Goal: Task Accomplishment & Management: Use online tool/utility

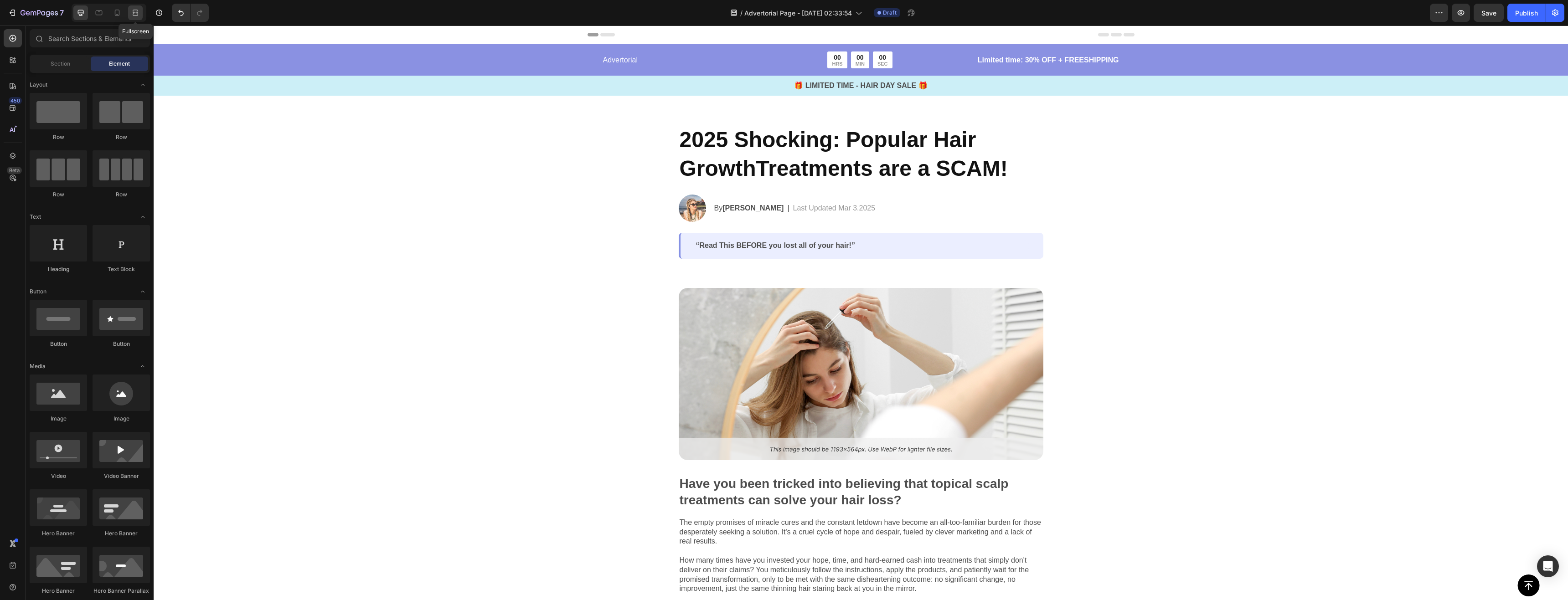
click at [131, 18] on div at bounding box center [135, 13] width 15 height 15
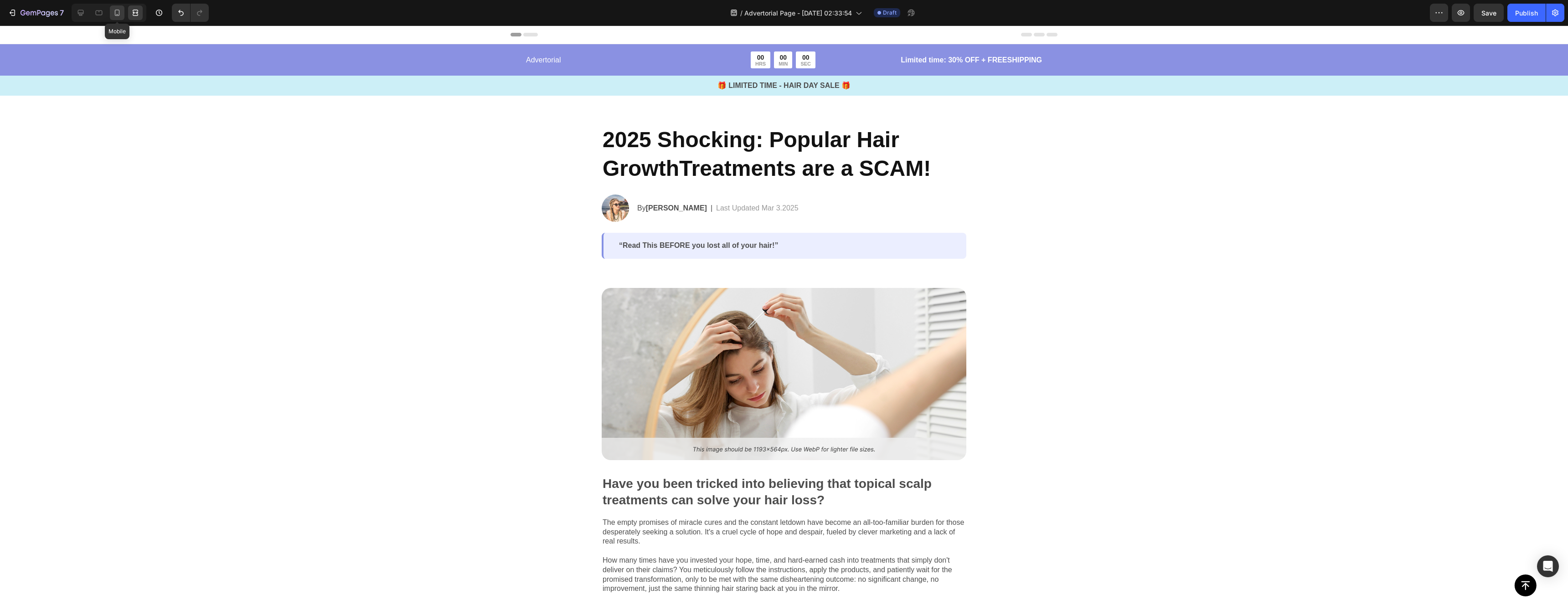
click at [115, 15] on icon at bounding box center [117, 13] width 5 height 6
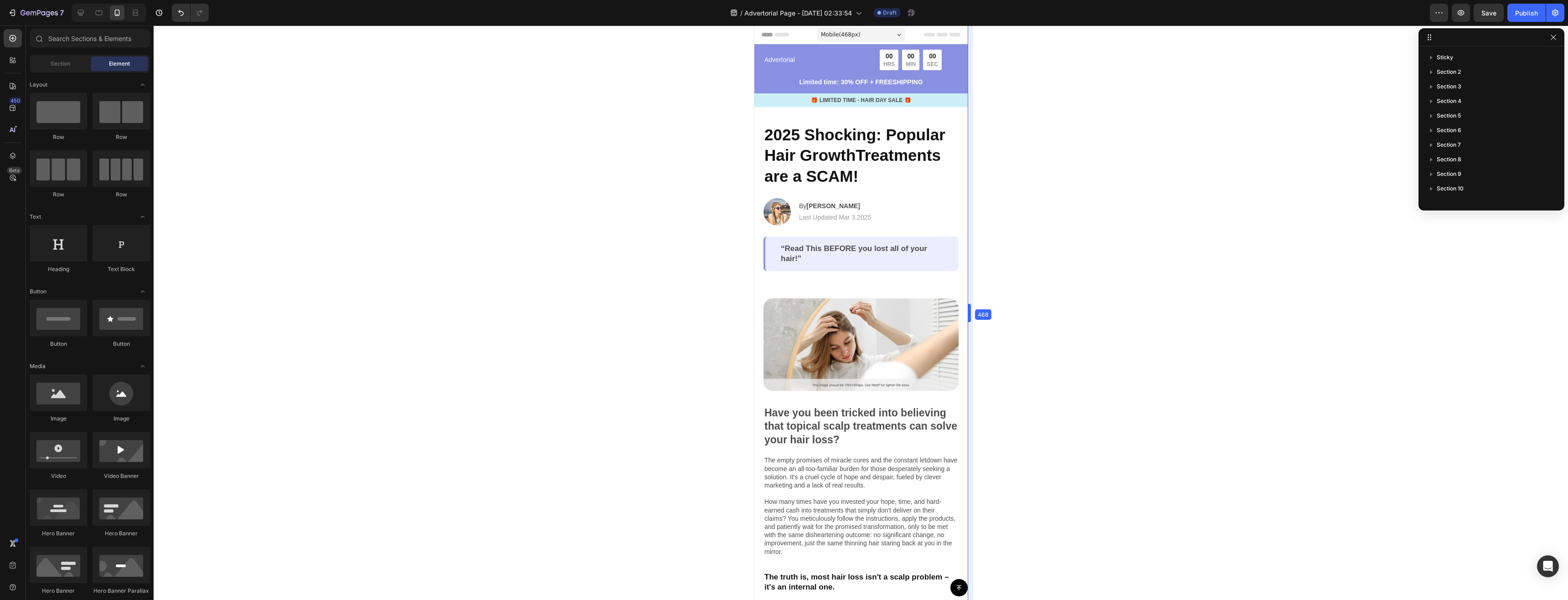
drag, startPoint x: 948, startPoint y: 92, endPoint x: 990, endPoint y: 97, distance: 42.3
click at [933, 267] on div "“Read This BEFORE you lost all of your hair!” Text Block Row" at bounding box center [861, 254] width 195 height 35
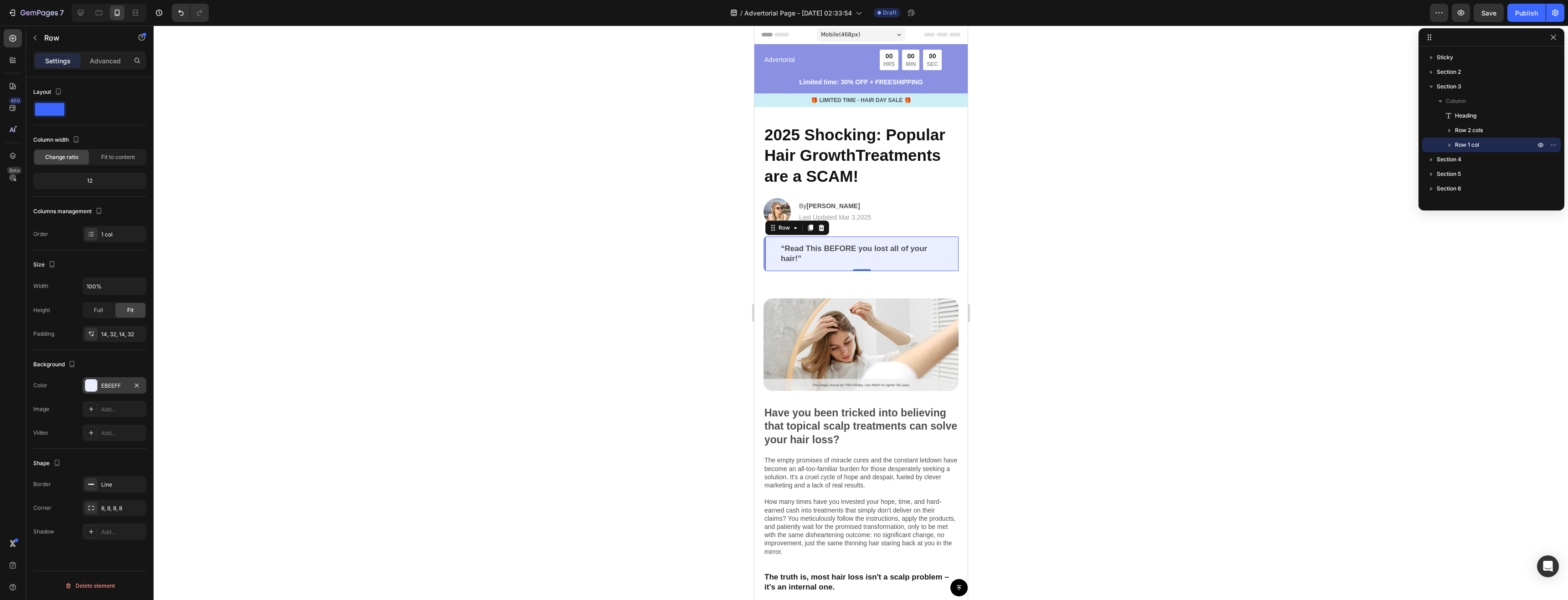
click at [91, 389] on div at bounding box center [91, 385] width 12 height 12
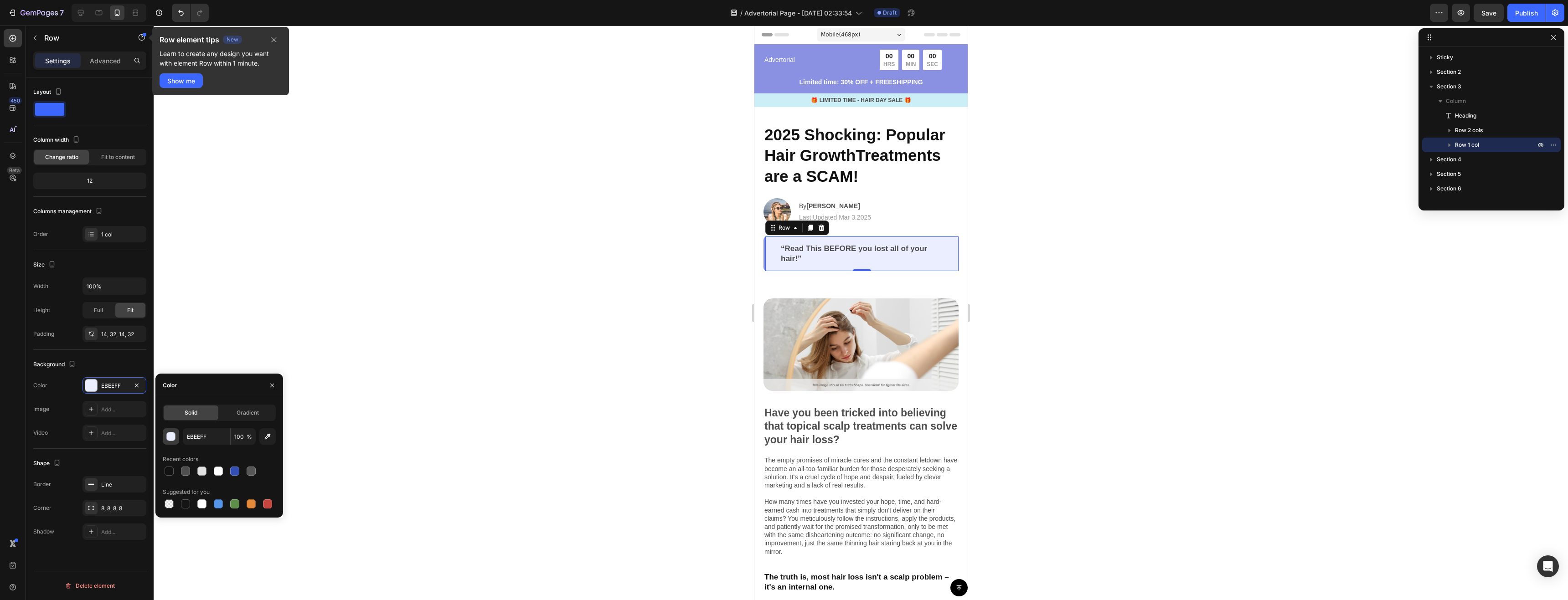
click at [171, 440] on div "button" at bounding box center [171, 437] width 9 height 9
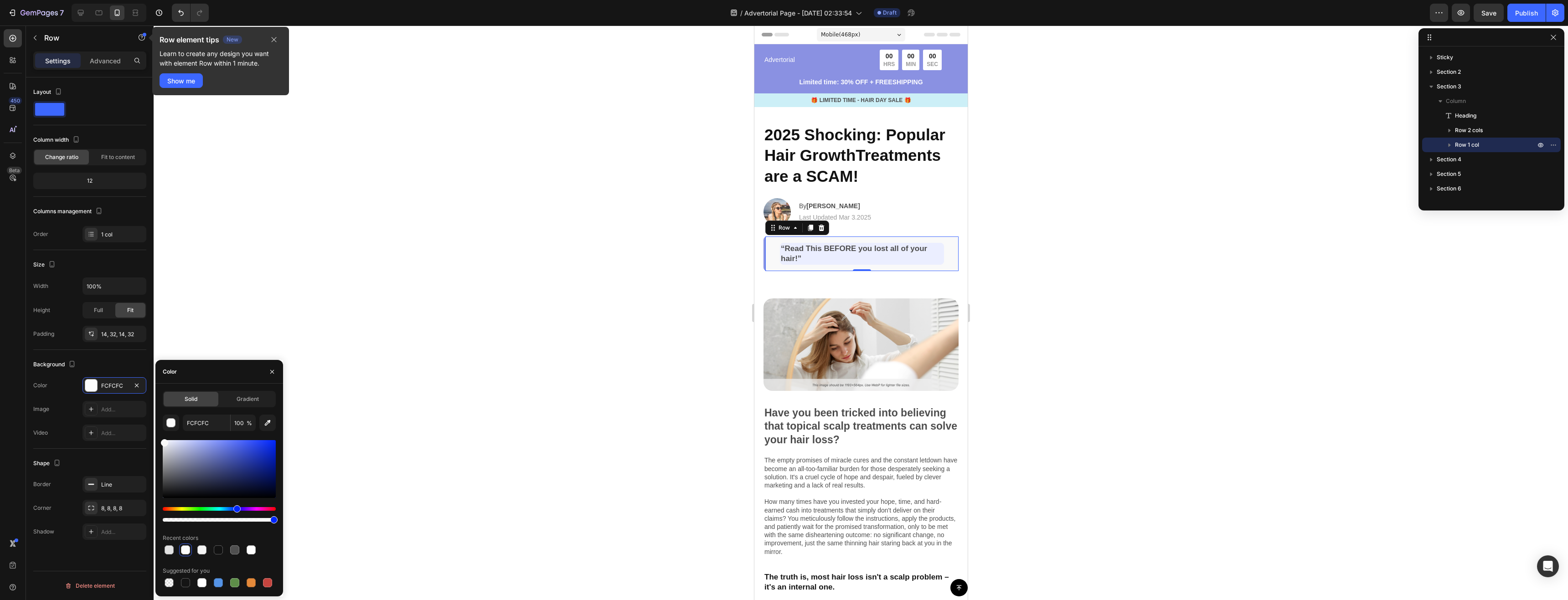
type input "F9F9F9"
drag, startPoint x: 164, startPoint y: 445, endPoint x: 152, endPoint y: 441, distance: 12.6
click at [152, 441] on div "450 Beta Sections(18) Elements(83) Section Element Hero Section Product Detail …" at bounding box center [77, 313] width 153 height 574
click at [1083, 293] on div at bounding box center [861, 313] width 1415 height 574
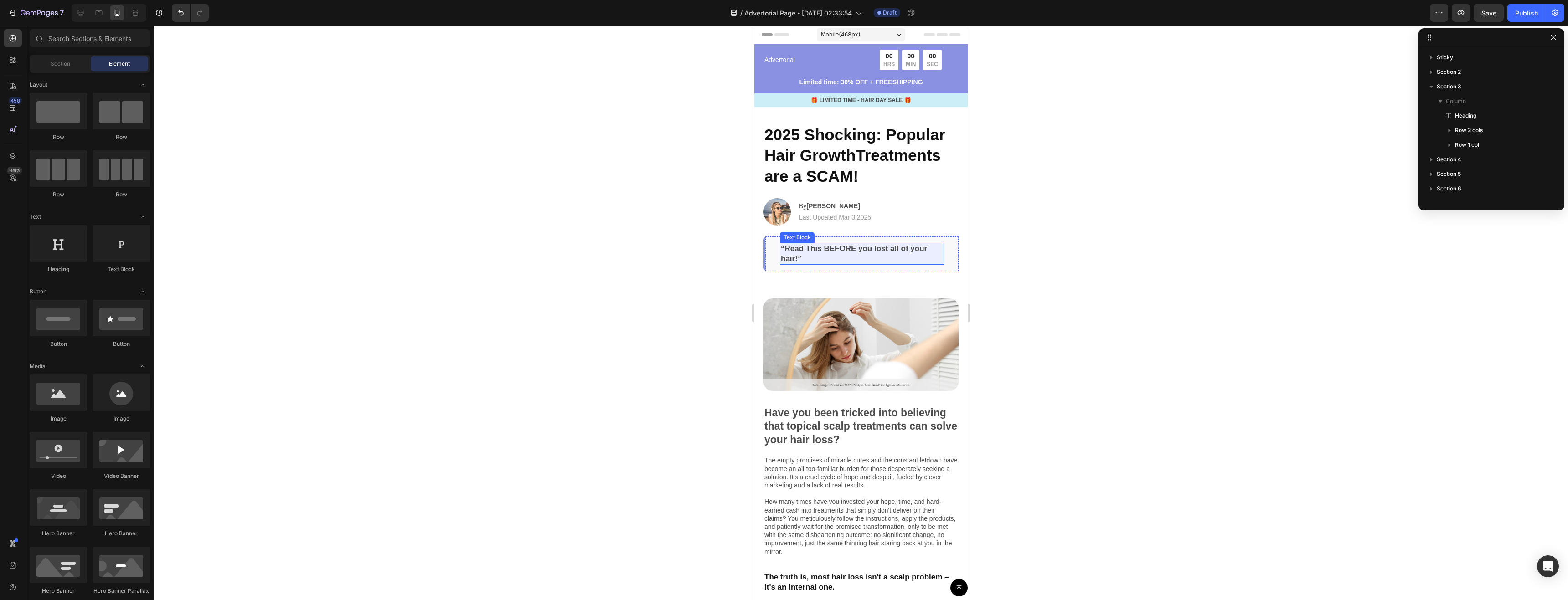
click at [893, 257] on p "“Read This BEFORE you lost all of your hair!”" at bounding box center [861, 254] width 163 height 20
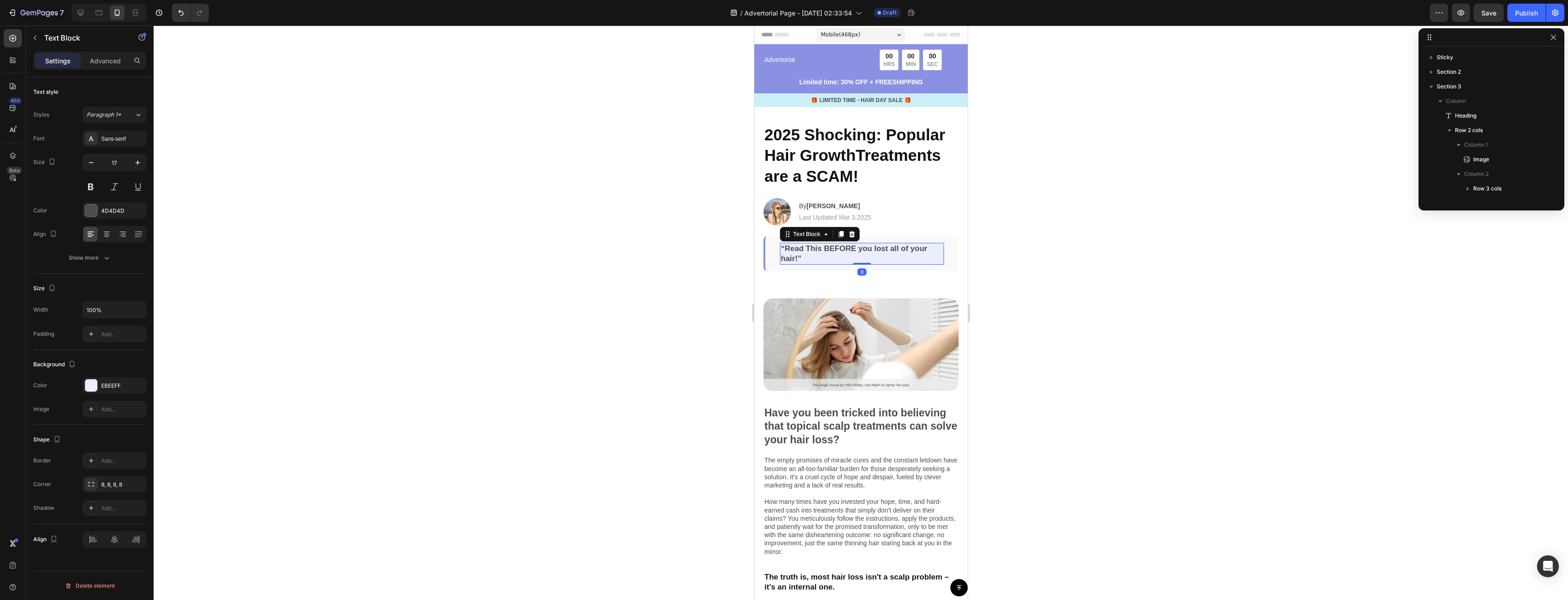
scroll to position [114, 0]
click at [88, 385] on div at bounding box center [91, 385] width 12 height 12
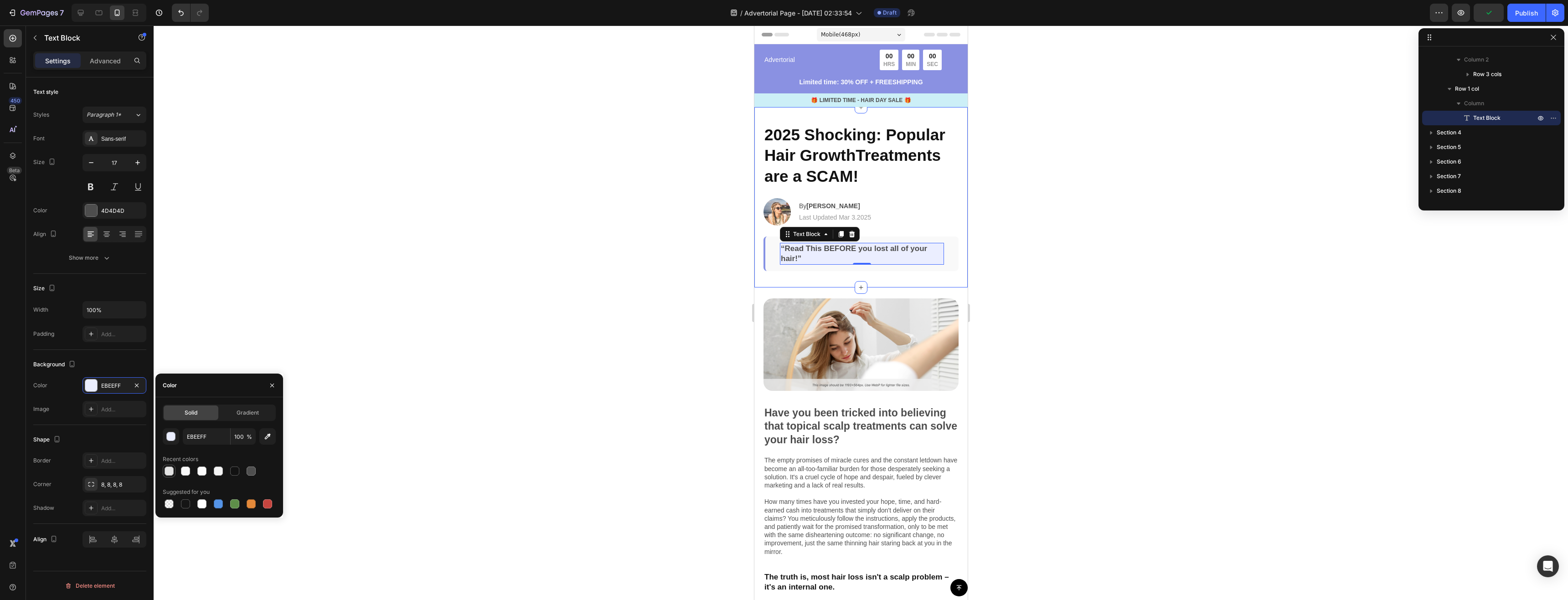
click at [172, 473] on div at bounding box center [169, 471] width 9 height 9
type input "E2E2E2"
click at [496, 344] on div at bounding box center [861, 313] width 1415 height 574
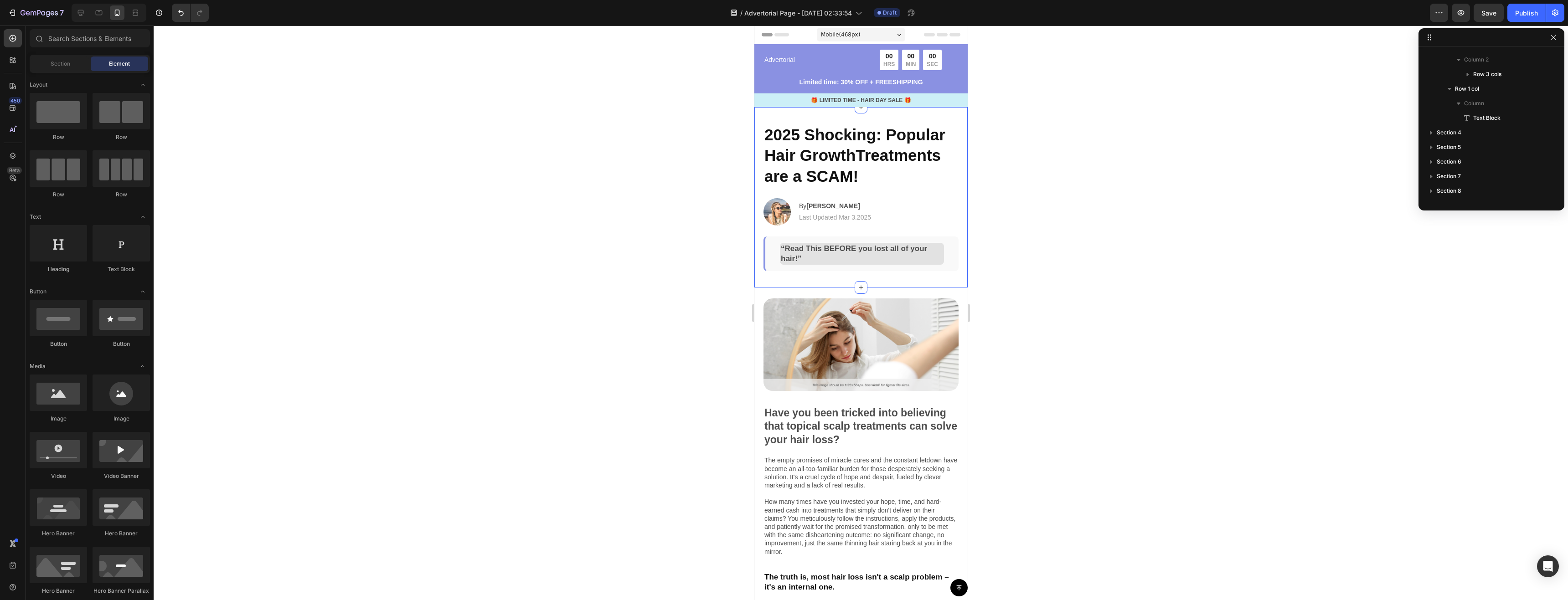
click at [496, 344] on div at bounding box center [861, 313] width 1415 height 574
click at [768, 242] on div "“Read This BEFORE you lost all of your hair!” Text Block Row" at bounding box center [861, 254] width 195 height 35
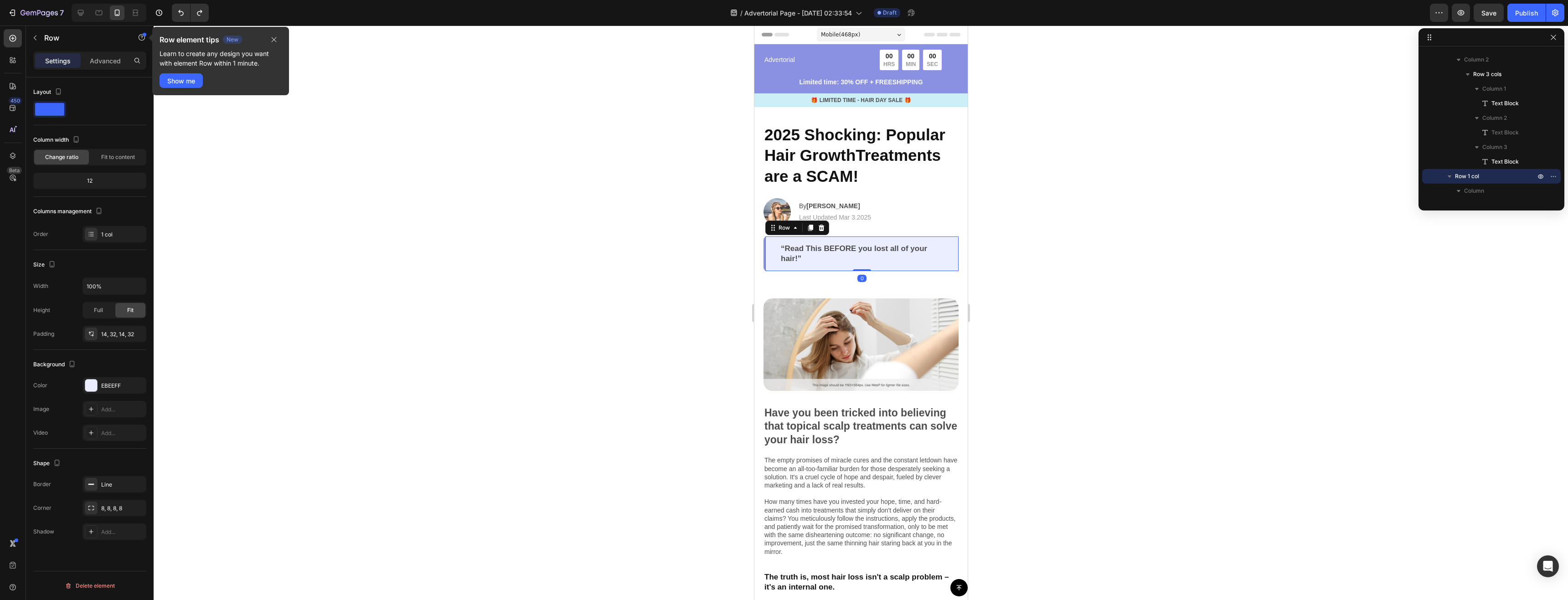
click at [471, 329] on div at bounding box center [861, 313] width 1415 height 574
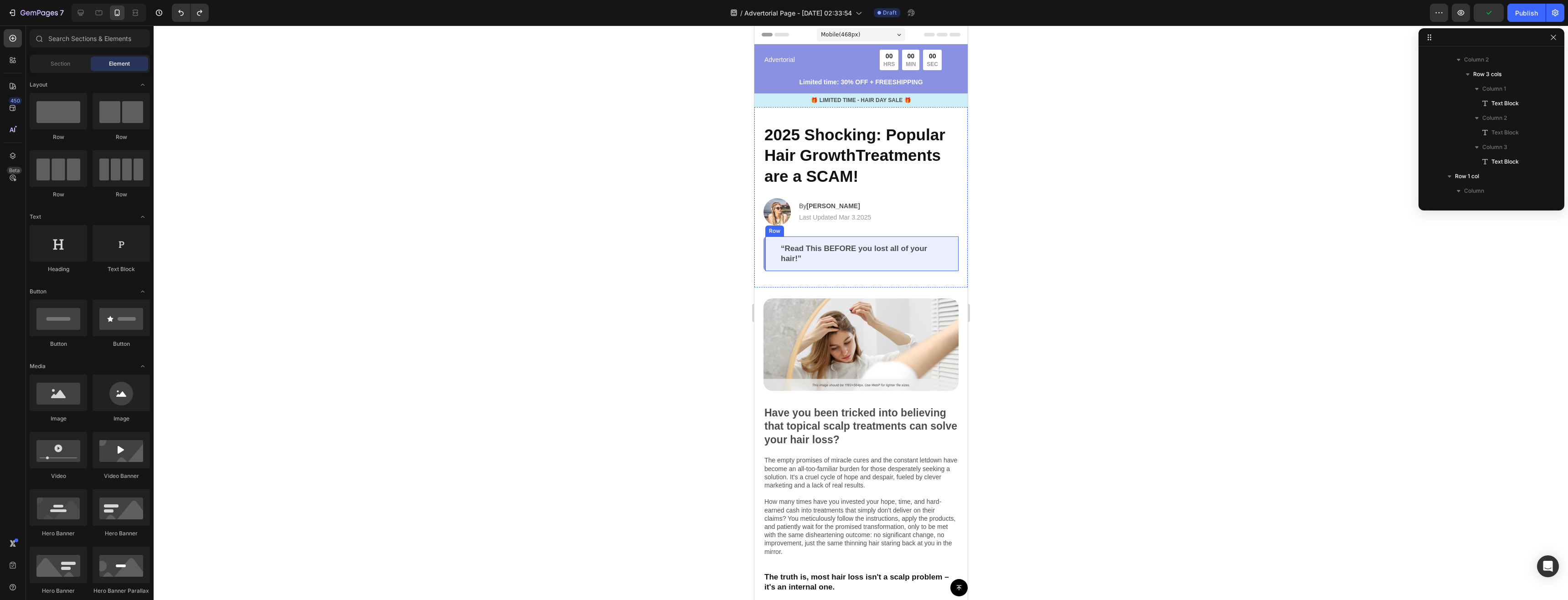
click at [764, 253] on div "“Read This BEFORE you lost all of your hair!” Text Block Row" at bounding box center [861, 254] width 195 height 35
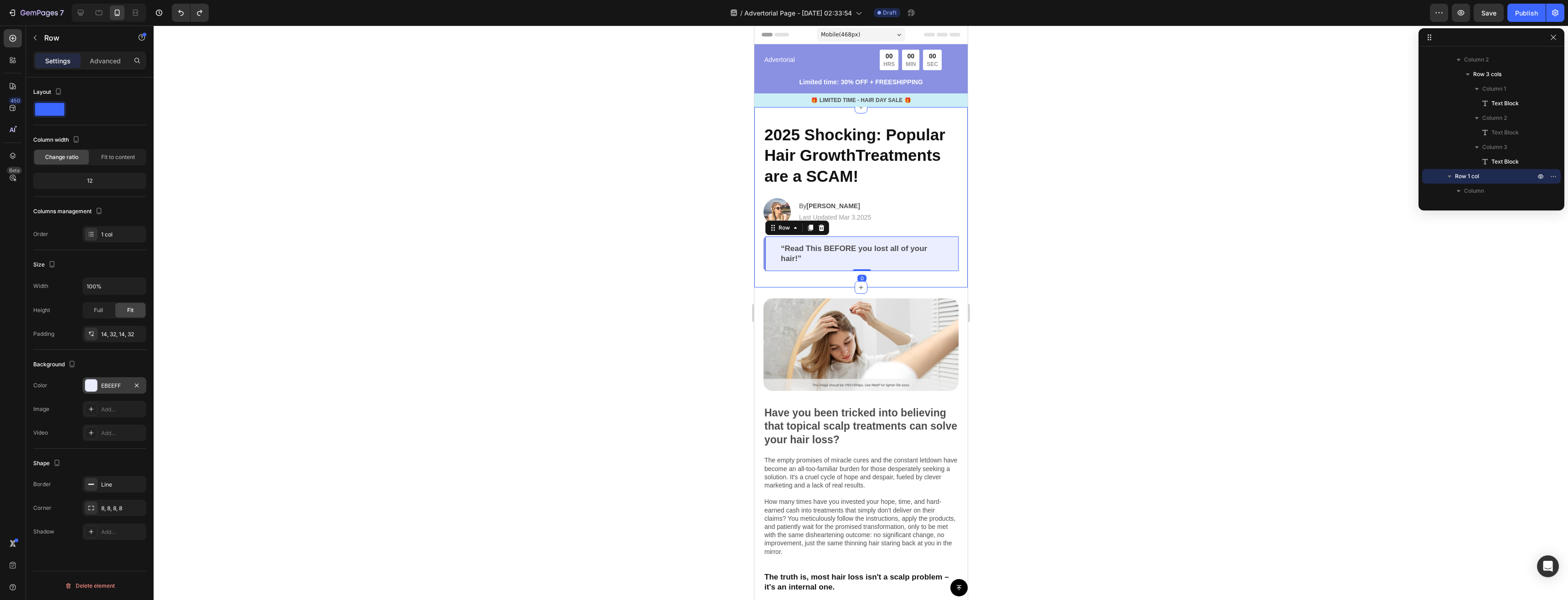
click at [89, 388] on div at bounding box center [91, 385] width 12 height 12
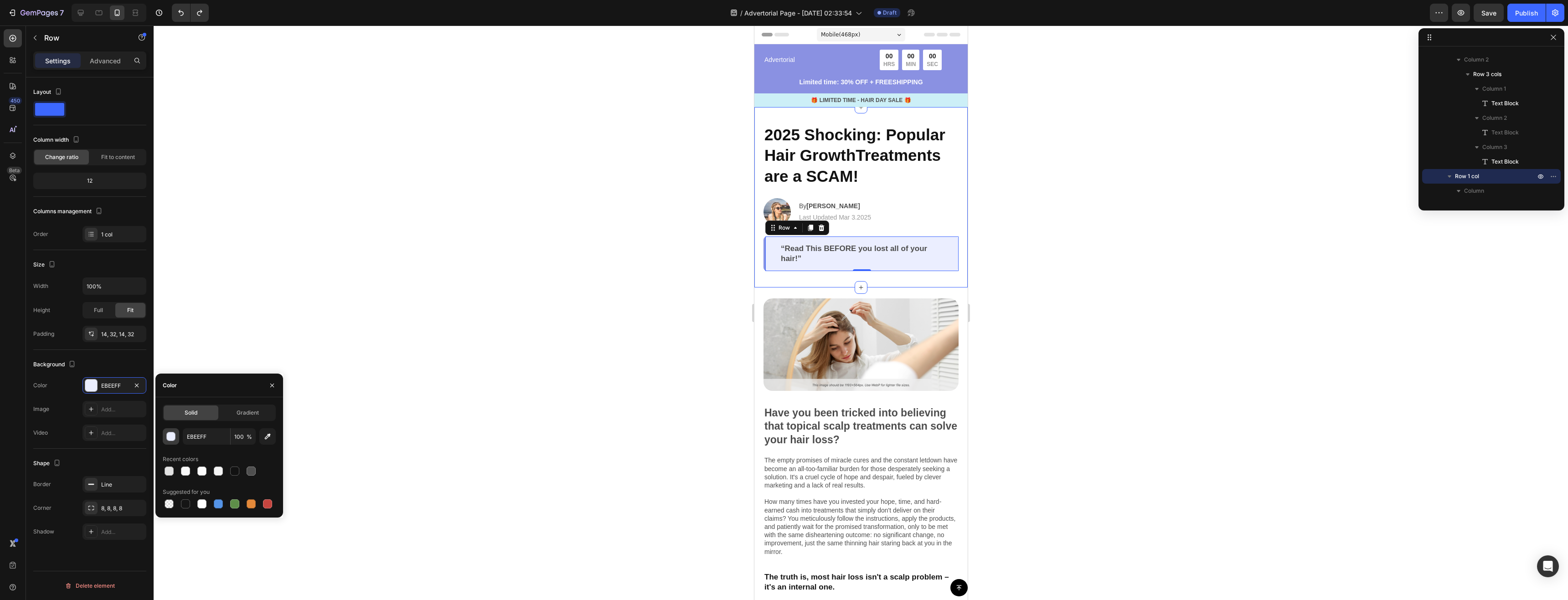
click at [175, 439] on div "button" at bounding box center [170, 436] width 9 height 9
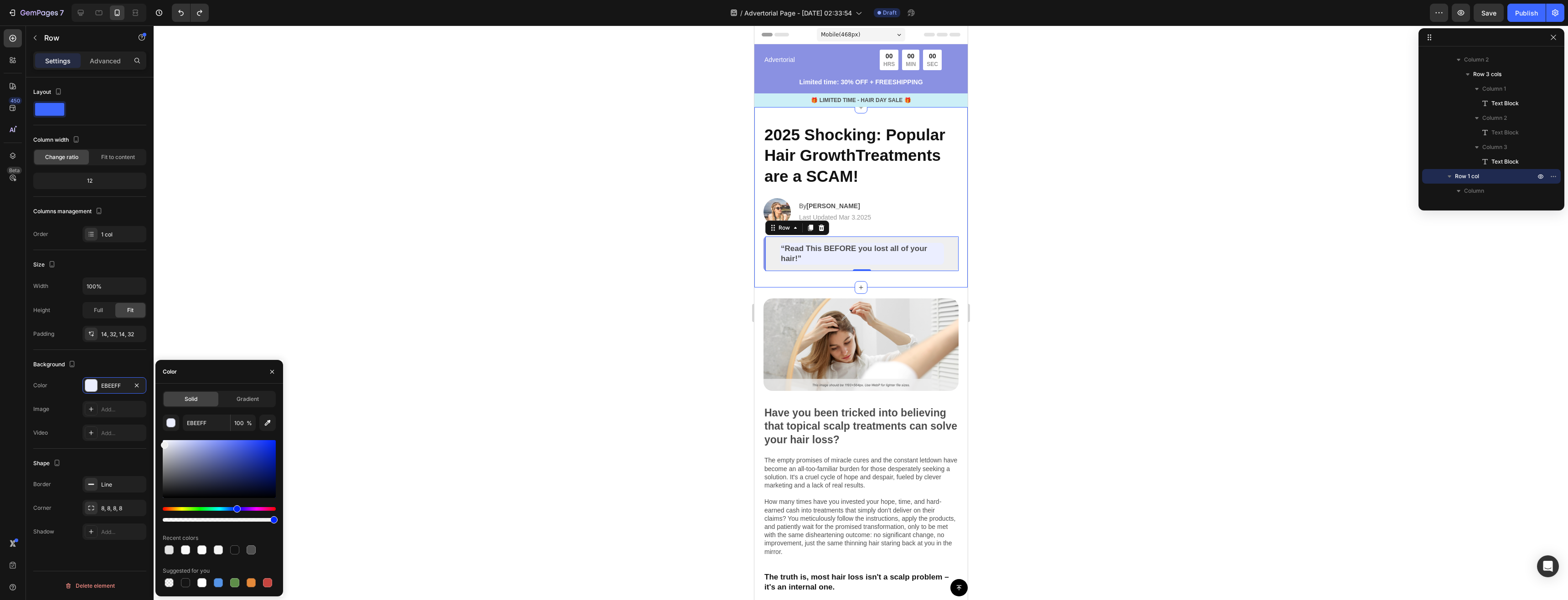
drag, startPoint x: 170, startPoint y: 445, endPoint x: 158, endPoint y: 444, distance: 12.0
click at [158, 444] on div "Solid Gradient EBEEFF 100 % Recent colors Suggested for you" at bounding box center [219, 490] width 128 height 198
type input "EFEFEF"
click at [204, 429] on input "EFEFEF" at bounding box center [206, 422] width 47 height 16
click at [914, 258] on p "“Read This BEFORE you lost all of your hair!”" at bounding box center [861, 254] width 163 height 20
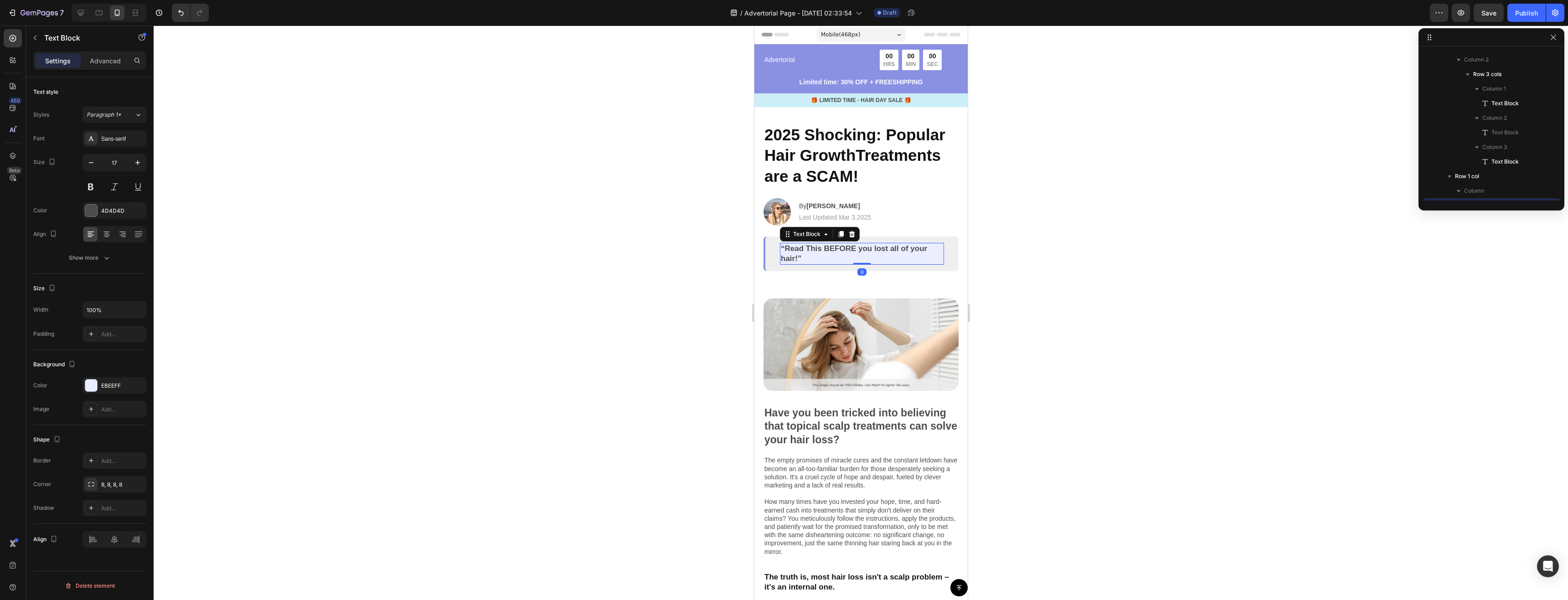
scroll to position [202, 0]
click at [88, 386] on div at bounding box center [91, 385] width 12 height 12
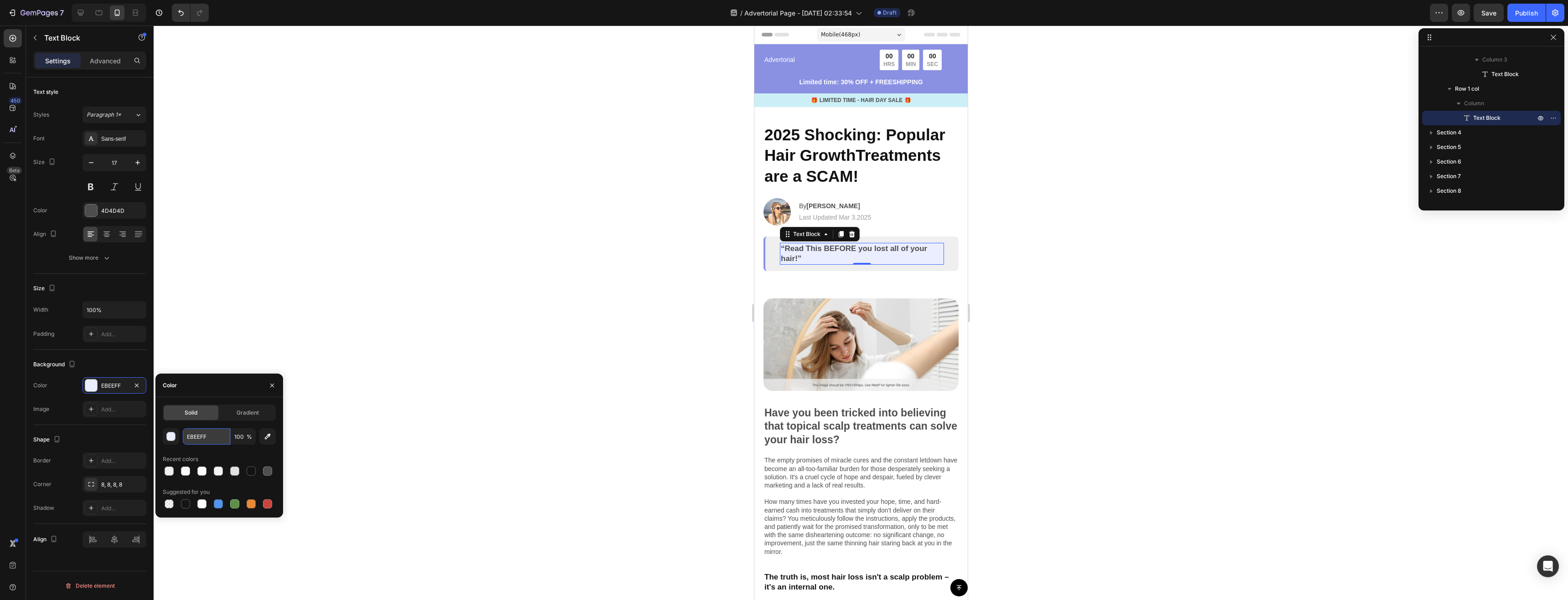
click at [200, 439] on input "EBEEFF" at bounding box center [206, 436] width 47 height 16
paste input "FEFE"
type input "EFEFEF"
click at [261, 346] on div at bounding box center [861, 313] width 1415 height 574
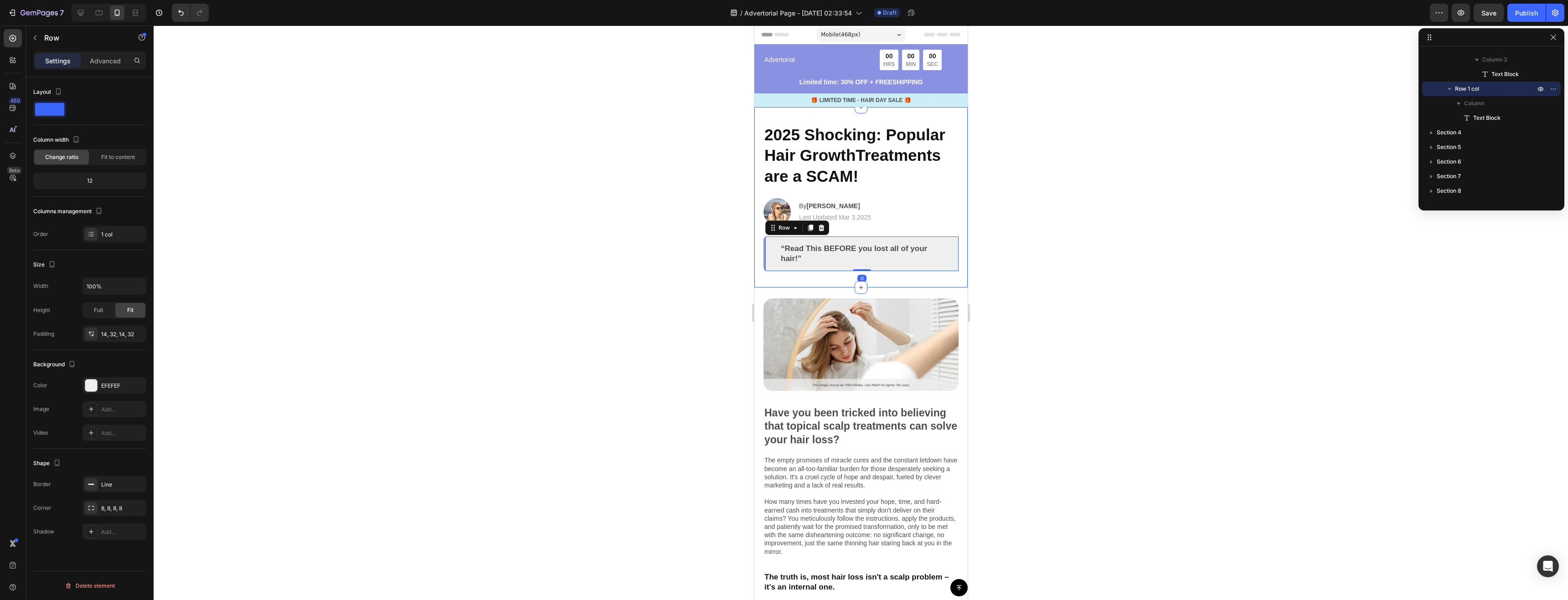
click at [762, 256] on div "2025 Shocking: Popular Hair GrowthTreatments are a SCAM! Heading Image By Jessi…" at bounding box center [861, 197] width 213 height 181
click at [57, 110] on span at bounding box center [50, 109] width 29 height 13
click at [113, 63] on p "Advanced" at bounding box center [105, 61] width 31 height 10
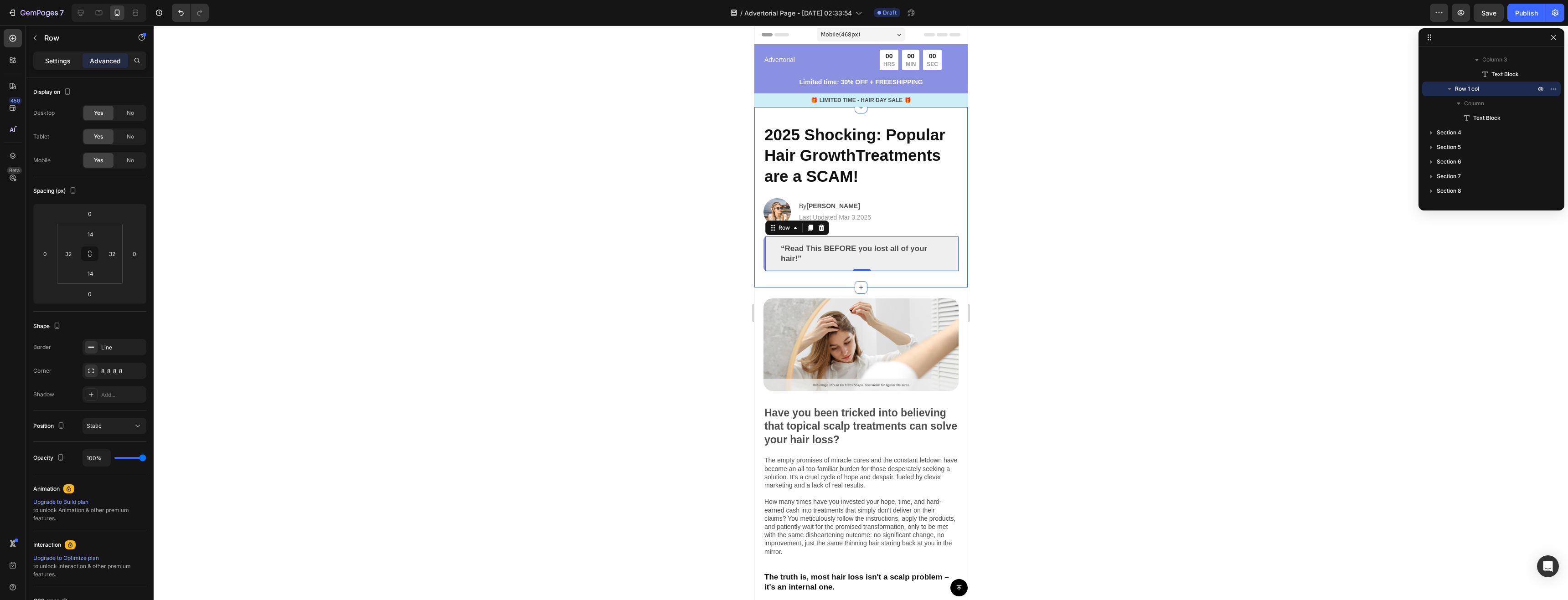
click at [73, 62] on div "Settings" at bounding box center [58, 61] width 46 height 15
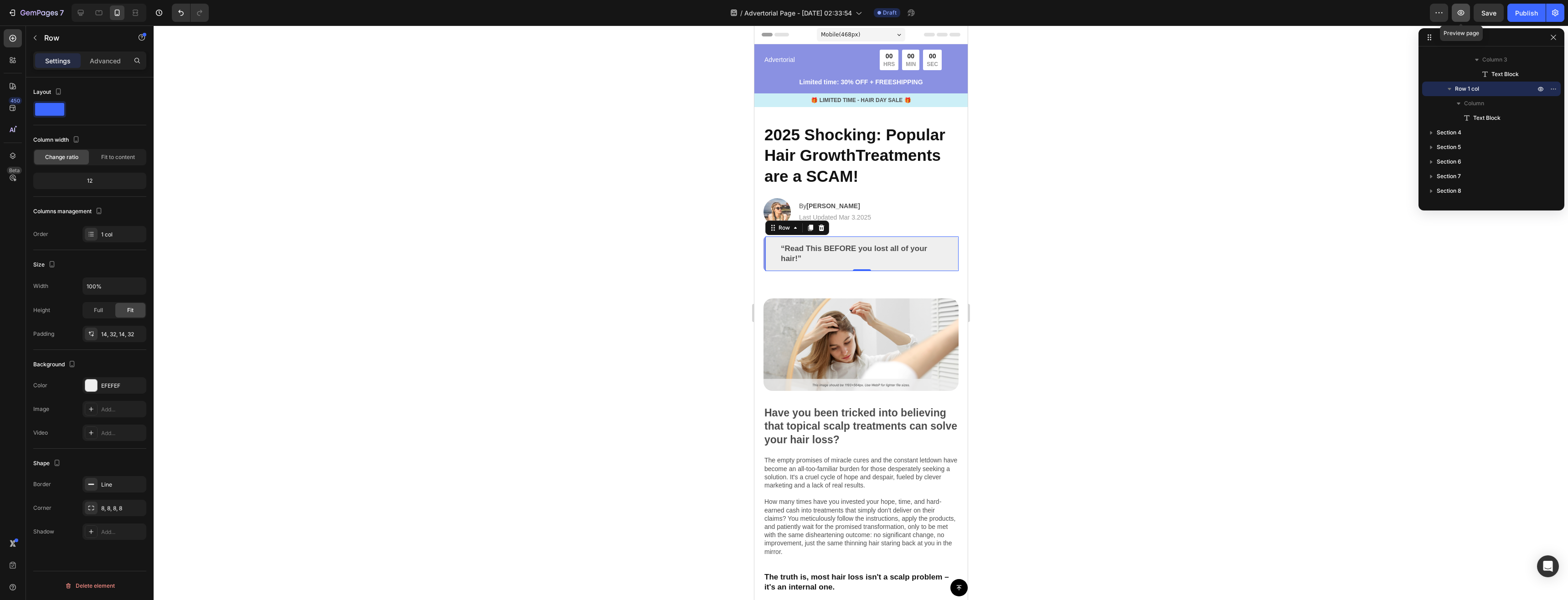
click at [1467, 10] on button "button" at bounding box center [1461, 13] width 18 height 18
click at [111, 64] on p "Advanced" at bounding box center [105, 61] width 31 height 10
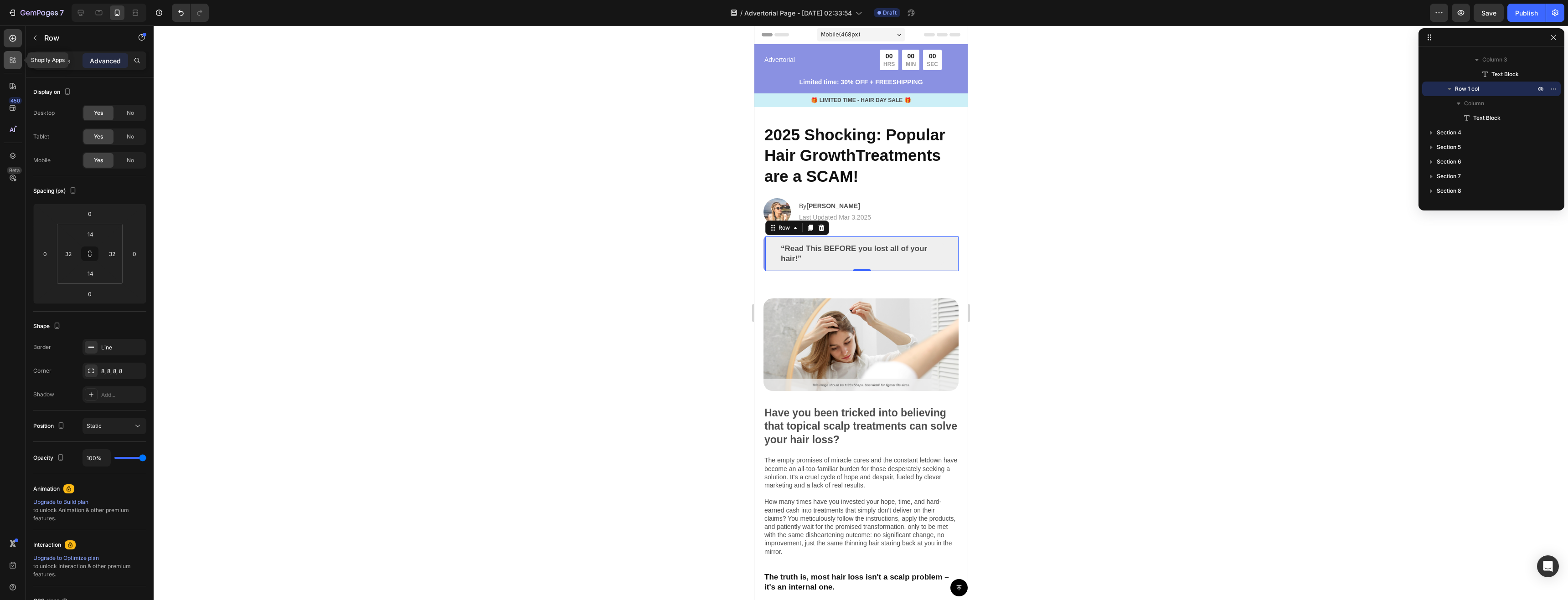
click at [15, 63] on icon at bounding box center [15, 62] width 2 height 2
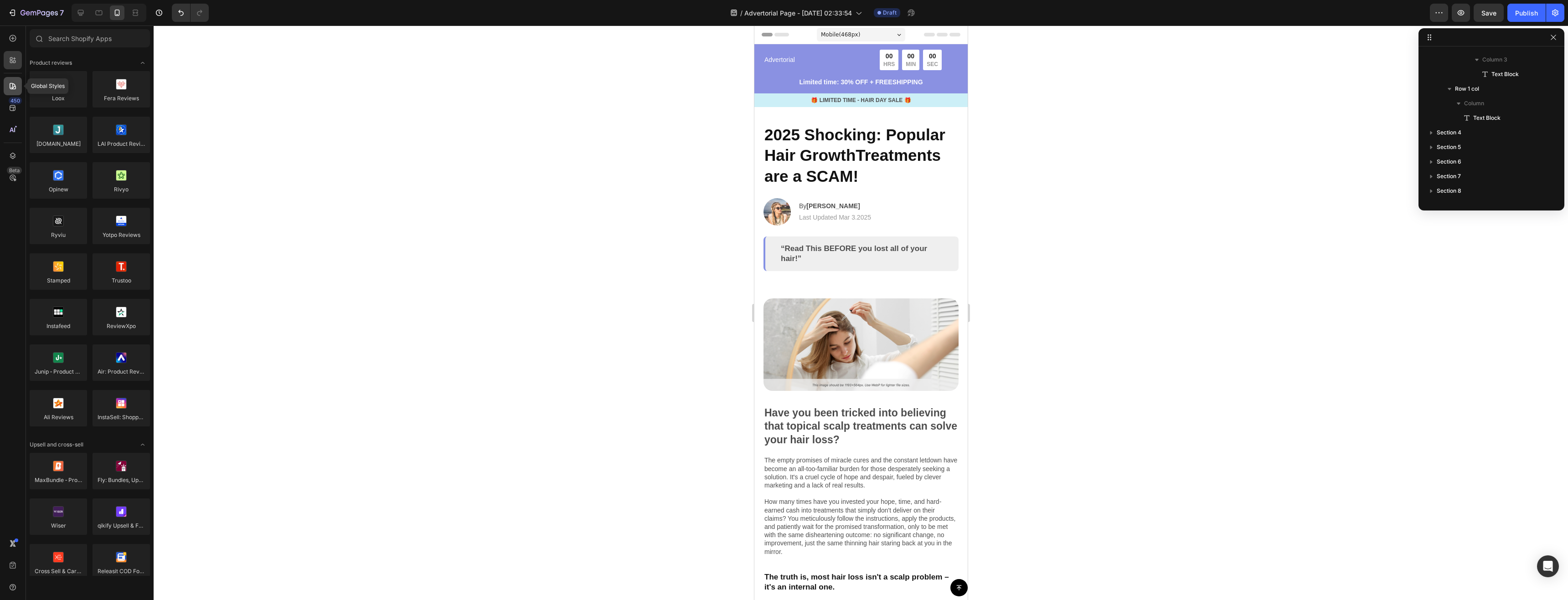
click at [19, 89] on div at bounding box center [13, 86] width 18 height 18
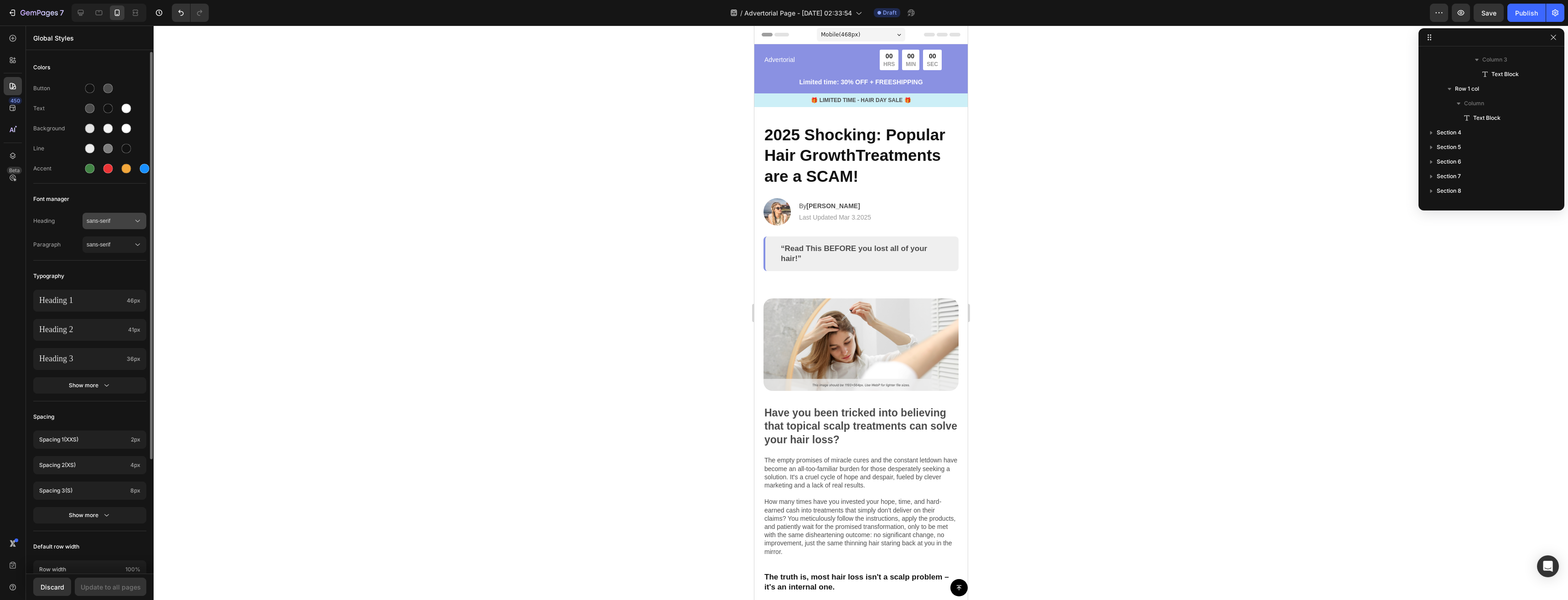
click at [125, 218] on span "sans-serif" at bounding box center [110, 220] width 46 height 8
click at [85, 208] on div "Heading sans-serif Paragraph sans-serif" at bounding box center [90, 234] width 113 height 53
click at [12, 106] on icon at bounding box center [12, 108] width 9 height 9
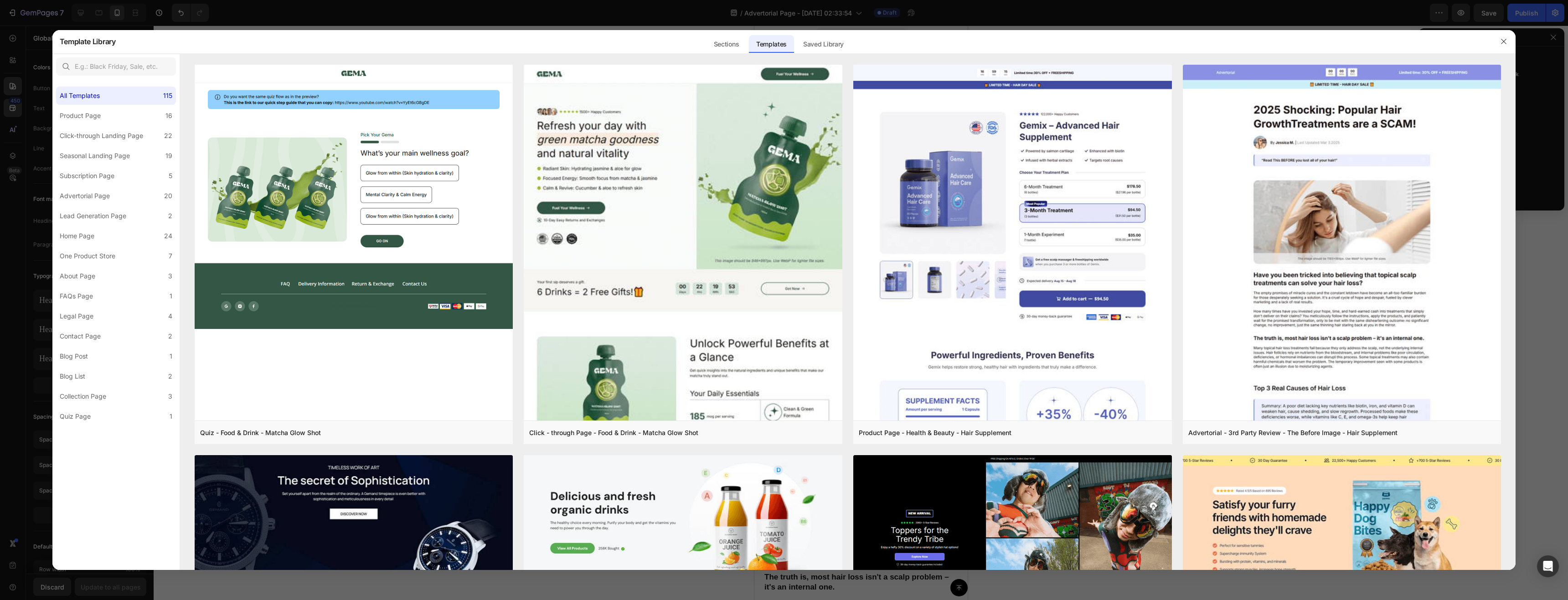
click at [32, 138] on div at bounding box center [784, 300] width 1568 height 600
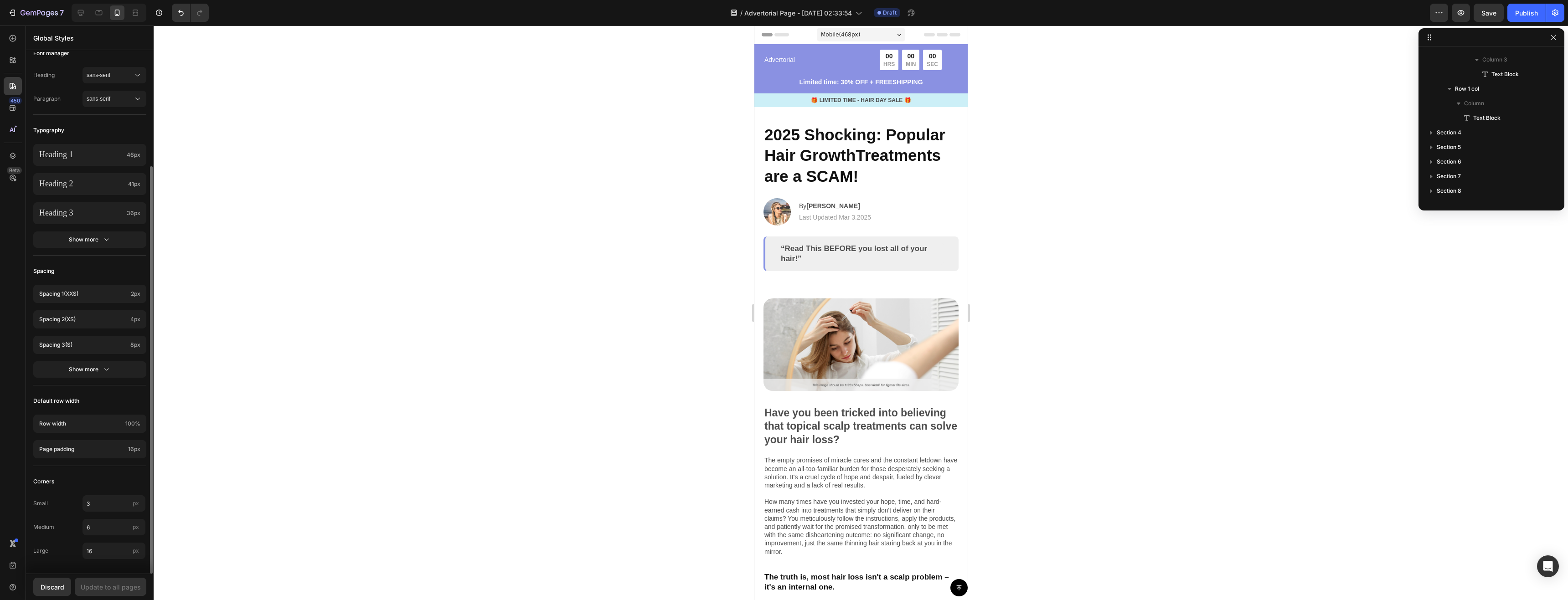
scroll to position [0, 0]
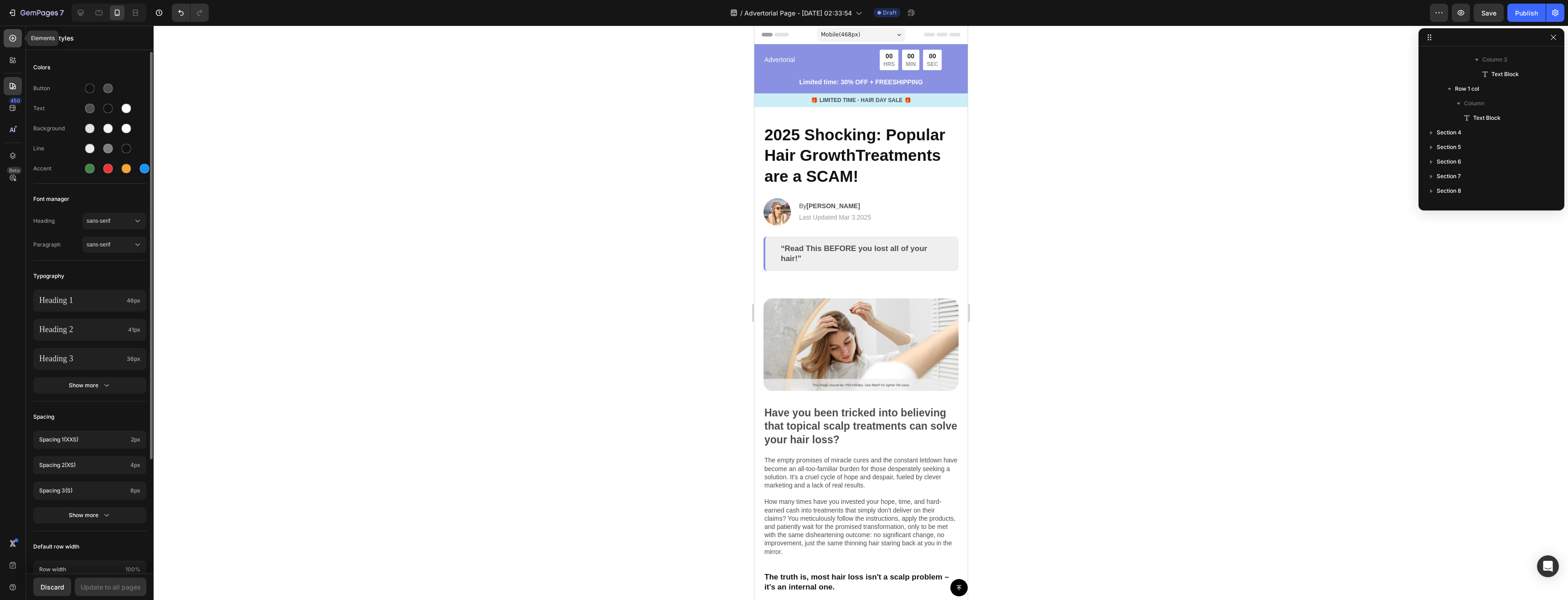
click at [14, 41] on icon at bounding box center [12, 38] width 9 height 9
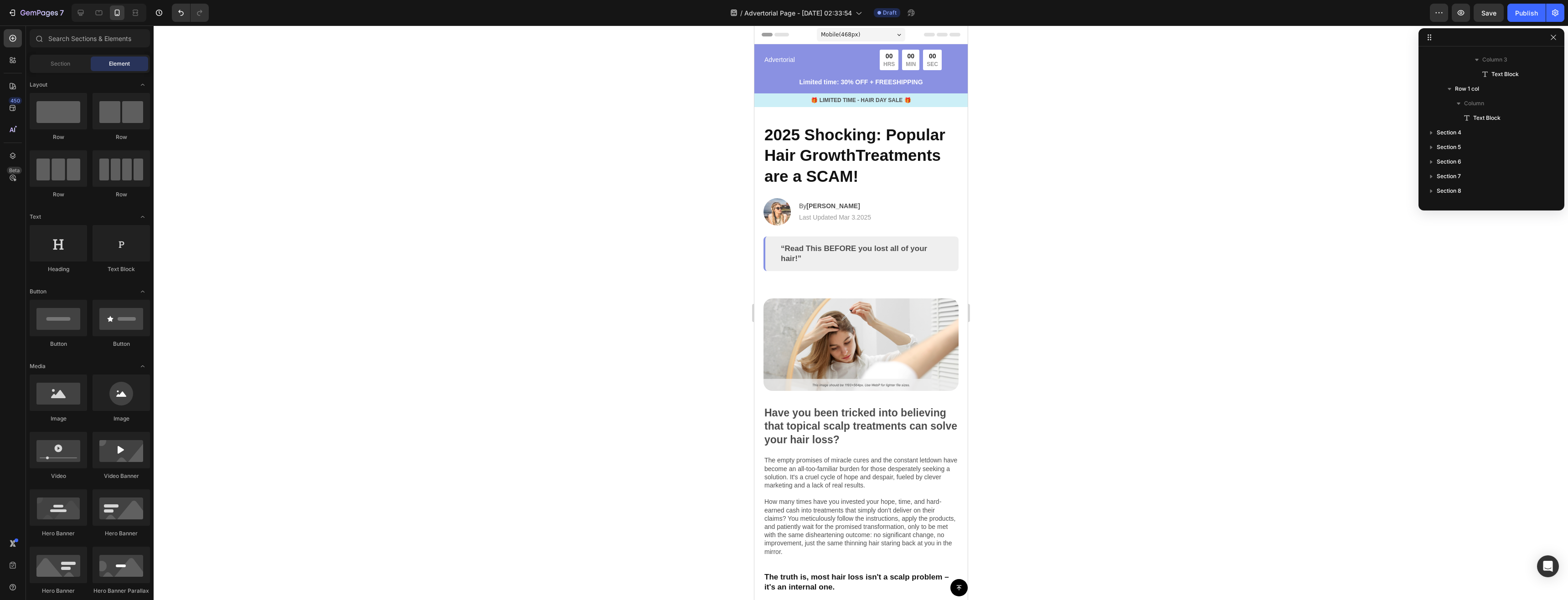
click at [16, 71] on div "450 Beta" at bounding box center [13, 282] width 18 height 505
click at [12, 62] on icon at bounding box center [11, 62] width 2 height 2
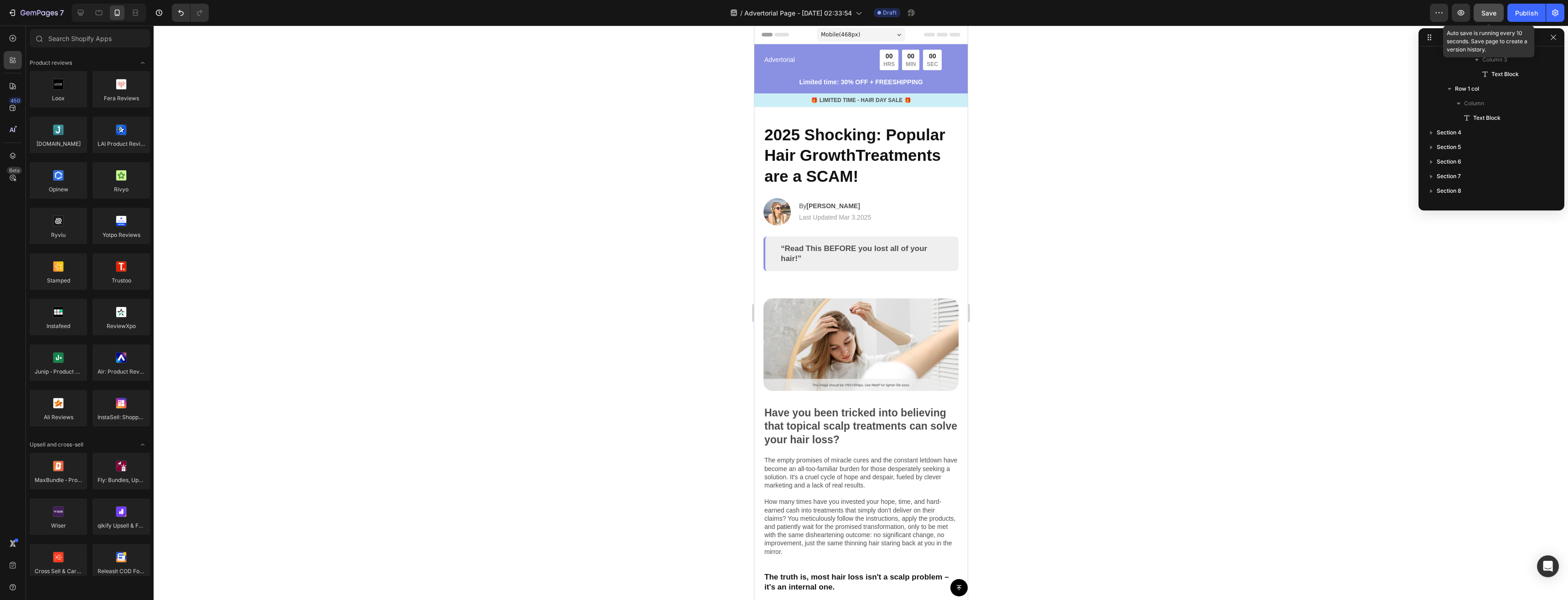
click at [1490, 11] on span "Save" at bounding box center [1489, 13] width 15 height 8
click at [1435, 14] on icon "button" at bounding box center [1439, 12] width 9 height 9
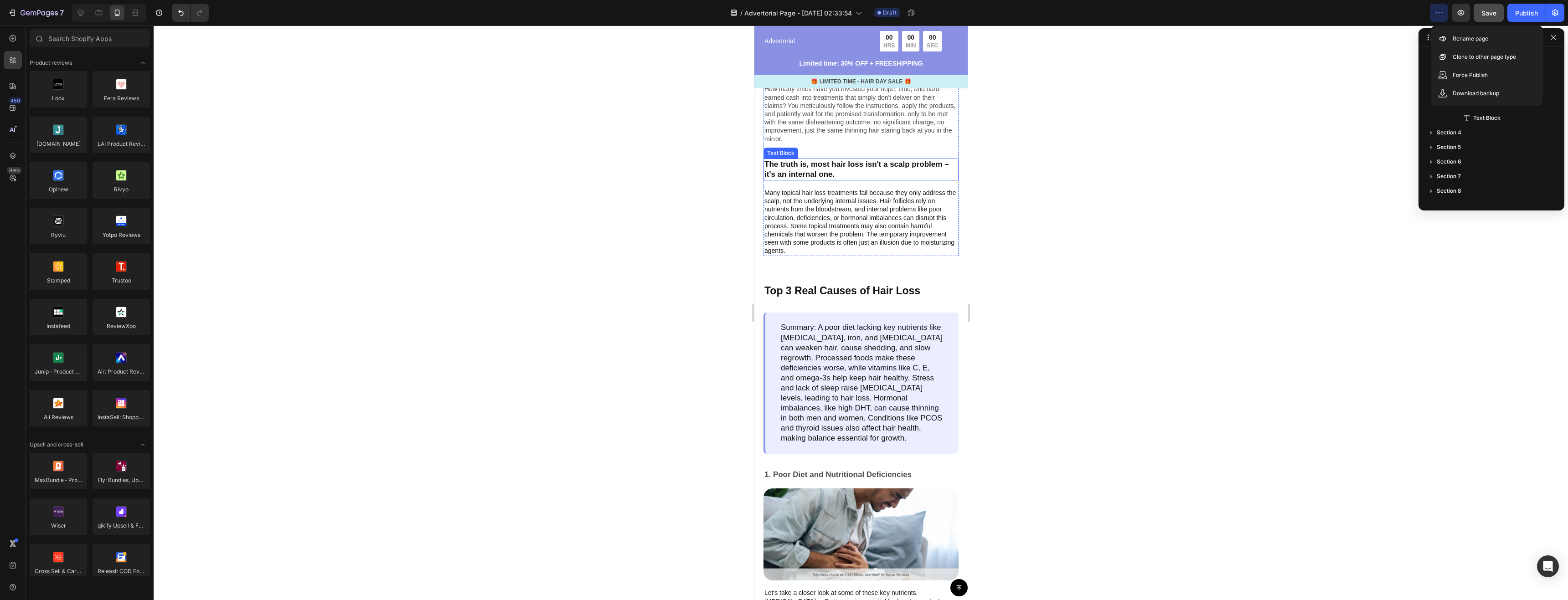
scroll to position [592, 0]
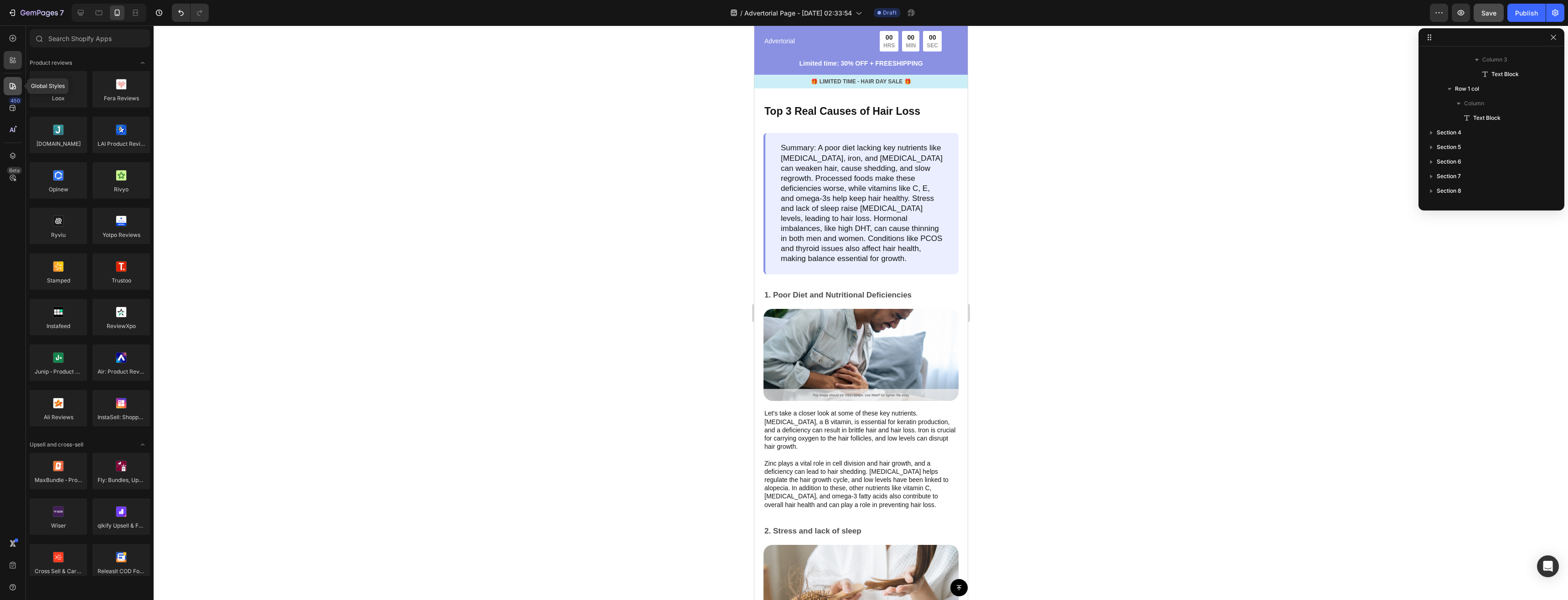
click at [15, 83] on icon at bounding box center [12, 86] width 9 height 9
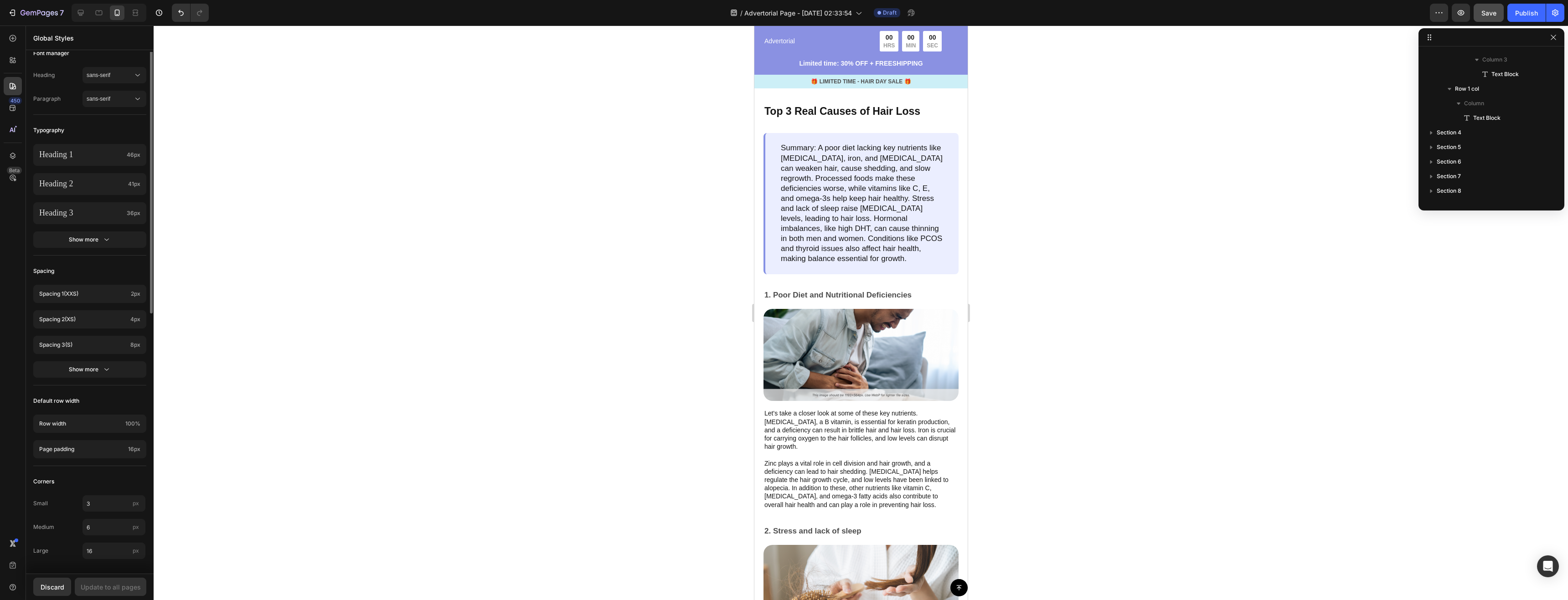
scroll to position [0, 0]
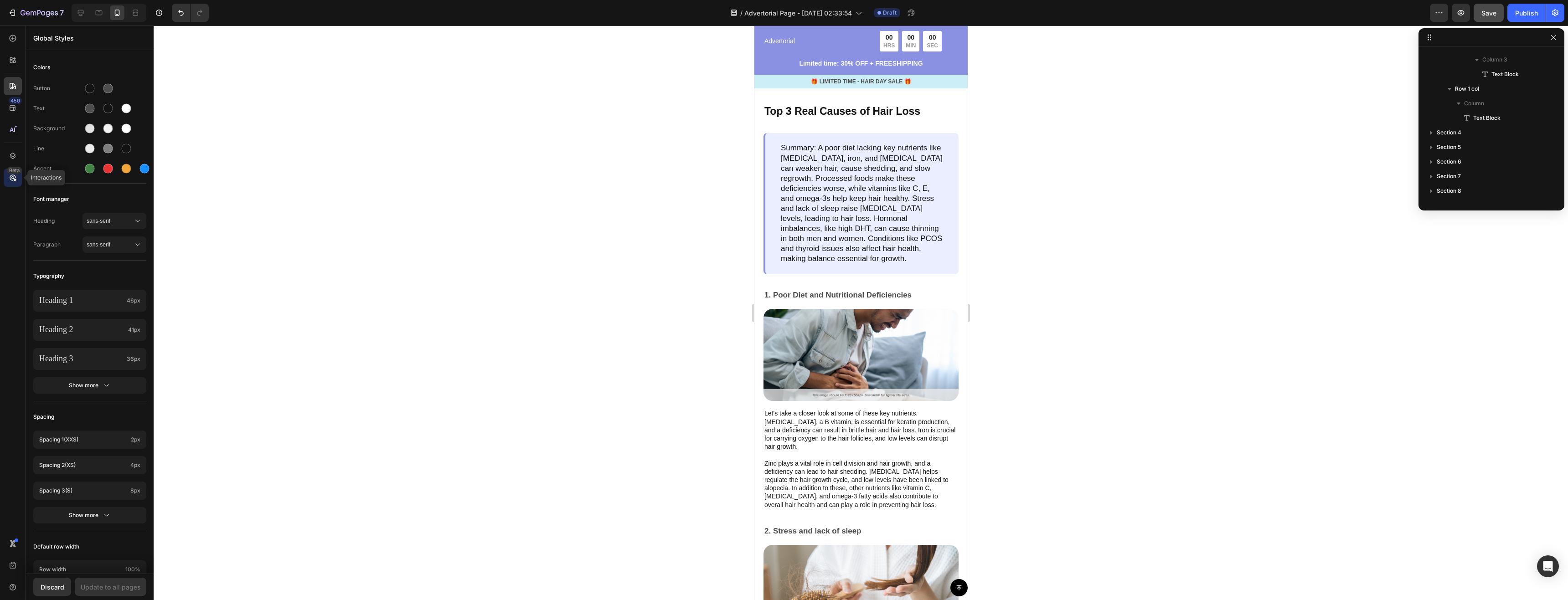
click at [10, 177] on icon at bounding box center [12, 178] width 9 height 9
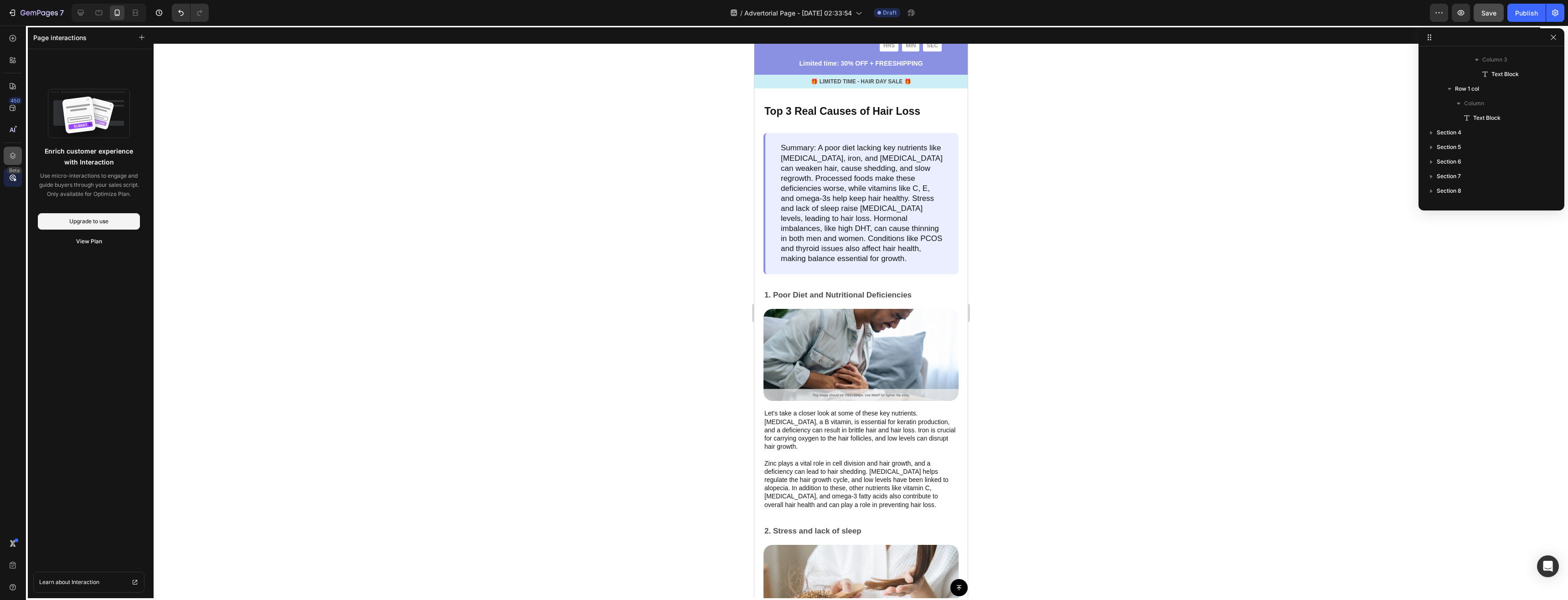
click at [13, 153] on icon at bounding box center [12, 156] width 9 height 9
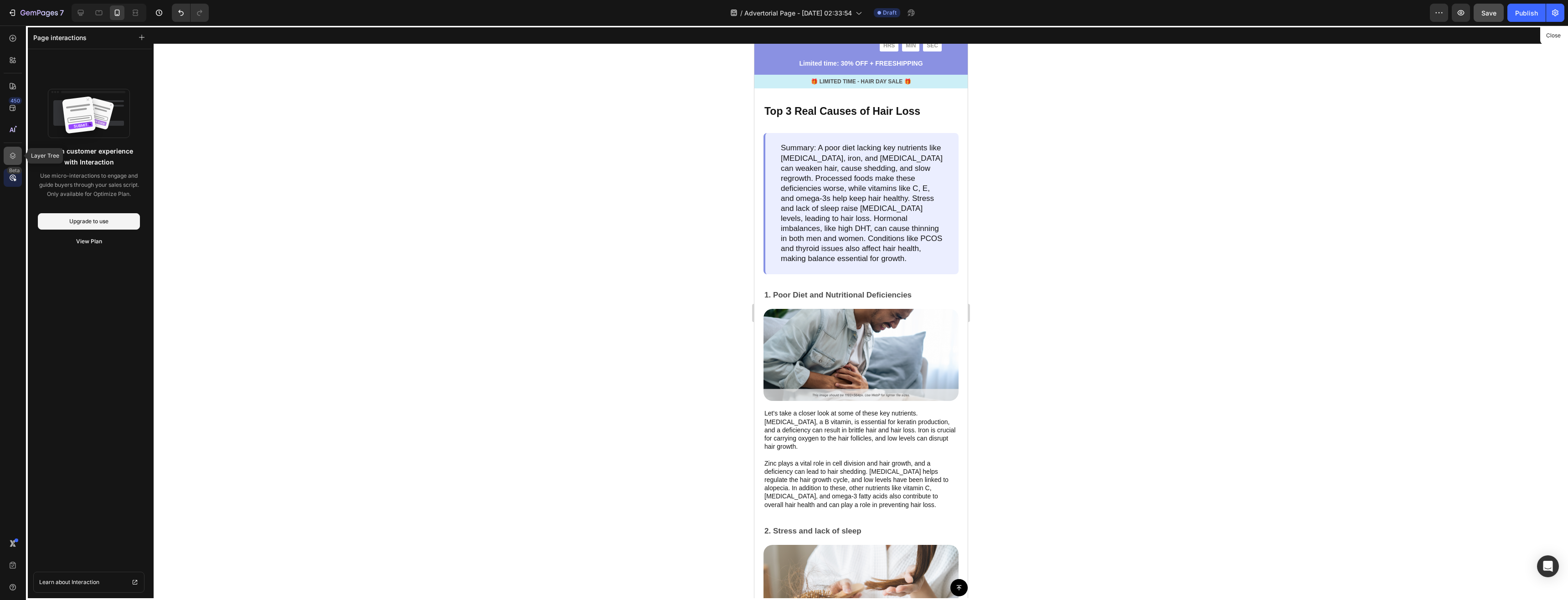
click at [13, 156] on icon at bounding box center [12, 156] width 9 height 9
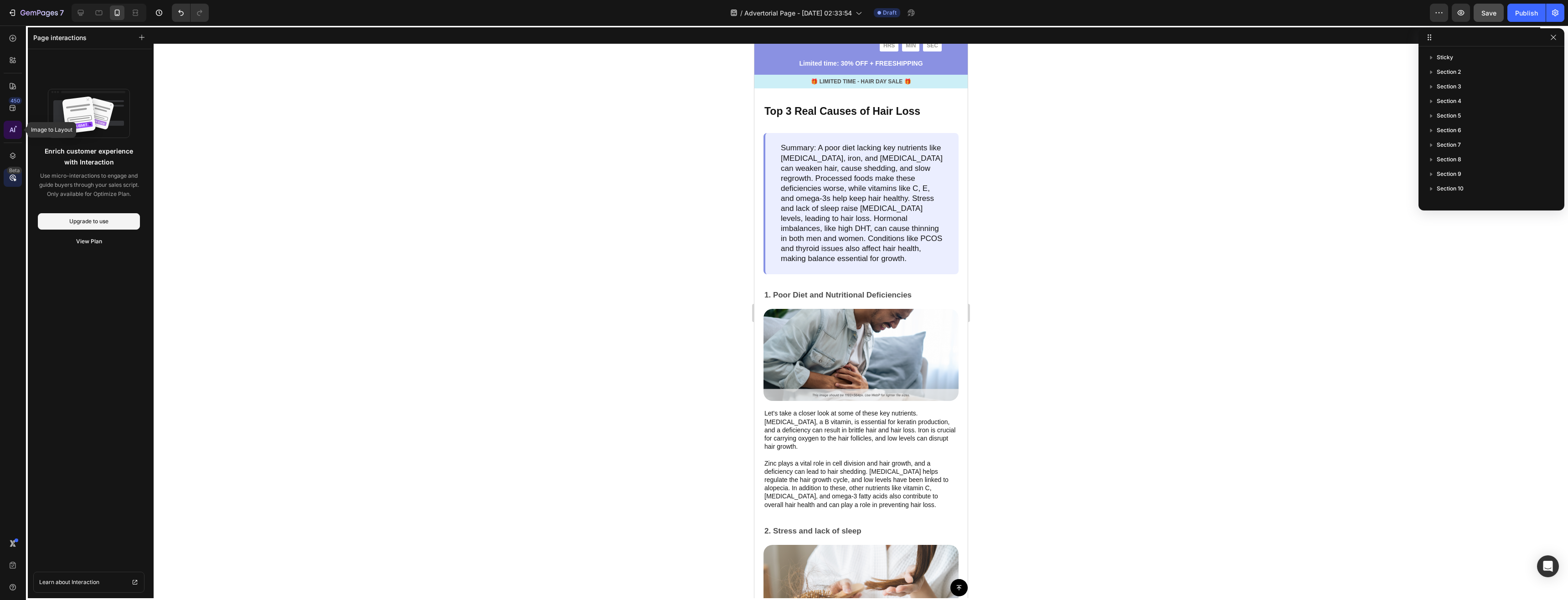
click at [15, 131] on icon at bounding box center [14, 130] width 1 height 4
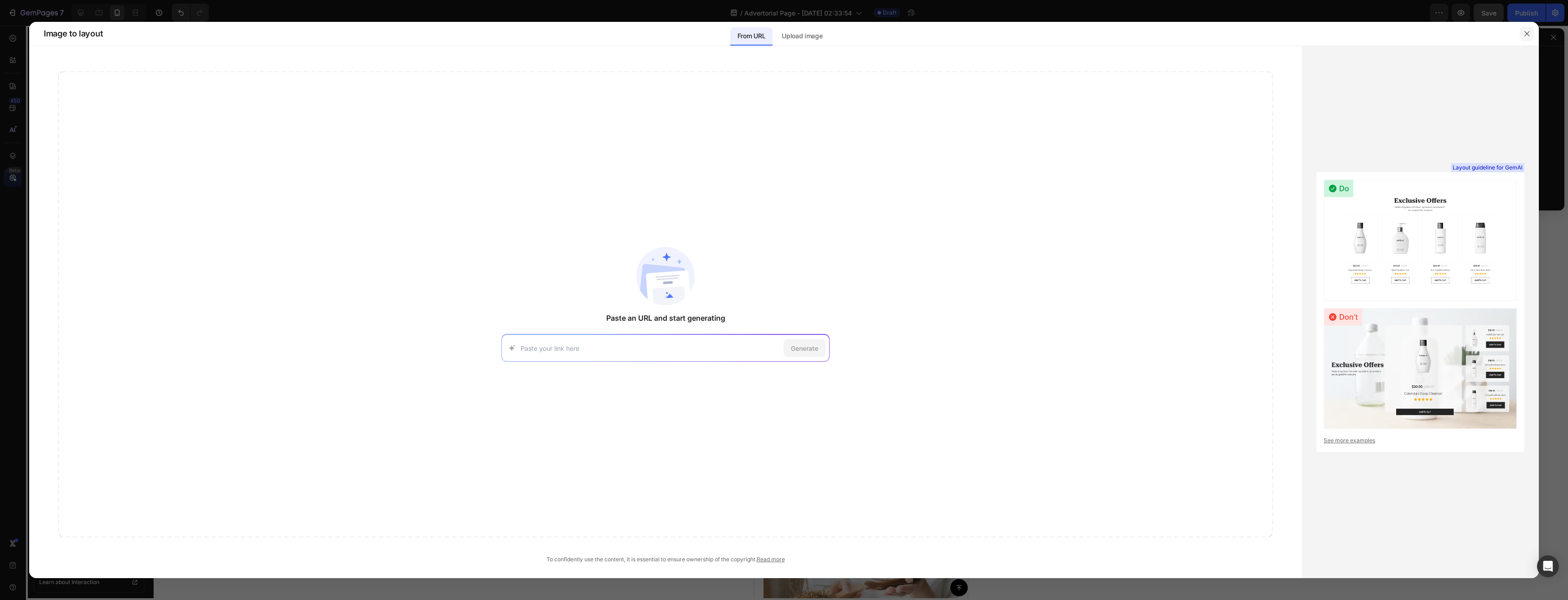
click at [1522, 33] on button "button" at bounding box center [1527, 33] width 15 height 15
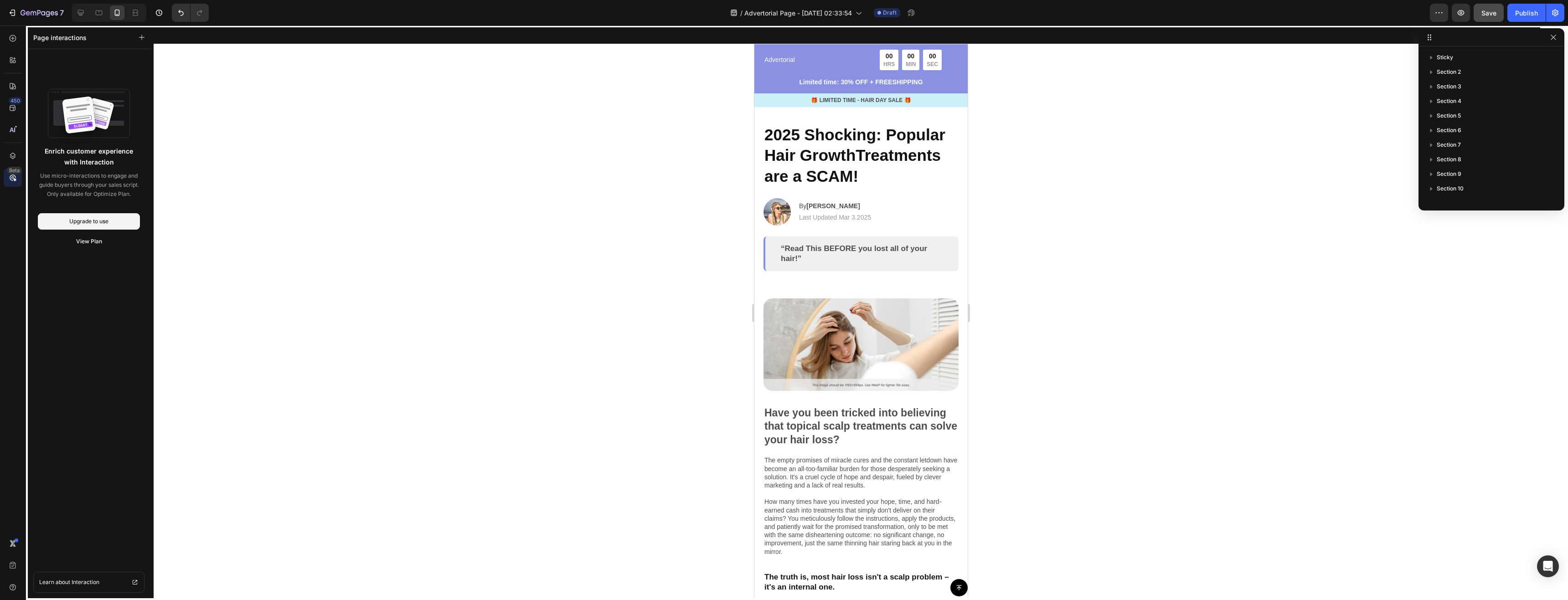
click at [823, 198] on div at bounding box center [861, 313] width 213 height 574
click at [829, 148] on div at bounding box center [861, 313] width 213 height 574
click at [828, 61] on div at bounding box center [861, 313] width 213 height 574
click at [15, 83] on icon at bounding box center [12, 86] width 9 height 9
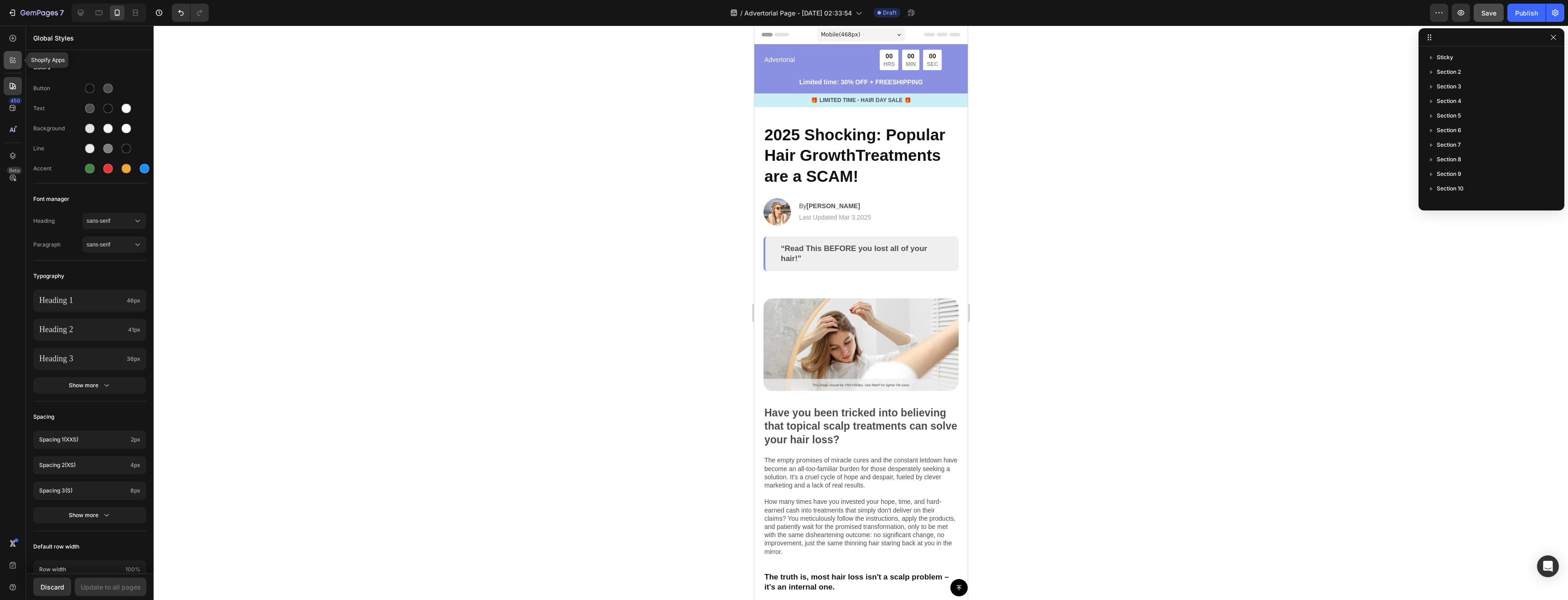
click at [12, 57] on icon at bounding box center [12, 60] width 9 height 9
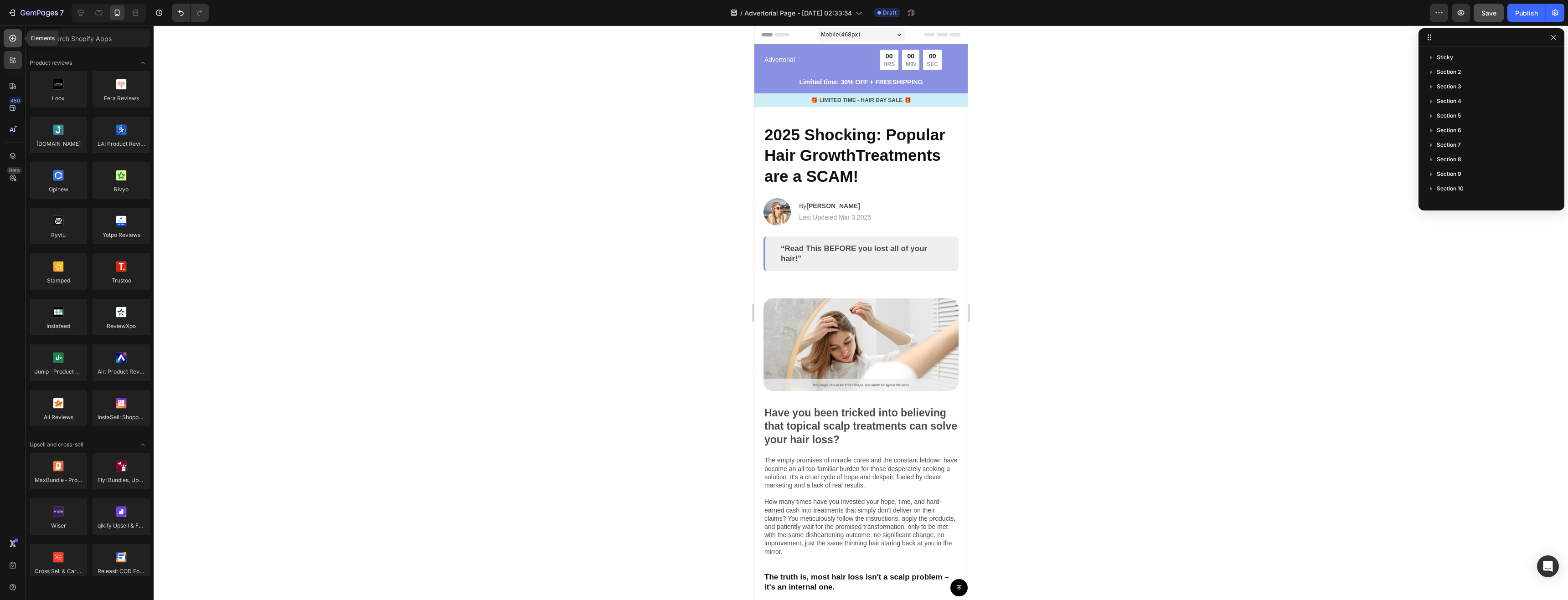
click at [13, 43] on div at bounding box center [13, 38] width 18 height 18
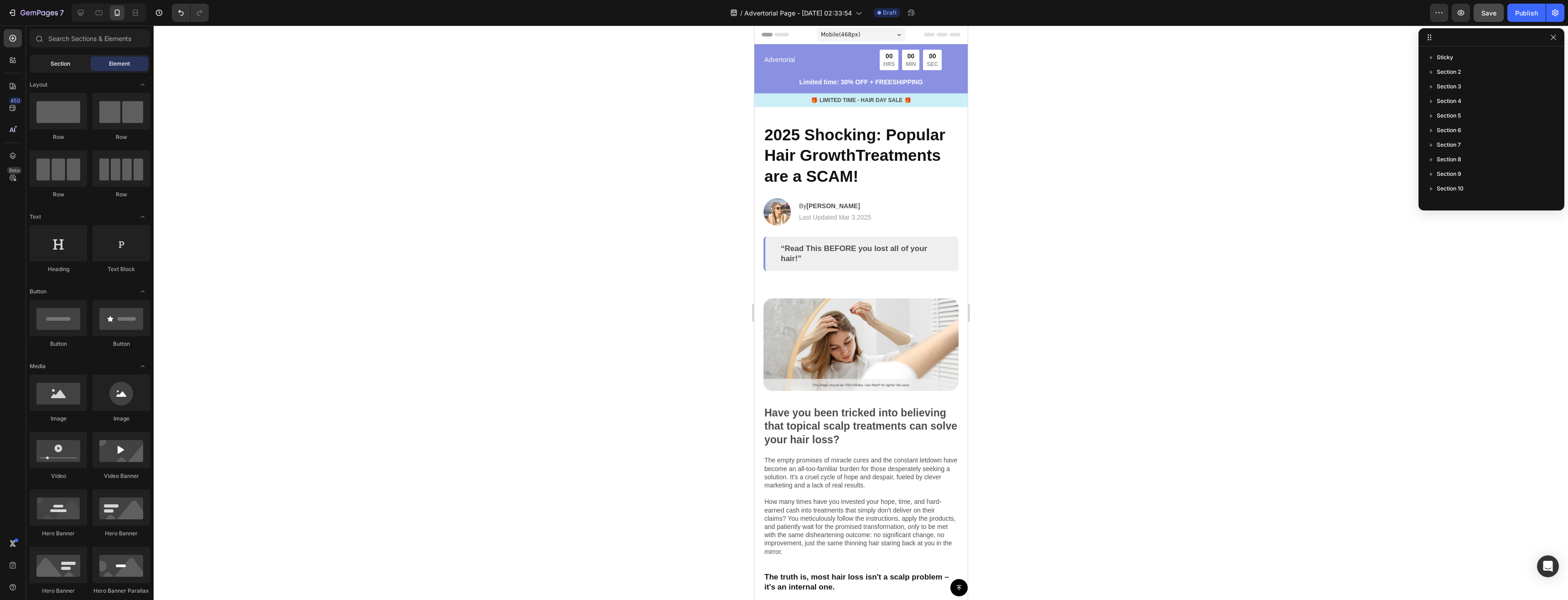
click at [47, 58] on div "Section" at bounding box center [60, 64] width 57 height 15
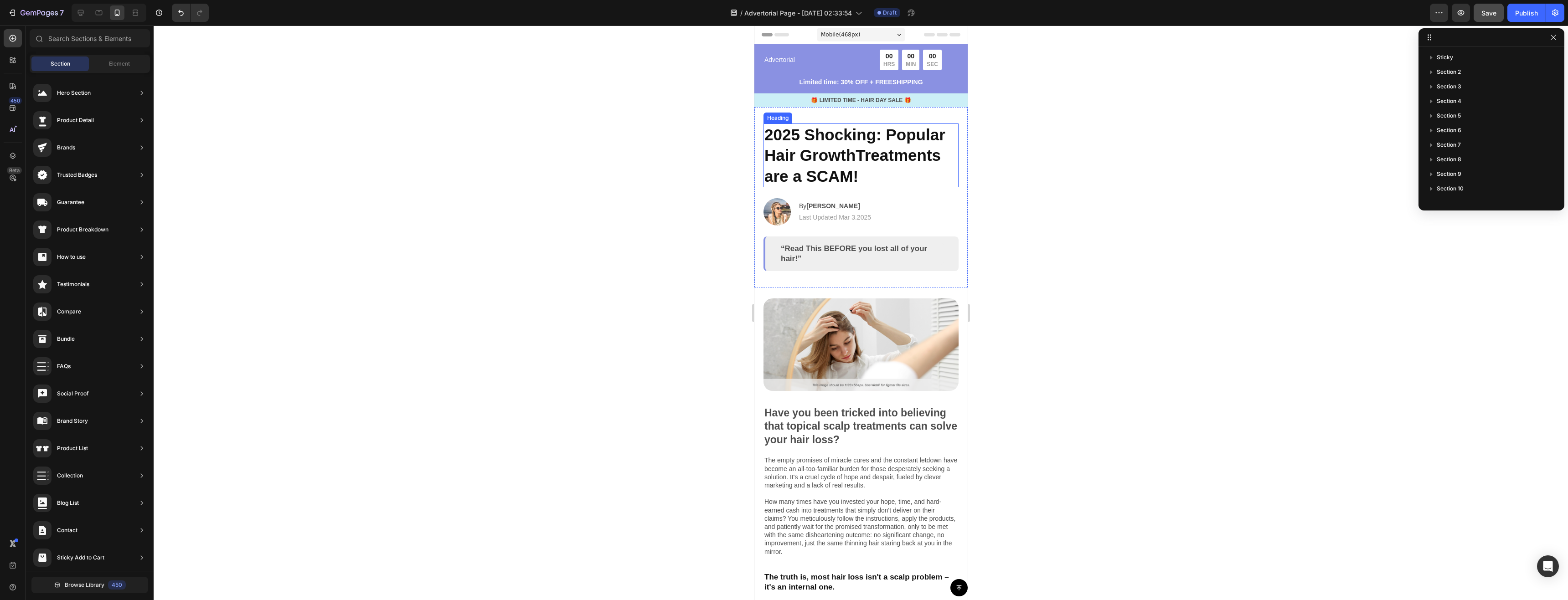
click at [836, 145] on h2 "2025 Shocking: Popular Hair GrowthTreatments are a SCAM!" at bounding box center [861, 156] width 195 height 65
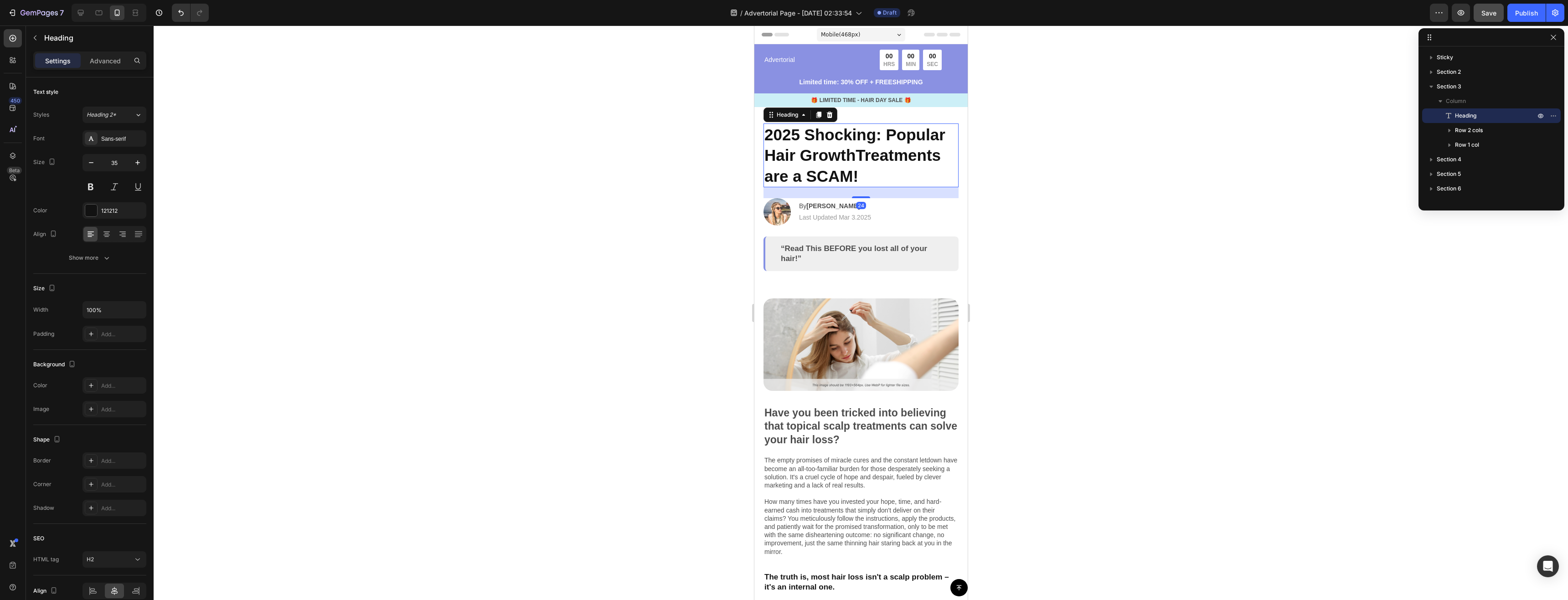
click at [778, 36] on span "Header" at bounding box center [781, 34] width 20 height 9
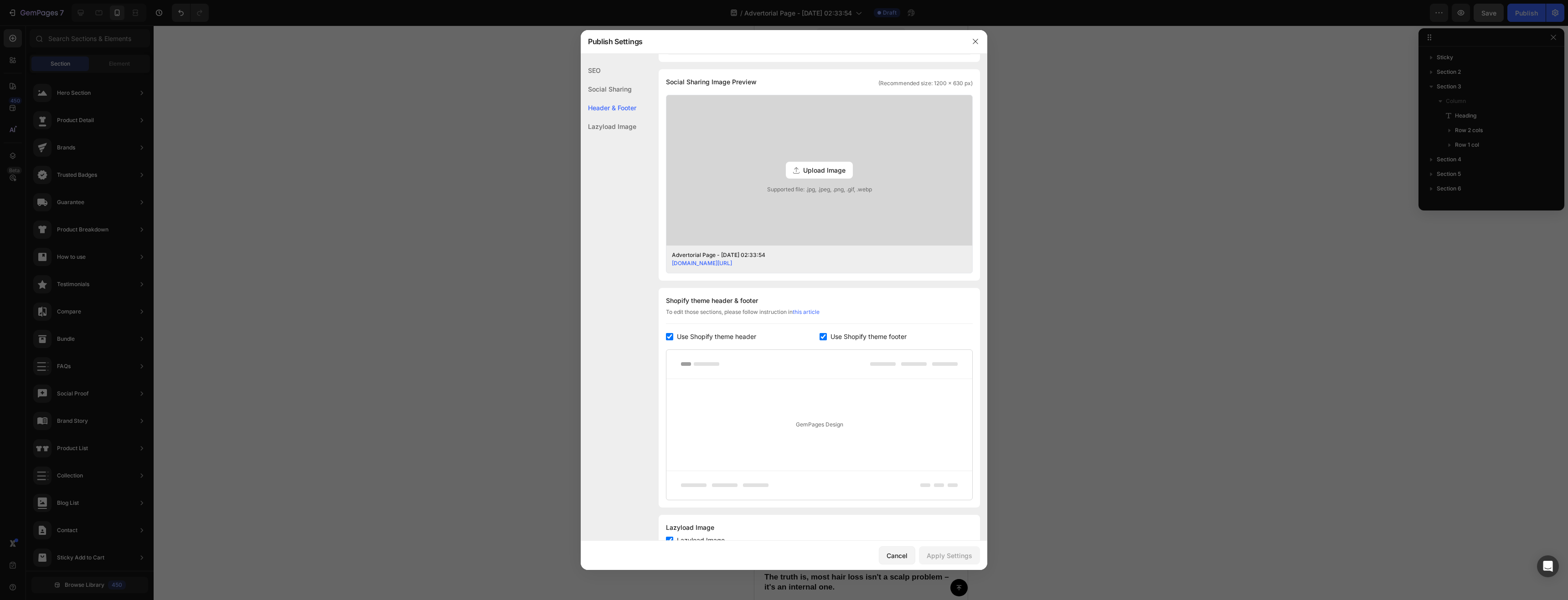
click at [779, 36] on div "Publish Settings" at bounding box center [772, 41] width 383 height 24
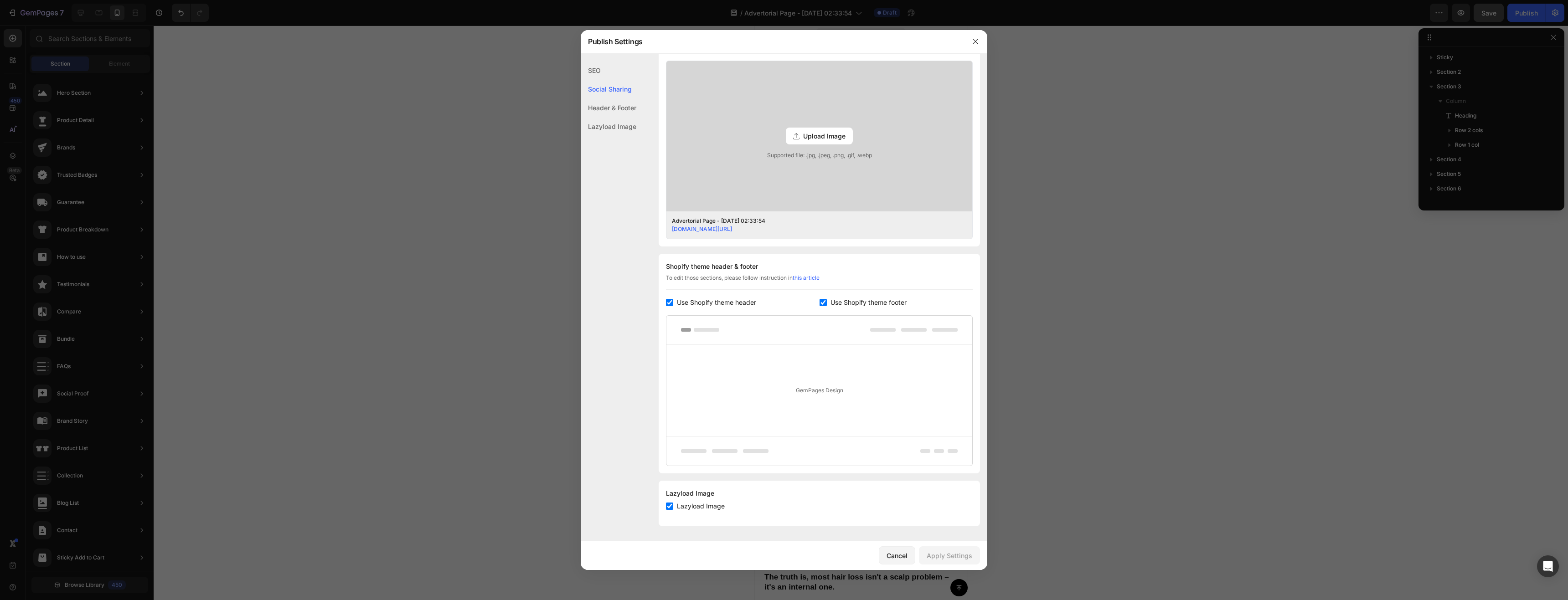
click at [729, 303] on span "Use Shopify theme header" at bounding box center [716, 302] width 79 height 11
checkbox input "false"
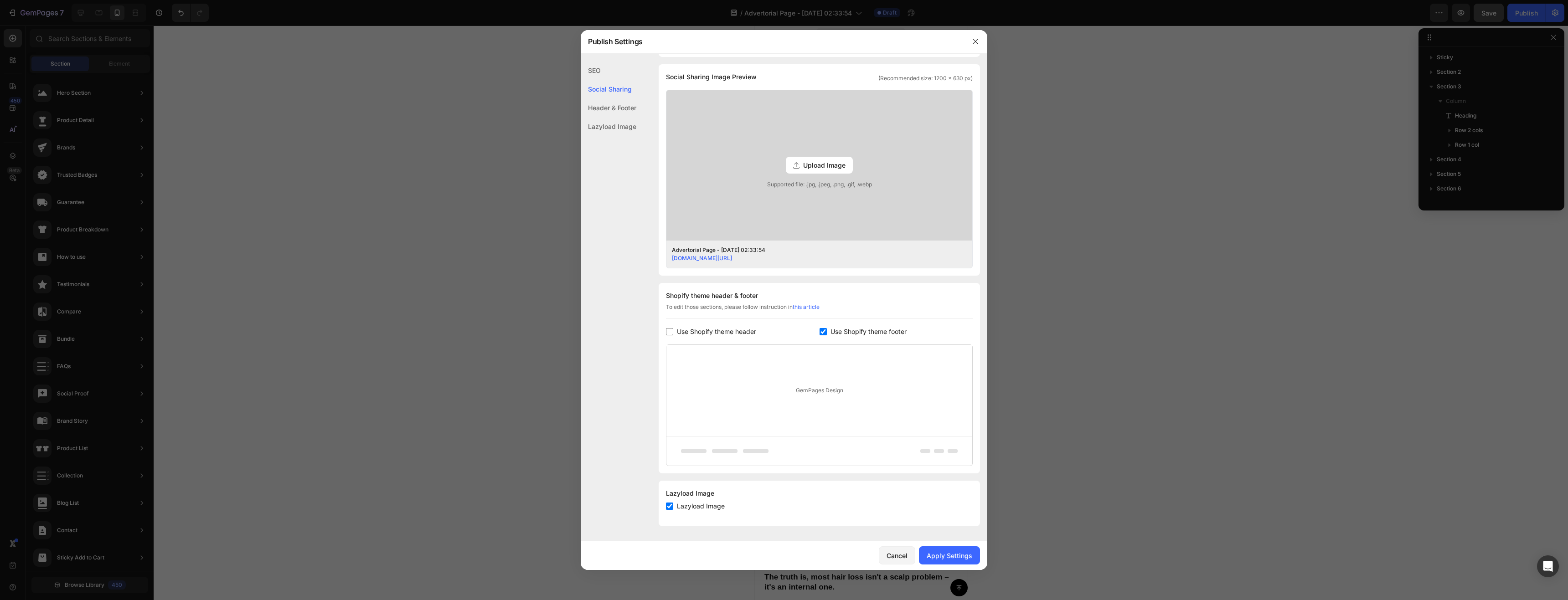
click at [859, 333] on span "Use Shopify theme footer" at bounding box center [868, 332] width 76 height 11
checkbox input "false"
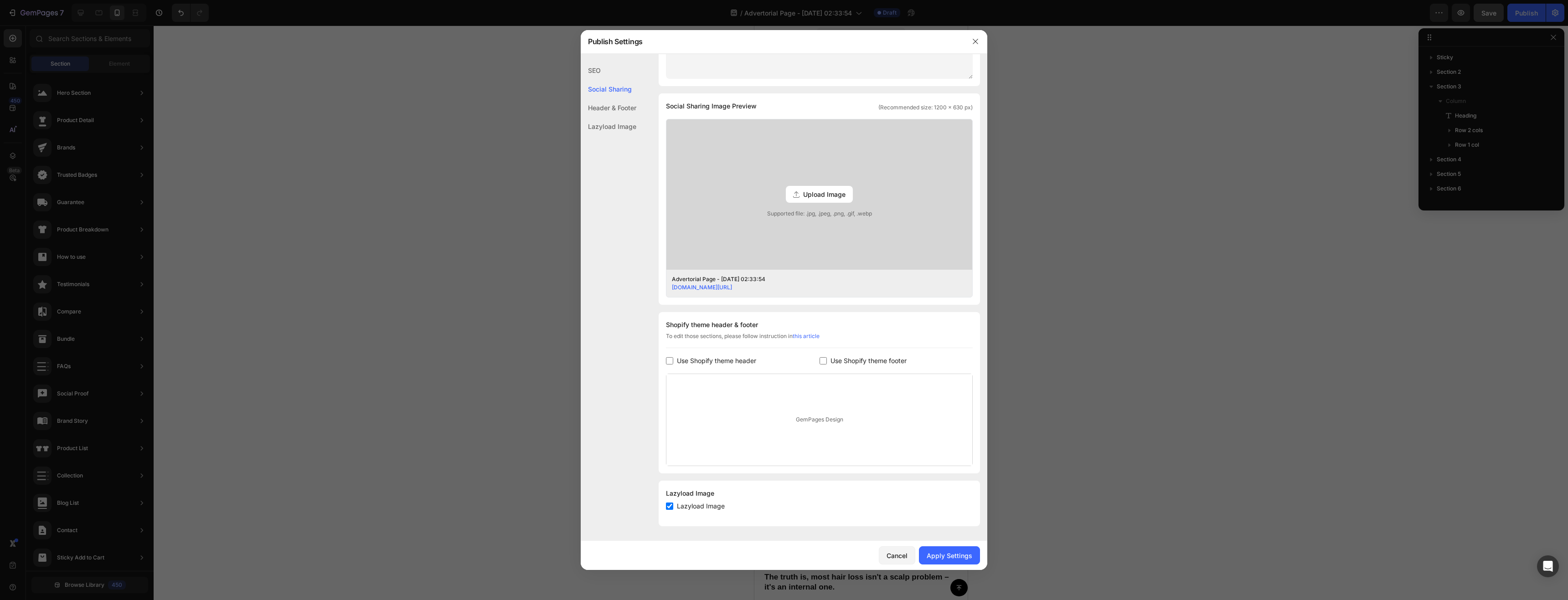
scroll to position [178, 0]
click at [954, 562] on button "Apply Settings" at bounding box center [950, 556] width 61 height 18
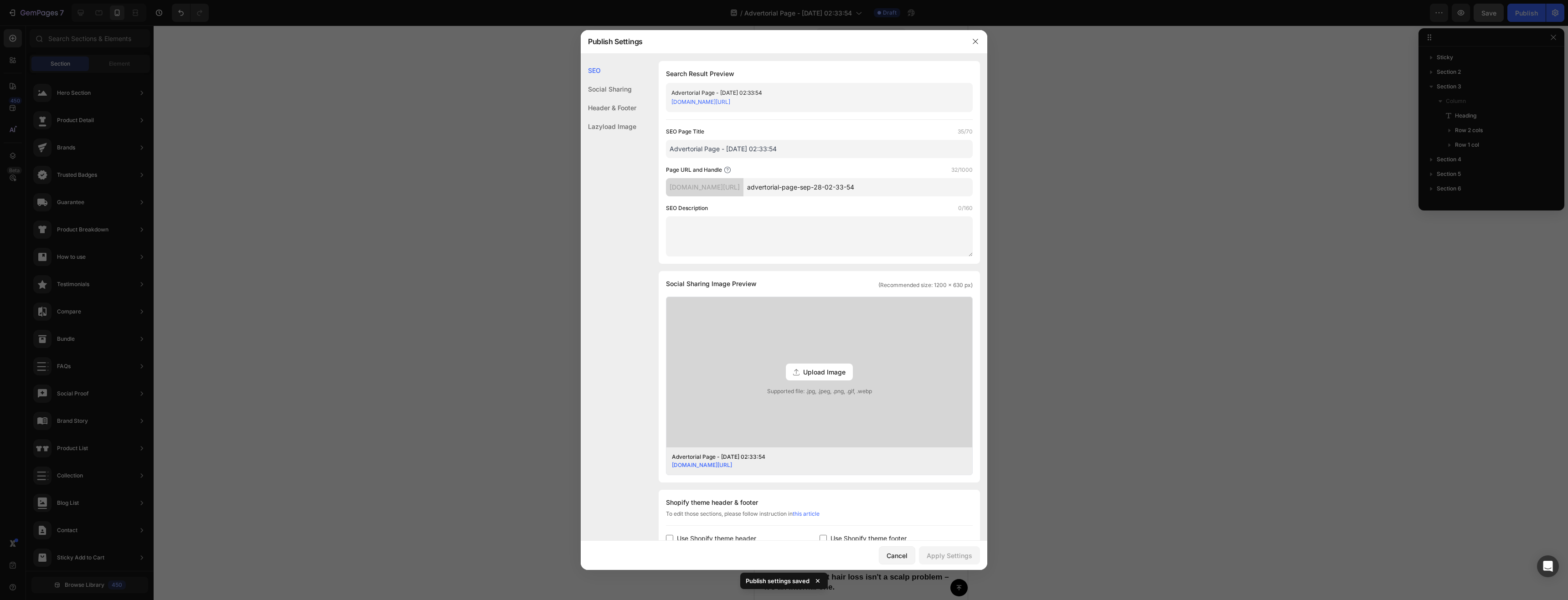
click at [1027, 398] on div at bounding box center [784, 300] width 1568 height 600
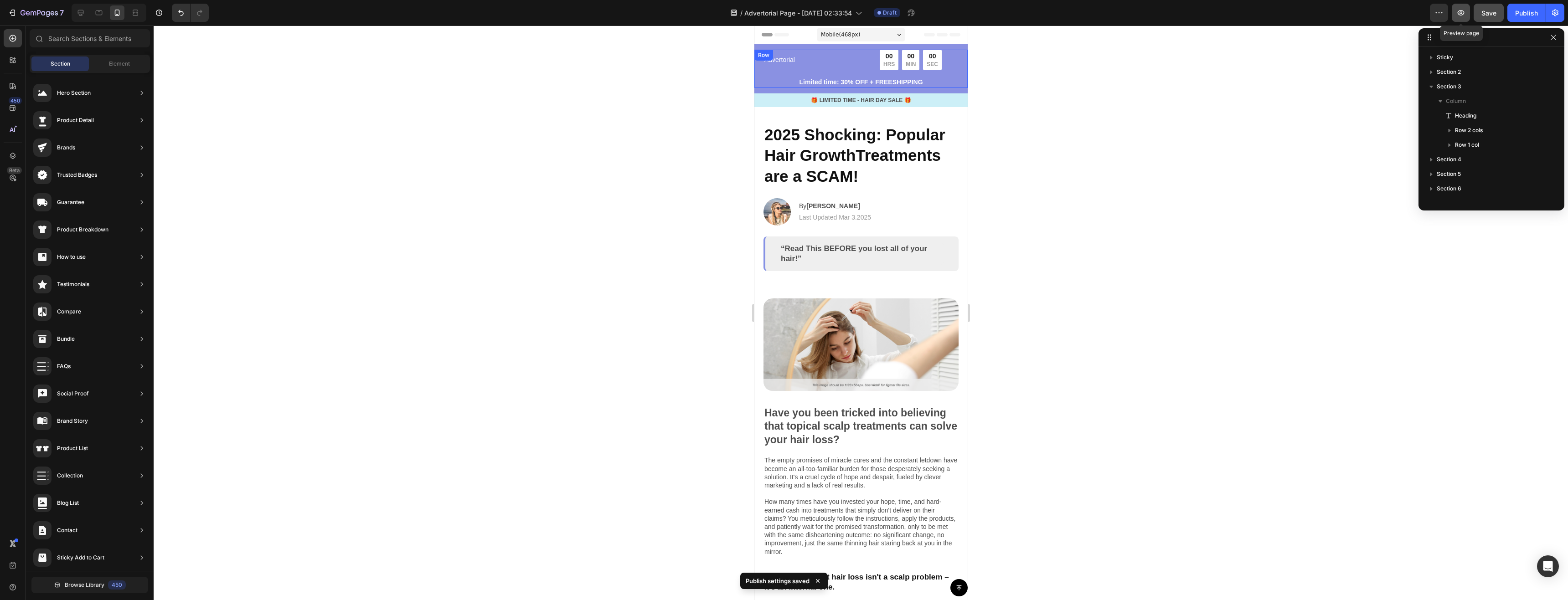
click at [1461, 7] on button "button" at bounding box center [1461, 13] width 18 height 18
click at [956, 68] on div "Advertorial Text Block 00 HRS 00 MIN 00 SEC Countdown Timer Row Limited time: 3…" at bounding box center [861, 69] width 213 height 38
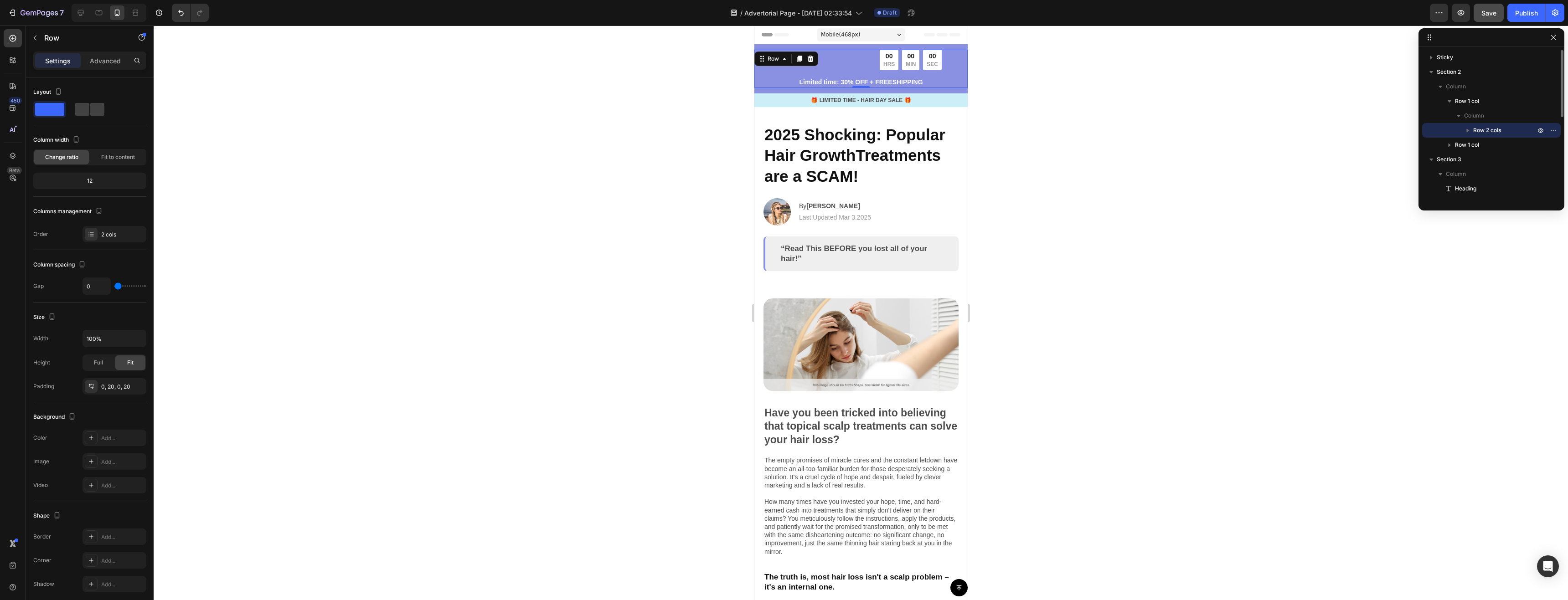
click at [1538, 128] on icon "button" at bounding box center [1541, 130] width 7 height 7
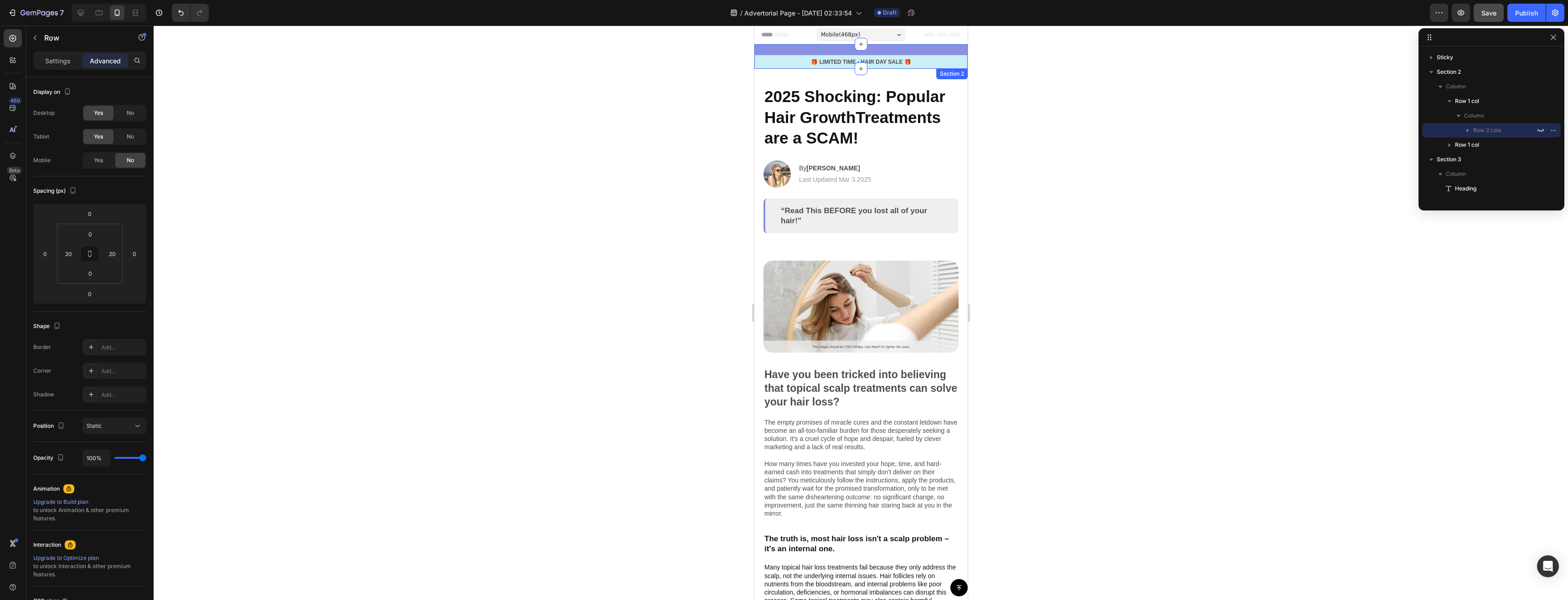
click at [946, 47] on div "Advertorial Text Block 00 HRS 00 MIN 00 SEC Countdown Timer Row Limited time: 3…" at bounding box center [861, 57] width 213 height 24
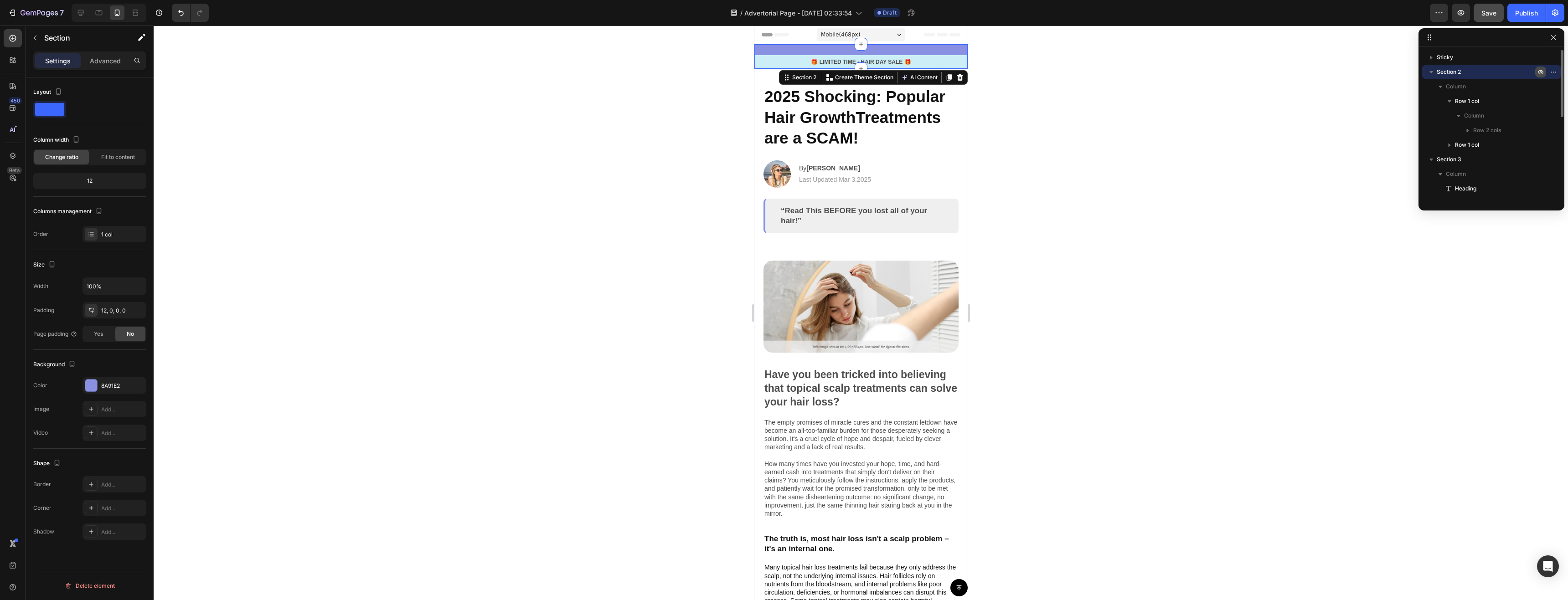
click at [1541, 72] on icon "button" at bounding box center [1541, 72] width 7 height 7
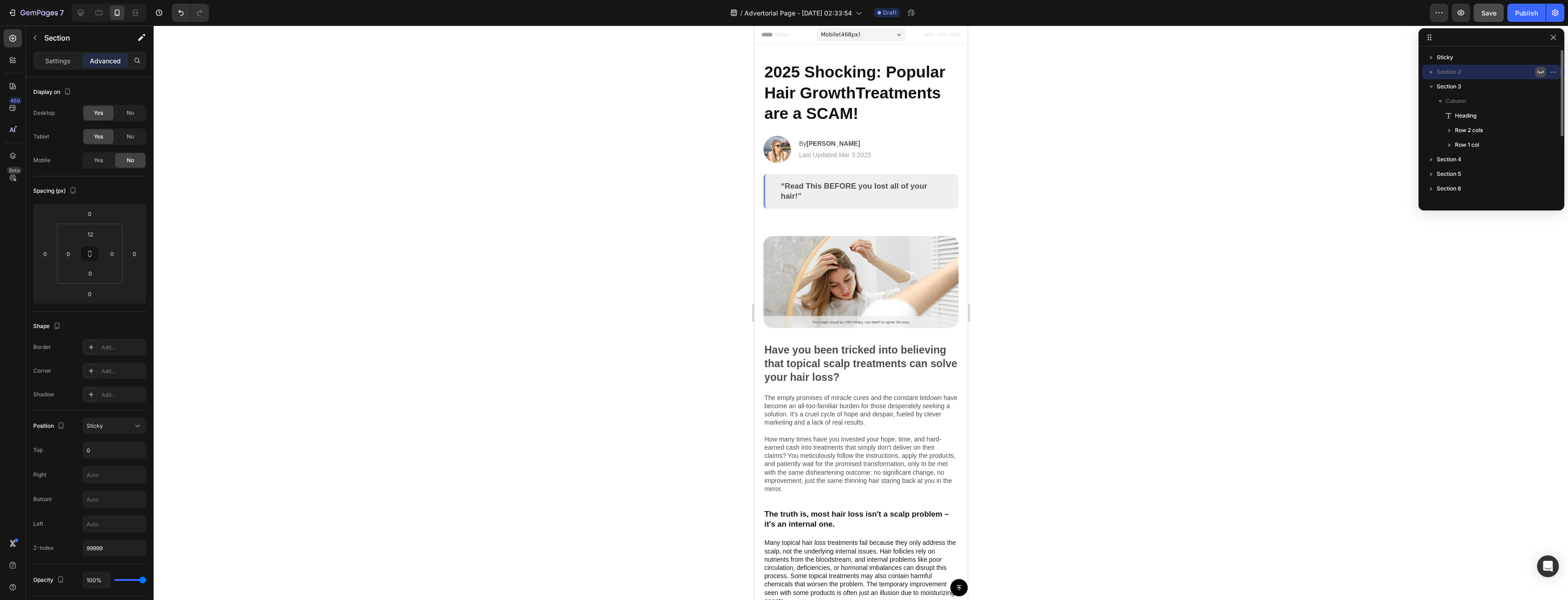
click at [1541, 72] on icon "button" at bounding box center [1541, 72] width 7 height 7
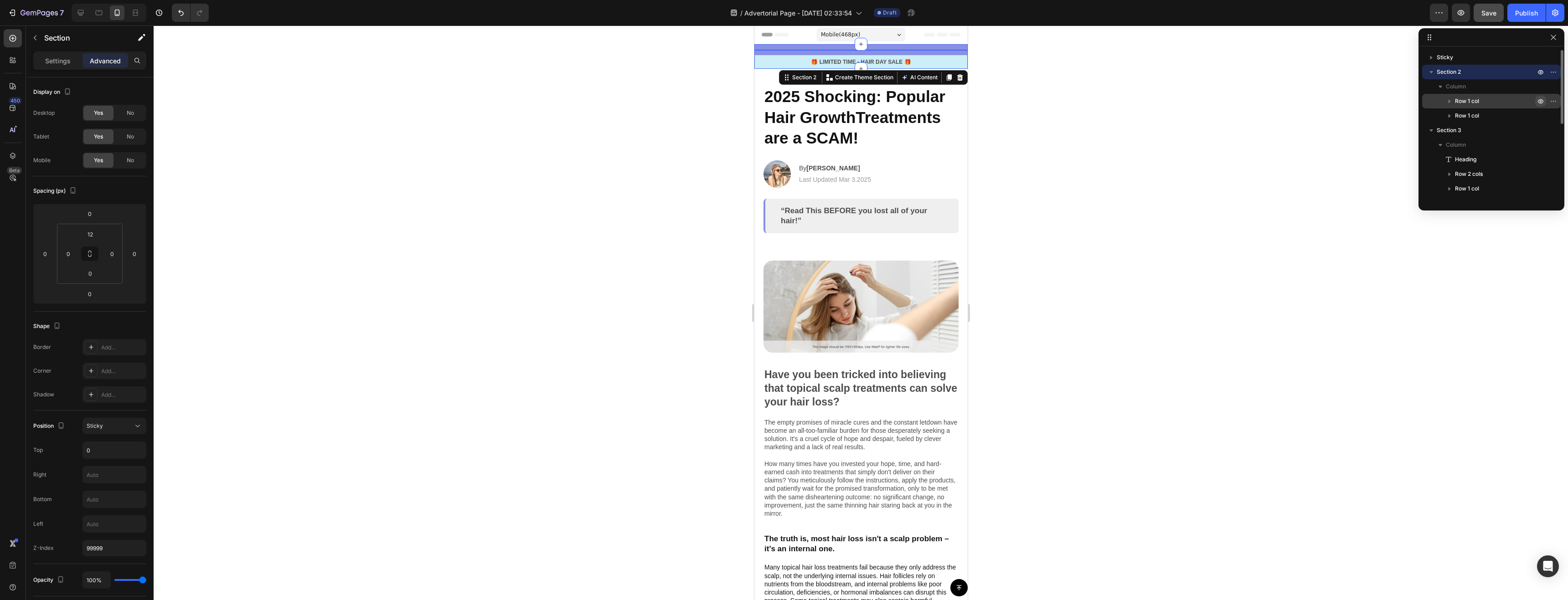
click at [1542, 101] on icon "button" at bounding box center [1541, 102] width 2 height 2
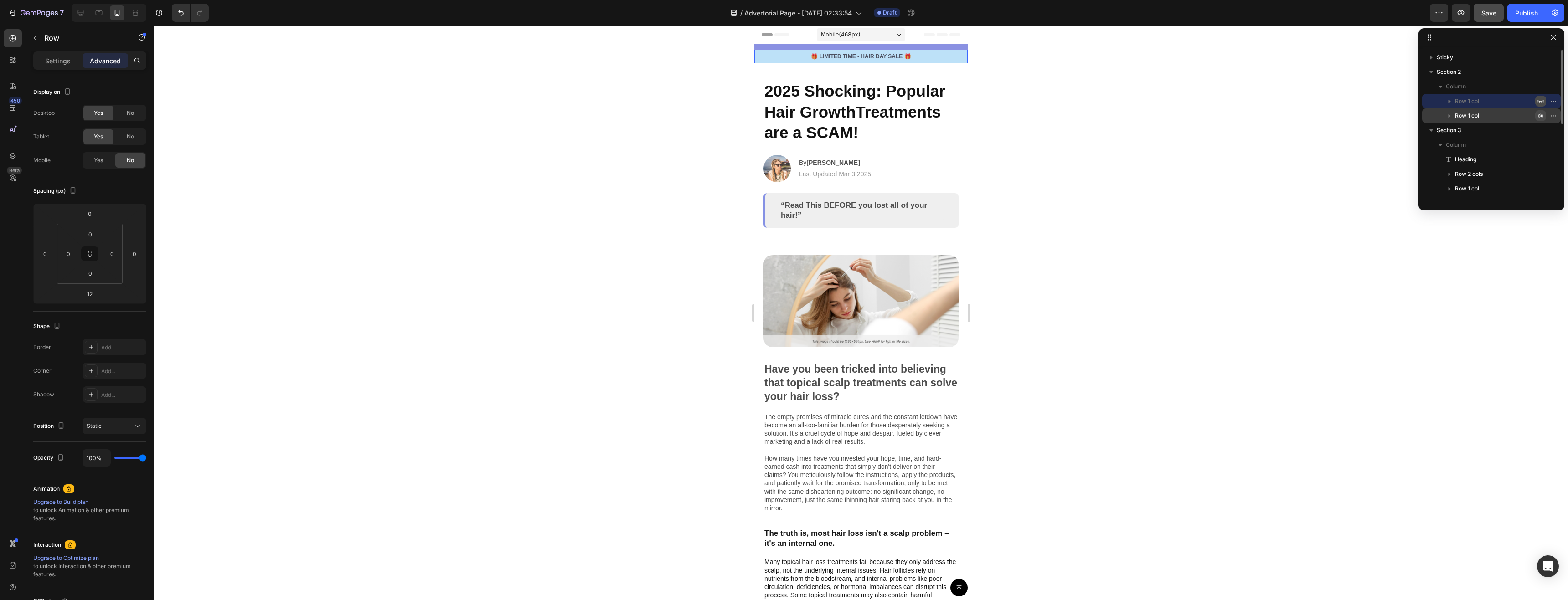
click at [1541, 116] on icon "button" at bounding box center [1541, 116] width 7 height 7
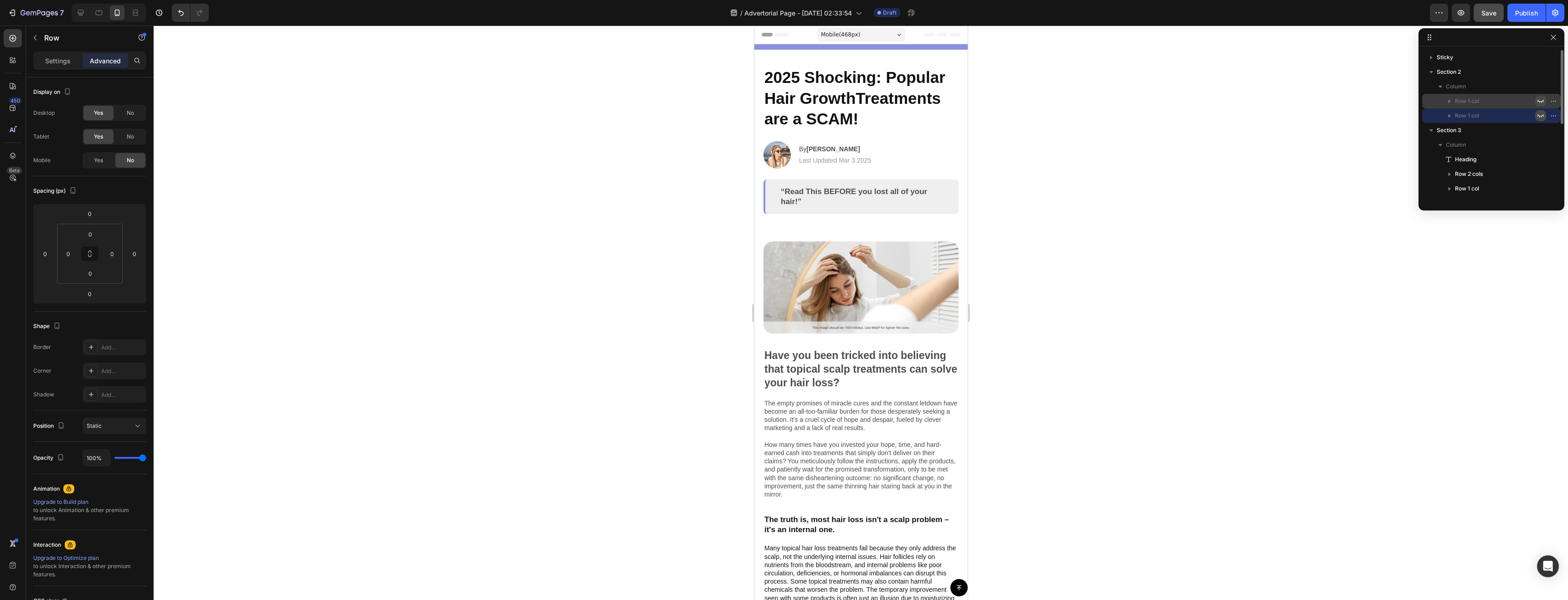
click at [1541, 116] on icon "button" at bounding box center [1541, 116] width 7 height 7
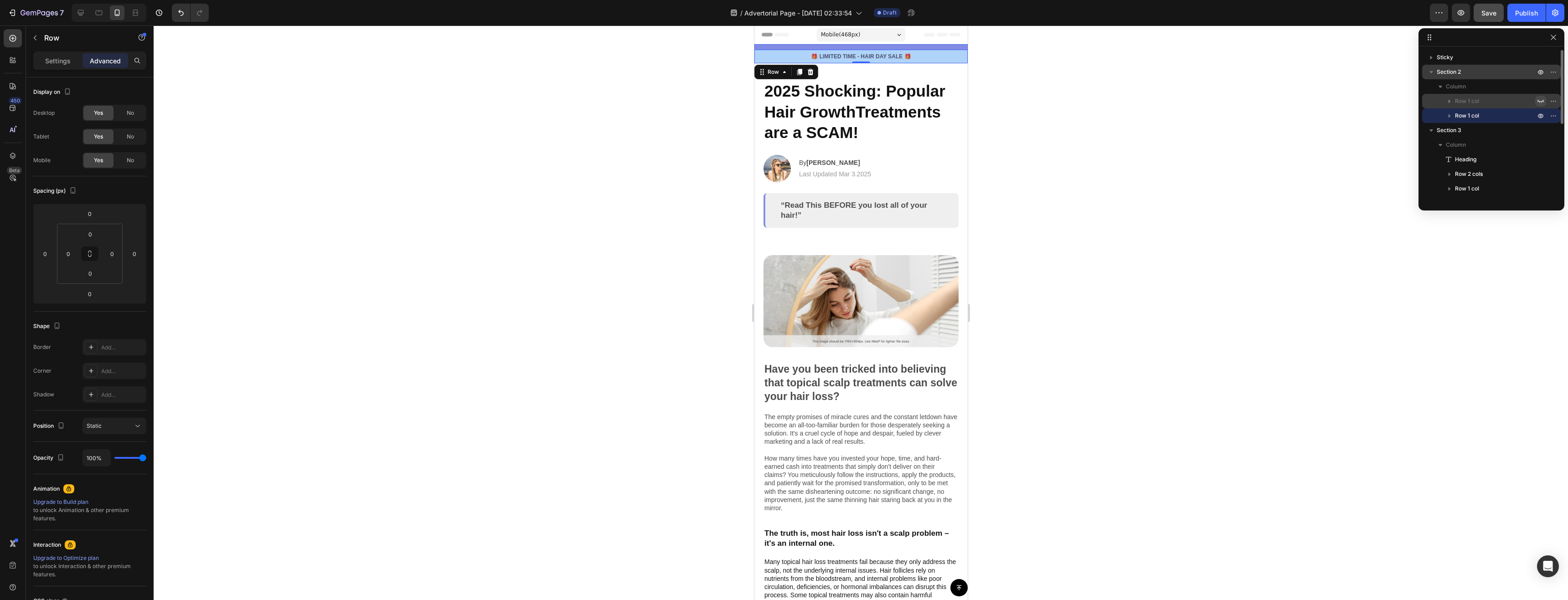
click at [1468, 74] on p "Section 2" at bounding box center [1486, 72] width 100 height 9
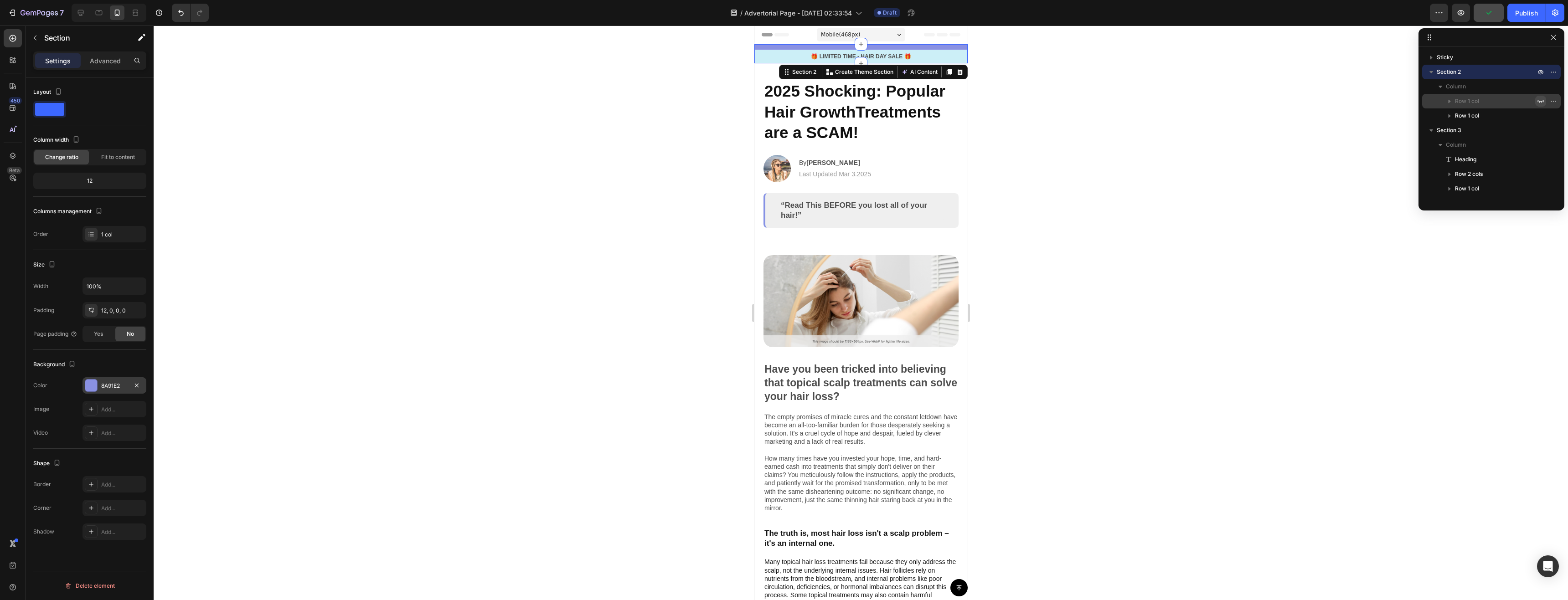
click at [96, 389] on div at bounding box center [91, 385] width 12 height 12
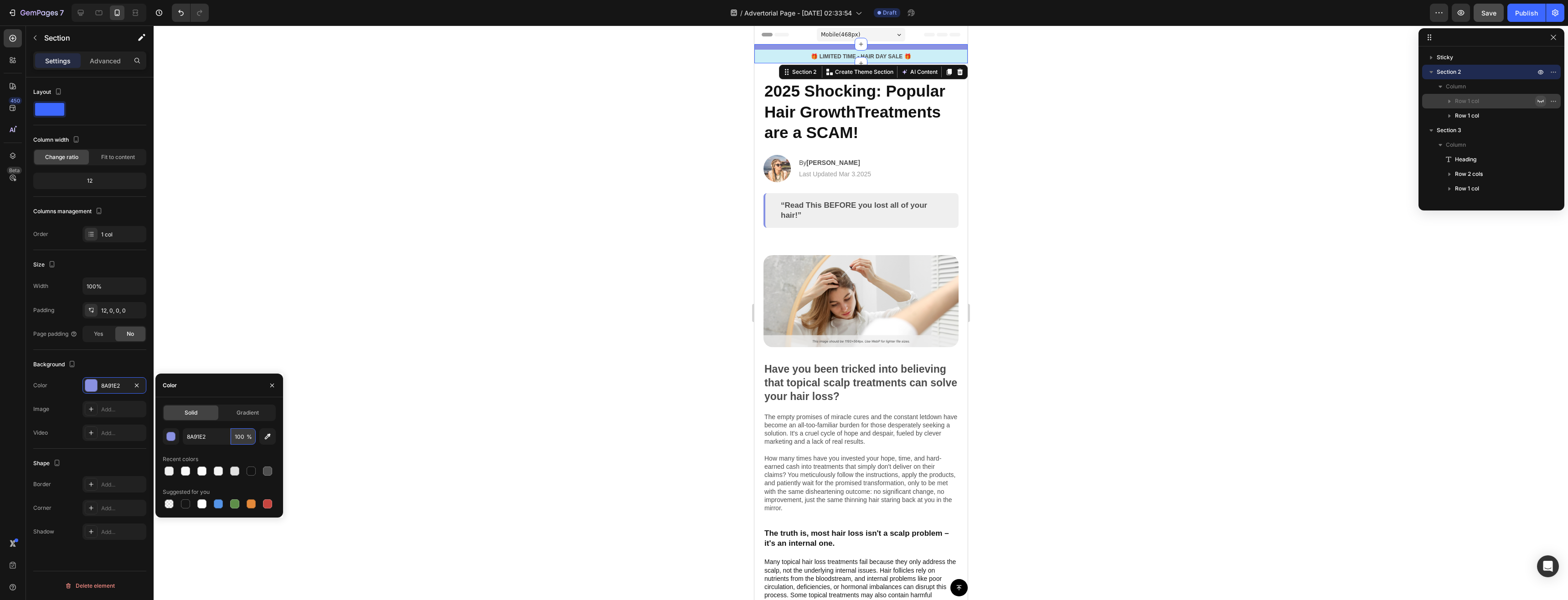
click at [242, 438] on input "100" at bounding box center [243, 436] width 25 height 16
type input "0"
drag, startPoint x: 113, startPoint y: 358, endPoint x: 253, endPoint y: 348, distance: 140.4
click at [114, 357] on div "Background" at bounding box center [90, 365] width 113 height 15
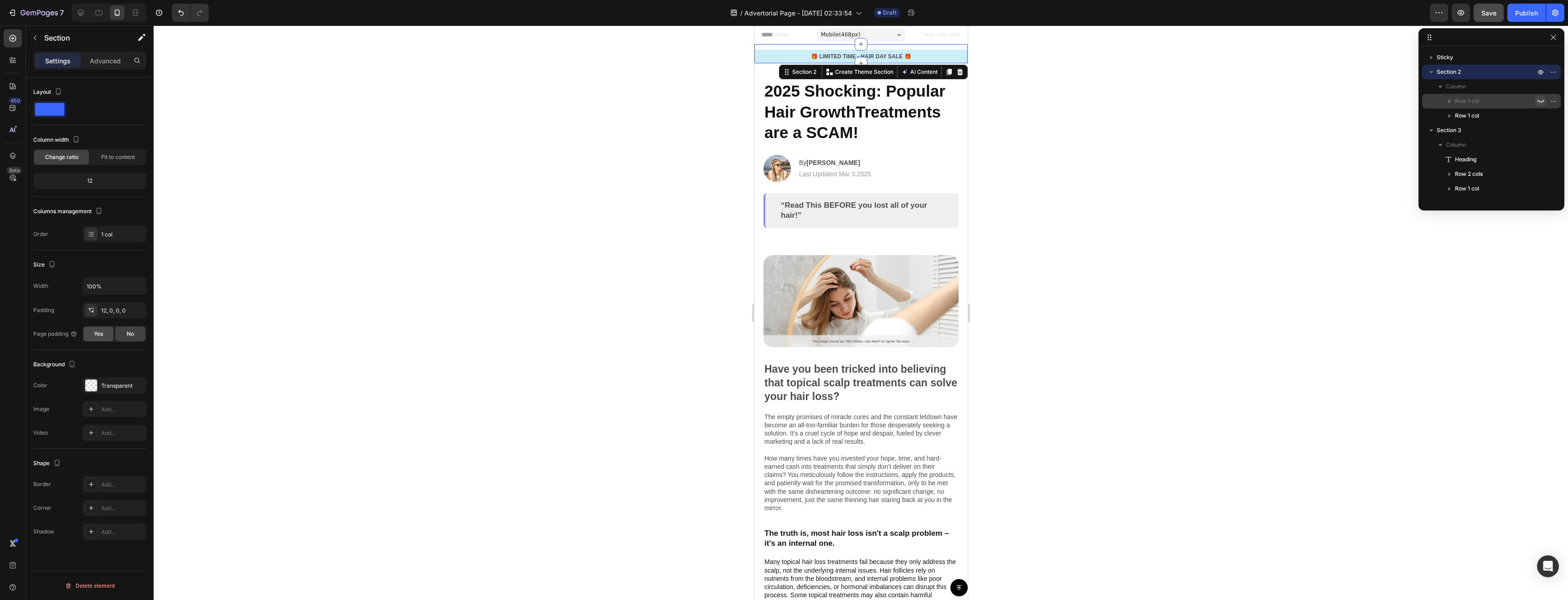
click at [102, 334] on span "Yes" at bounding box center [98, 333] width 9 height 8
click at [124, 333] on div "No" at bounding box center [130, 334] width 30 height 15
click at [100, 333] on span "Yes" at bounding box center [98, 333] width 9 height 8
click at [127, 335] on span "No" at bounding box center [130, 333] width 7 height 8
click at [115, 284] on input "100%" at bounding box center [114, 286] width 63 height 16
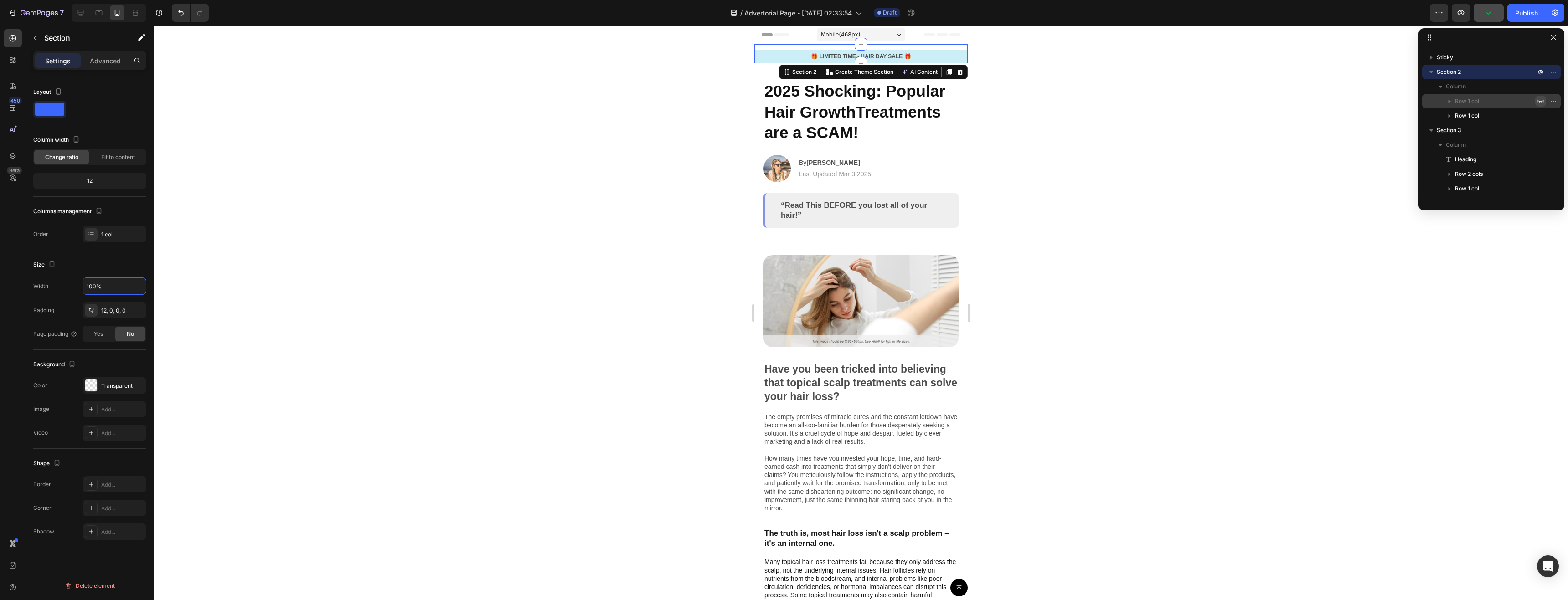
click at [121, 263] on div "Size" at bounding box center [90, 265] width 113 height 15
click at [124, 238] on div "1 col" at bounding box center [122, 234] width 43 height 8
drag, startPoint x: 275, startPoint y: 232, endPoint x: 1348, endPoint y: 57, distance: 1087.2
click at [276, 232] on button "button" at bounding box center [272, 234] width 15 height 15
click at [1440, 87] on icon "button" at bounding box center [1440, 87] width 4 height 2
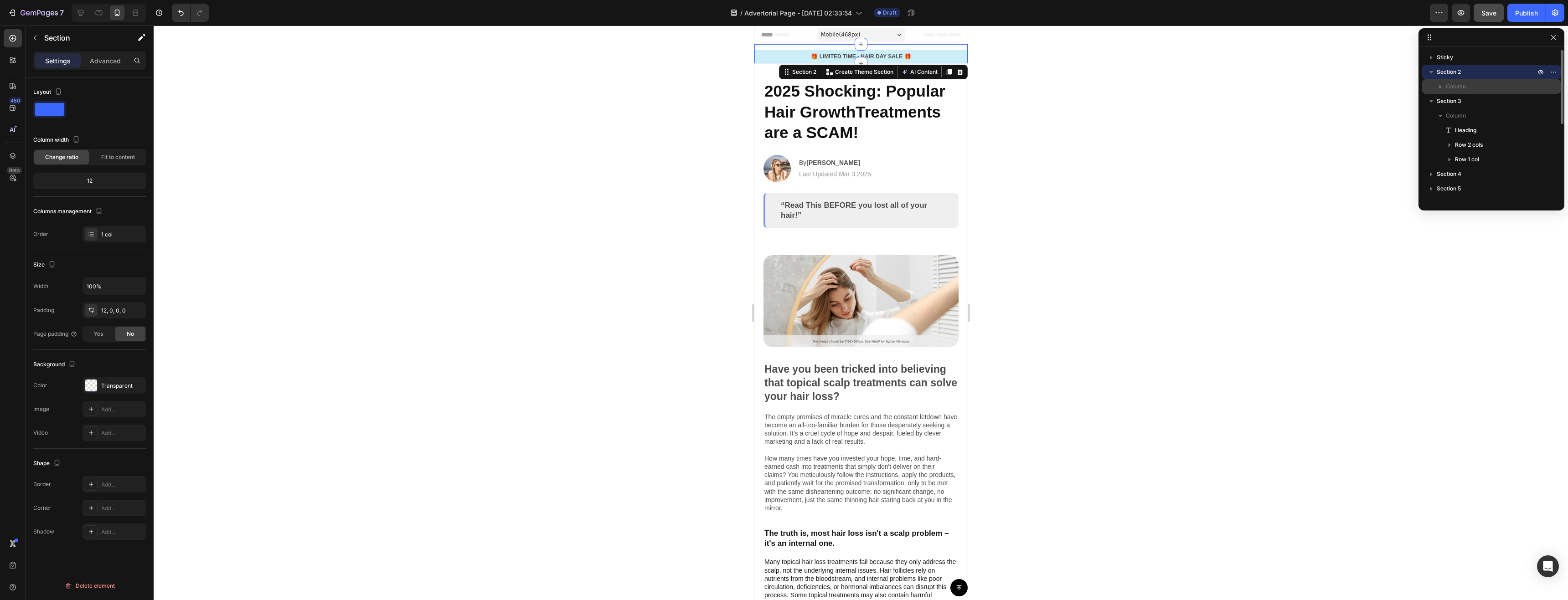
click at [1490, 86] on p "Column" at bounding box center [1491, 86] width 91 height 9
click at [1544, 117] on icon "button" at bounding box center [1541, 116] width 7 height 7
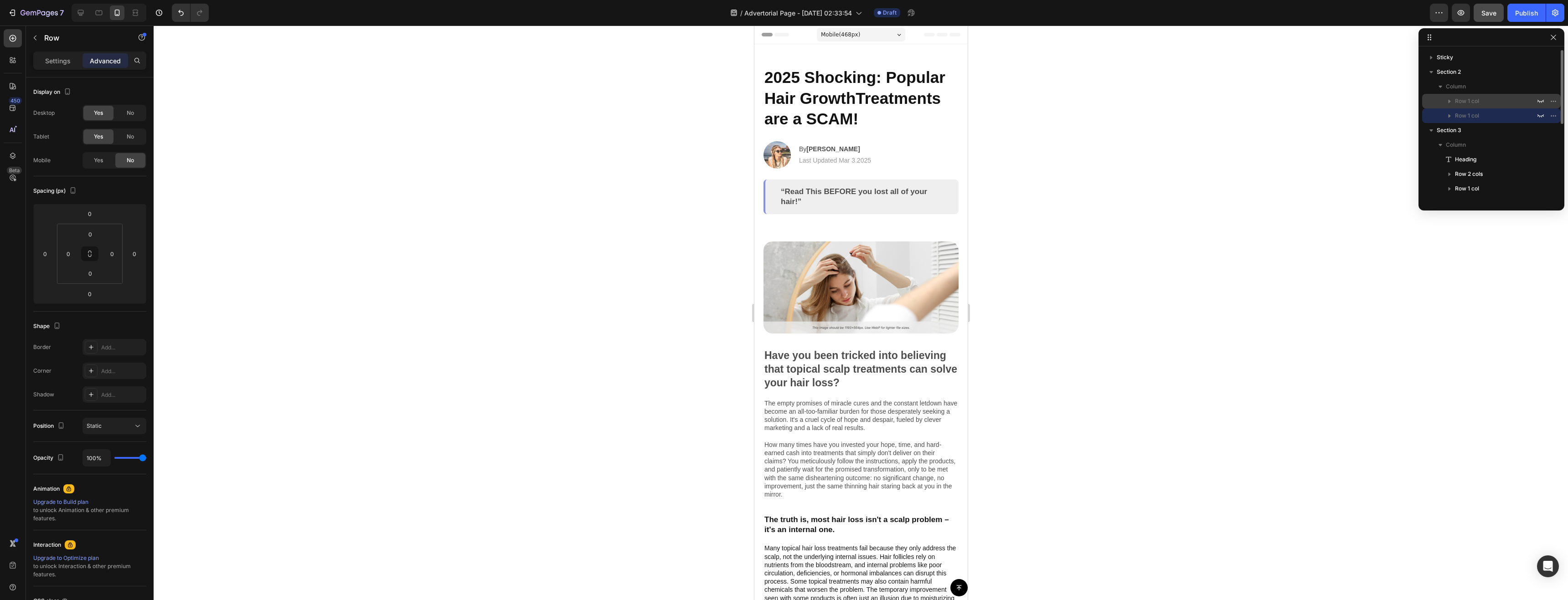
drag, startPoint x: 1524, startPoint y: 114, endPoint x: 1479, endPoint y: 108, distance: 45.4
click at [1502, 100] on div "Row 1 col Row 1 col" at bounding box center [1491, 108] width 139 height 29
click at [1539, 113] on icon "button" at bounding box center [1541, 116] width 7 height 7
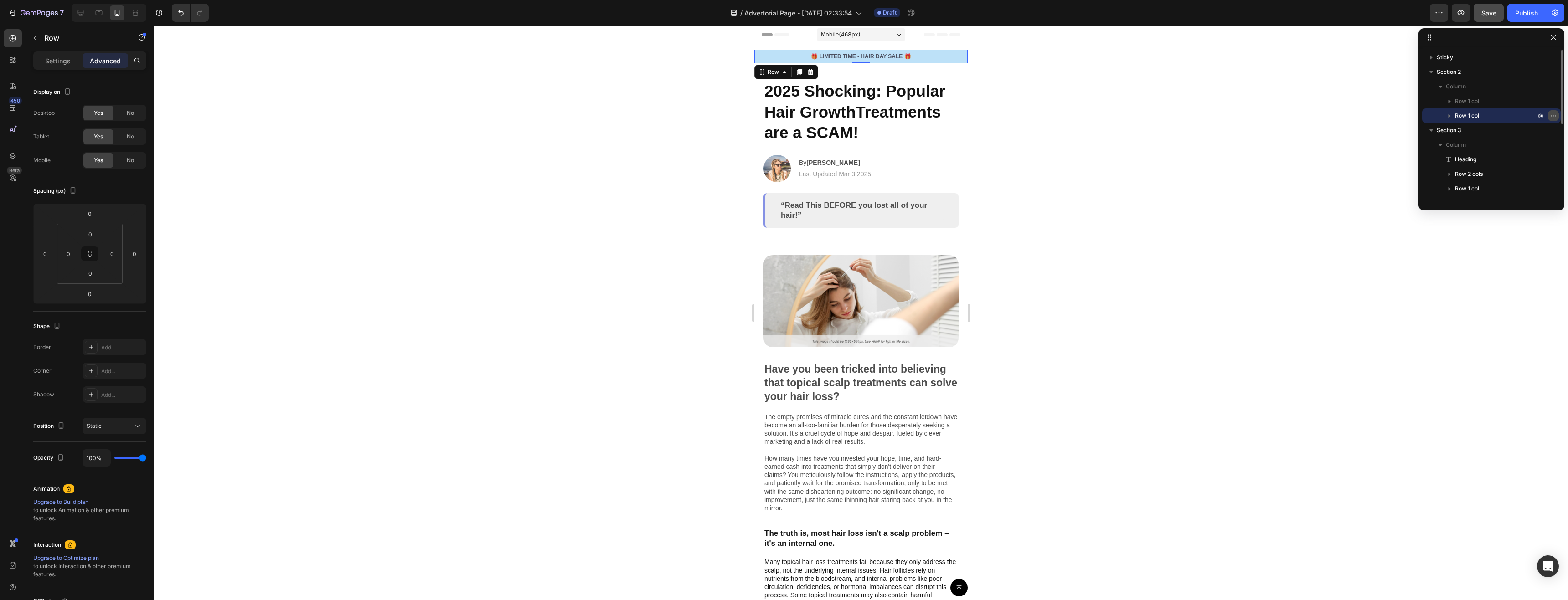
click at [1551, 115] on icon "button" at bounding box center [1553, 116] width 7 height 7
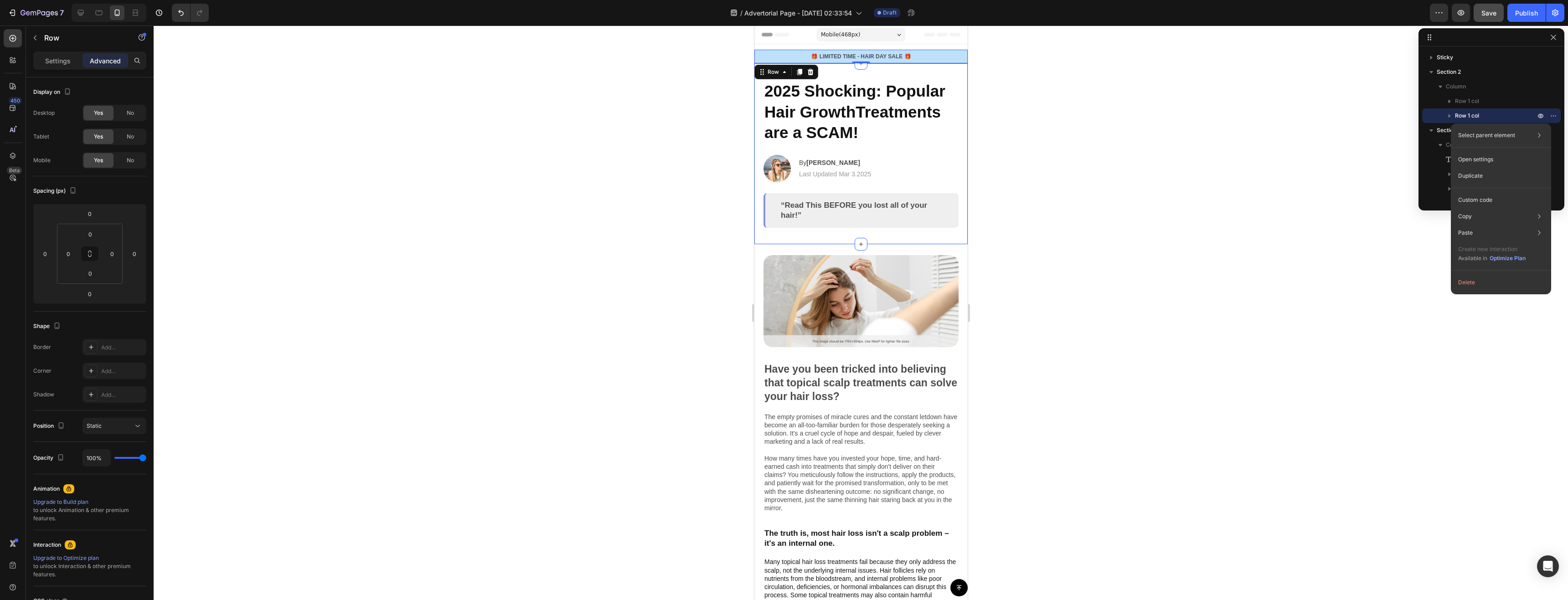
click at [1057, 128] on div at bounding box center [861, 313] width 1415 height 574
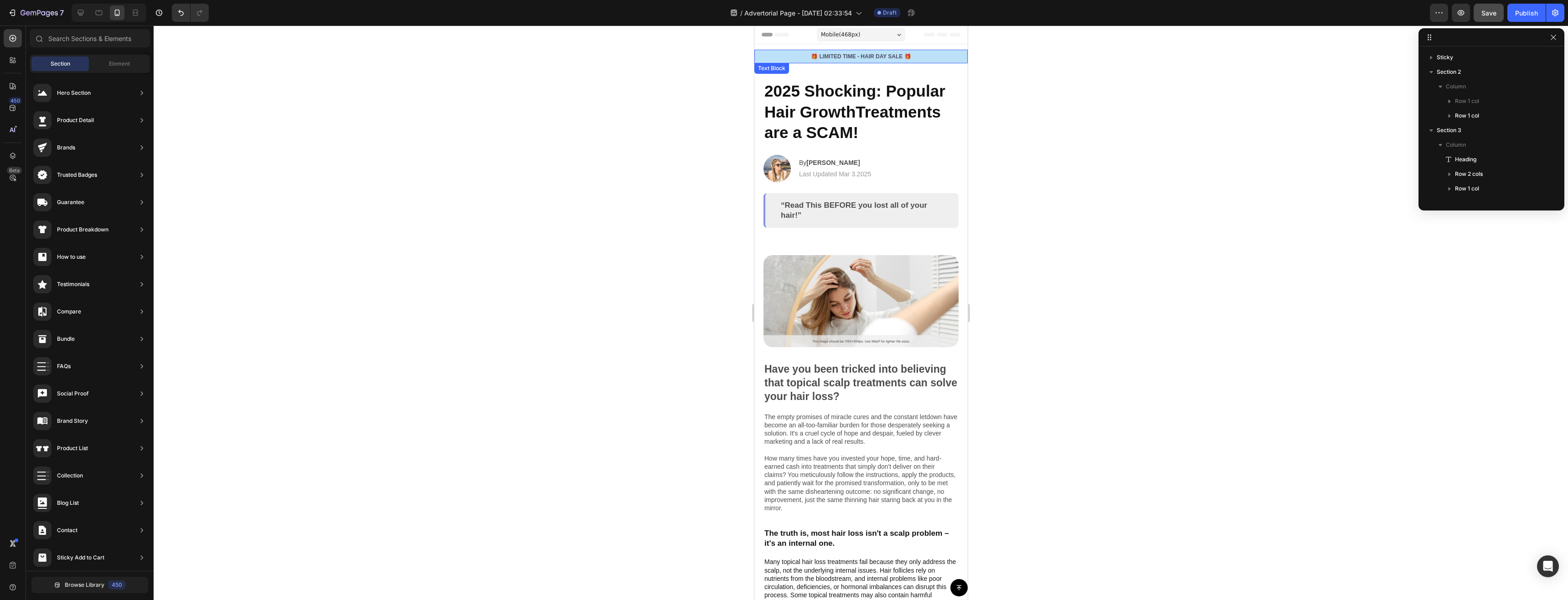
click at [941, 60] on p "🎁 LIMITED TIME - HAIR DAY SALE 🎁" at bounding box center [860, 56] width 211 height 8
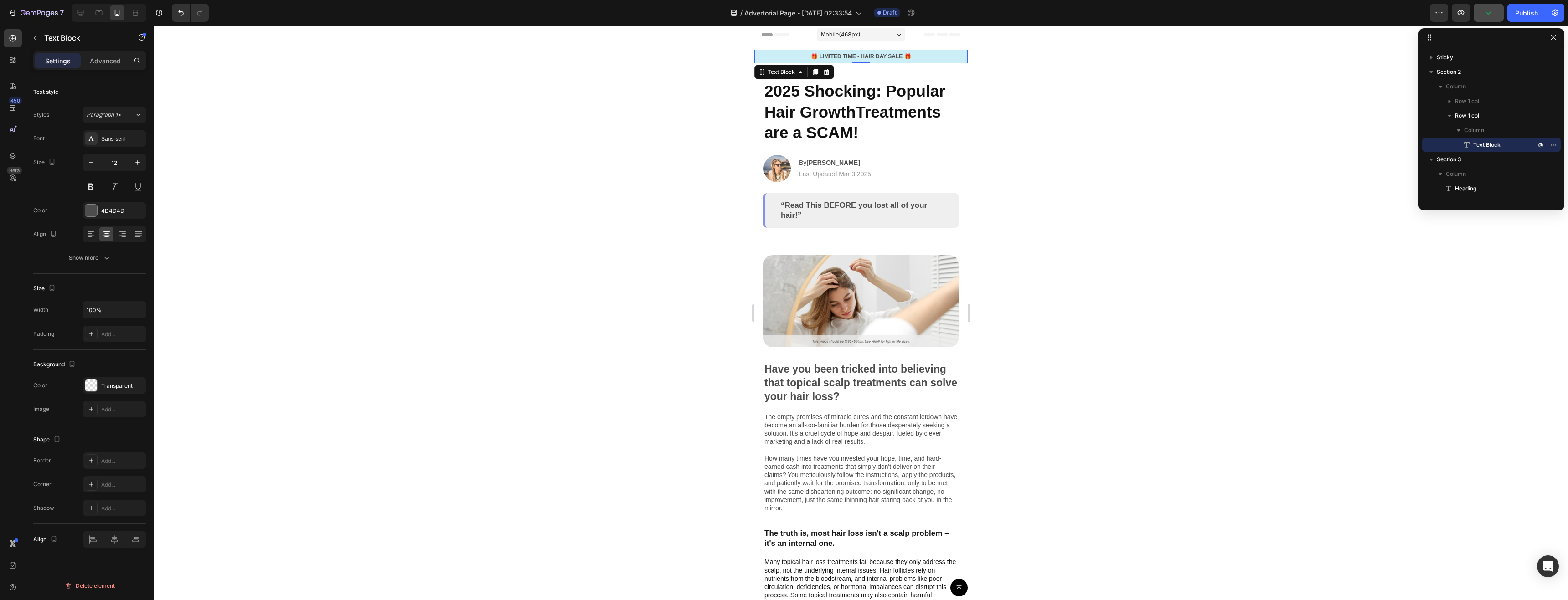
click at [940, 52] on div "🎁 LIMITED TIME - HAIR DAY SALE 🎁" at bounding box center [861, 57] width 213 height 10
click at [104, 56] on p "Advanced" at bounding box center [105, 61] width 31 height 10
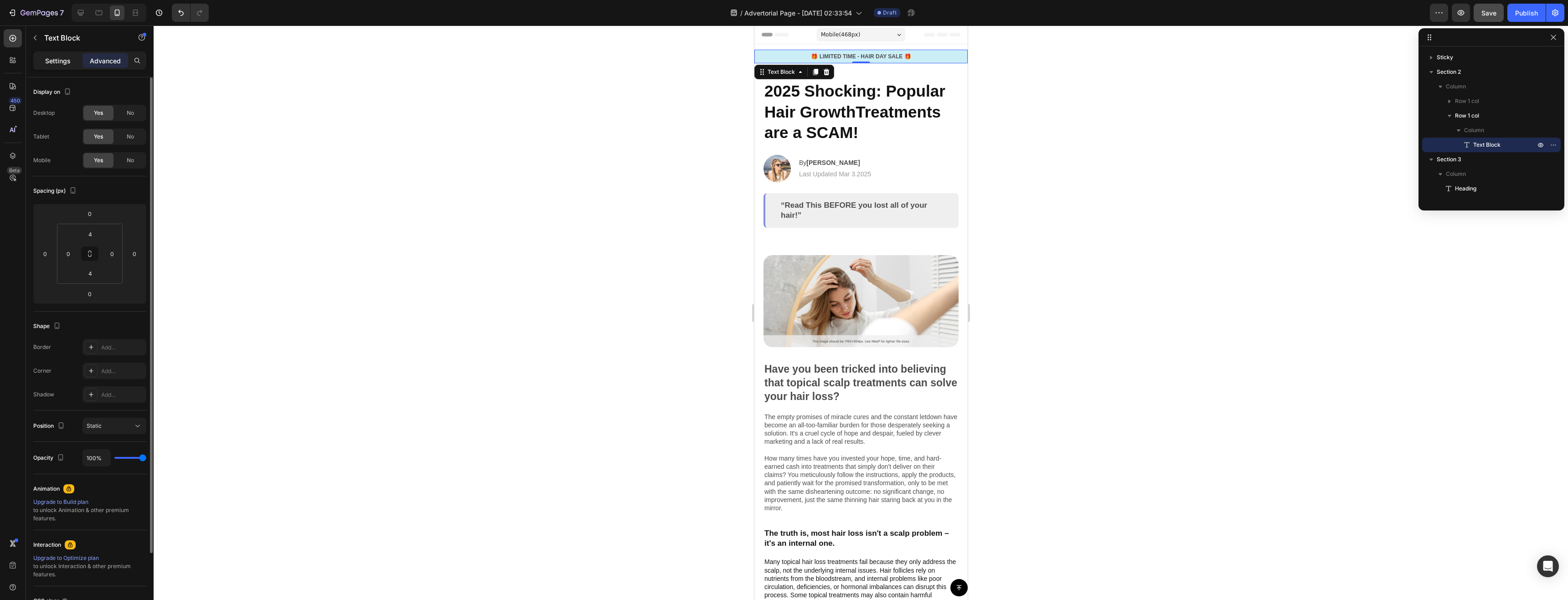
click at [59, 57] on p "Settings" at bounding box center [58, 61] width 26 height 10
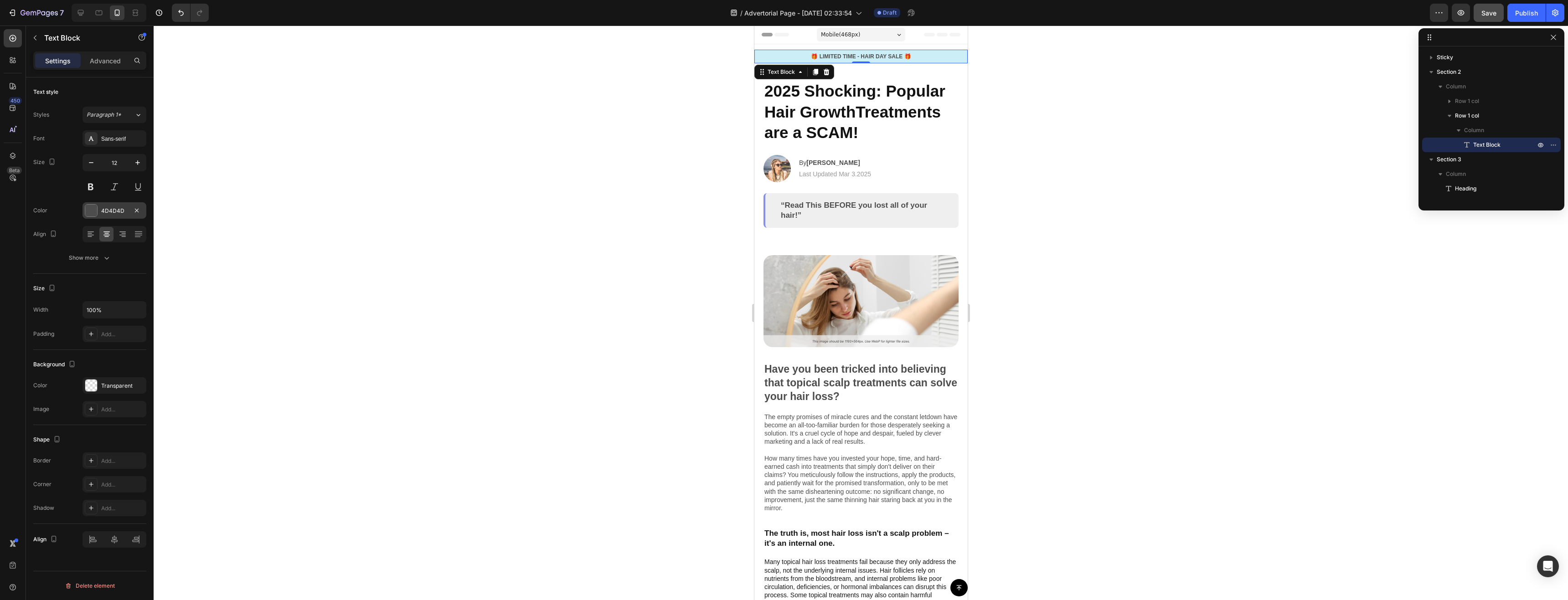
click at [90, 215] on div at bounding box center [91, 210] width 12 height 12
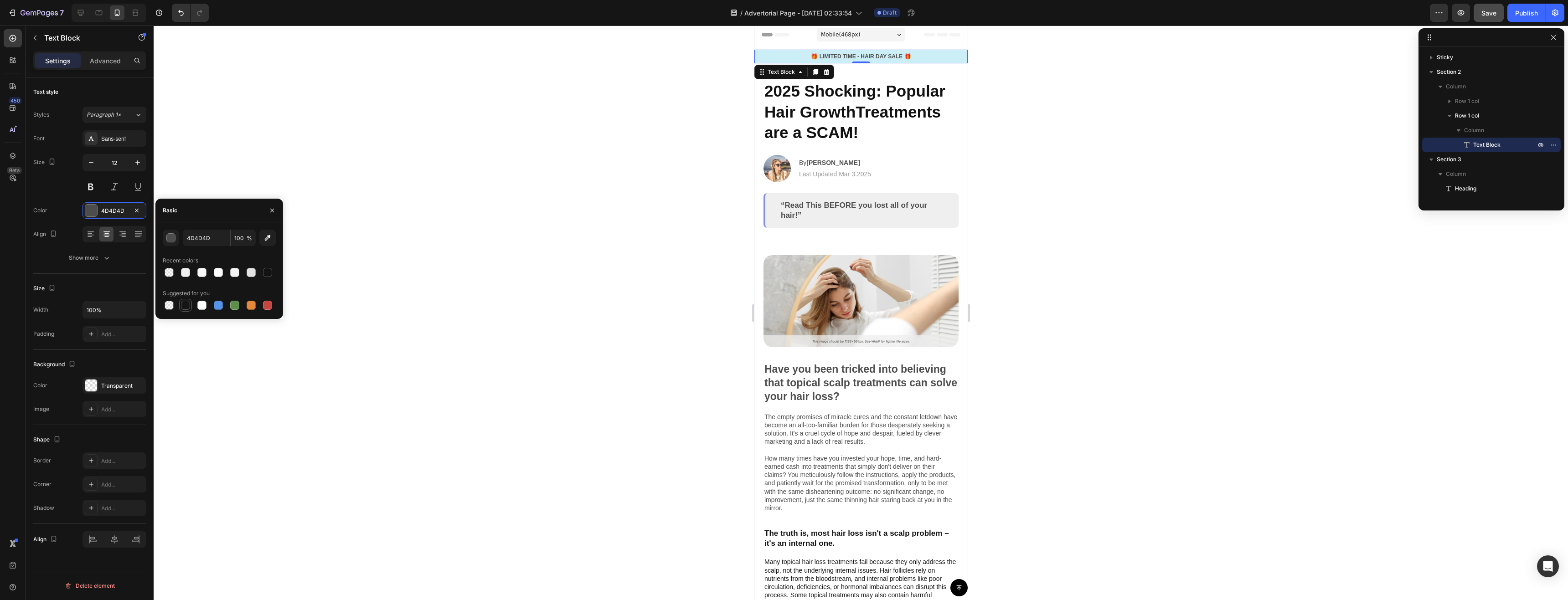
click at [186, 305] on div at bounding box center [185, 305] width 9 height 9
type input "151515"
click at [172, 239] on div "button" at bounding box center [171, 238] width 9 height 9
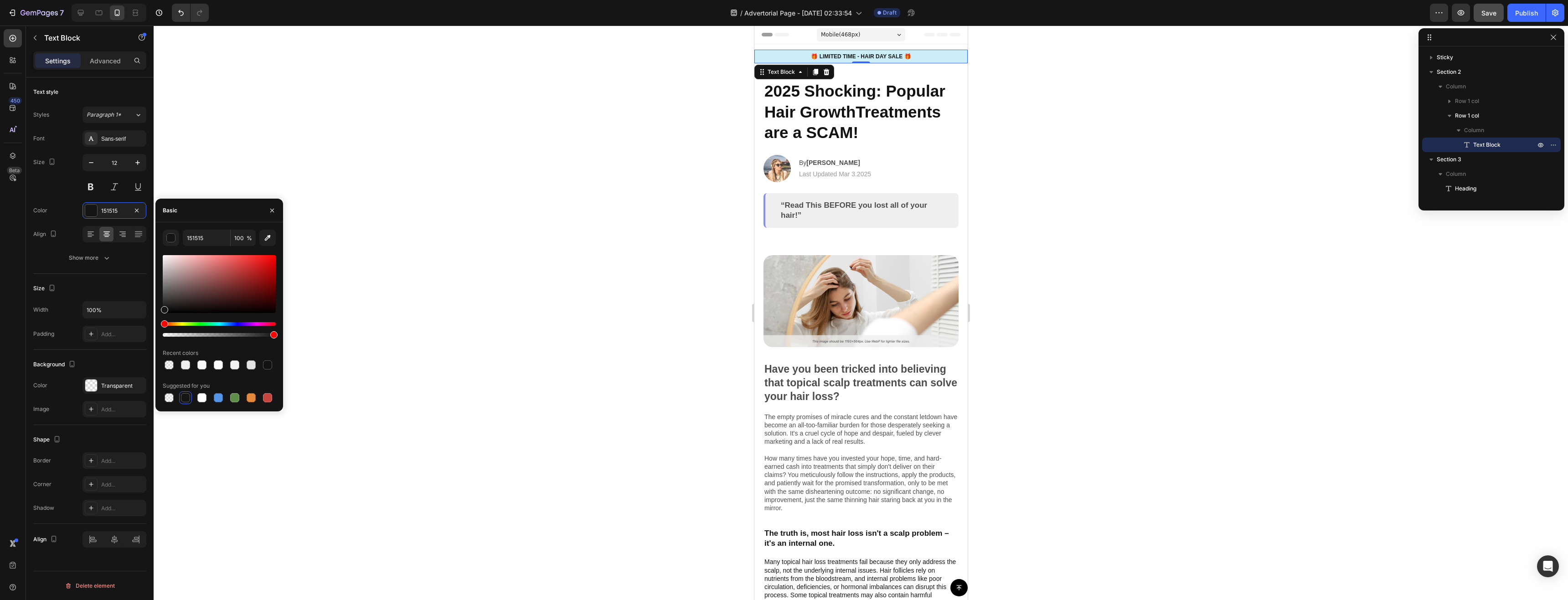
click at [66, 208] on div "Color 151515" at bounding box center [90, 210] width 113 height 16
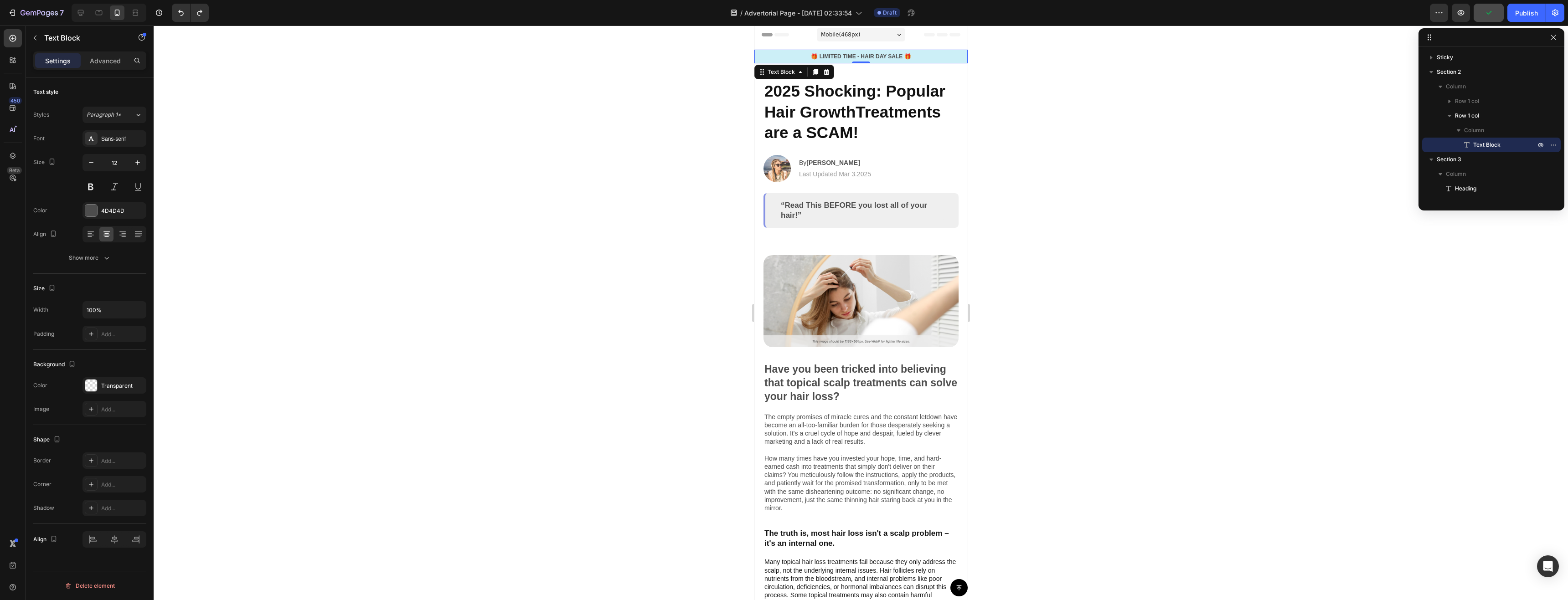
drag, startPoint x: 1008, startPoint y: 80, endPoint x: 211, endPoint y: 43, distance: 797.9
click at [1008, 80] on div at bounding box center [861, 313] width 1415 height 574
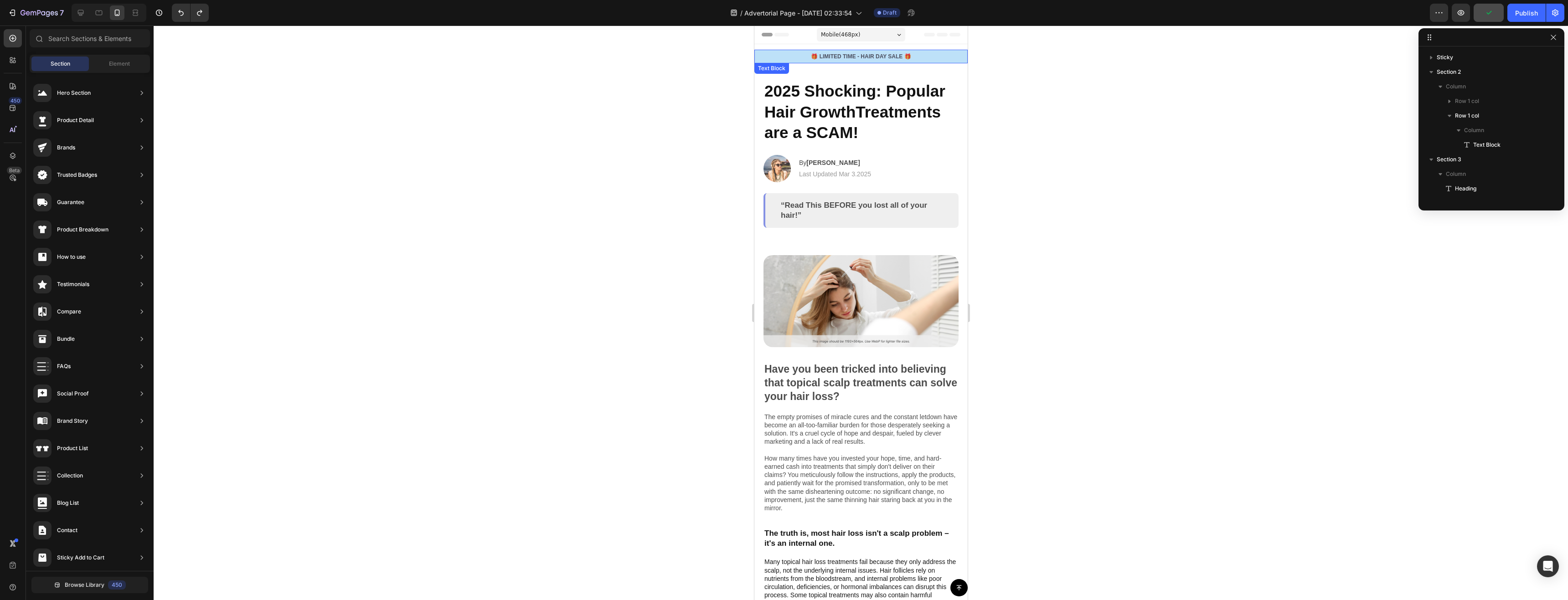
click at [939, 59] on p "🎁 LIMITED TIME - HAIR DAY SALE 🎁" at bounding box center [860, 56] width 211 height 8
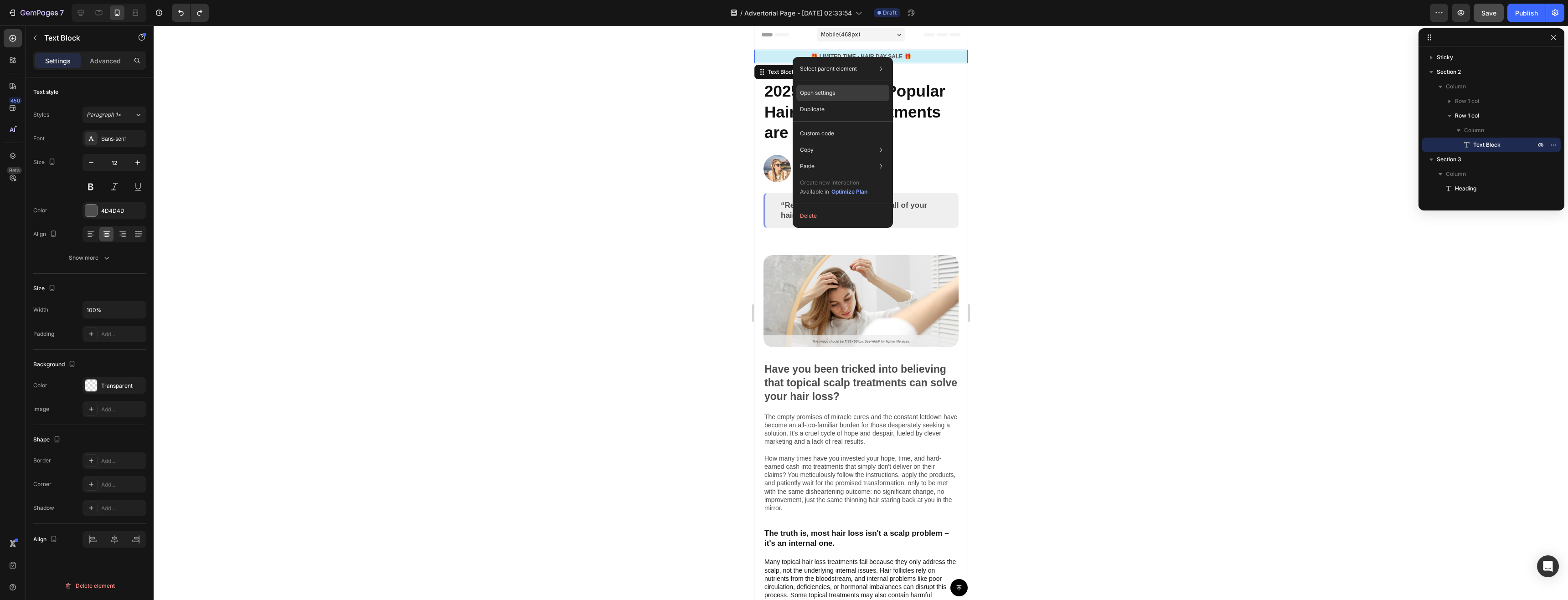
click at [843, 85] on div "Open settings" at bounding box center [842, 92] width 93 height 16
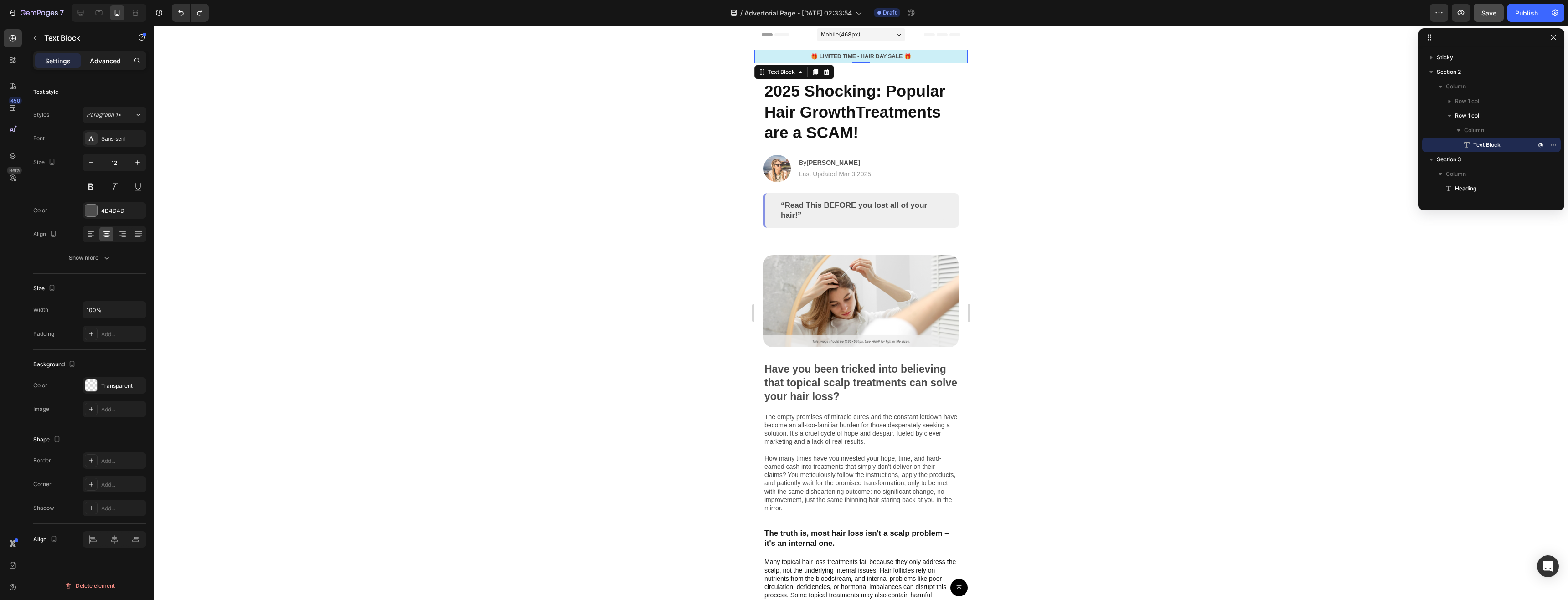
click at [93, 61] on p "Advanced" at bounding box center [105, 61] width 31 height 10
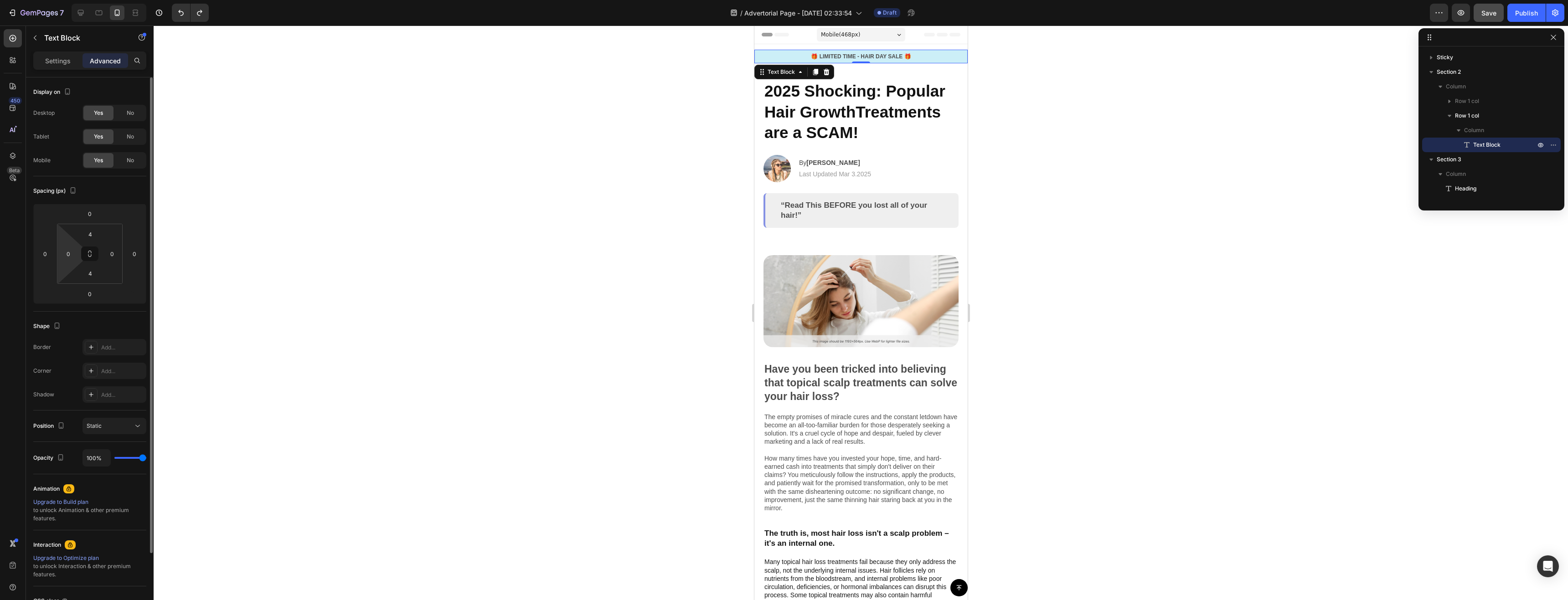
scroll to position [84, 0]
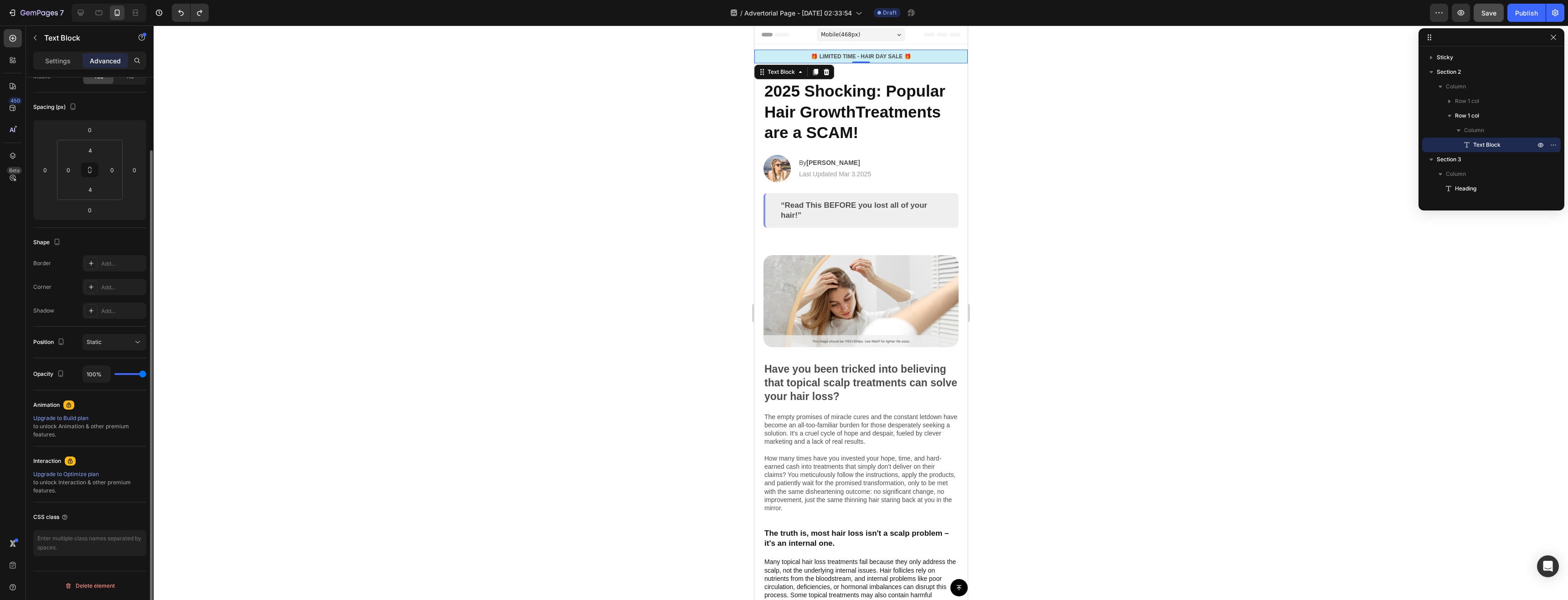
click at [124, 373] on div "100%" at bounding box center [114, 374] width 64 height 17
drag, startPoint x: 124, startPoint y: 373, endPoint x: 119, endPoint y: 373, distance: 5.0
click at [119, 373] on div "100%" at bounding box center [114, 374] width 64 height 17
type input "87%"
type input "87"
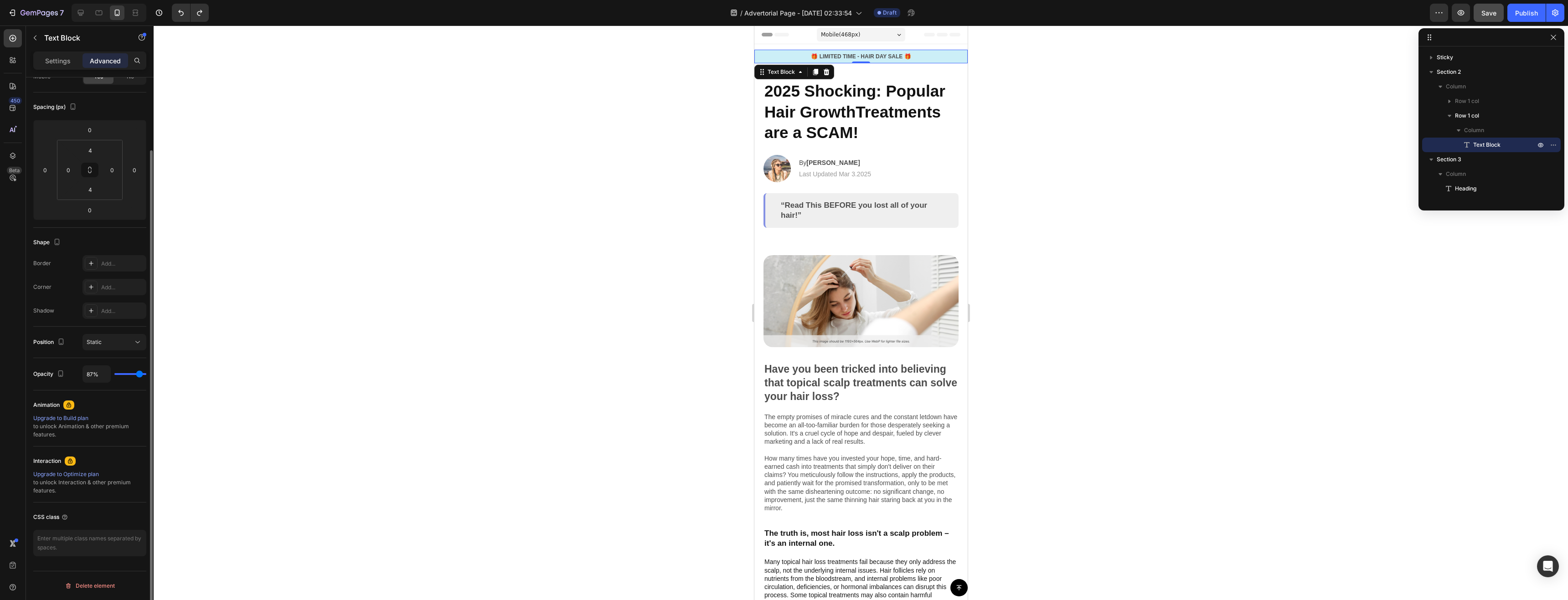
type input "24%"
type input "24"
type input "11%"
type input "11"
type input "9%"
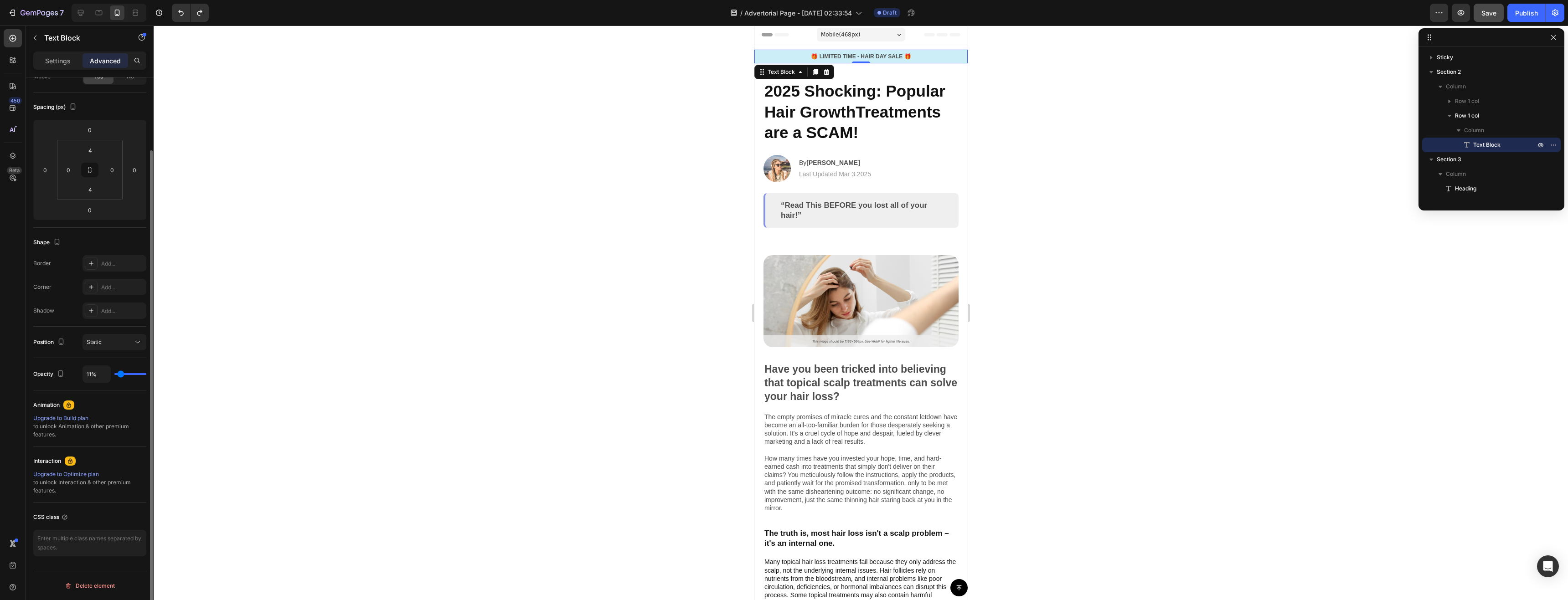
type input "9"
type input "7%"
type input "7"
type input "6%"
type input "6"
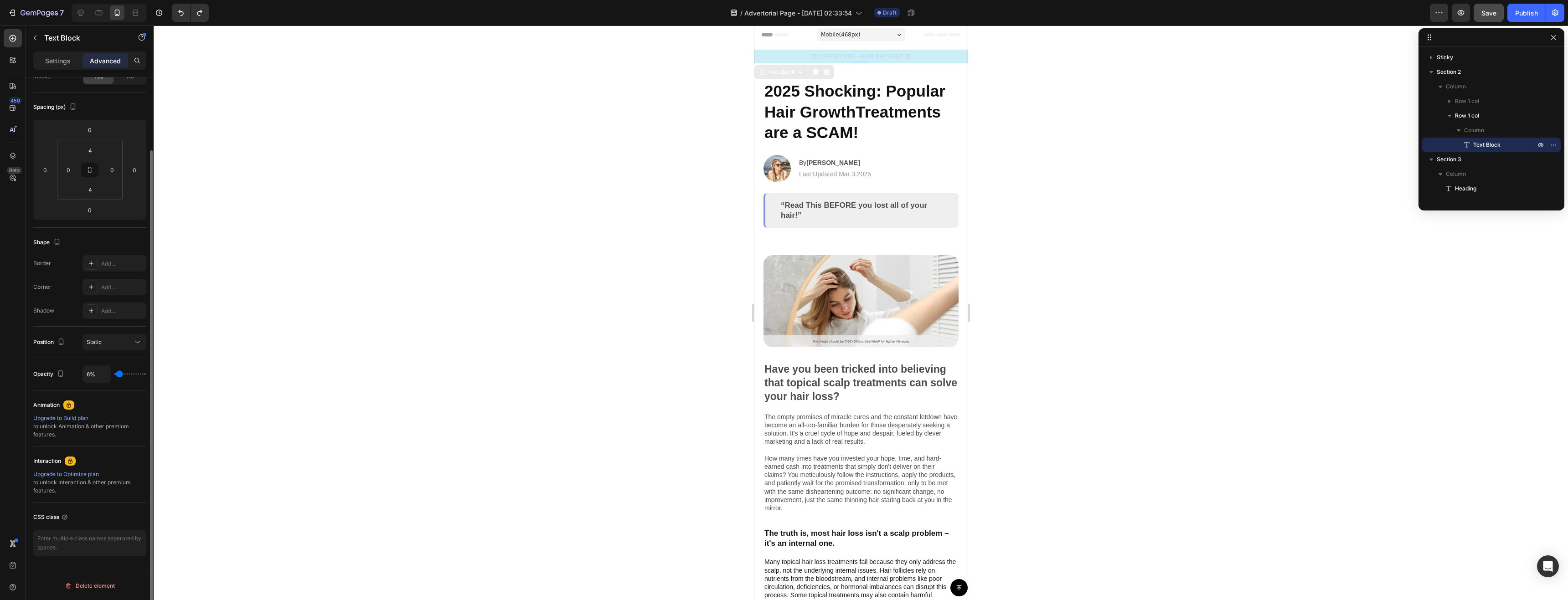
type input "4%"
type input "4"
type input "2%"
type input "2"
type input "0%"
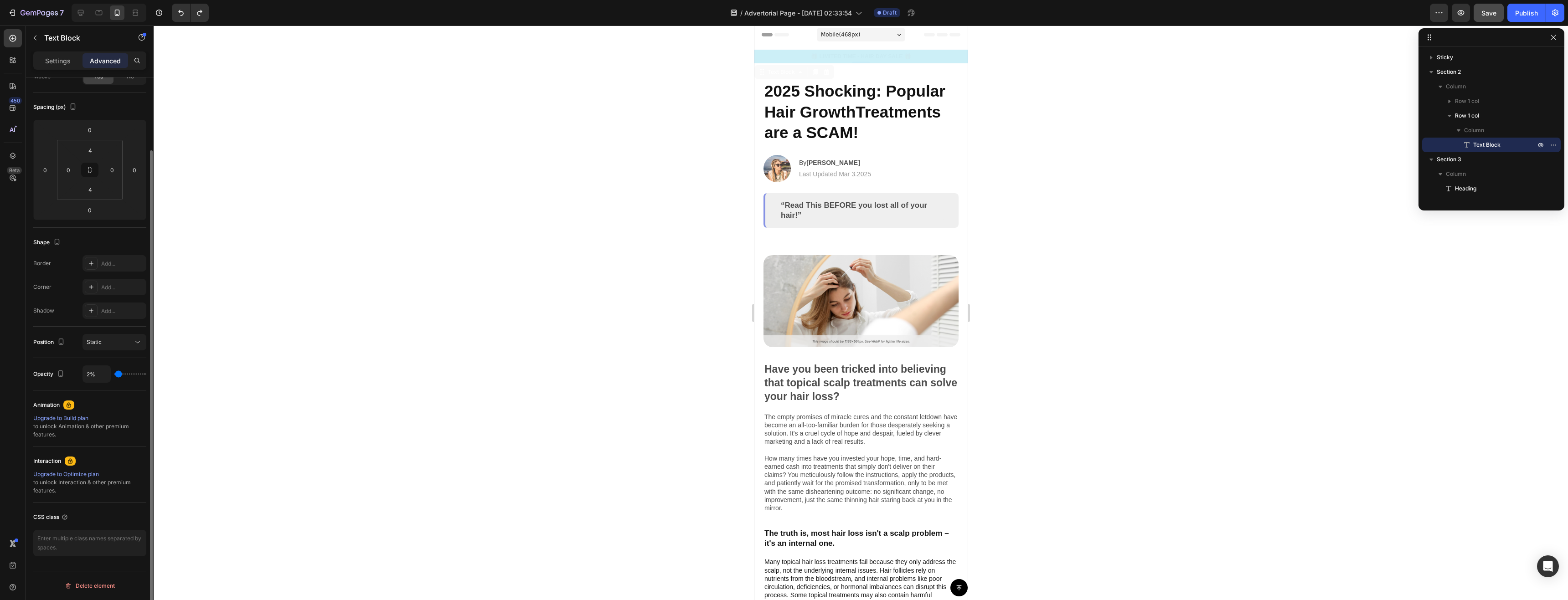
type input "0"
type input "9%"
type input "9"
type input "46%"
type input "46"
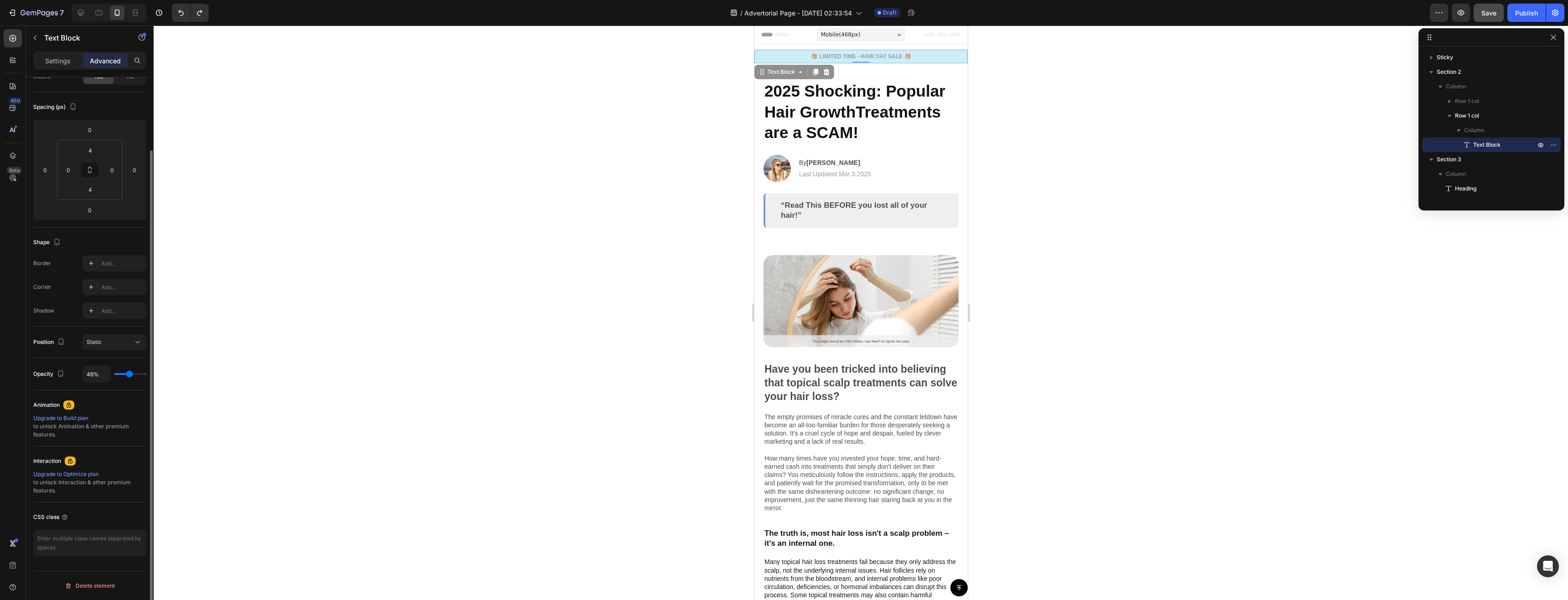
type input "48%"
type input "48"
type input "57%"
type input "57"
type input "61%"
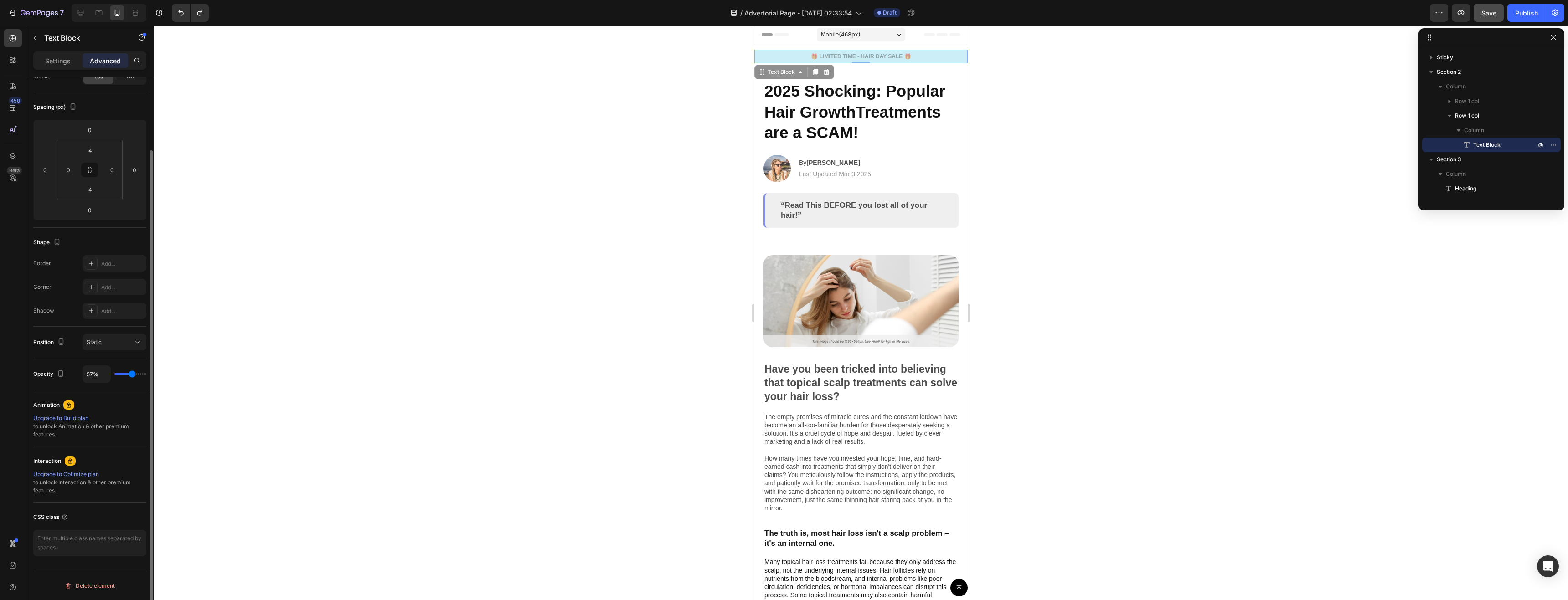
type input "61"
type input "67%"
type input "67"
type input "70%"
type input "70"
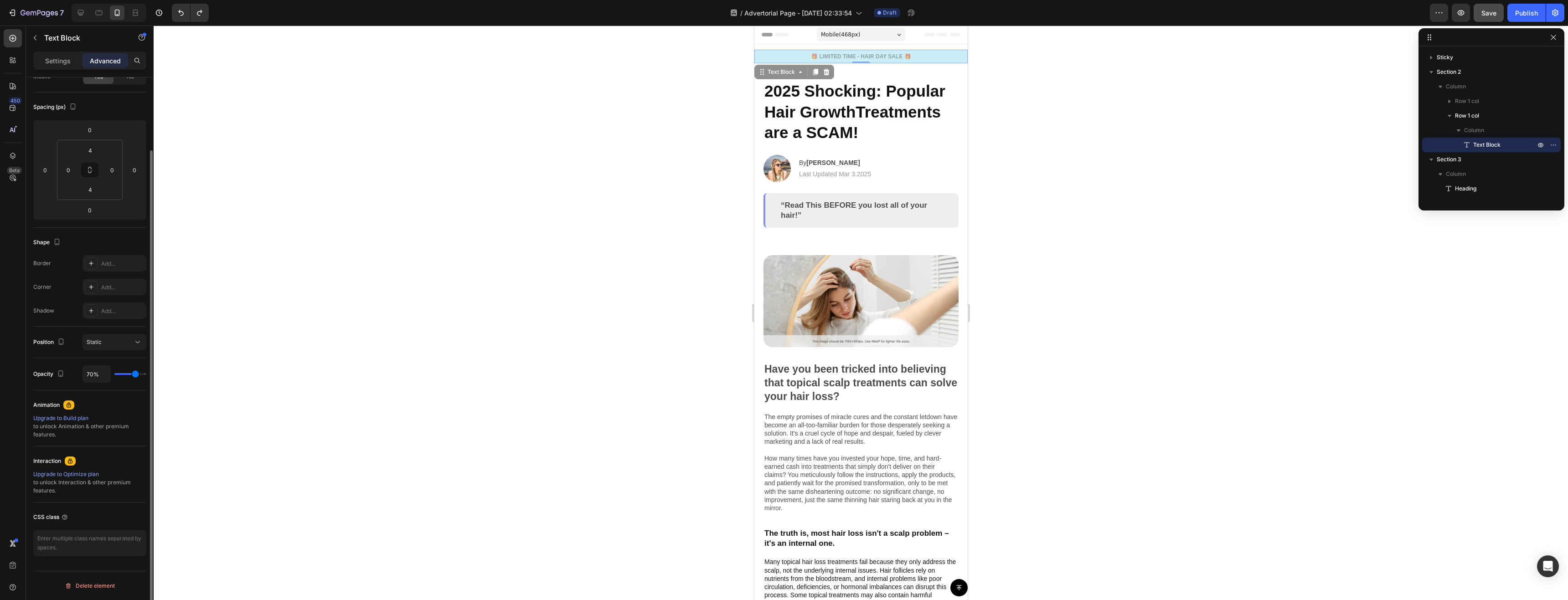
type input "72%"
type input "72"
type input "74%"
type input "74"
type input "76%"
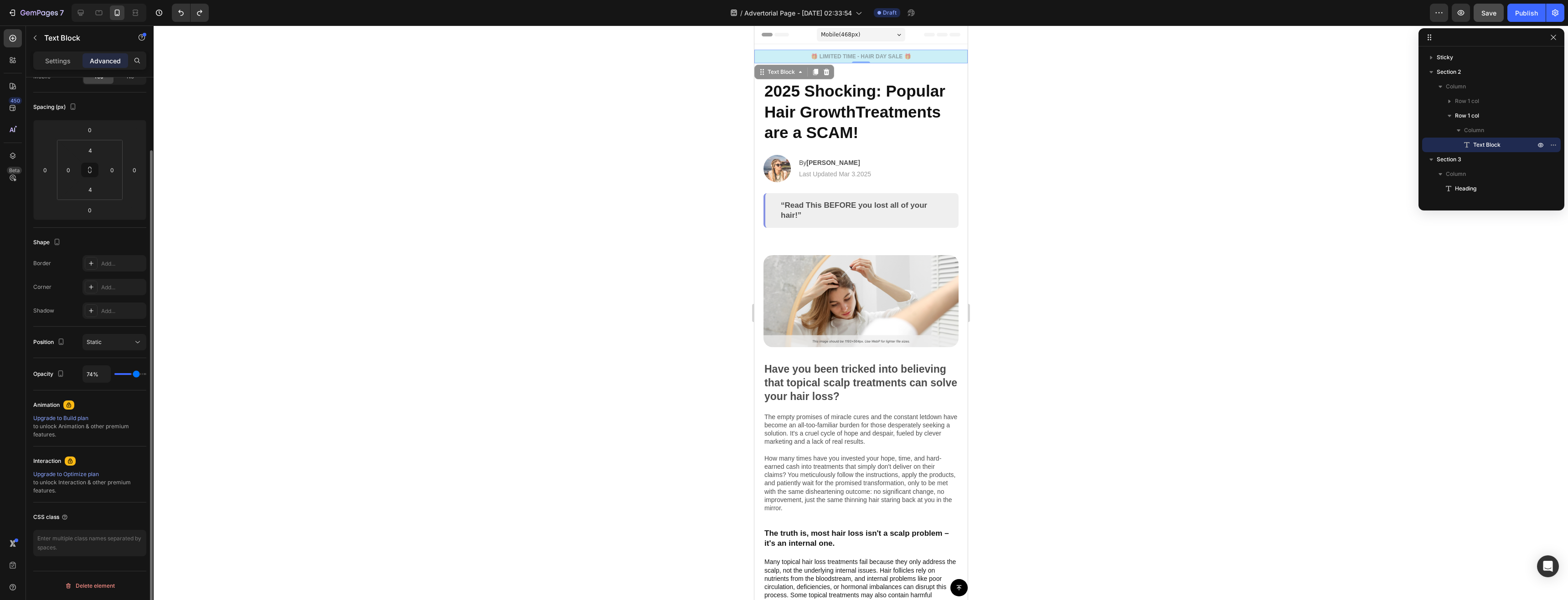
type input "76"
type input "80%"
type input "80"
type input "74%"
type input "74"
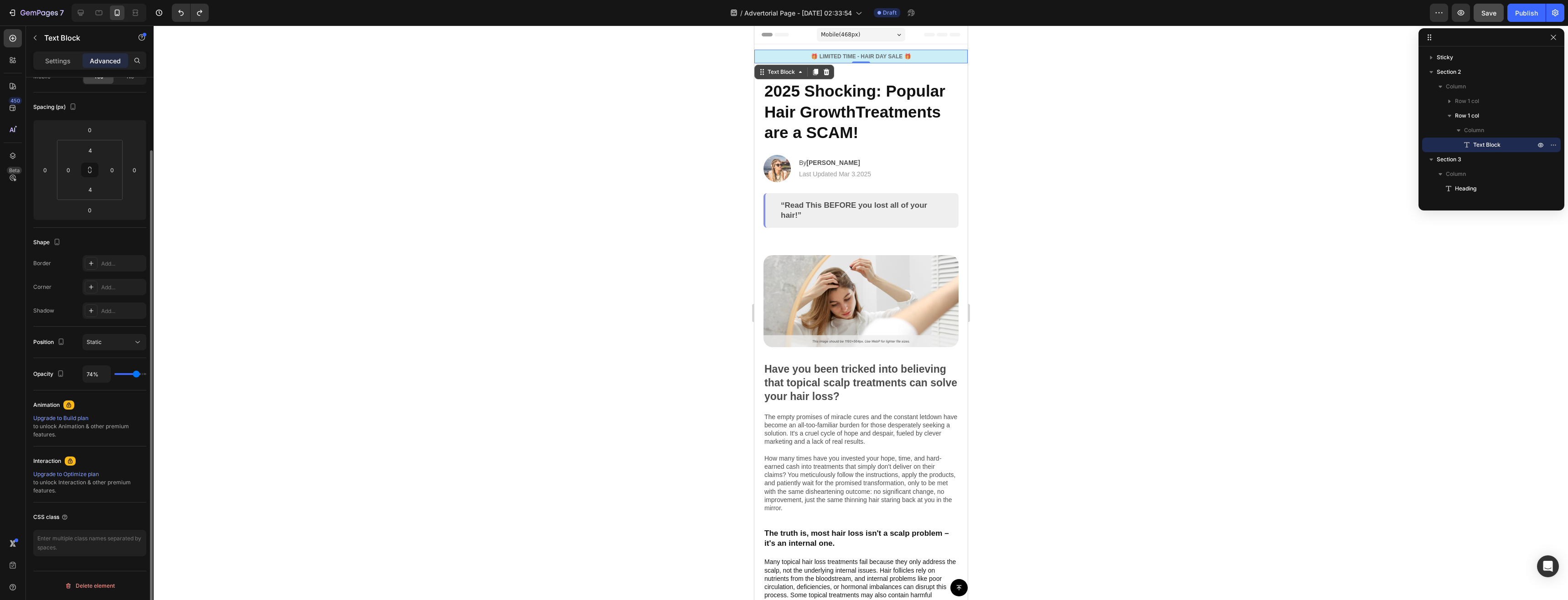
type input "30%"
type input "30"
type input "28%"
type input "28"
type input "24%"
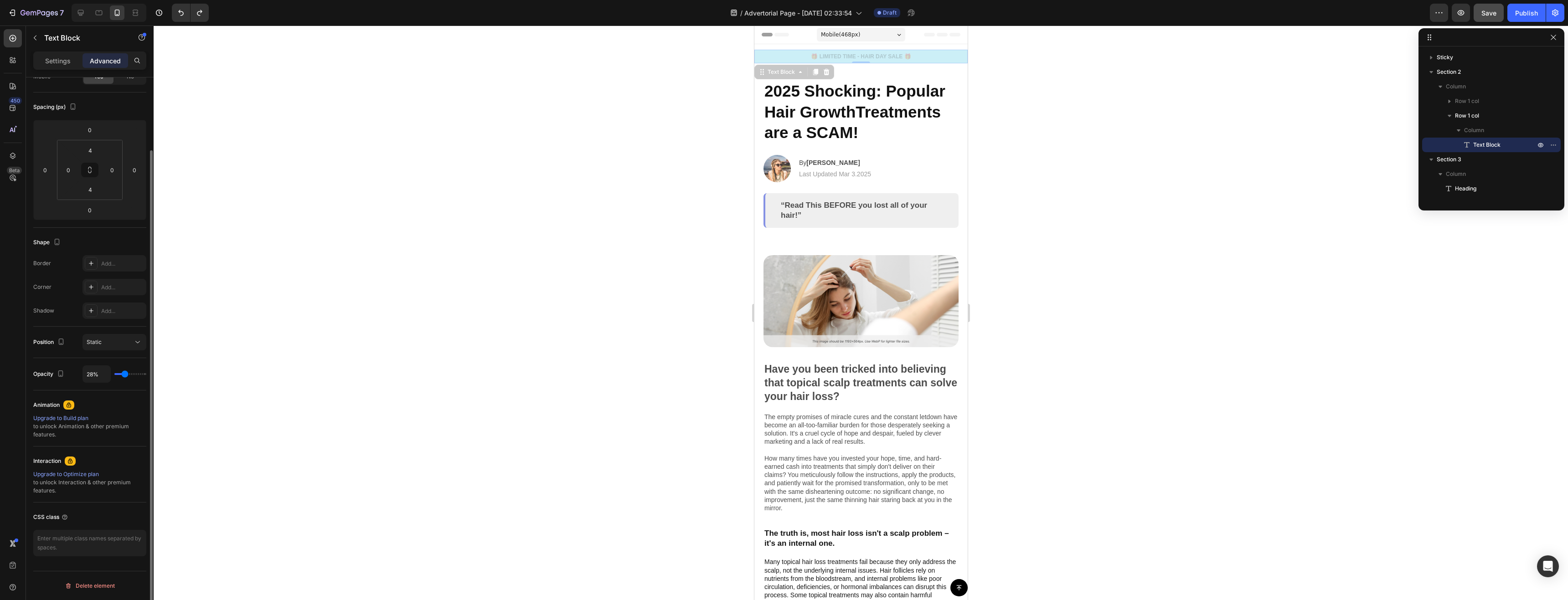
type input "24"
type input "22%"
type input "22"
type input "17%"
type input "17"
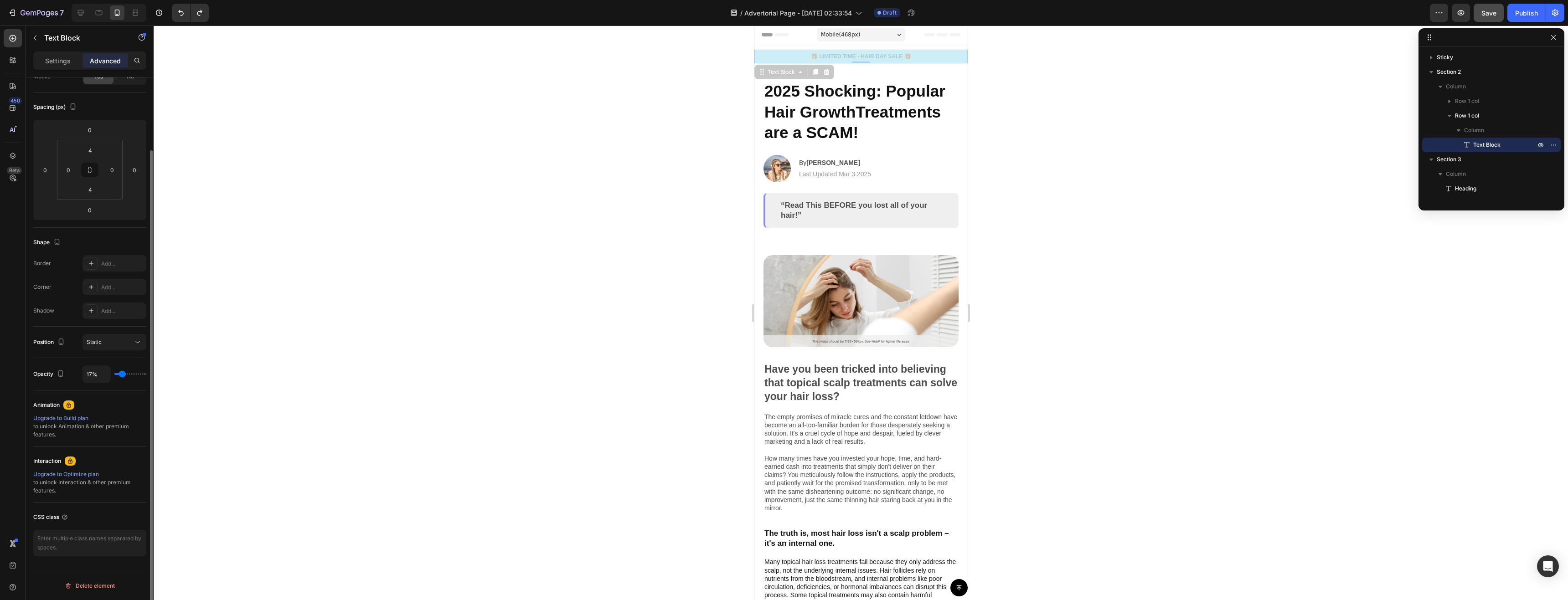
type input "13%"
type input "13"
type input "11%"
type input "11"
type input "2%"
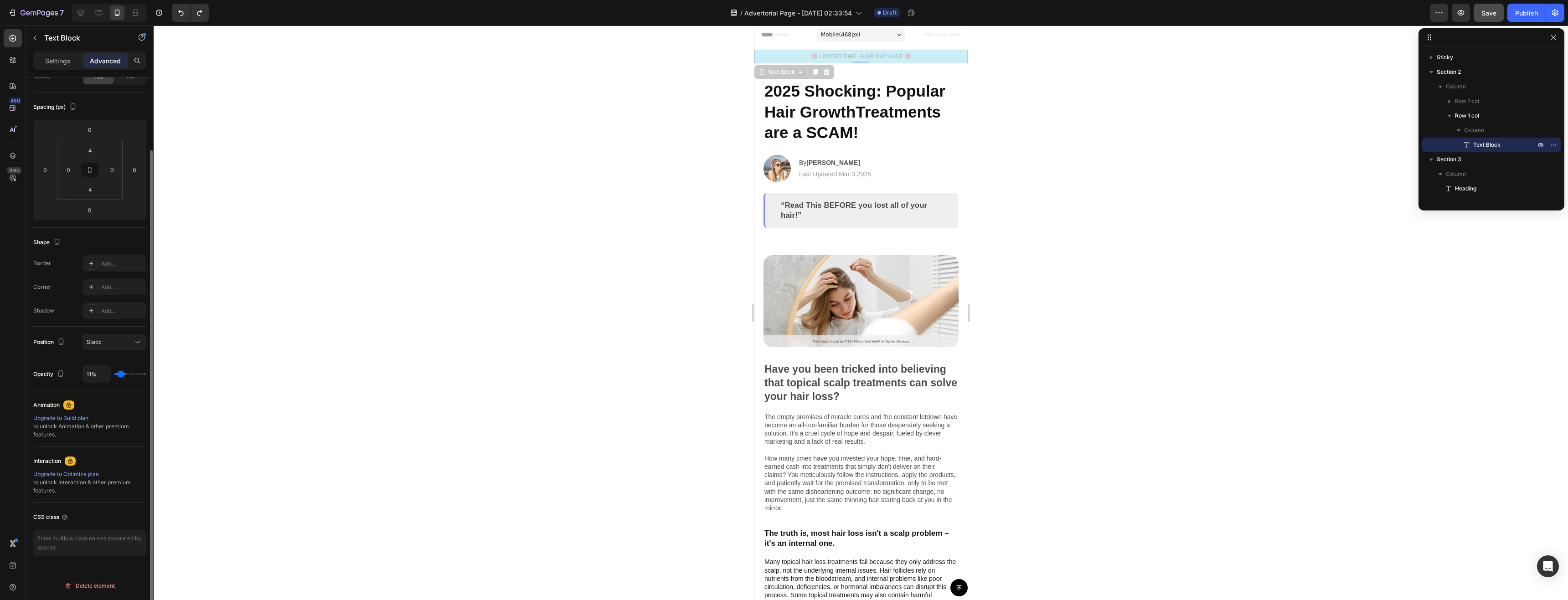
type input "2"
type input "0%"
type input "0"
type input "22%"
type input "22"
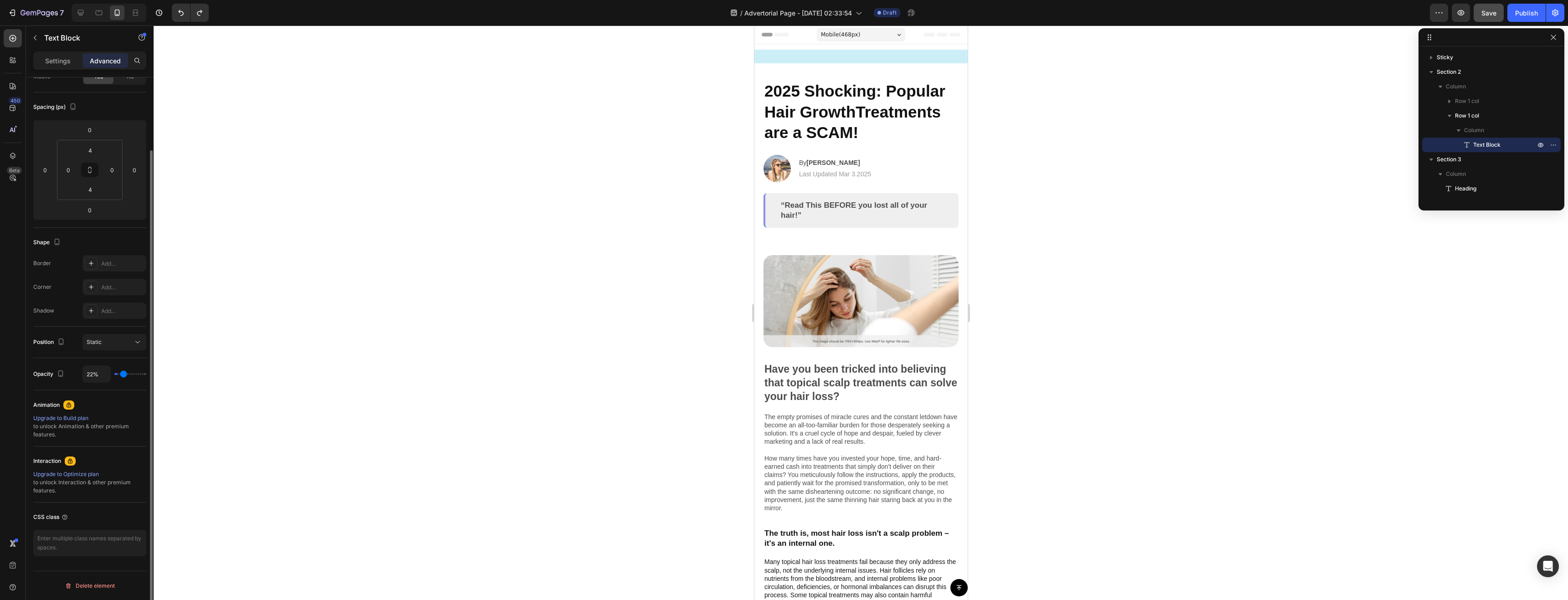
type input "81%"
type input "81"
type input "94%"
type input "94"
type input "98%"
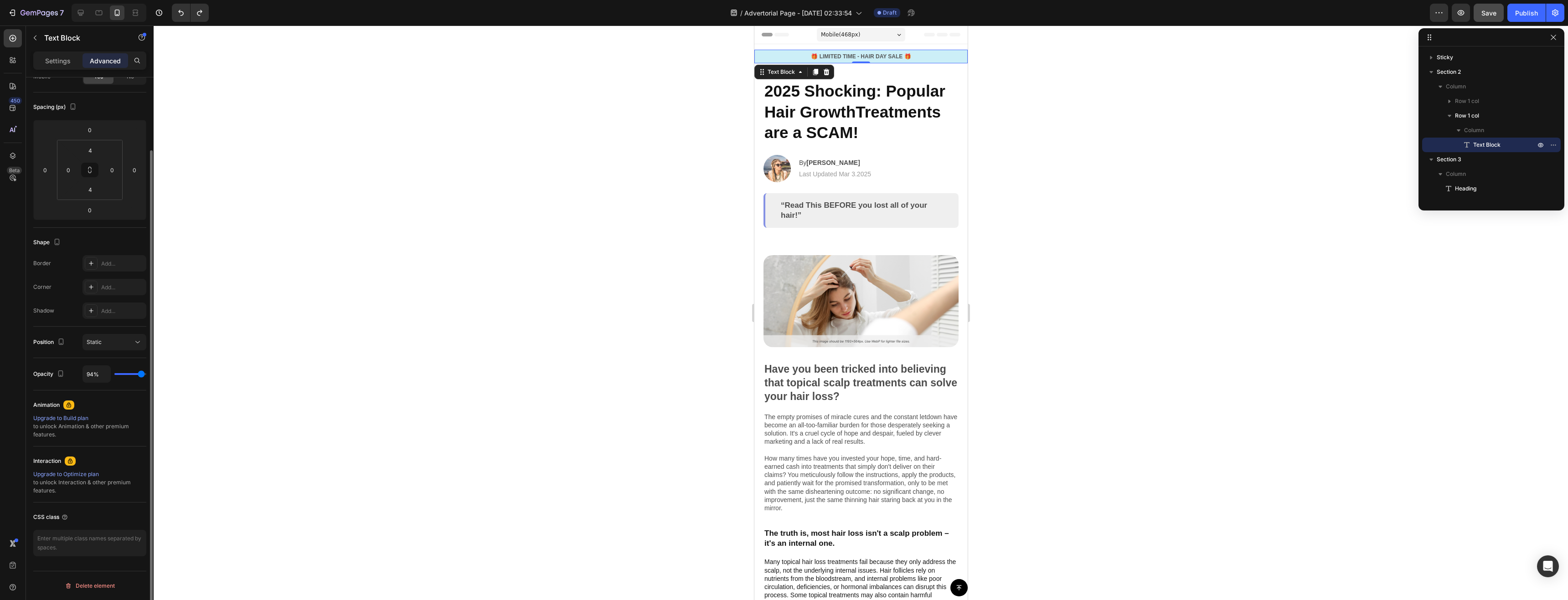
type input "98"
type input "100%"
type input "100"
type input "57%"
type input "57"
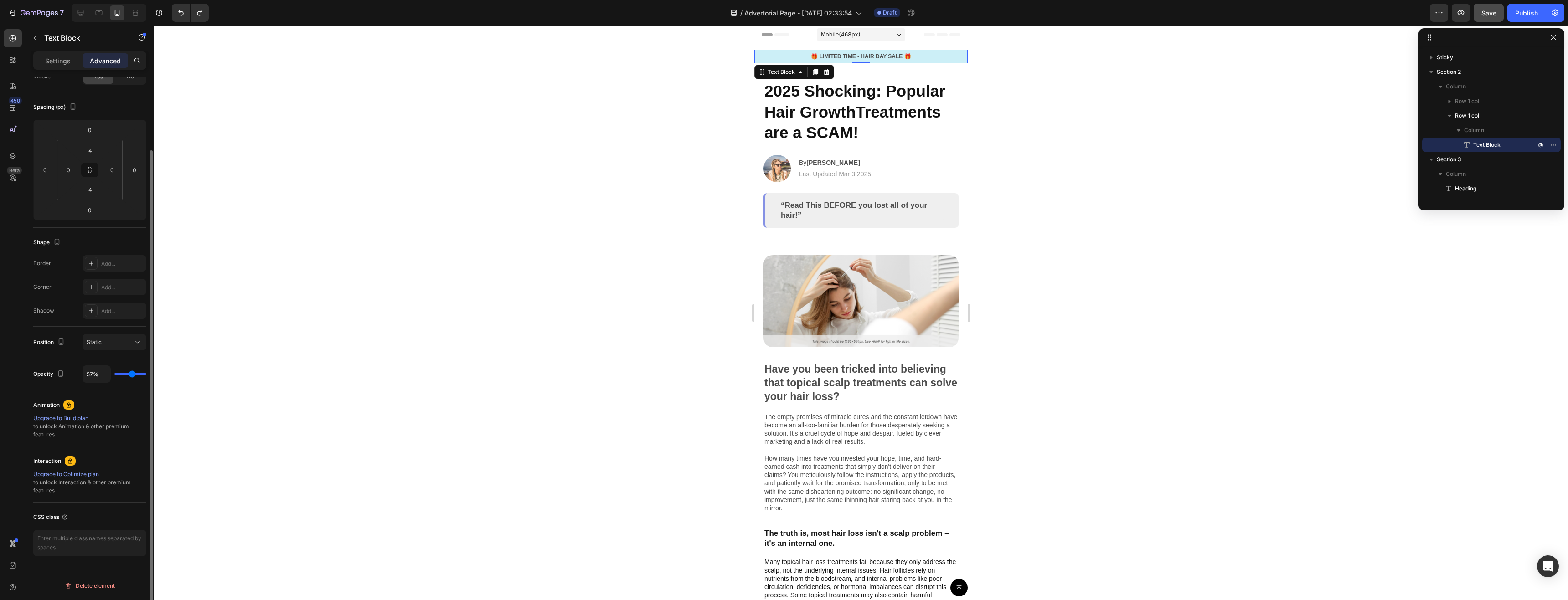
type input "0%"
type input "0"
type input "61%"
type input "61"
type input "100%"
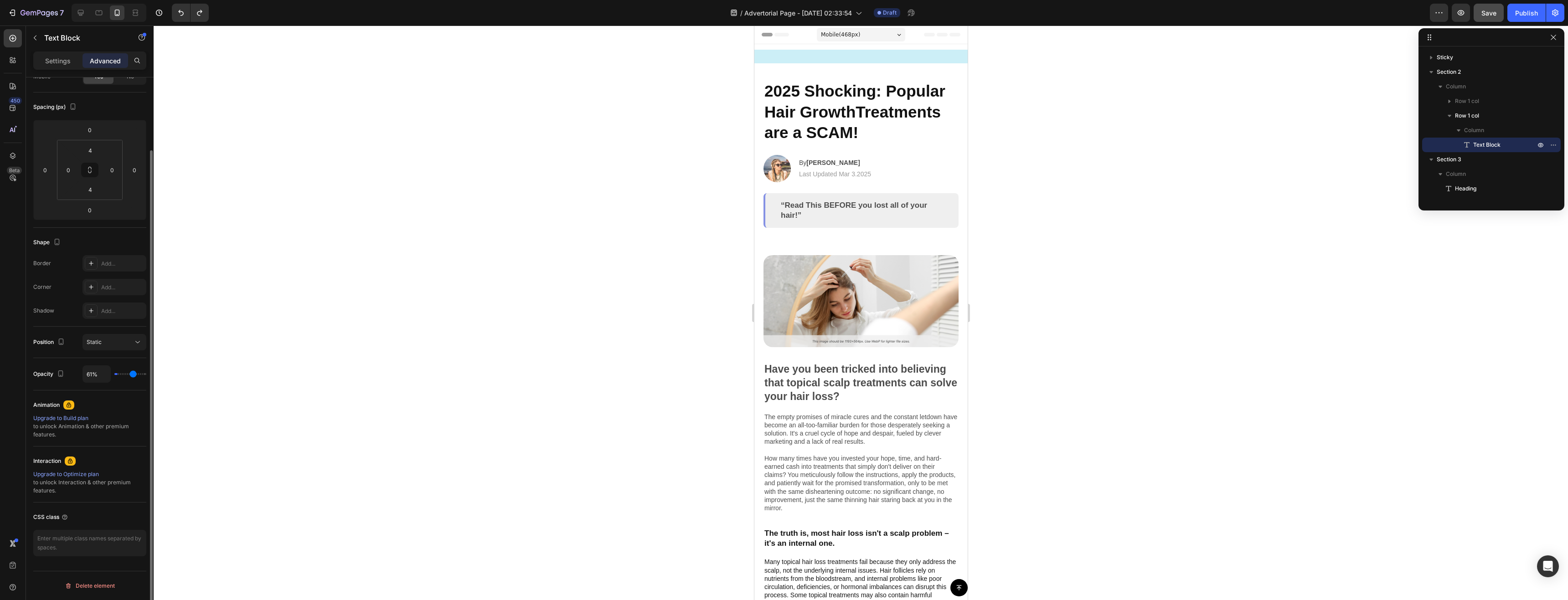
type input "100"
type input "0%"
type input "0"
type input "100%"
type input "100"
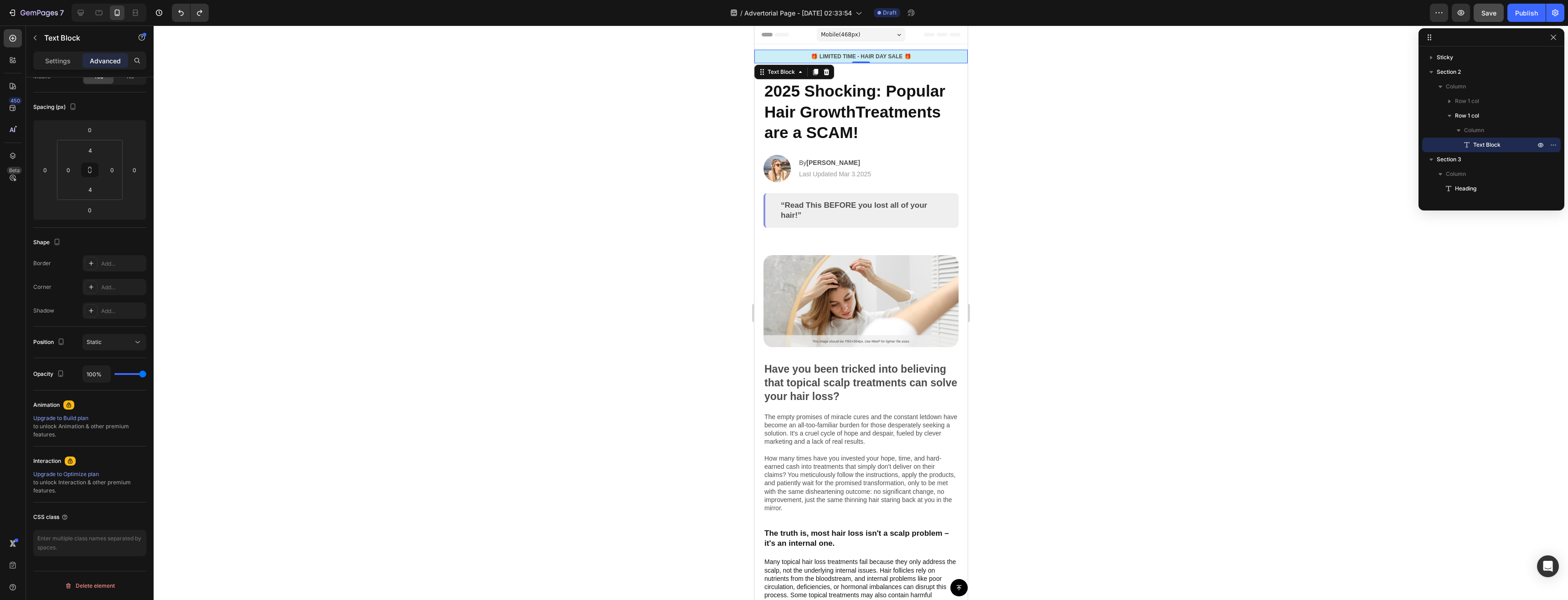
drag, startPoint x: 144, startPoint y: 372, endPoint x: 556, endPoint y: 217, distance: 440.2
click at [146, 373] on input "range" at bounding box center [130, 374] width 32 height 2
click at [1486, 115] on p "Row 1 col" at bounding box center [1496, 116] width 82 height 9
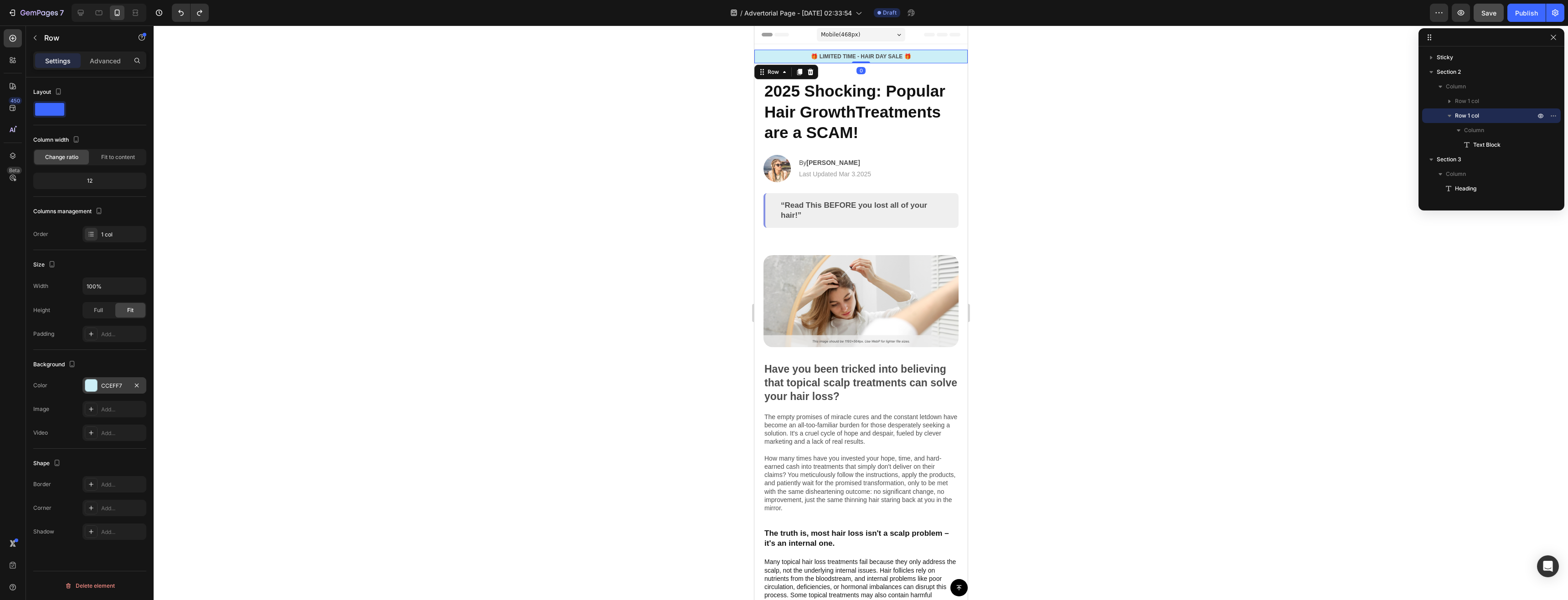
click at [90, 383] on div at bounding box center [91, 385] width 12 height 12
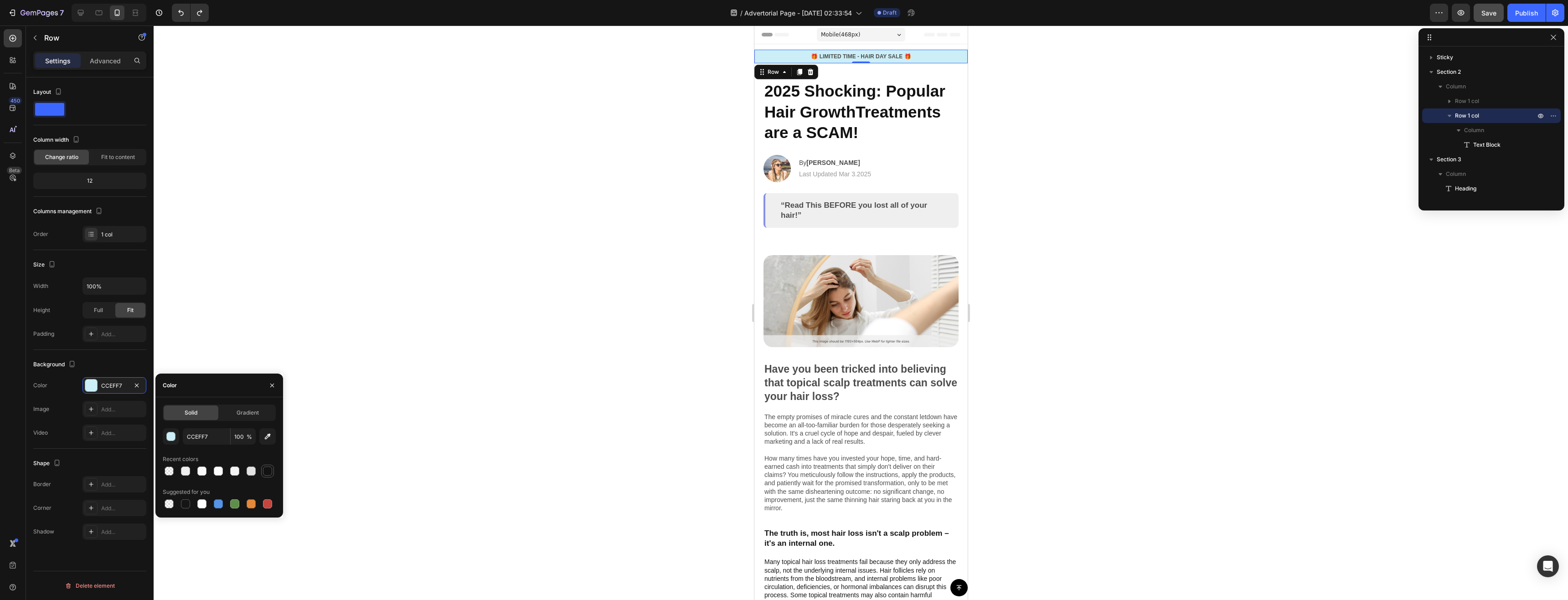
click at [266, 470] on div at bounding box center [267, 471] width 9 height 9
type input "121212"
click at [243, 438] on input "100" at bounding box center [243, 436] width 25 height 16
type input "1"
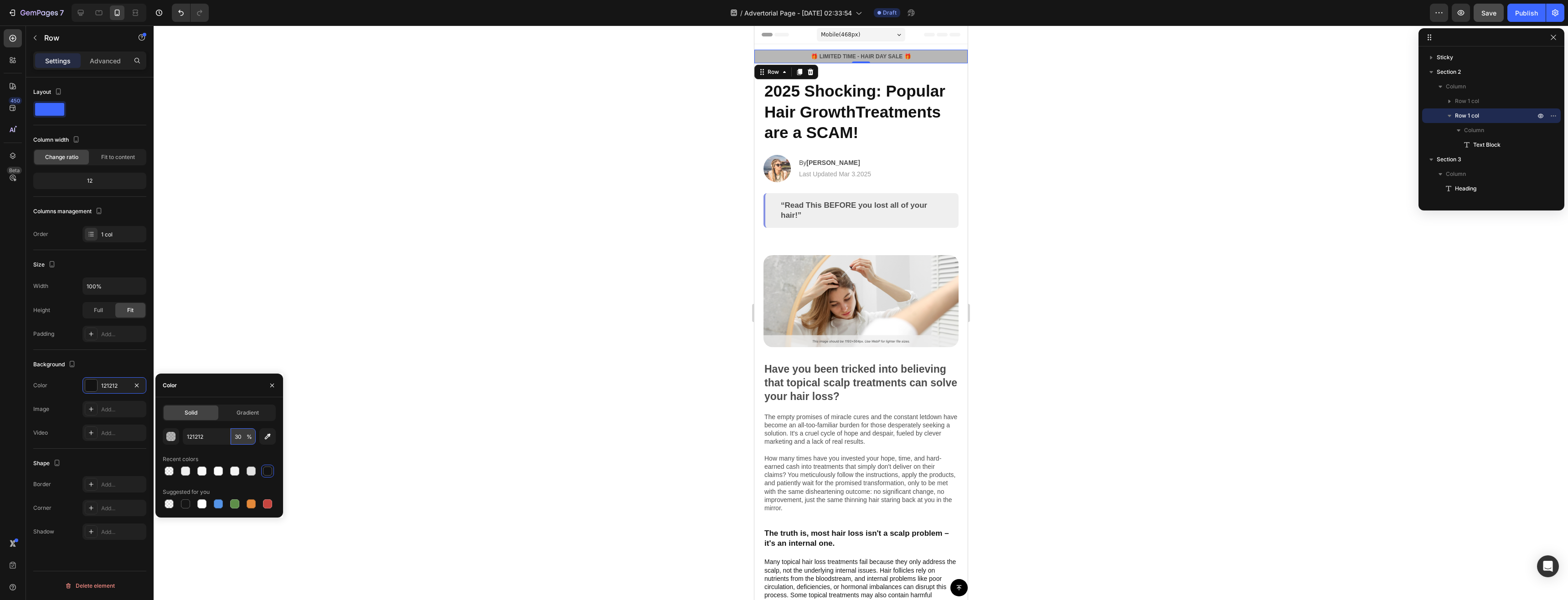
type input "3"
type input "2"
type input "1"
type input "8"
type input "1"
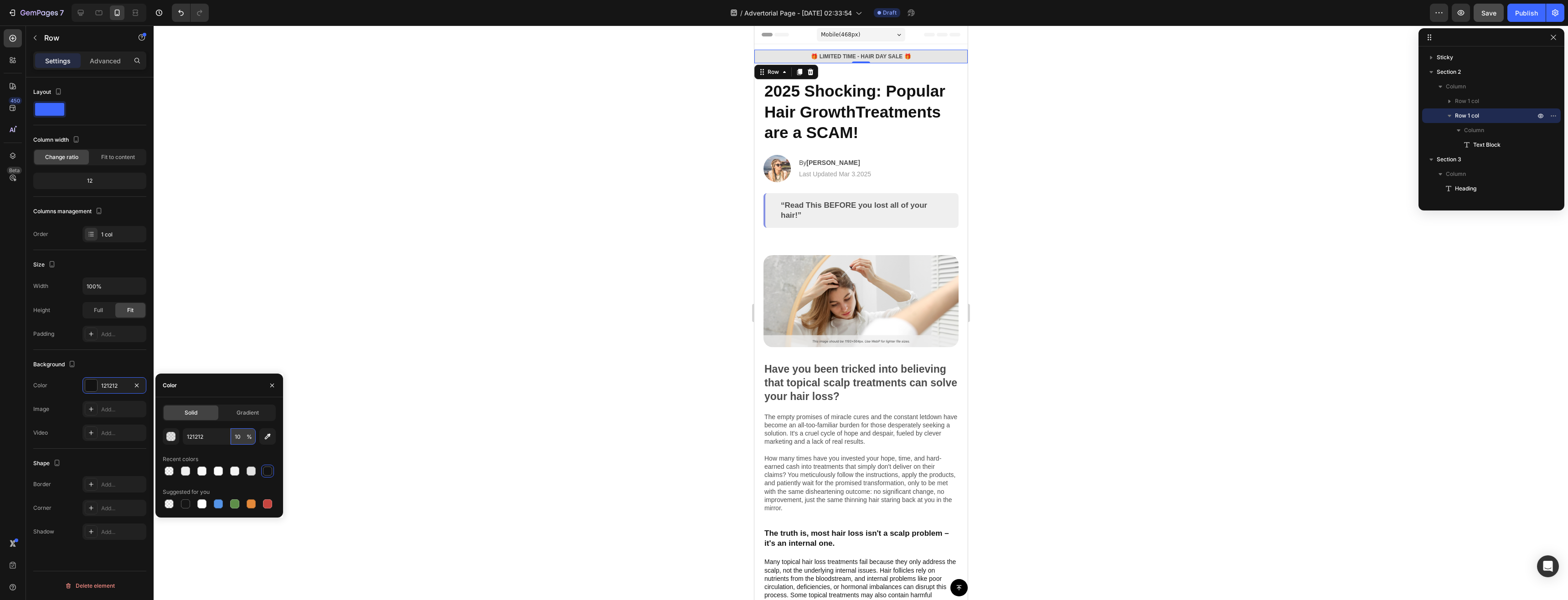
type input "100"
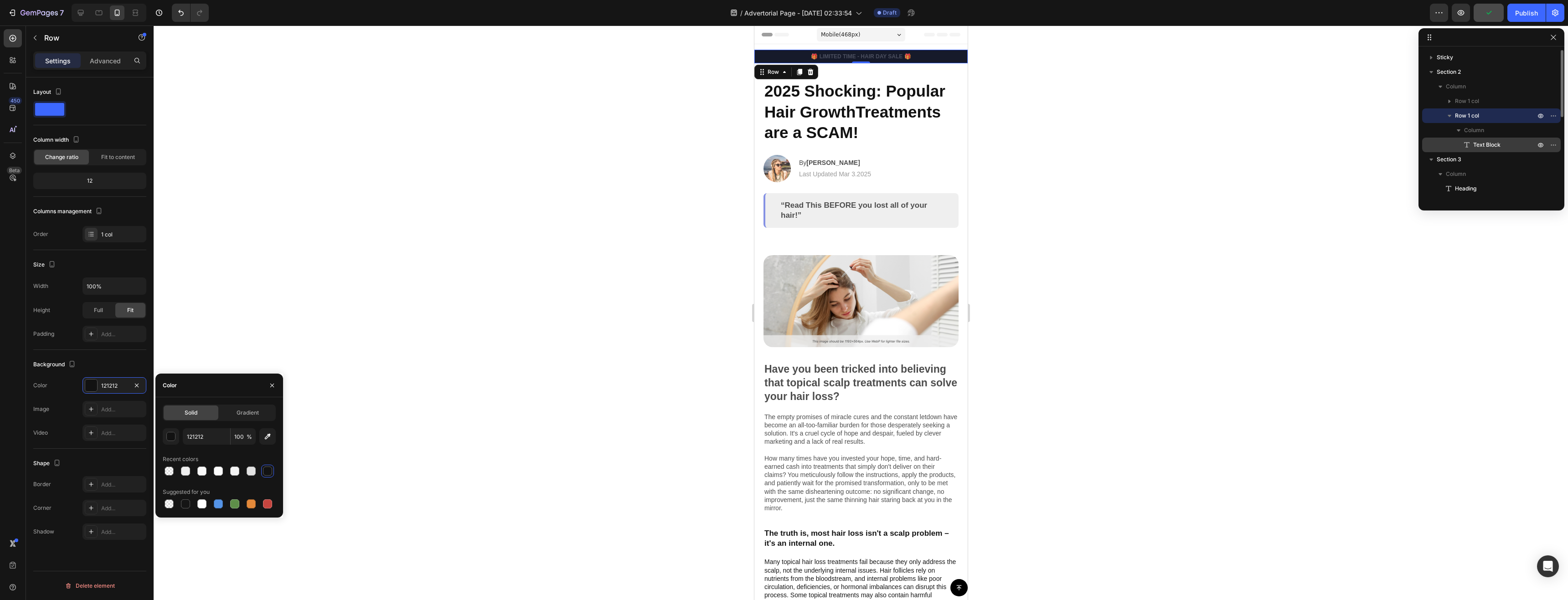
click at [1498, 142] on span "Text Block" at bounding box center [1486, 145] width 27 height 9
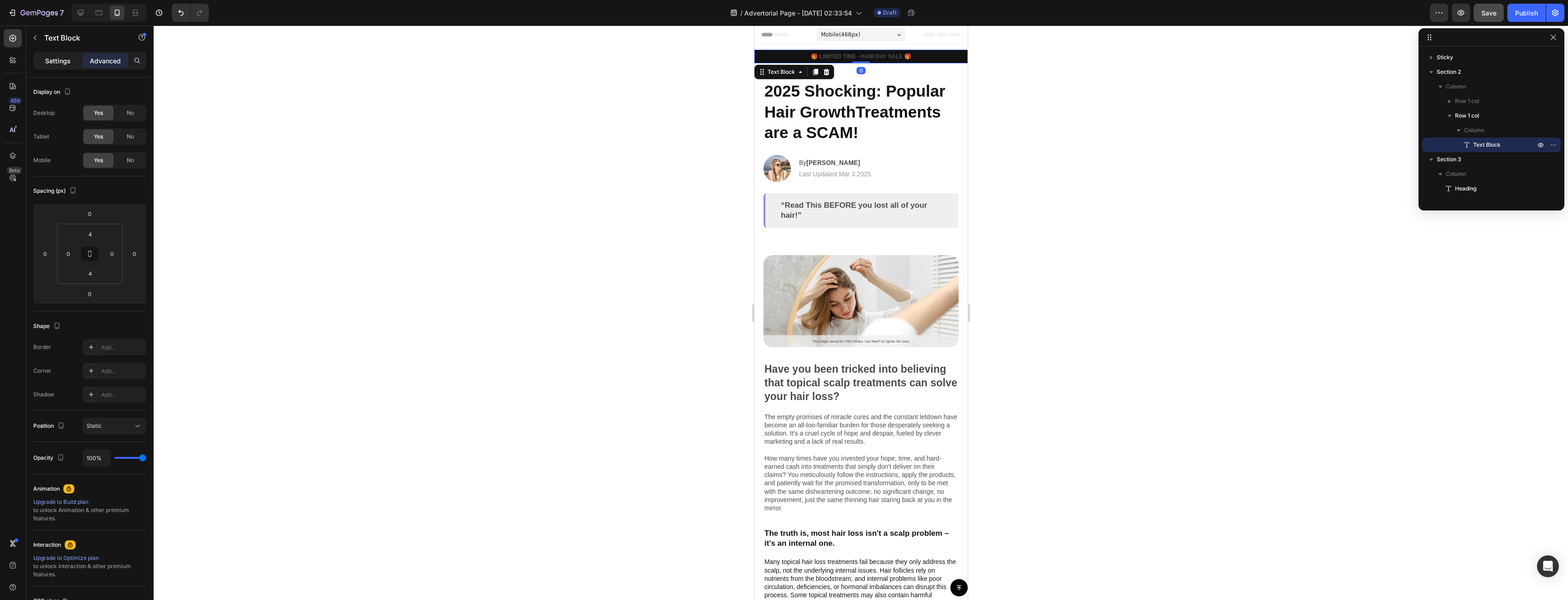
click at [75, 60] on div "Settings" at bounding box center [58, 61] width 46 height 15
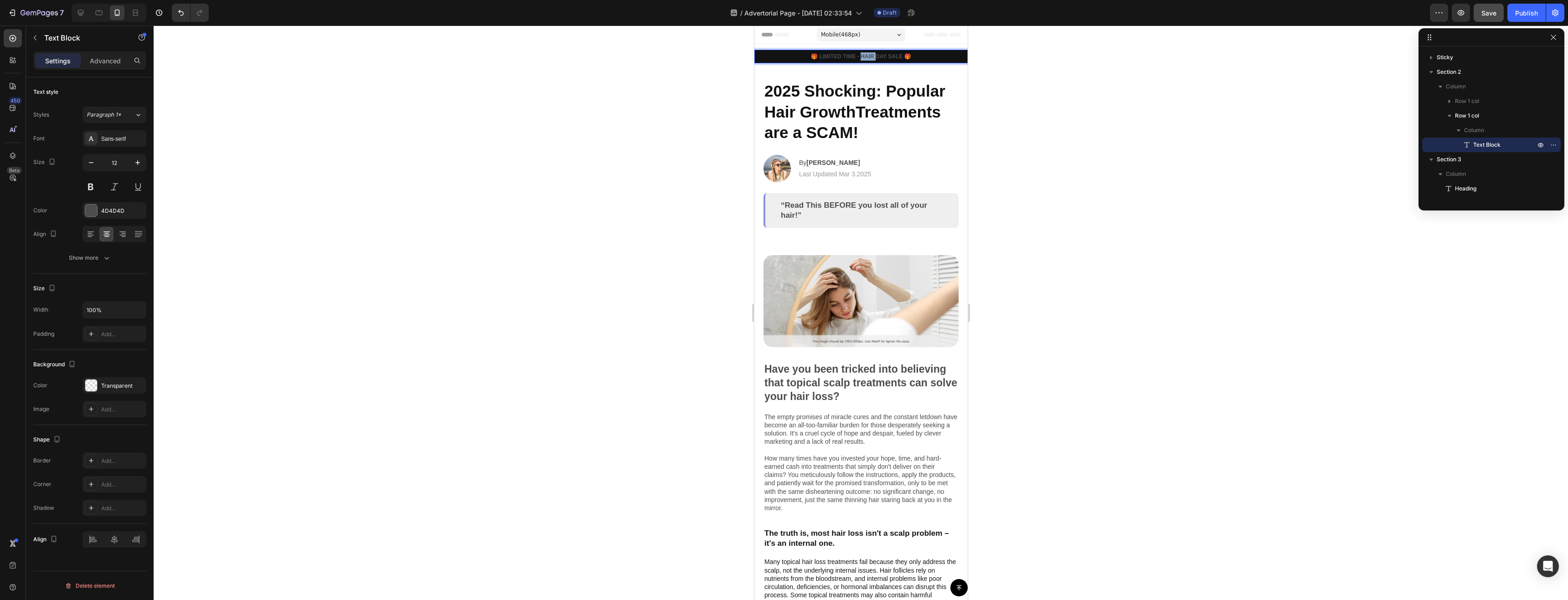
click at [868, 56] on p "🎁 LIMITED TIME - HAIR DAY SALE 🎁" at bounding box center [860, 56] width 211 height 8
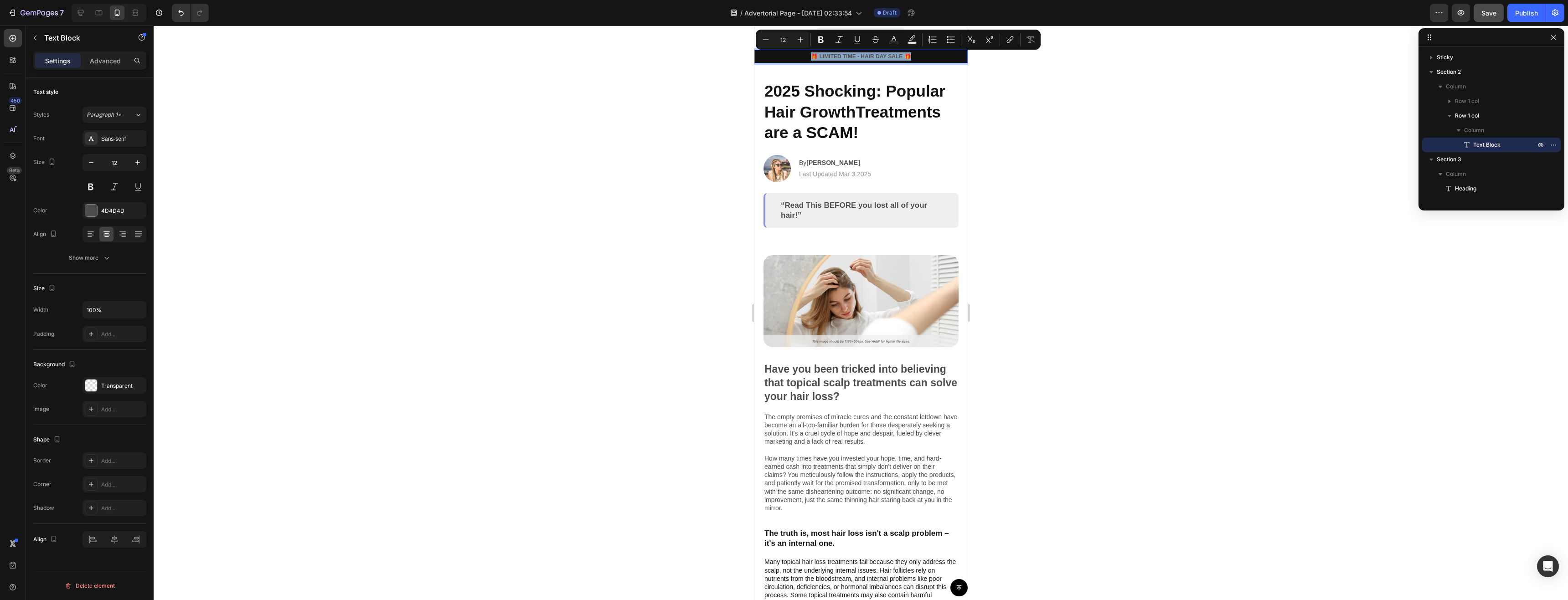
click at [881, 57] on p "🎁 LIMITED TIME - HAIR DAY SALE 🎁" at bounding box center [860, 56] width 211 height 8
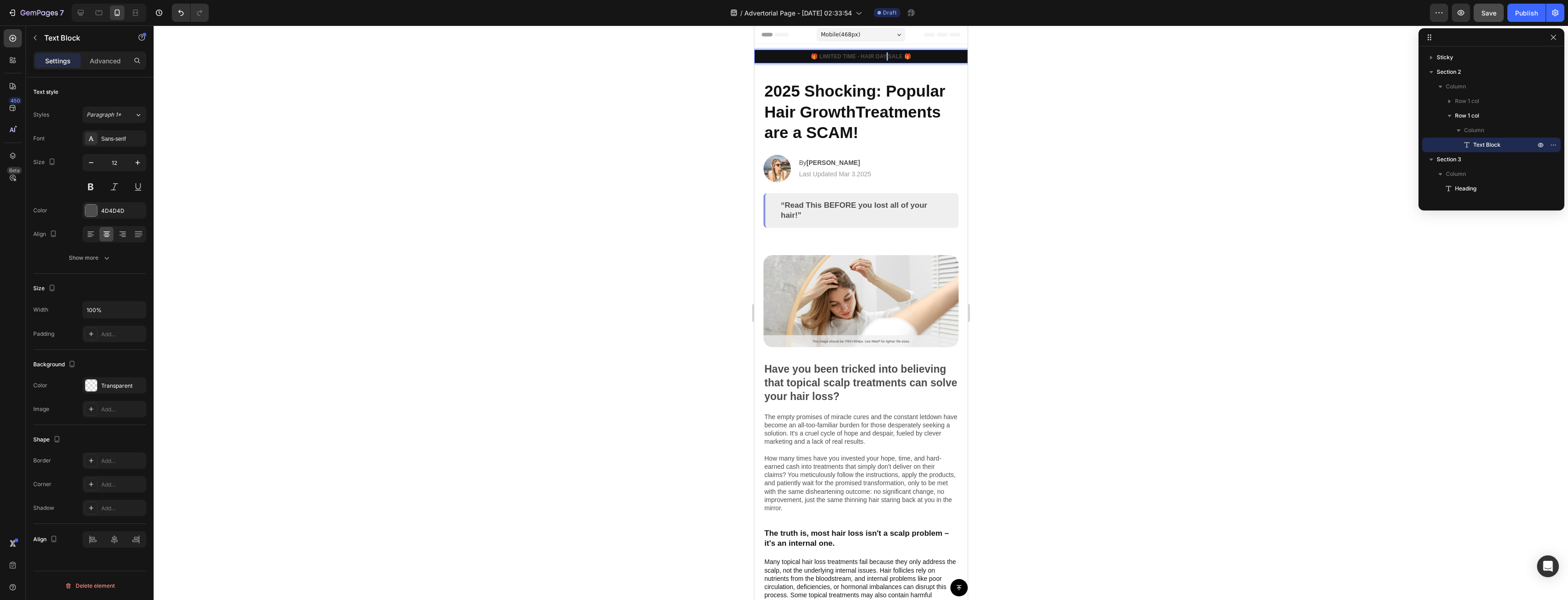
click at [881, 57] on p "🎁 LIMITED TIME - HAIR DAY SALE 🎁" at bounding box center [860, 56] width 211 height 8
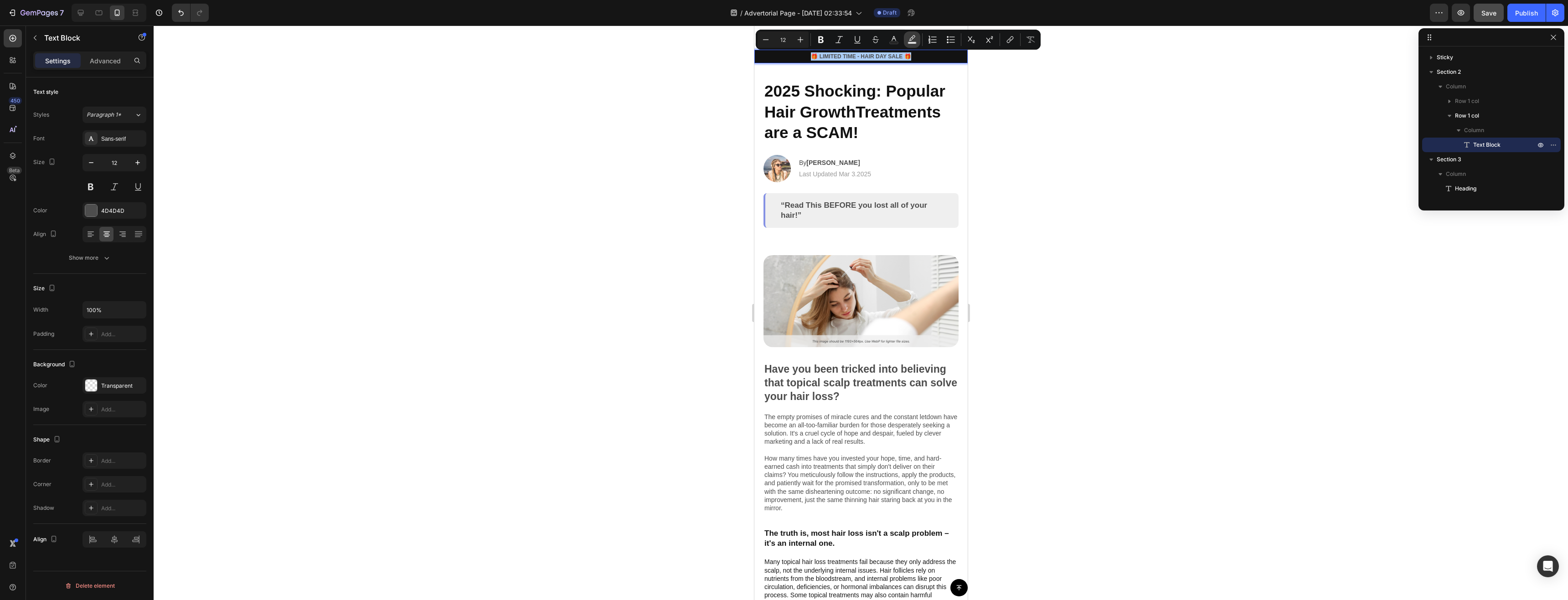
click at [912, 39] on icon "Editor contextual toolbar" at bounding box center [912, 38] width 6 height 5
type input "000000"
type input "77"
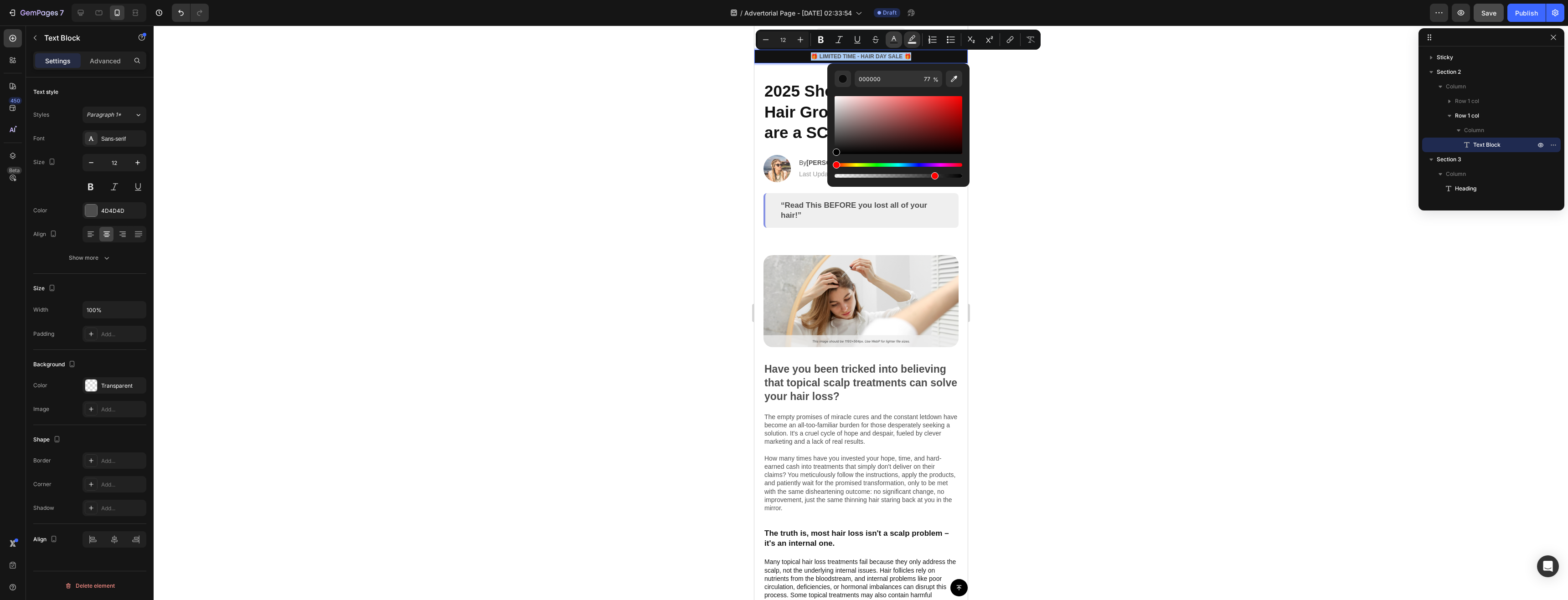
click at [892, 40] on icon "Editor contextual toolbar" at bounding box center [894, 38] width 4 height 5
type input "4D4D4D"
click at [845, 80] on div "Editor contextual toolbar" at bounding box center [842, 78] width 9 height 9
type input "FFFFFF"
drag, startPoint x: 1598, startPoint y: 135, endPoint x: 797, endPoint y: 55, distance: 805.0
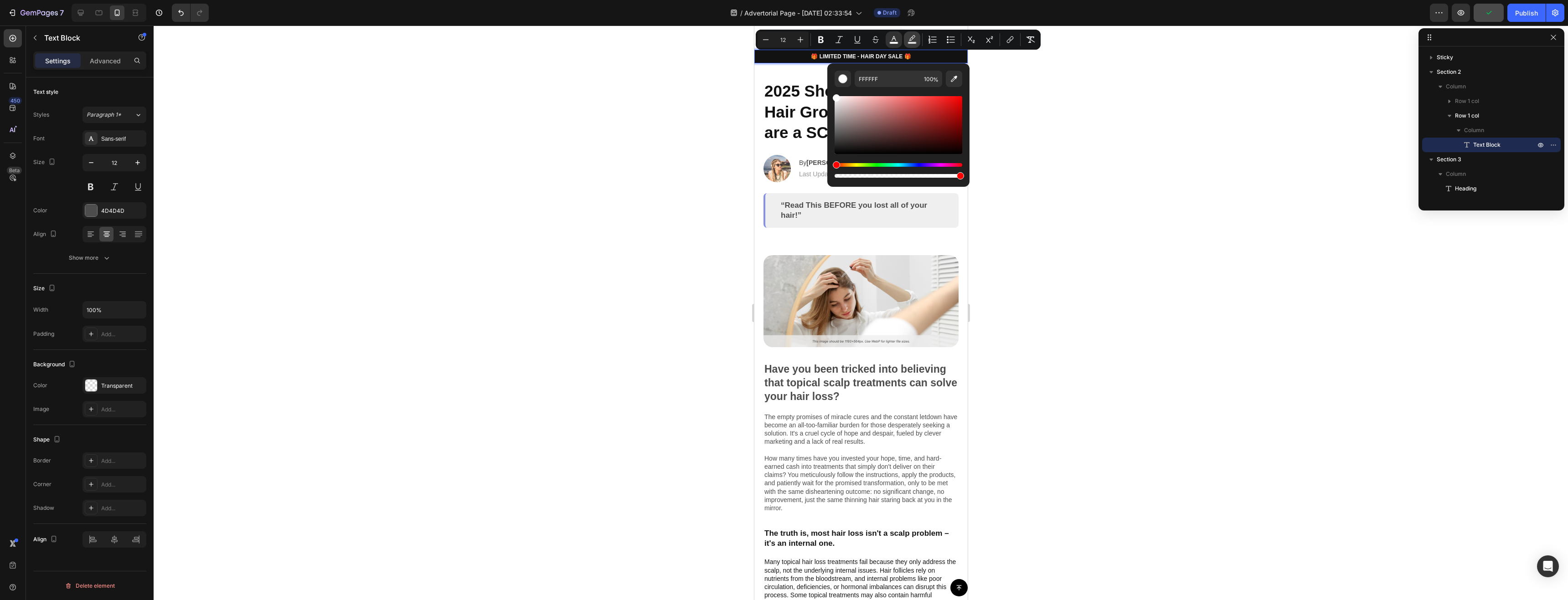
click at [911, 40] on icon "Editor contextual toolbar" at bounding box center [912, 40] width 9 height 9
click at [1008, 106] on div at bounding box center [861, 313] width 1415 height 574
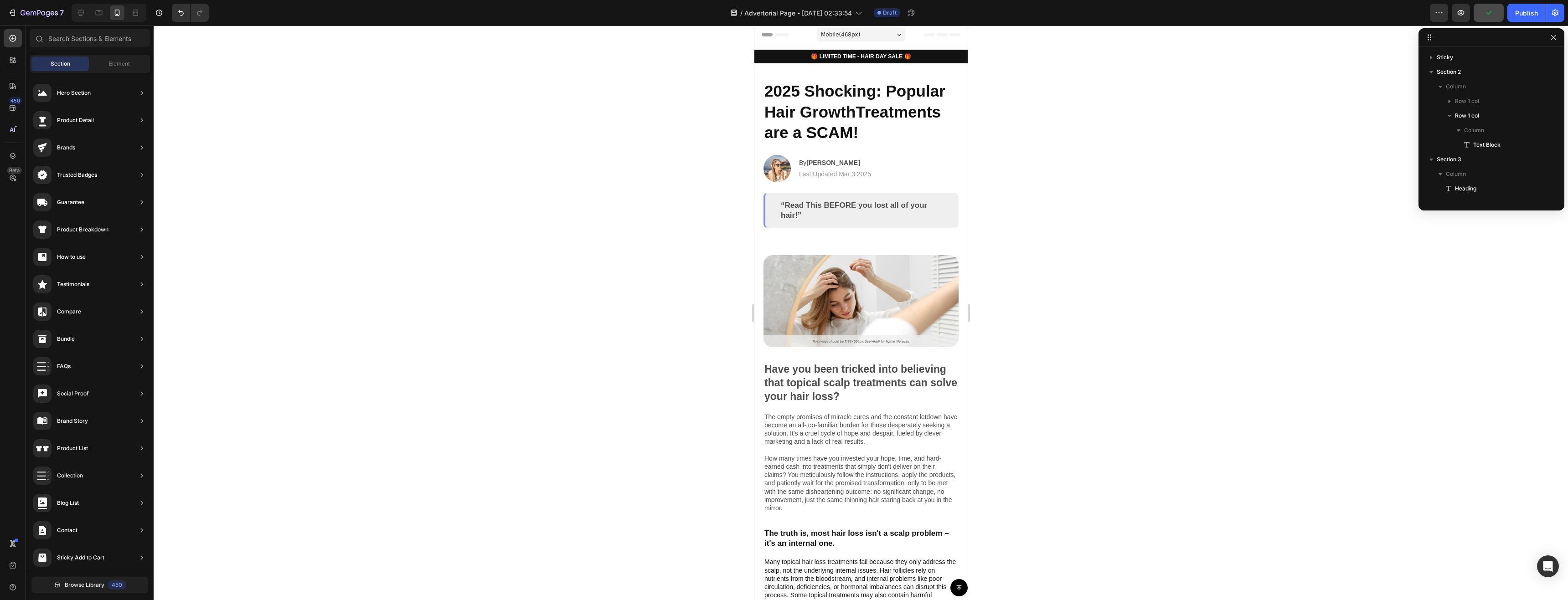
click at [1009, 106] on div at bounding box center [861, 313] width 1415 height 574
click at [1486, 9] on span "Save" at bounding box center [1489, 13] width 15 height 8
click at [948, 60] on p "🎁 LIMITED TIME - HAIR DAY SALE 🎁" at bounding box center [860, 56] width 211 height 8
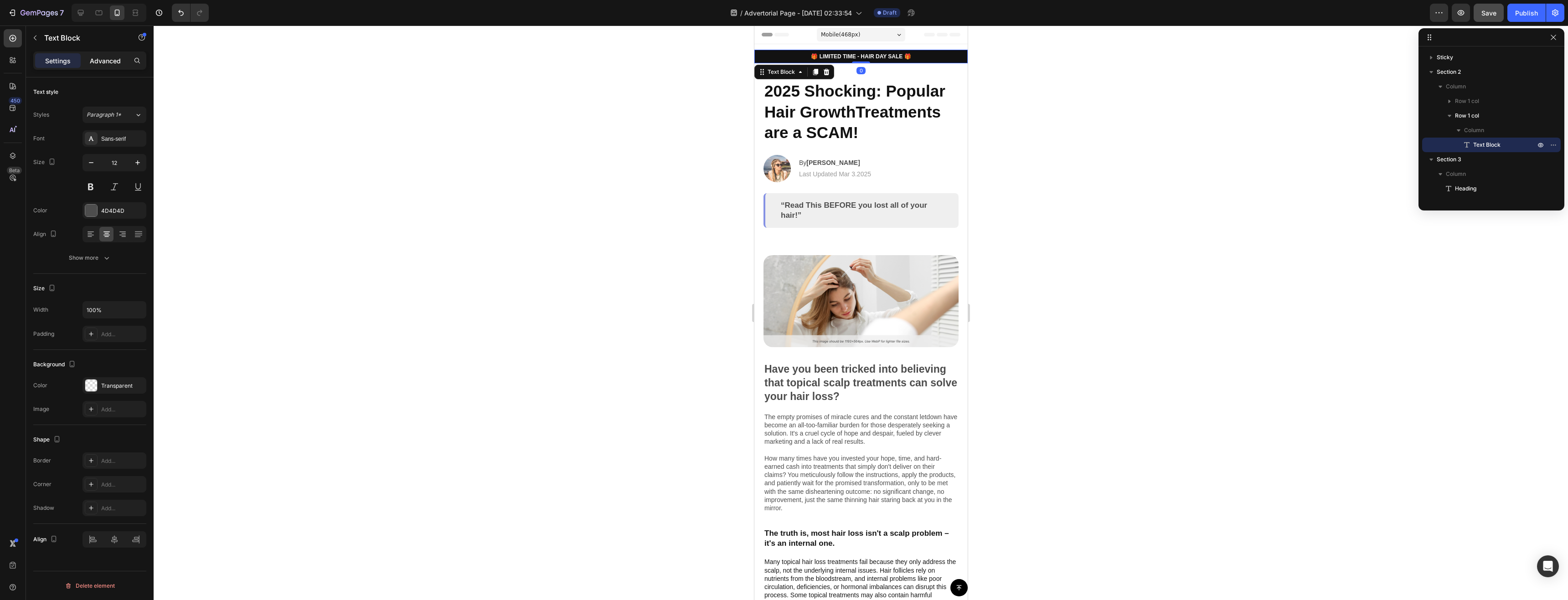
click at [97, 68] on div "Advanced" at bounding box center [105, 61] width 46 height 15
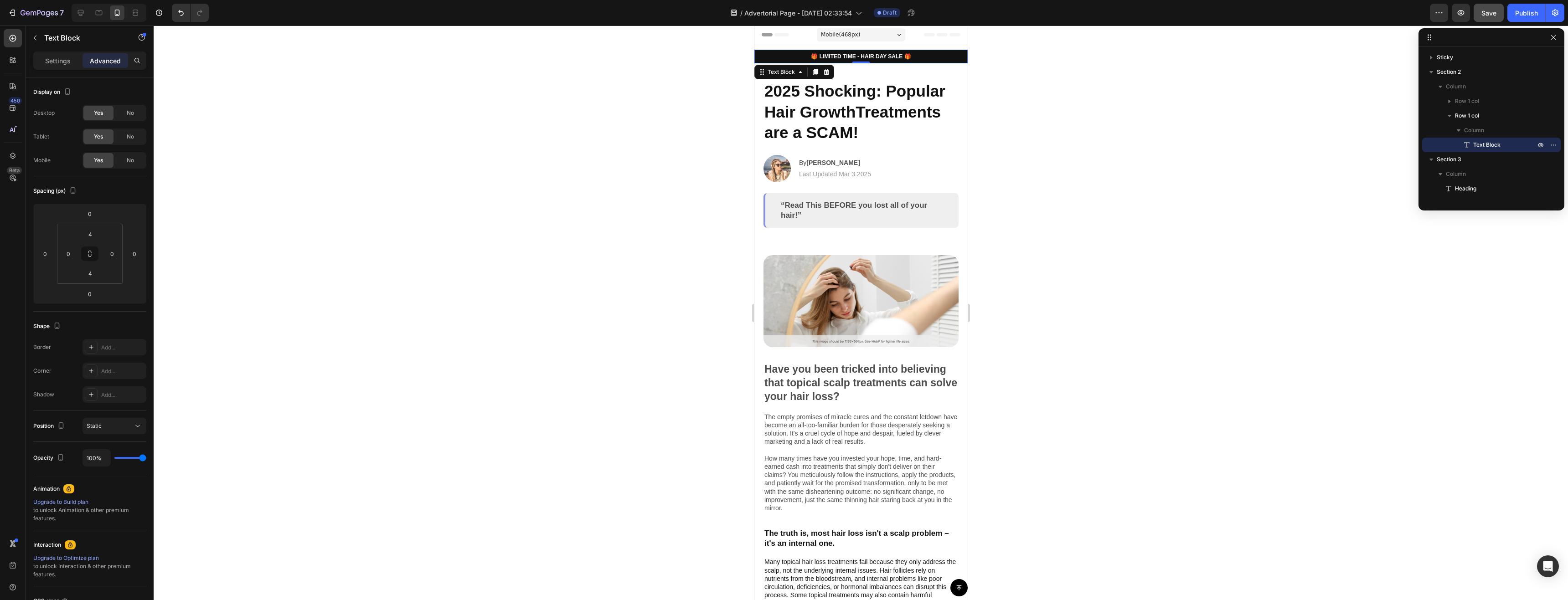
click at [101, 62] on p "Advanced" at bounding box center [105, 61] width 31 height 10
click at [95, 278] on input "4" at bounding box center [90, 273] width 18 height 13
click at [103, 360] on p "L 16px" at bounding box center [113, 361] width 41 height 6
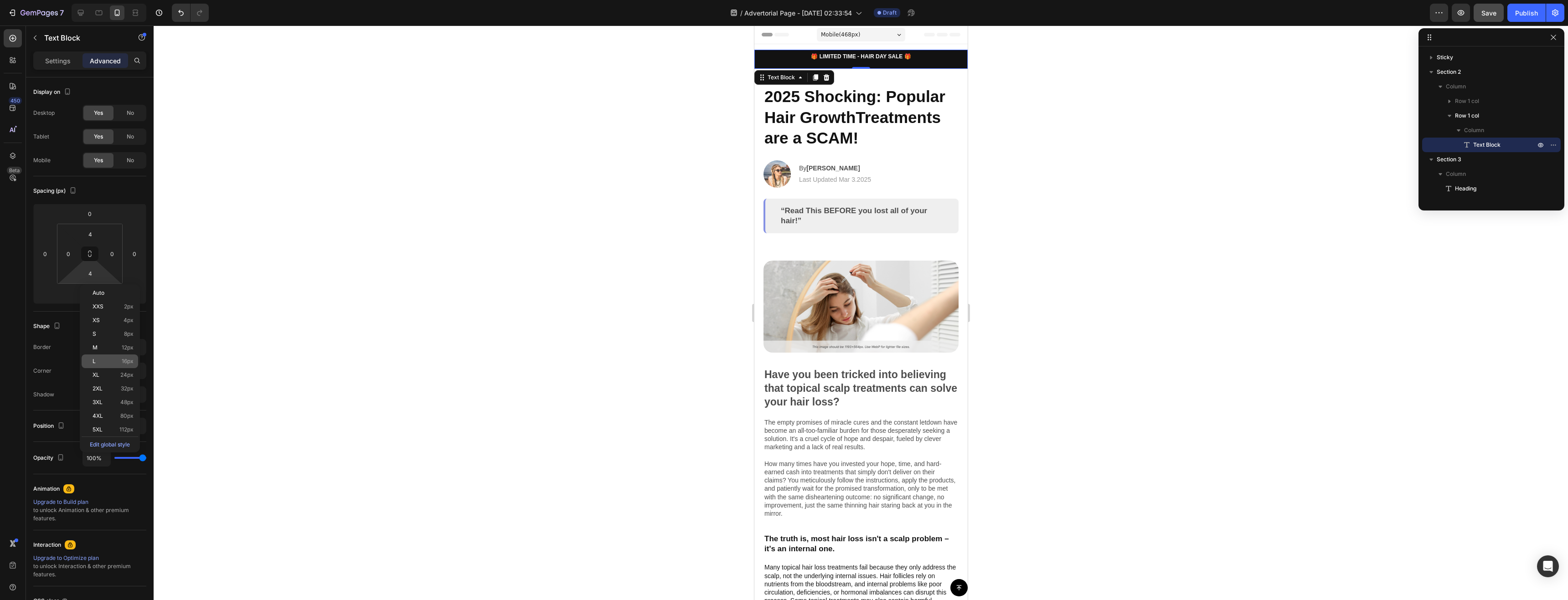
type input "16"
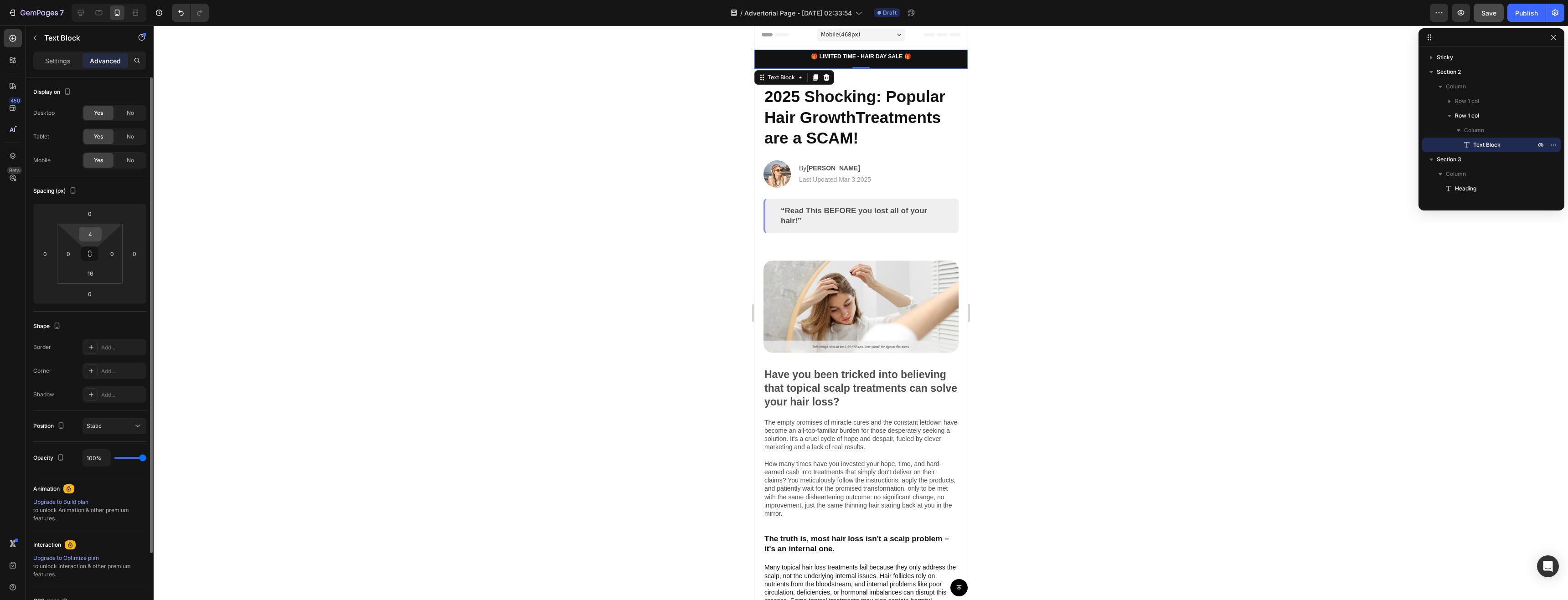
click at [91, 235] on input "4" at bounding box center [90, 234] width 18 height 13
click at [117, 324] on p "L 16px" at bounding box center [113, 322] width 41 height 6
type input "16"
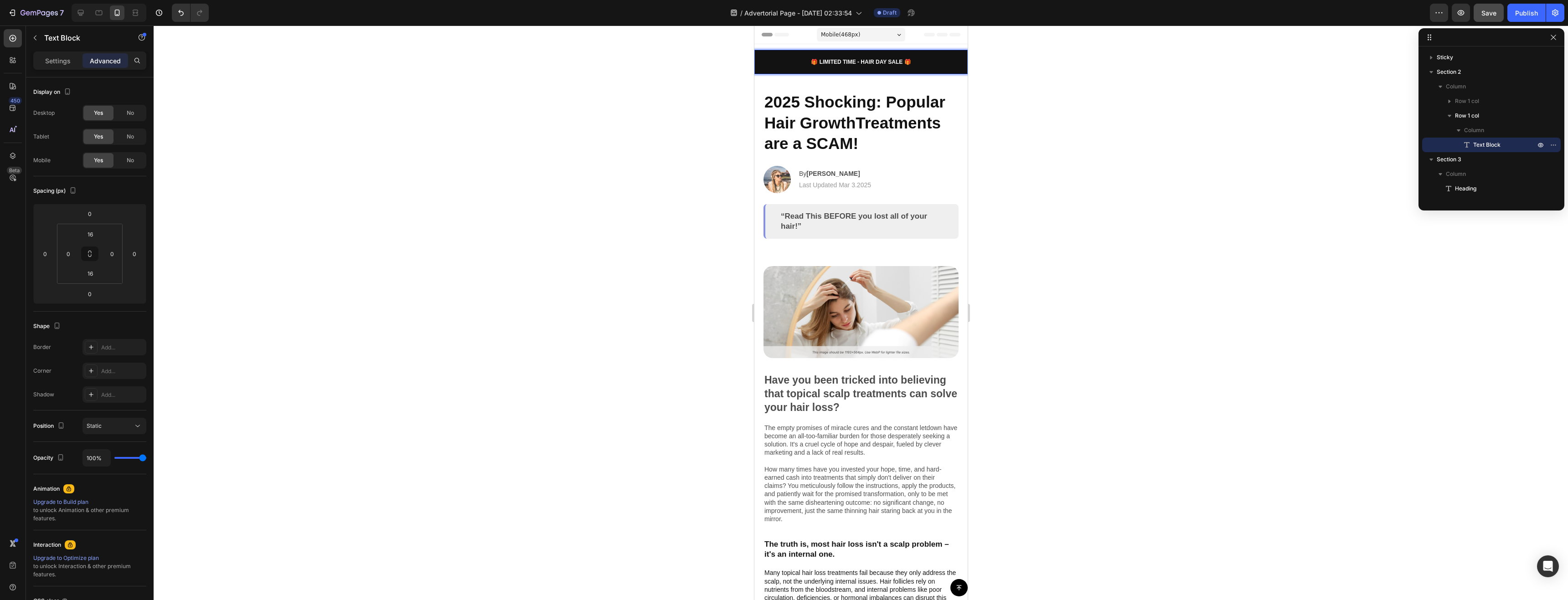
click at [861, 63] on span "🎁 LIMITED TIME - HAIR DAY SALE 🎁" at bounding box center [860, 62] width 100 height 6
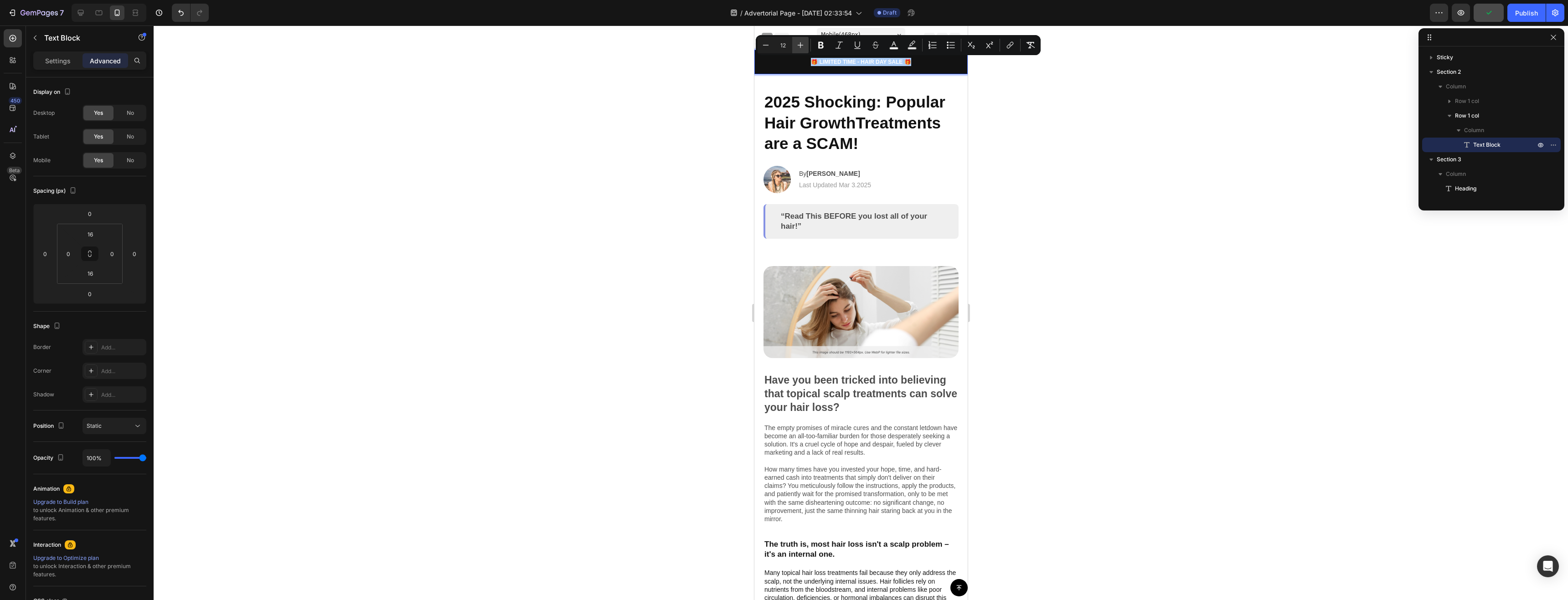
drag, startPoint x: 107, startPoint y: 37, endPoint x: 802, endPoint y: 43, distance: 695.0
click at [802, 43] on icon "Editor contextual toolbar" at bounding box center [800, 45] width 9 height 9
type input "15"
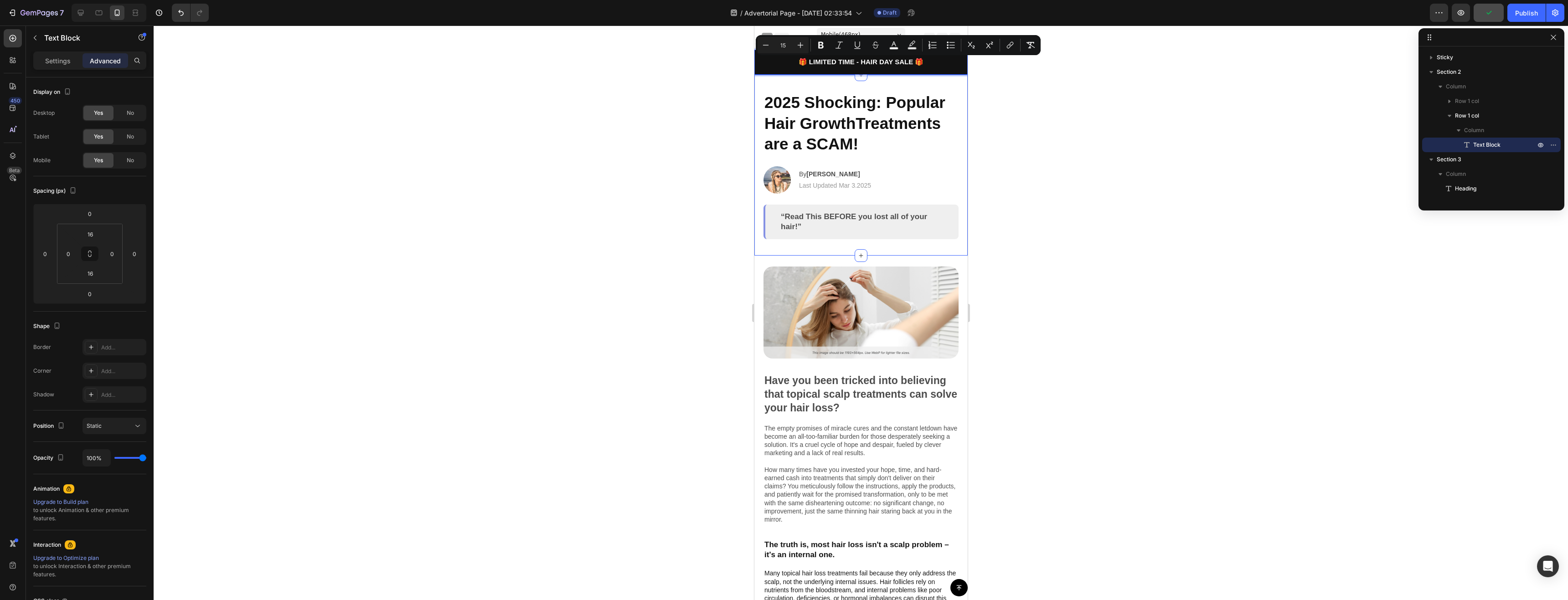
click at [1057, 121] on div at bounding box center [861, 313] width 1415 height 574
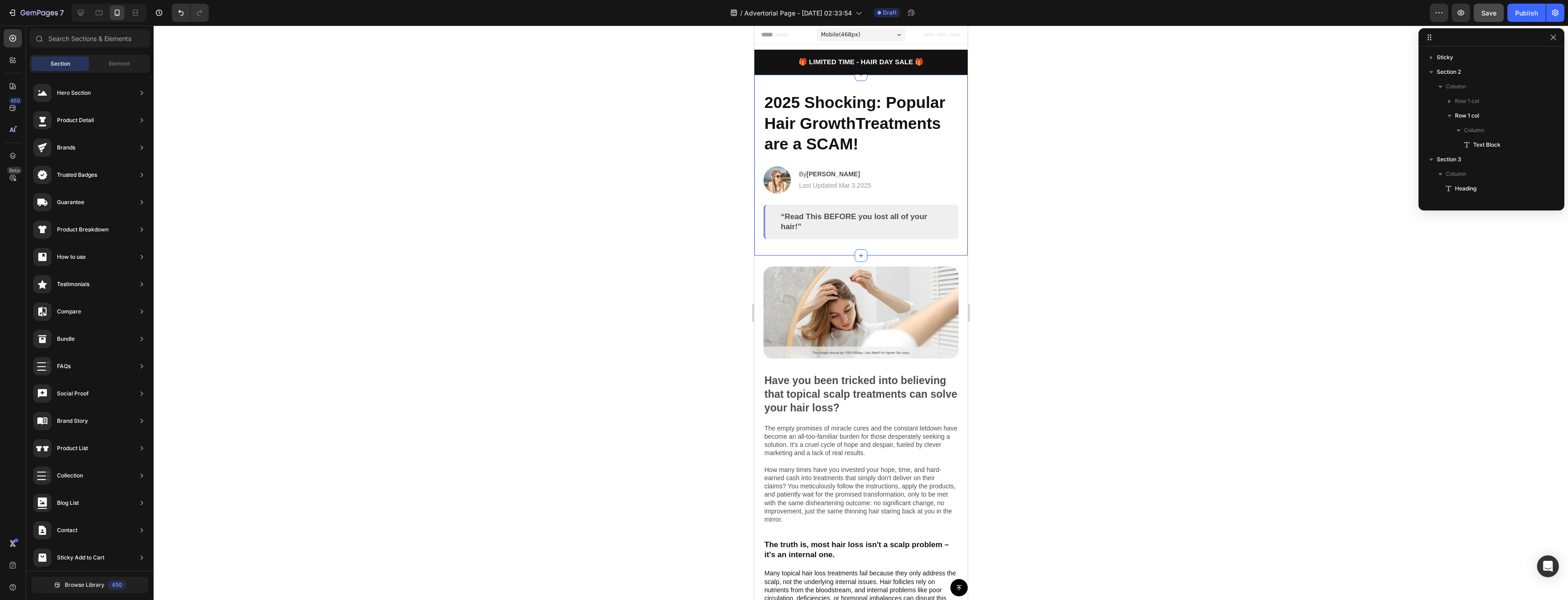
click at [902, 58] on span "🎁 LIMITED TIME - HAIR DAY SALE 🎁" at bounding box center [861, 61] width 125 height 8
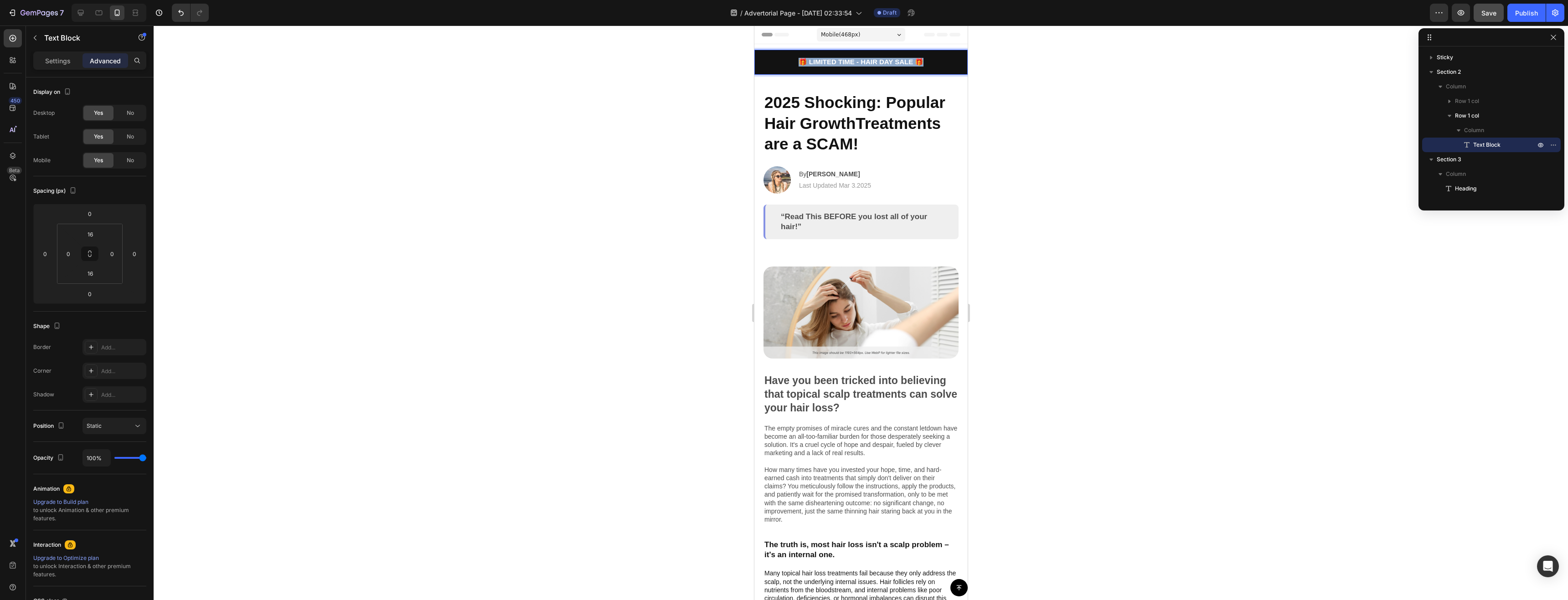
click at [902, 58] on span "🎁 LIMITED TIME - HAIR DAY SALE 🎁" at bounding box center [861, 61] width 125 height 8
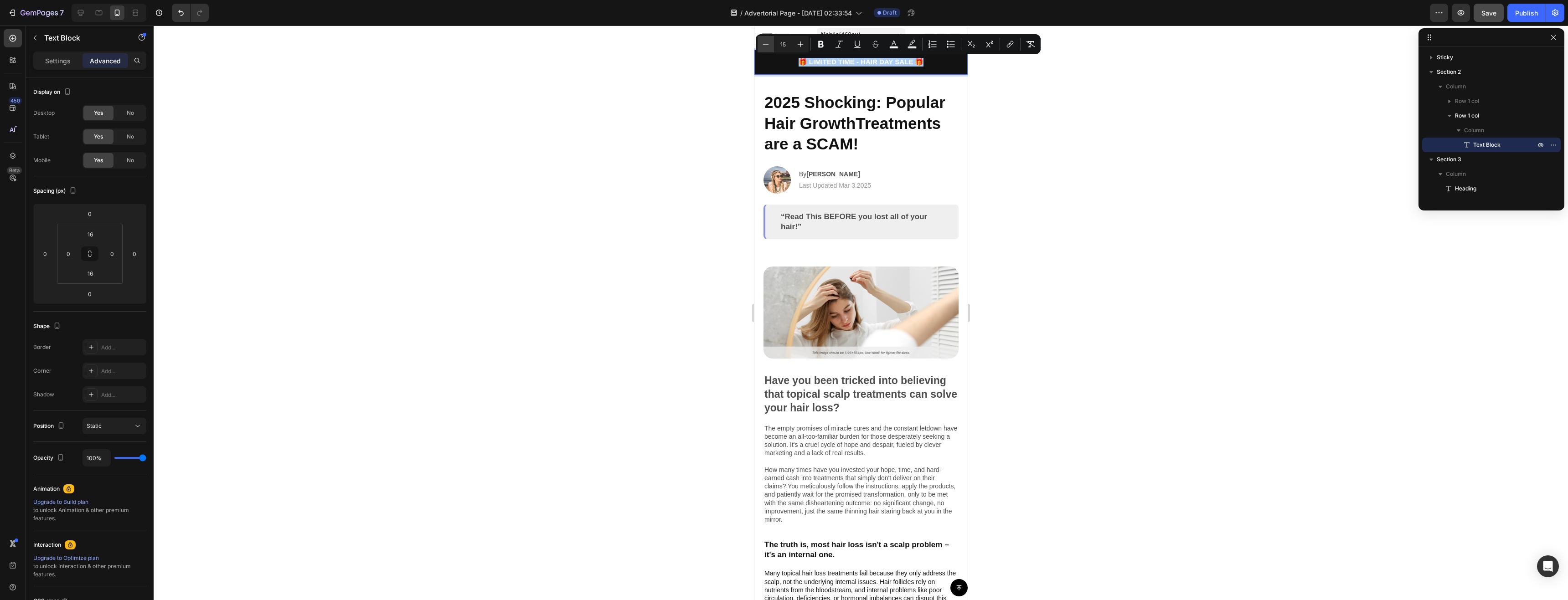
click at [767, 41] on icon "Editor contextual toolbar" at bounding box center [766, 44] width 9 height 9
type input "14"
click at [1119, 145] on div at bounding box center [861, 313] width 1415 height 574
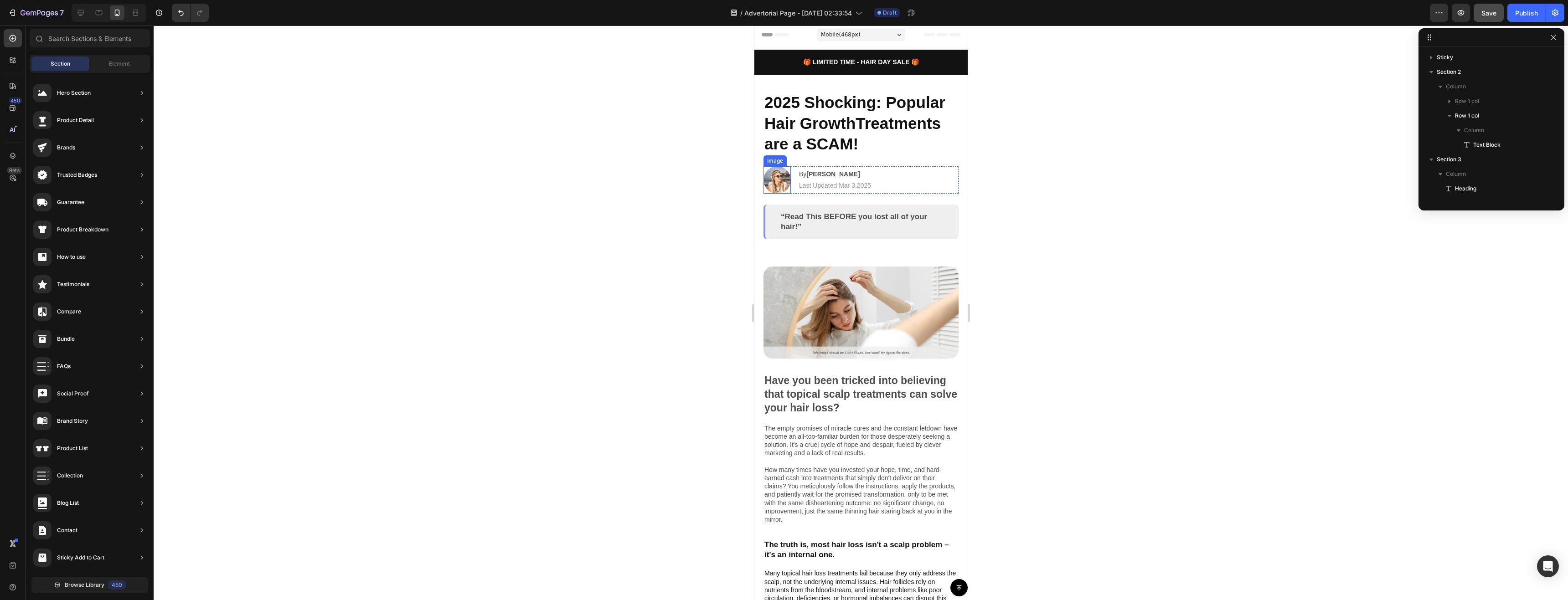
click at [779, 181] on img at bounding box center [777, 180] width 27 height 27
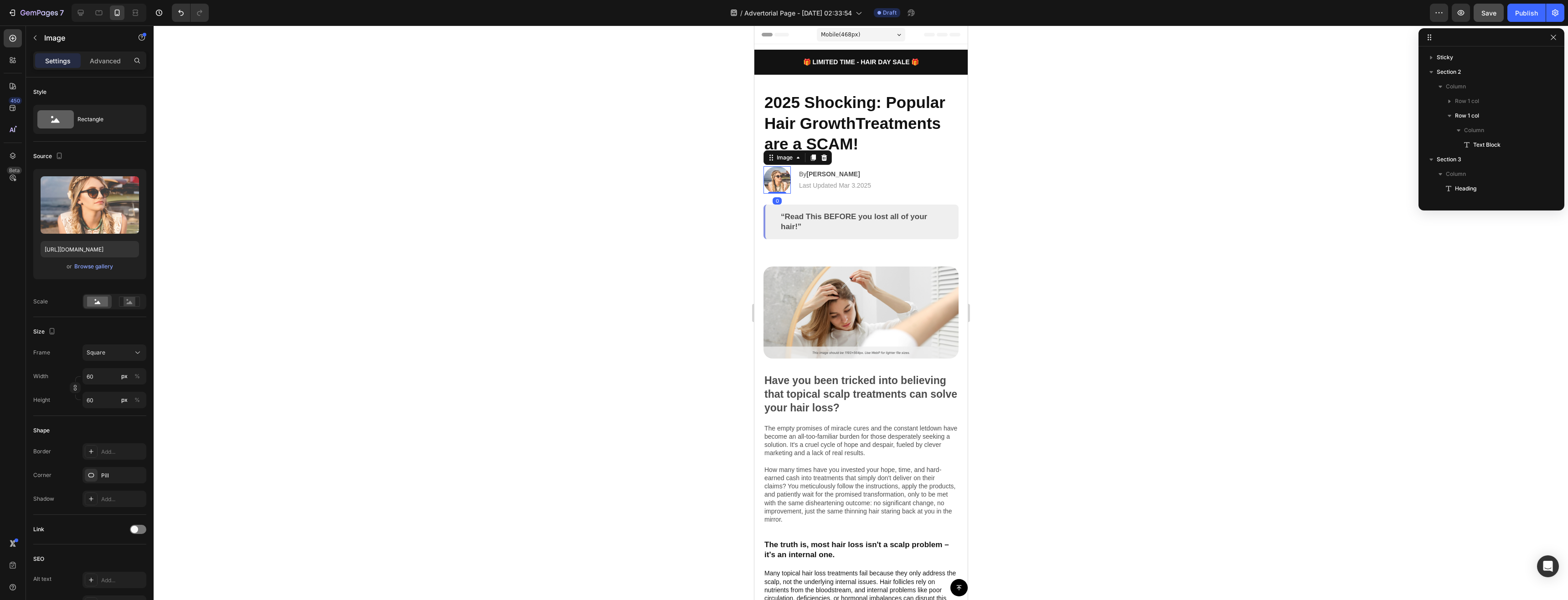
scroll to position [114, 0]
click at [979, 223] on div at bounding box center [861, 313] width 1415 height 574
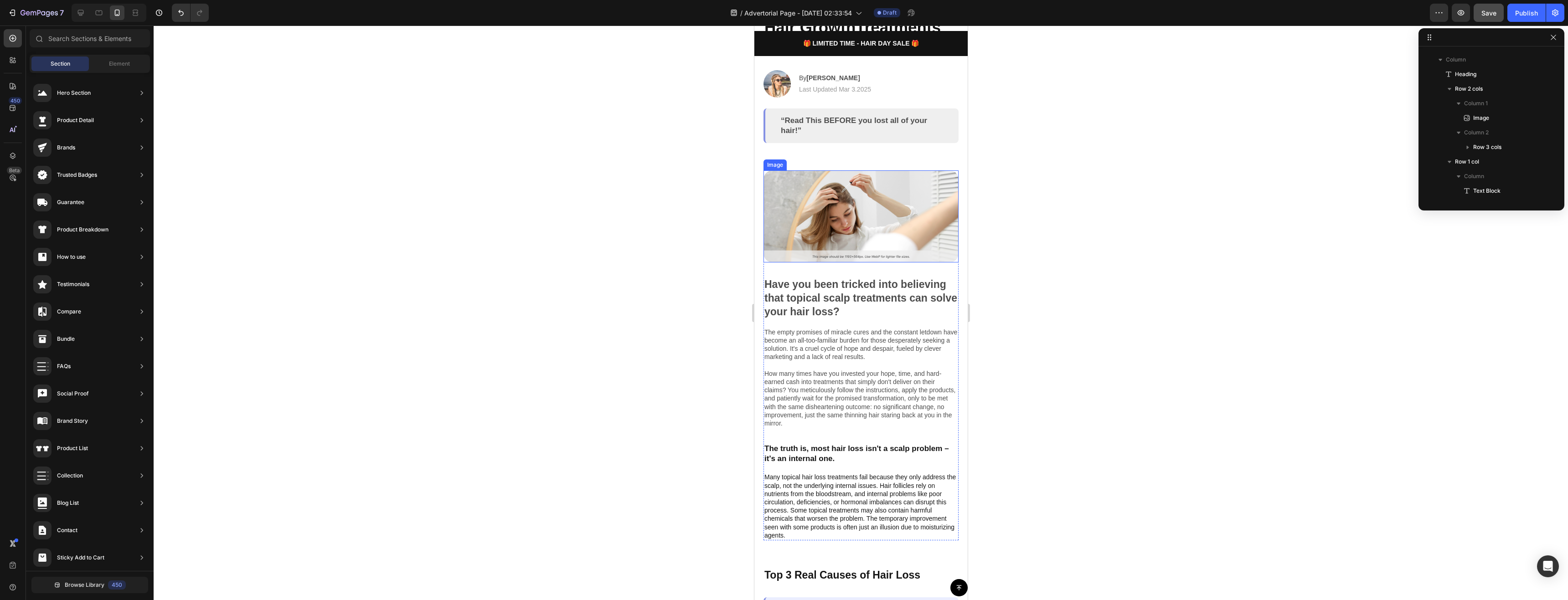
scroll to position [91, 0]
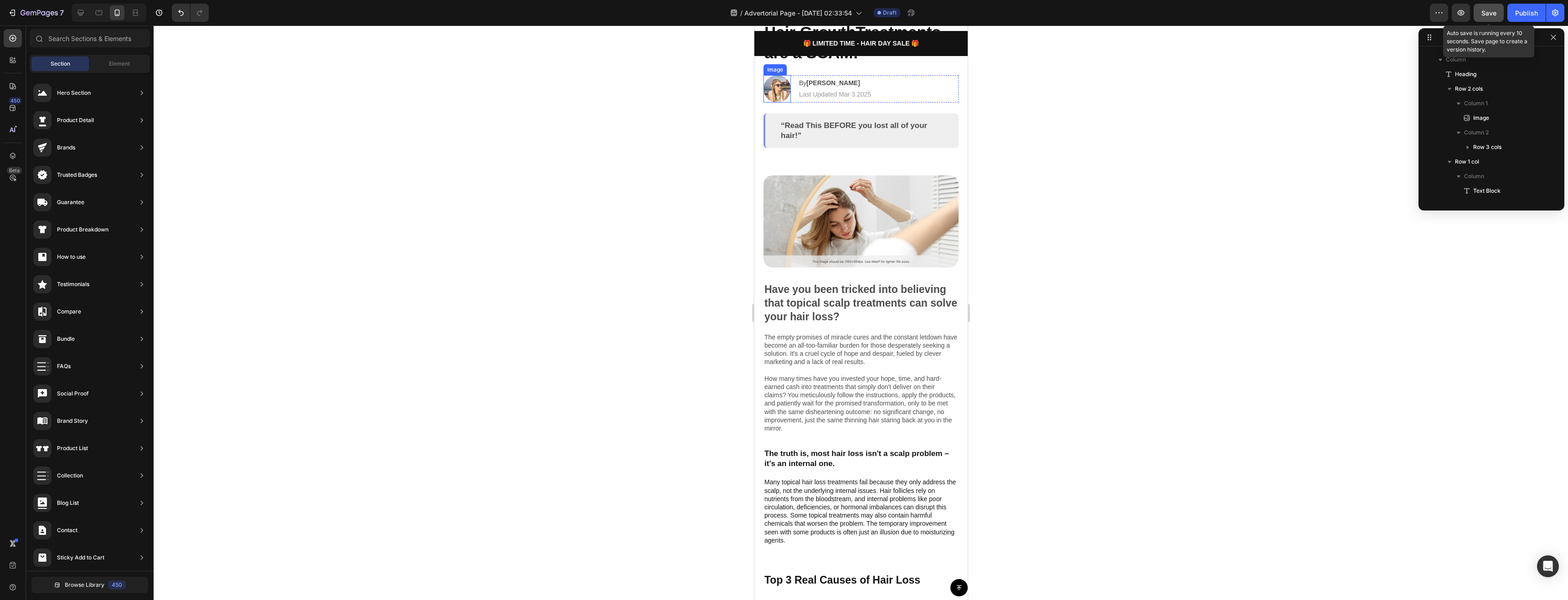
click at [1495, 10] on span "Save" at bounding box center [1489, 13] width 15 height 8
click at [1461, 15] on icon "button" at bounding box center [1461, 12] width 7 height 5
click at [1486, 10] on span "Save" at bounding box center [1489, 13] width 15 height 8
click at [1461, 14] on icon "button" at bounding box center [1461, 12] width 9 height 9
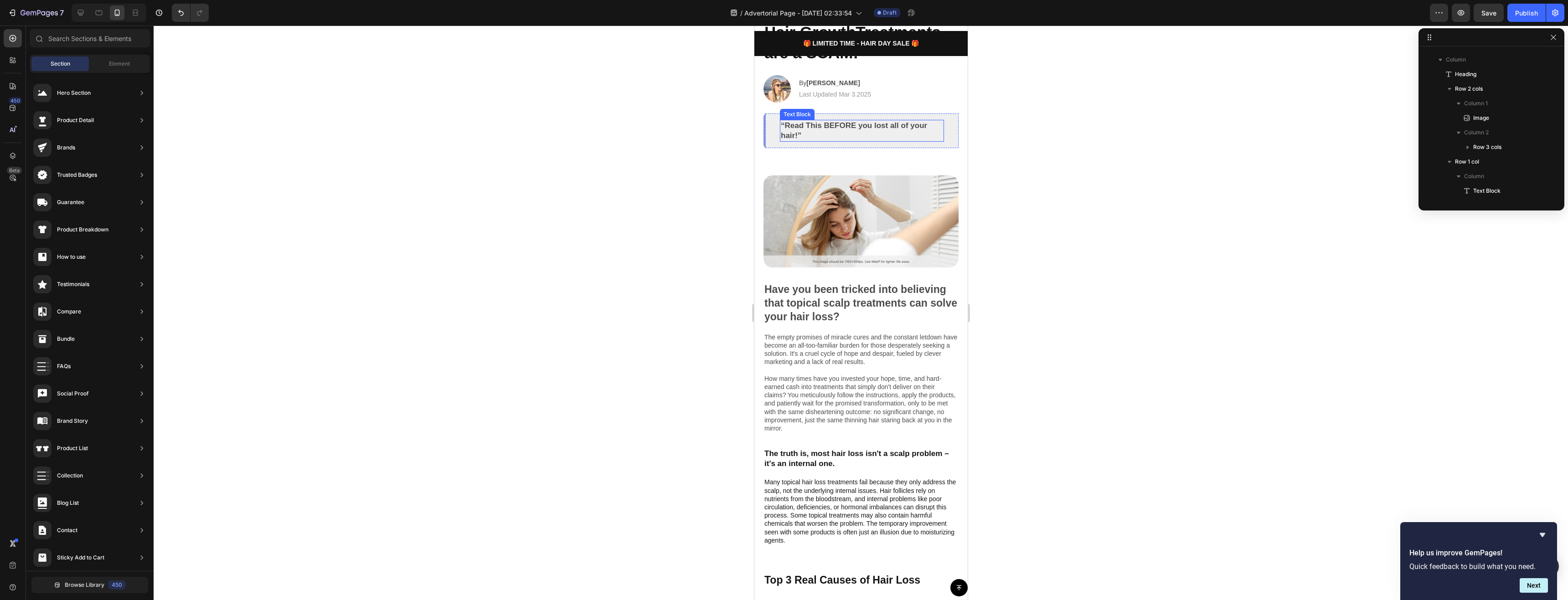
scroll to position [0, 0]
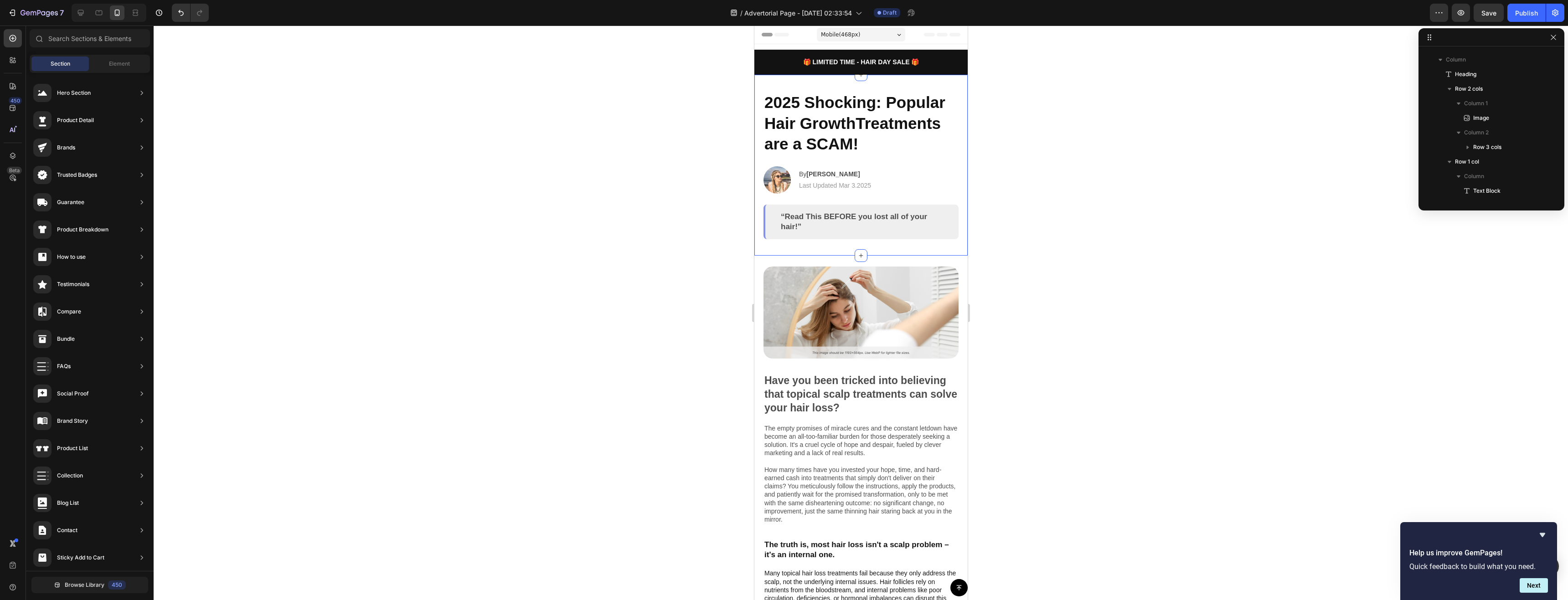
click at [852, 128] on h2 "2025 Shocking: Popular Hair GrowthTreatments are a SCAM!" at bounding box center [861, 124] width 195 height 65
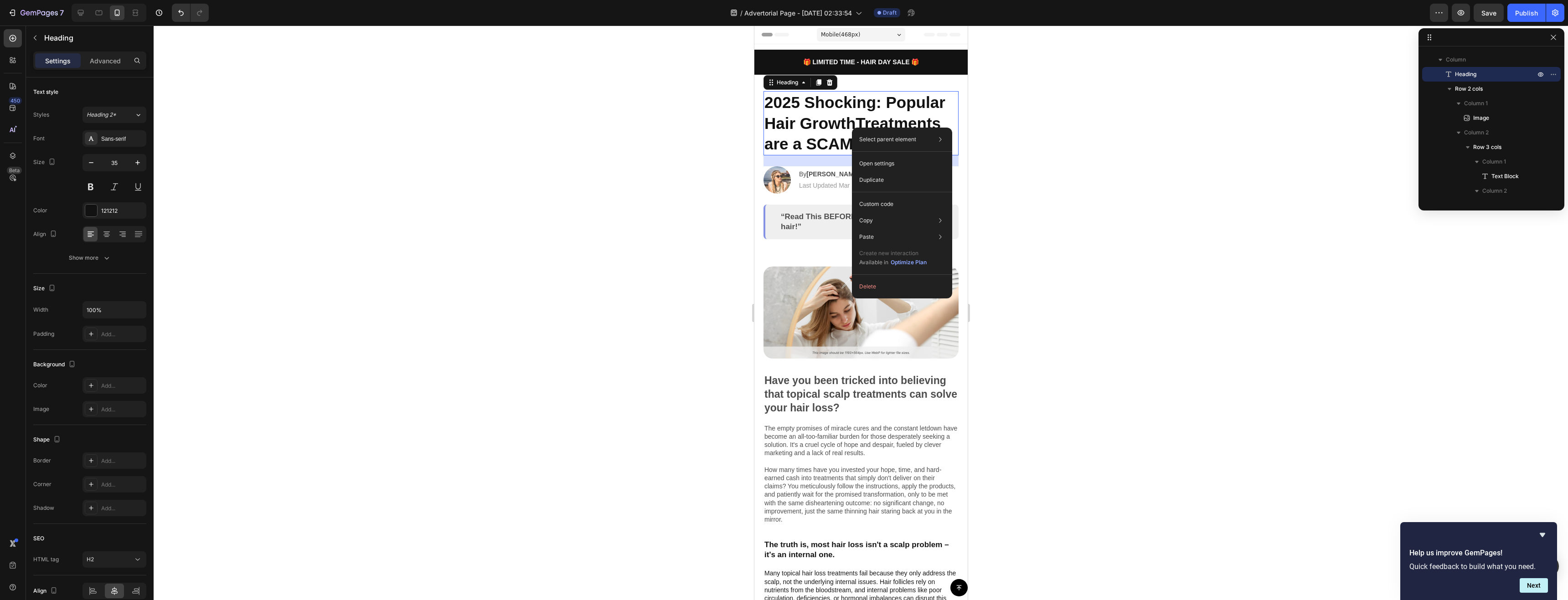
click at [851, 115] on h2 "2025 Shocking: Popular Hair GrowthTreatments are a SCAM!" at bounding box center [861, 124] width 195 height 65
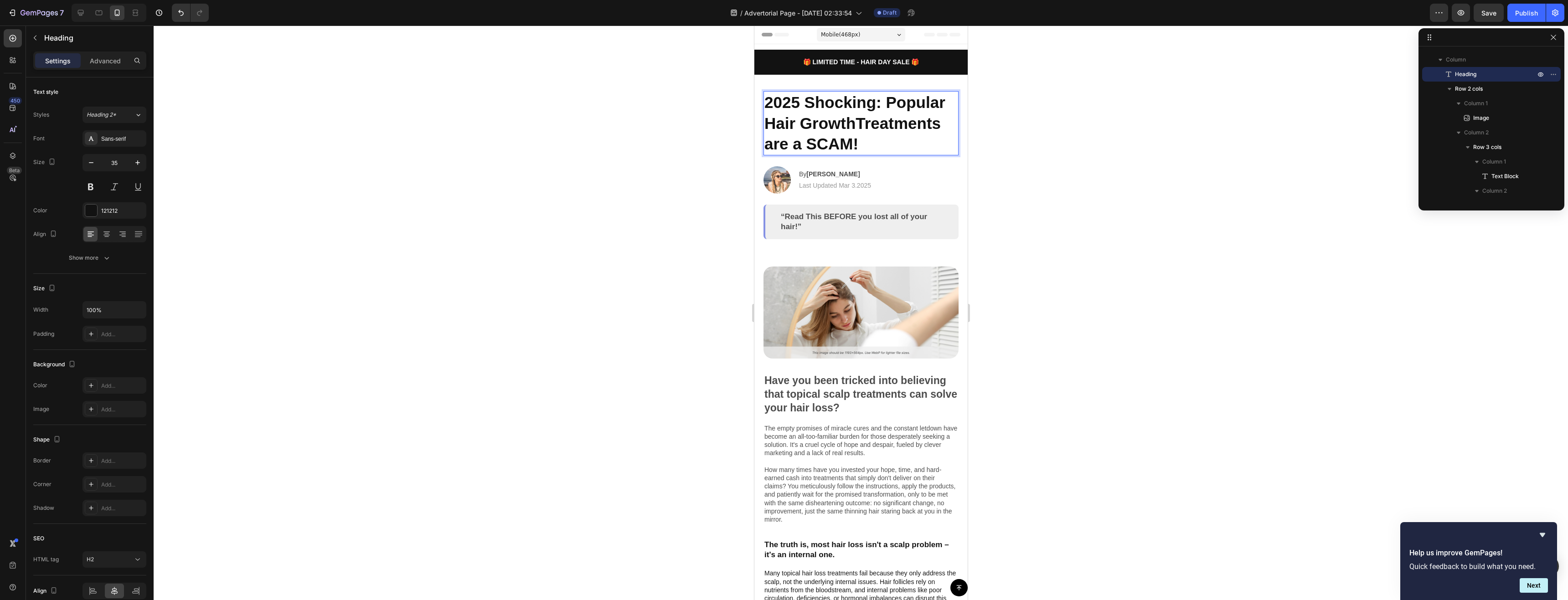
click at [839, 110] on p "2025 Shocking: Popular Hair GrowthTreatments are a SCAM!" at bounding box center [861, 123] width 194 height 63
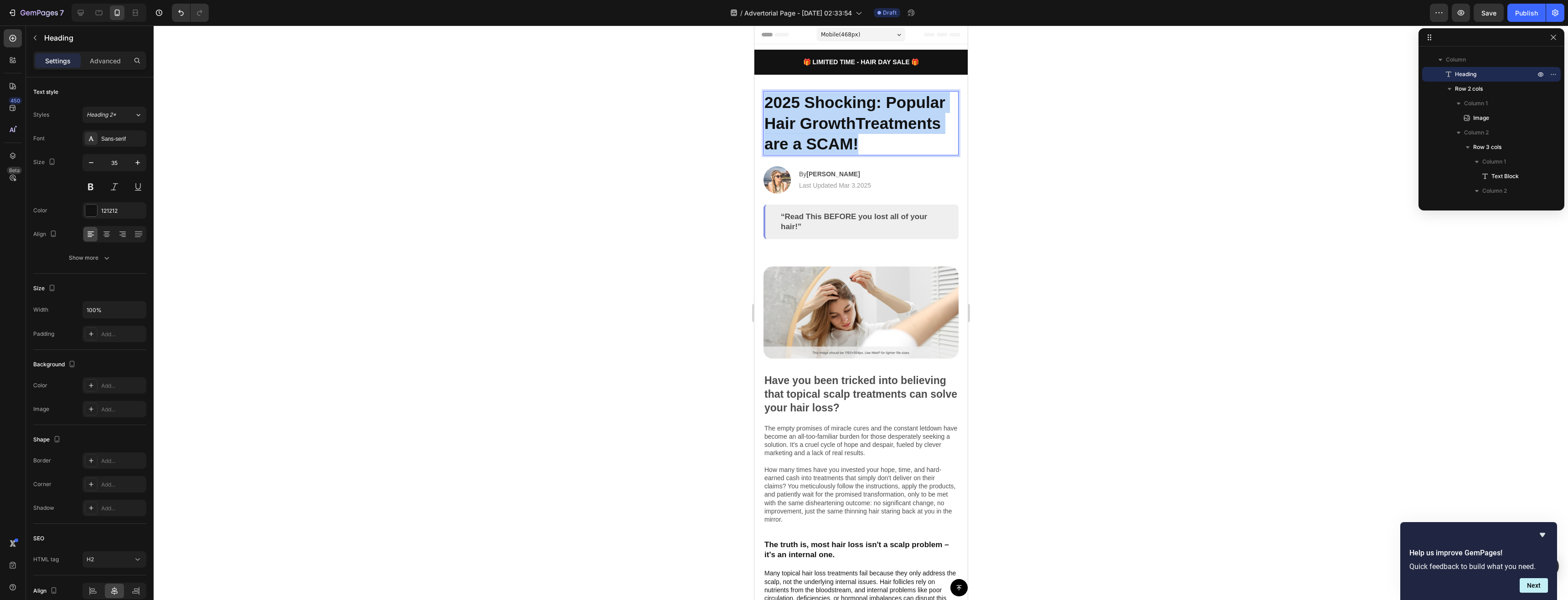
click at [839, 110] on p "2025 Shocking: Popular Hair GrowthTreatments are a SCAM!" at bounding box center [861, 123] width 194 height 63
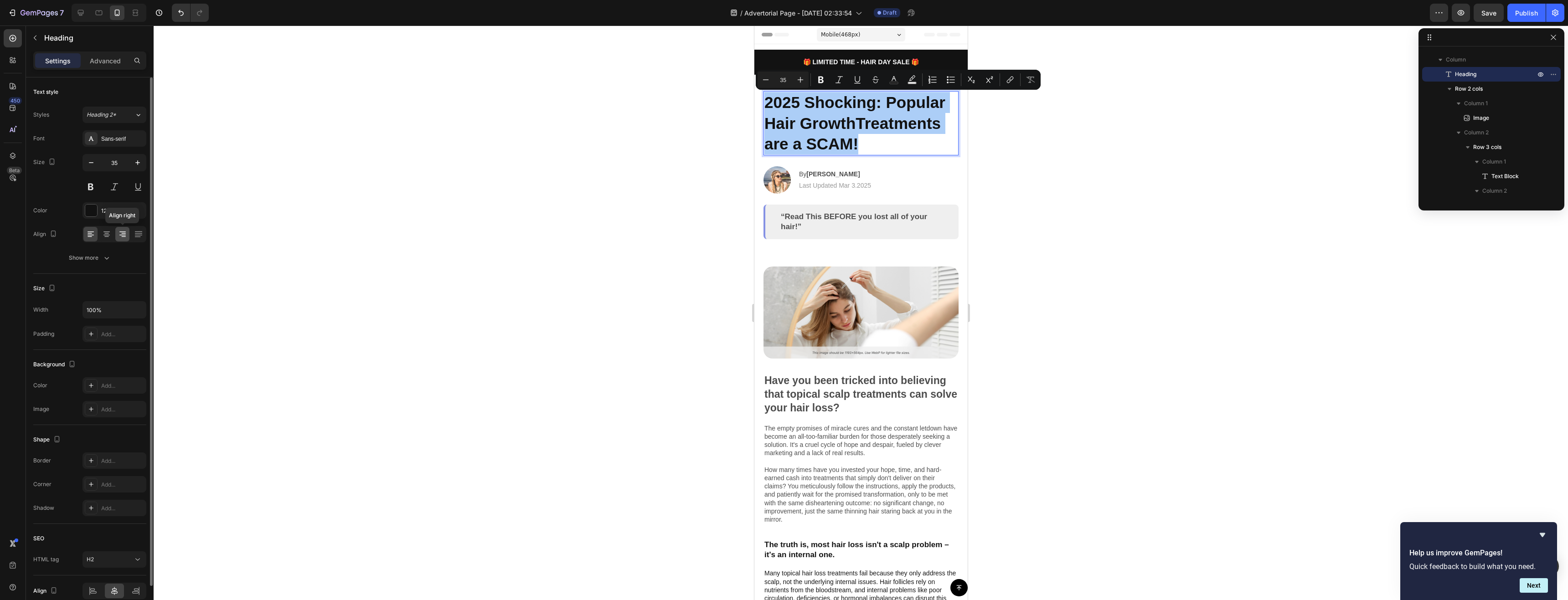
click at [122, 234] on icon at bounding box center [122, 234] width 9 height 9
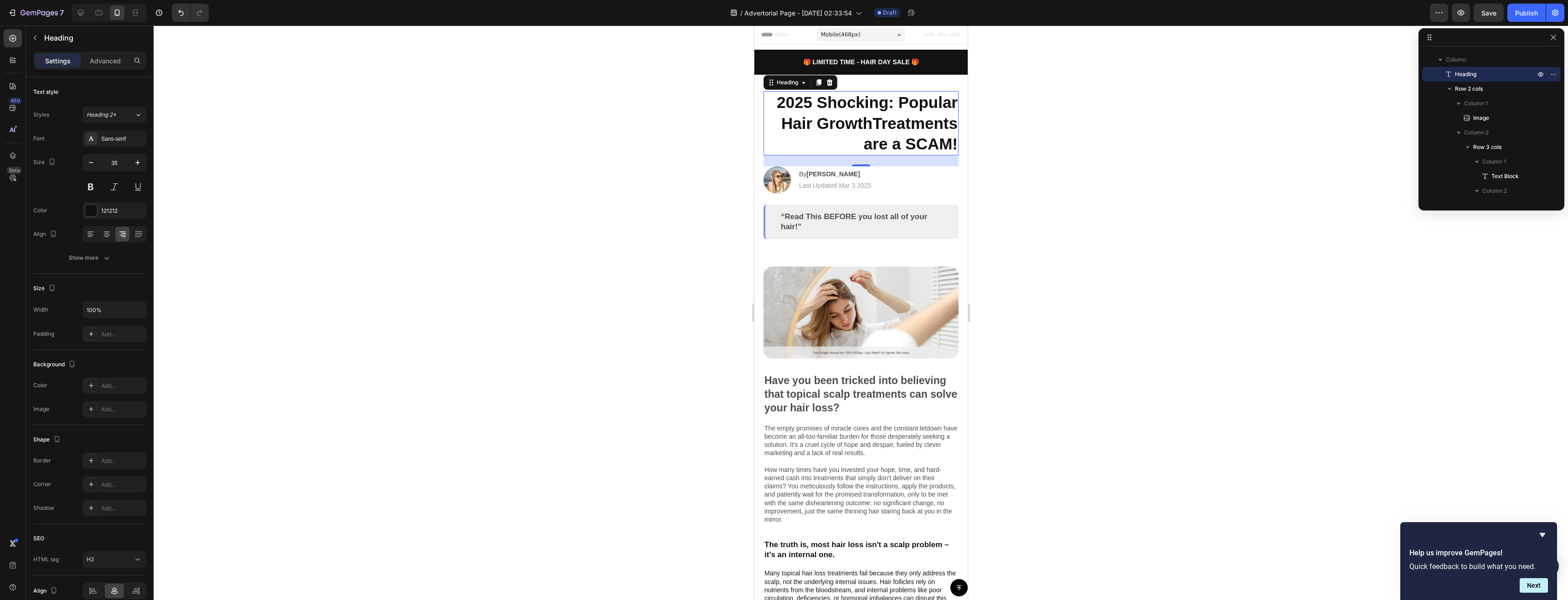
click at [436, 227] on div at bounding box center [861, 313] width 1415 height 574
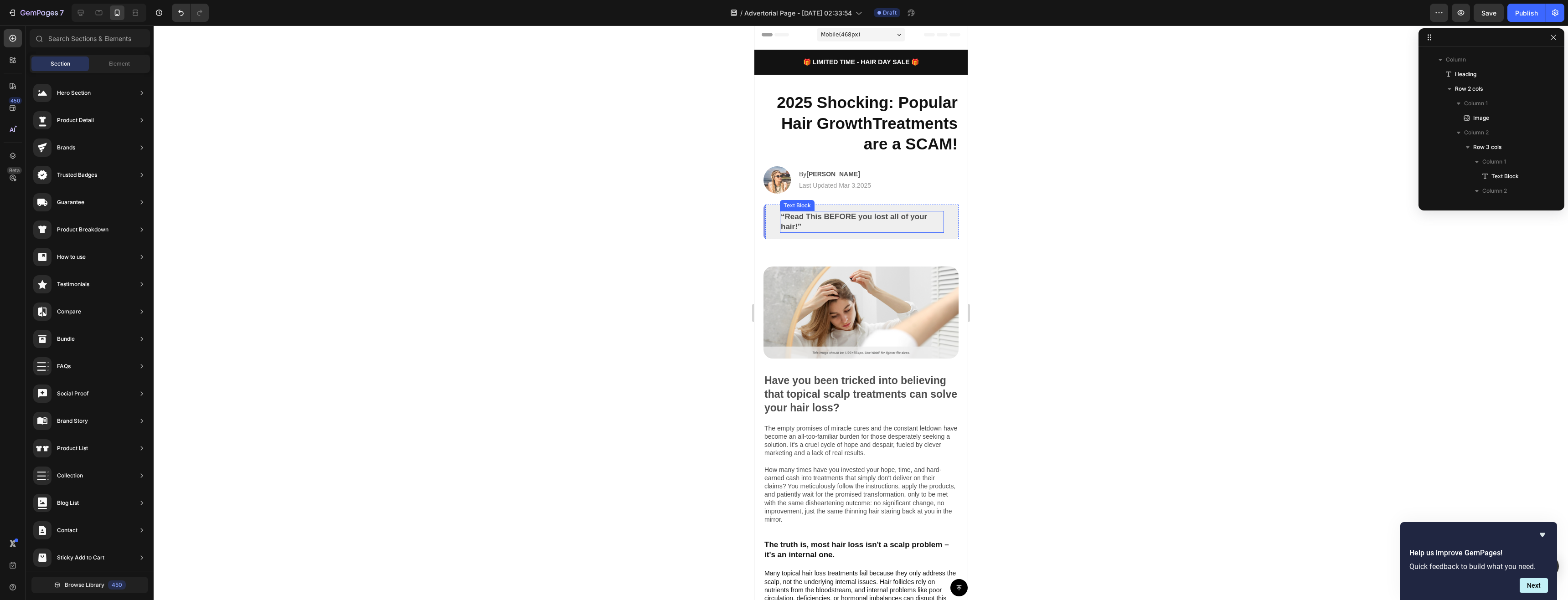
click at [846, 215] on p "“Read This BEFORE you lost all of your hair!”" at bounding box center [861, 222] width 163 height 20
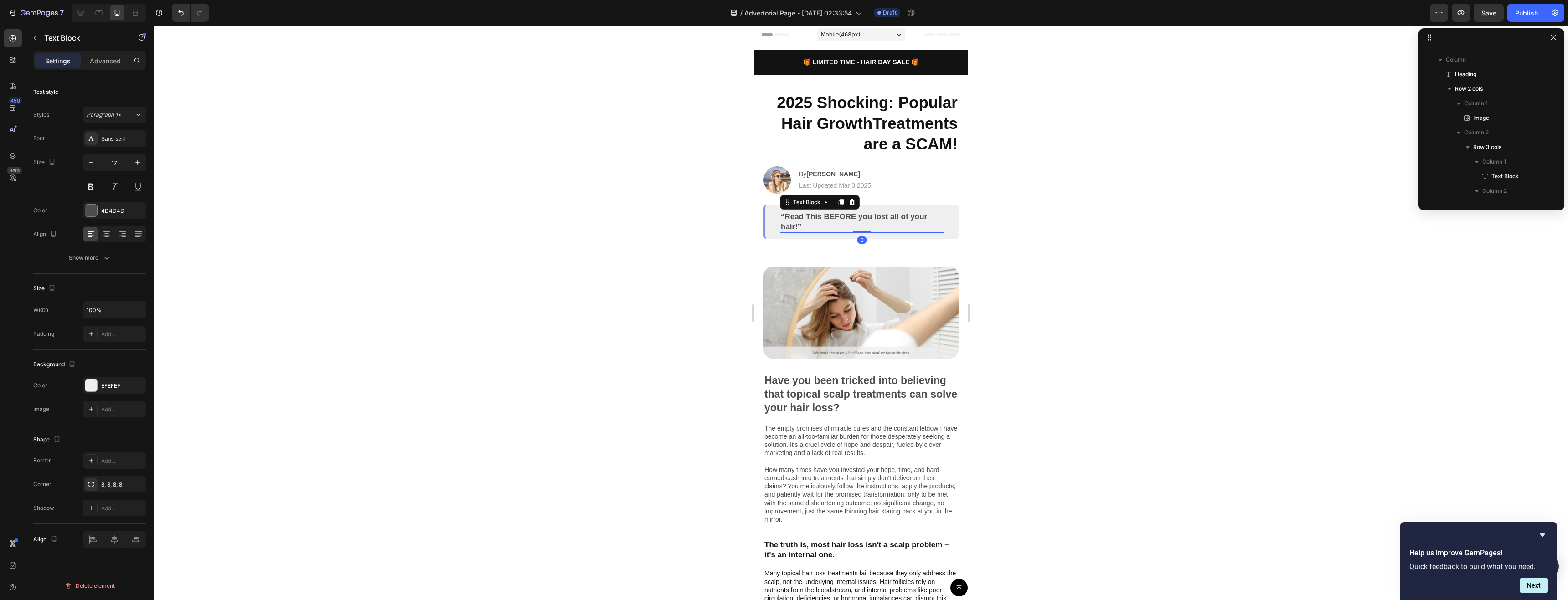
scroll to position [275, 0]
click at [124, 232] on icon at bounding box center [122, 231] width 6 height 1
click at [514, 284] on div at bounding box center [861, 313] width 1415 height 574
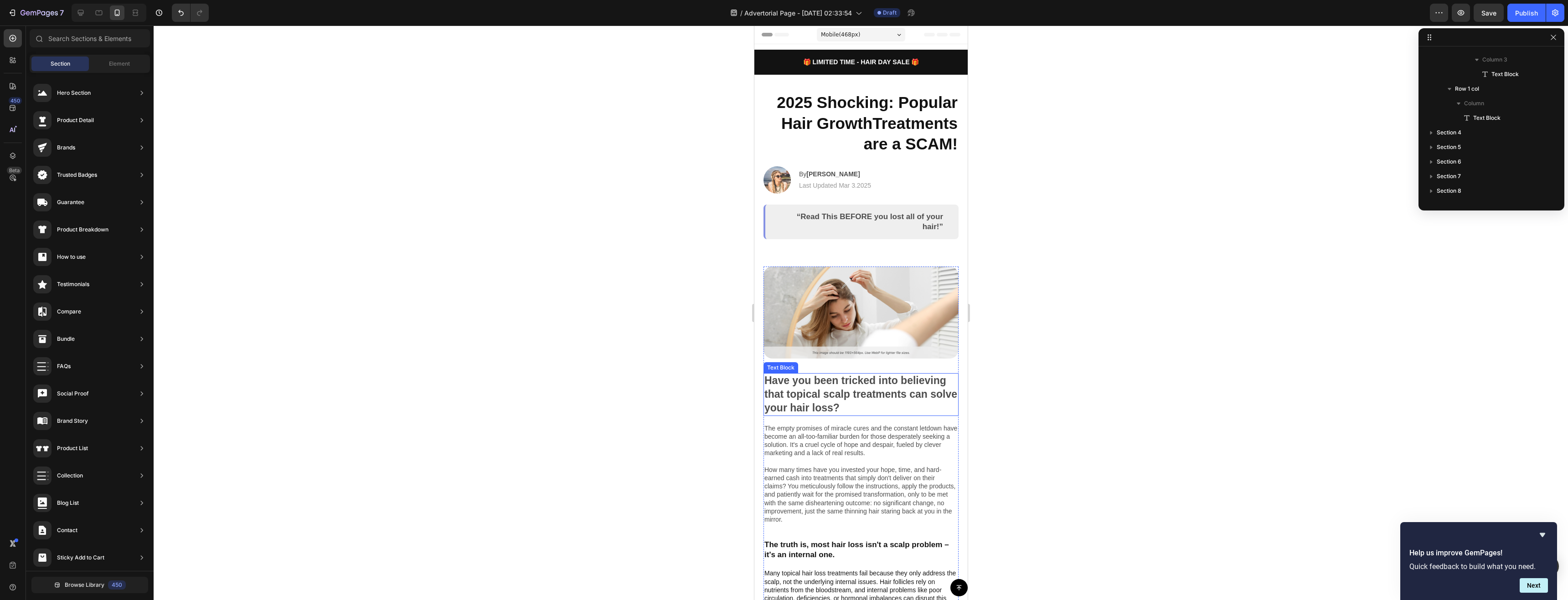
click at [851, 380] on p "Have you been tricked into believing that topical scalp treatments can solve yo…" at bounding box center [861, 394] width 194 height 41
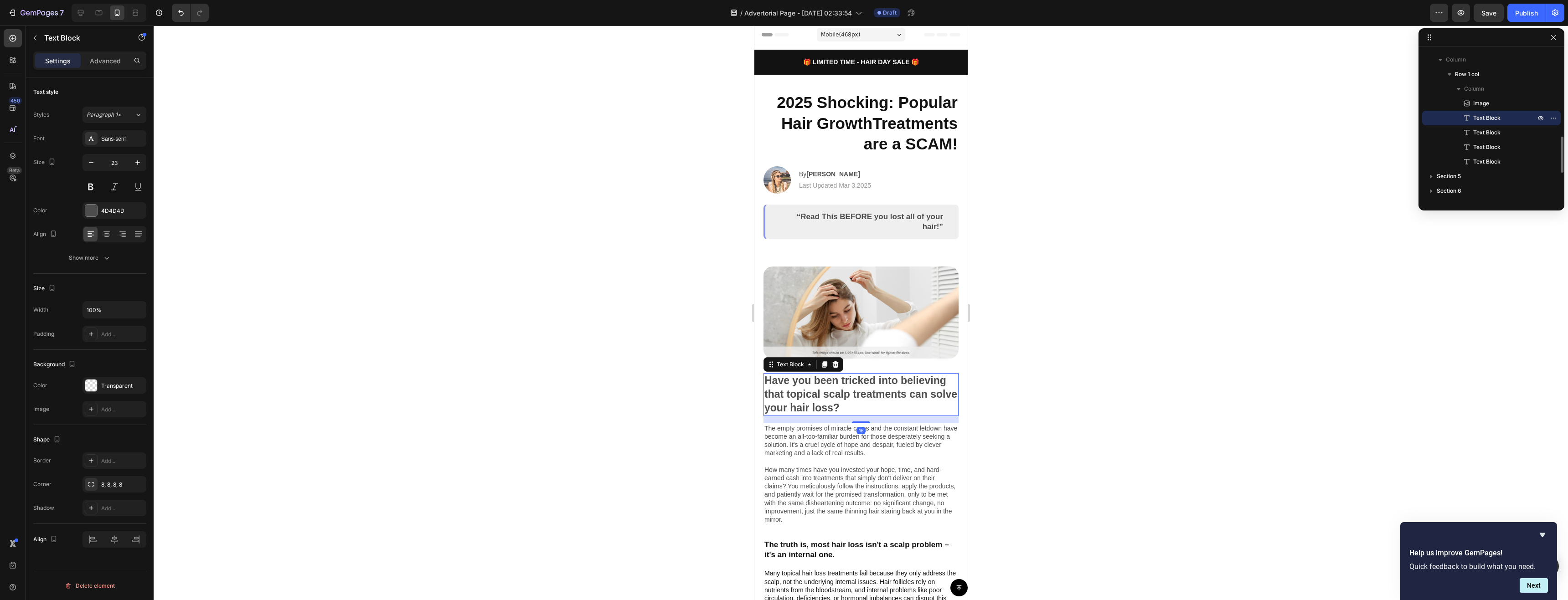
click at [130, 236] on div at bounding box center [114, 234] width 64 height 16
click at [124, 233] on icon at bounding box center [123, 233] width 4 height 1
click at [802, 445] on p "The empty promises of miracle cures and the constant letdown have become an all…" at bounding box center [861, 473] width 194 height 99
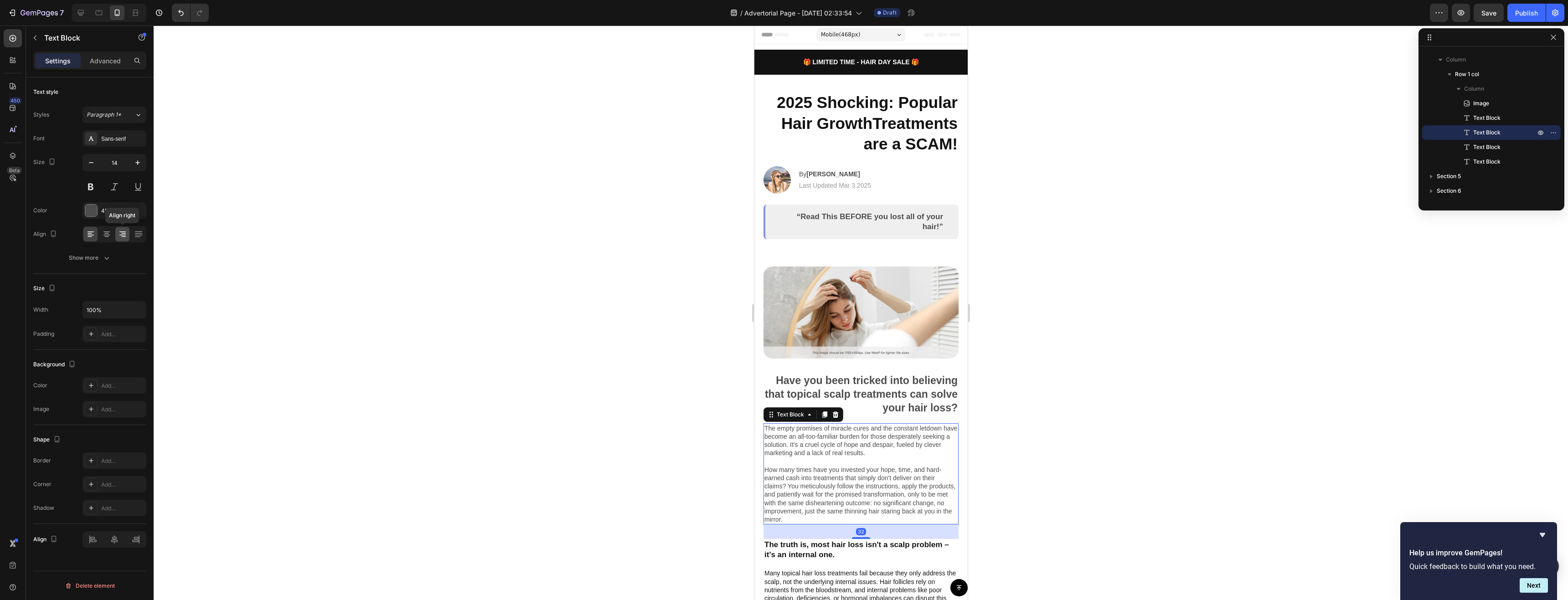
click at [122, 237] on icon at bounding box center [123, 237] width 4 height 1
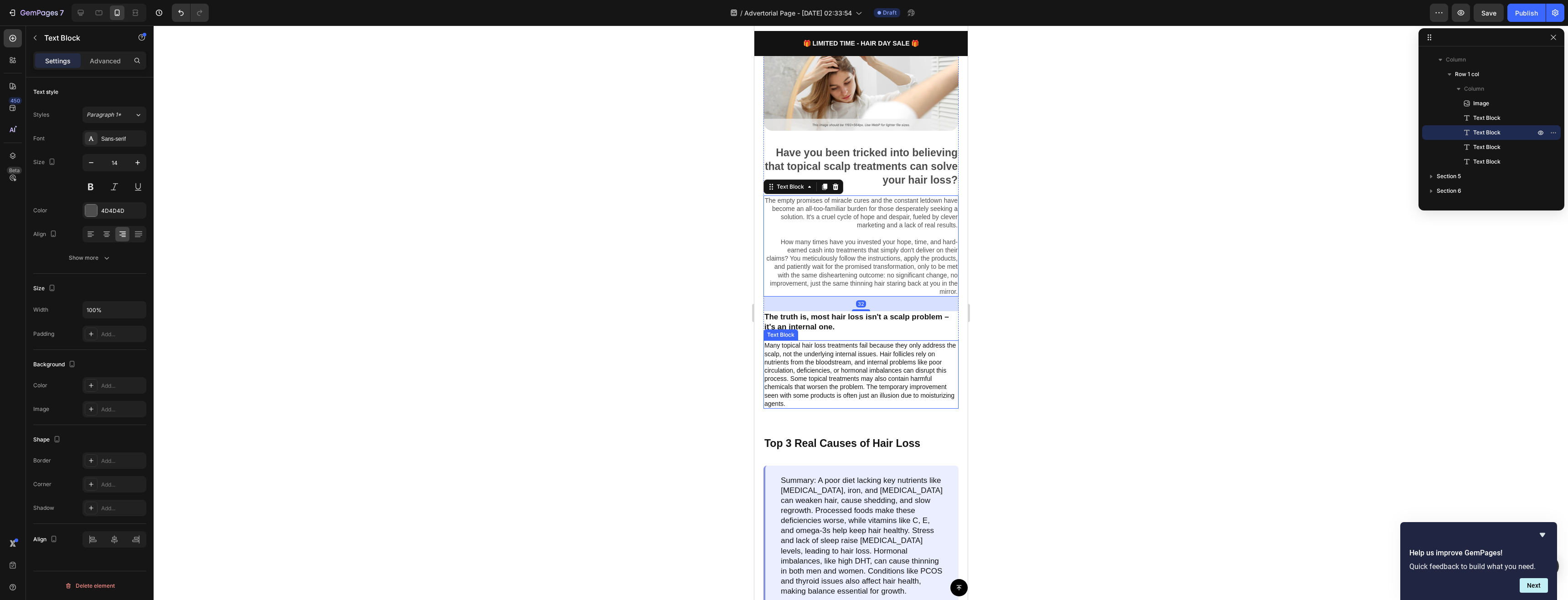
click at [876, 377] on p "Many topical hair loss treatments fail because they only address the scalp, not…" at bounding box center [861, 374] width 194 height 66
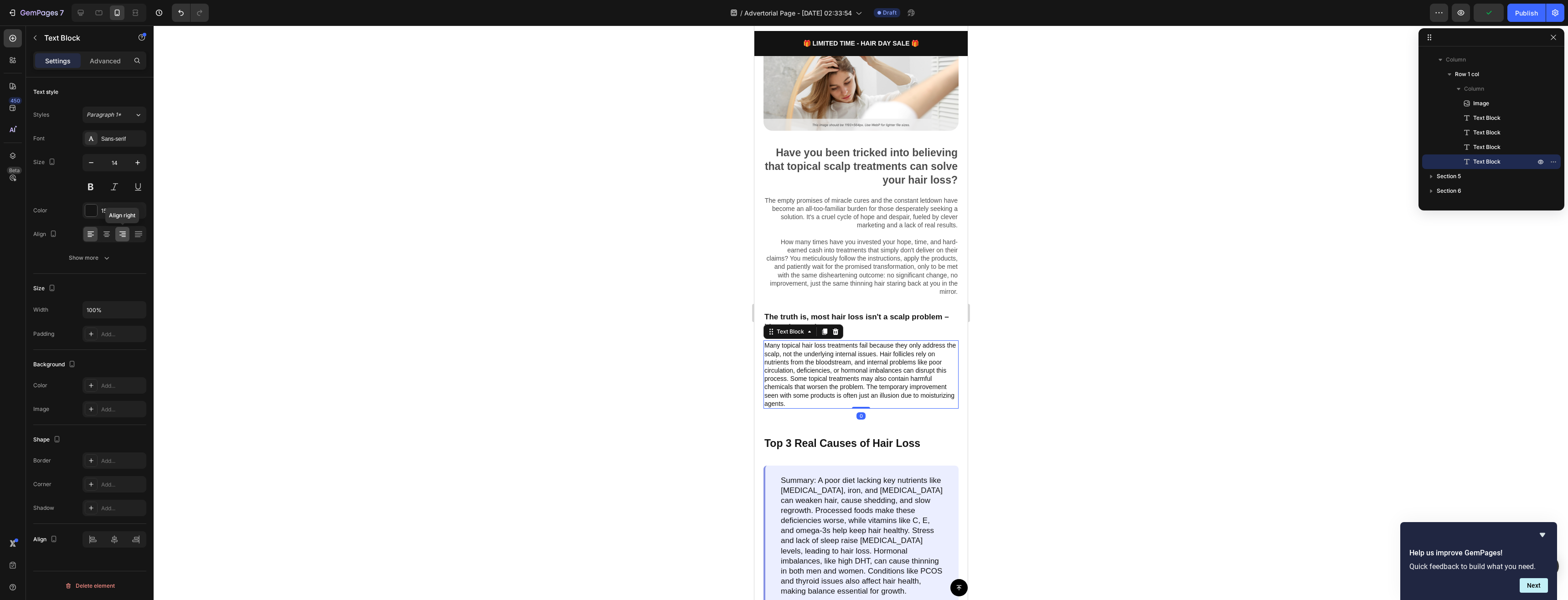
click at [120, 229] on icon at bounding box center [122, 234] width 9 height 9
click at [898, 325] on p "The truth is, most hair loss isn't a scalp problem – it's an internal one." at bounding box center [861, 322] width 194 height 20
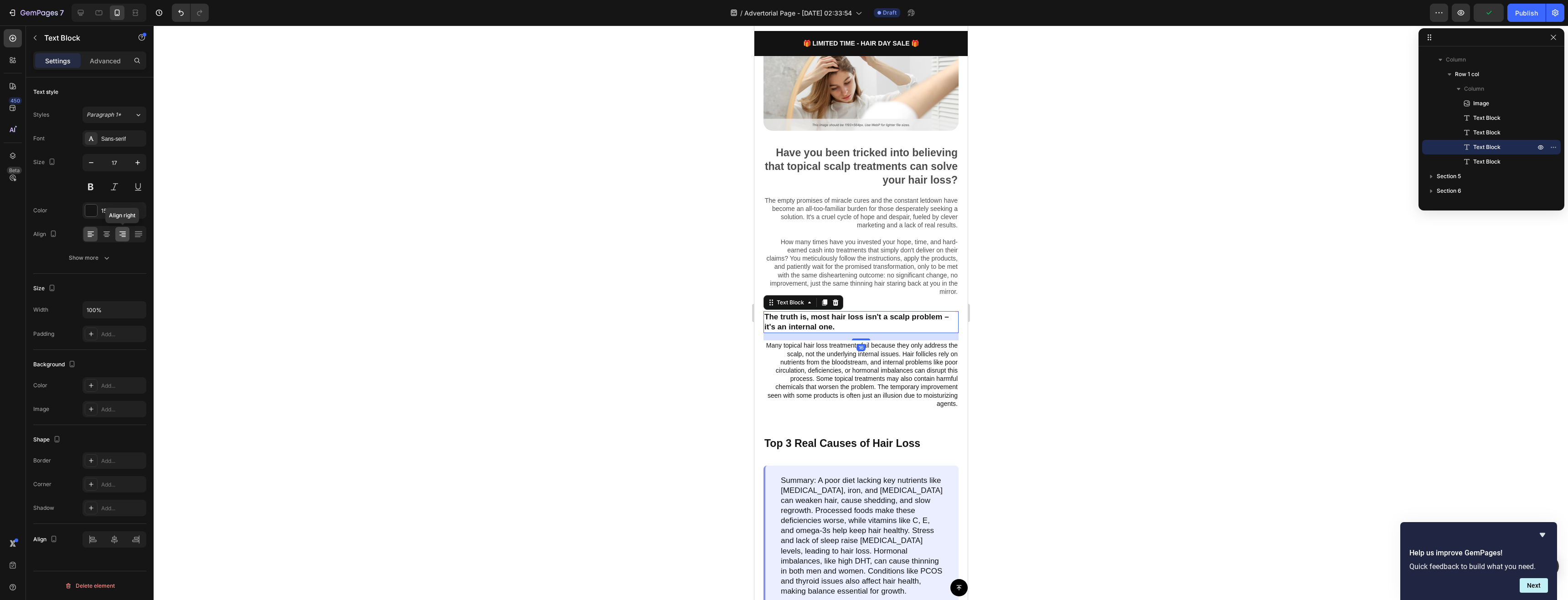
click at [117, 230] on div at bounding box center [122, 234] width 14 height 15
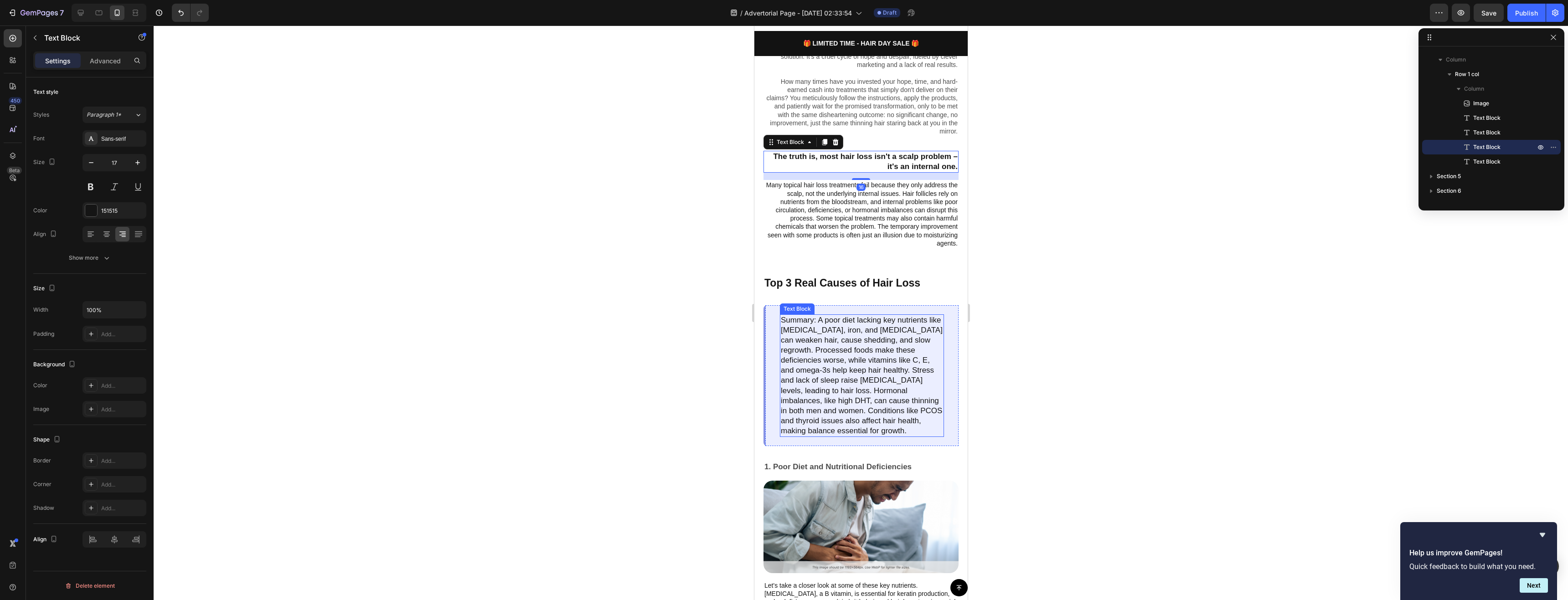
scroll to position [410, 0]
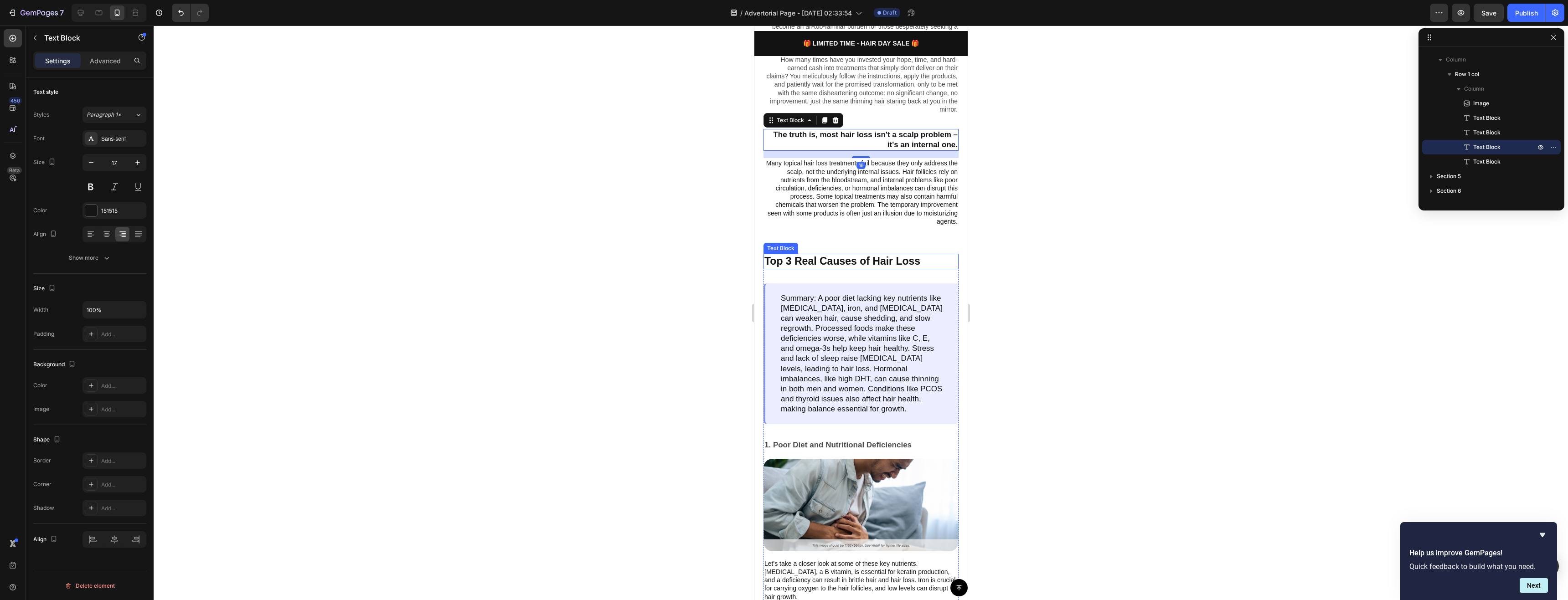
click at [861, 263] on p "Top 3 Real Causes of Hair Loss" at bounding box center [861, 262] width 194 height 13
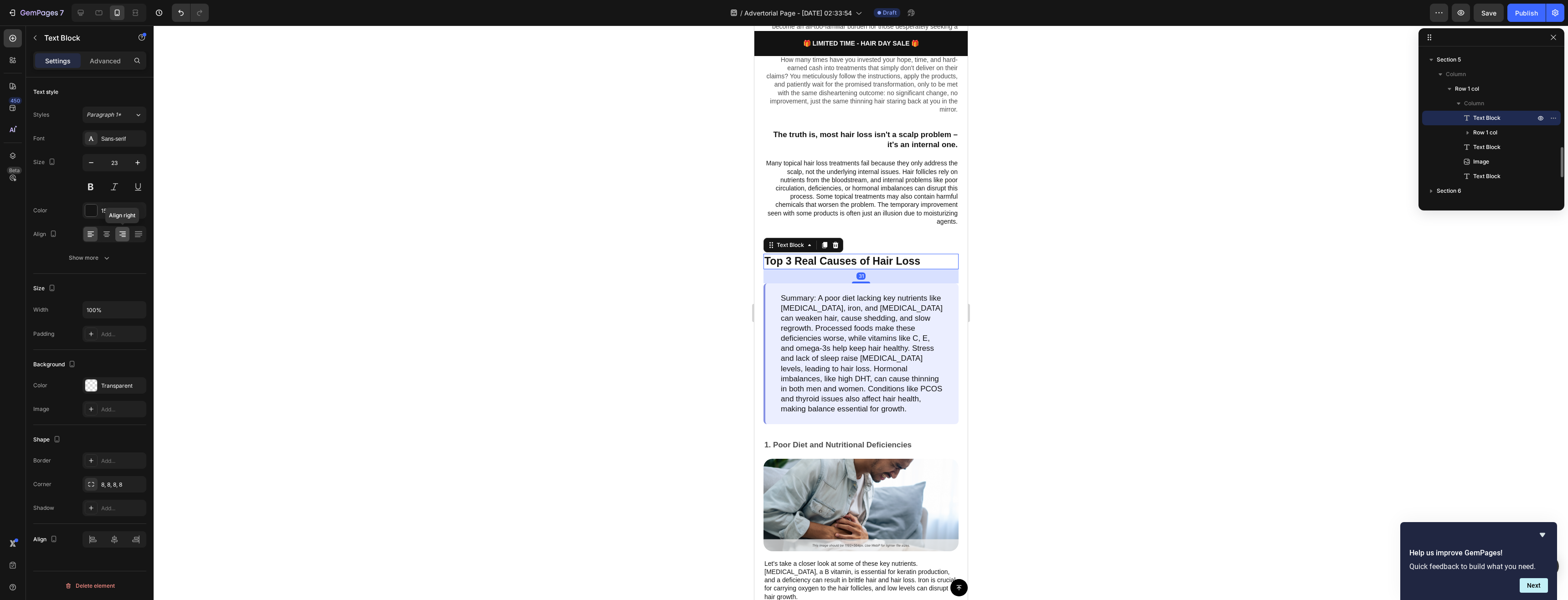
click at [121, 234] on icon at bounding box center [122, 234] width 9 height 9
click at [881, 347] on p "Summary: A poor diet lacking key nutrients like [MEDICAL_DATA], iron, and [MEDI…" at bounding box center [861, 354] width 163 height 120
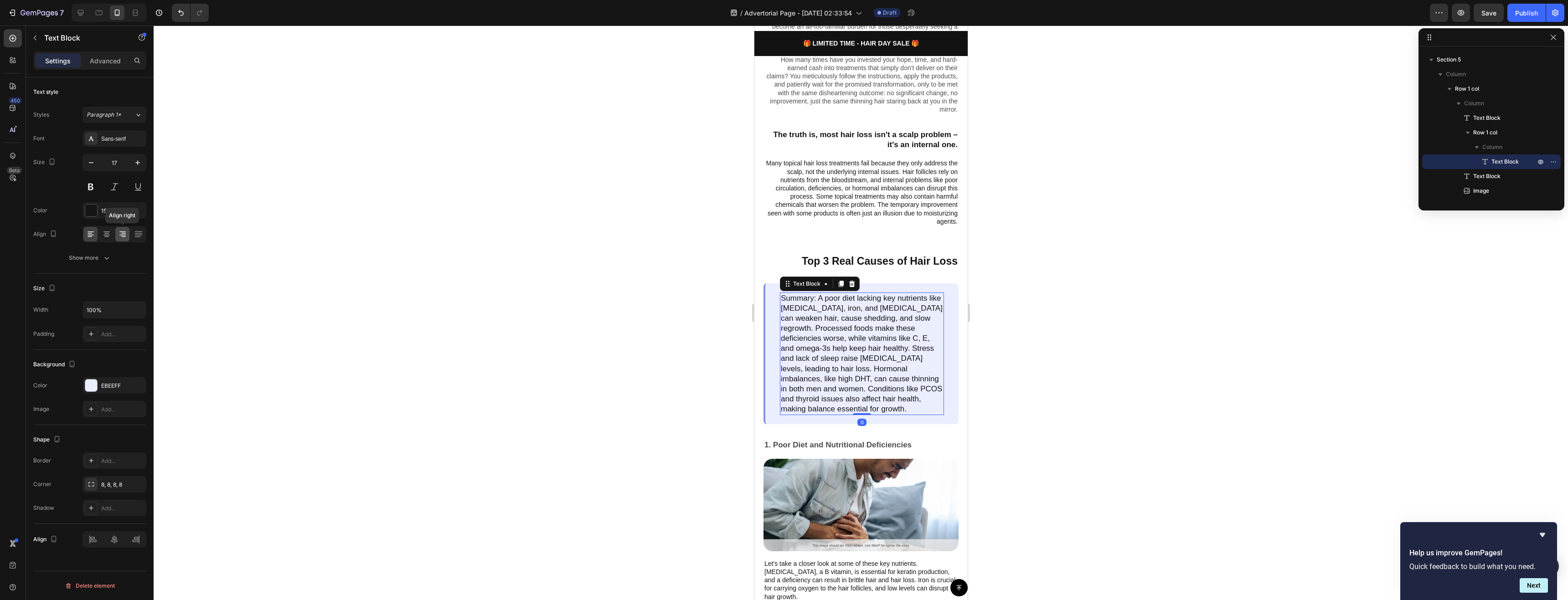
click at [118, 235] on icon at bounding box center [122, 234] width 9 height 9
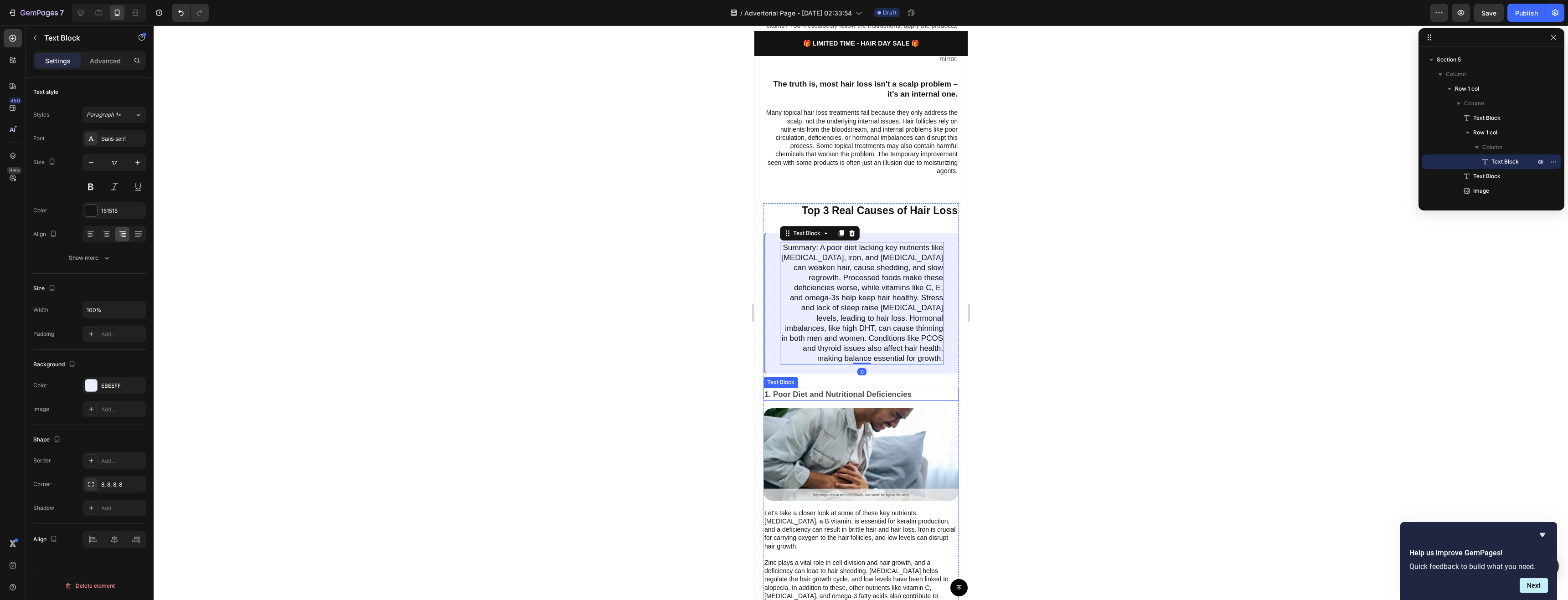
scroll to position [547, 0]
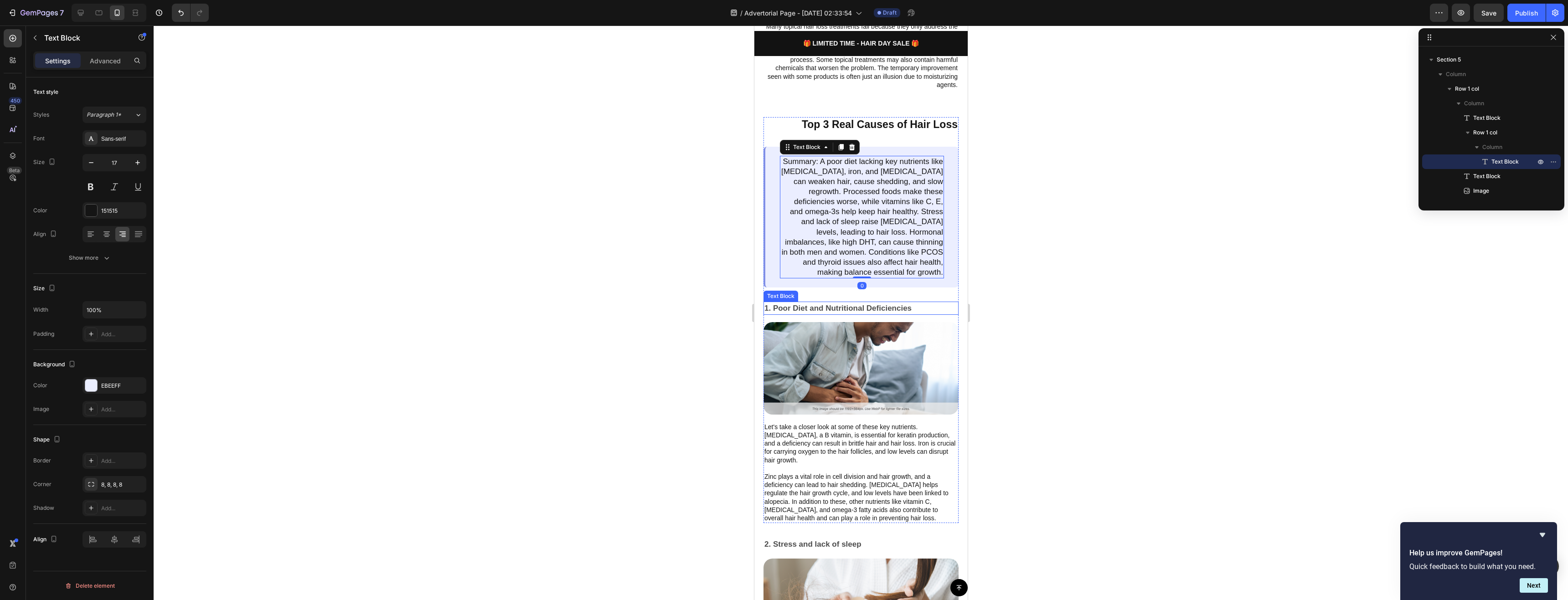
click at [860, 304] on p "1. Poor Diet and Nutritional Deficiencies" at bounding box center [861, 308] width 194 height 12
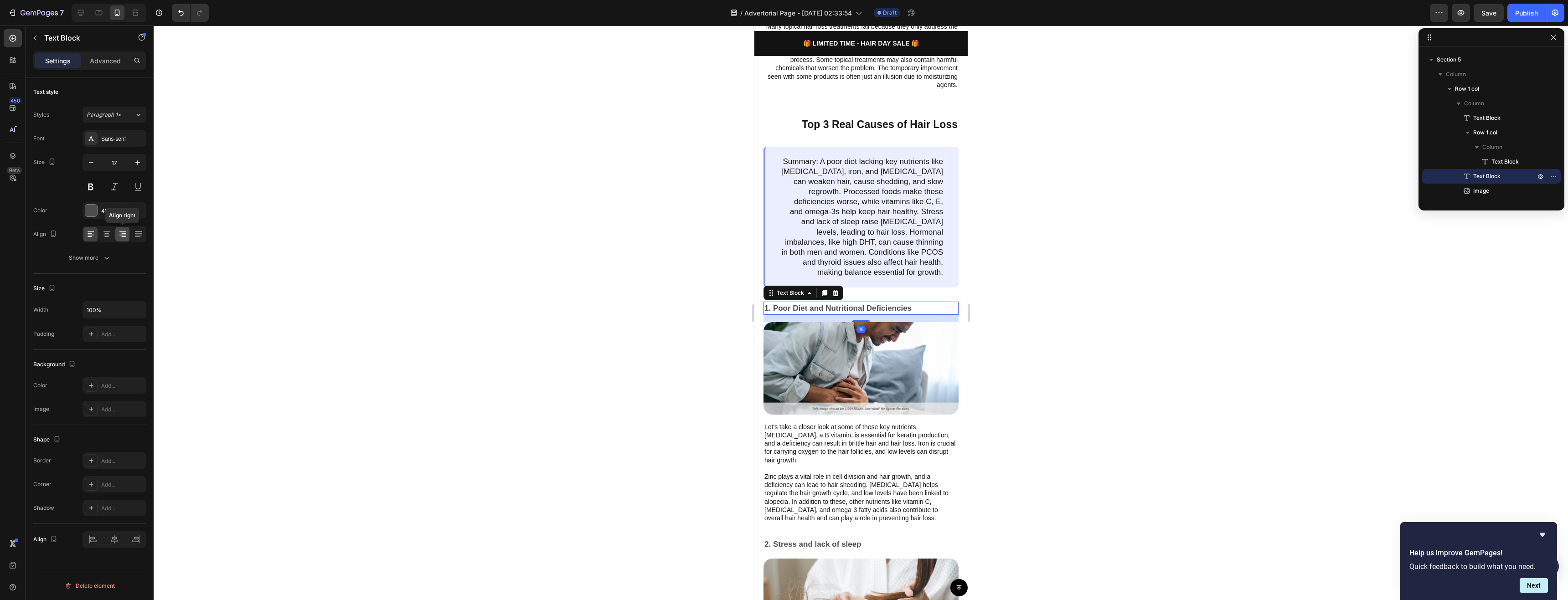
click at [122, 234] on icon at bounding box center [122, 234] width 9 height 9
click at [882, 357] on img at bounding box center [861, 368] width 195 height 92
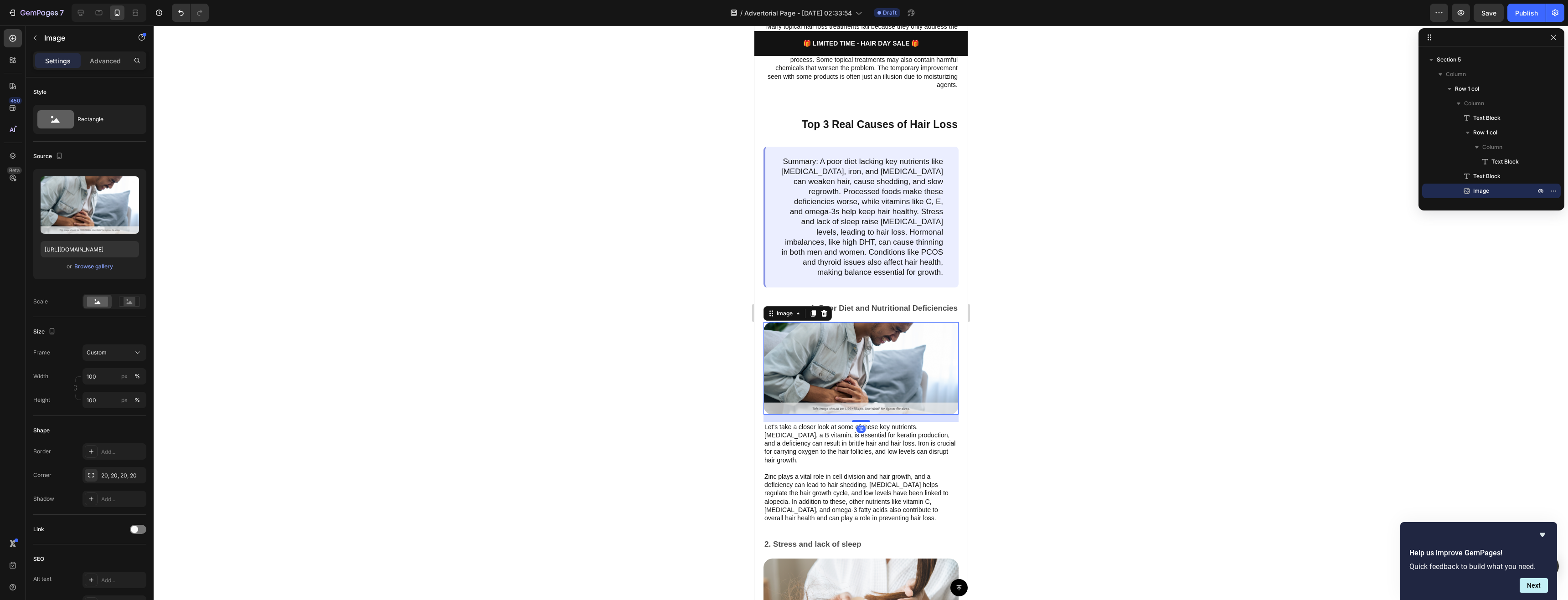
click at [881, 438] on p "Let's take a closer look at some of these key nutrients. Biotin, a B vitamin, i…" at bounding box center [861, 472] width 194 height 99
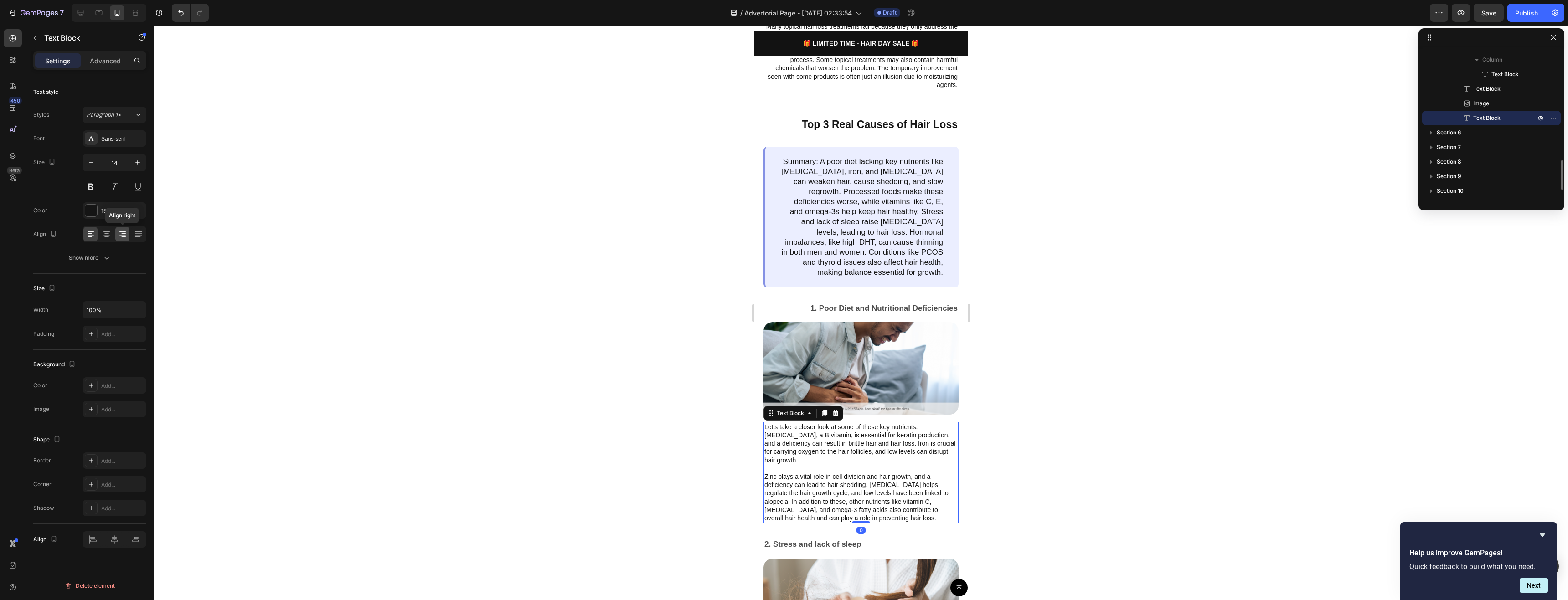
click at [117, 236] on div at bounding box center [122, 234] width 14 height 15
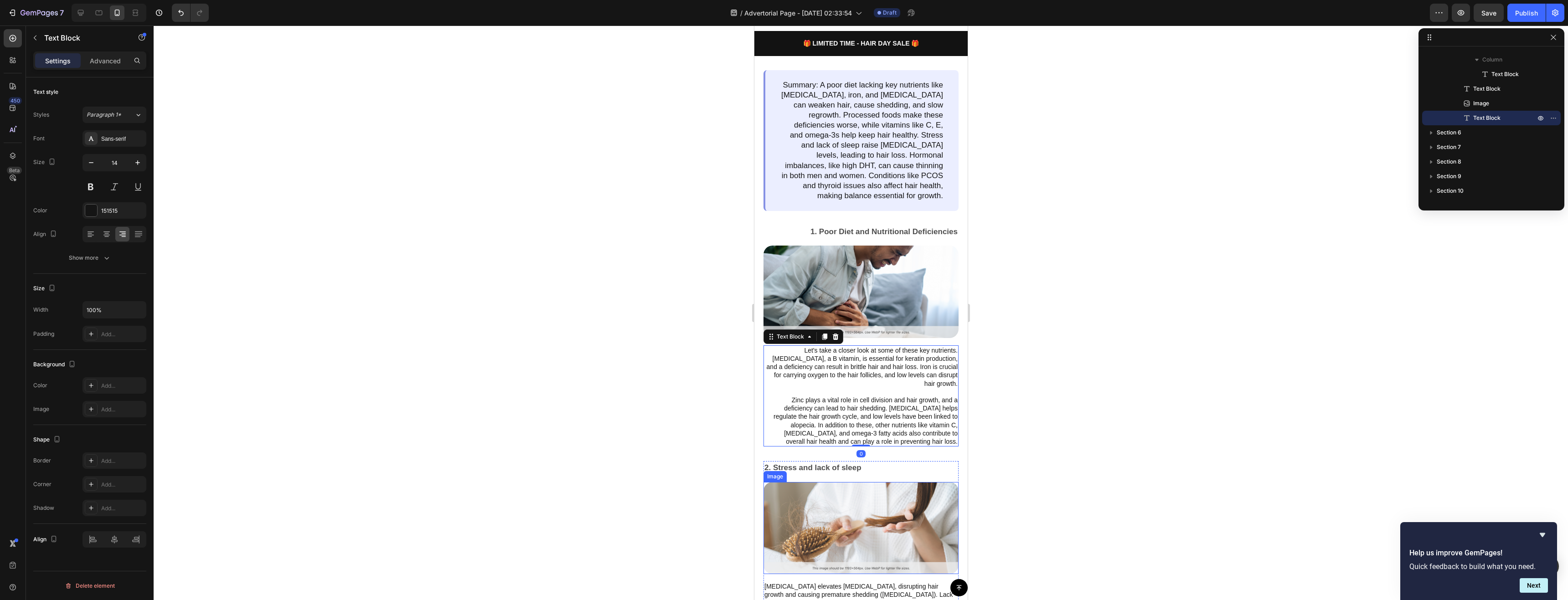
scroll to position [775, 0]
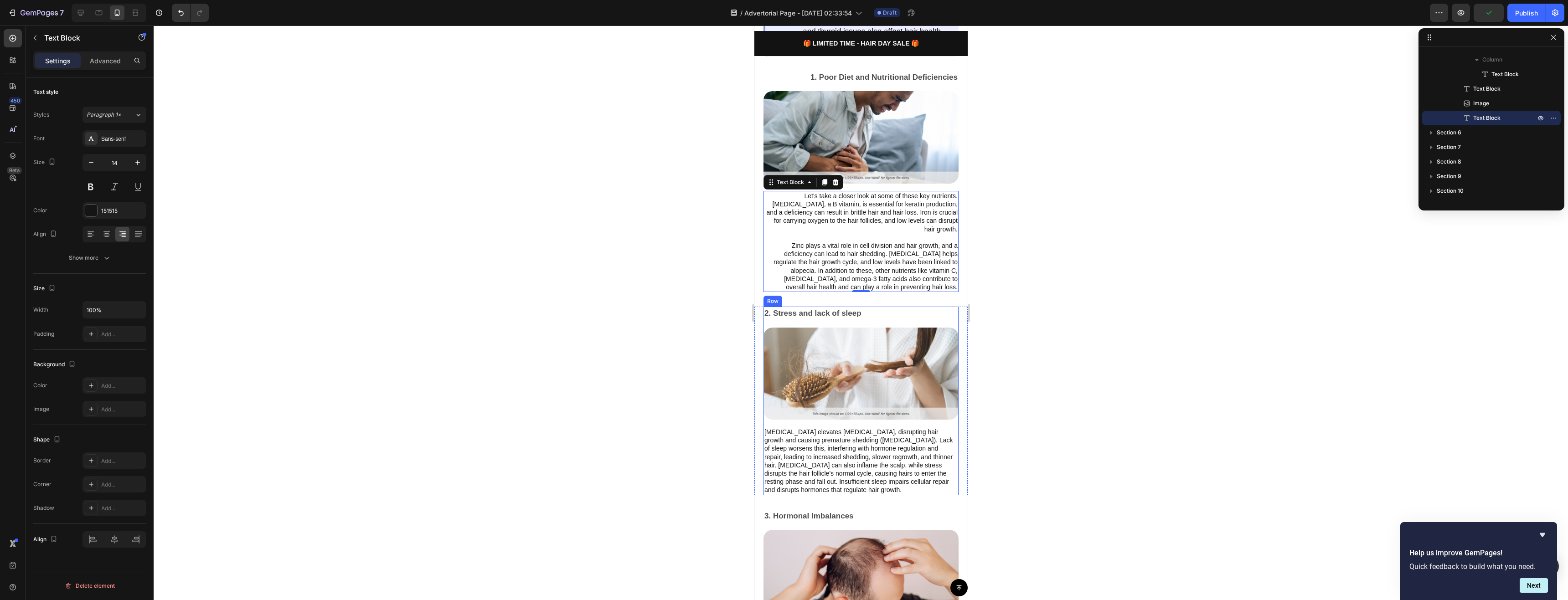
click at [834, 311] on p "2. Stress and lack of sleep" at bounding box center [861, 313] width 194 height 12
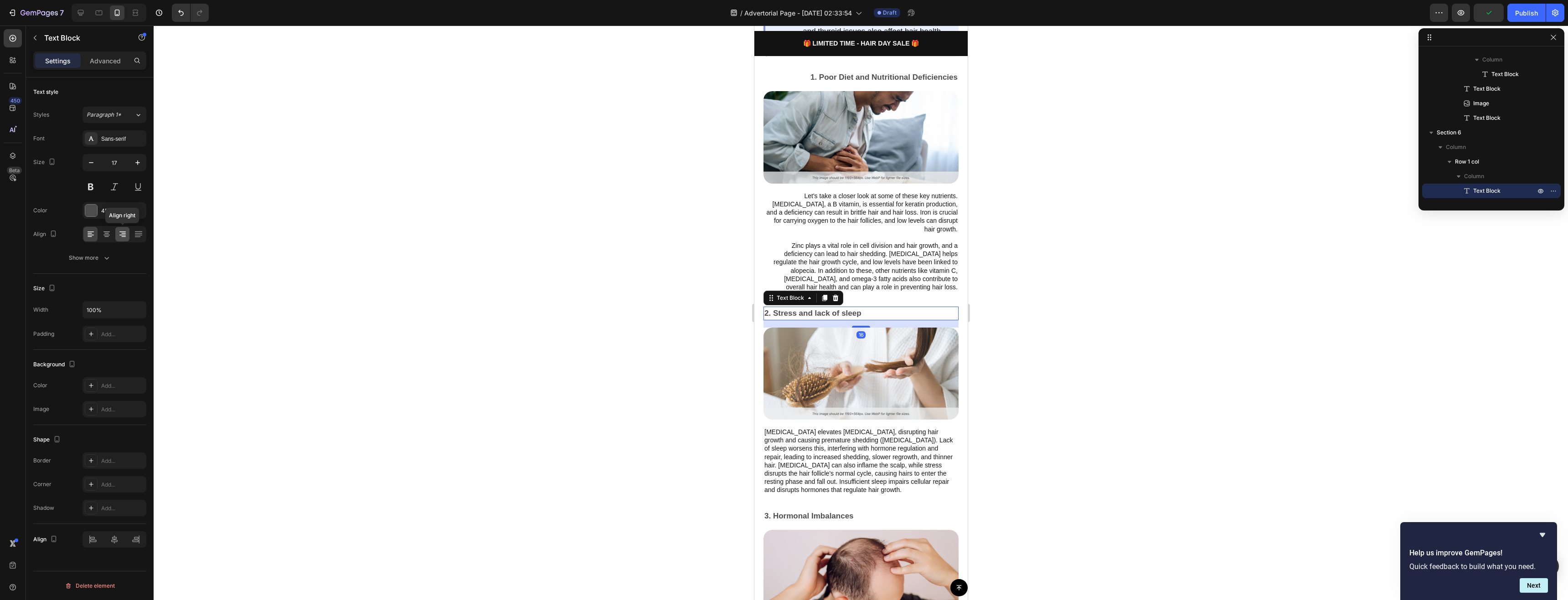
click at [117, 235] on div at bounding box center [122, 234] width 14 height 15
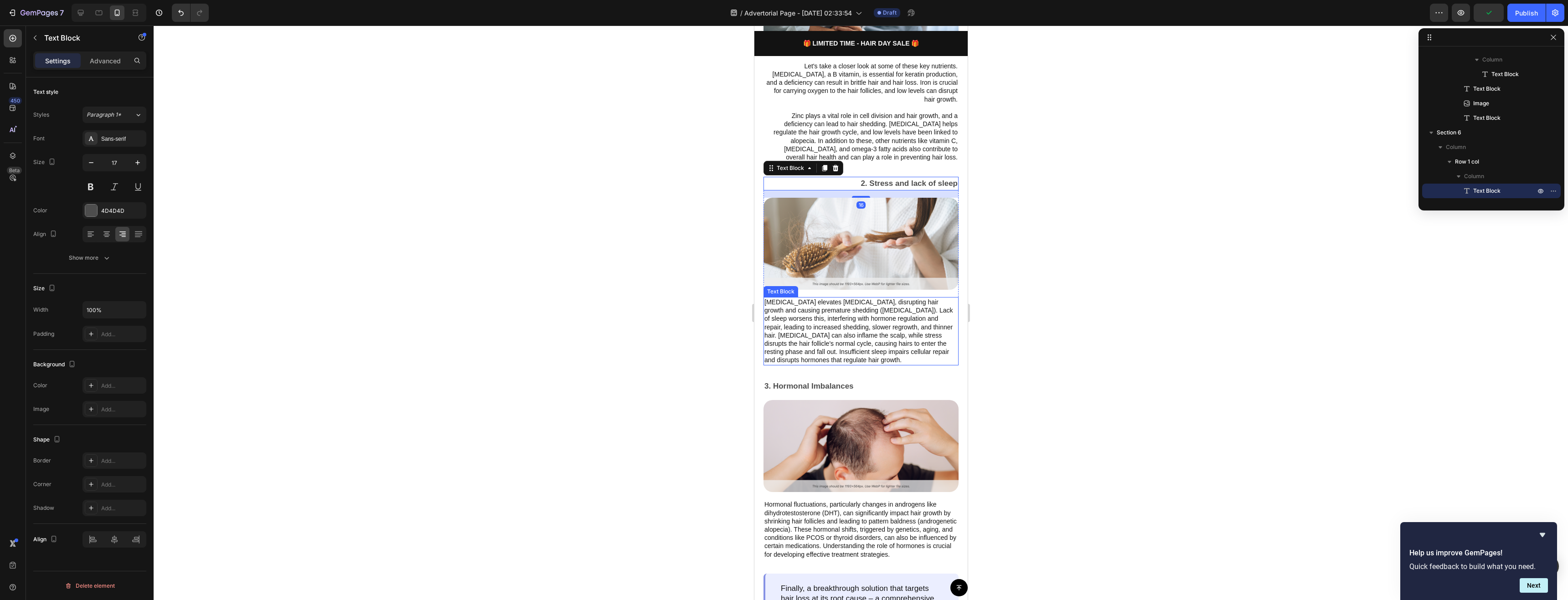
scroll to position [912, 0]
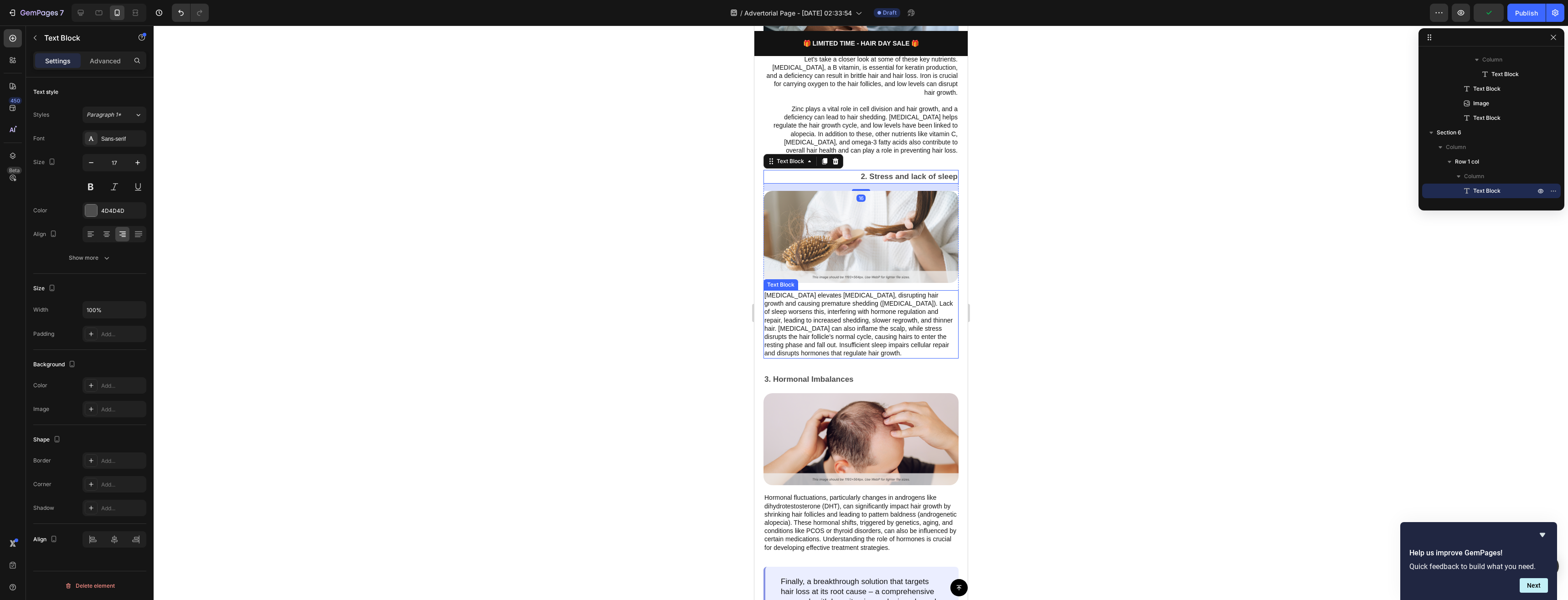
click at [865, 334] on p "[MEDICAL_DATA] elevates [MEDICAL_DATA], disrupting hair growth and causing prem…" at bounding box center [861, 324] width 194 height 66
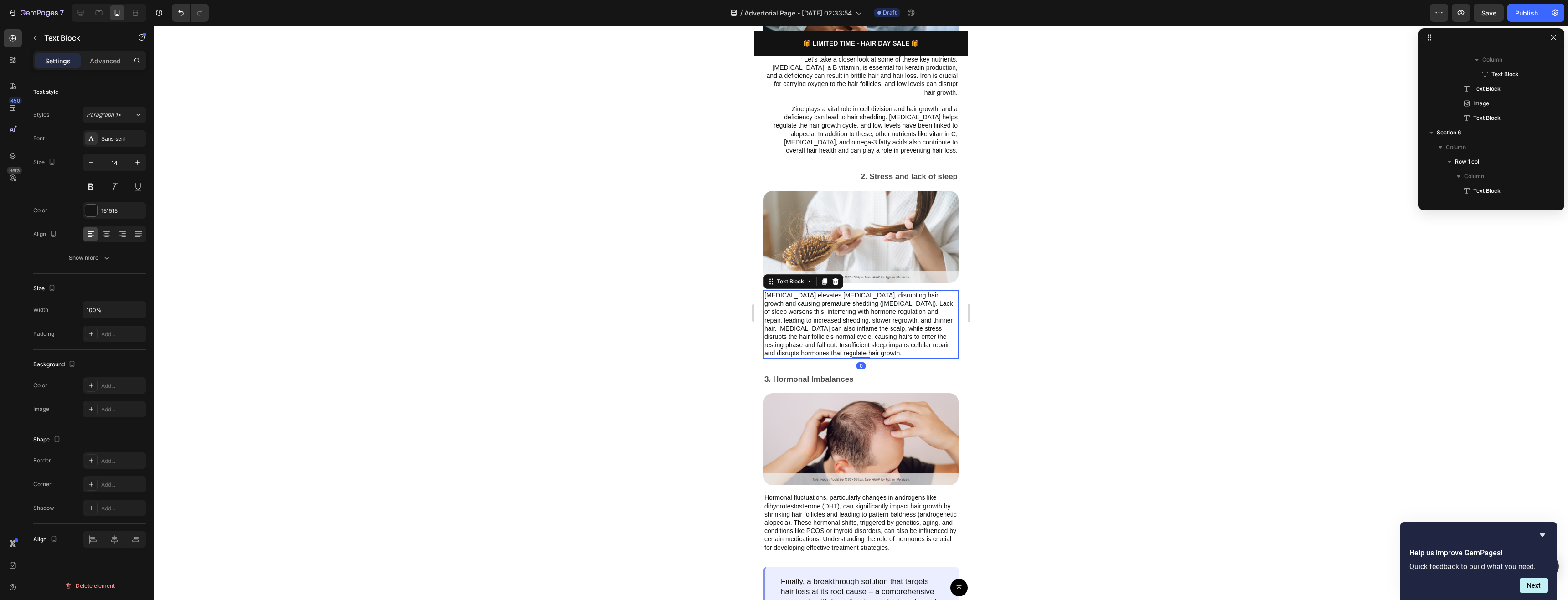
scroll to position [669, 0]
click at [118, 235] on icon at bounding box center [122, 234] width 9 height 9
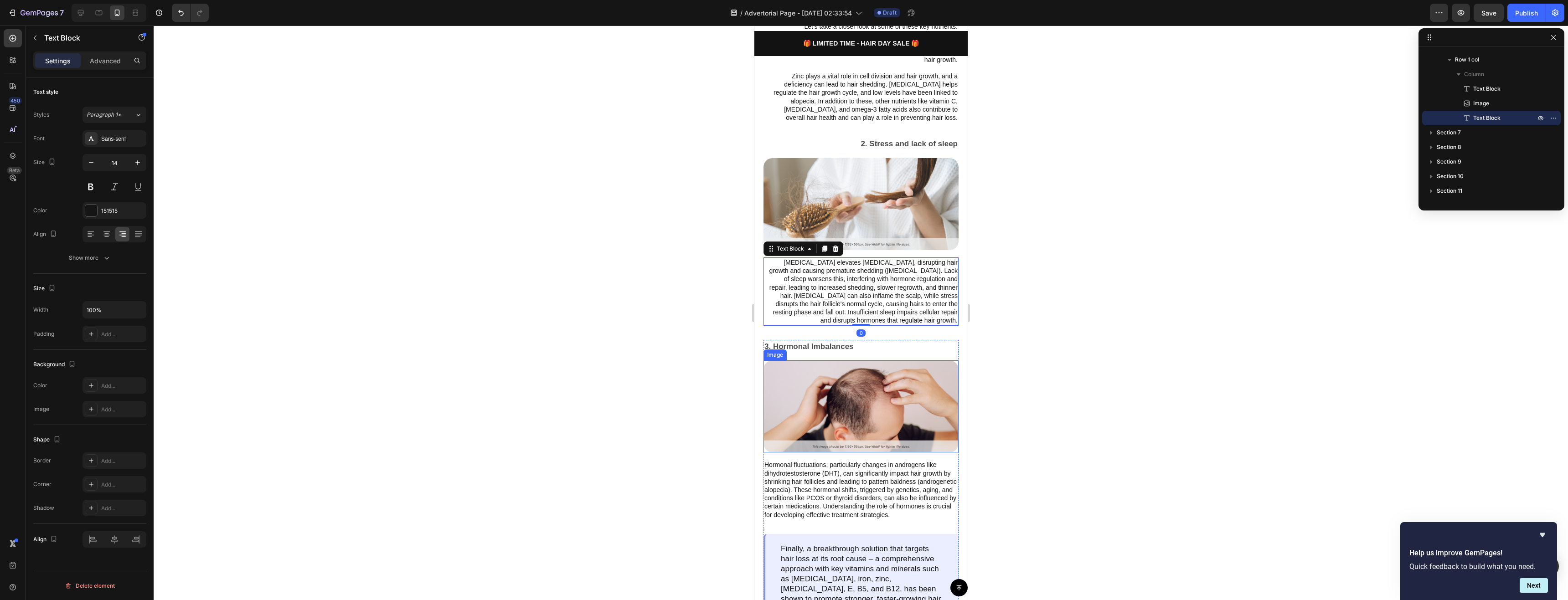
scroll to position [1048, 0]
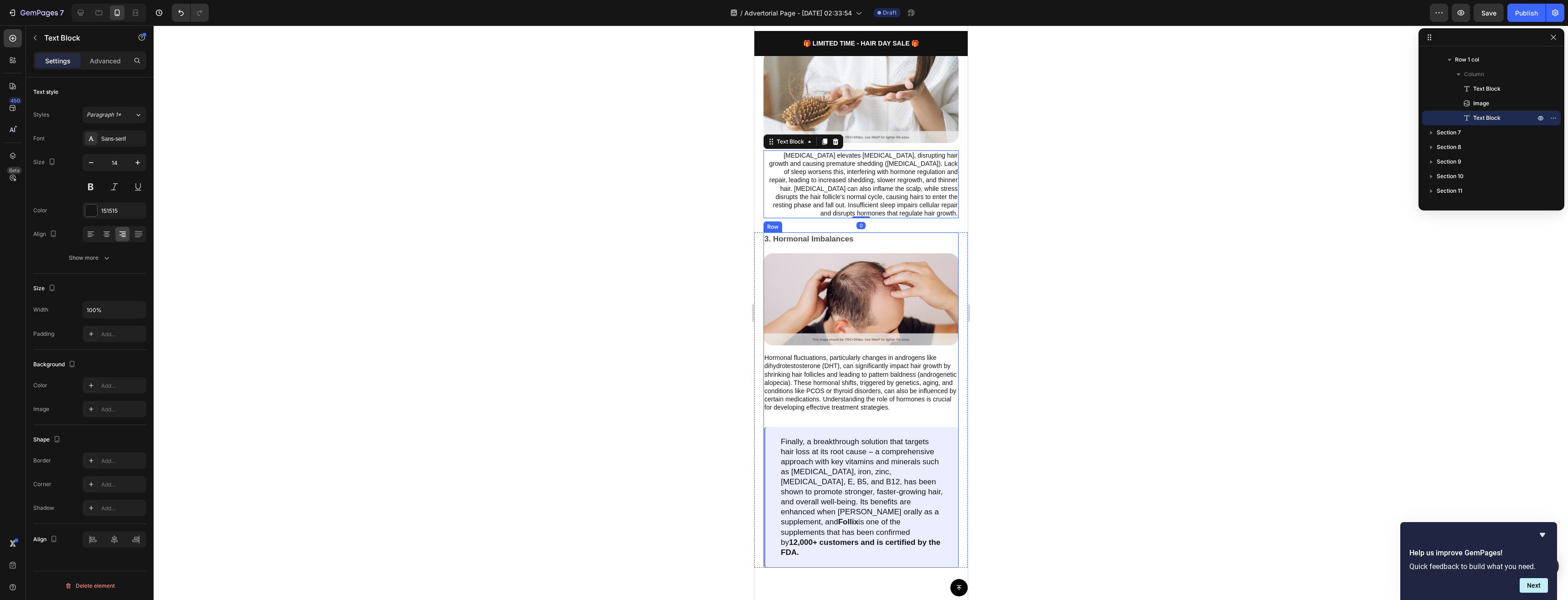
click at [811, 233] on p "3. Hormonal Imbalances" at bounding box center [861, 239] width 194 height 12
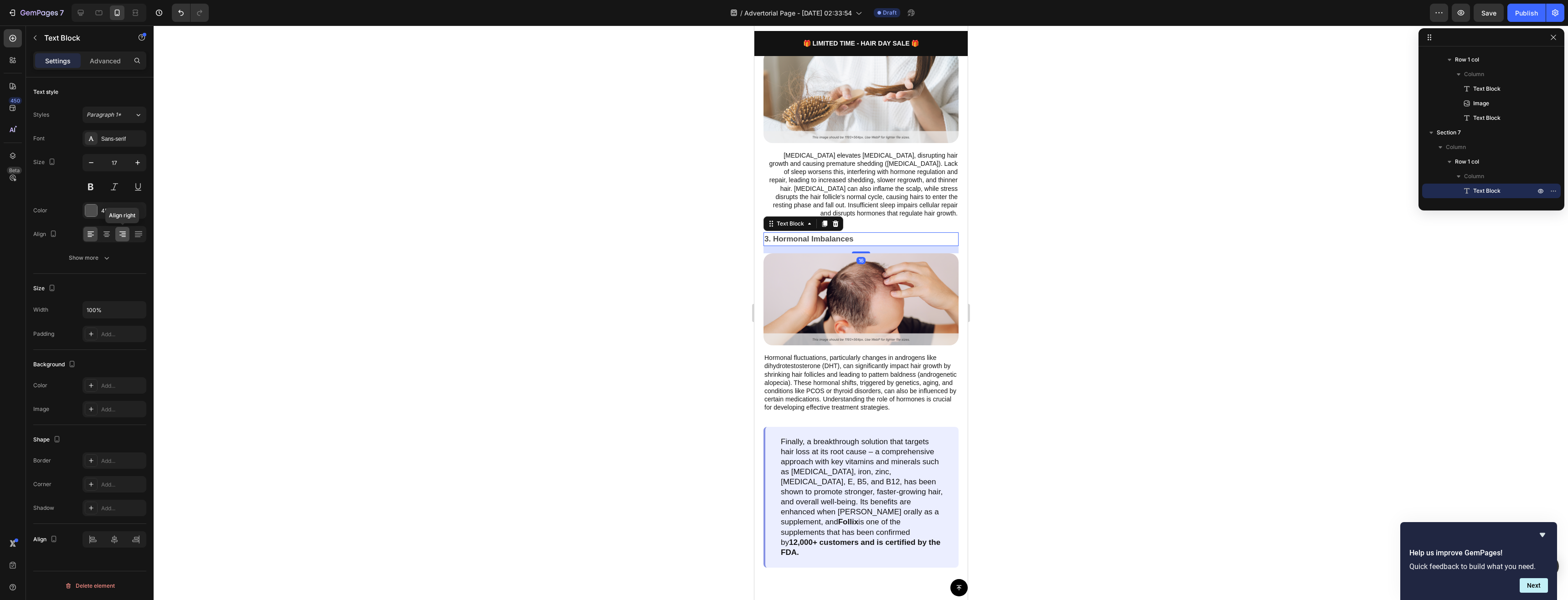
click at [118, 231] on icon at bounding box center [122, 234] width 9 height 9
click at [866, 385] on p "Hormonal fluctuations, particularly changes in androgens like dihydrotestostero…" at bounding box center [861, 382] width 194 height 58
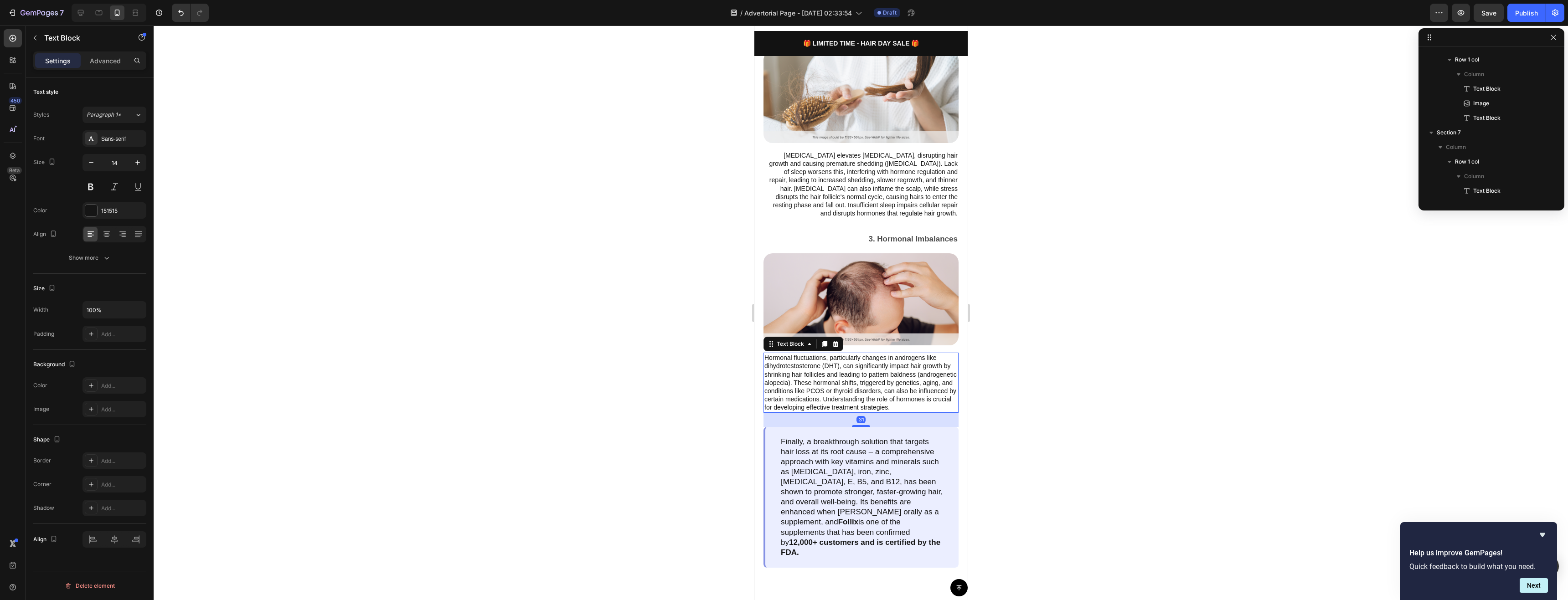
scroll to position [770, 0]
click at [122, 235] on icon at bounding box center [122, 235] width 6 height 1
click at [845, 473] on p "Finally, a breakthrough solution that targets hair loss at its root cause – a c…" at bounding box center [861, 497] width 163 height 120
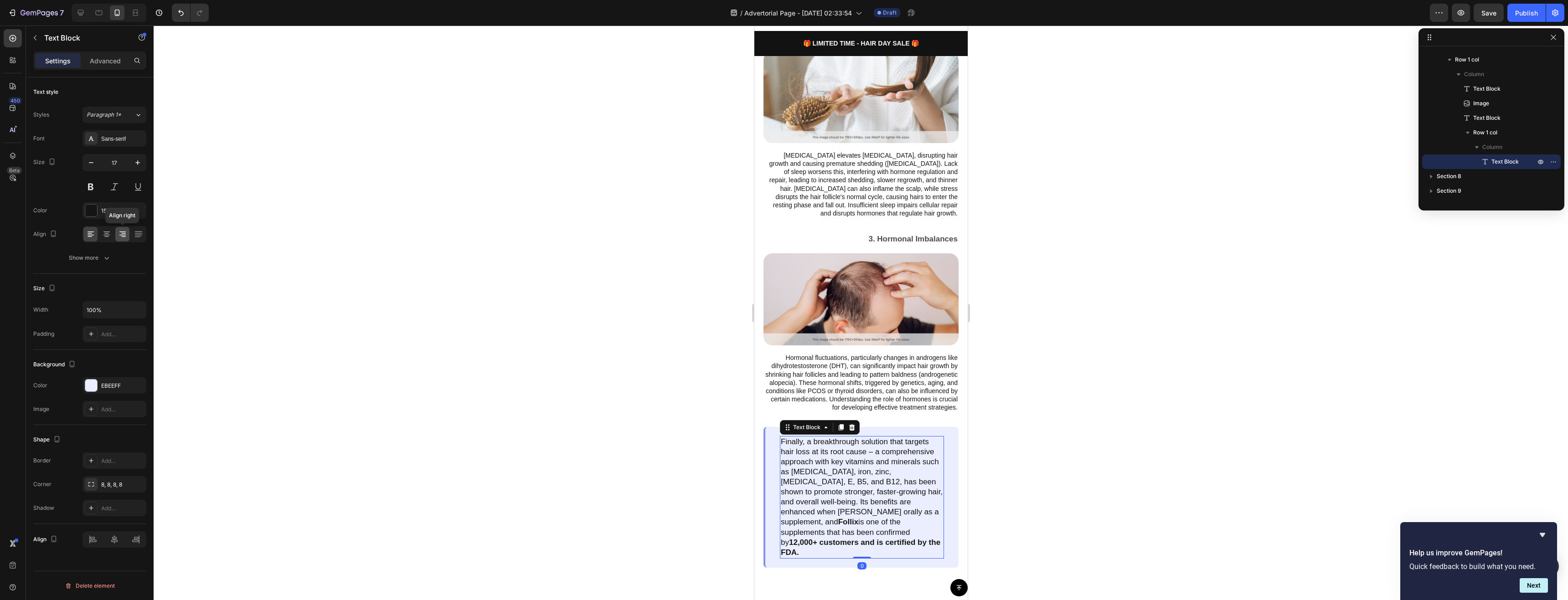
click at [121, 231] on icon at bounding box center [122, 231] width 6 height 1
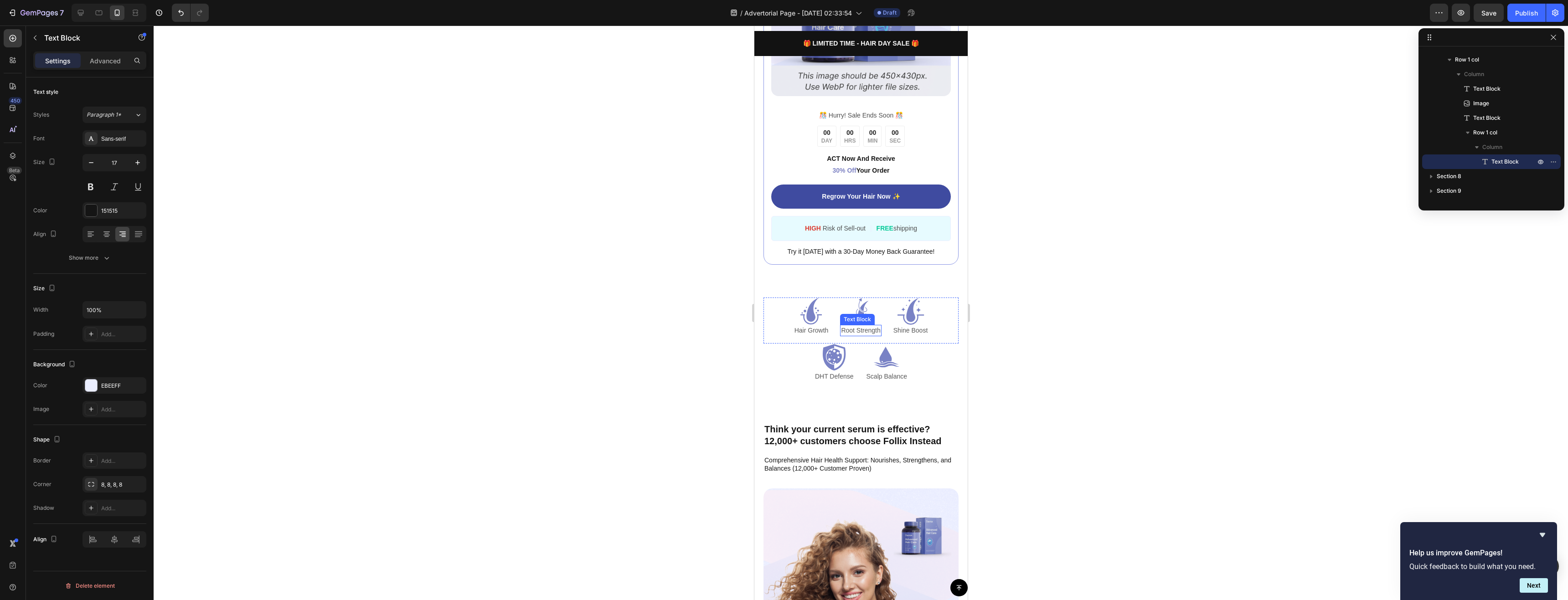
scroll to position [1868, 0]
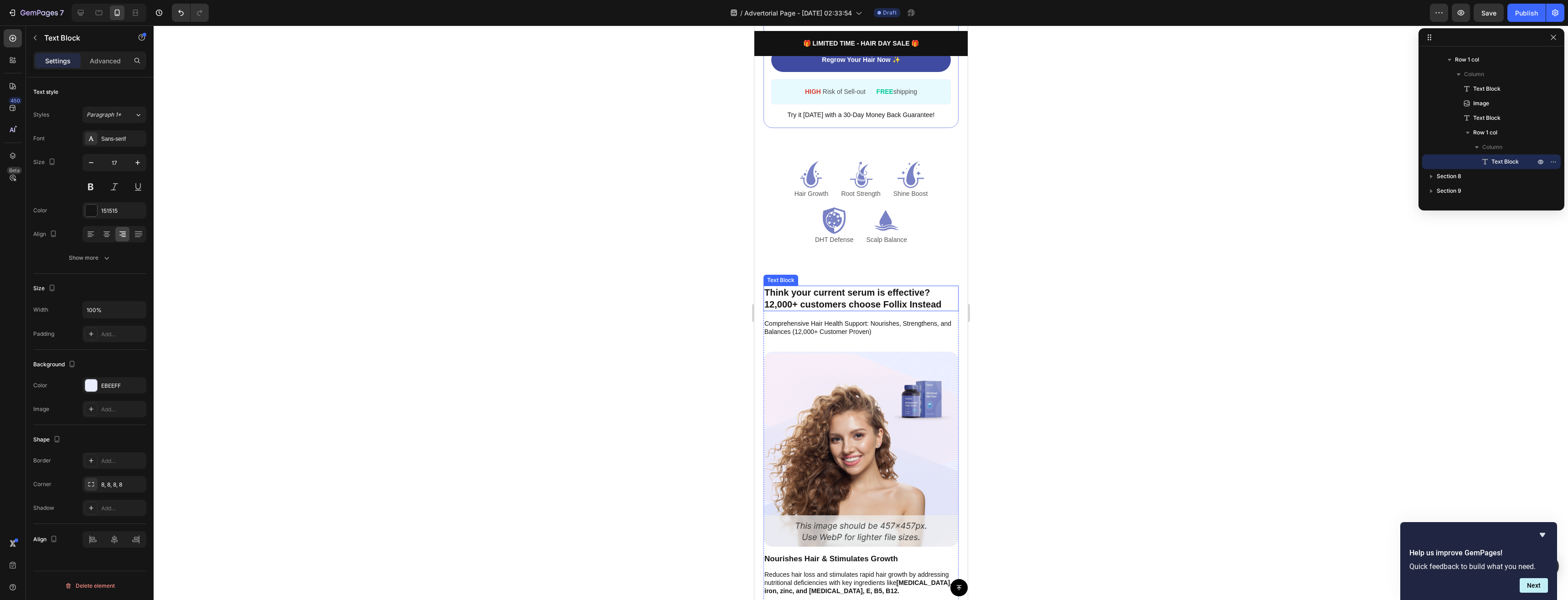
click at [849, 292] on p "Think your current serum is effective? 12,000+ customers choose Follix Instead" at bounding box center [861, 298] width 194 height 24
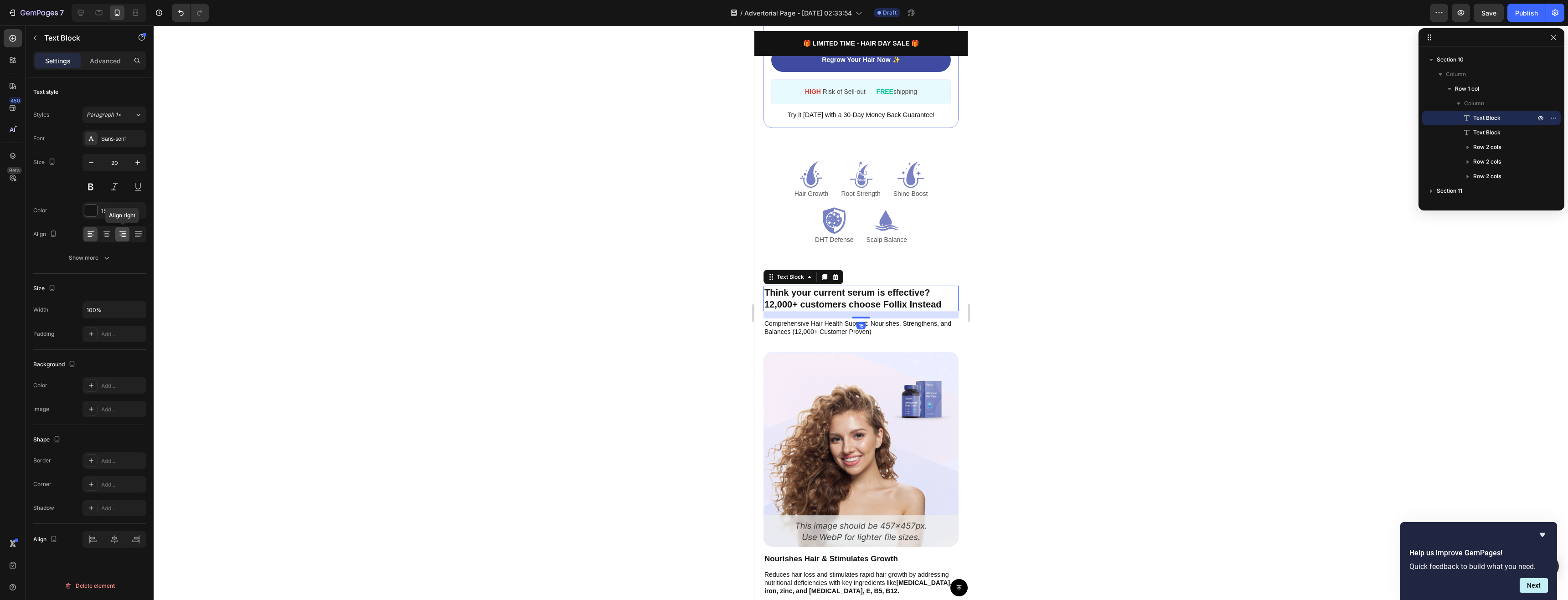
click at [118, 234] on icon at bounding box center [122, 234] width 9 height 9
click at [786, 323] on p "Comprehensive Hair Health Support: Nourishes, Strengthens, and Balances (12,000…" at bounding box center [861, 327] width 194 height 16
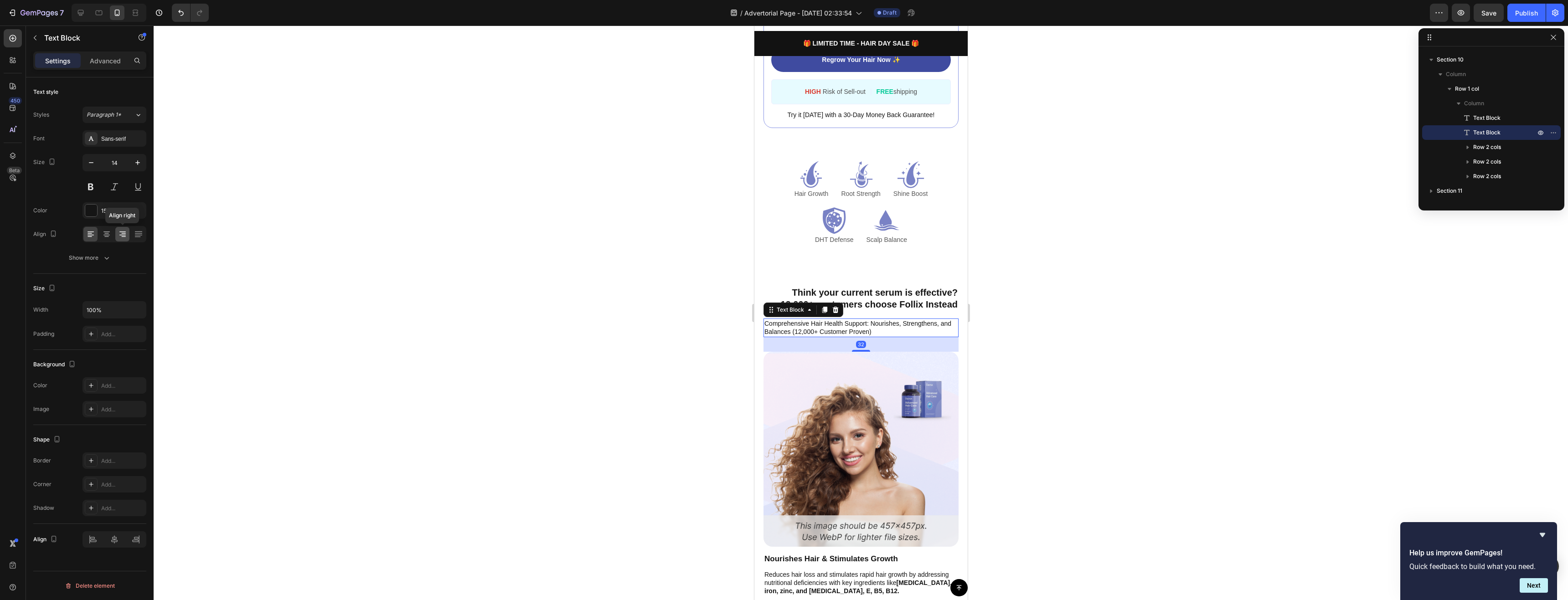
click at [127, 236] on icon at bounding box center [122, 234] width 9 height 9
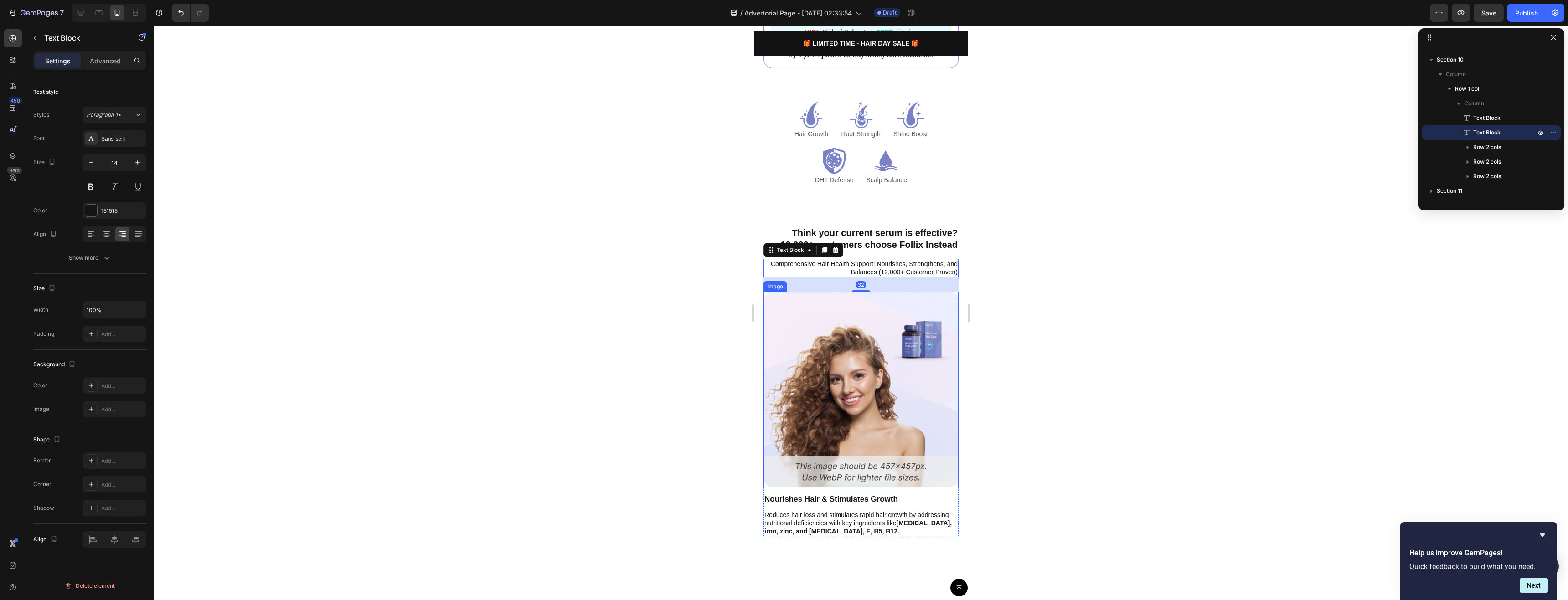
scroll to position [2005, 0]
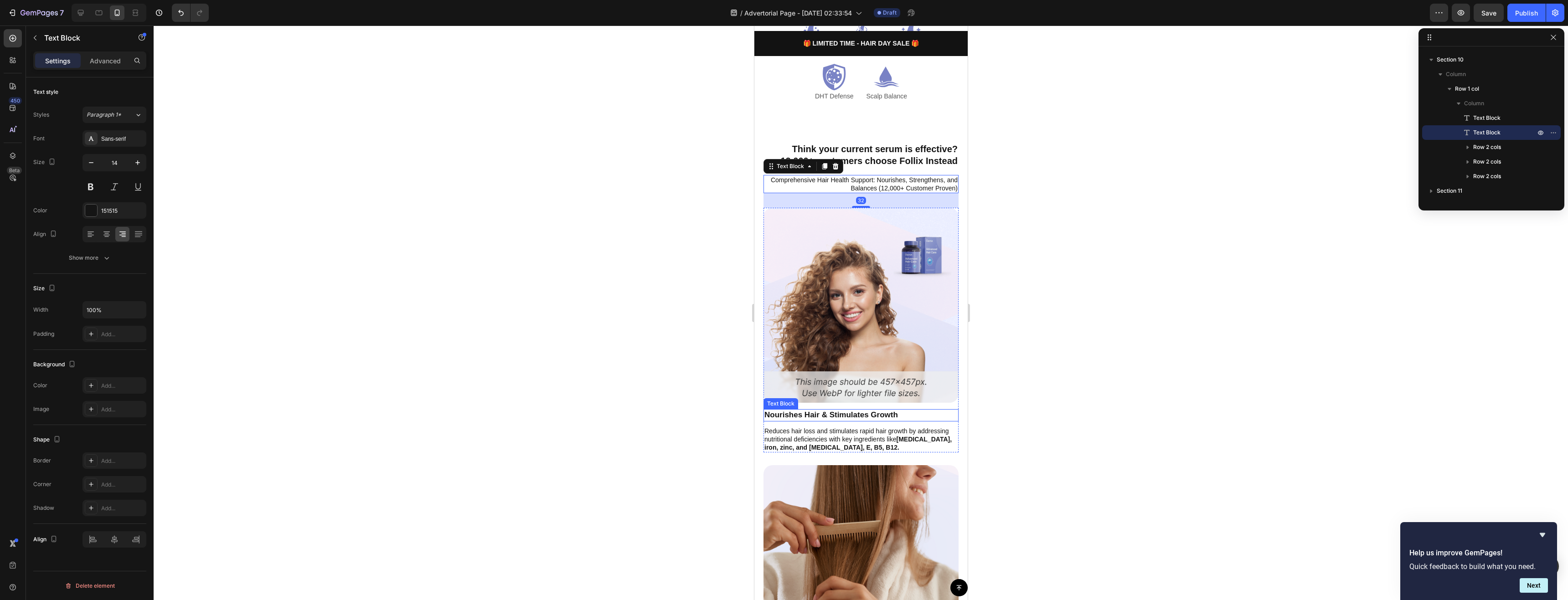
click at [856, 427] on p "Reduces hair loss and stimulates rapid hair growth by addressing nutritional de…" at bounding box center [861, 439] width 194 height 25
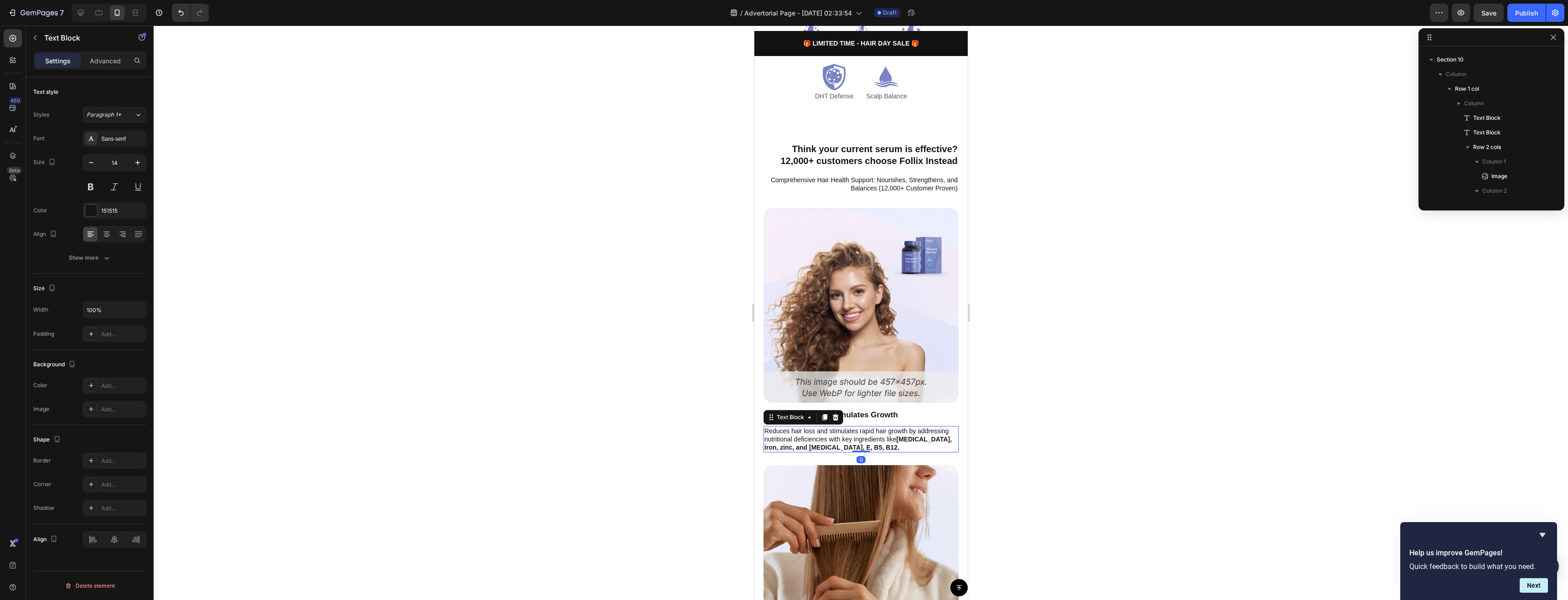
scroll to position [1019, 0]
click at [117, 229] on div at bounding box center [122, 234] width 14 height 15
click at [873, 409] on div "Nourishes Hair & Stimulates Growth" at bounding box center [861, 414] width 195 height 12
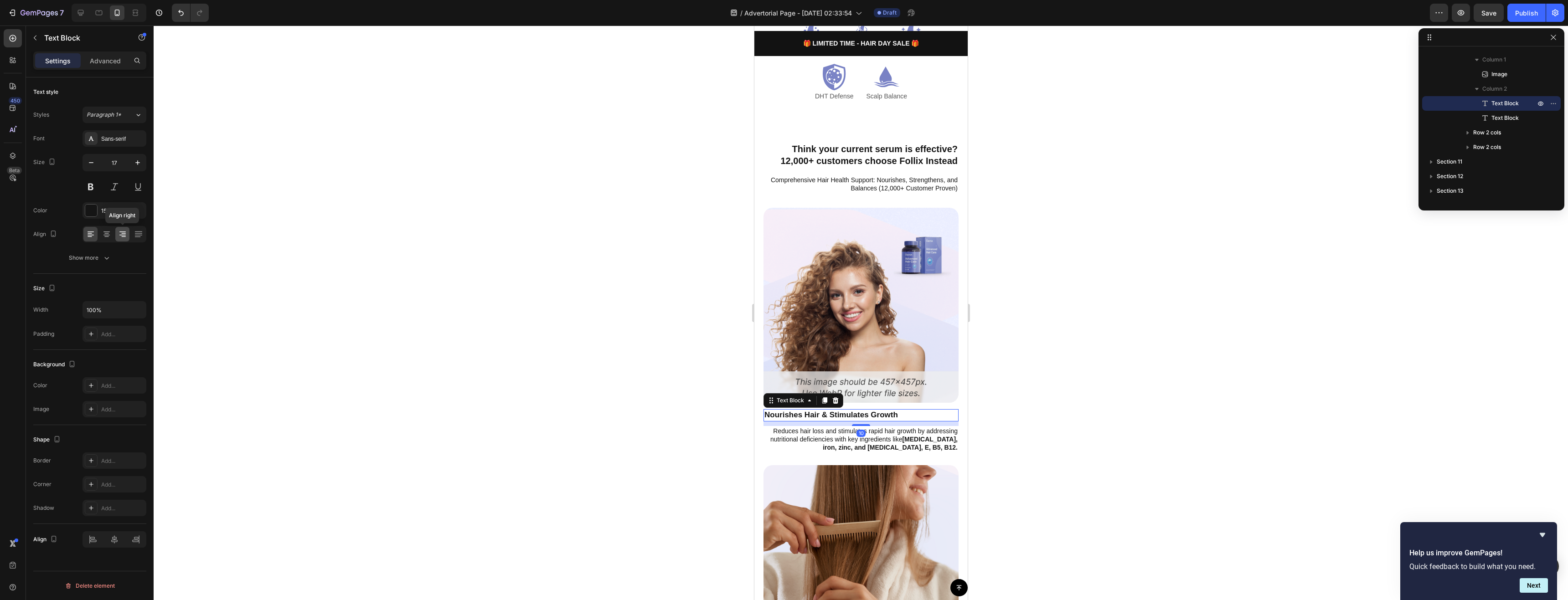
click at [121, 238] on icon at bounding box center [122, 234] width 9 height 9
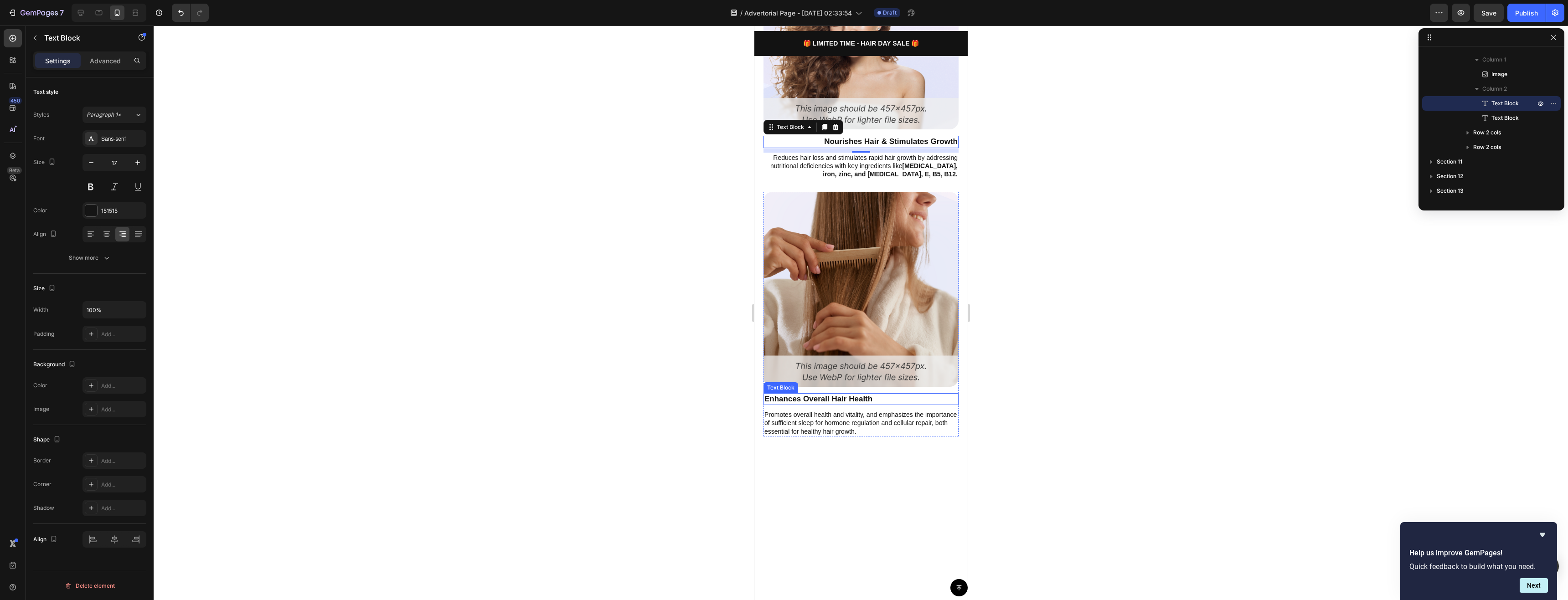
click at [866, 394] on p "Enhances Overall Hair Health" at bounding box center [861, 399] width 194 height 10
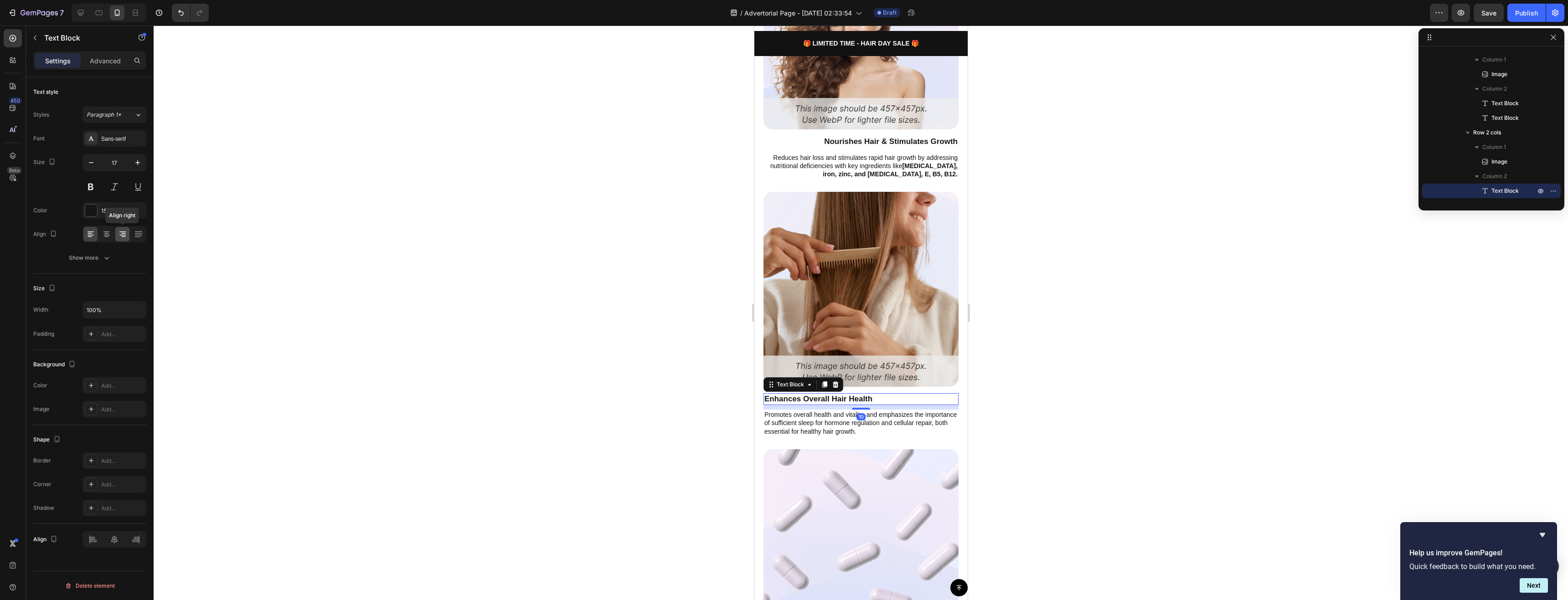
click at [124, 234] on icon at bounding box center [122, 234] width 9 height 9
click at [832, 411] on p "Promotes overall health and vitality, and emphasizes the importance of sufficie…" at bounding box center [861, 423] width 194 height 25
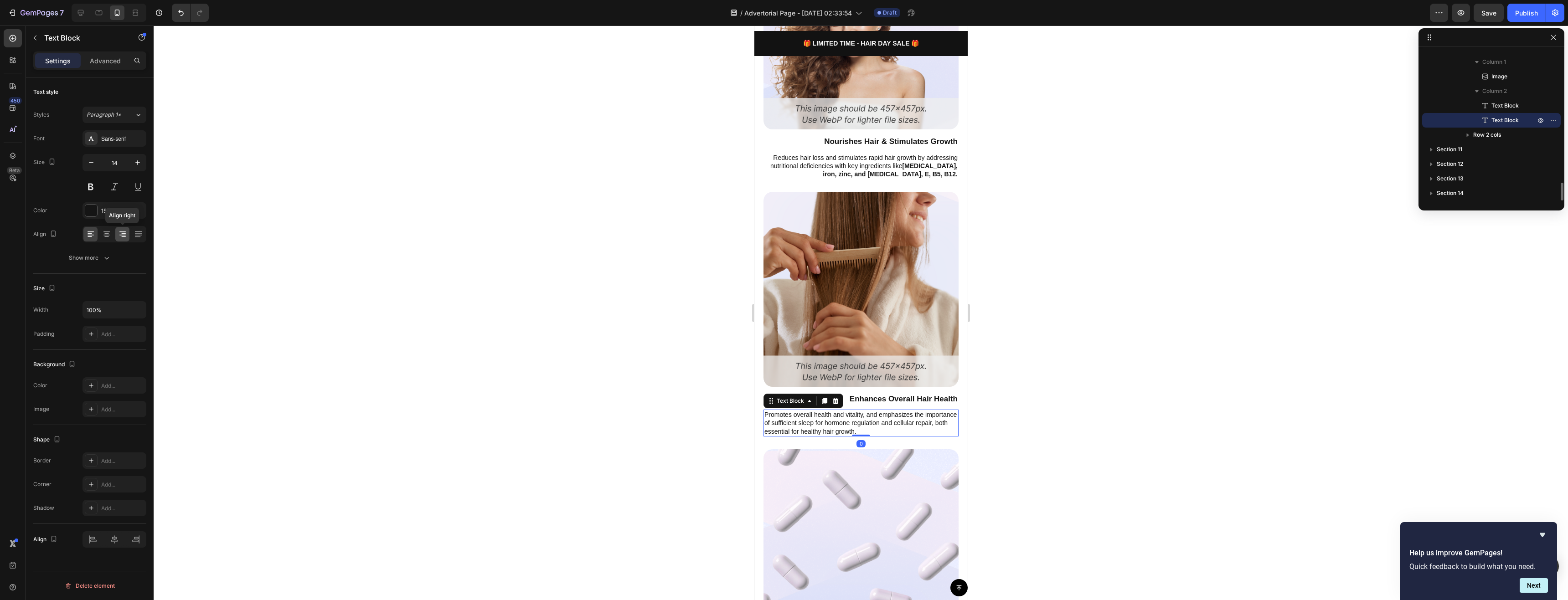
click at [126, 233] on icon at bounding box center [122, 234] width 9 height 9
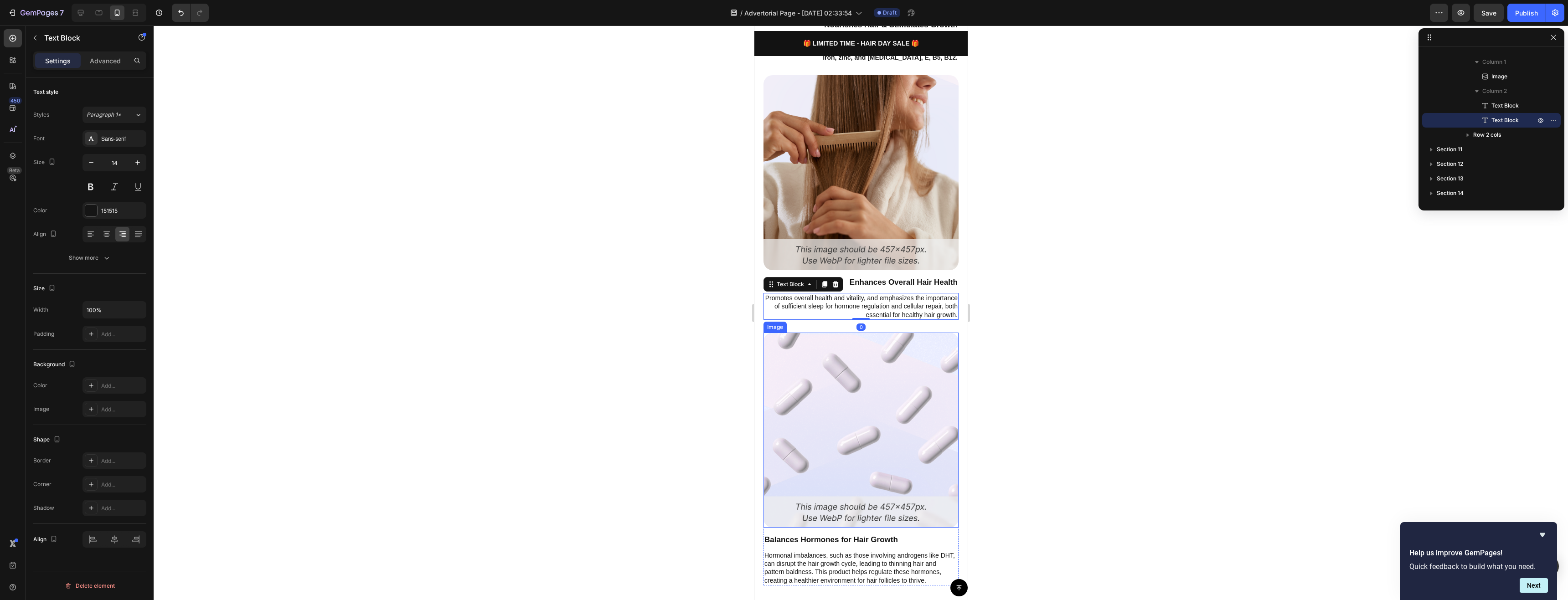
scroll to position [2506, 0]
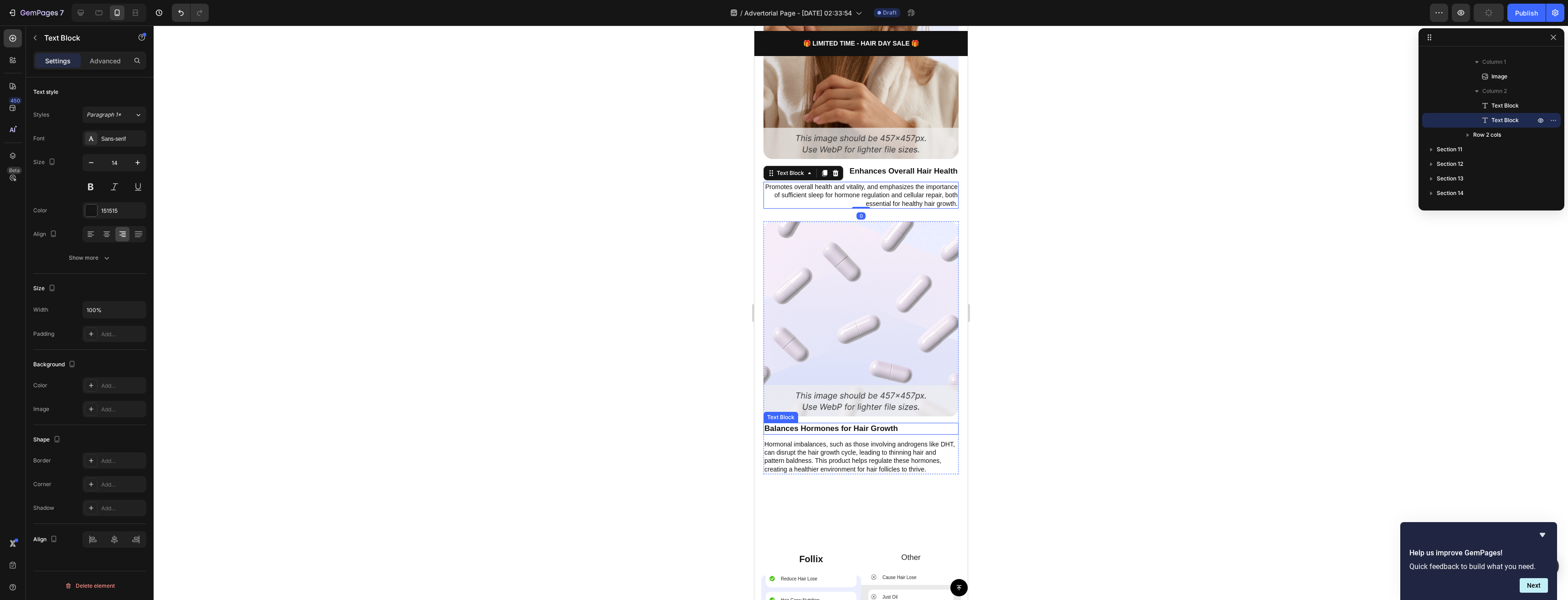
click at [870, 424] on p "Balances Hormones for Hair Growth" at bounding box center [861, 428] width 194 height 10
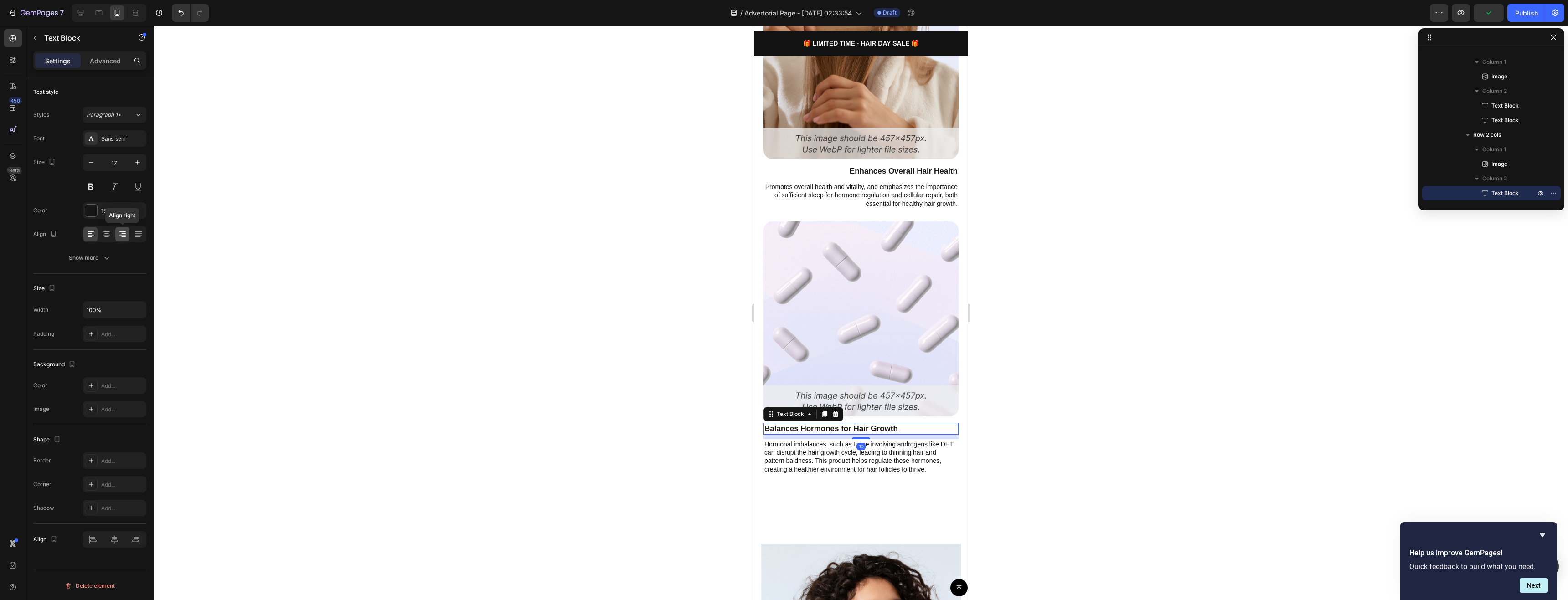
click at [122, 239] on div at bounding box center [122, 234] width 14 height 15
click at [798, 440] on p "Hormonal imbalances, such as those involving androgens like DHT, can disrupt th…" at bounding box center [861, 456] width 194 height 33
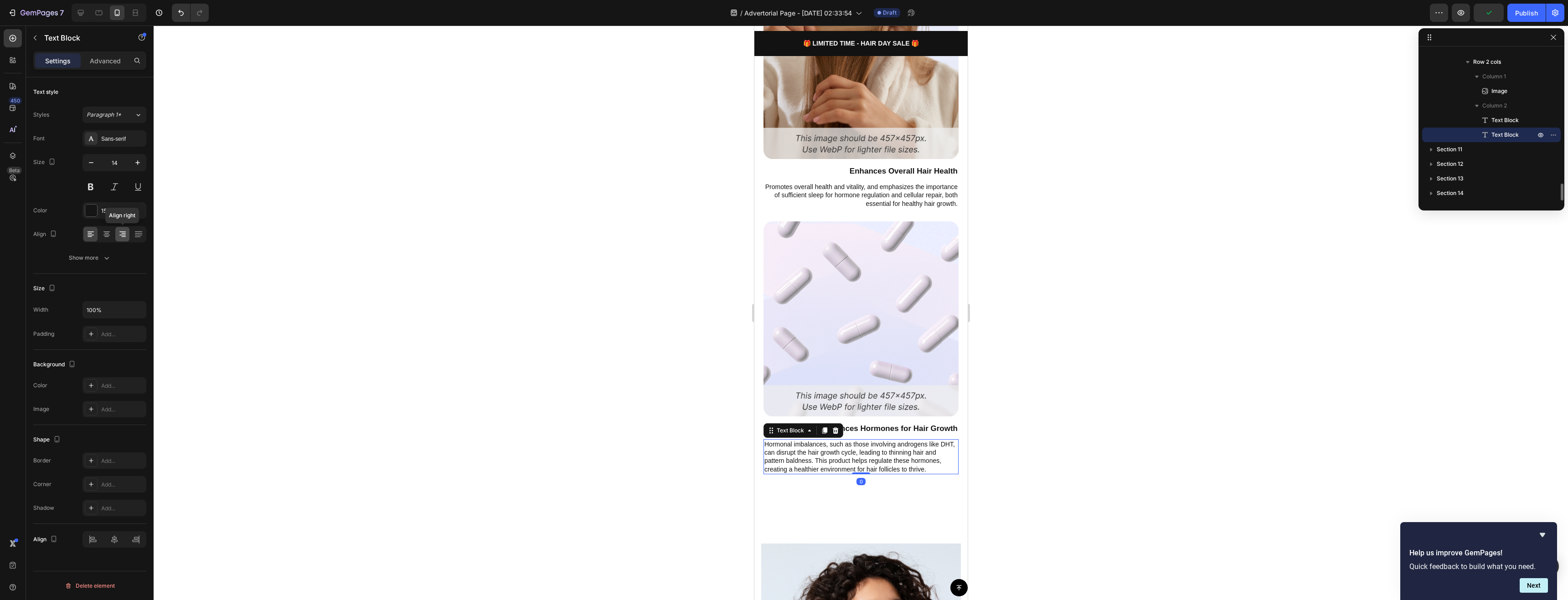
click at [122, 235] on icon at bounding box center [122, 235] width 6 height 1
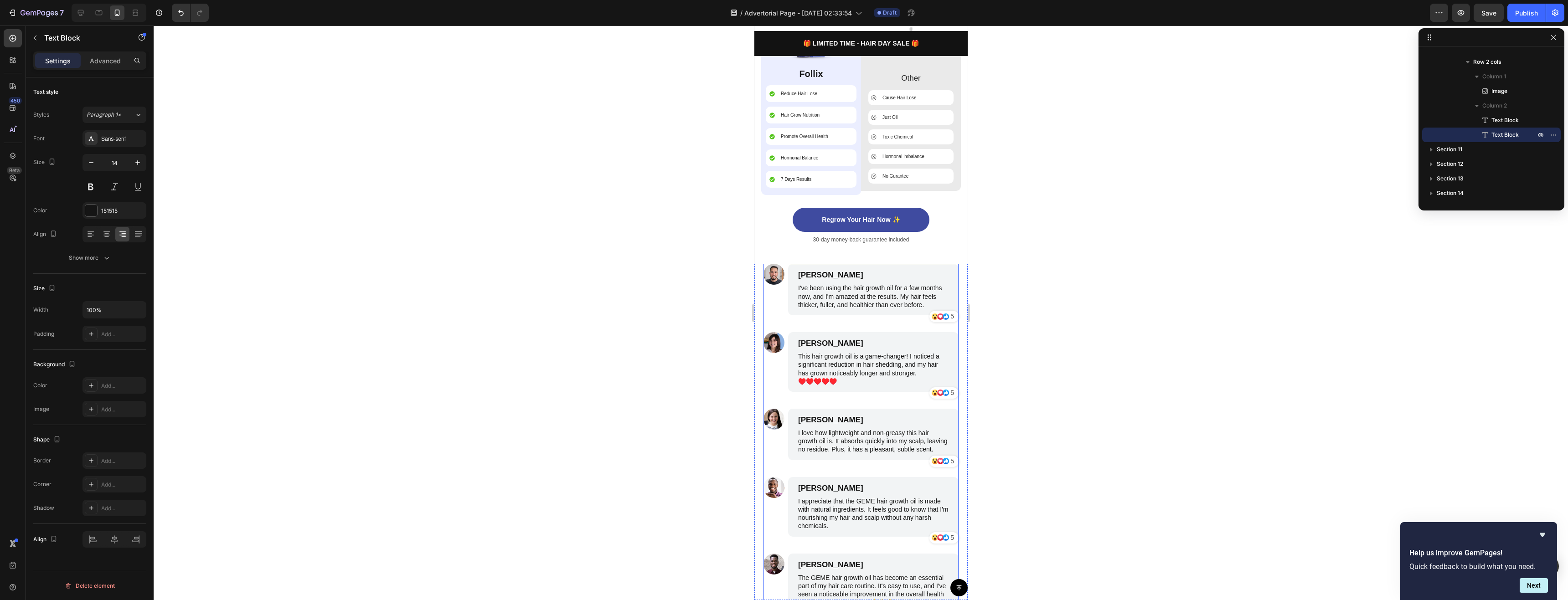
scroll to position [3327, 0]
click at [783, 264] on div "Image" at bounding box center [774, 293] width 21 height 59
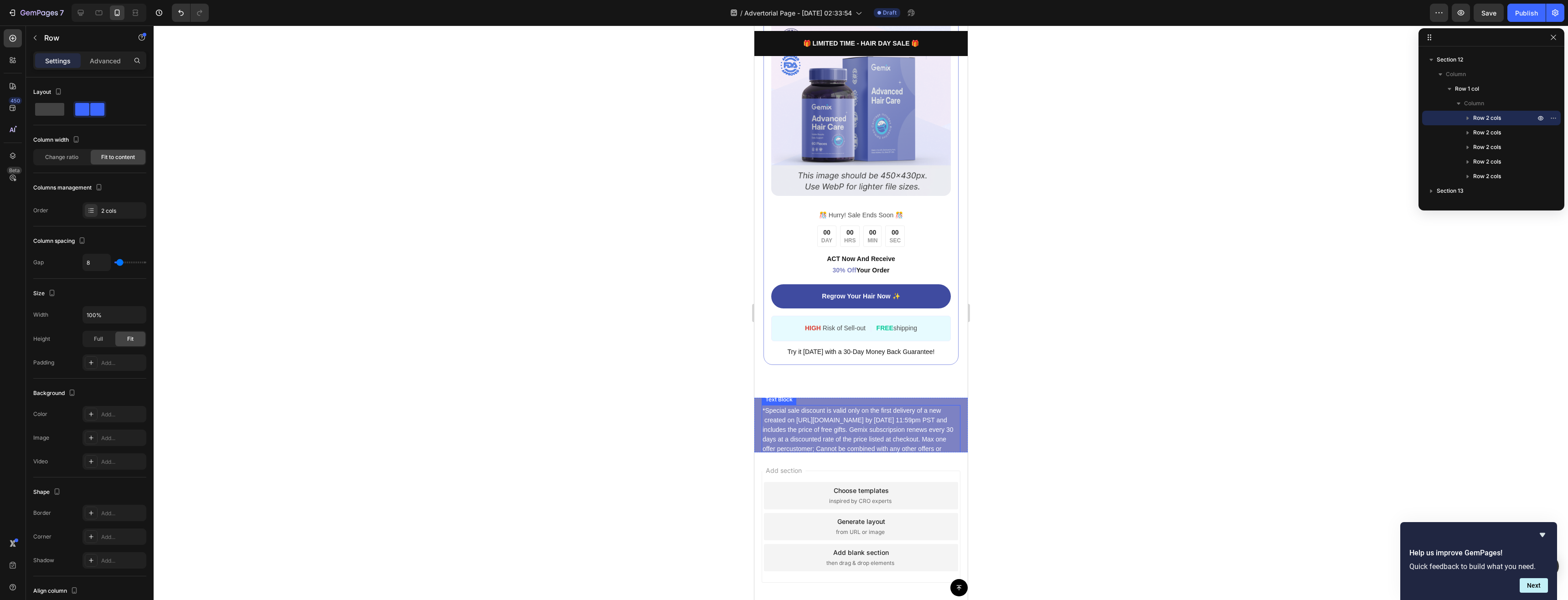
scroll to position [4003, 0]
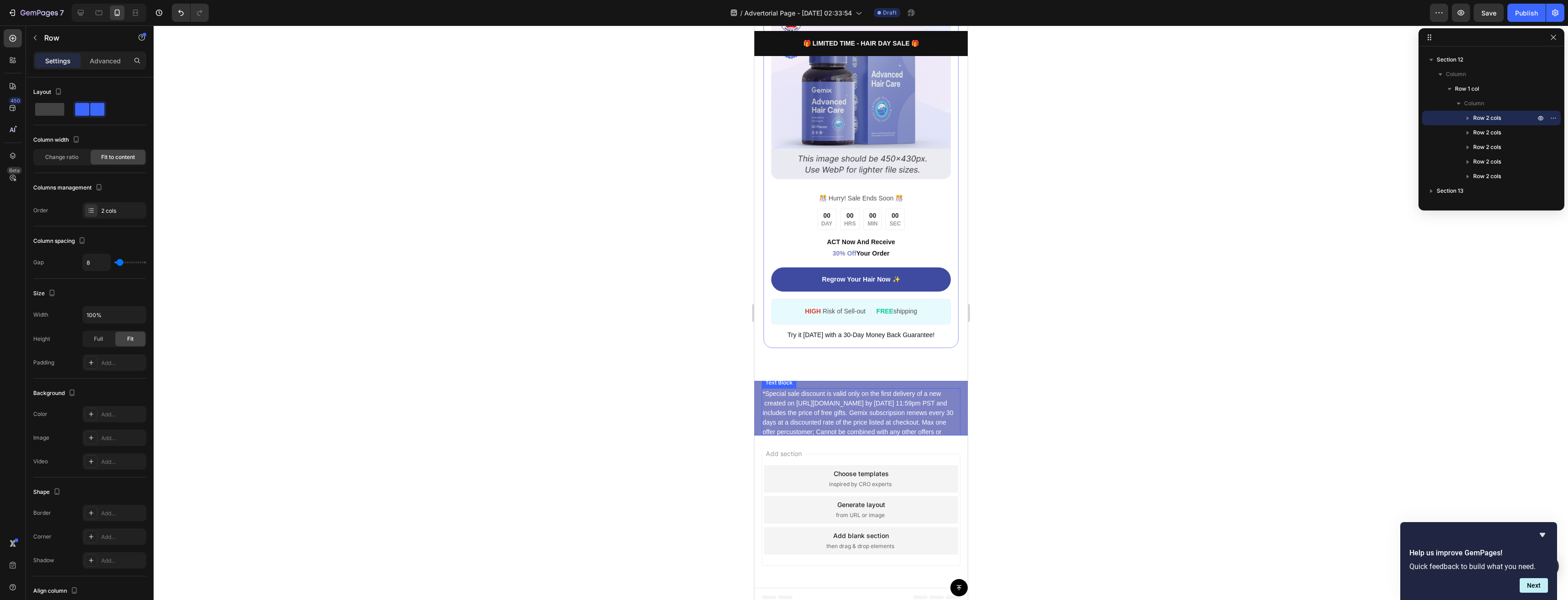
click at [858, 403] on p "*Special sale discount is valid only on the first delivery of a new created on …" at bounding box center [860, 418] width 197 height 57
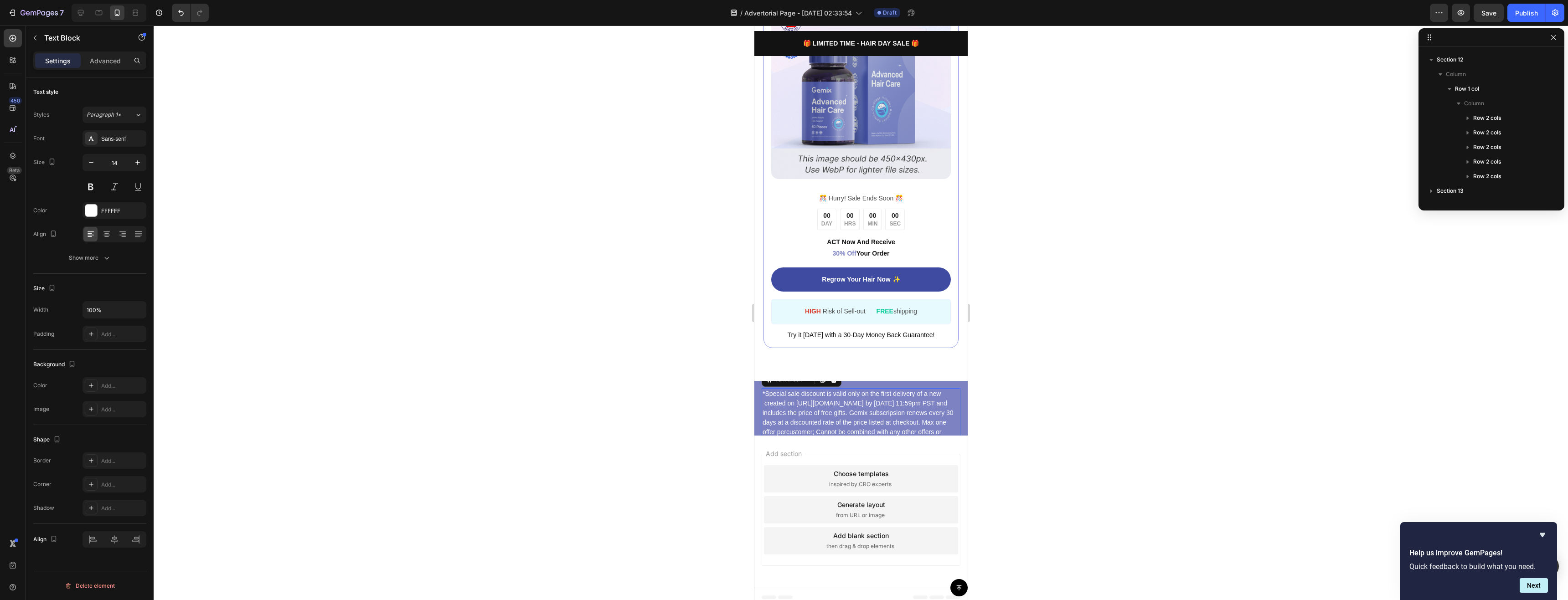
scroll to position [1352, 0]
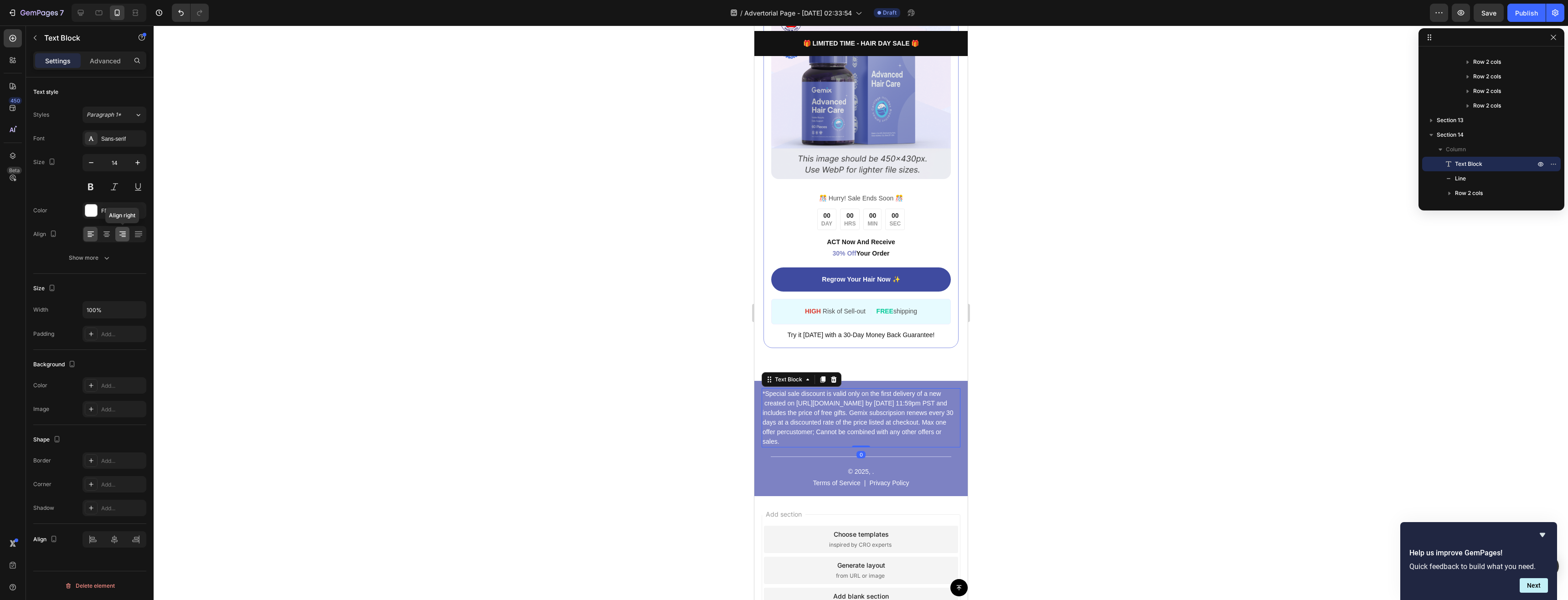
click at [123, 237] on icon at bounding box center [122, 234] width 9 height 9
click at [590, 332] on div at bounding box center [861, 313] width 1415 height 574
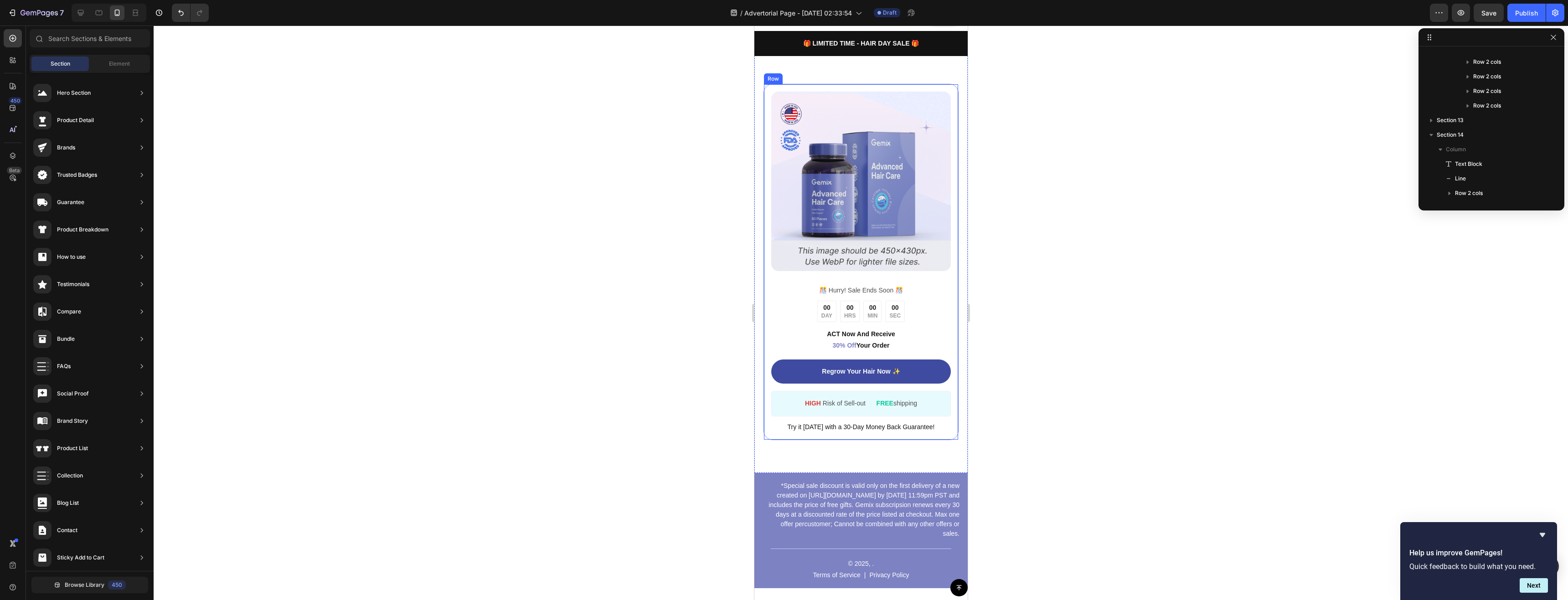
scroll to position [3745, 0]
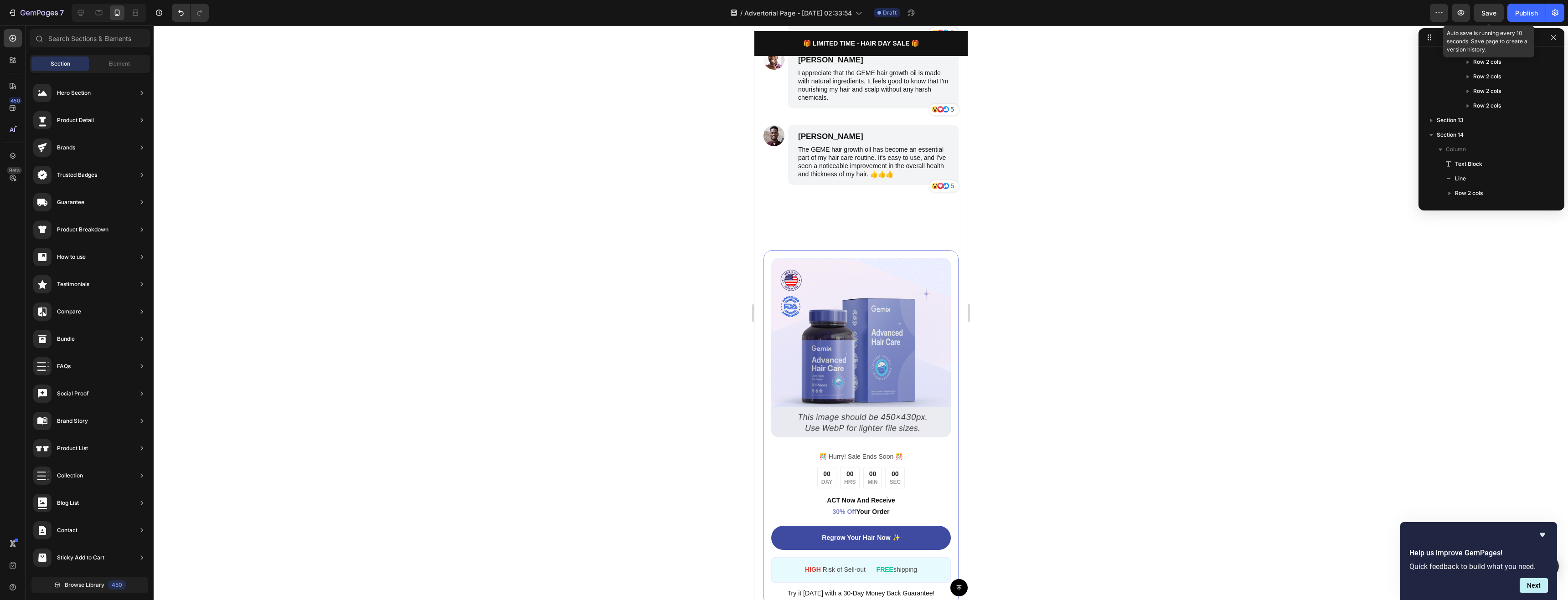
click at [1497, 17] on button "Save" at bounding box center [1488, 13] width 30 height 18
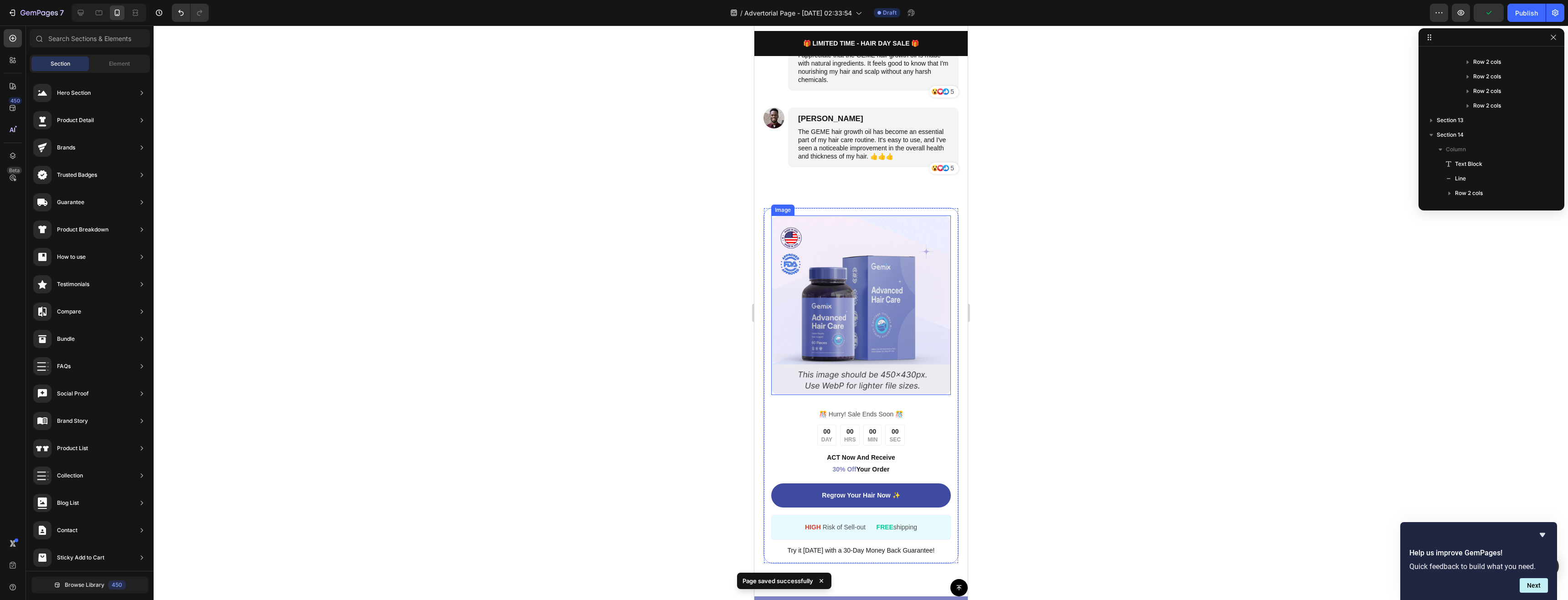
scroll to position [4064, 0]
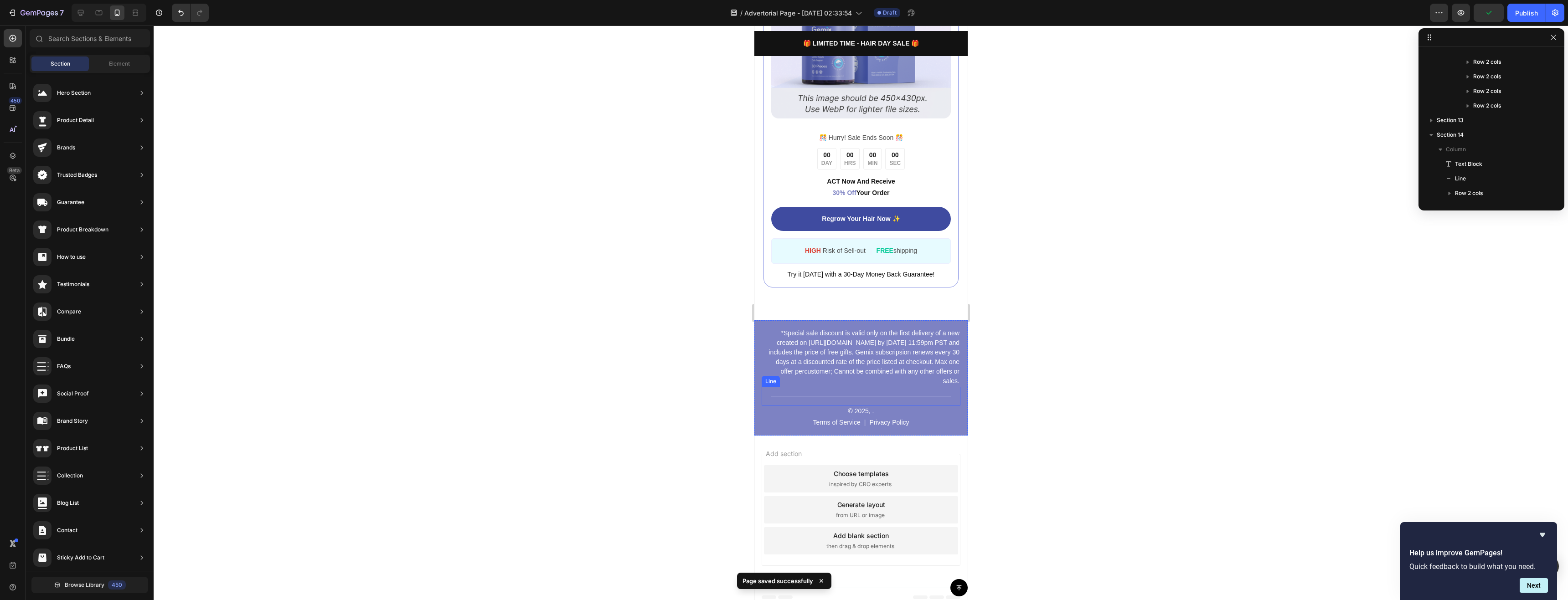
click at [763, 394] on div "Title Line" at bounding box center [861, 396] width 198 height 19
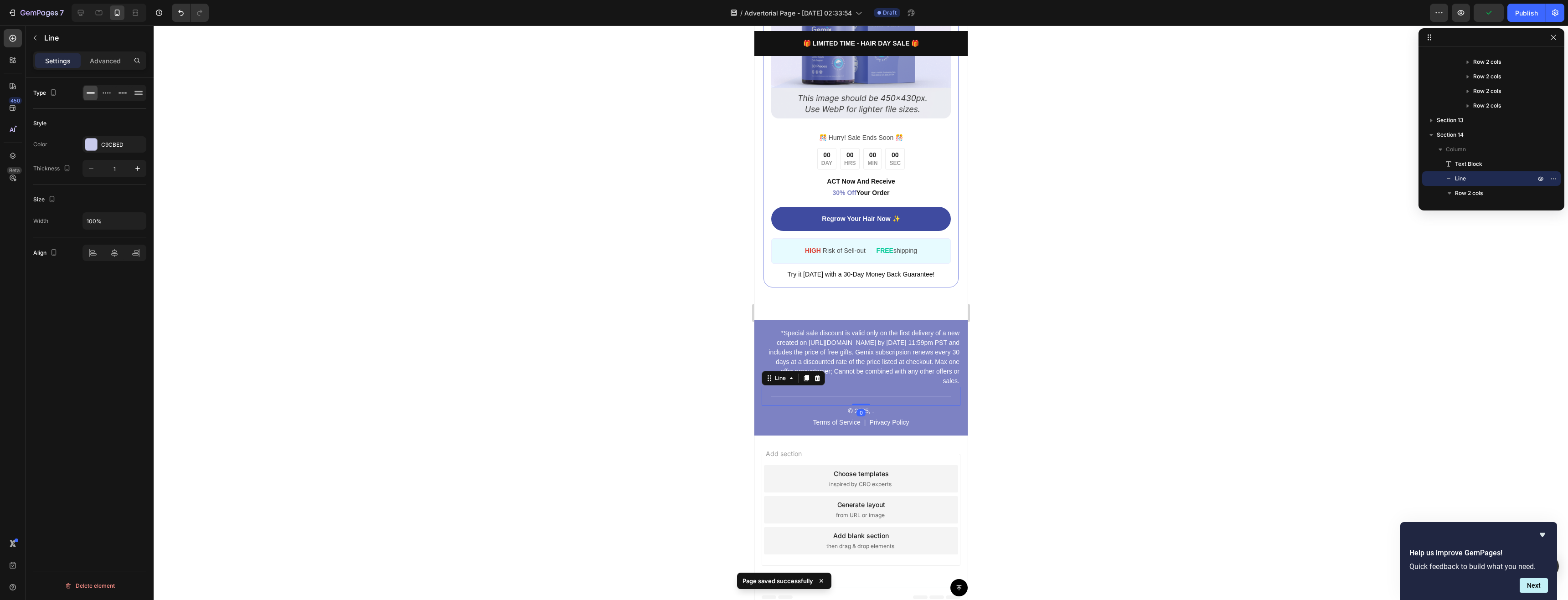
click at [758, 392] on div "*Special sale discount is valid only on the first delivery of a new created on …" at bounding box center [861, 377] width 213 height 115
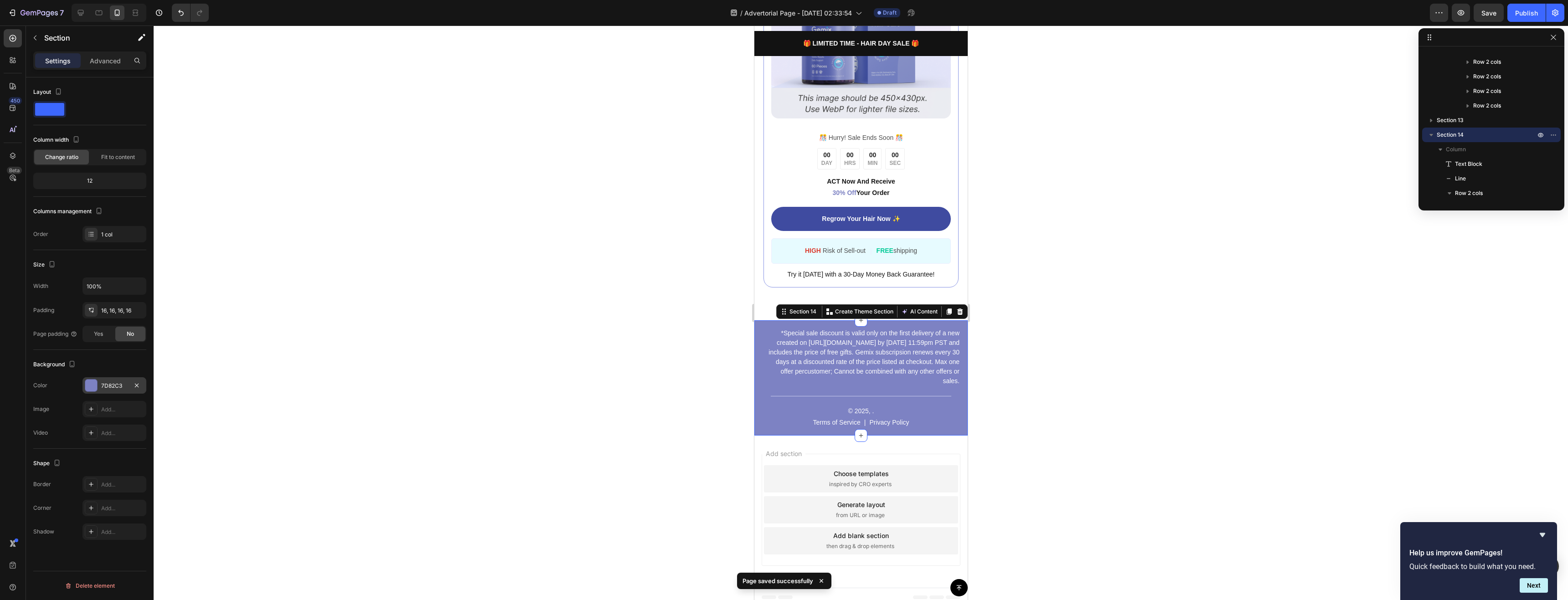
click at [90, 383] on div at bounding box center [91, 385] width 12 height 12
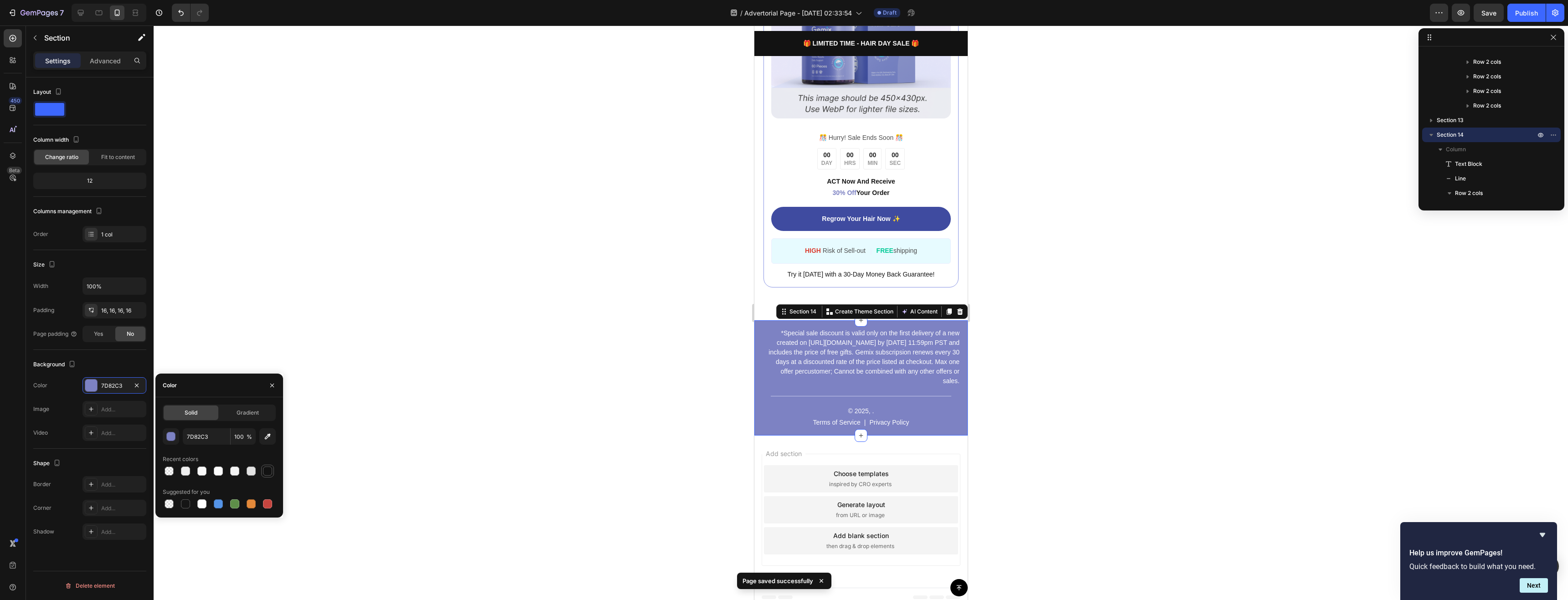
click at [268, 475] on div at bounding box center [267, 471] width 9 height 9
type input "121212"
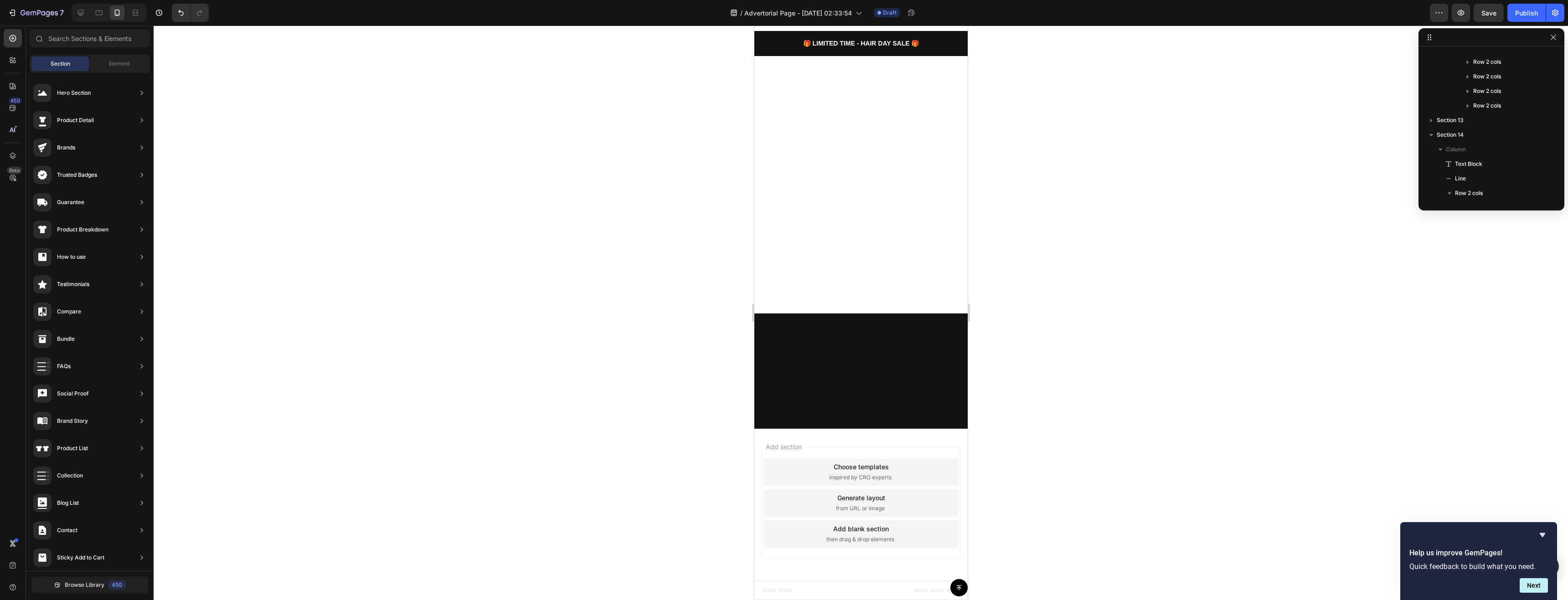
scroll to position [0, 0]
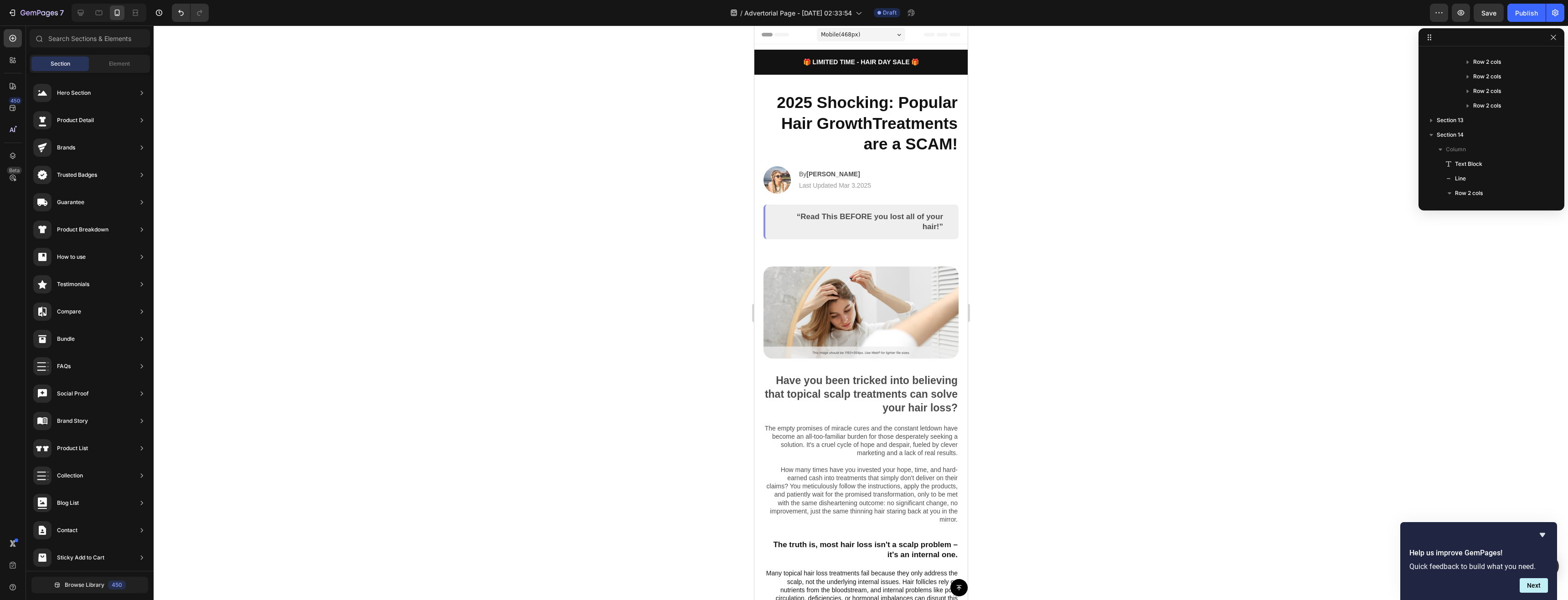
click at [937, 43] on div "Section 2" at bounding box center [951, 38] width 28 height 8
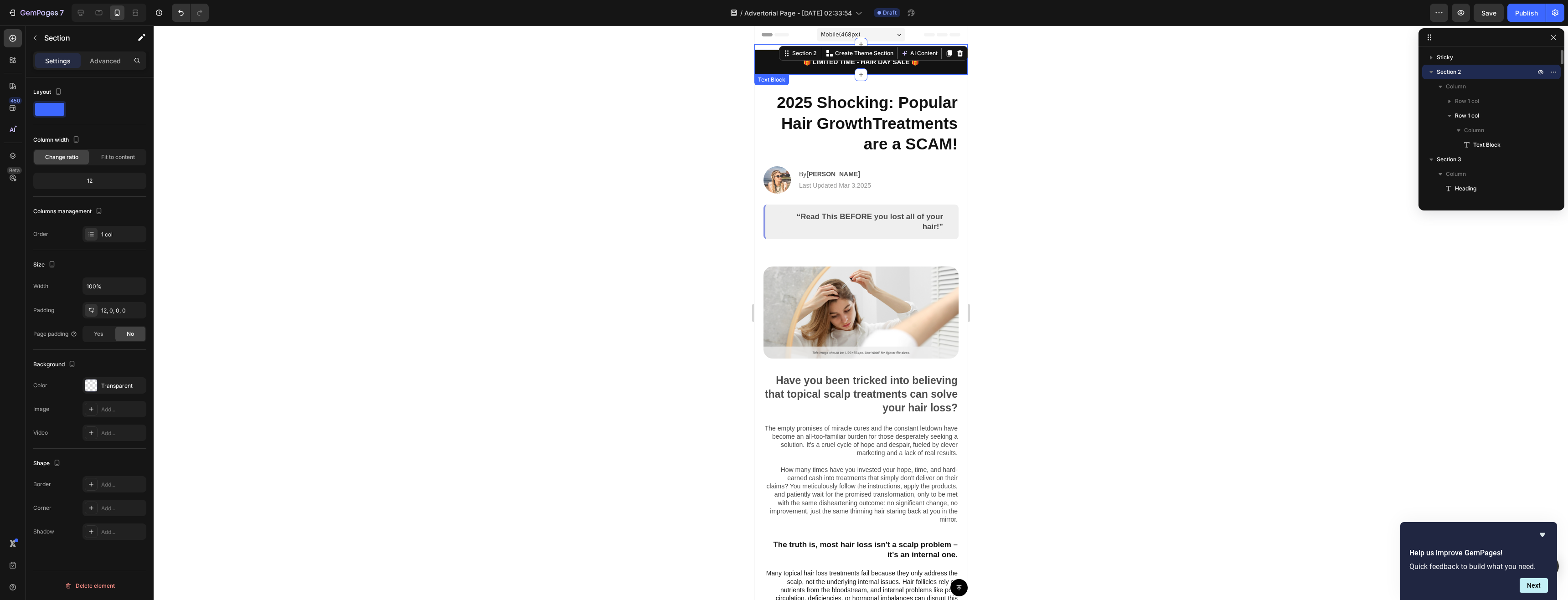
click at [943, 65] on p "🎁 LIMITED TIME - HAIR DAY SALE 🎁" at bounding box center [860, 62] width 211 height 9
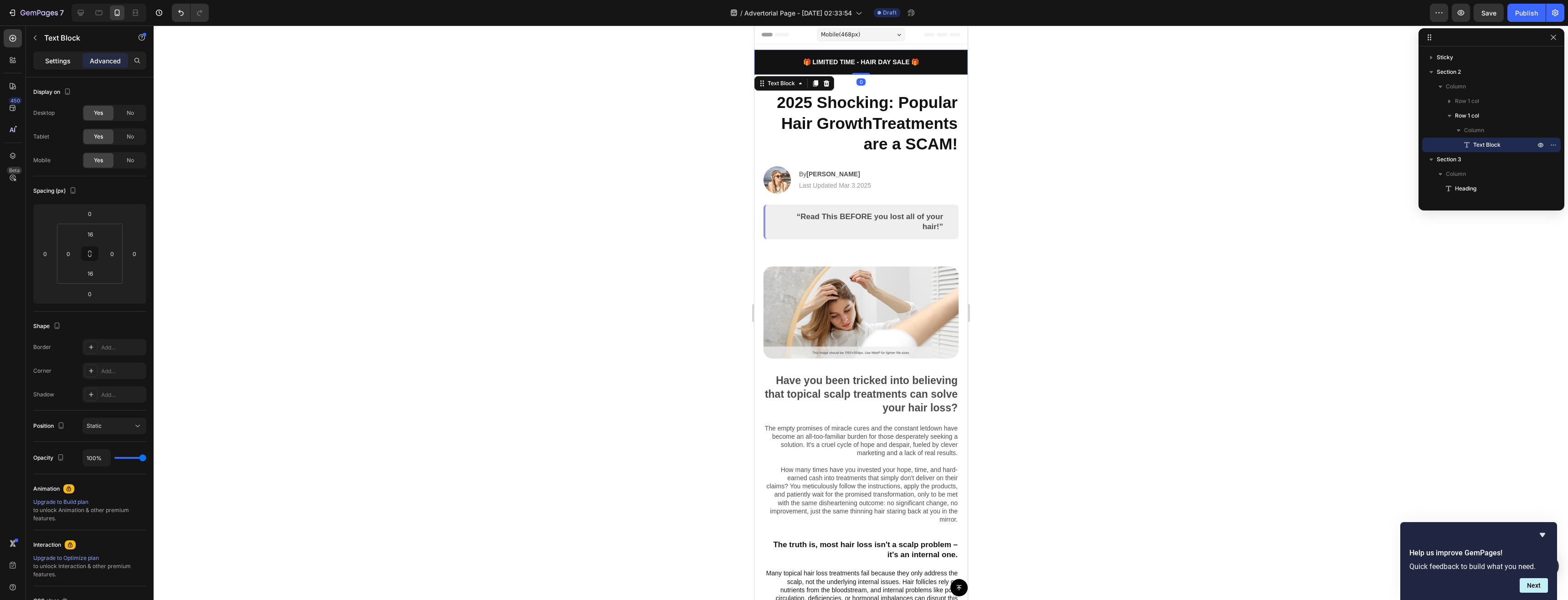
click at [71, 66] on div "Settings" at bounding box center [58, 61] width 46 height 15
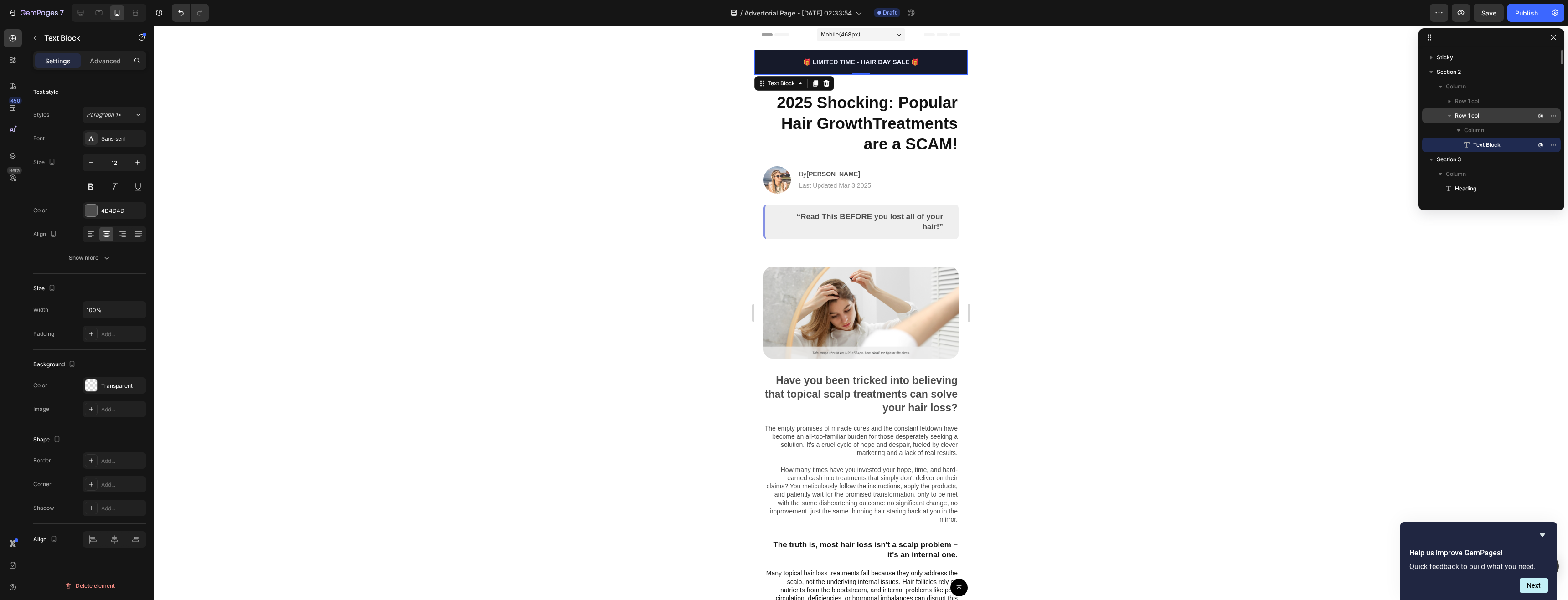
click at [1496, 113] on p "Row 1 col" at bounding box center [1496, 116] width 82 height 9
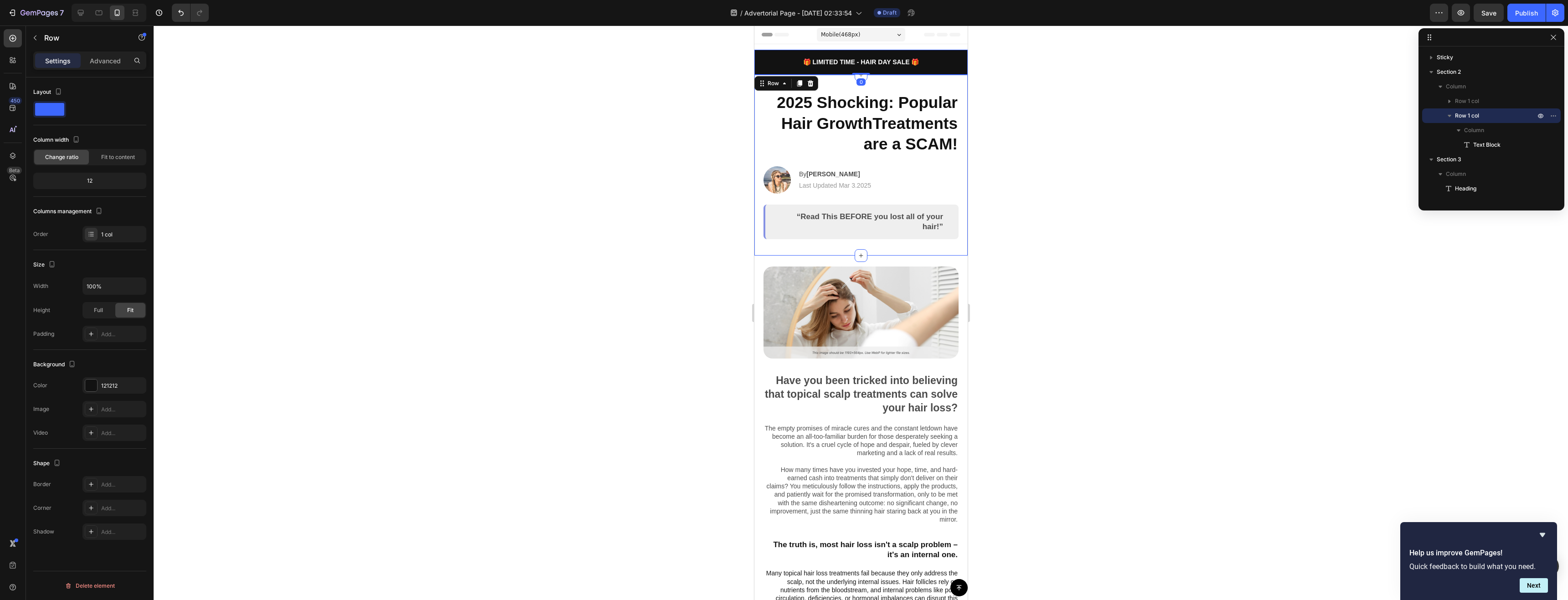
click at [677, 226] on div at bounding box center [861, 313] width 1415 height 574
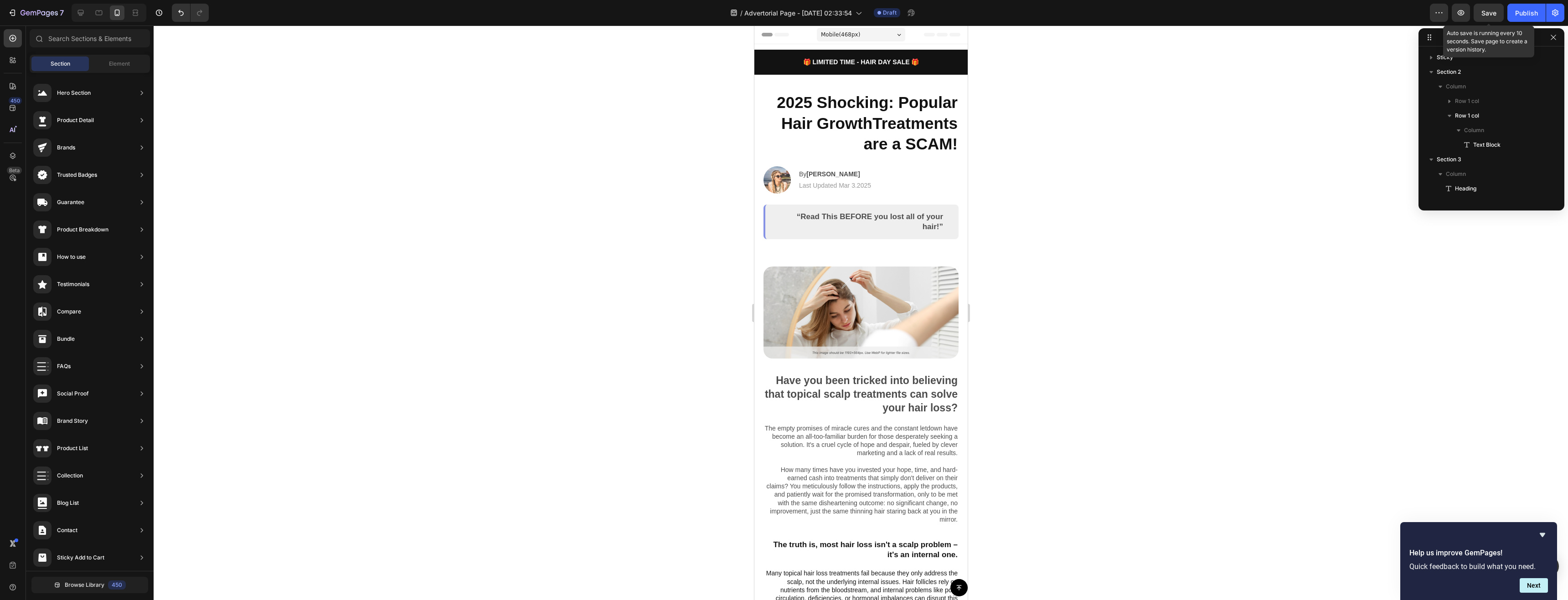
click at [1483, 13] on span "Save" at bounding box center [1489, 13] width 15 height 8
click at [1461, 15] on icon "button" at bounding box center [1461, 12] width 9 height 9
click at [849, 175] on p "By Jessica M." at bounding box center [835, 175] width 72 height 10
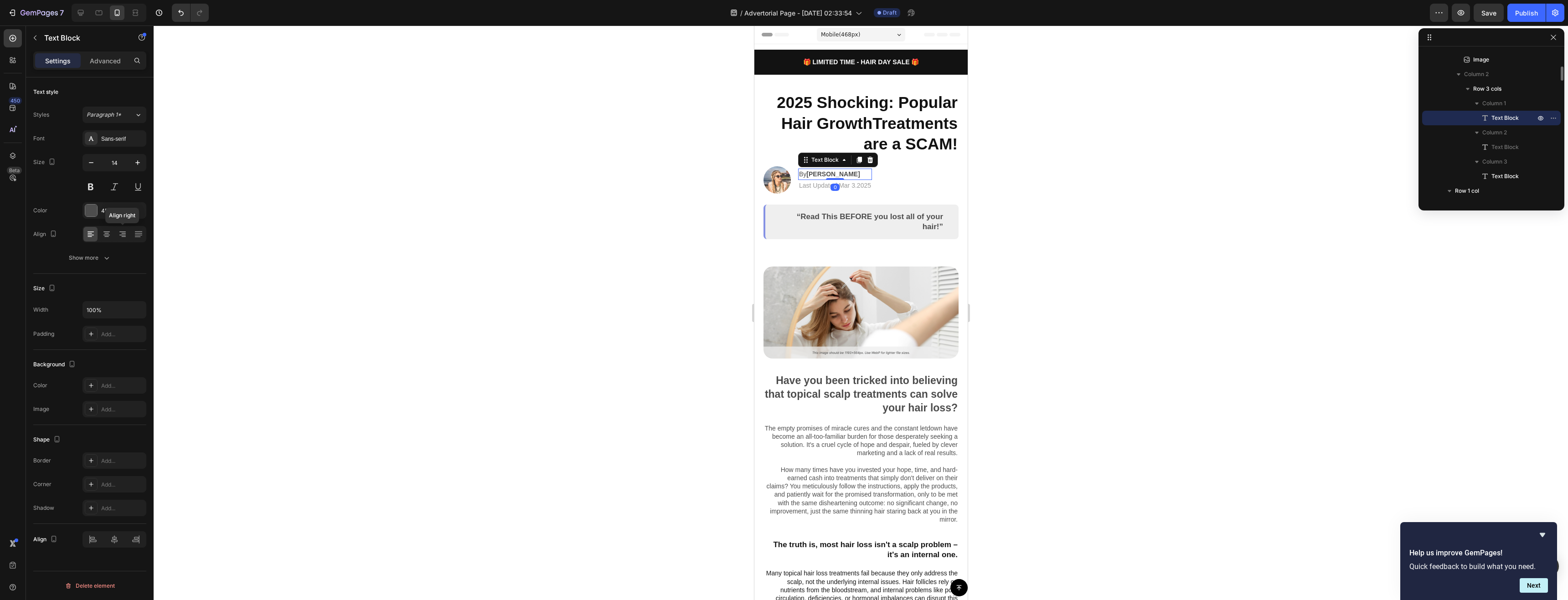
click at [123, 235] on icon at bounding box center [122, 235] width 6 height 1
click at [812, 185] on p "Last Updated Mar 3.2025" at bounding box center [835, 186] width 72 height 10
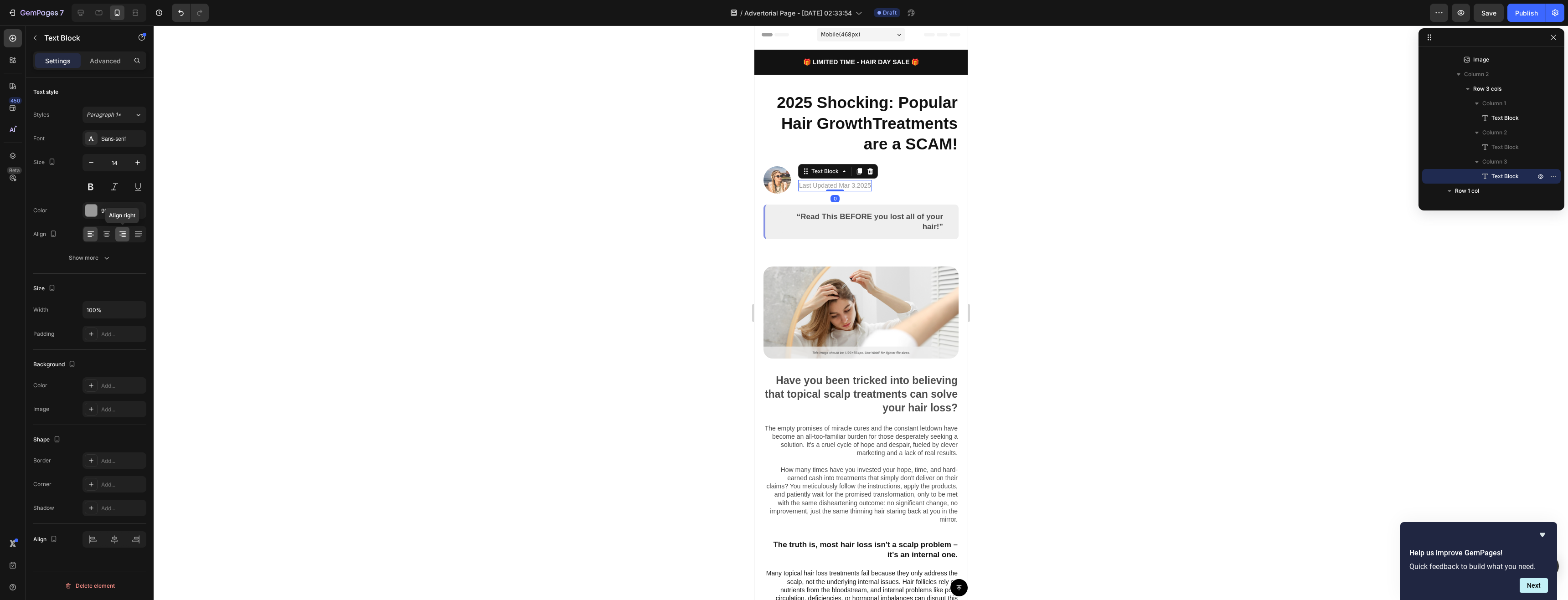
click at [125, 239] on icon at bounding box center [122, 234] width 9 height 9
click at [1488, 10] on span "Save" at bounding box center [1489, 13] width 15 height 8
click at [1464, 16] on icon "button" at bounding box center [1461, 12] width 9 height 9
click at [869, 142] on h2 "2025 Shocking: Popular Hair GrowthTreatments are a SCAM!" at bounding box center [861, 124] width 195 height 65
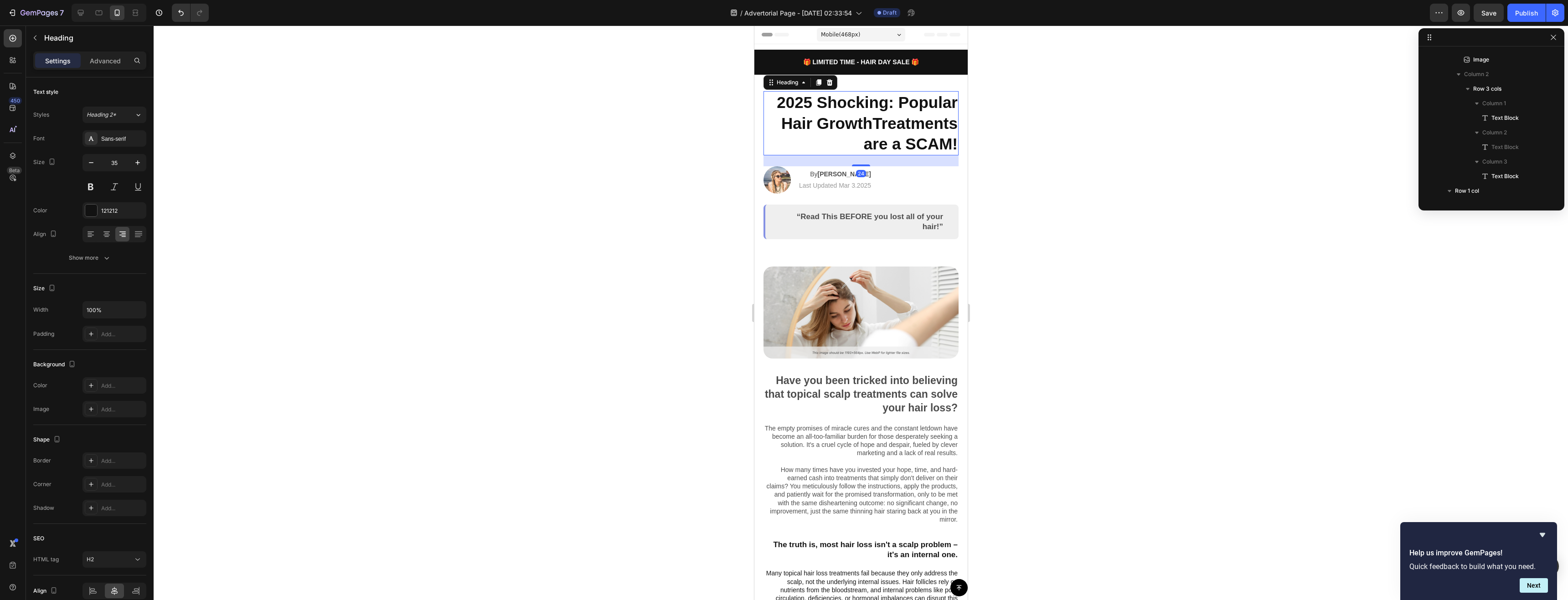
scroll to position [71, 0]
click at [869, 142] on h2 "2025 Shocking: Popular Hair GrowthTreatments are a SCAM!" at bounding box center [861, 124] width 195 height 65
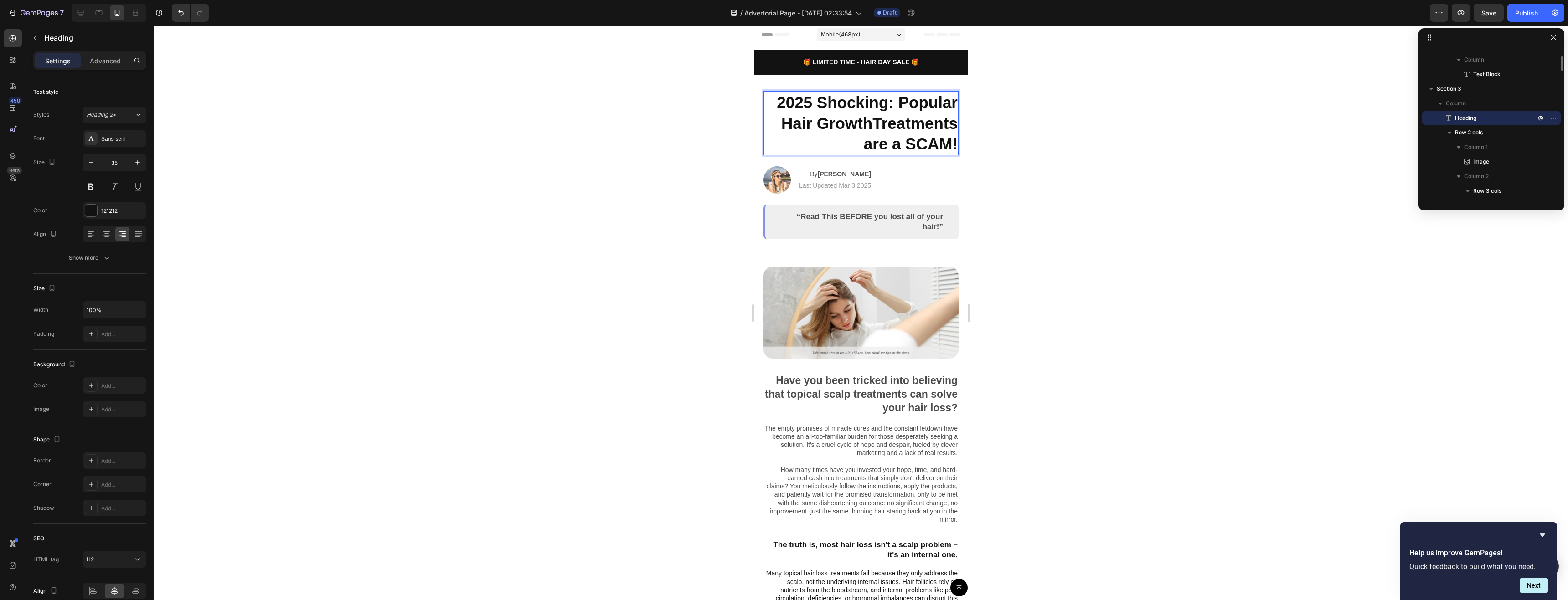
click at [869, 142] on p "2025 Shocking: Popular Hair GrowthTreatments are a SCAM!" at bounding box center [861, 123] width 194 height 63
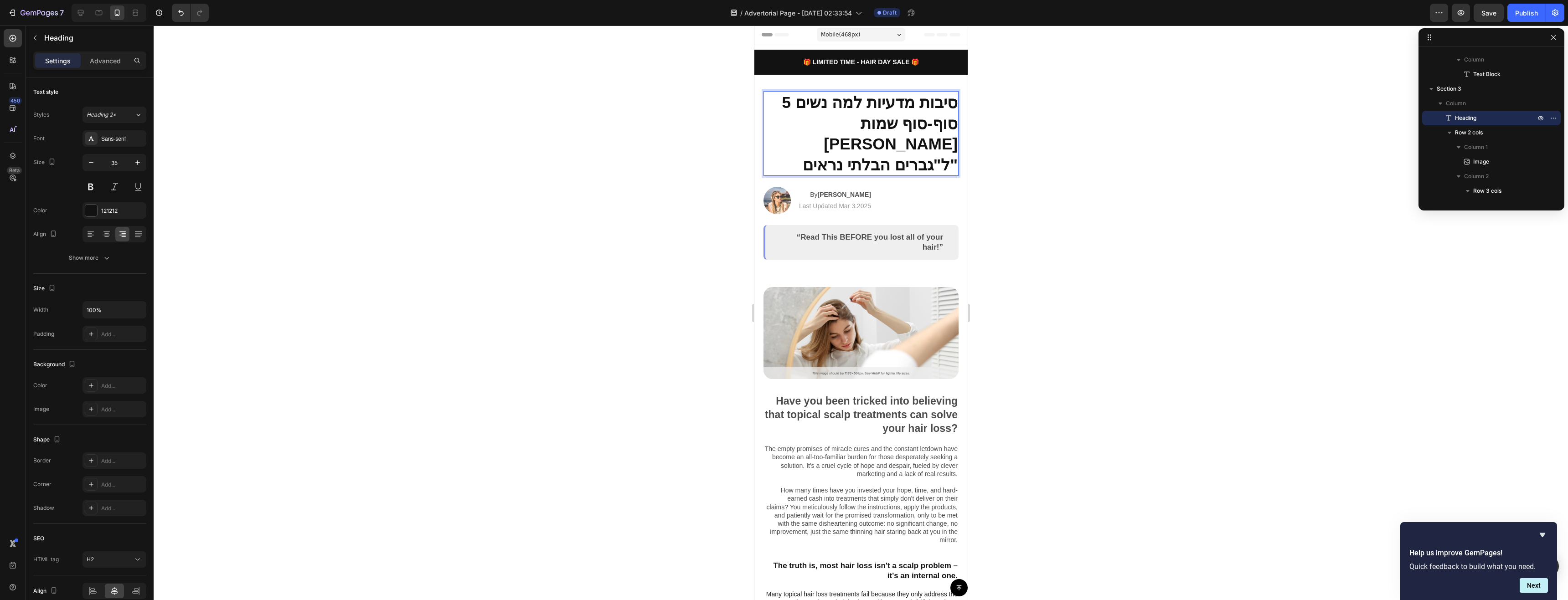
click at [1031, 189] on div at bounding box center [861, 313] width 1415 height 574
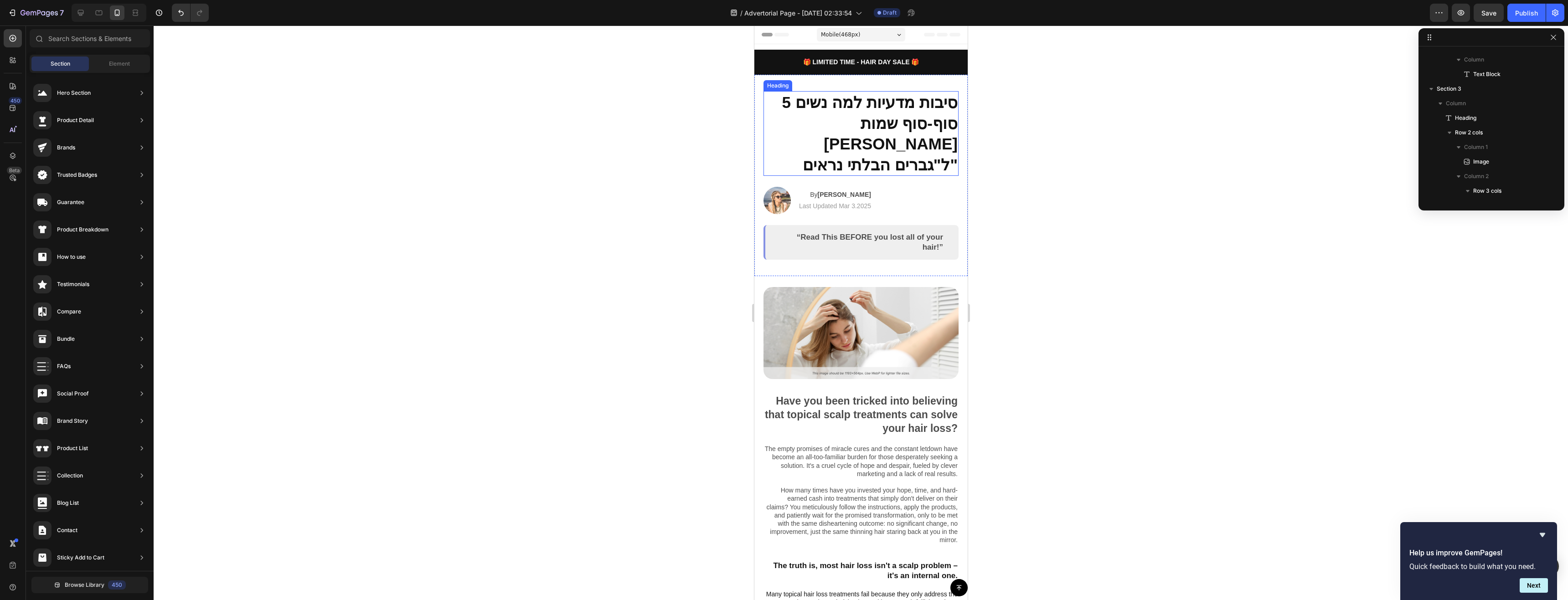
click at [872, 125] on p "5 סיבות מדעיות למה נשים סוף-סוף שמות לב ל"גברים הבלתי נראים"" at bounding box center [861, 133] width 194 height 83
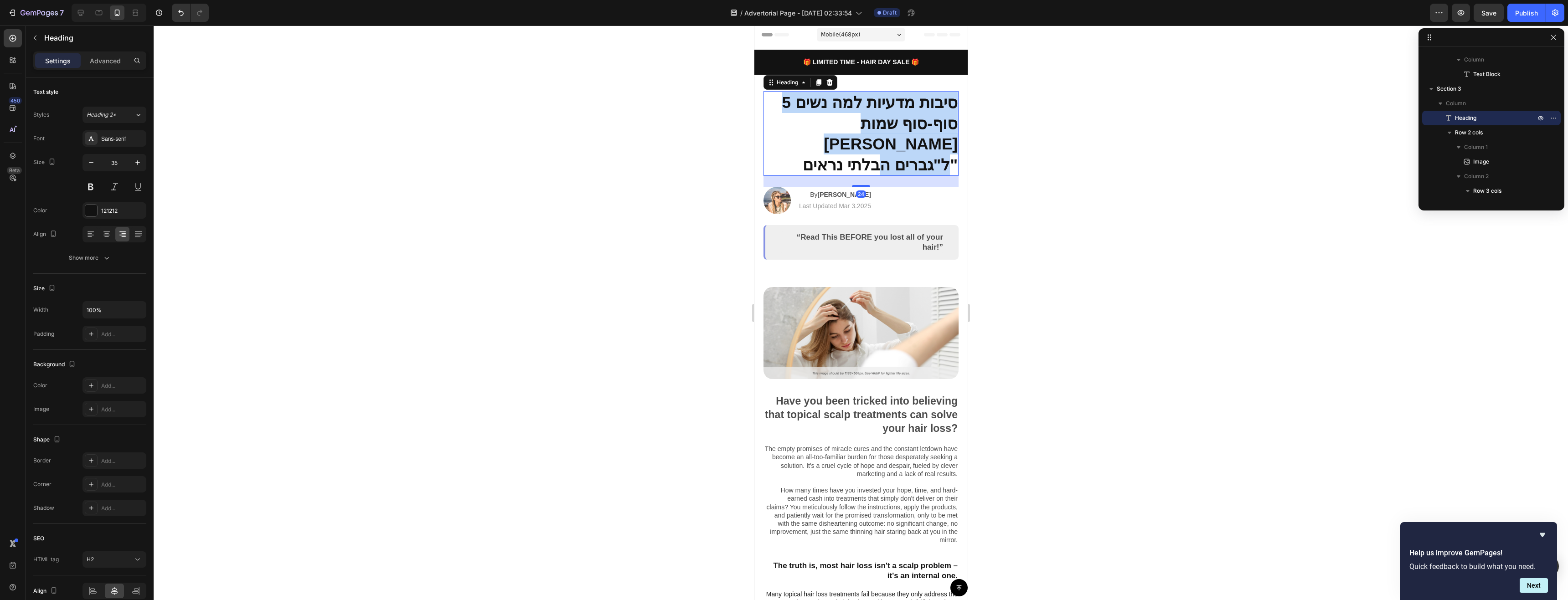
click at [872, 125] on p "5 סיבות מדעיות למה נשים סוף-סוף שמות לב ל"גברים הבלתי נראים"" at bounding box center [861, 133] width 194 height 83
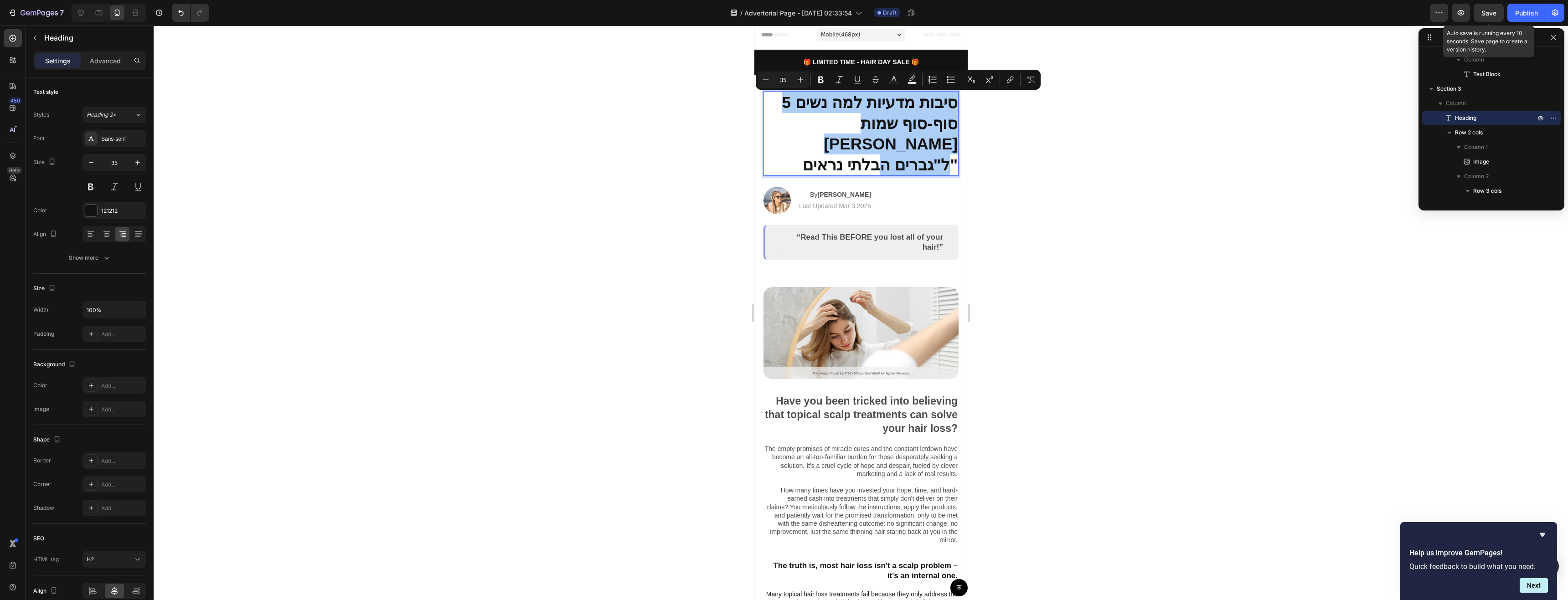
click at [1487, 12] on span "Save" at bounding box center [1489, 13] width 15 height 8
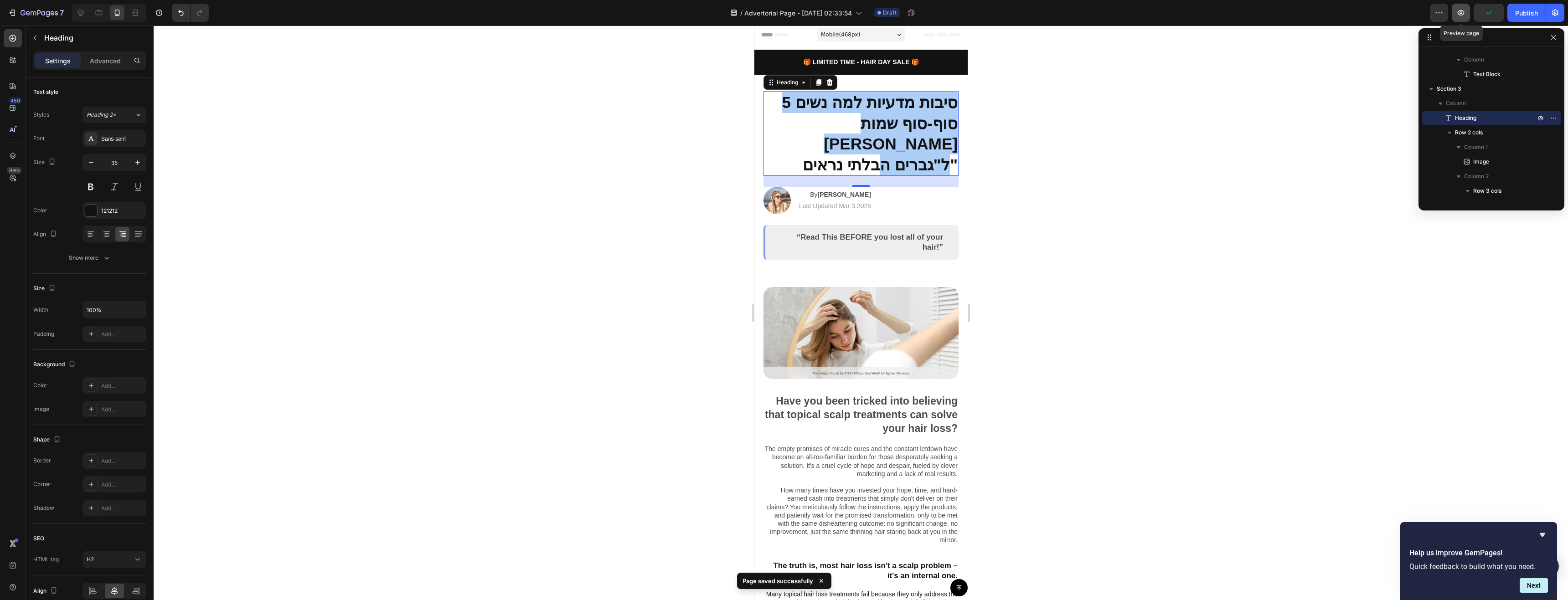
click at [1459, 16] on icon "button" at bounding box center [1461, 12] width 9 height 9
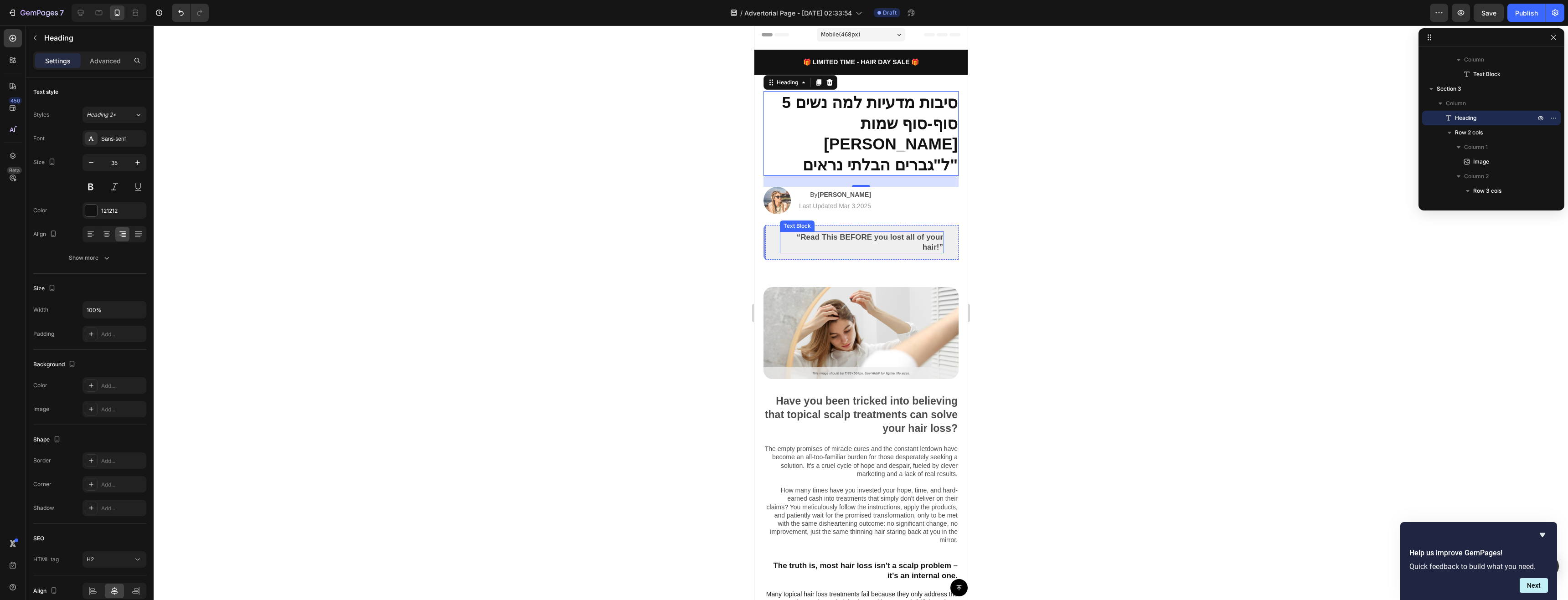
click at [899, 232] on p "“Read This BEFORE you lost all of your hair!”" at bounding box center [861, 242] width 163 height 20
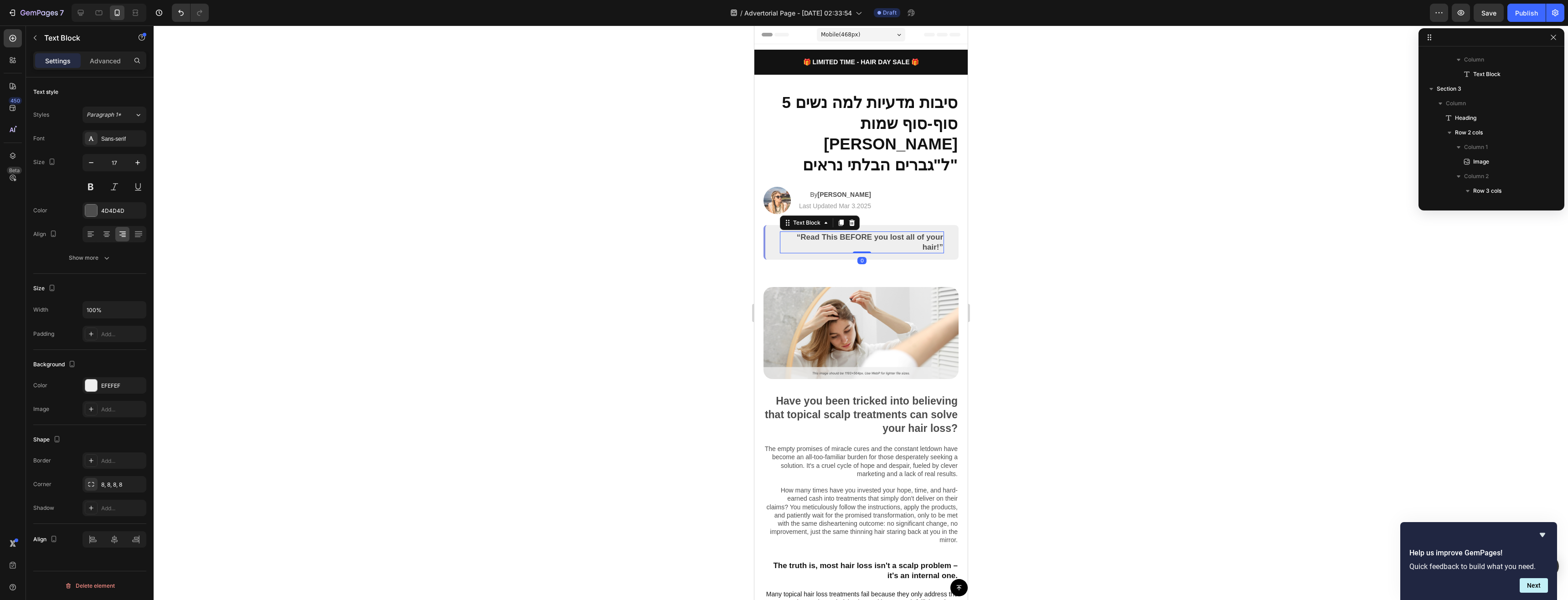
scroll to position [275, 0]
click at [899, 232] on p "“Read This BEFORE you lost all of your hair!”" at bounding box center [861, 242] width 163 height 20
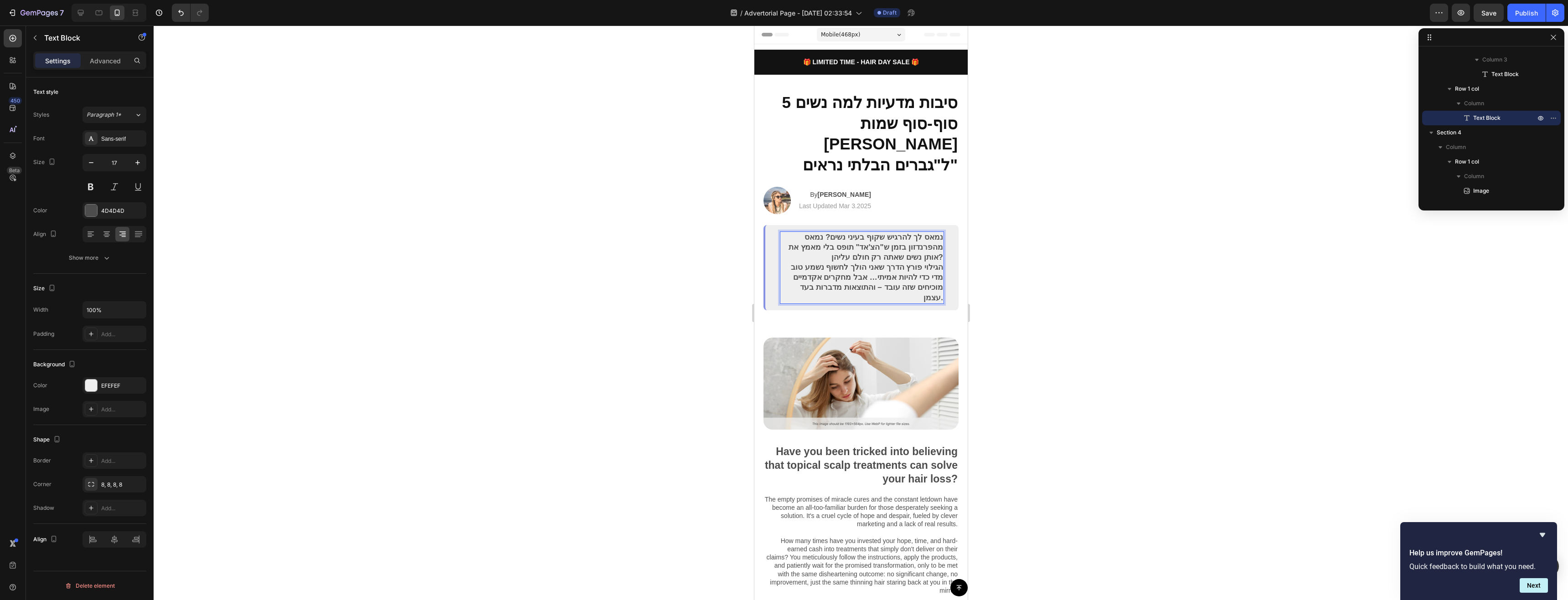
click at [1001, 265] on div at bounding box center [861, 313] width 1415 height 574
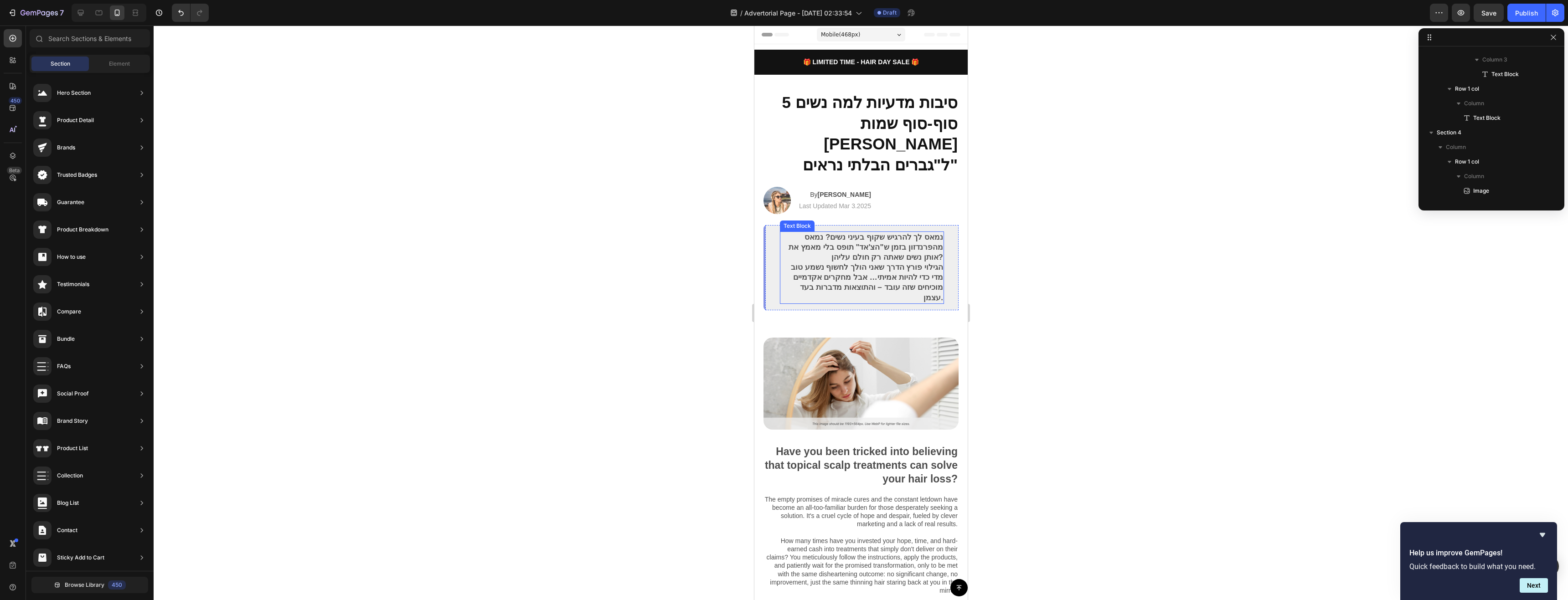
click at [873, 238] on p "נמאס לך להרגיש שקוף בעיני נשים? נמאס מהפרנדזון בזמן ש"הצ'אד" תופס בלי מאמץ את א…" at bounding box center [861, 268] width 163 height 71
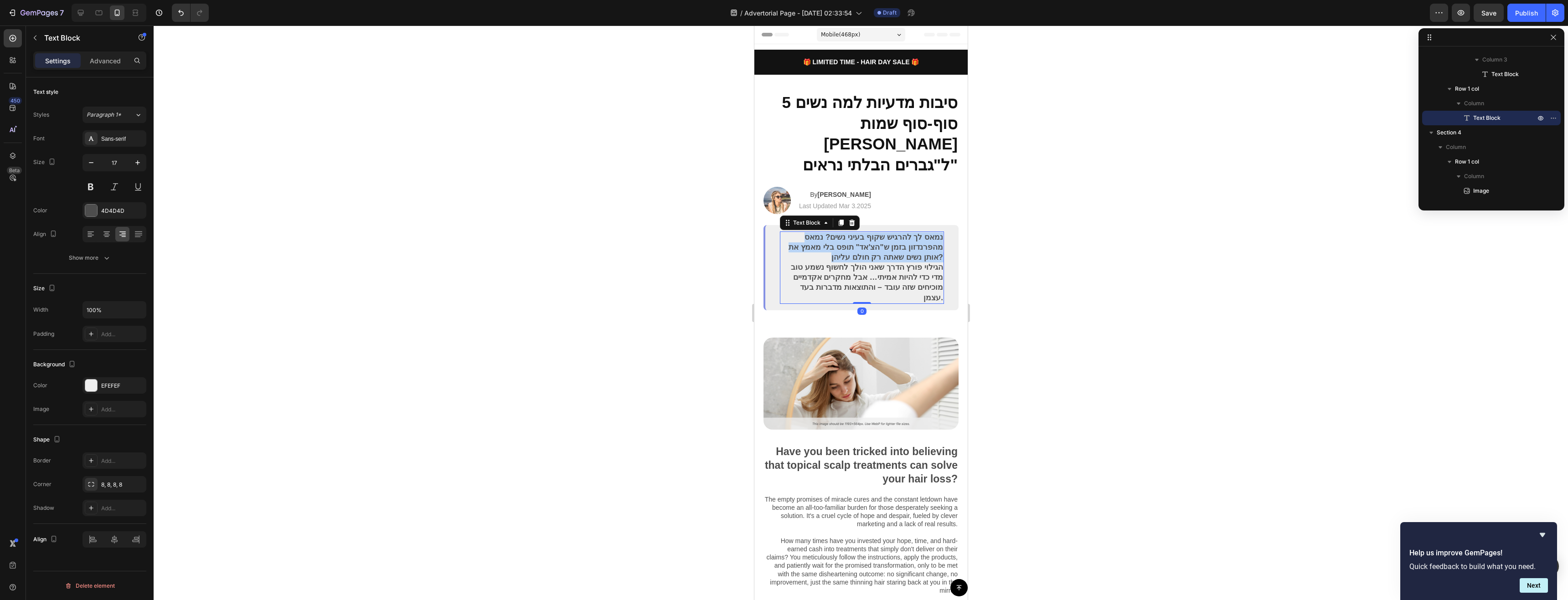
click at [873, 238] on p "נמאס לך להרגיש שקוף בעיני נשים? נמאס מהפרנדזון בזמן ש"הצ'אד" תופס בלי מאמץ את א…" at bounding box center [861, 268] width 163 height 71
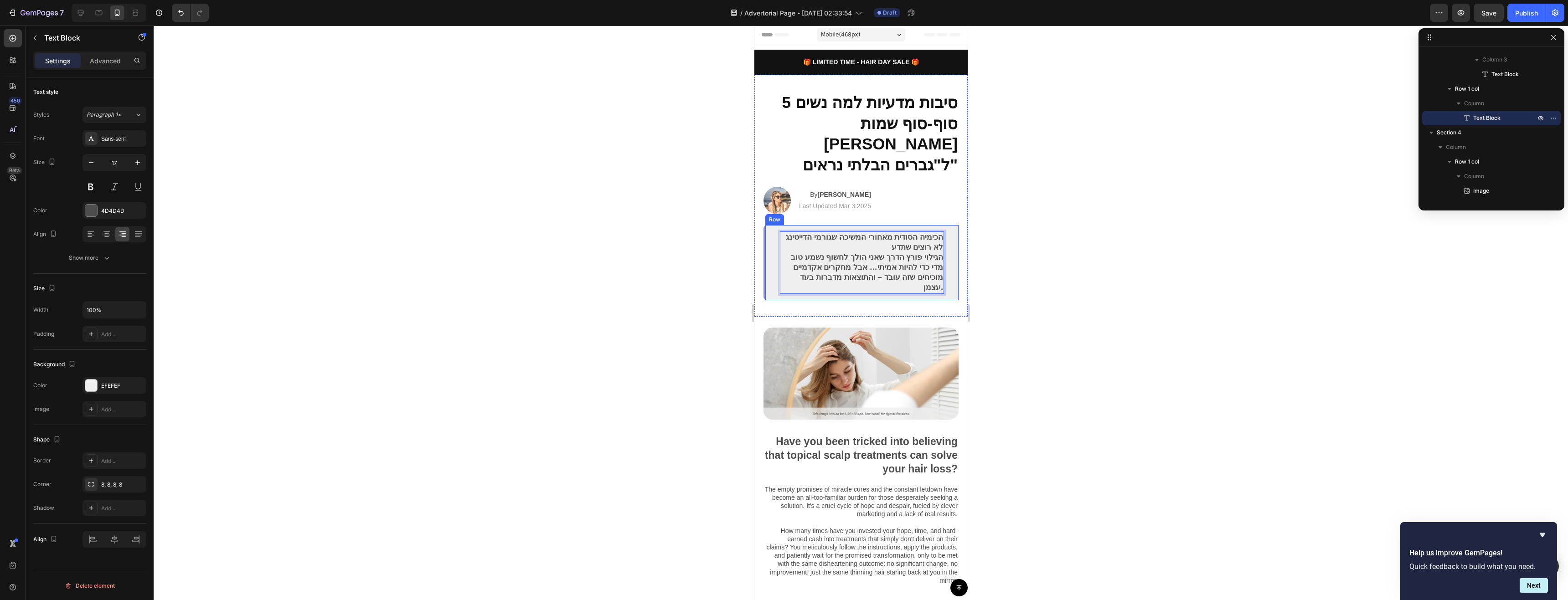
click at [1045, 277] on div at bounding box center [861, 313] width 1415 height 574
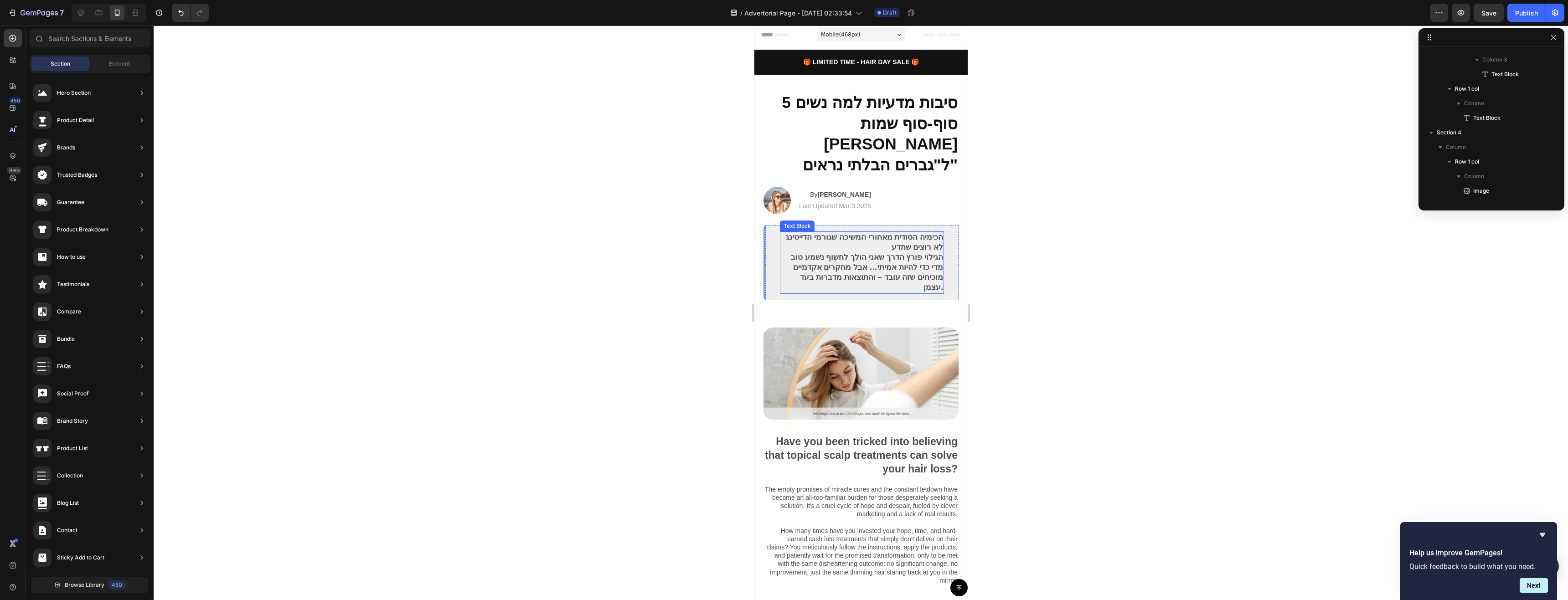
click at [897, 253] on p "הגילוי פורץ הדרך שאני הולך לחשוף נשמע טוב מדי כדי להיות אמיתי… אבל מחקרים אקדמי…" at bounding box center [861, 273] width 163 height 40
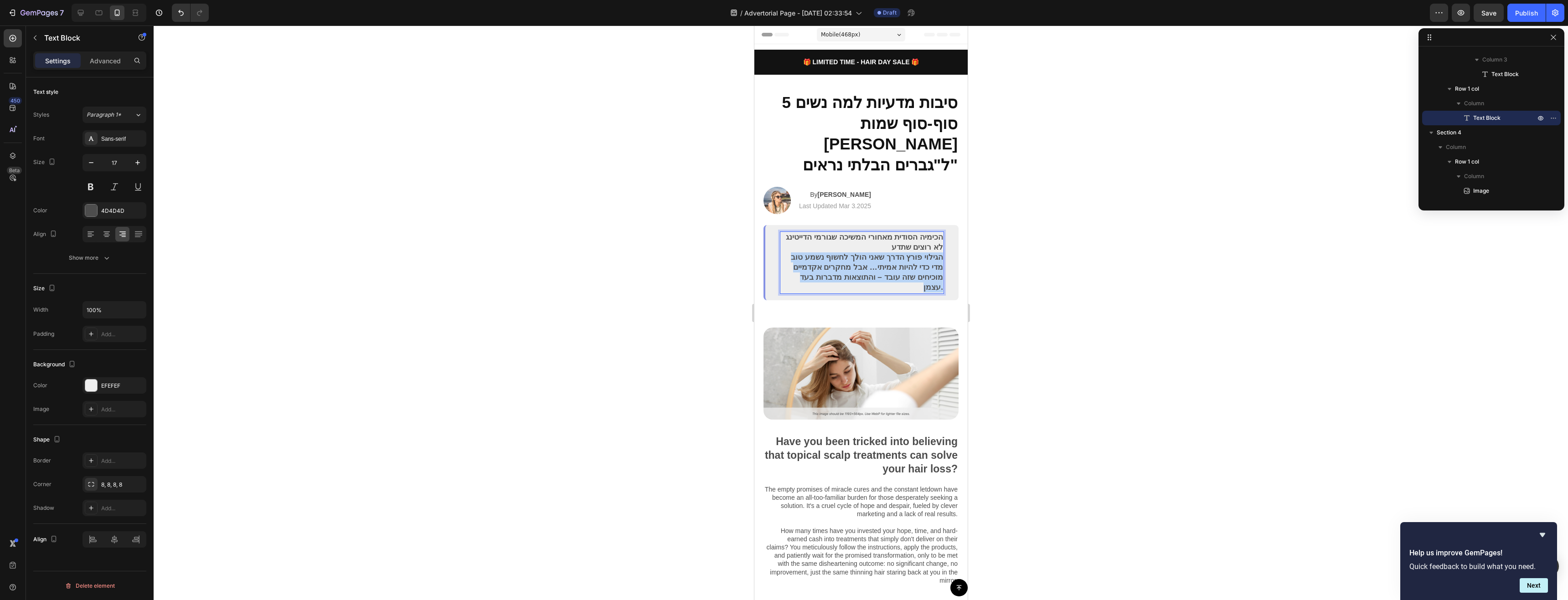
click at [897, 253] on p "הגילוי פורץ הדרך שאני הולך לחשוף נשמע טוב מדי כדי להיות אמיתי… אבל מחקרים אקדמי…" at bounding box center [861, 273] width 163 height 40
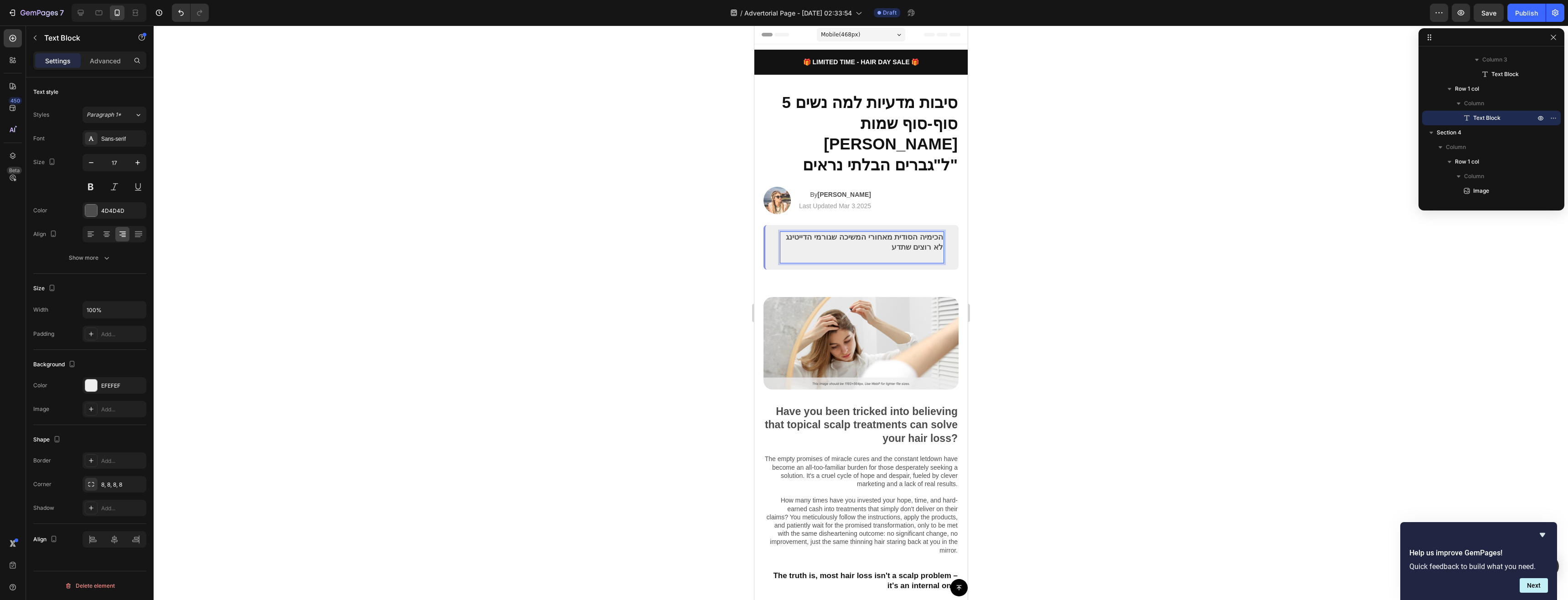
click at [1037, 259] on div at bounding box center [861, 313] width 1415 height 574
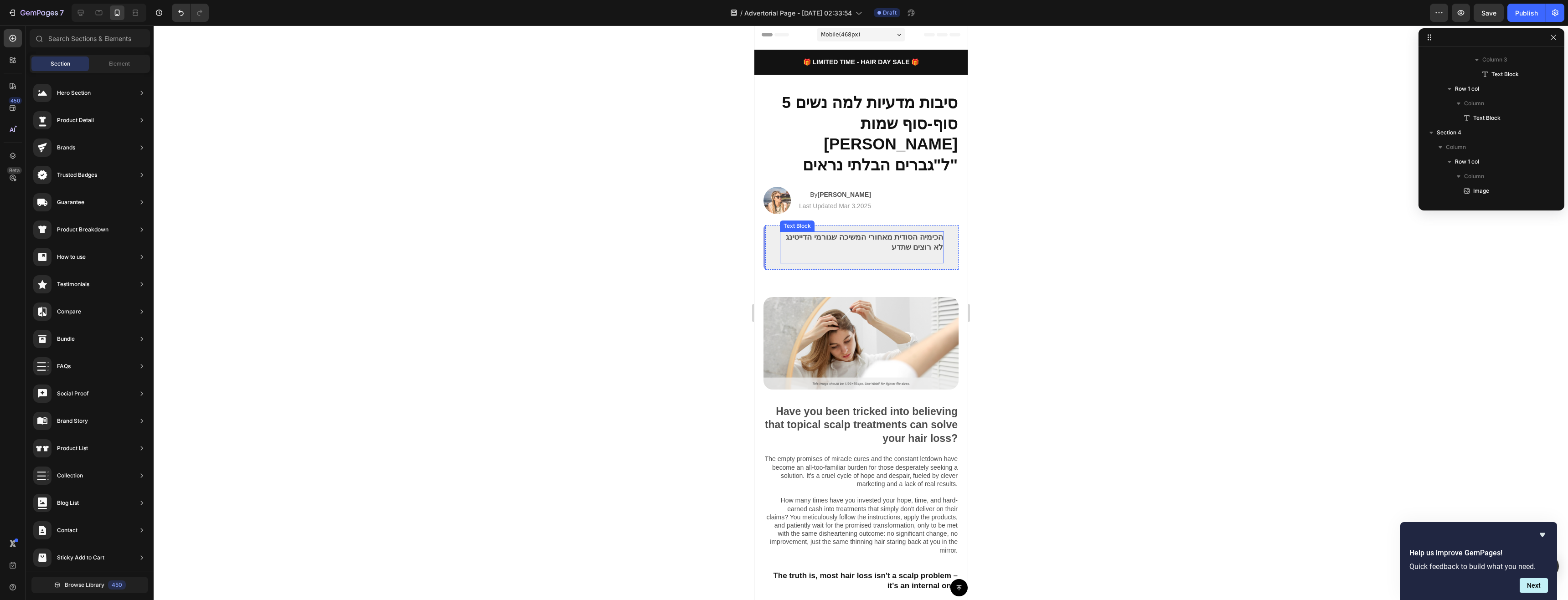
click at [856, 232] on p "הכימיה הסודית מאחורי המשיכה שגורמי הדייטינג לא רוצים שתדע" at bounding box center [861, 242] width 163 height 20
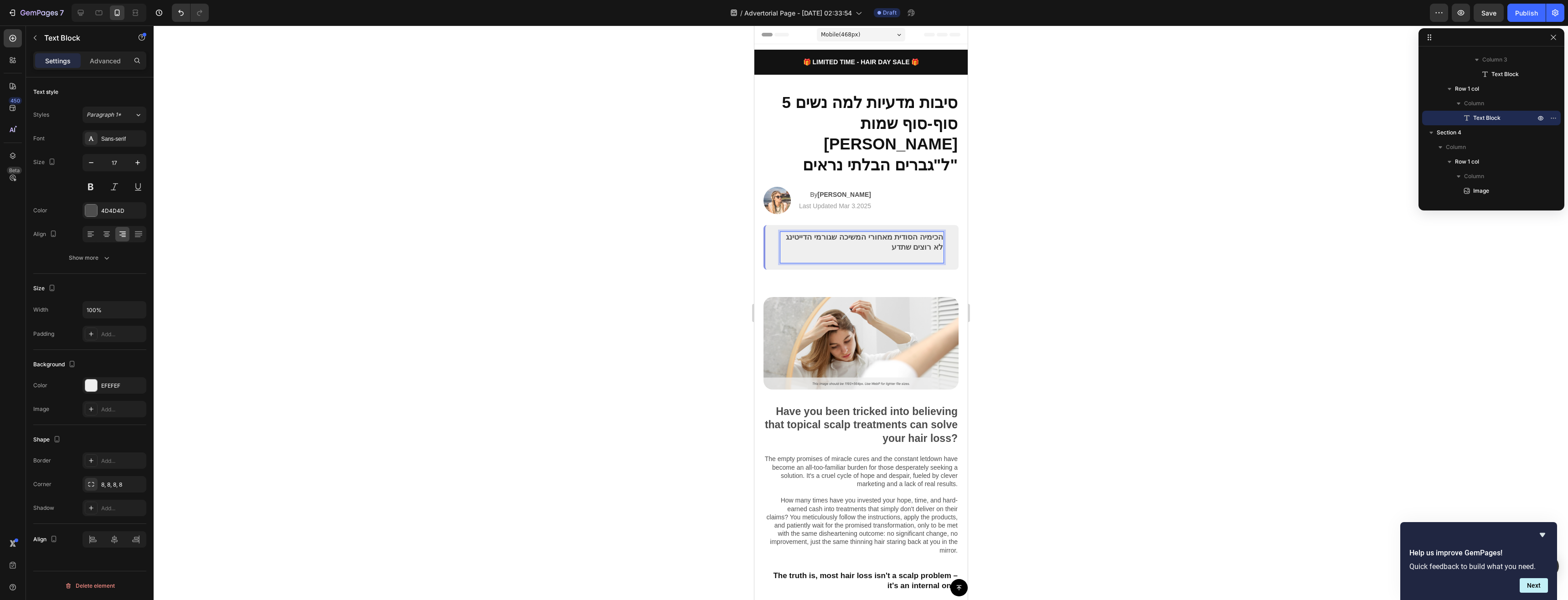
click at [897, 253] on p "Rich Text Editor. Editing area: main" at bounding box center [861, 257] width 163 height 10
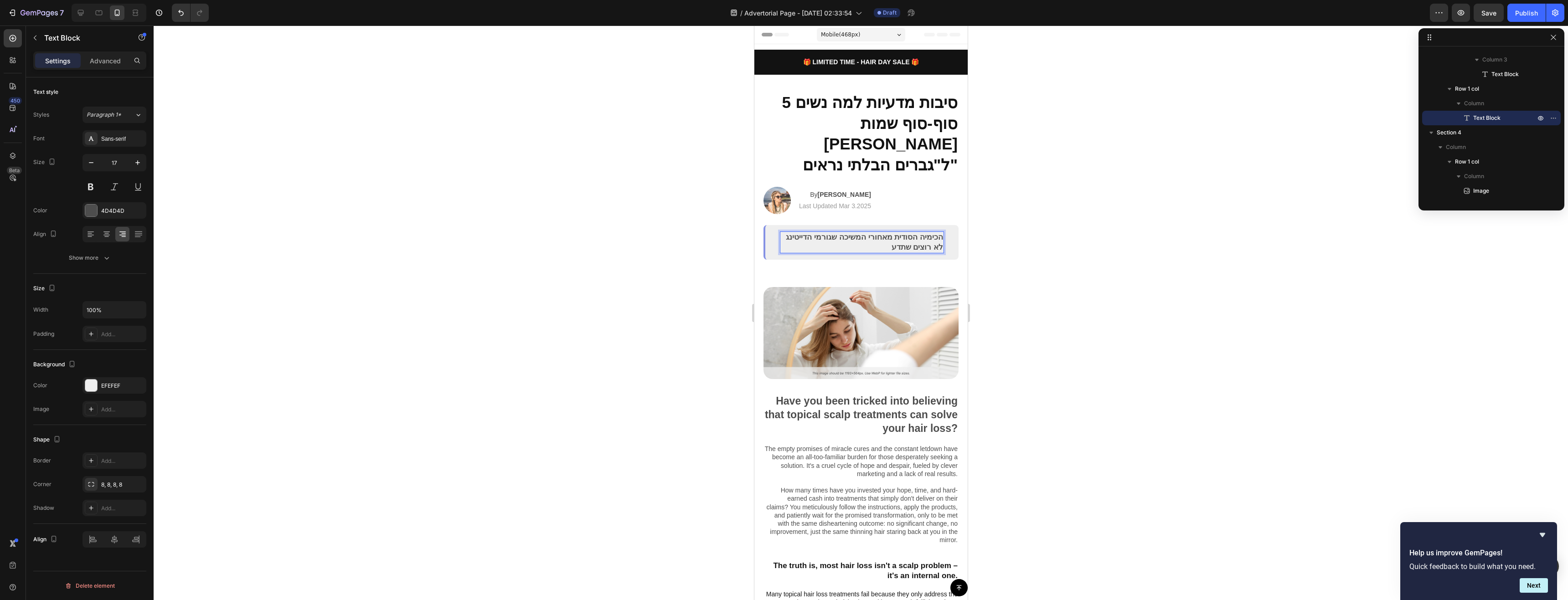
click at [827, 232] on p "הכימיה הסודית מאחורי המשיכה שגורמי הדייטינג לא רוצים שתדע" at bounding box center [861, 242] width 163 height 20
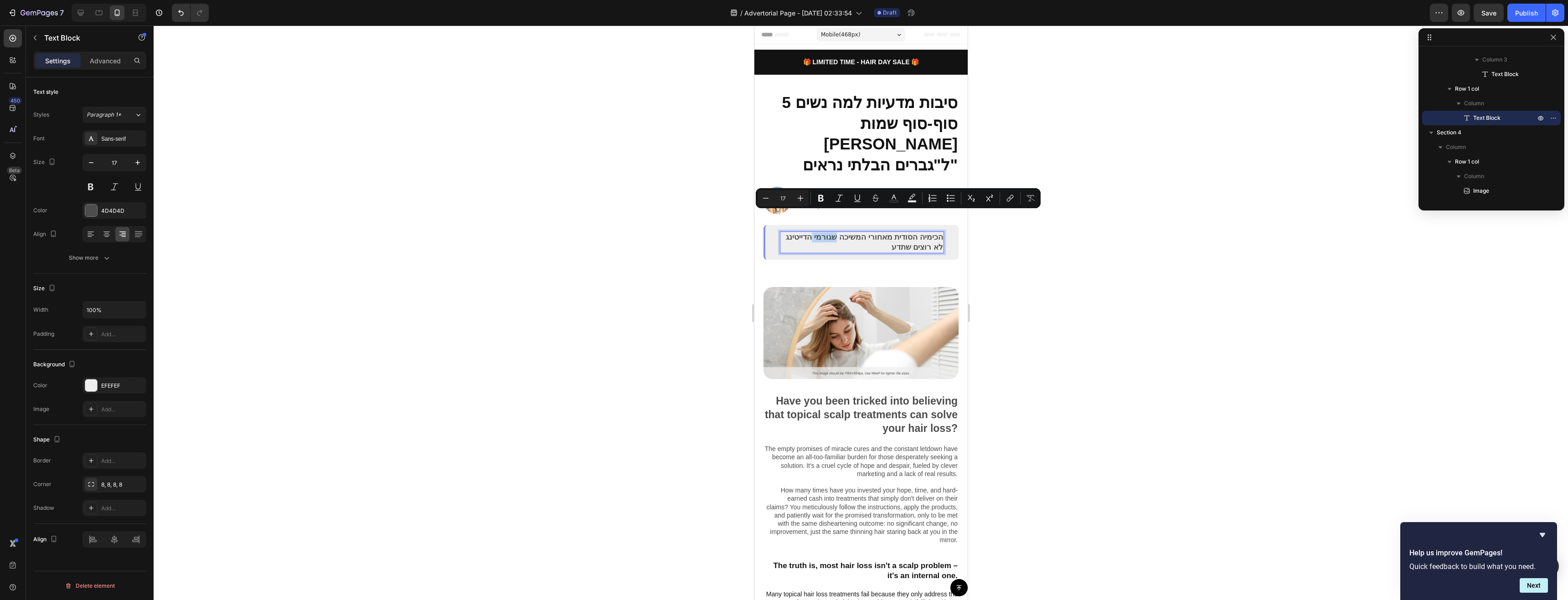
click at [814, 232] on p "הכימיה הסודית מאחורי המשיכה שגורמי הדייטינג לא רוצים שתדע" at bounding box center [861, 242] width 163 height 20
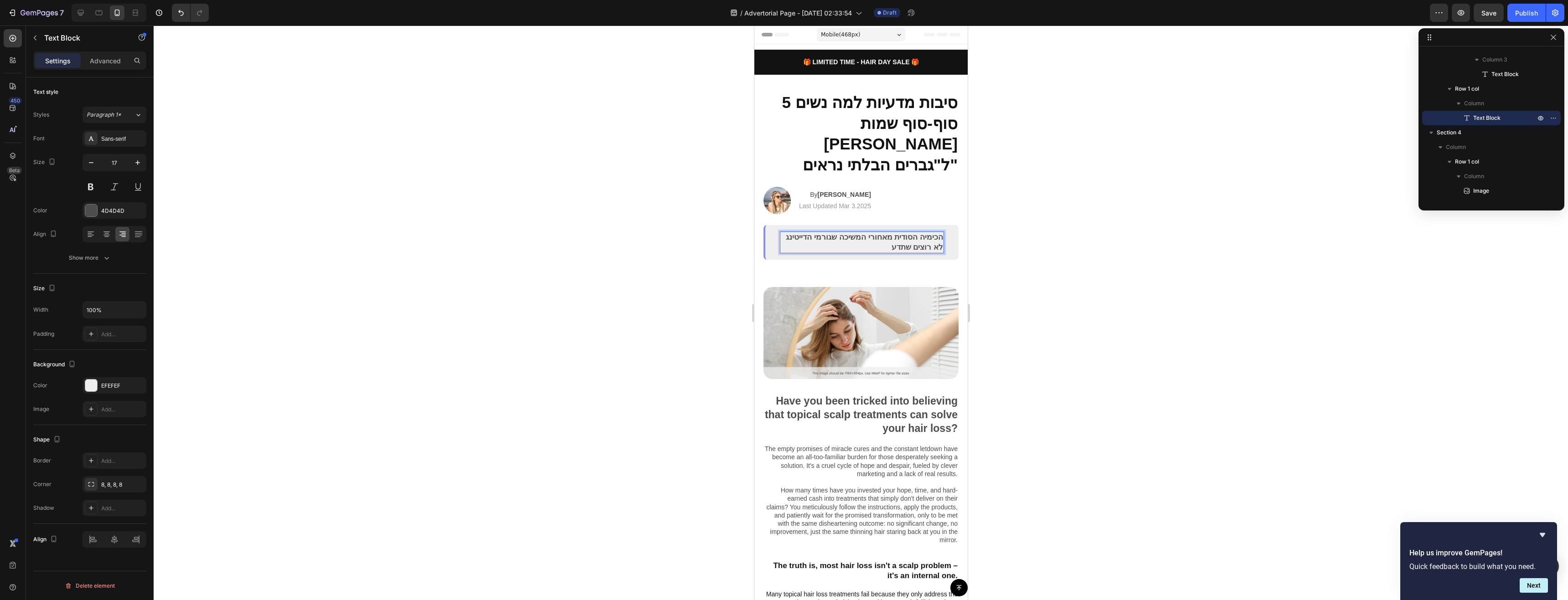
click at [817, 232] on p "הכימיה הסודית מאחורי המשיכה שגורמי הדייטינג לא רוצים שתדע" at bounding box center [861, 242] width 163 height 20
click at [1022, 221] on div at bounding box center [861, 313] width 1415 height 574
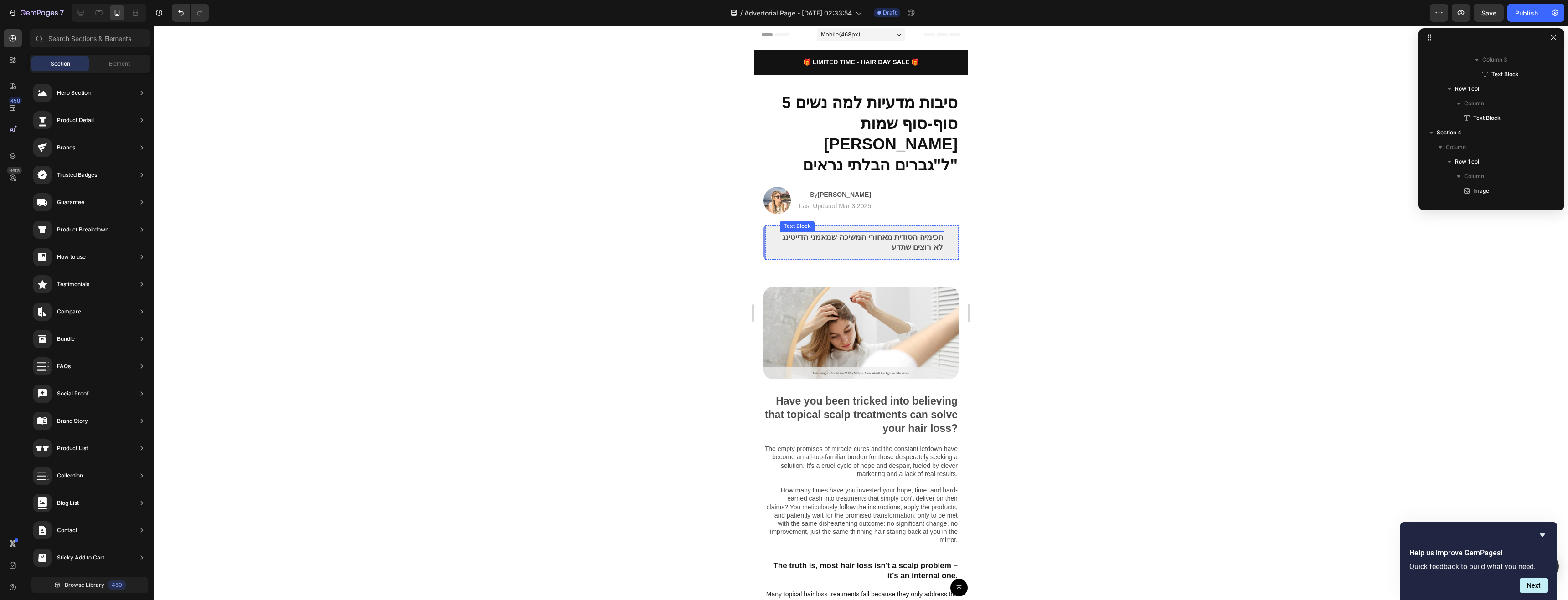
click at [880, 232] on p "הכימיה הסודית מאחורי המשיכה שמאמני הדייטינג לא רוצים שתדע" at bounding box center [861, 242] width 163 height 20
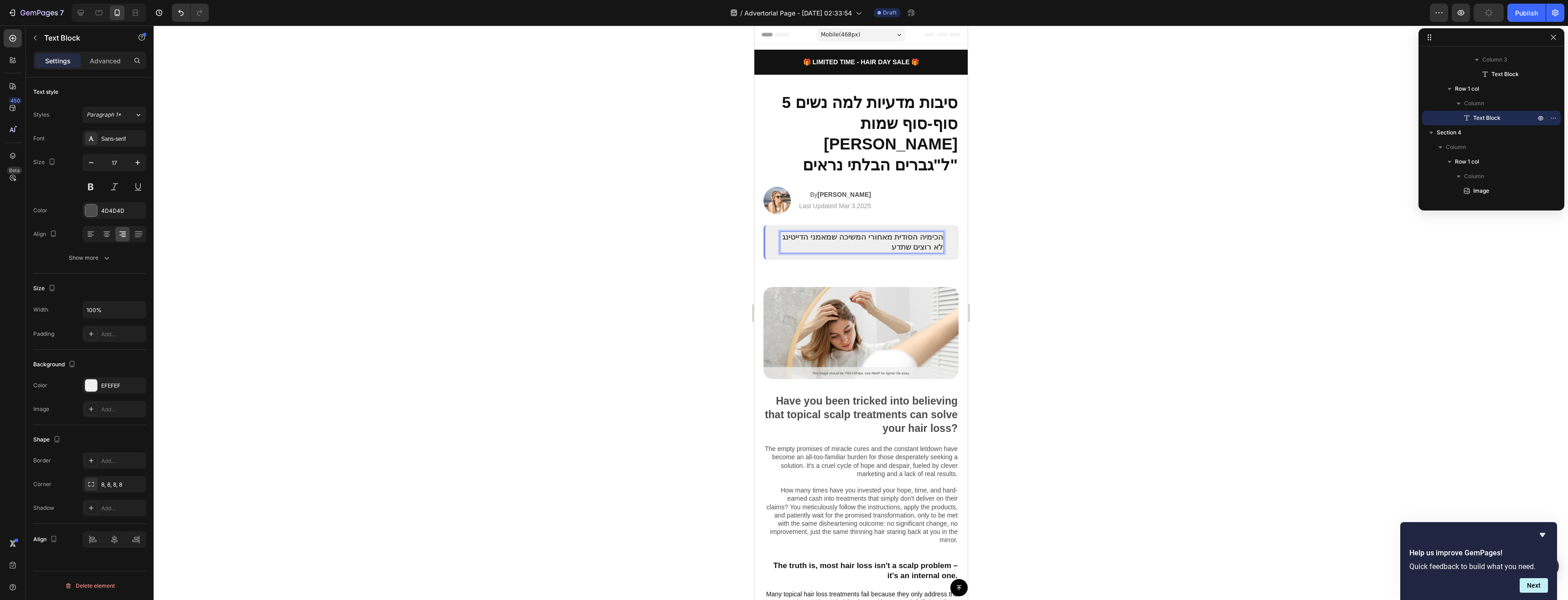
click at [997, 242] on div at bounding box center [861, 313] width 1415 height 574
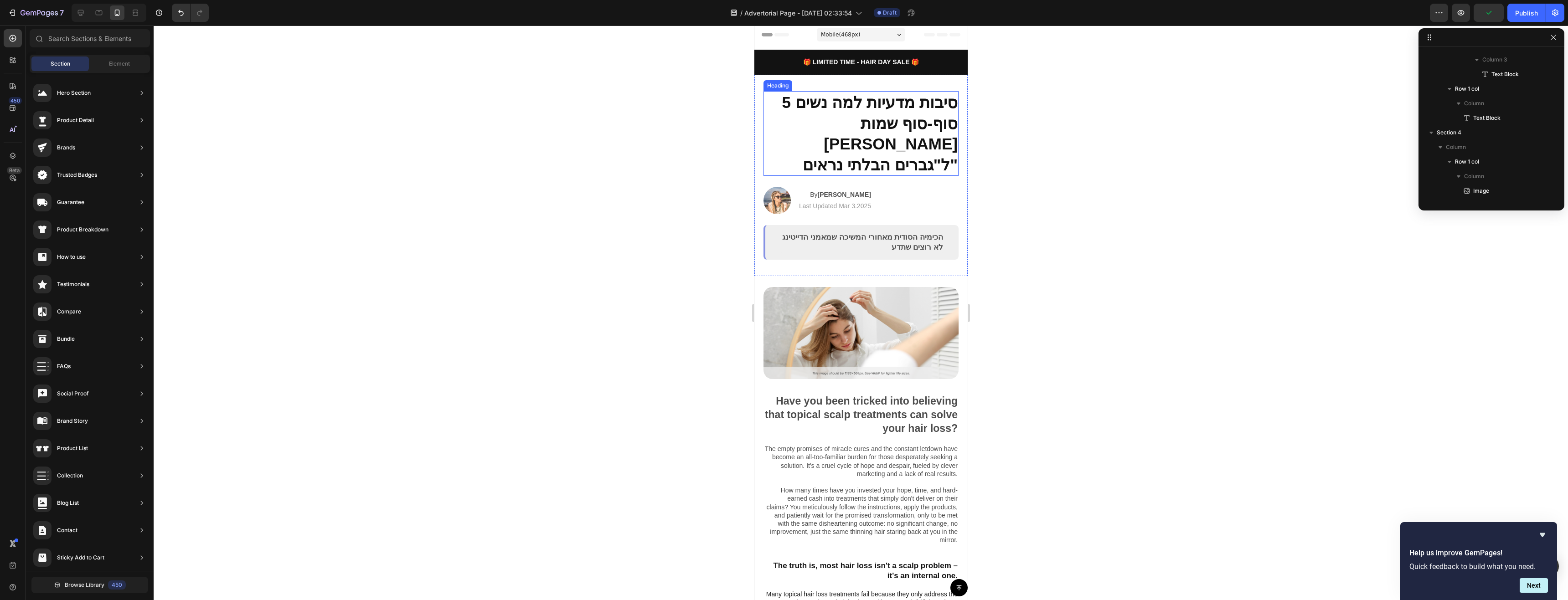
click at [905, 142] on p "5 סיבות מדעיות למה נשים סוף-סוף שמות לב ל"גברים הבלתי נראים"" at bounding box center [861, 133] width 194 height 83
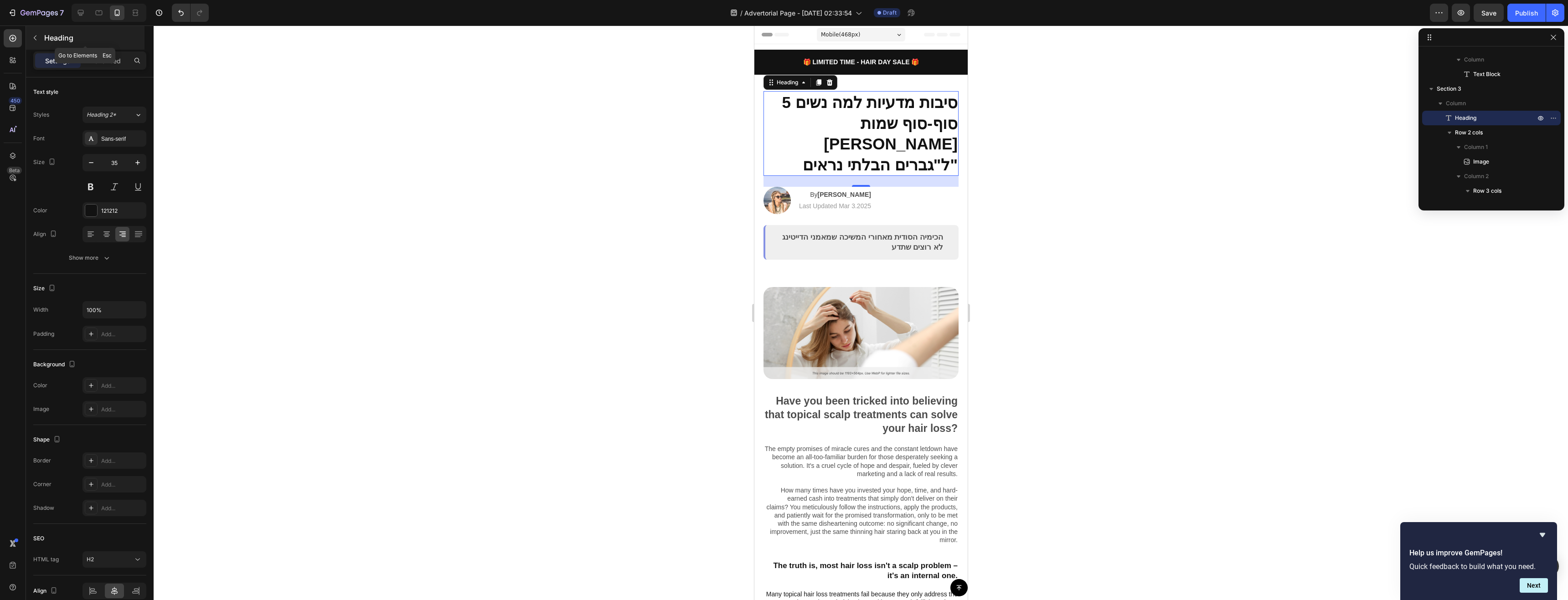
click at [37, 43] on button "button" at bounding box center [35, 38] width 15 height 15
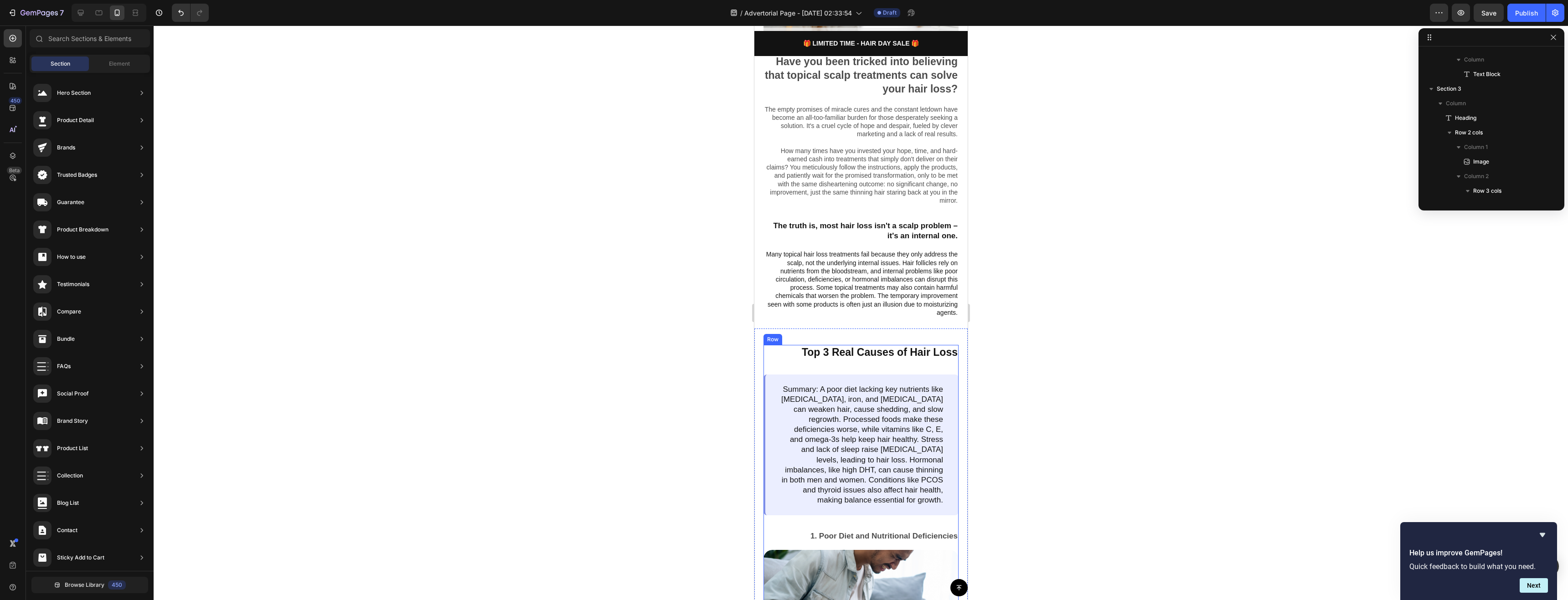
scroll to position [0, 0]
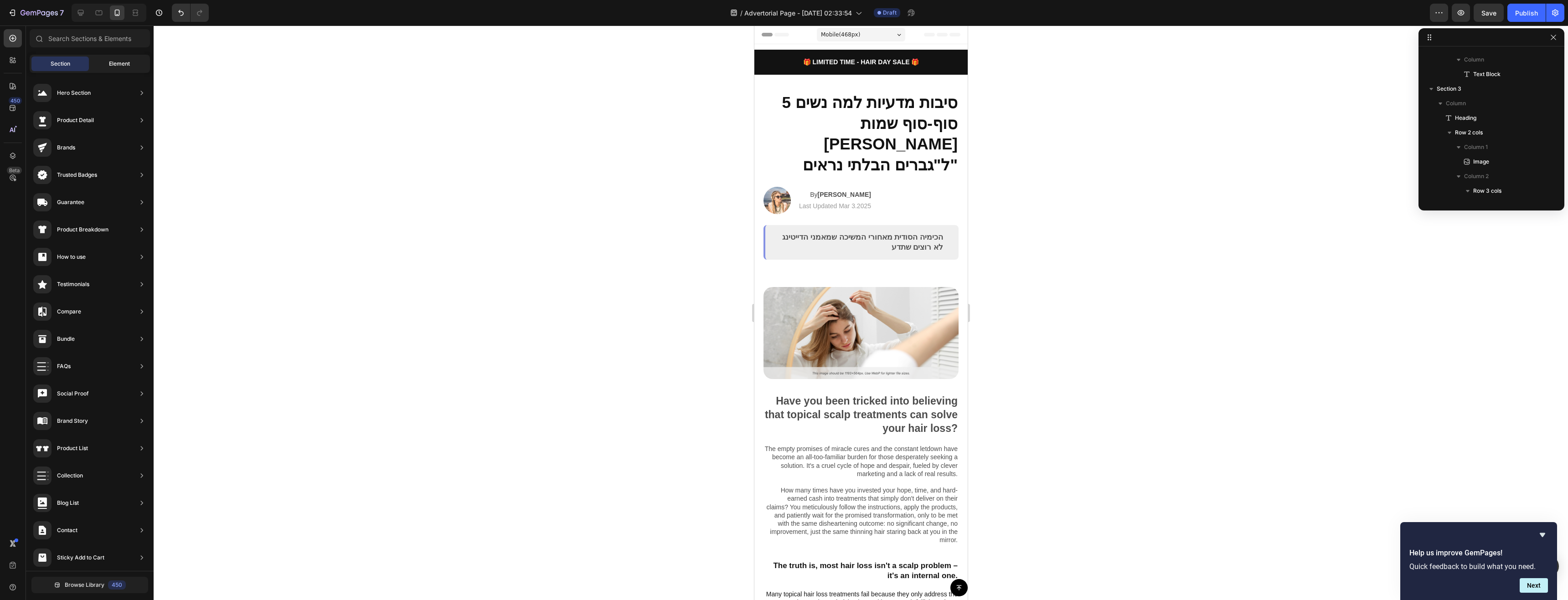
click at [105, 58] on div "Element" at bounding box center [119, 64] width 57 height 15
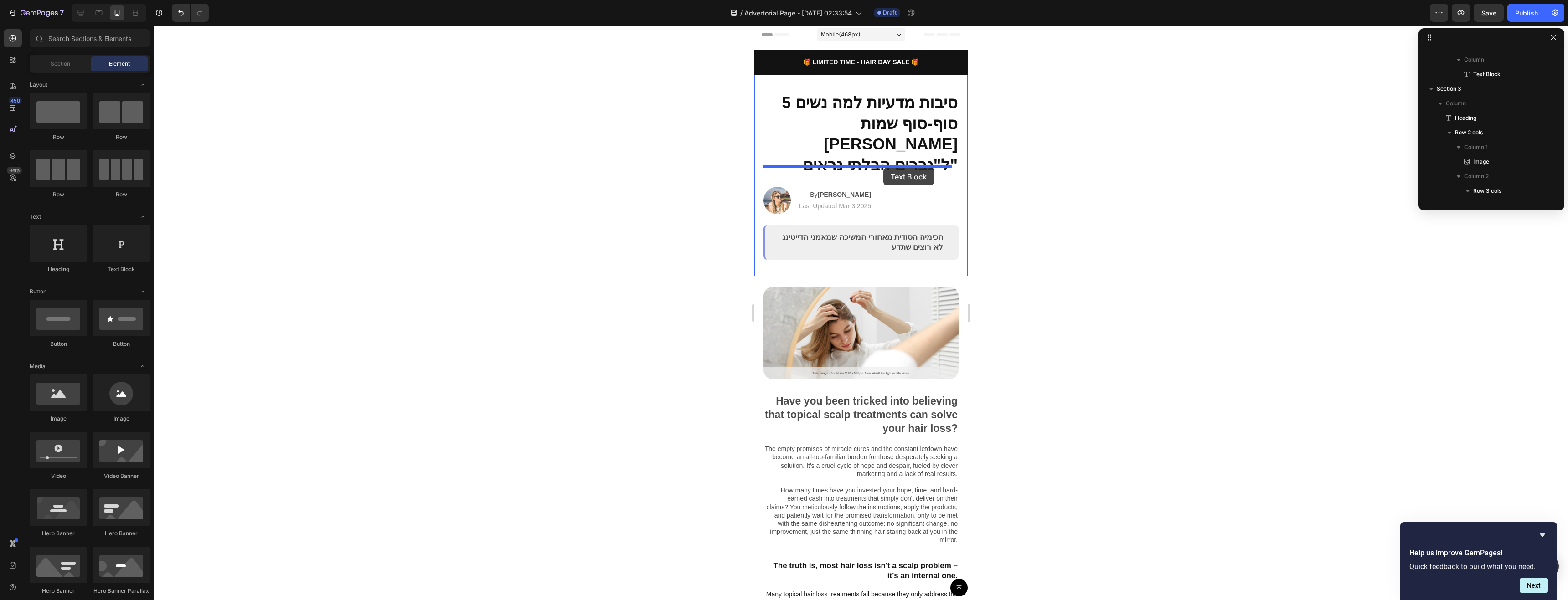
drag, startPoint x: 998, startPoint y: 259, endPoint x: 883, endPoint y: 168, distance: 146.6
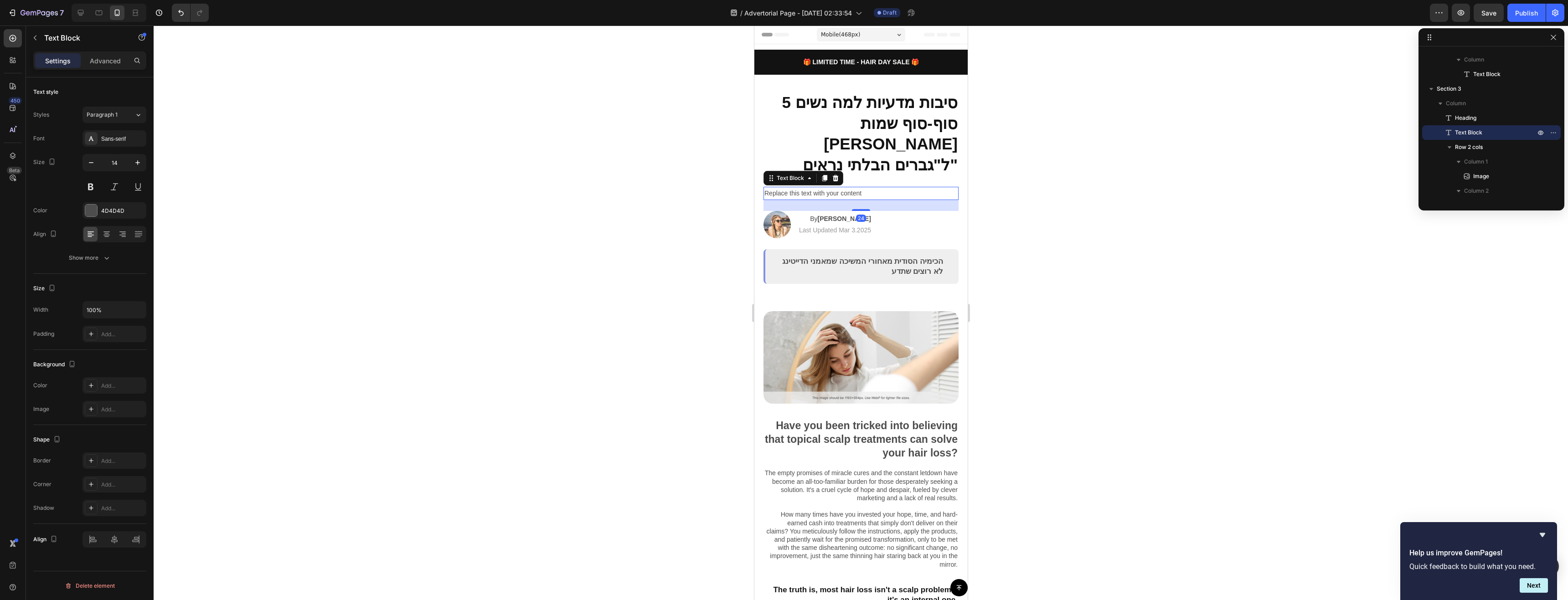
click at [861, 187] on div "Replace this text with your content" at bounding box center [861, 194] width 195 height 13
click at [861, 188] on p "Replace this text with your content" at bounding box center [861, 194] width 194 height 12
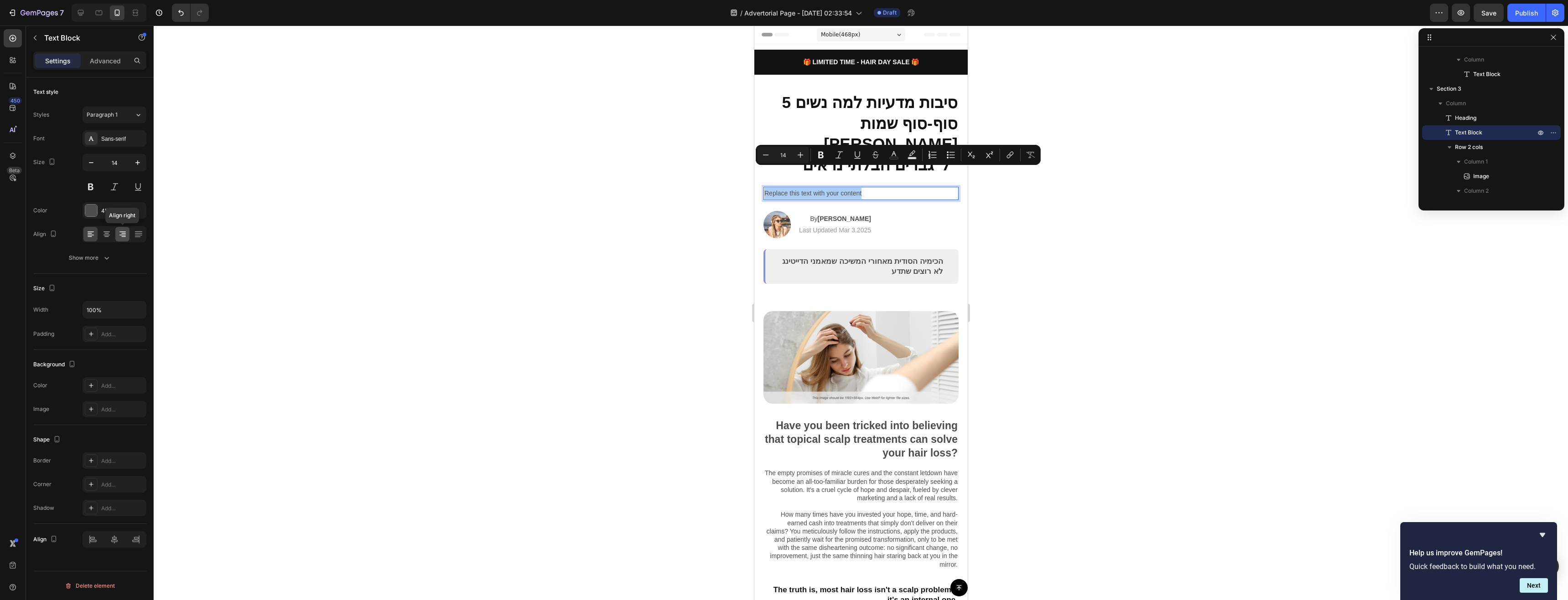
click at [124, 237] on icon at bounding box center [122, 234] width 9 height 9
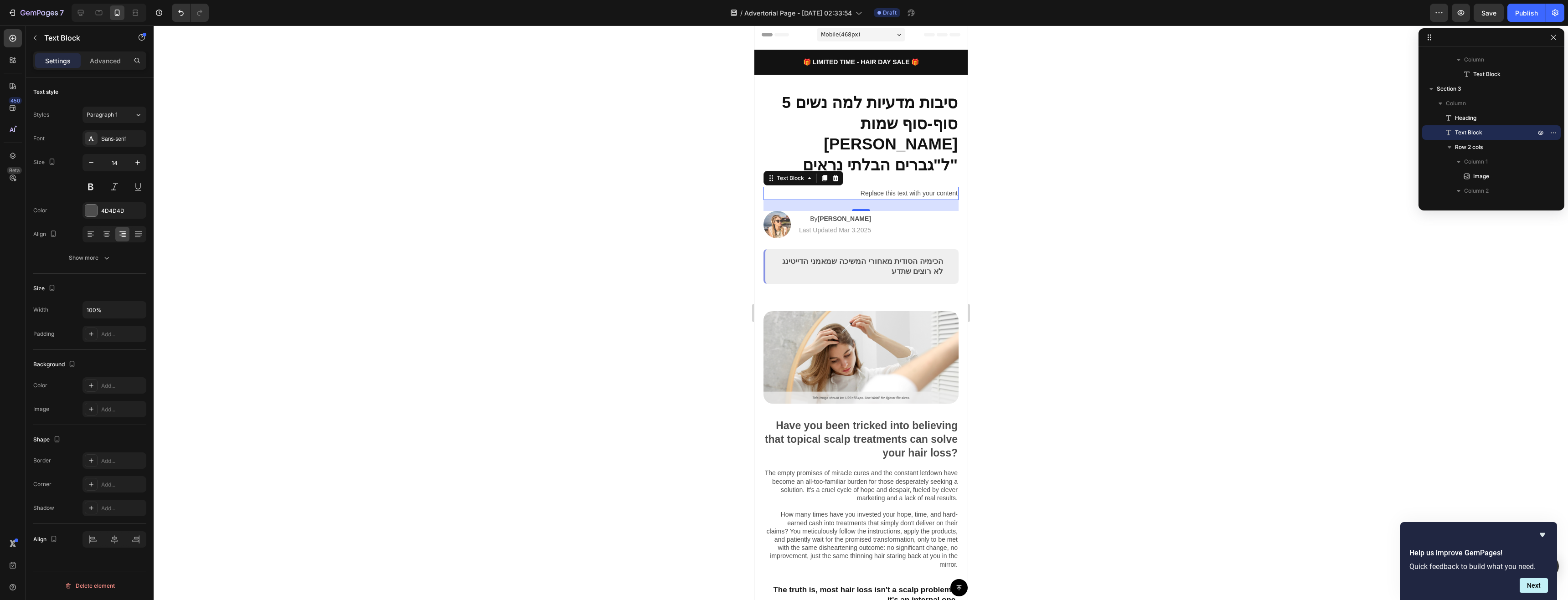
click at [940, 188] on p "Replace this text with your content" at bounding box center [861, 194] width 194 height 12
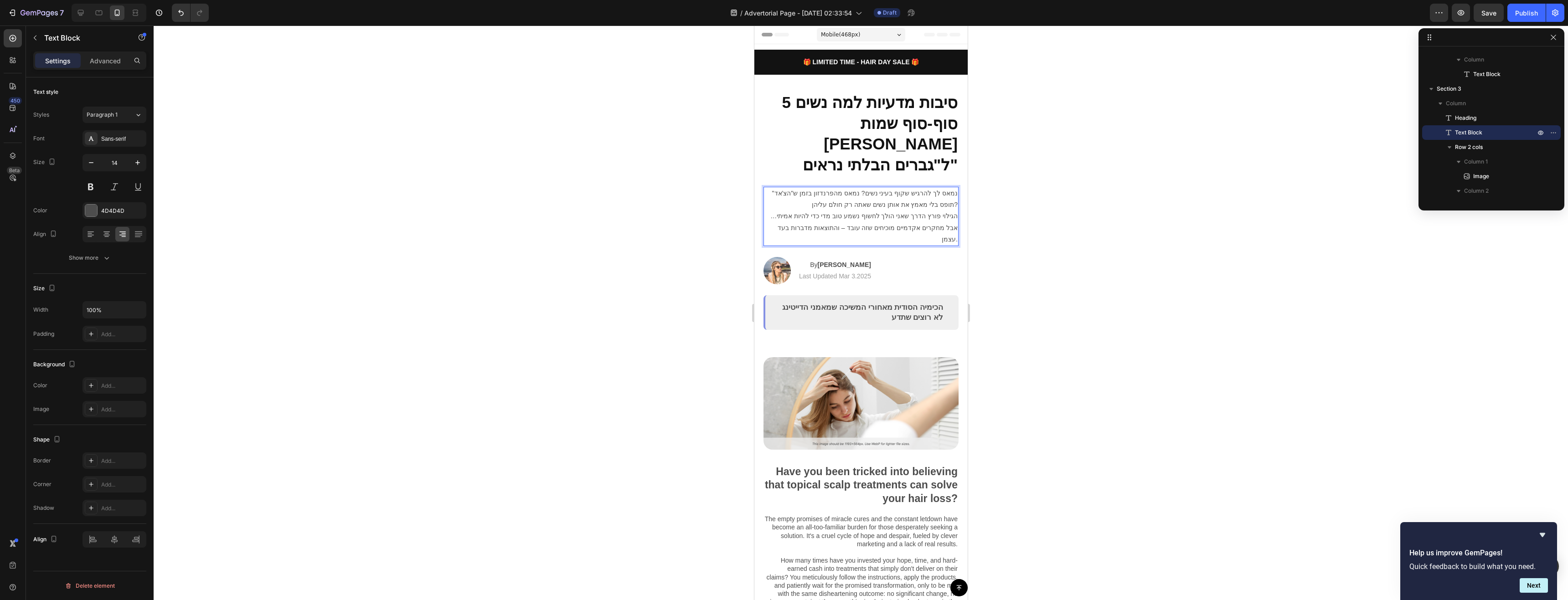
click at [1020, 197] on div at bounding box center [861, 313] width 1415 height 574
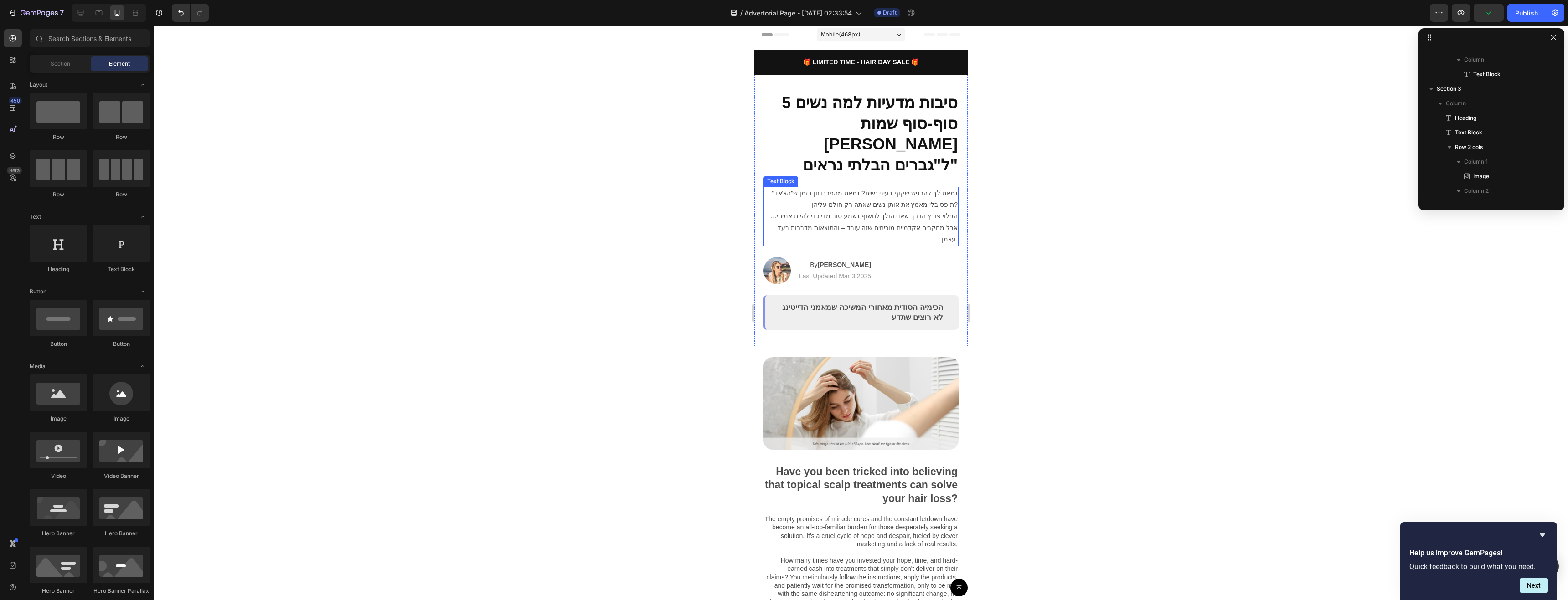
click at [932, 199] on p "נמאס לך להרגיש שקוף בעיני נשים? נמאס מהפרנדזון בזמן ש"הצ'אד" תופס בלי מאמץ את א…" at bounding box center [861, 217] width 194 height 57
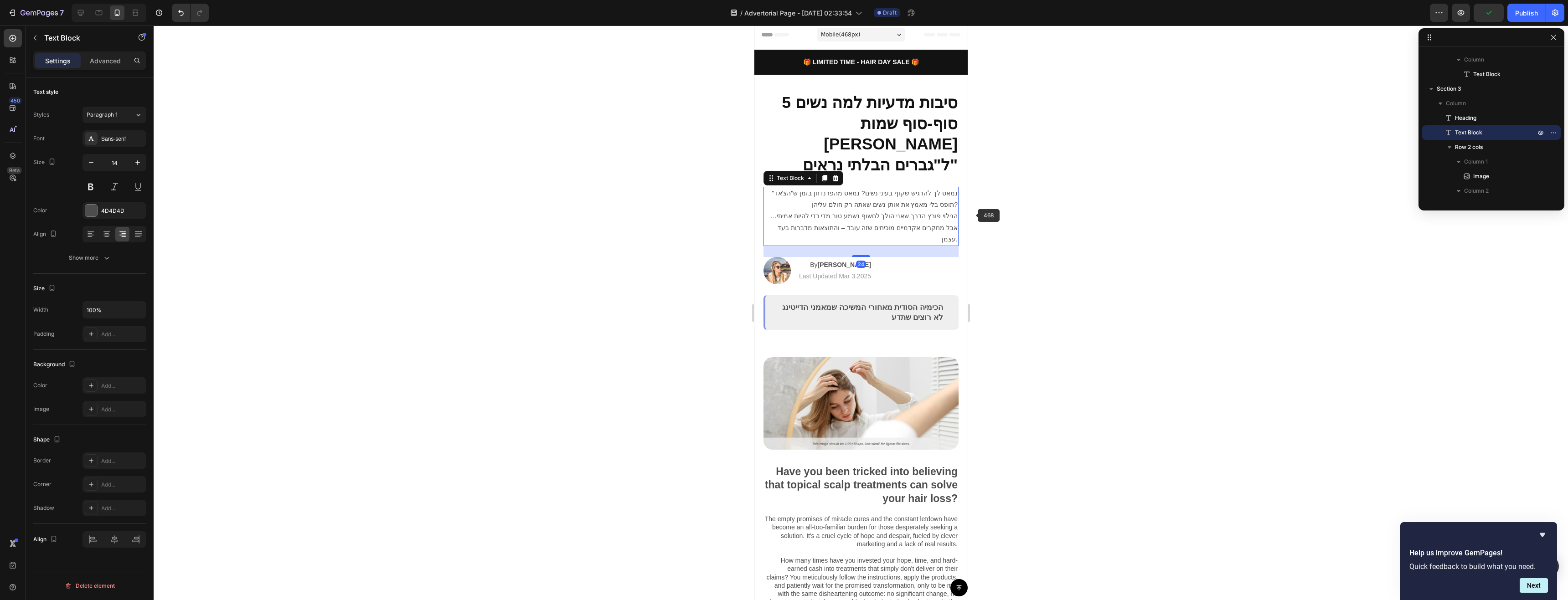
click at [1001, 214] on div at bounding box center [861, 313] width 1415 height 574
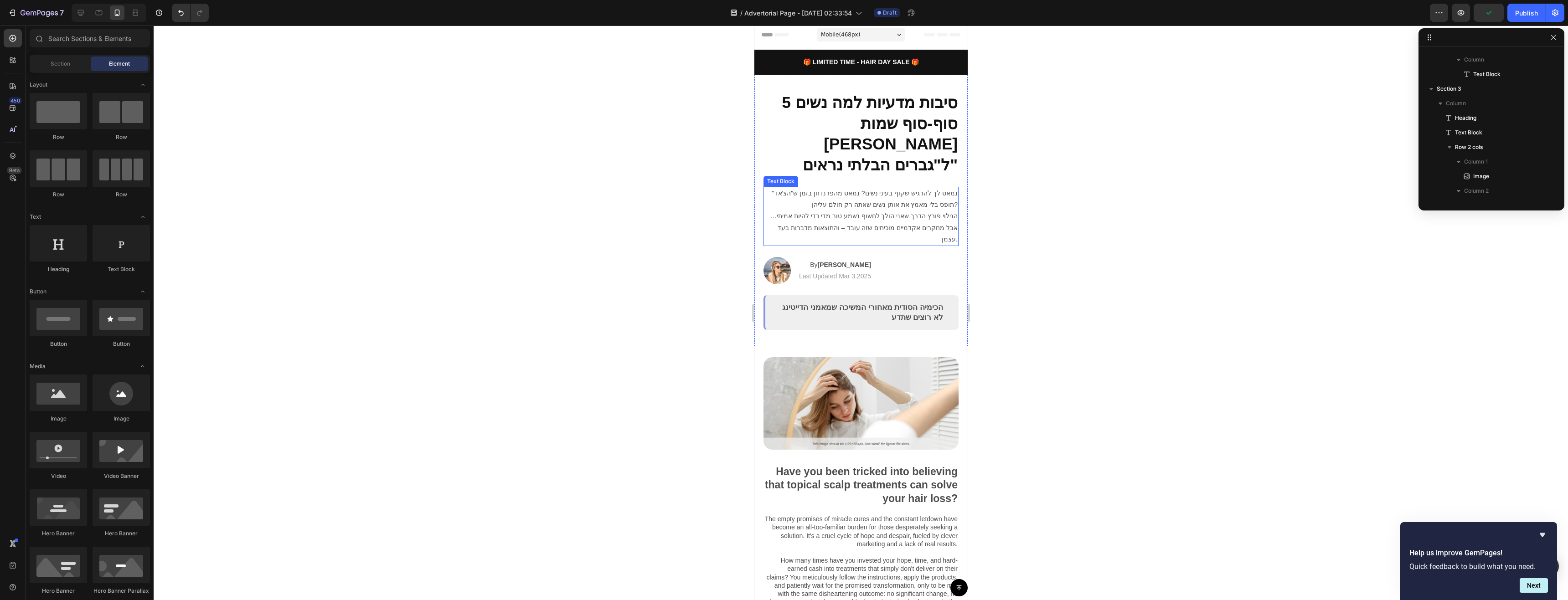
click at [936, 195] on p "נמאס לך להרגיש שקוף בעיני נשים? נמאס מהפרנדזון בזמן ש"הצ'אד" תופס בלי מאמץ את א…" at bounding box center [861, 217] width 194 height 57
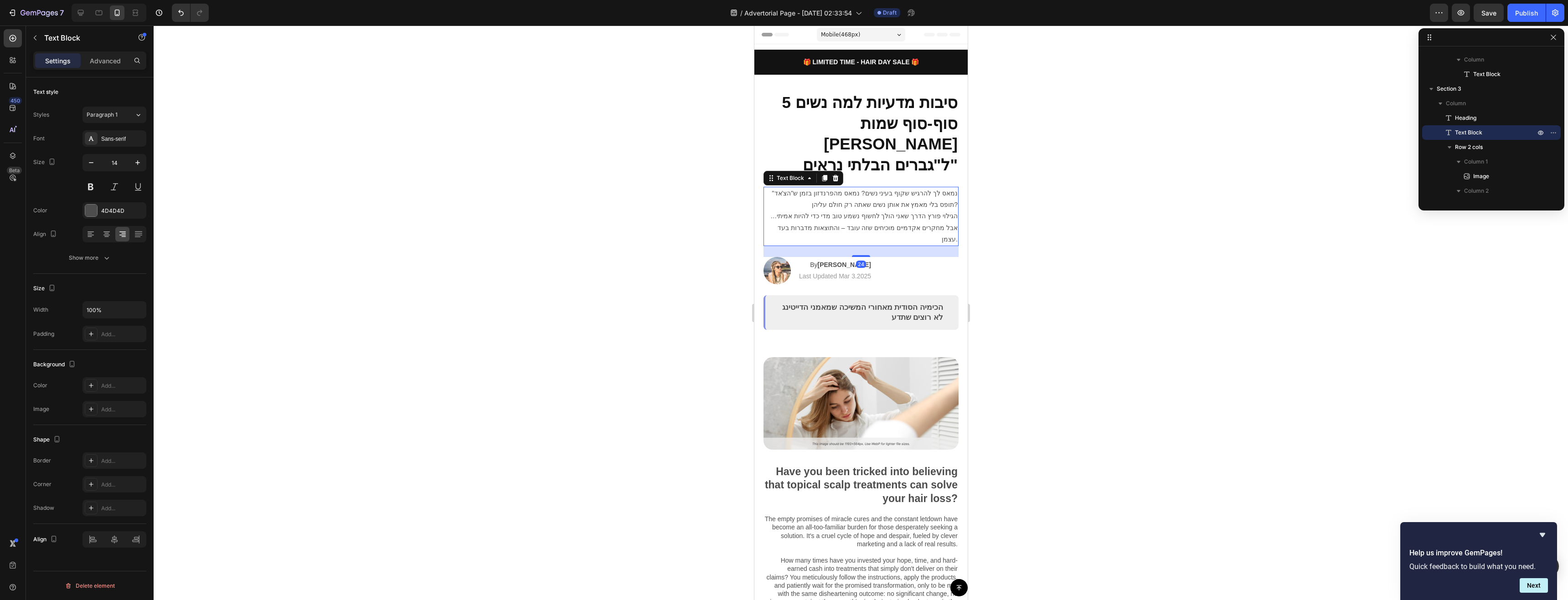
click at [1058, 215] on div at bounding box center [861, 313] width 1415 height 574
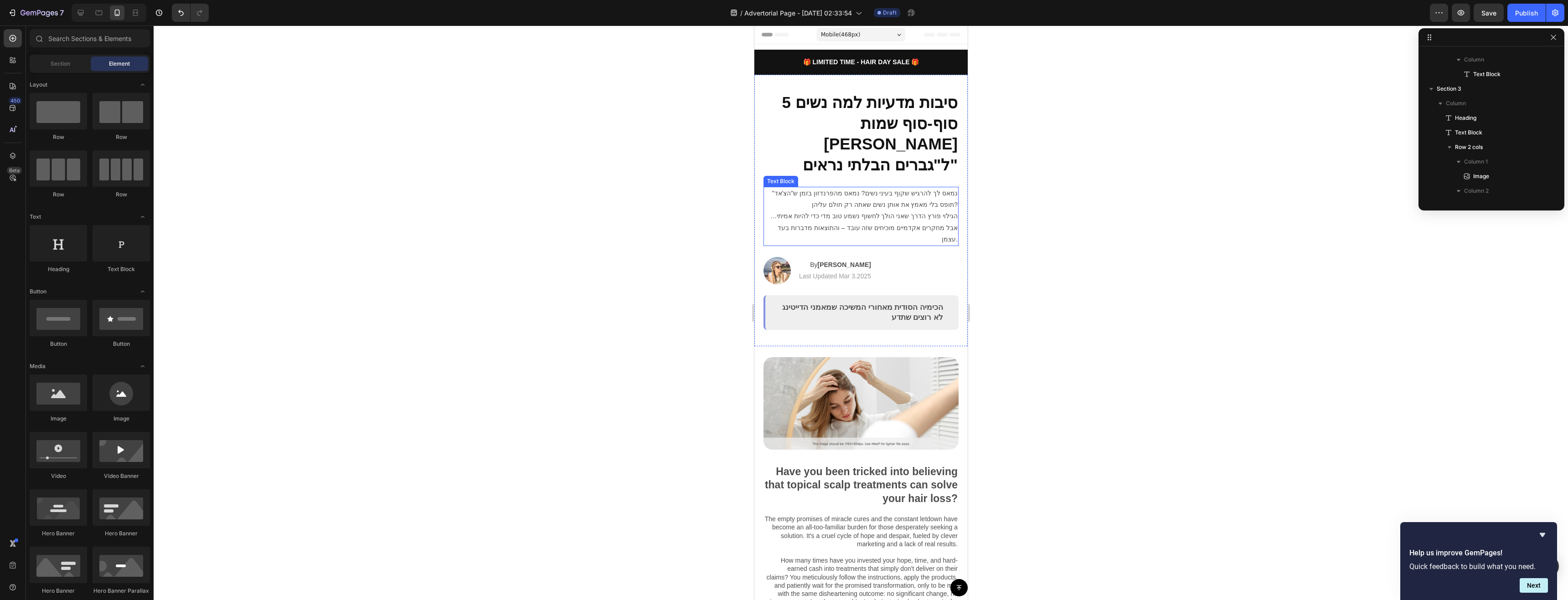
click at [937, 195] on p "נמאס לך להרגיש שקוף בעיני נשים? נמאס מהפרנדזון בזמן ש"הצ'אד" תופס בלי מאמץ את א…" at bounding box center [861, 217] width 194 height 57
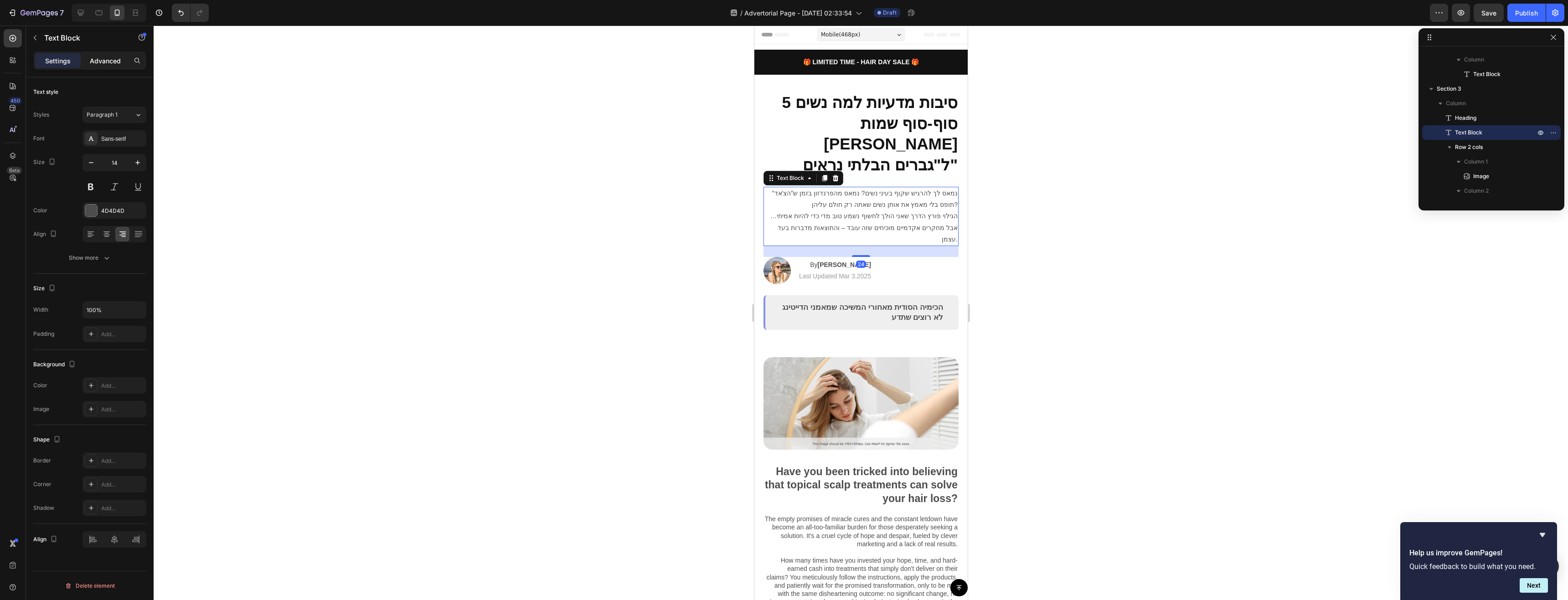
click at [104, 62] on p "Advanced" at bounding box center [105, 61] width 31 height 10
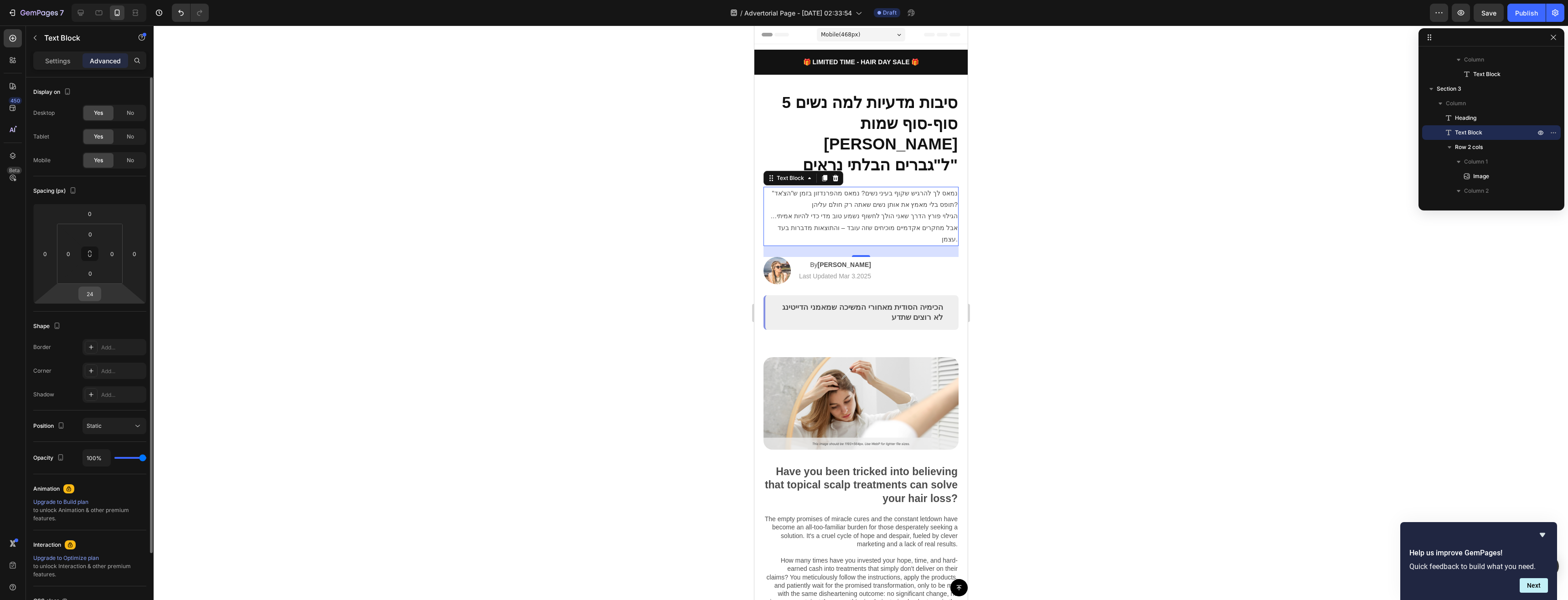
click at [91, 291] on input "24" at bounding box center [90, 294] width 18 height 13
click at [111, 403] on div "2XL 32px" at bounding box center [109, 409] width 57 height 13
click at [88, 291] on input "32" at bounding box center [90, 294] width 18 height 13
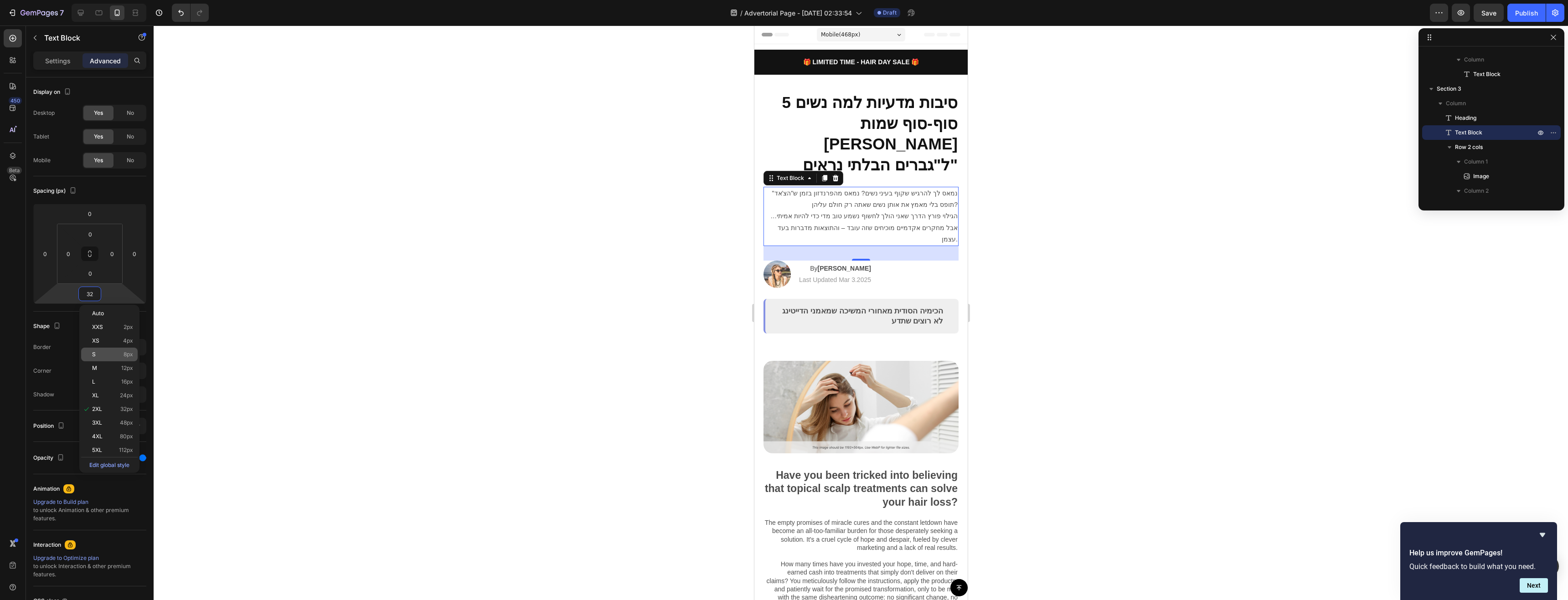
drag, startPoint x: 108, startPoint y: 394, endPoint x: 110, endPoint y: 354, distance: 40.0
click at [108, 394] on p "XL 24px" at bounding box center [112, 396] width 41 height 6
type input "24"
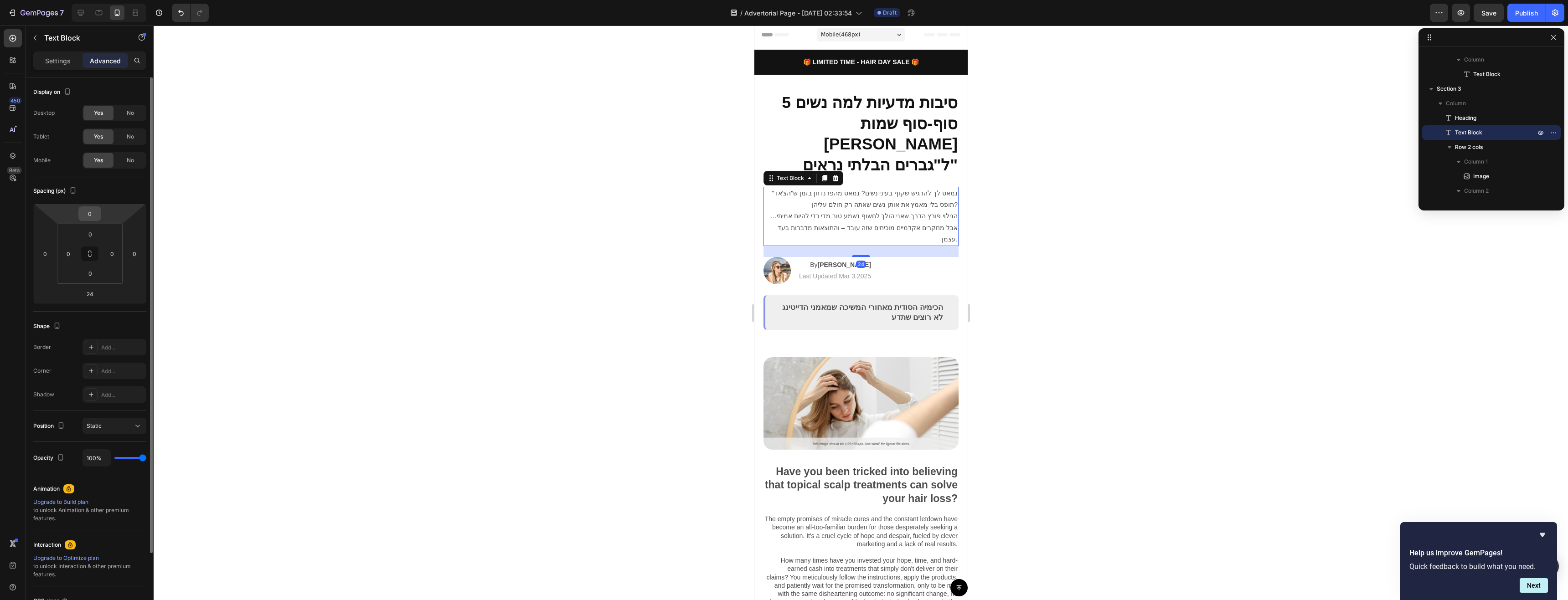
click at [94, 217] on input "0" at bounding box center [90, 214] width 18 height 13
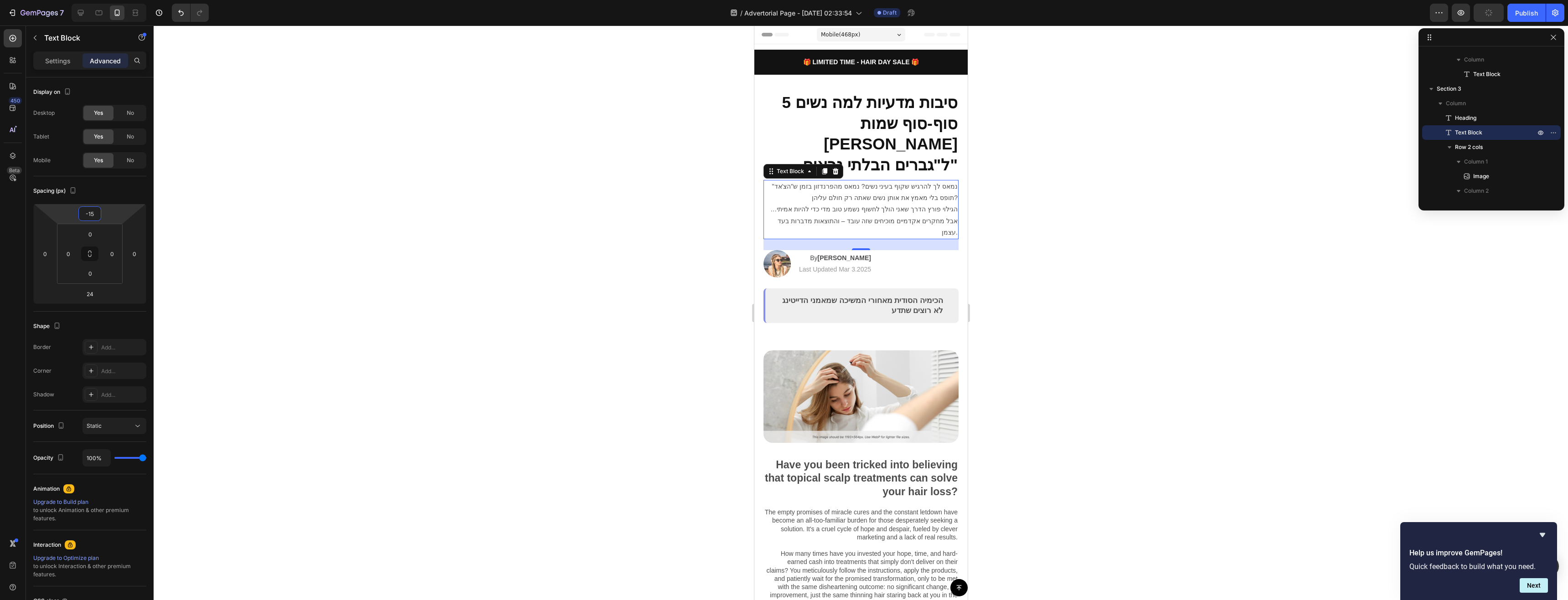
type input "-15"
click at [1130, 412] on div at bounding box center [861, 313] width 1415 height 574
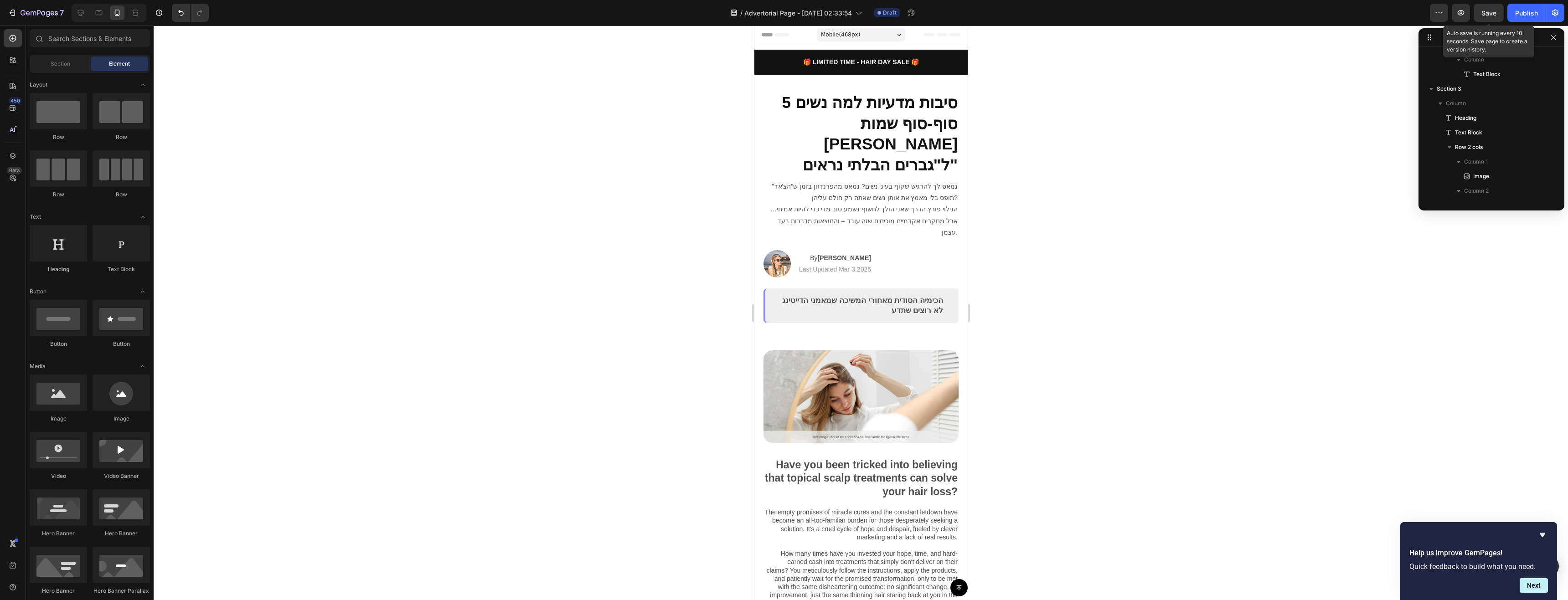
click at [1482, 12] on span "Save" at bounding box center [1489, 13] width 15 height 8
click at [863, 186] on p "נמאס לך להרגיש שקוף בעיני נשים? נמאס מהפרנדזון בזמן ש"הצ'אד" תופס בלי מאמץ את א…" at bounding box center [861, 209] width 194 height 57
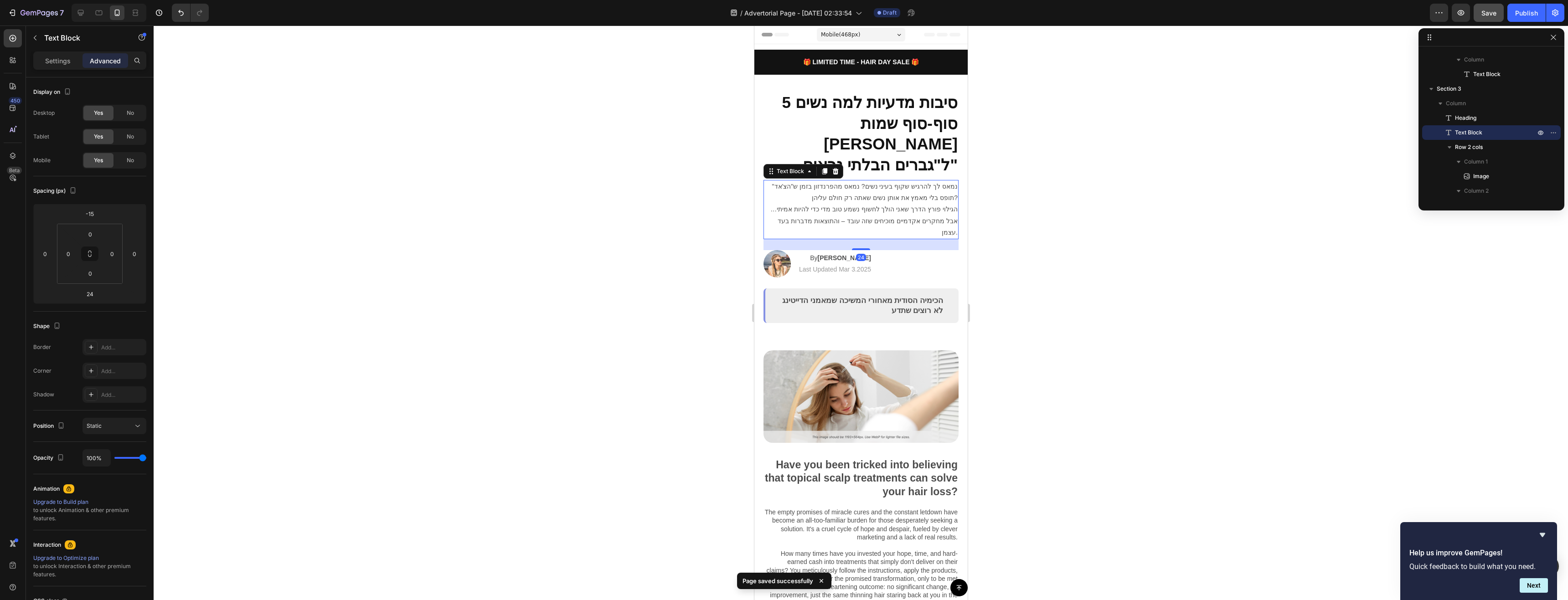
click at [1478, 15] on button "Save" at bounding box center [1488, 13] width 30 height 18
click at [1464, 17] on button "button" at bounding box center [1461, 13] width 18 height 18
click at [834, 46] on div "Advertorial Text Block 00 HRS 00 MIN 00 SEC Countdown Timer Row Limited time: 3…" at bounding box center [861, 60] width 213 height 30
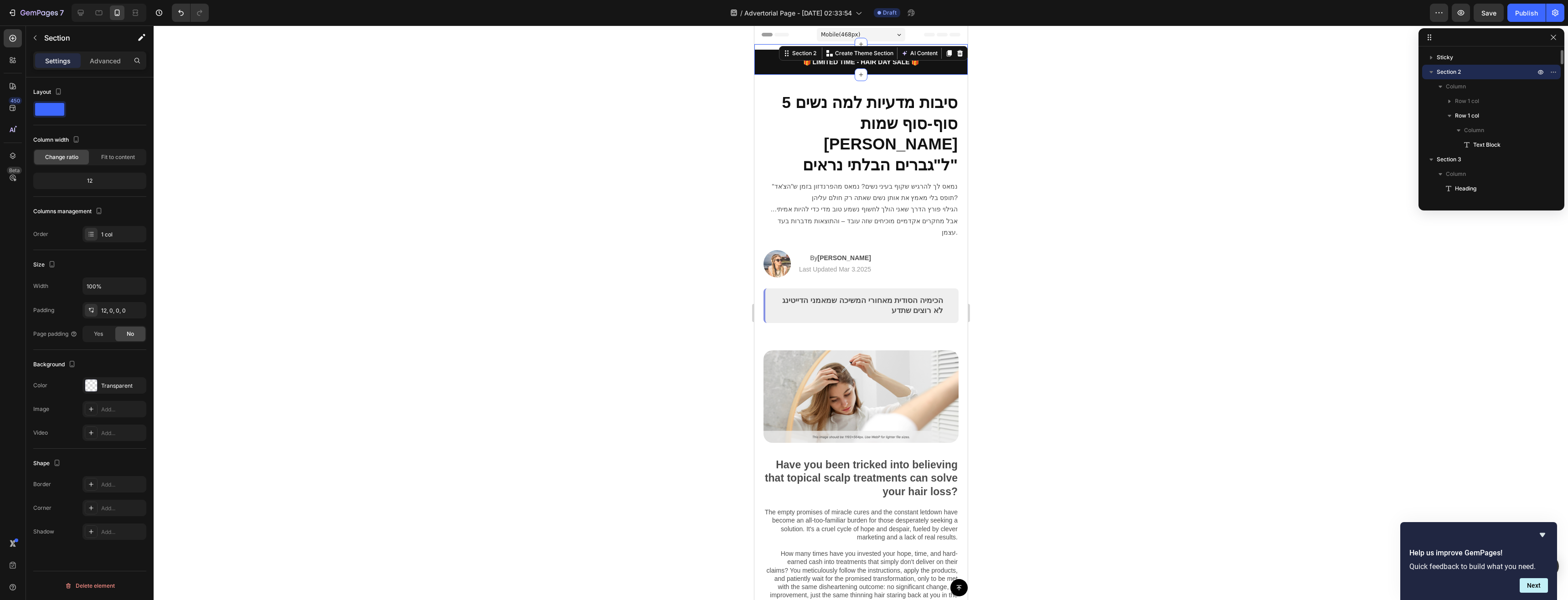
click at [85, 53] on div "Settings Advanced" at bounding box center [90, 61] width 113 height 18
click at [99, 60] on p "Advanced" at bounding box center [105, 61] width 31 height 10
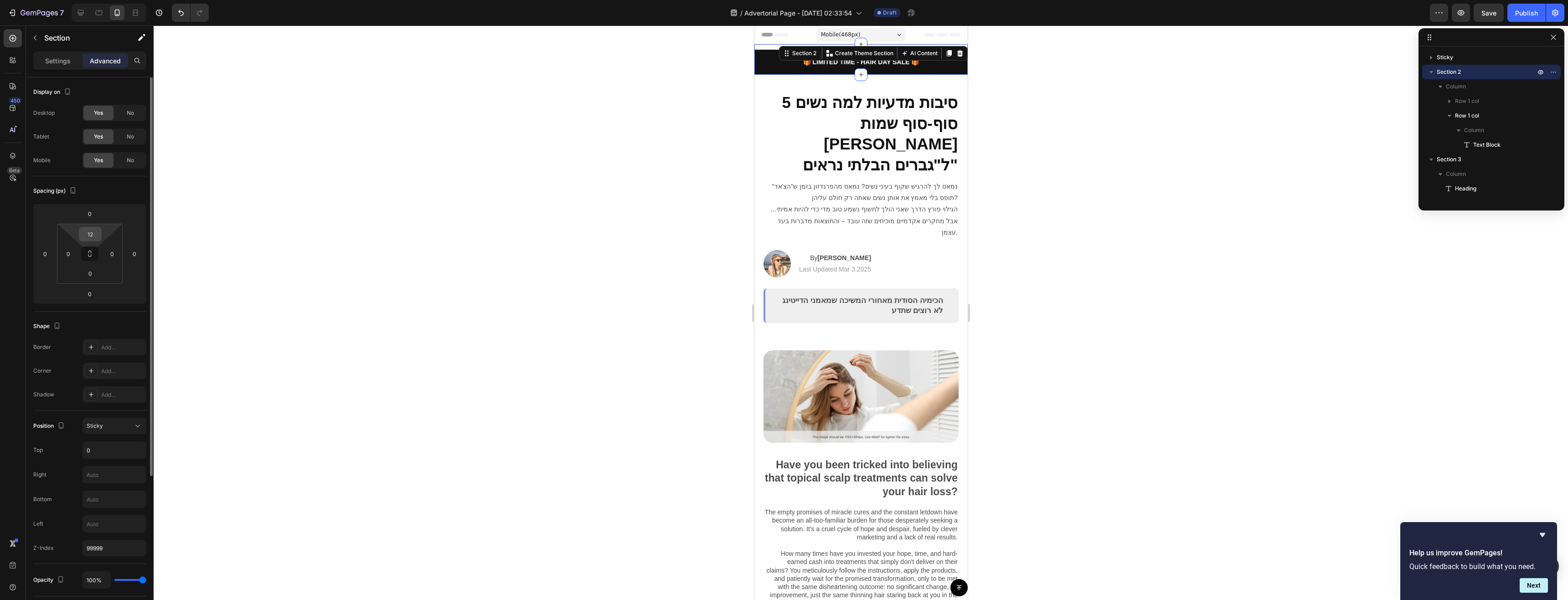
click at [90, 239] on input "12" at bounding box center [90, 234] width 18 height 13
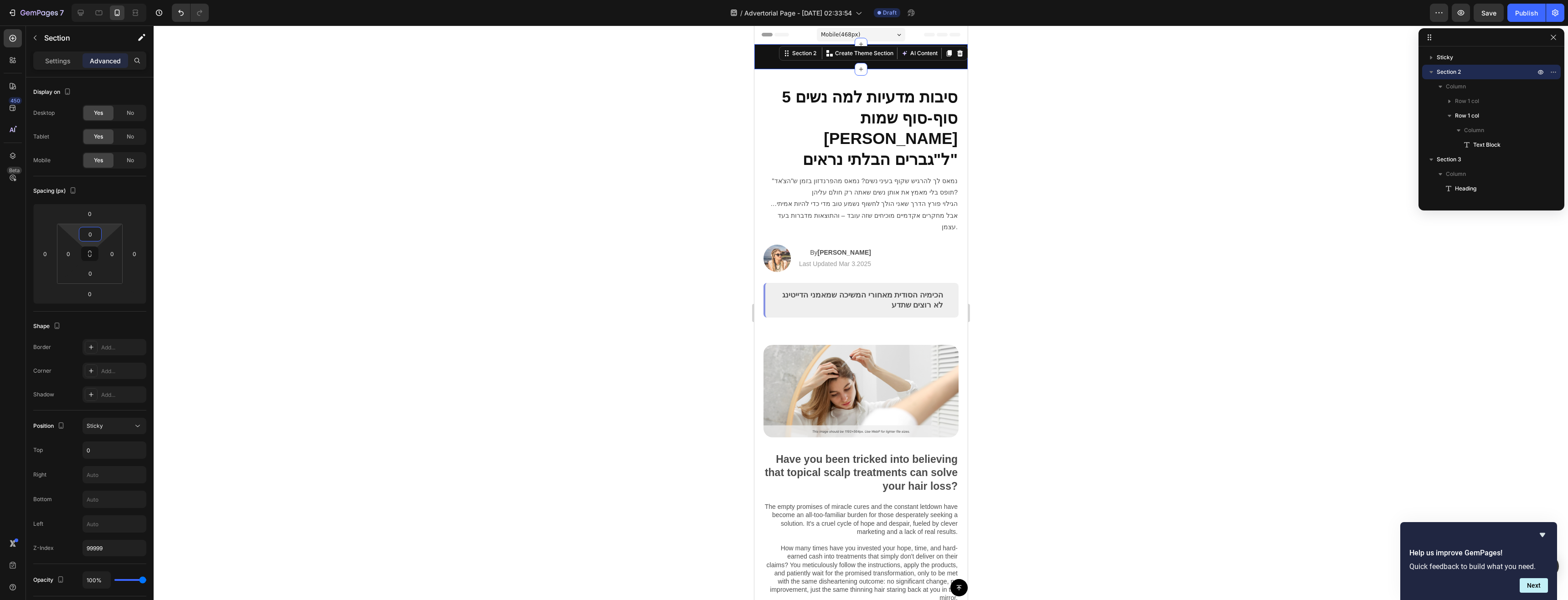
type input "0"
drag, startPoint x: 945, startPoint y: 108, endPoint x: 938, endPoint y: 98, distance: 12.2
click at [945, 108] on h2 "5 סיבות מדעיות למה נשים סוף-סוף שמות לב ל"גברים הבלתי נראים"" at bounding box center [861, 128] width 195 height 85
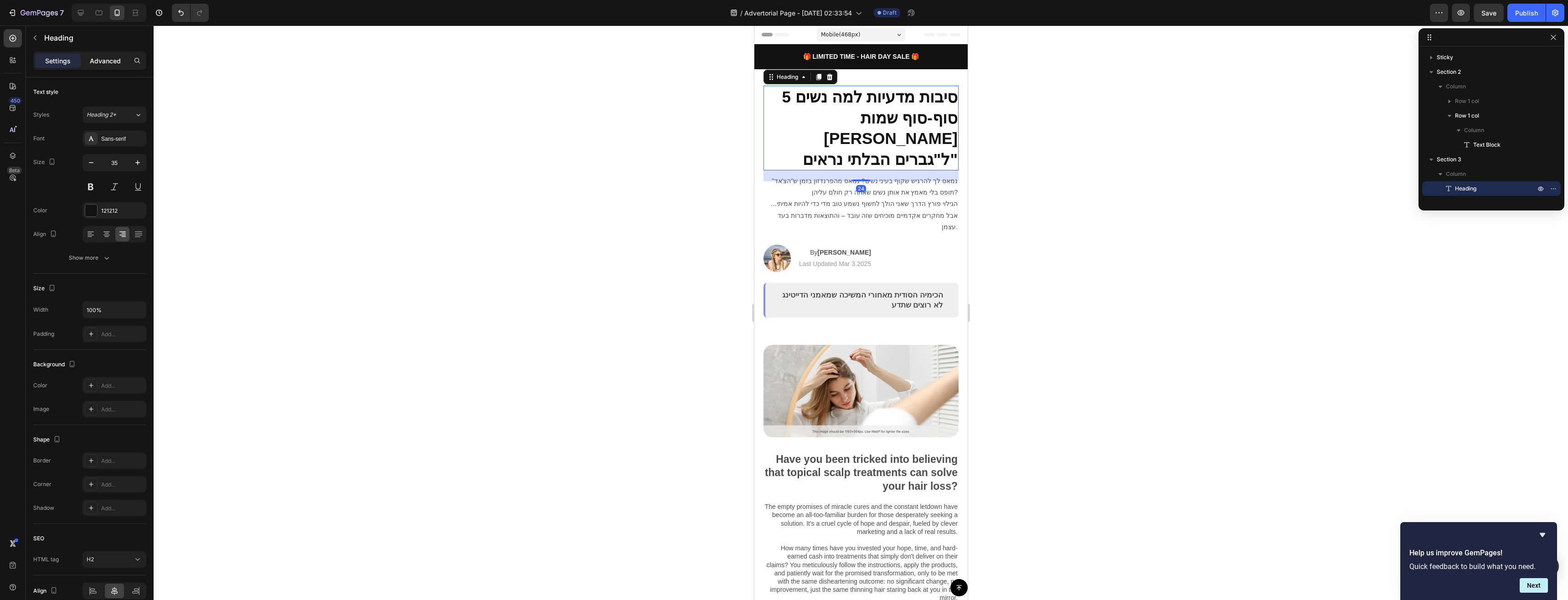
click at [107, 63] on p "Advanced" at bounding box center [105, 61] width 31 height 10
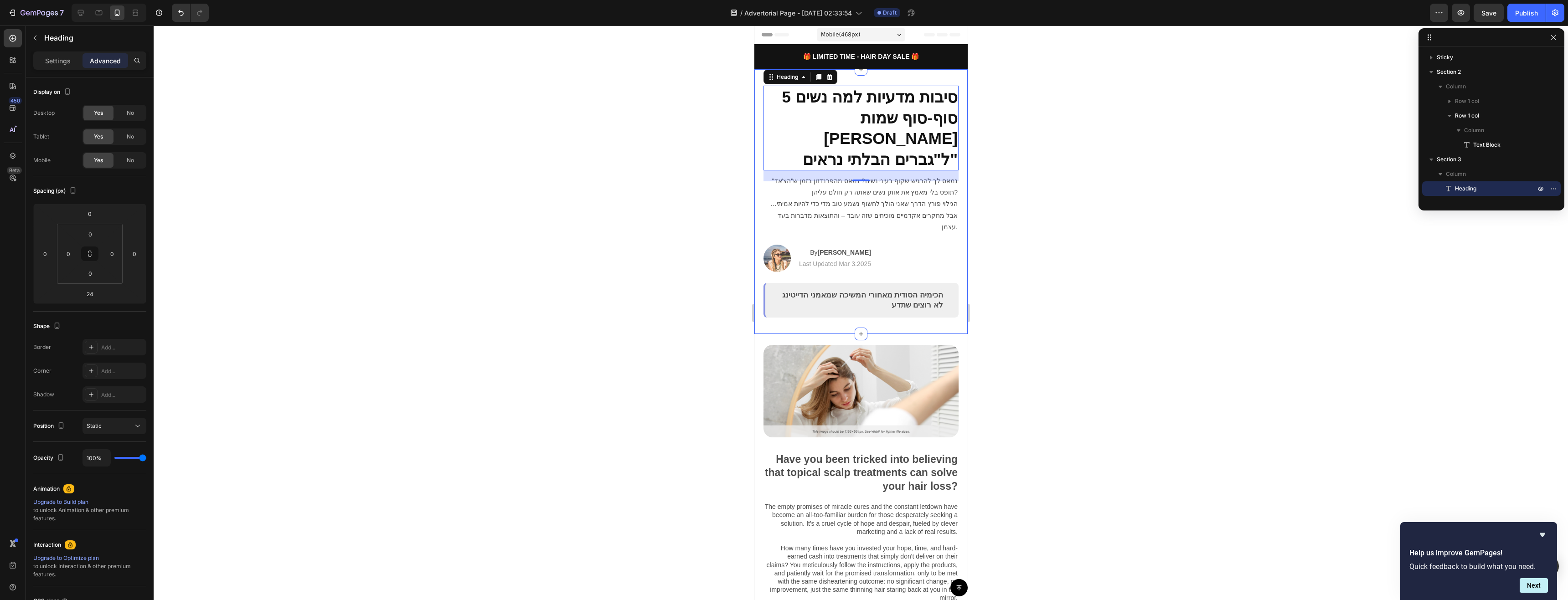
click at [903, 74] on div "5 סיבות מדעיות למה נשים סוף-סוף שמות לב ל"גברים הבלתי נראים" Heading 24 נמאס לך…" at bounding box center [861, 201] width 213 height 265
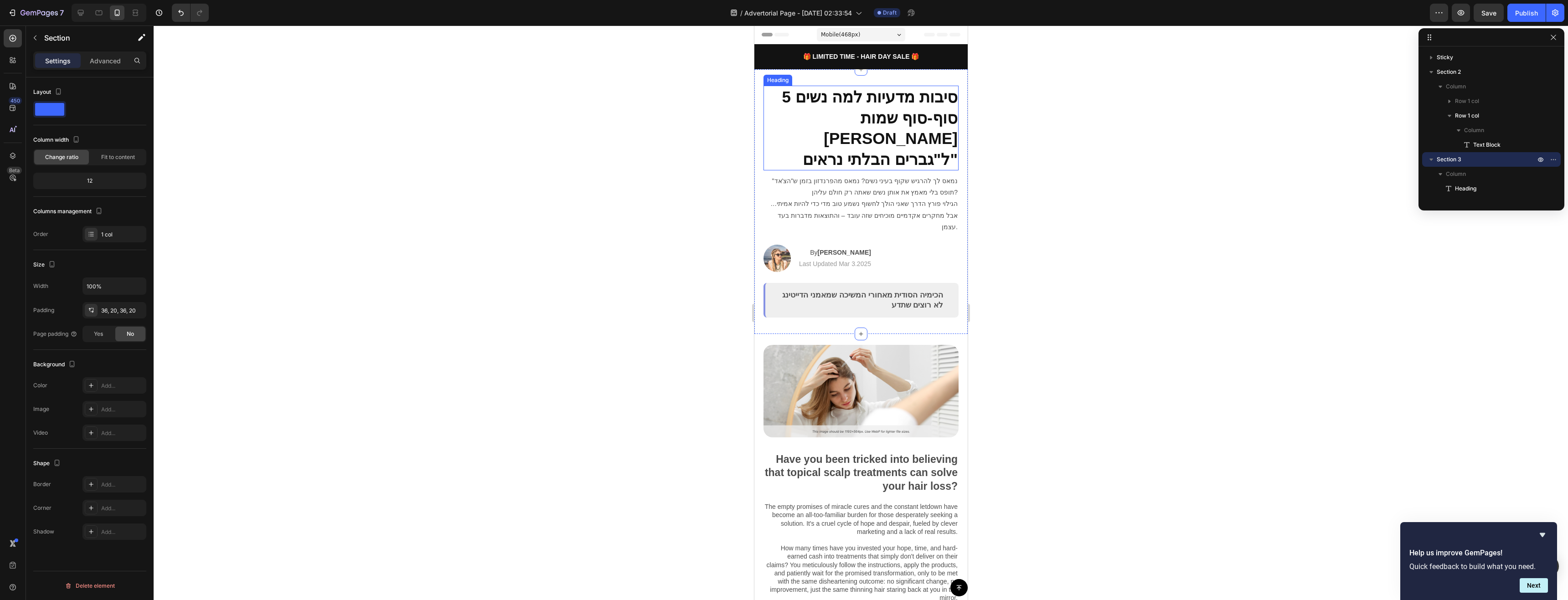
click at [839, 111] on h2 "5 סיבות מדעיות למה נשים סוף-סוף שמות לב ל"גברים הבלתי נראים"" at bounding box center [861, 128] width 195 height 85
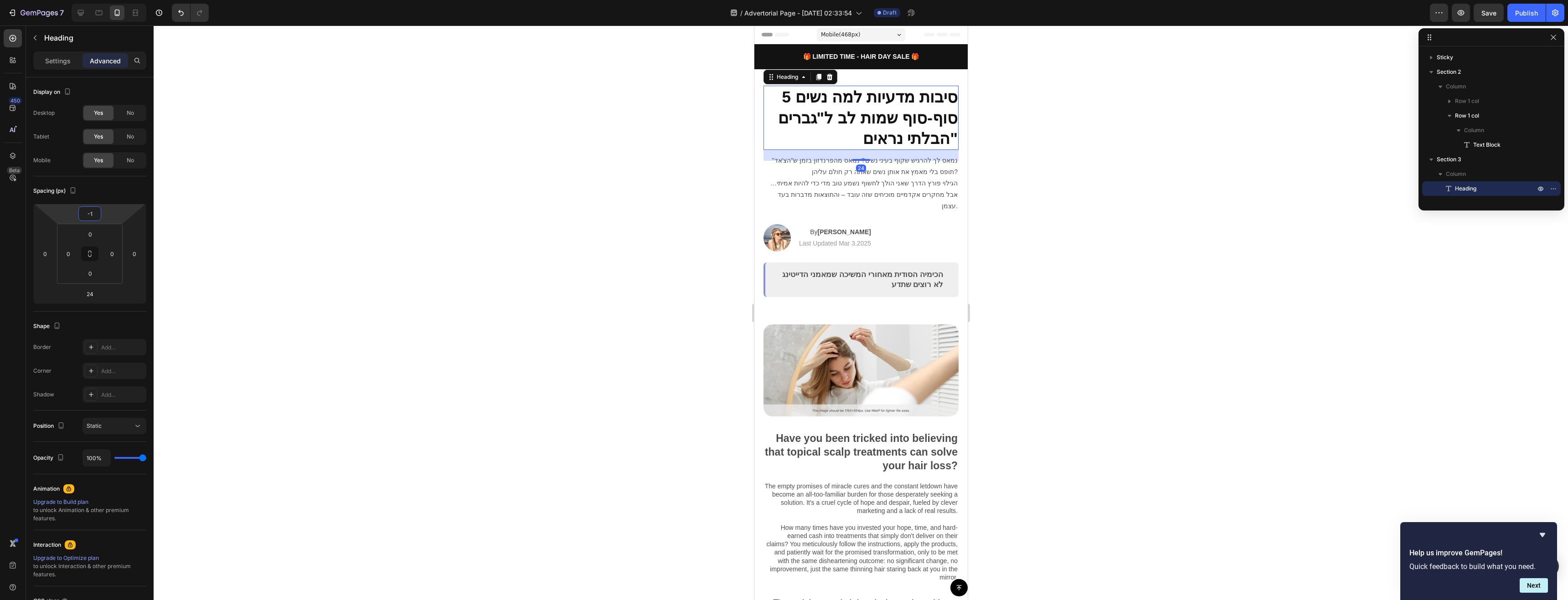
type input "-15"
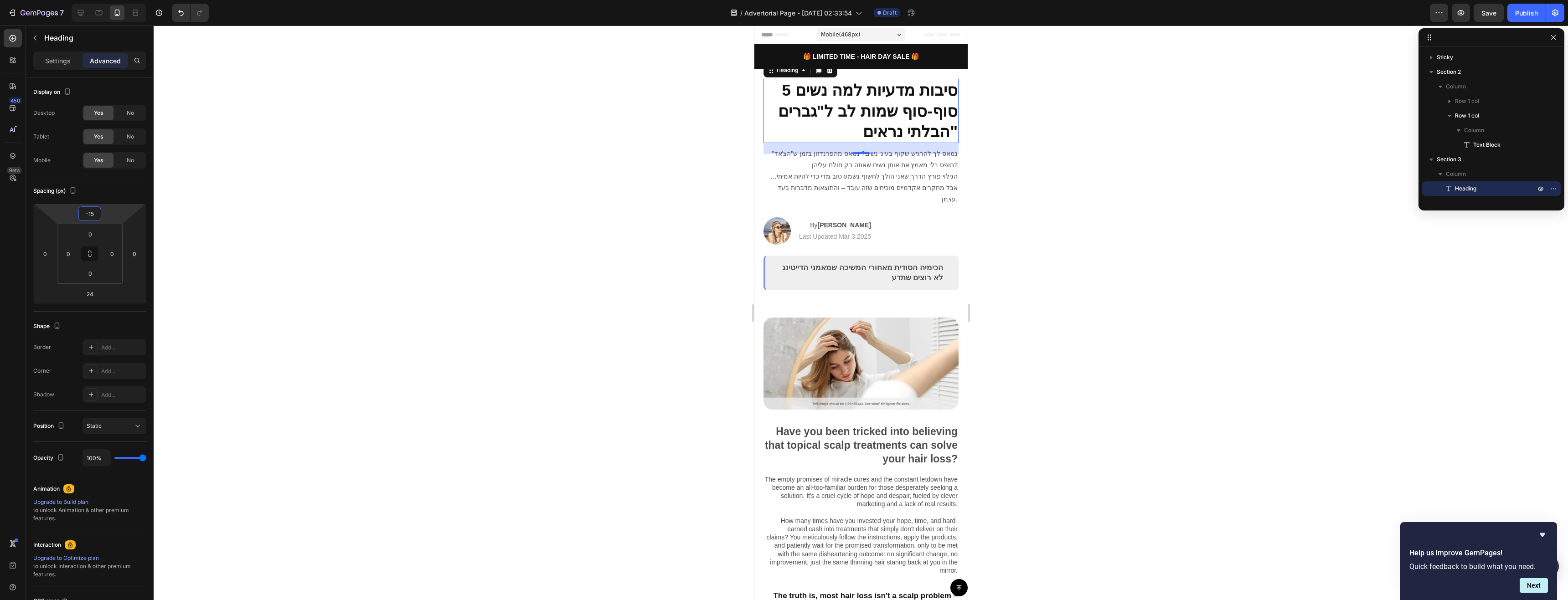
click at [1336, 109] on div at bounding box center [861, 313] width 1415 height 574
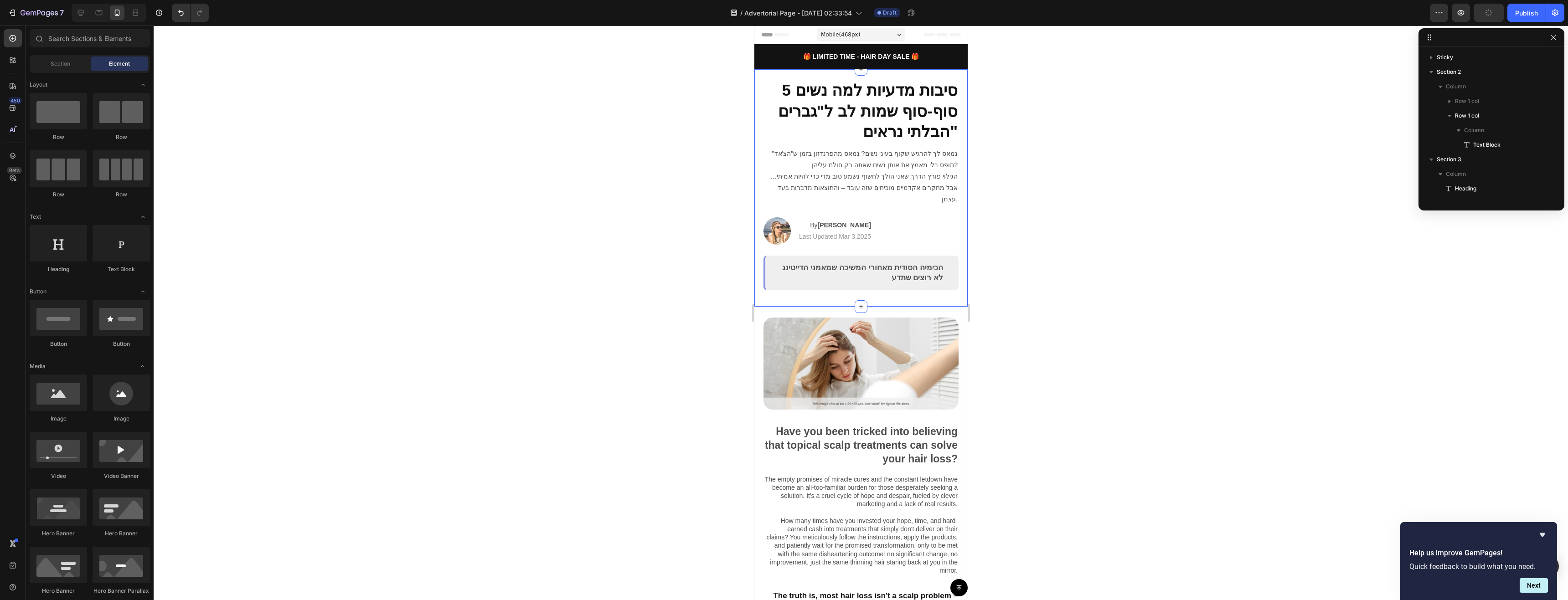
click at [900, 77] on div "5 סיבות מדעיות למה נשים סוף-סוף שמות לב ל"גברים הבלתי נראים" Heading נמאס לך לה…" at bounding box center [861, 188] width 213 height 237
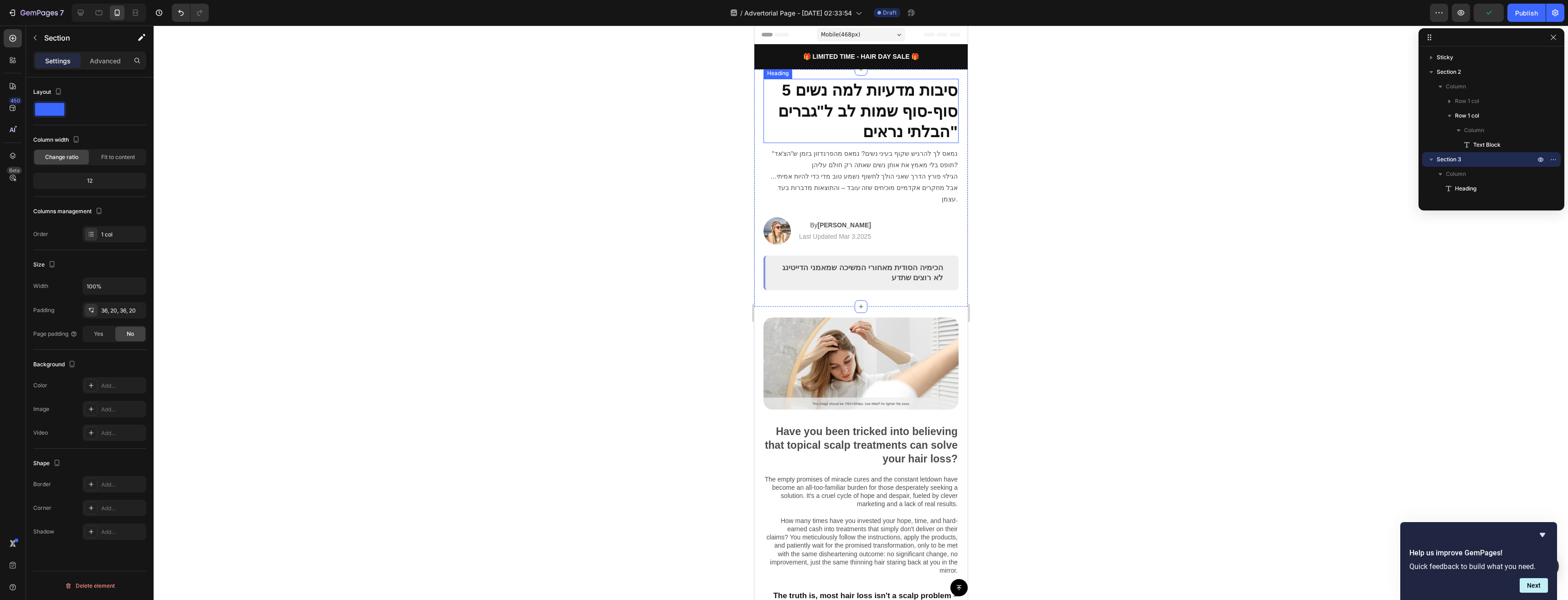
click at [873, 111] on h2 "5 סיבות מדעיות למה נשים סוף-סוף שמות לב ל"גברים הבלתי נראים"" at bounding box center [861, 111] width 195 height 65
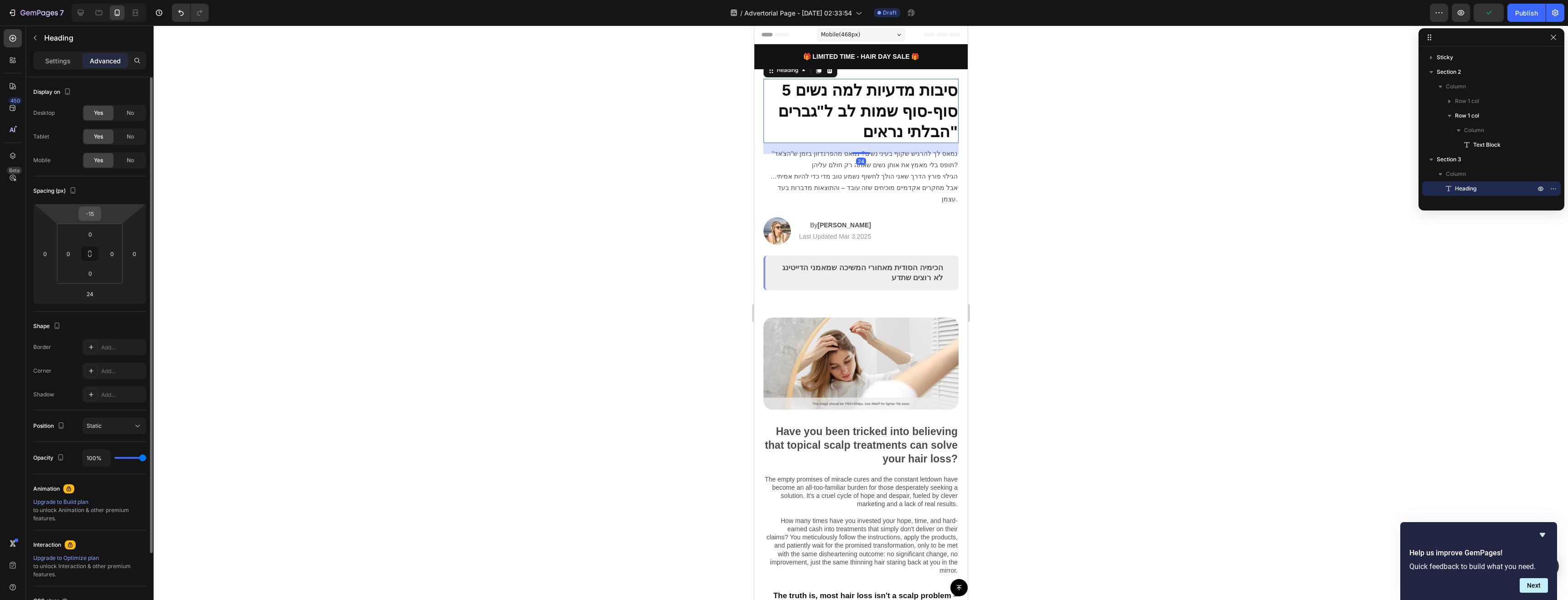
click at [93, 216] on input "-15" at bounding box center [90, 214] width 18 height 13
type input "-10"
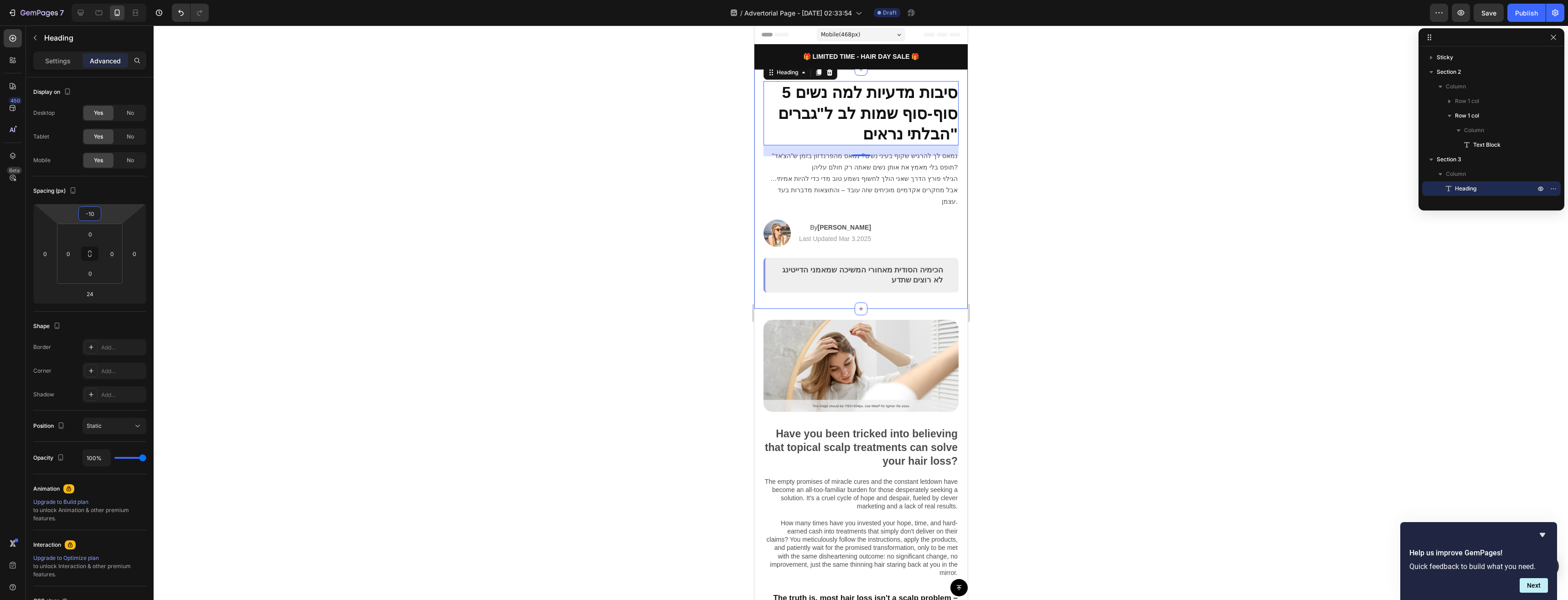
click at [1147, 227] on div at bounding box center [861, 313] width 1415 height 574
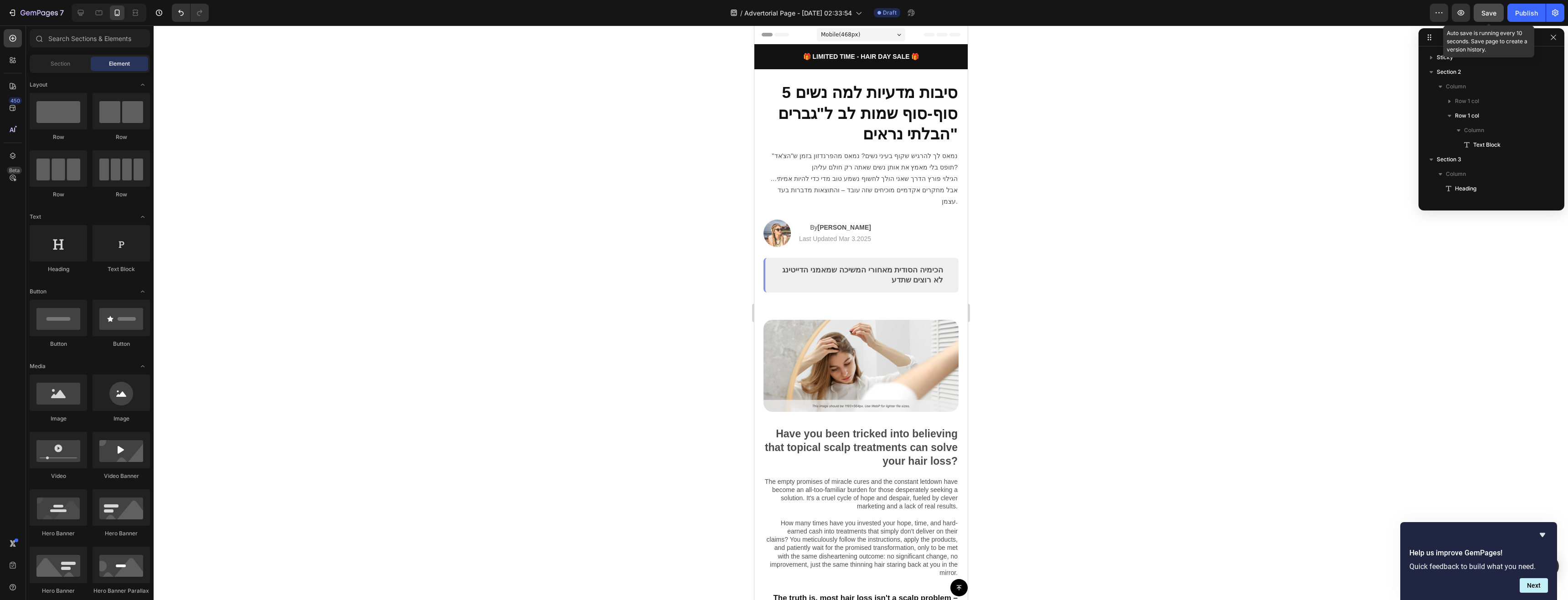
click at [1497, 13] on button "Save" at bounding box center [1488, 13] width 30 height 18
click at [930, 265] on p "הכימיה הסודית מאחורי המשיכה שמאמני הדייטינג לא רוצים שתדע" at bounding box center [861, 275] width 163 height 20
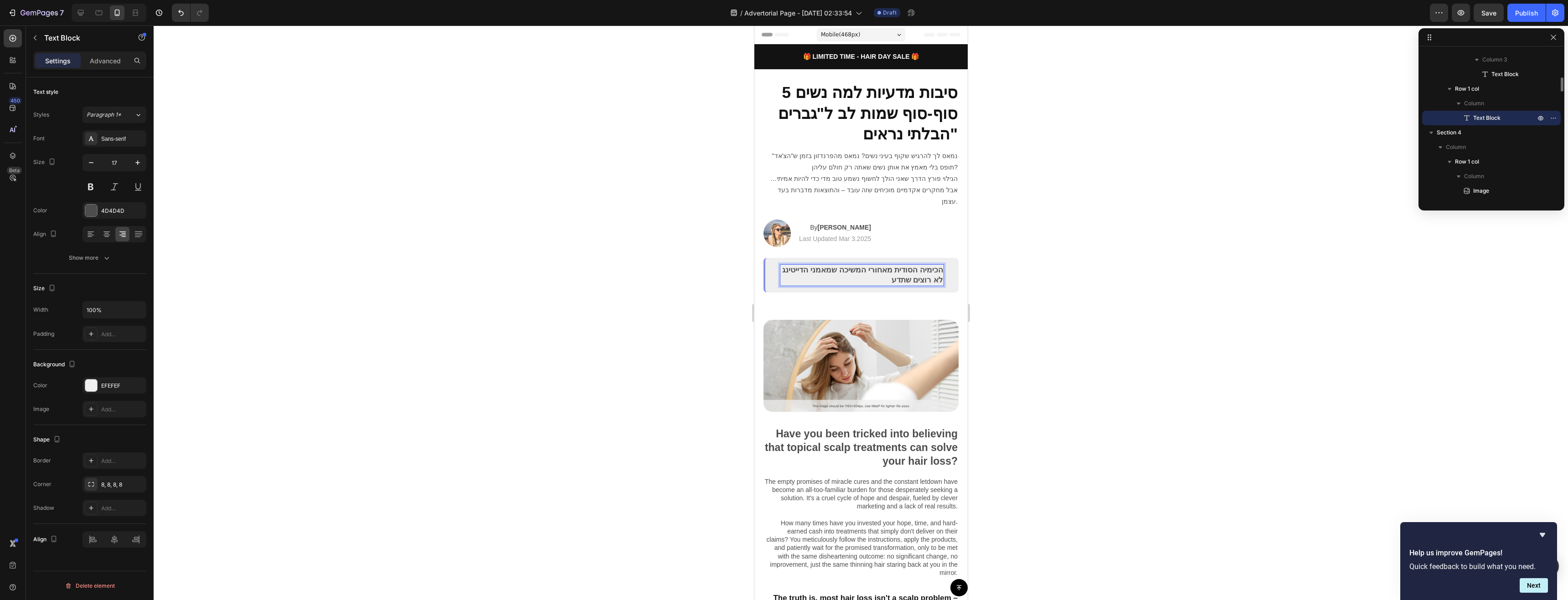
click at [934, 265] on p "הכימיה הסודית מאחורי המשיכה שמאמני הדייטינג לא רוצים שתדע" at bounding box center [861, 275] width 163 height 20
click at [847, 268] on p "הכימיה הסודית מאחורי המשיכה שמאמני" הדייטינג לא רוצים שתדע" at bounding box center [861, 275] width 163 height 20
click at [1482, 22] on div "7 / Advertorial Page - [DATE] 02:33:54 Draft Preview Save Publish" at bounding box center [784, 13] width 1568 height 26
click at [1493, 8] on div "Save" at bounding box center [1489, 13] width 15 height 10
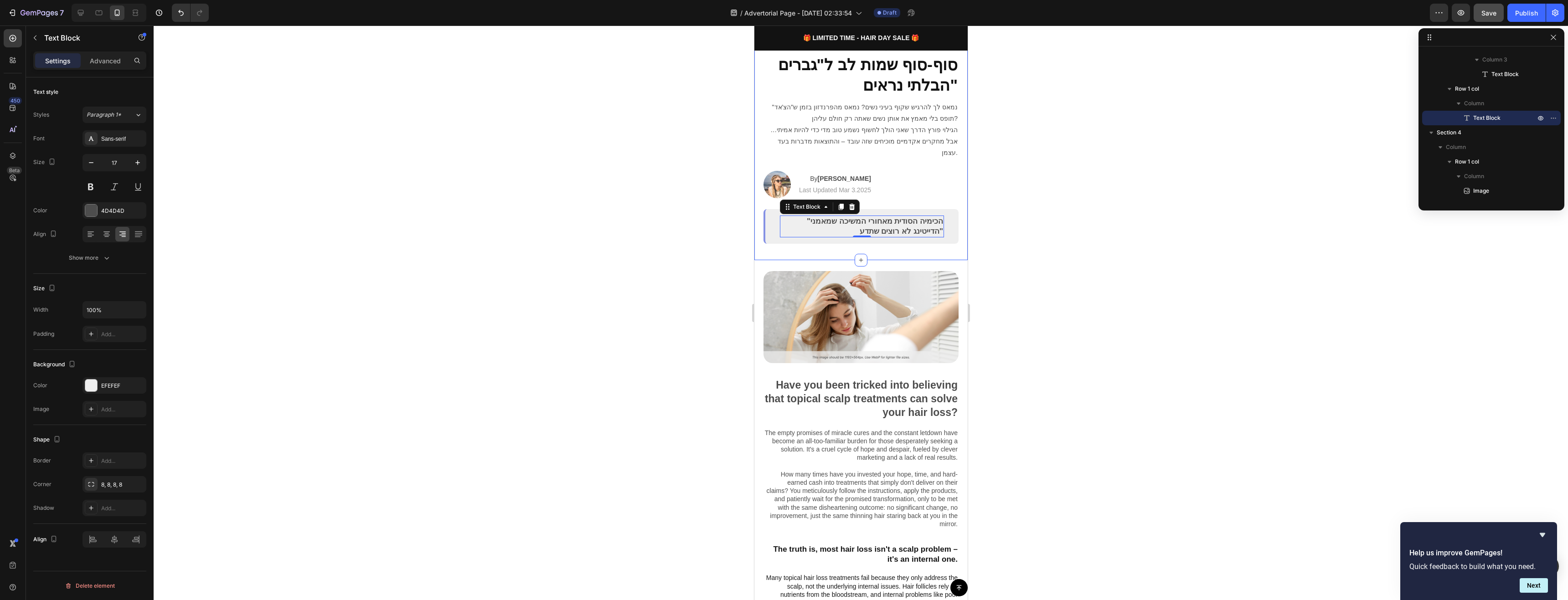
scroll to position [183, 0]
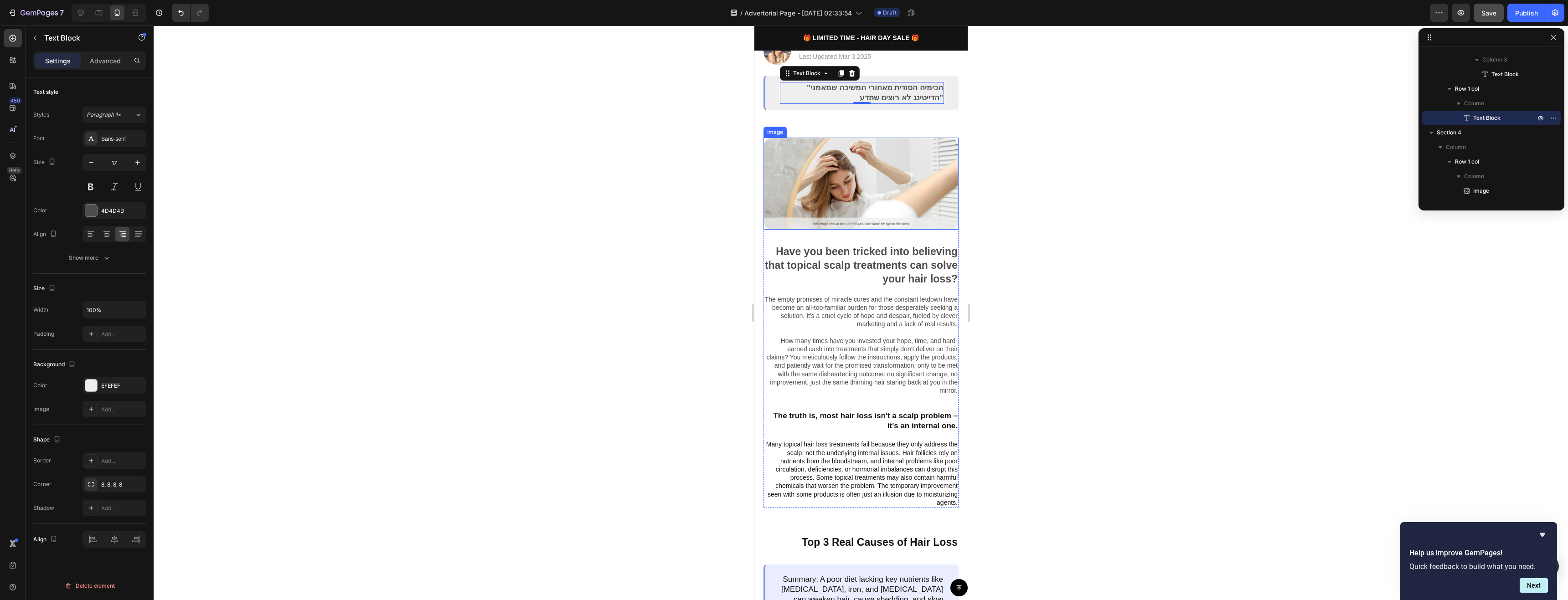
click at [912, 193] on img at bounding box center [861, 183] width 195 height 92
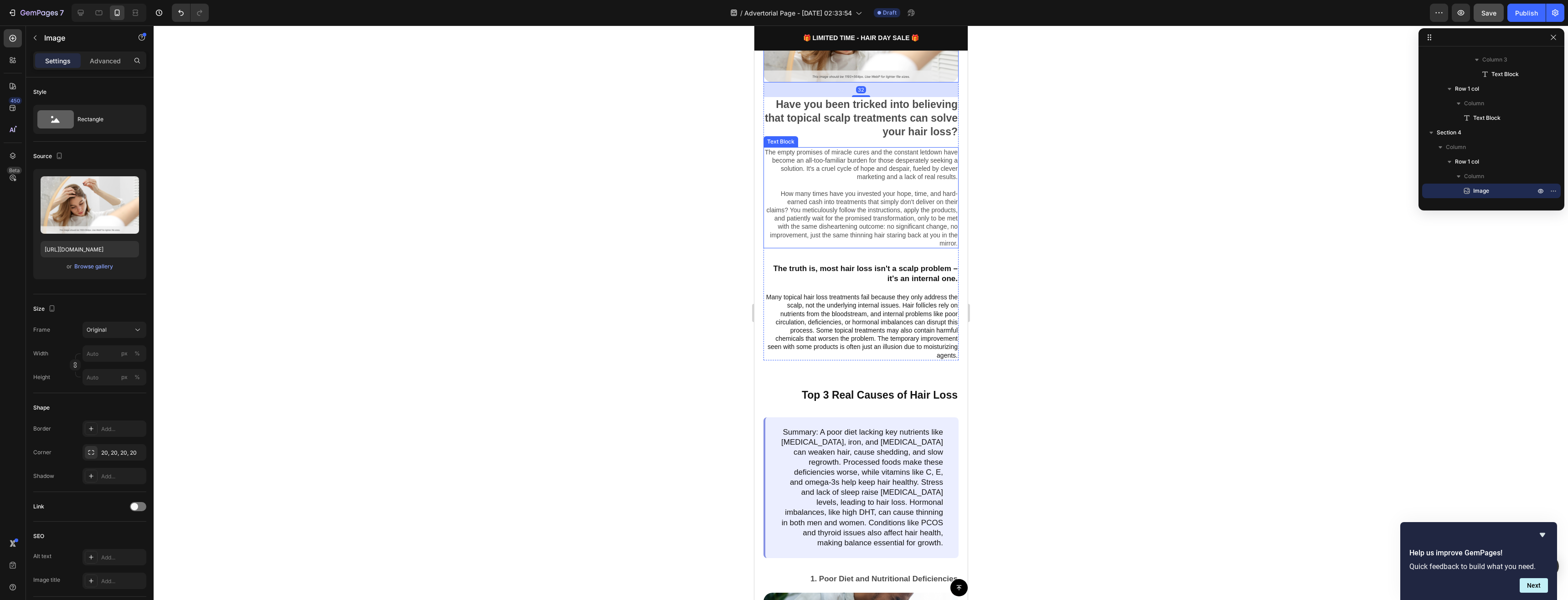
scroll to position [319, 0]
click at [895, 298] on p "Many topical hair loss treatments fail because they only address the scalp, not…" at bounding box center [861, 325] width 194 height 66
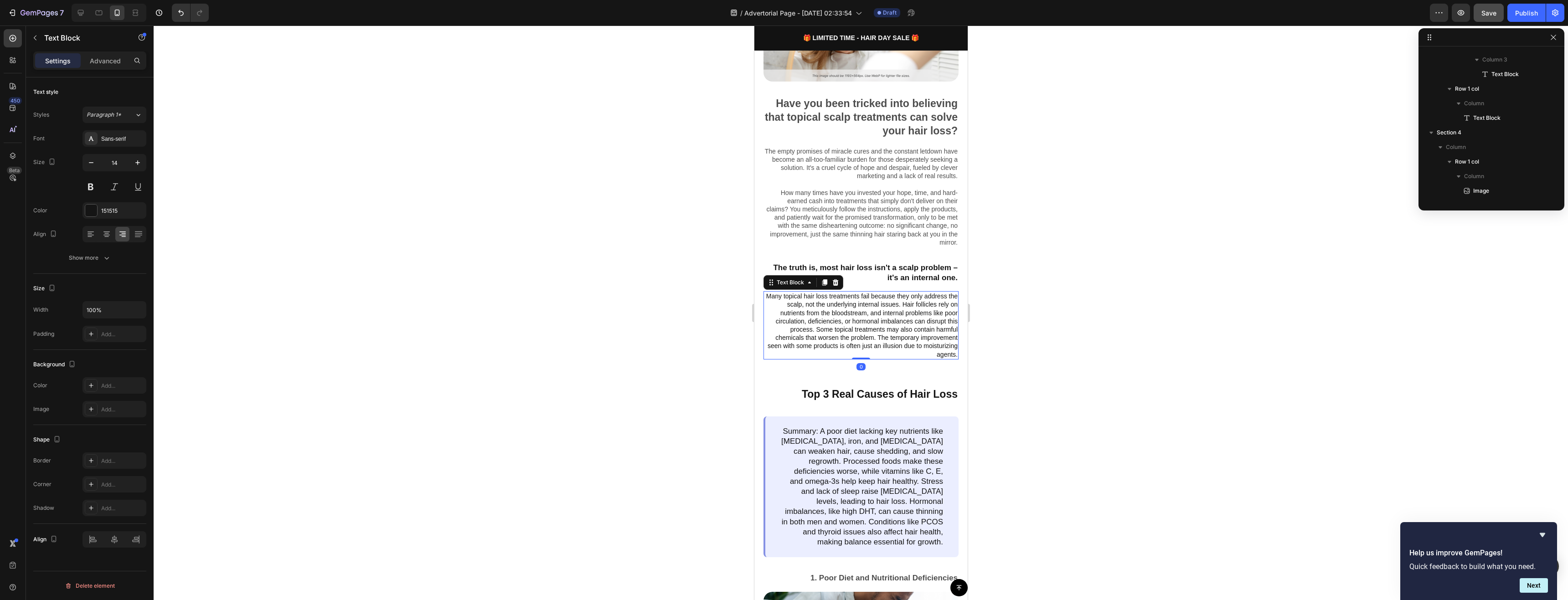
scroll to position [420, 0]
click at [895, 303] on p "Many topical hair loss treatments fail because they only address the scalp, not…" at bounding box center [861, 325] width 194 height 66
click at [987, 369] on div at bounding box center [861, 313] width 1415 height 574
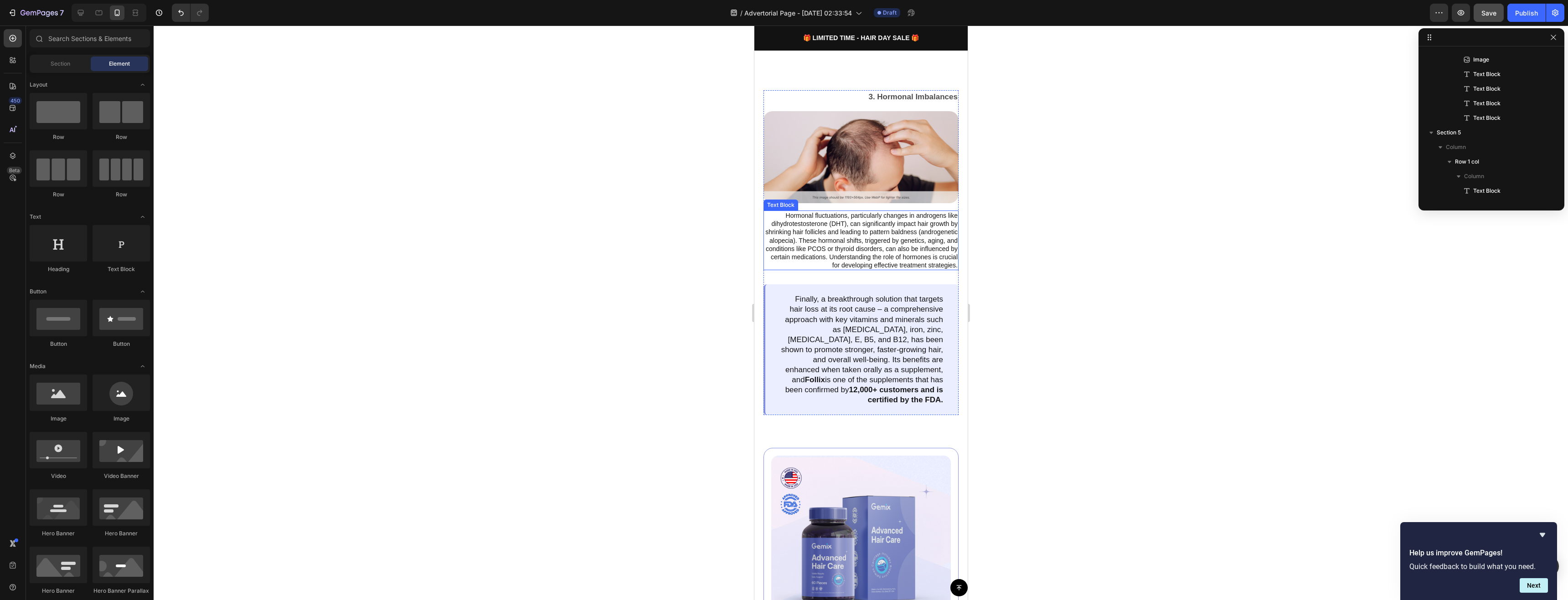
scroll to position [1274, 0]
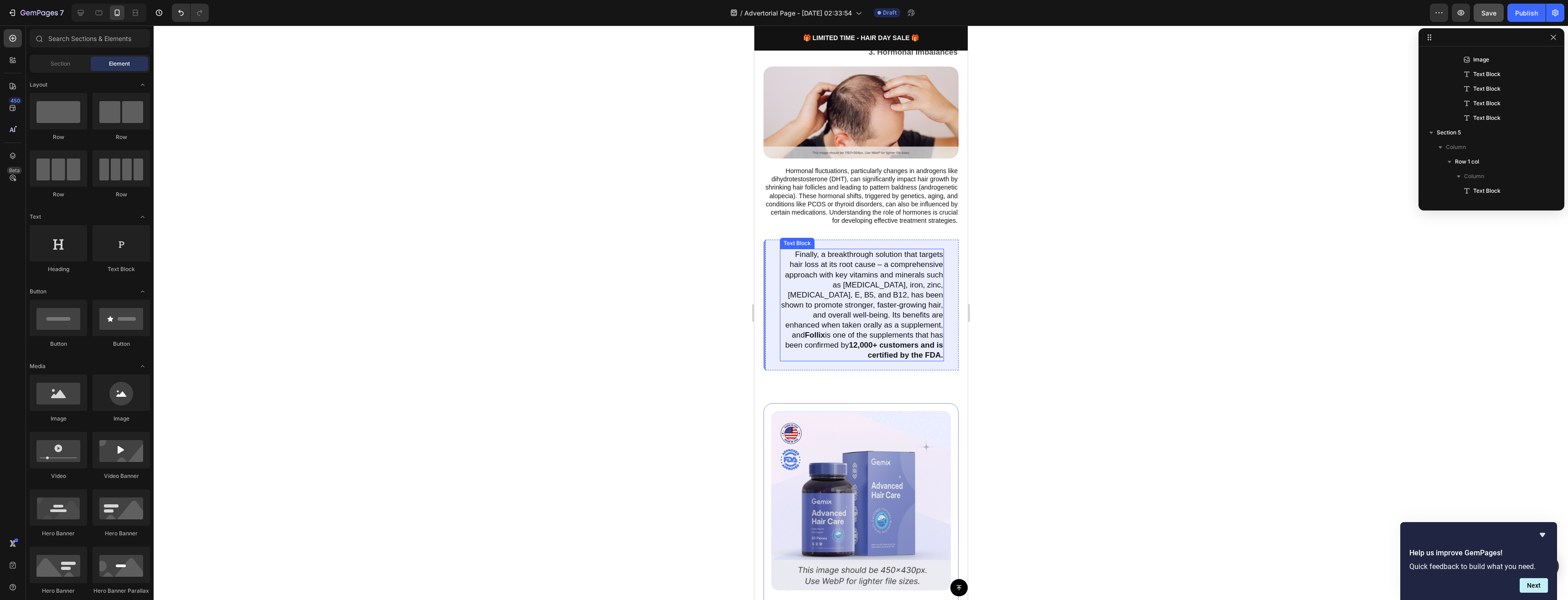
click at [910, 338] on p "Finally, a breakthrough solution that targets hair loss at its root cause – a c…" at bounding box center [861, 305] width 163 height 111
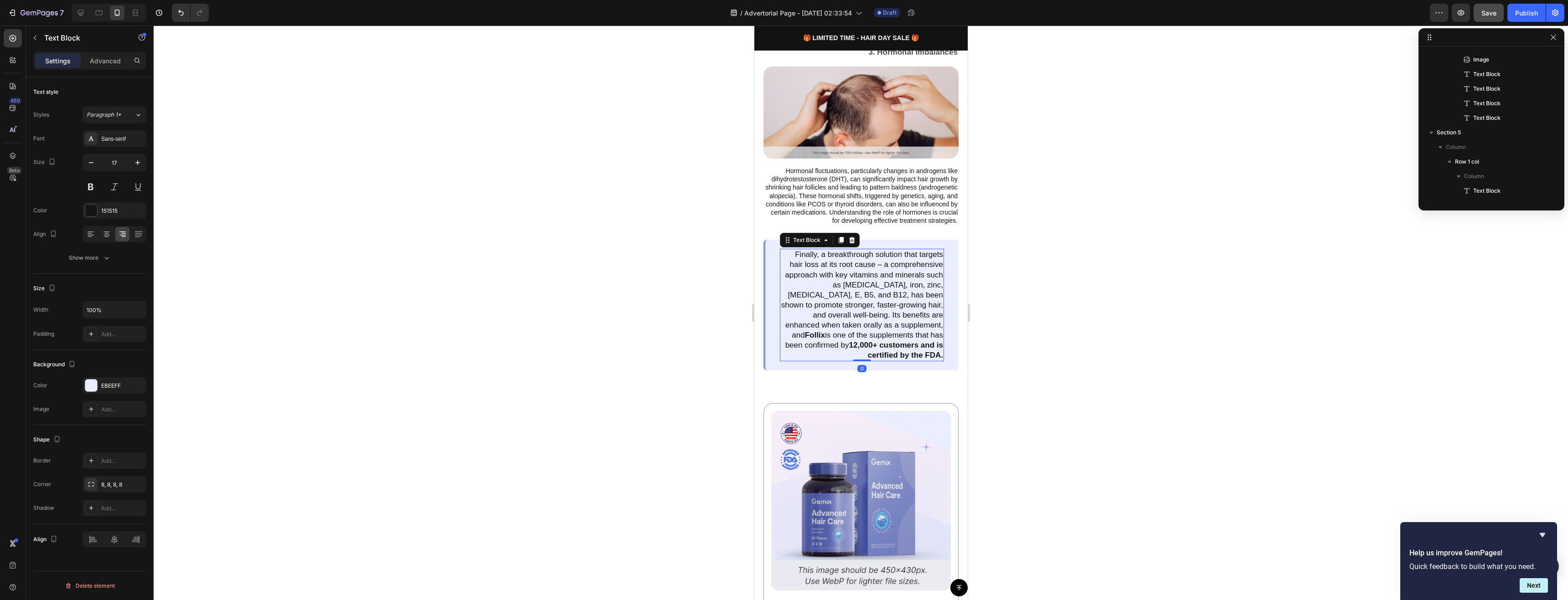
scroll to position [829, 0]
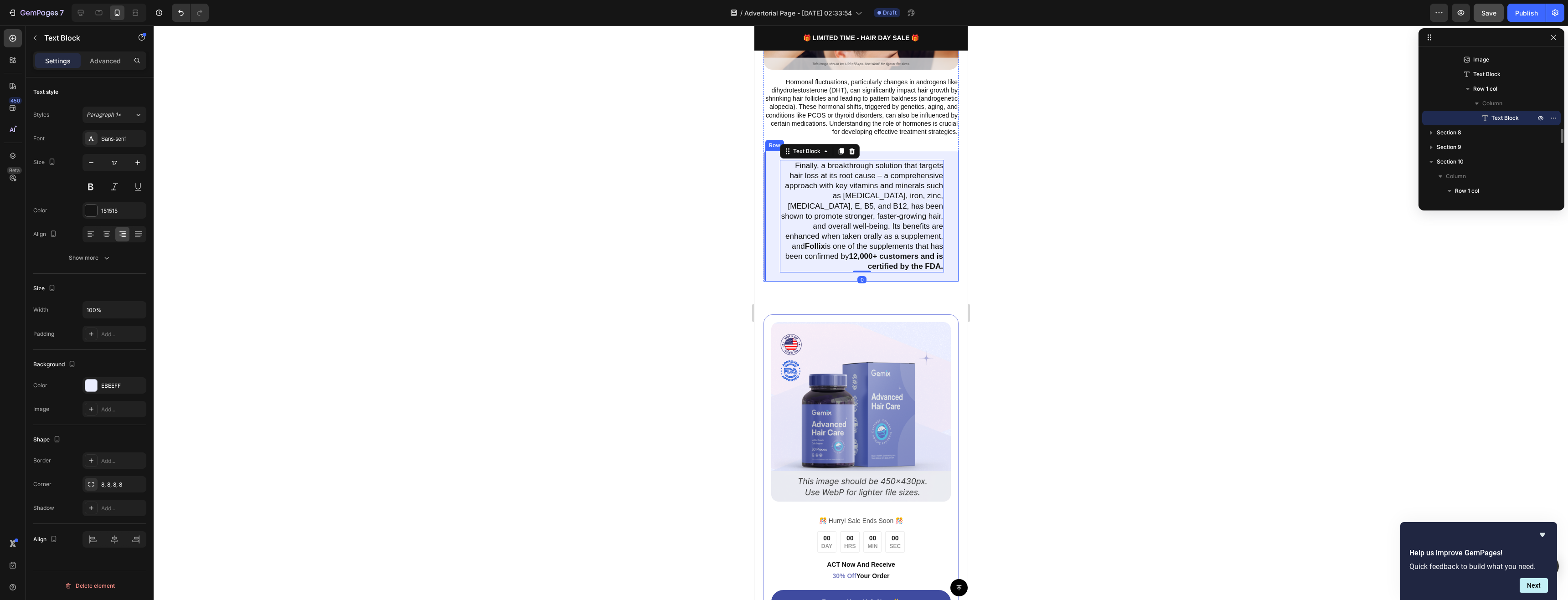
click at [775, 282] on div "Finally, a breakthrough solution that targets hair loss at its root cause – a c…" at bounding box center [861, 216] width 195 height 131
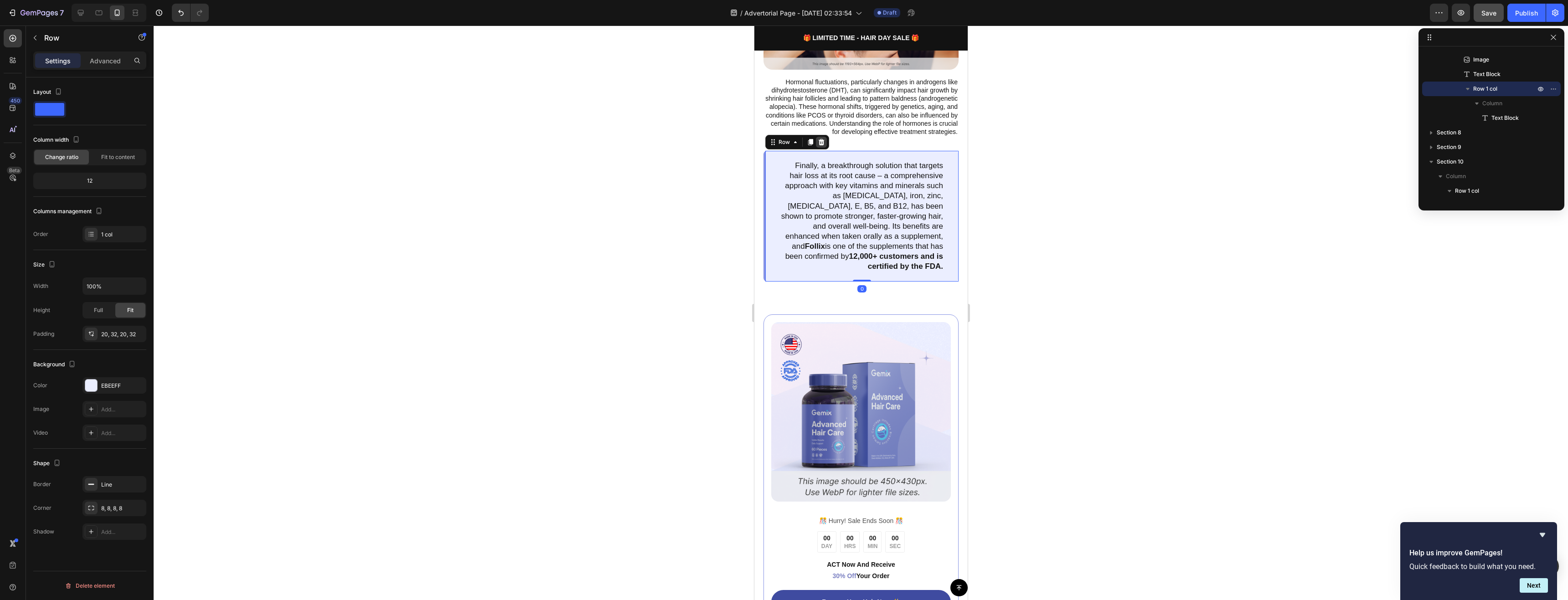
click at [821, 145] on icon at bounding box center [821, 142] width 6 height 6
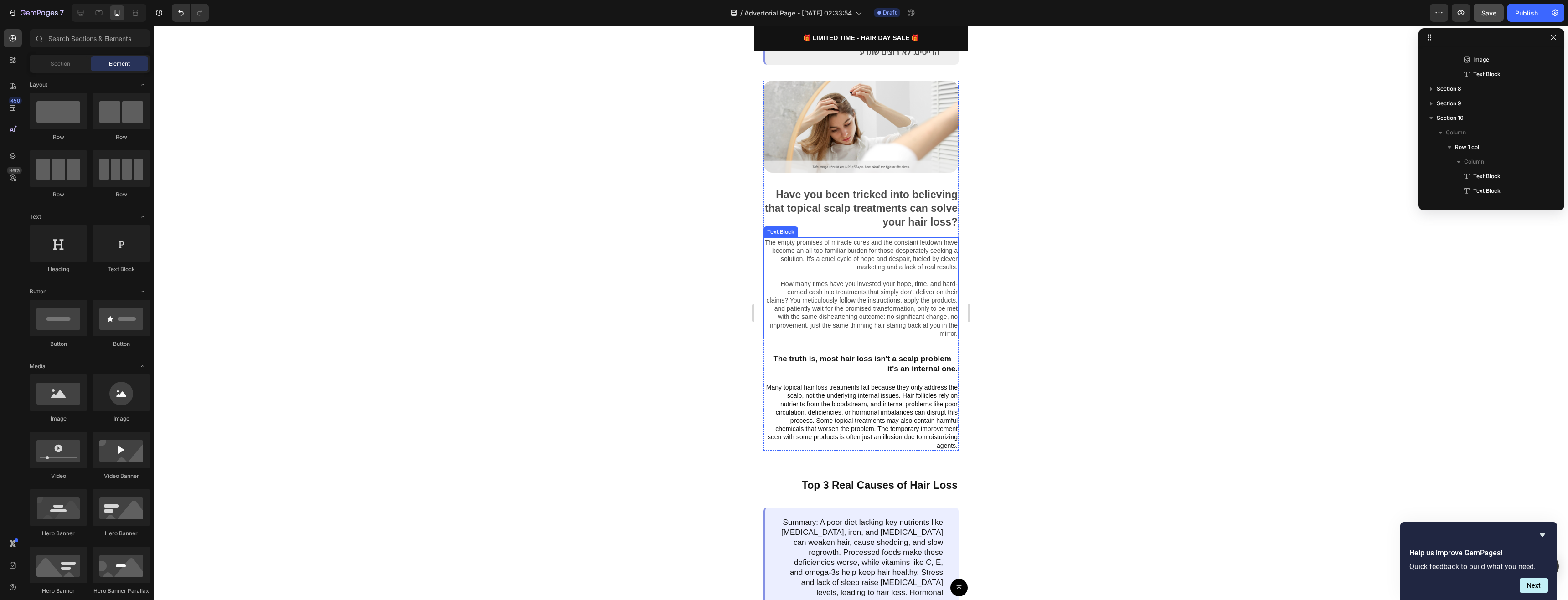
scroll to position [501, 0]
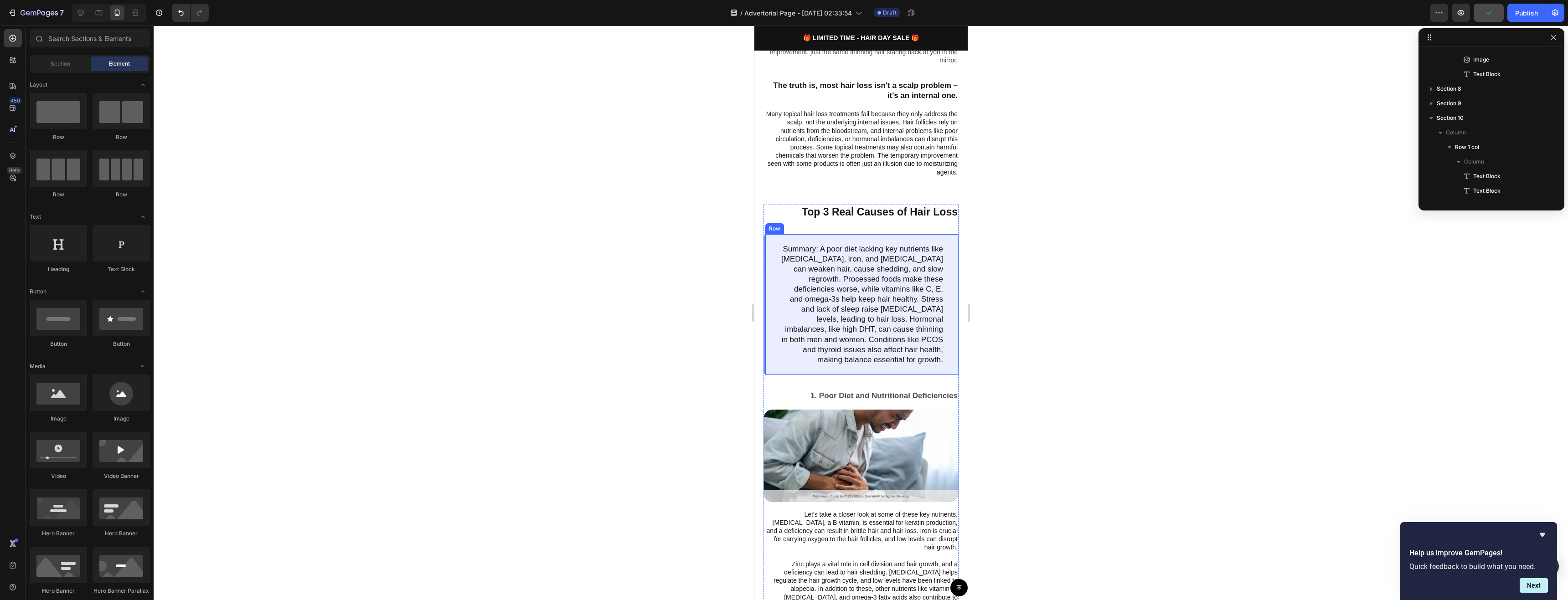
click at [947, 265] on div "Summary: A poor diet lacking key nutrients like [MEDICAL_DATA], iron, and [MEDI…" at bounding box center [861, 304] width 195 height 141
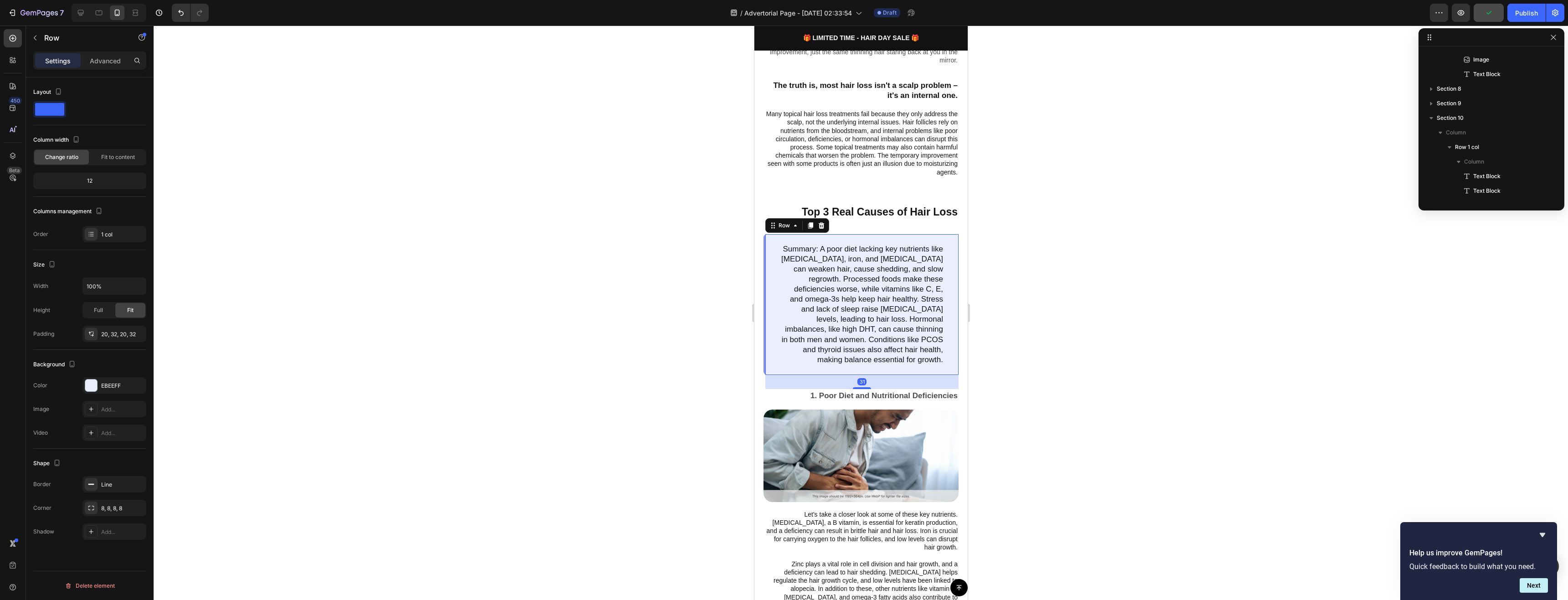
scroll to position [508, 0]
click at [819, 222] on icon at bounding box center [821, 225] width 6 height 6
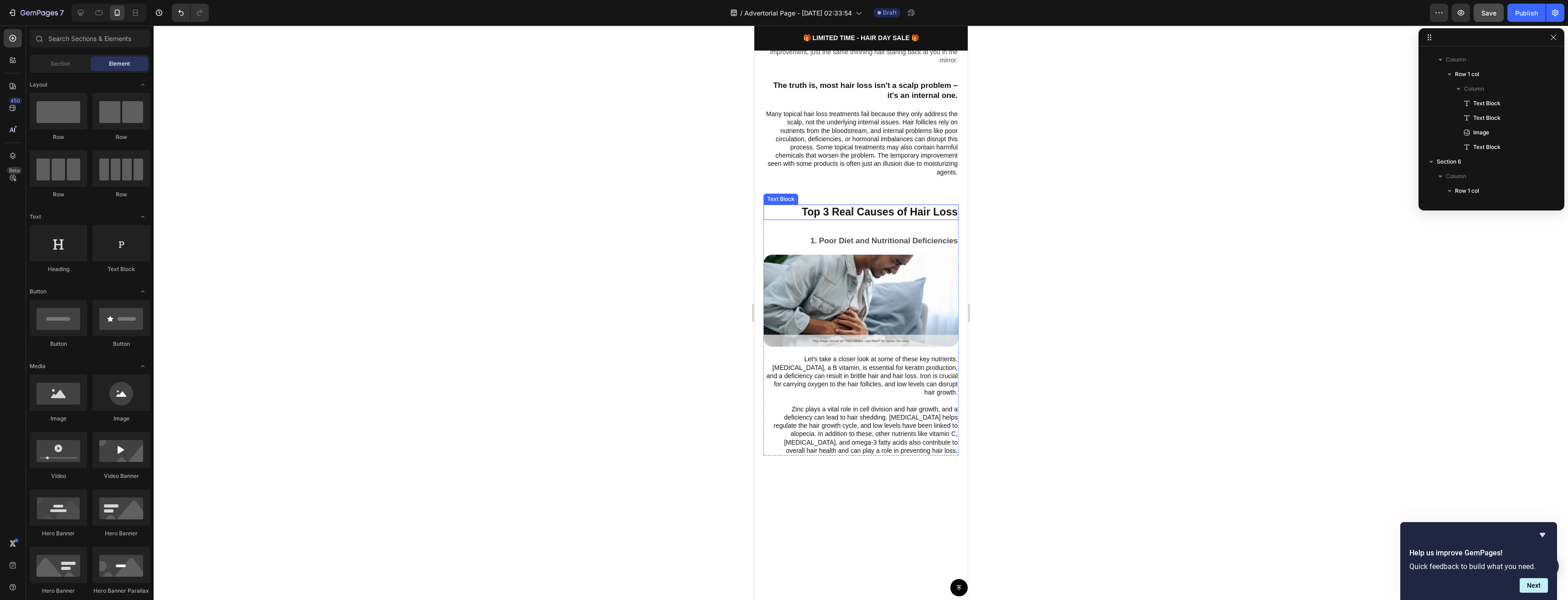
click at [841, 206] on p "Top 3 Real Causes of Hair Loss" at bounding box center [861, 212] width 194 height 13
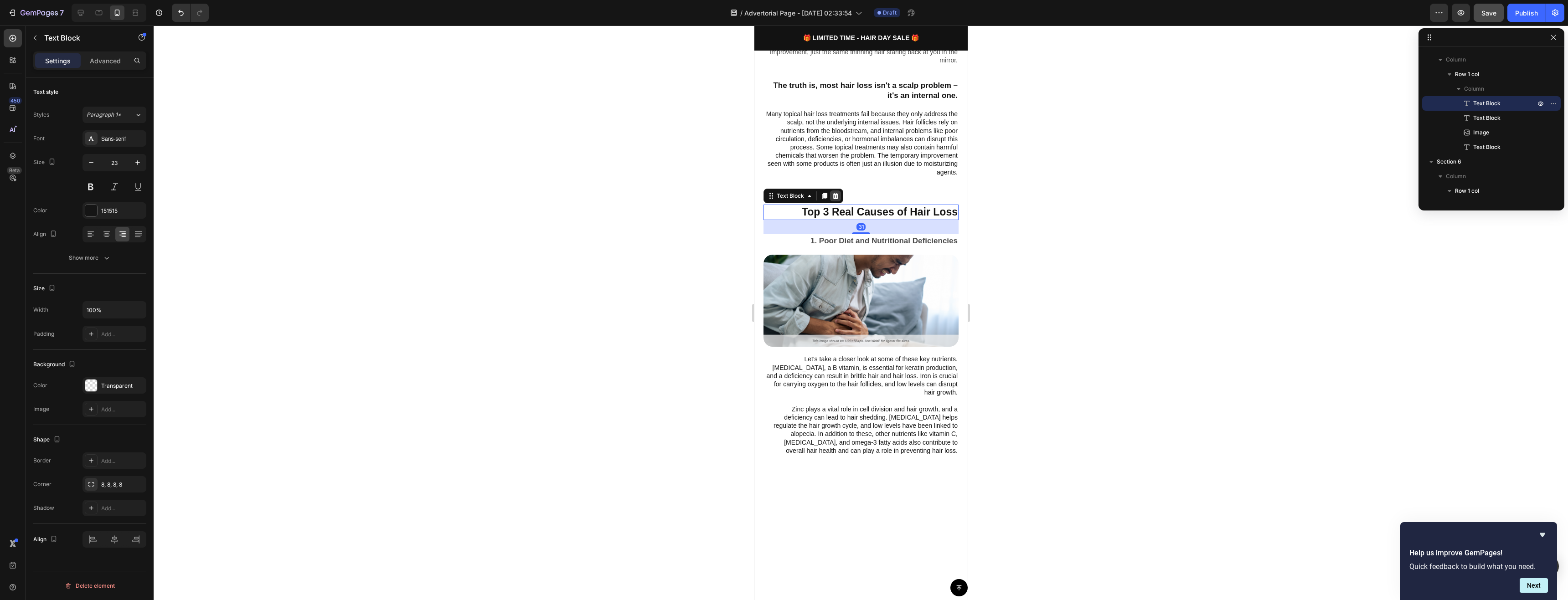
click at [833, 193] on icon at bounding box center [835, 196] width 6 height 6
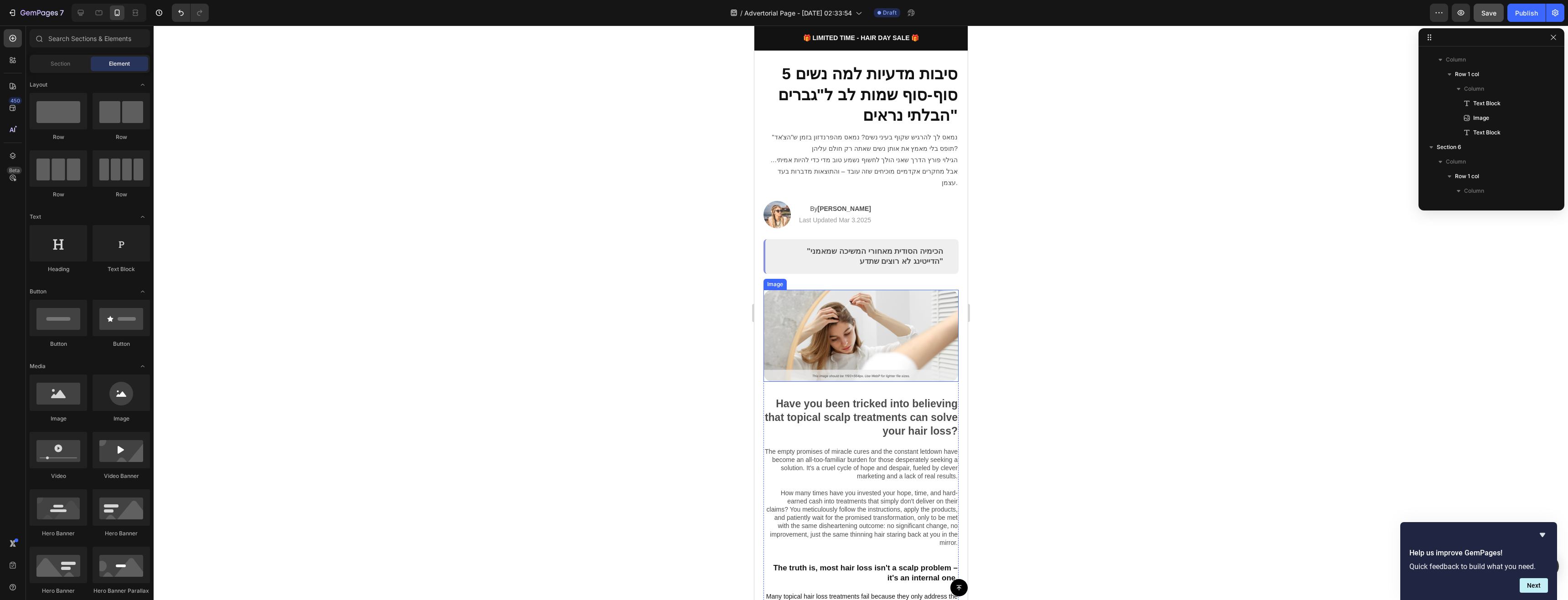
scroll to position [0, 0]
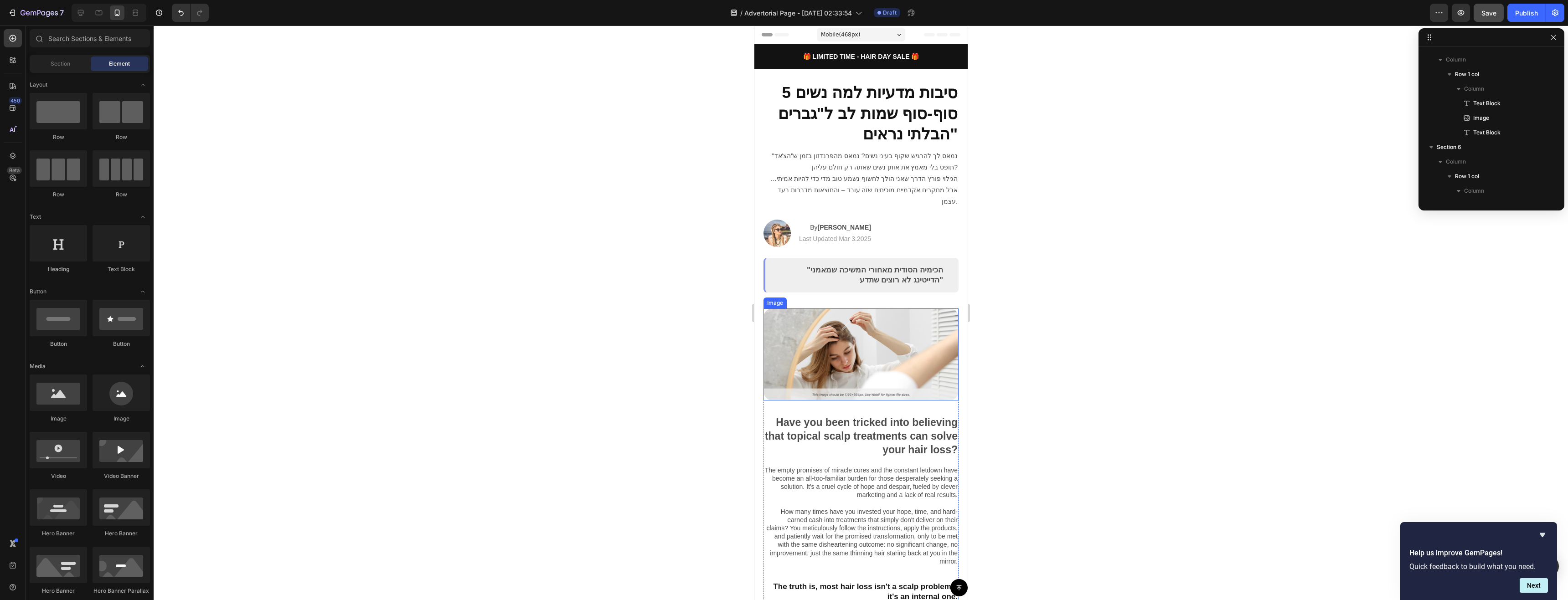
click at [880, 316] on img at bounding box center [861, 354] width 195 height 92
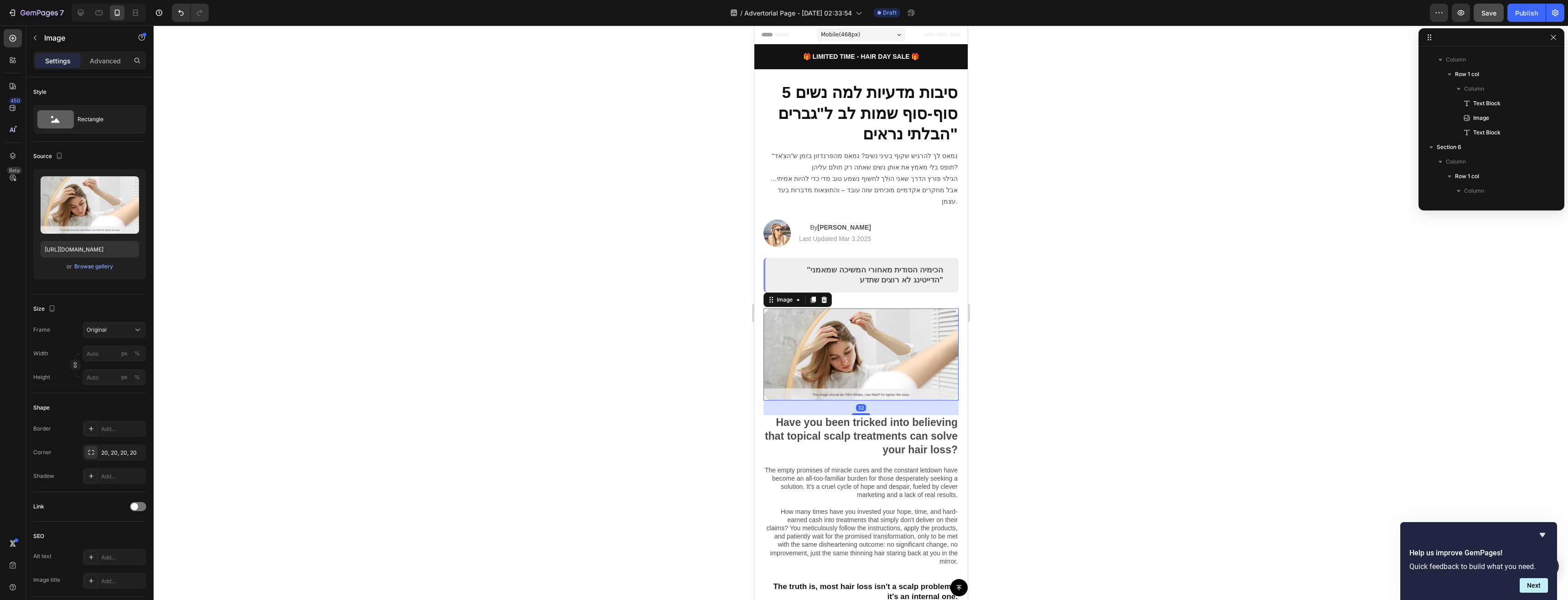
scroll to position [362, 0]
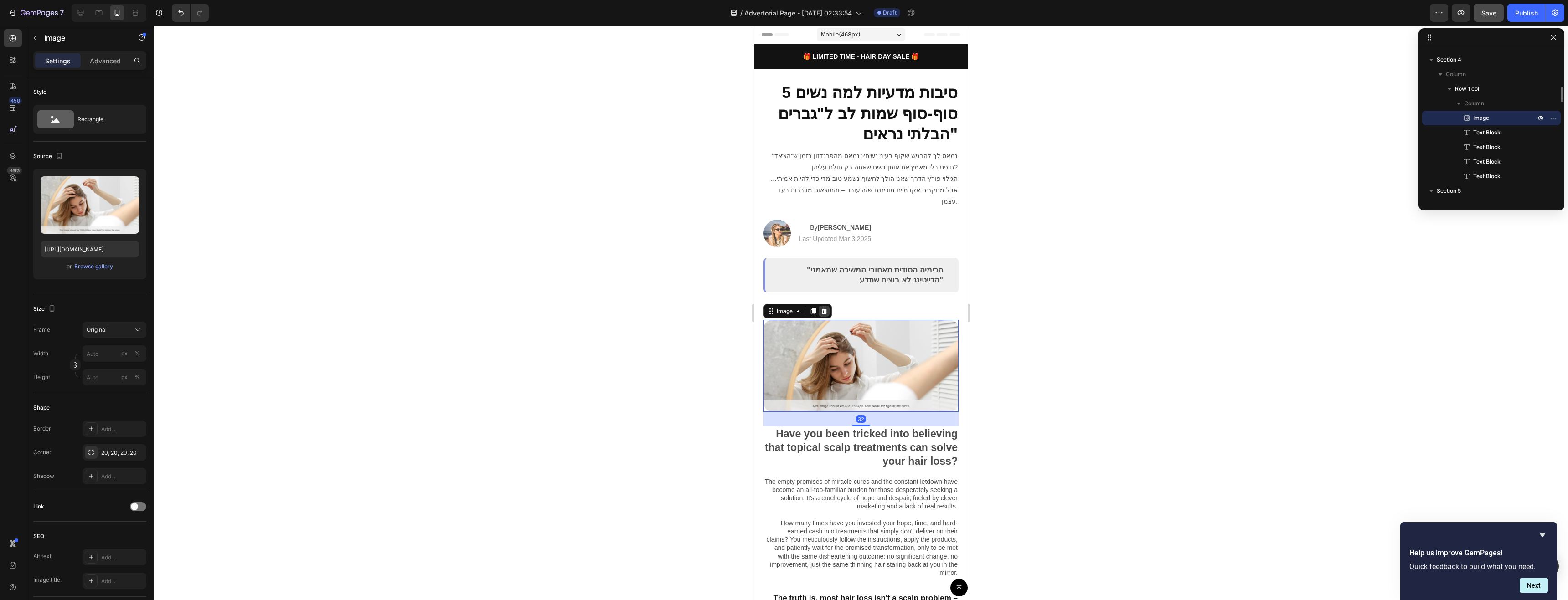
click at [827, 307] on icon at bounding box center [824, 311] width 7 height 7
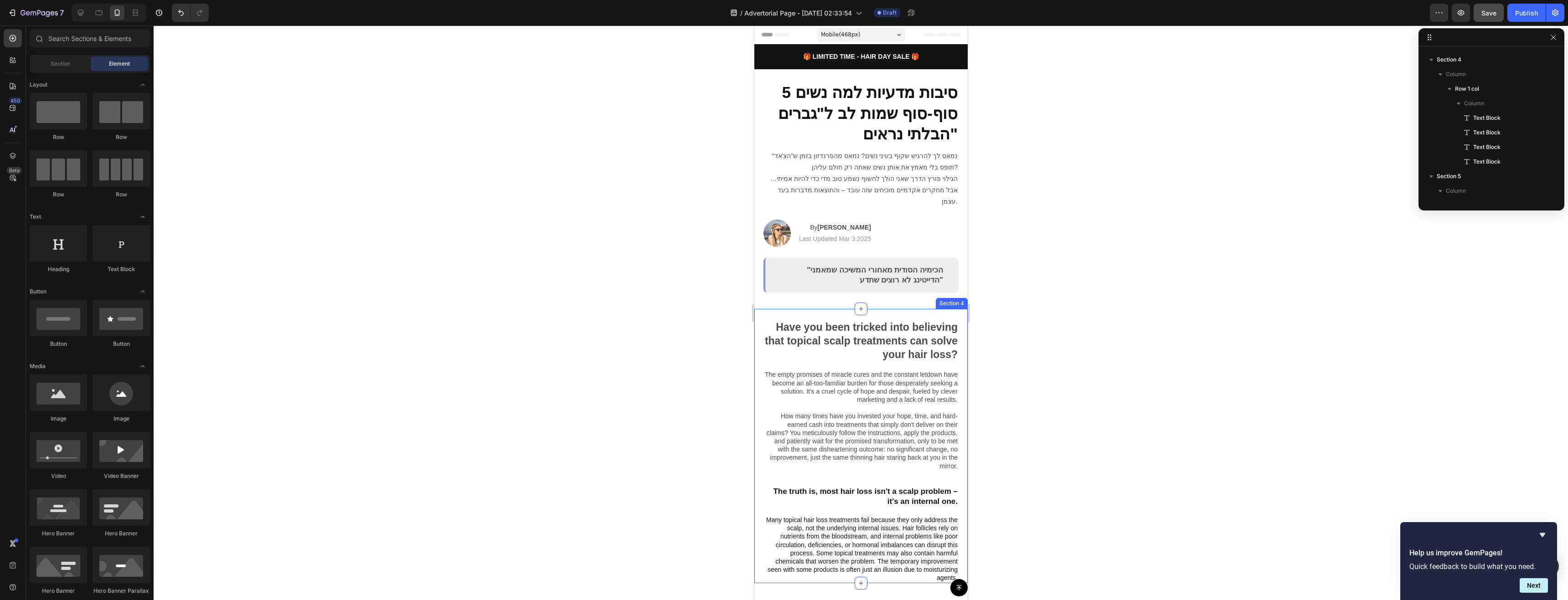
click at [911, 309] on div "Have you been tricked into believing that topical scalp treatments can solve yo…" at bounding box center [861, 446] width 213 height 274
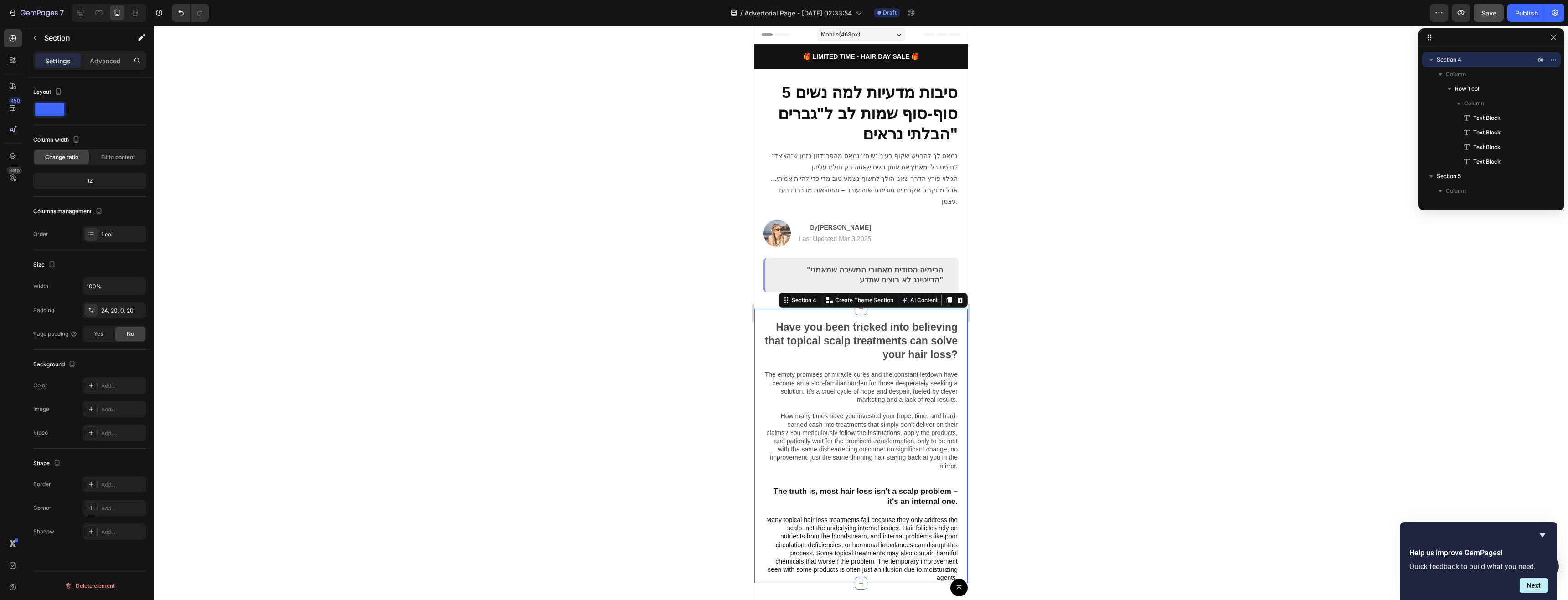
click at [957, 297] on icon at bounding box center [960, 300] width 6 height 6
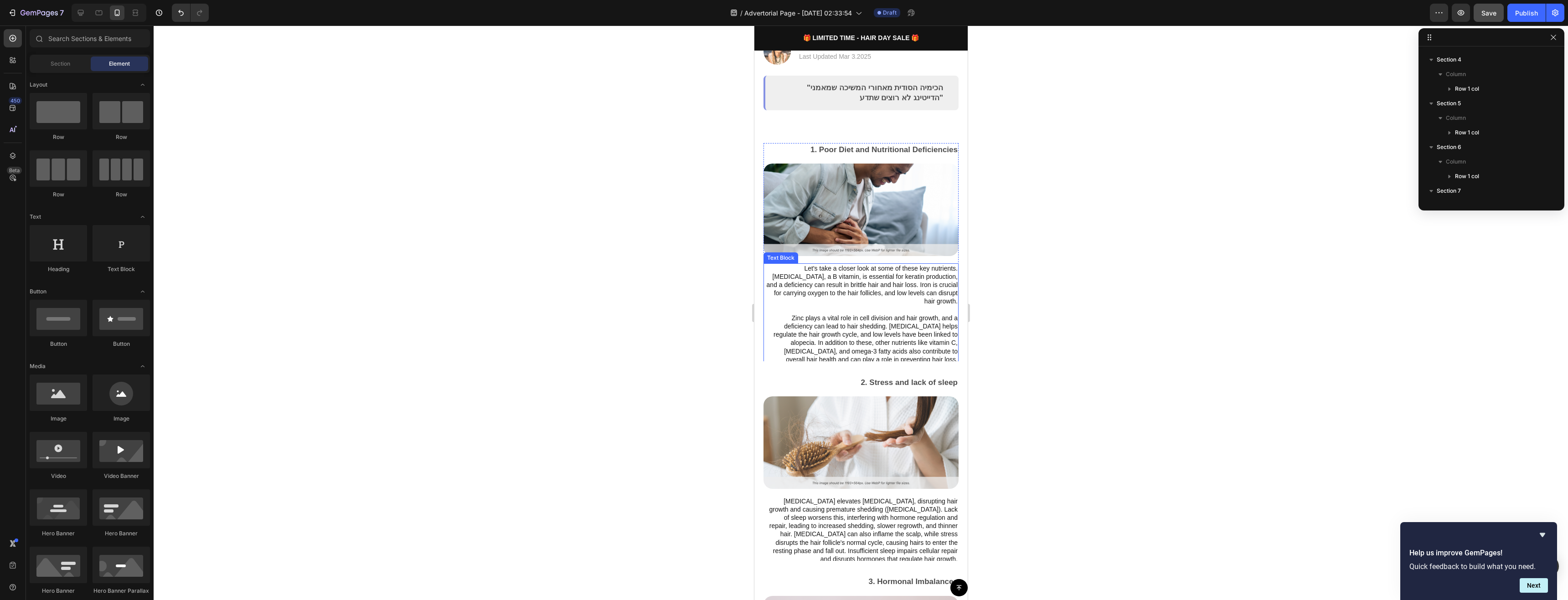
scroll to position [0, 0]
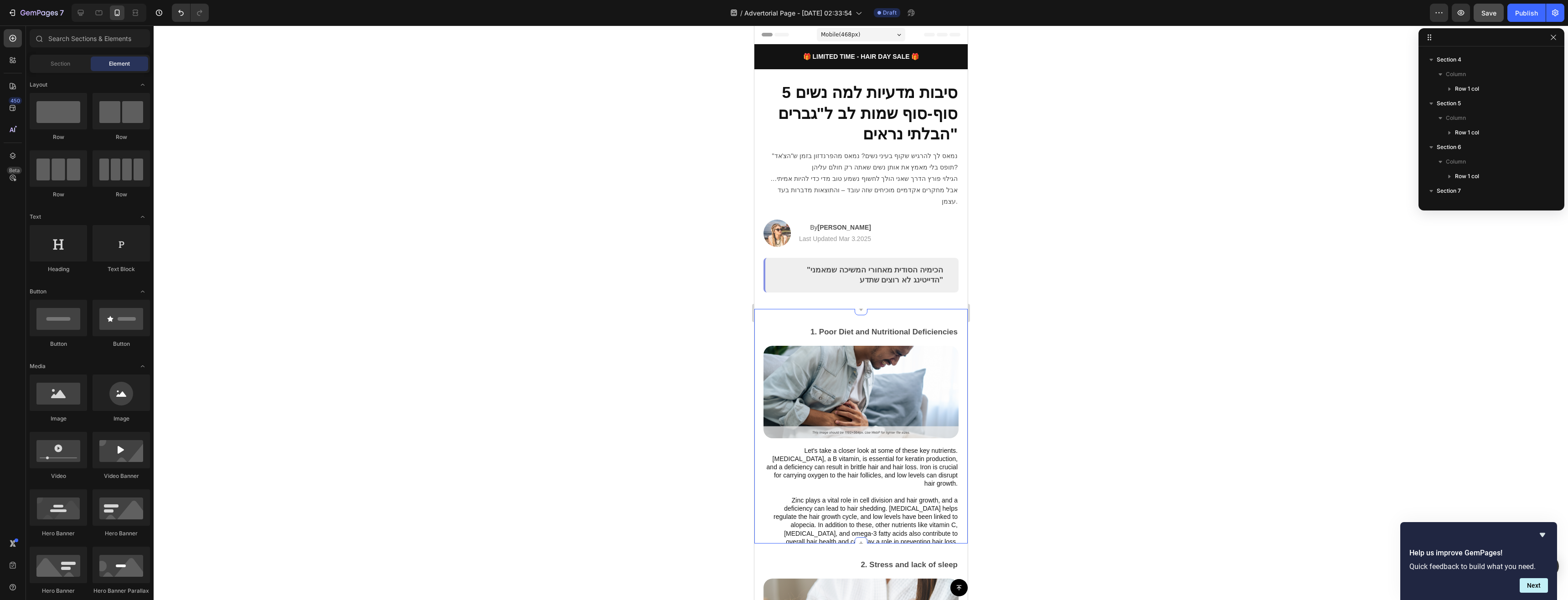
click at [920, 309] on div "1. Poor Diet and Nutritional Deficiencies Text Block Image Let's take a closer …" at bounding box center [861, 427] width 213 height 235
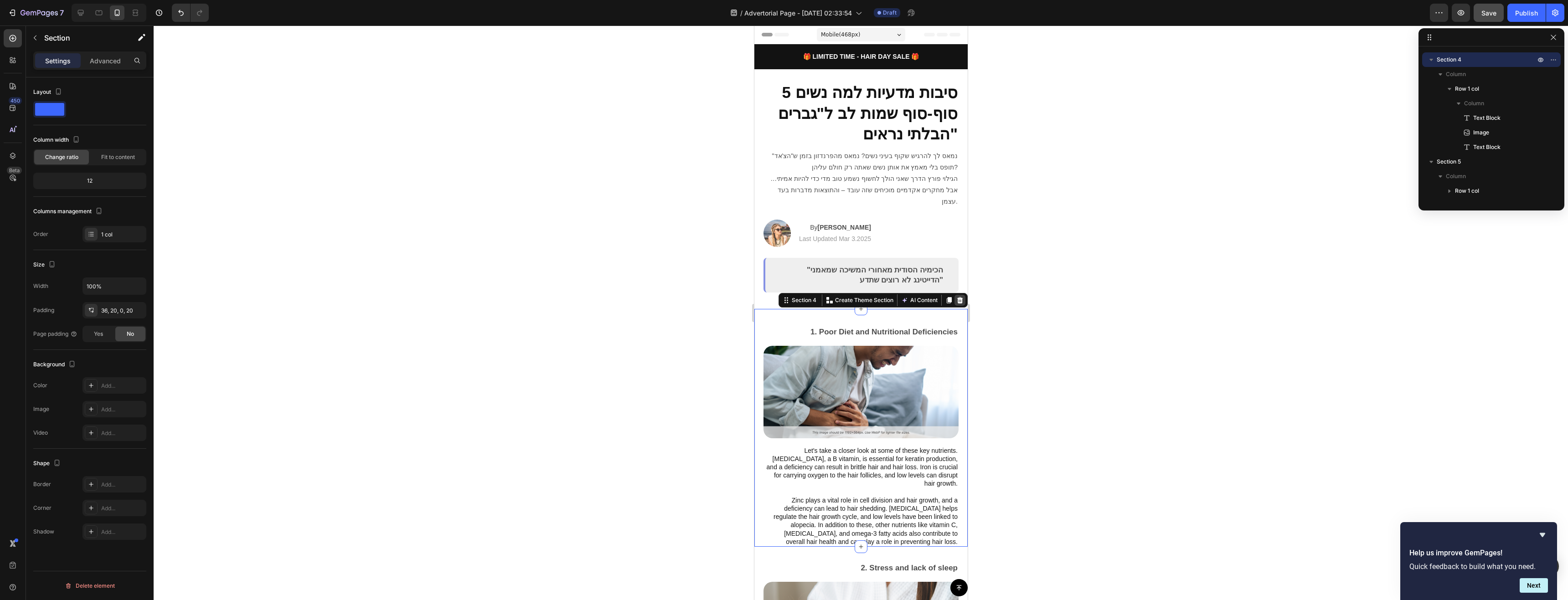
click at [954, 295] on div at bounding box center [959, 300] width 11 height 11
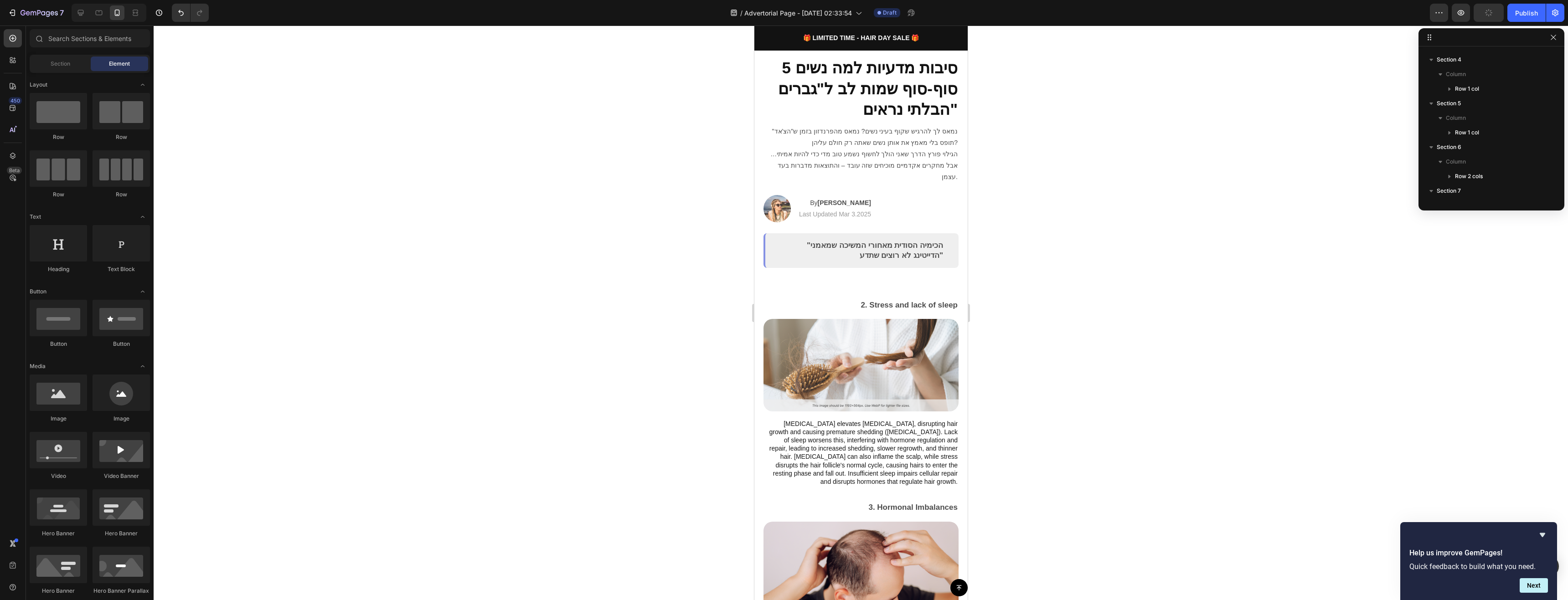
scroll to position [46, 0]
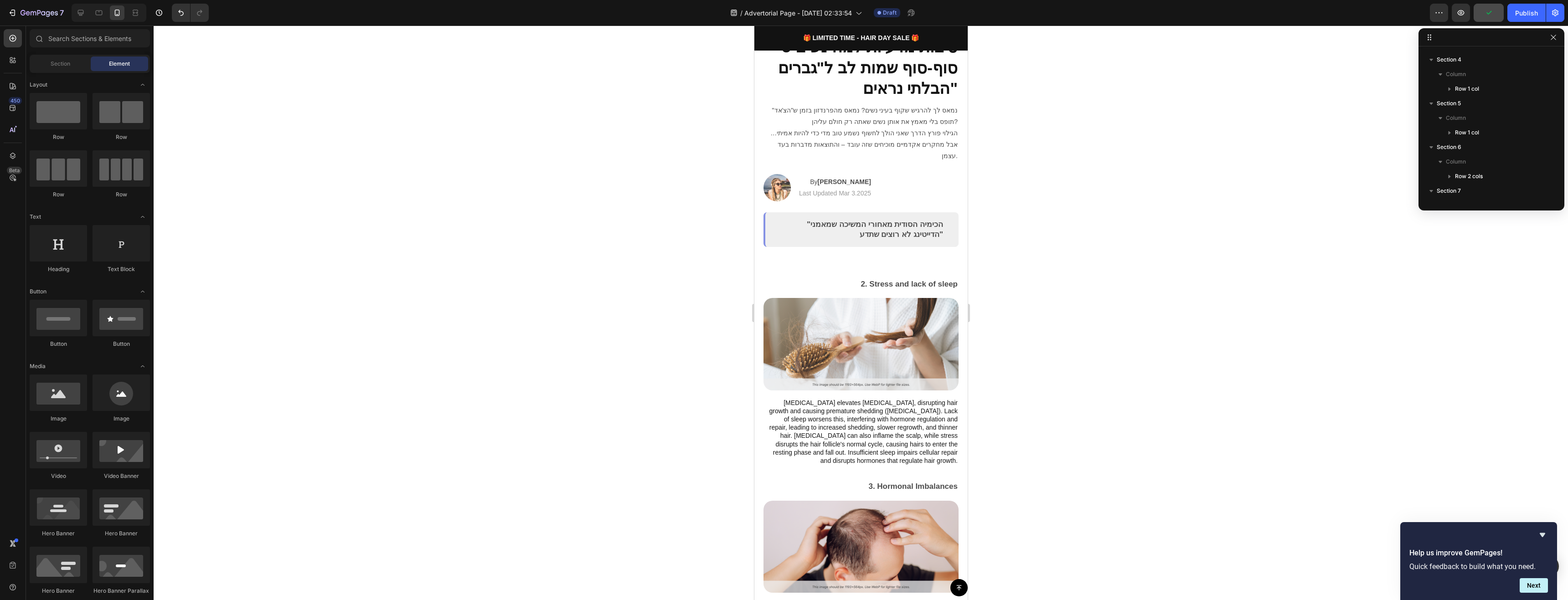
click at [842, 279] on p "2. Stress and lack of sleep" at bounding box center [861, 284] width 194 height 12
click at [814, 282] on div "2. Stress and lack of sleep Text Block Image [MEDICAL_DATA] elevates [MEDICAL_D…" at bounding box center [861, 371] width 195 height 188
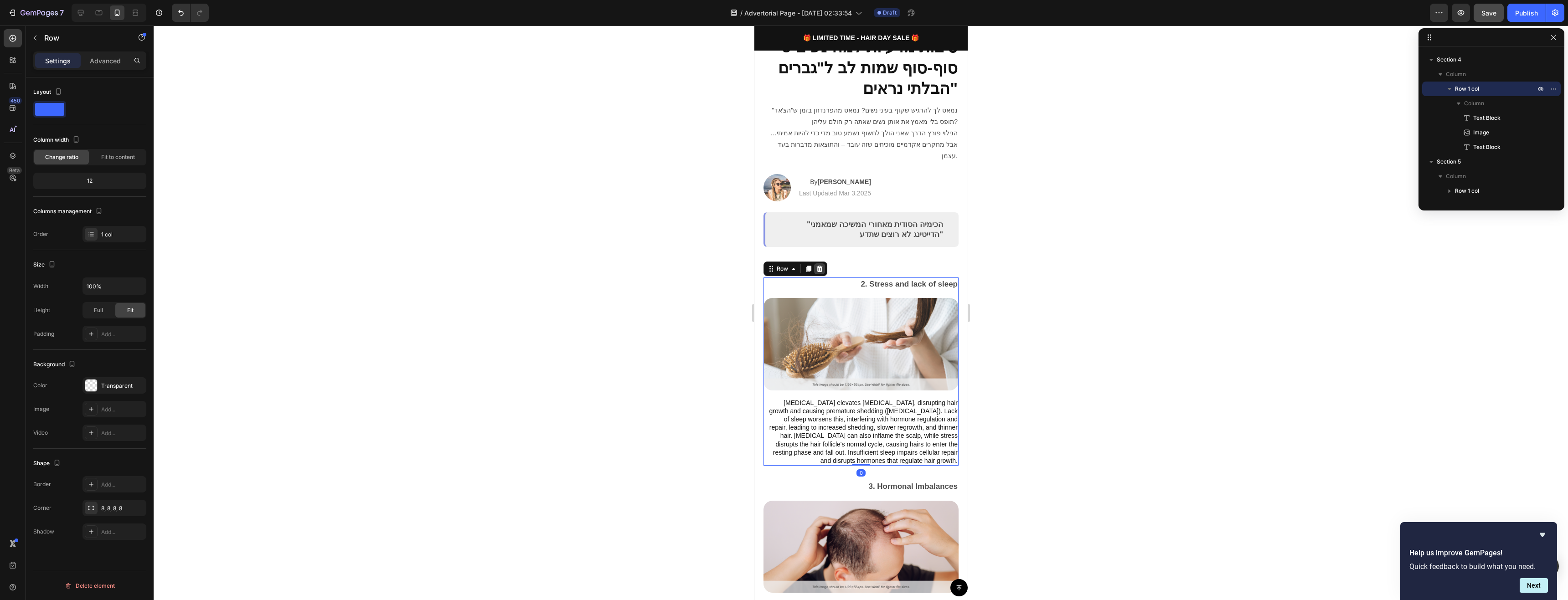
click at [822, 265] on icon at bounding box center [819, 269] width 7 height 7
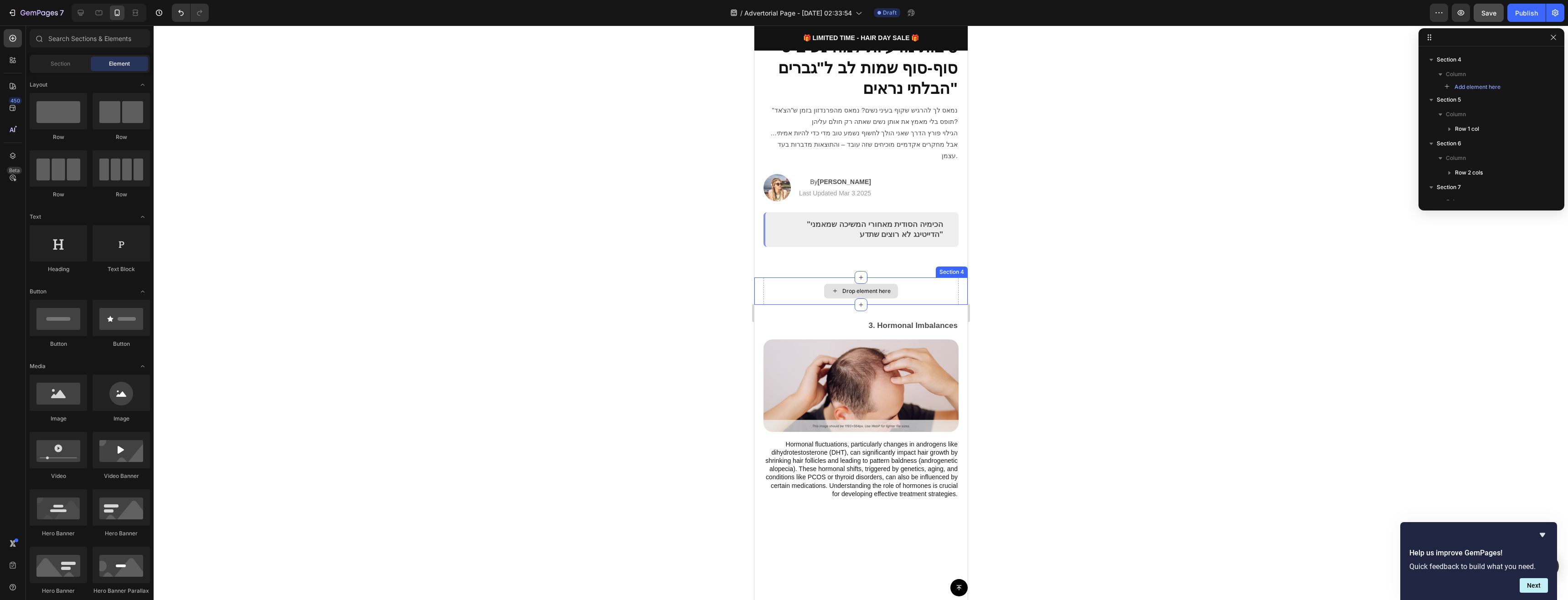
click at [897, 277] on div "Drop element here" at bounding box center [861, 291] width 195 height 27
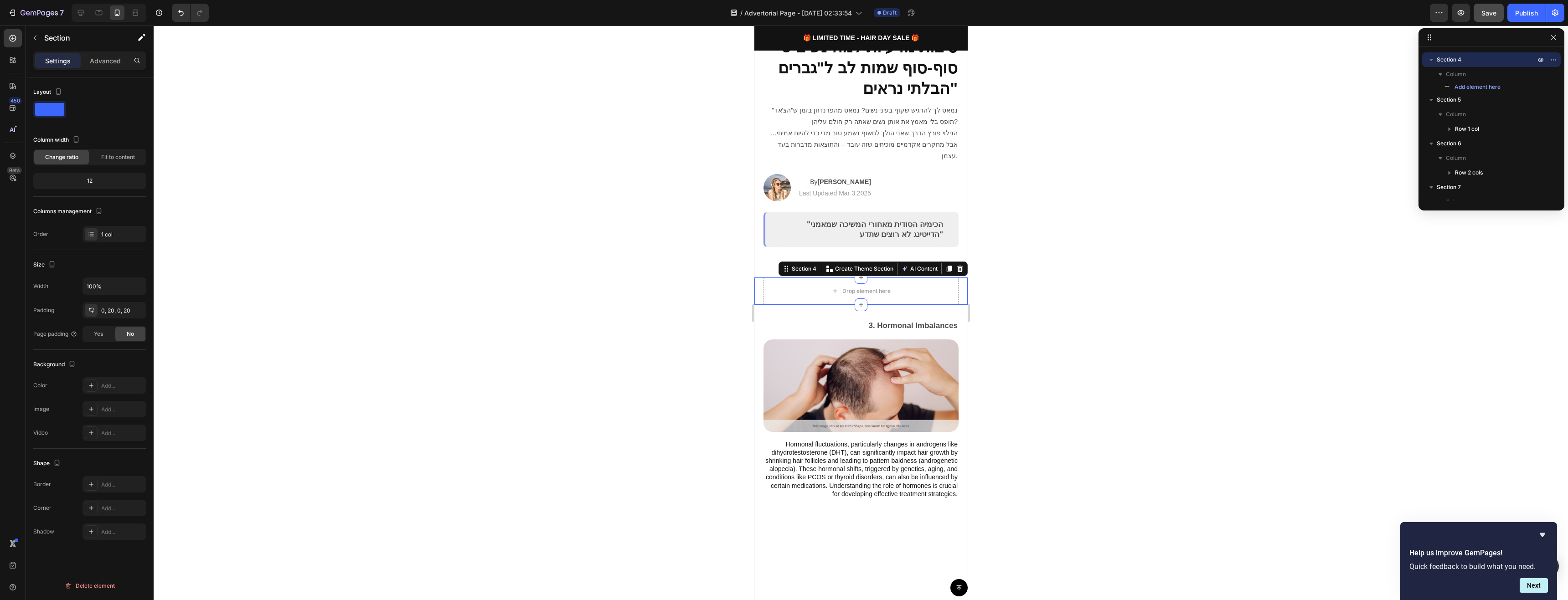
click at [957, 266] on icon at bounding box center [960, 269] width 6 height 6
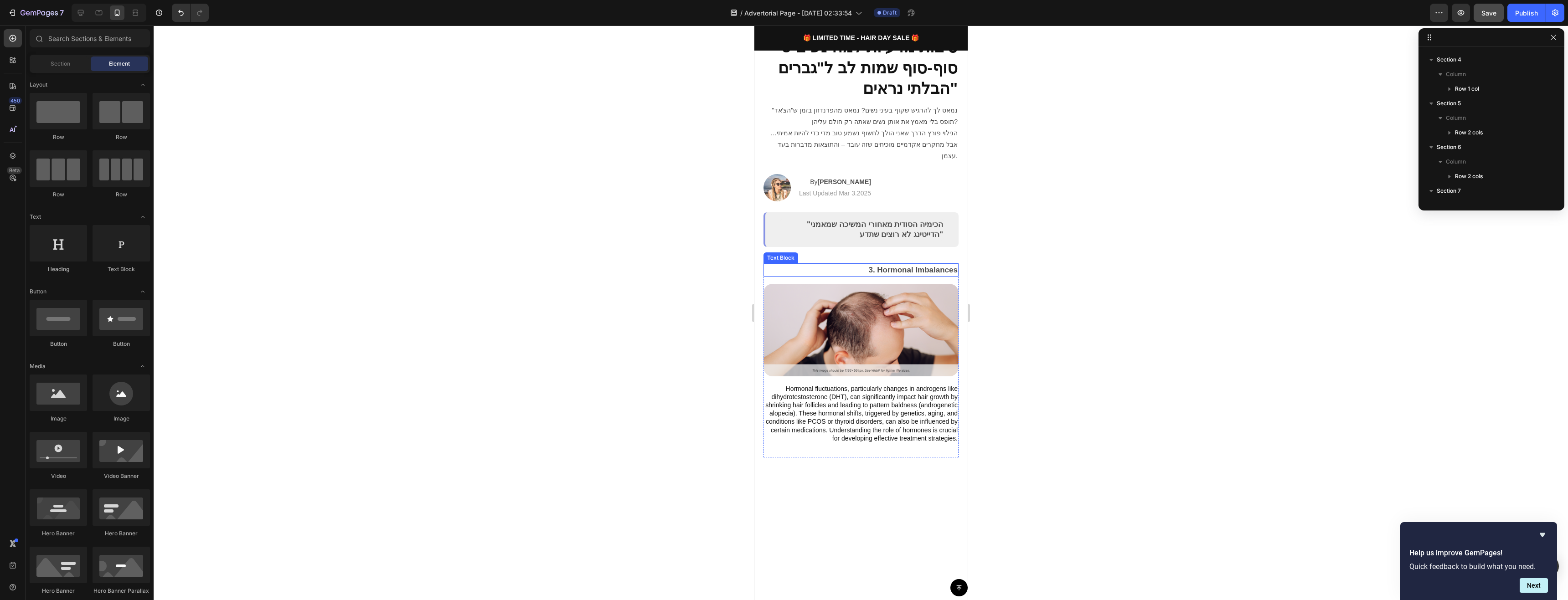
scroll to position [228, 0]
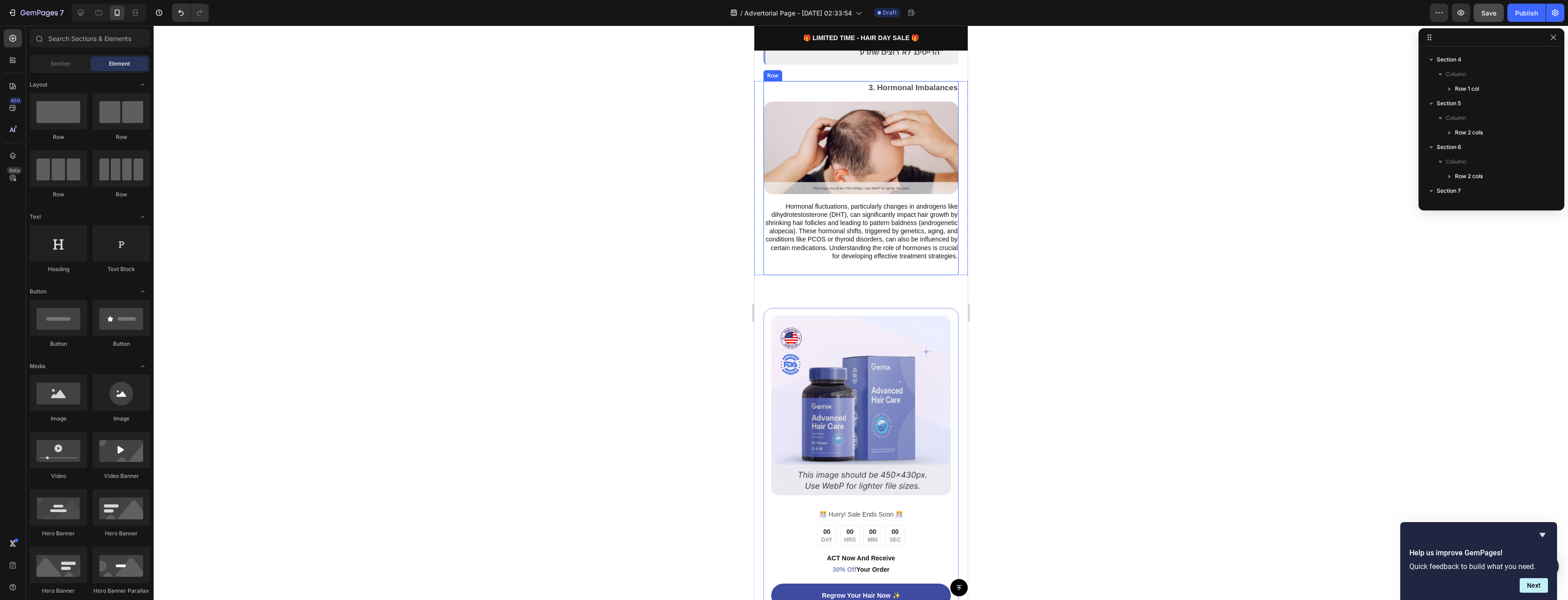
click at [937, 262] on div "3. Hormonal Imbalances Text Block Image Hormonal fluctuations, particularly cha…" at bounding box center [861, 178] width 195 height 194
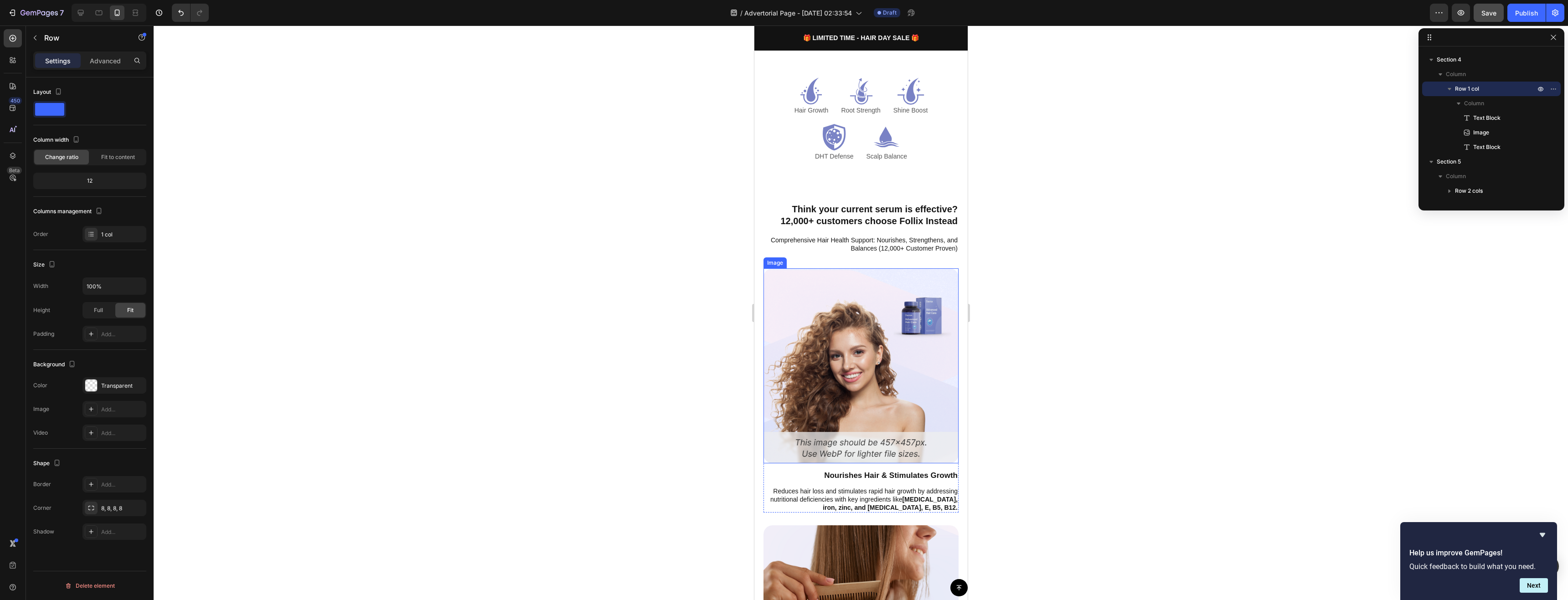
scroll to position [912, 0]
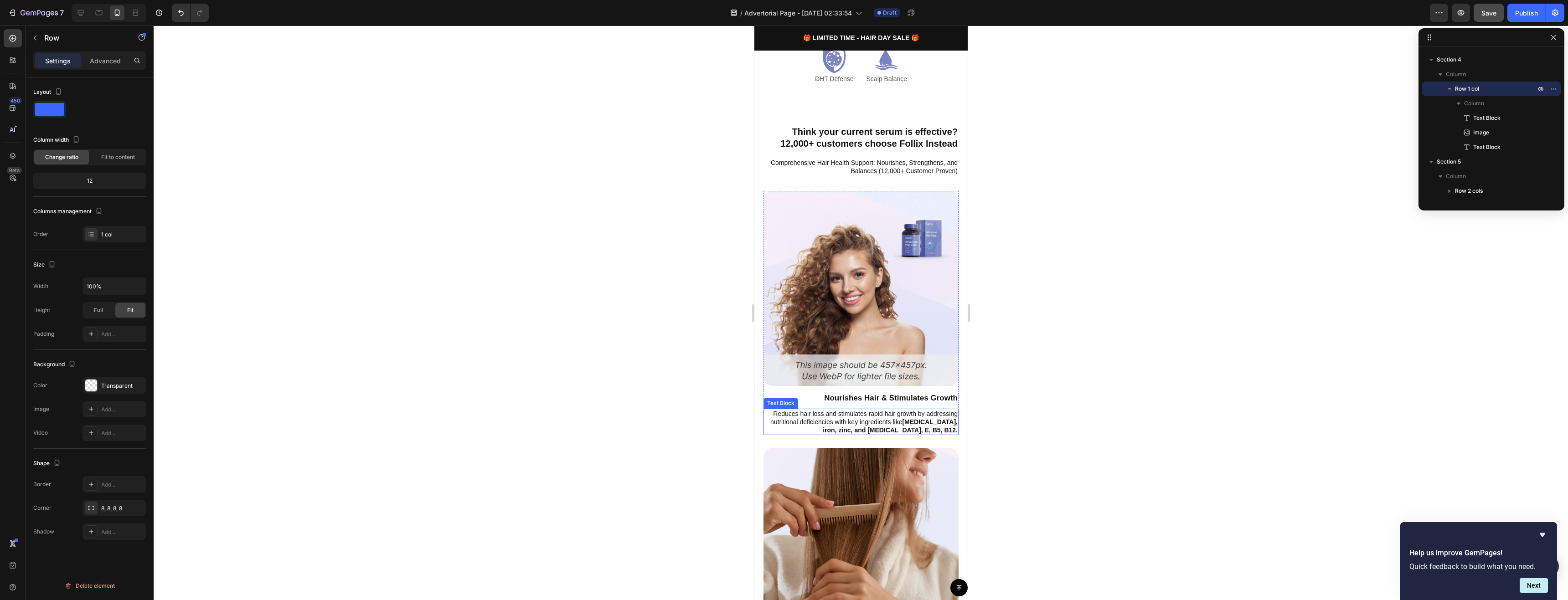
click at [835, 424] on p "Reduces hair loss and stimulates rapid hair growth by addressing nutritional de…" at bounding box center [861, 422] width 194 height 25
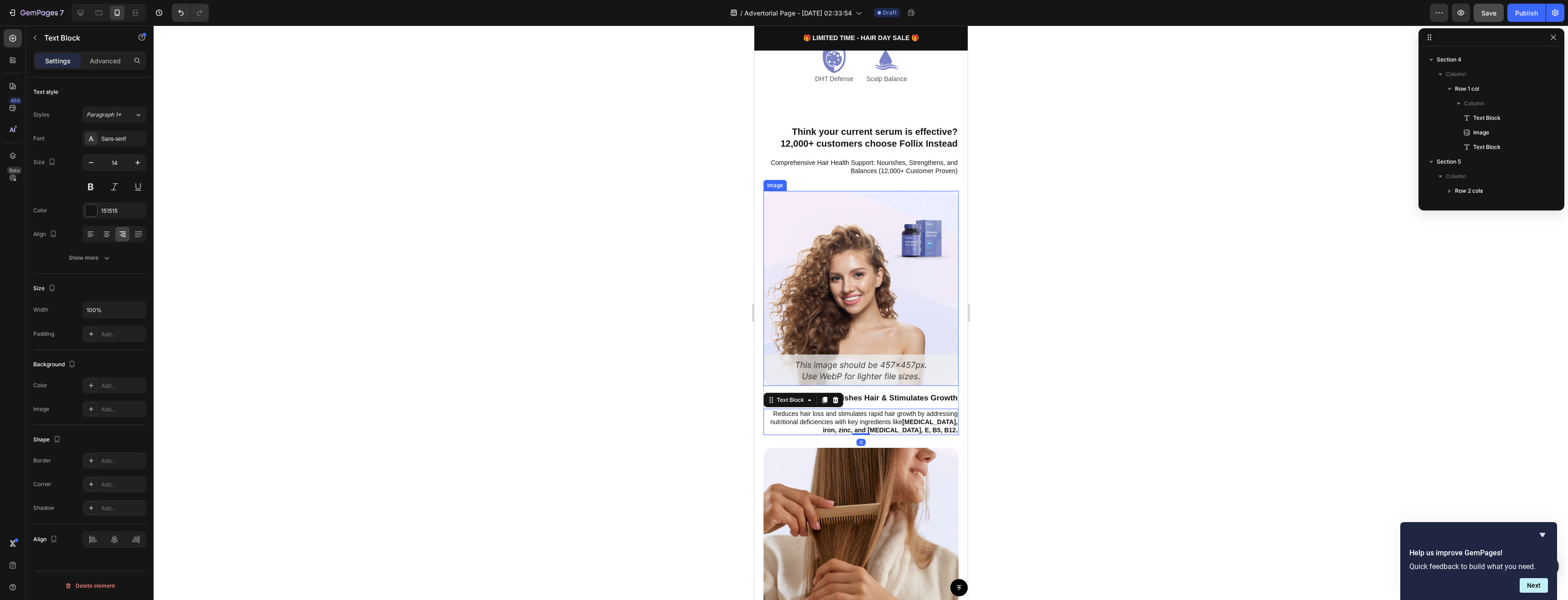
scroll to position [654, 0]
click at [800, 186] on div "Think your current serum is effective? 12,000+ customers choose Follix Instead …" at bounding box center [861, 542] width 195 height 834
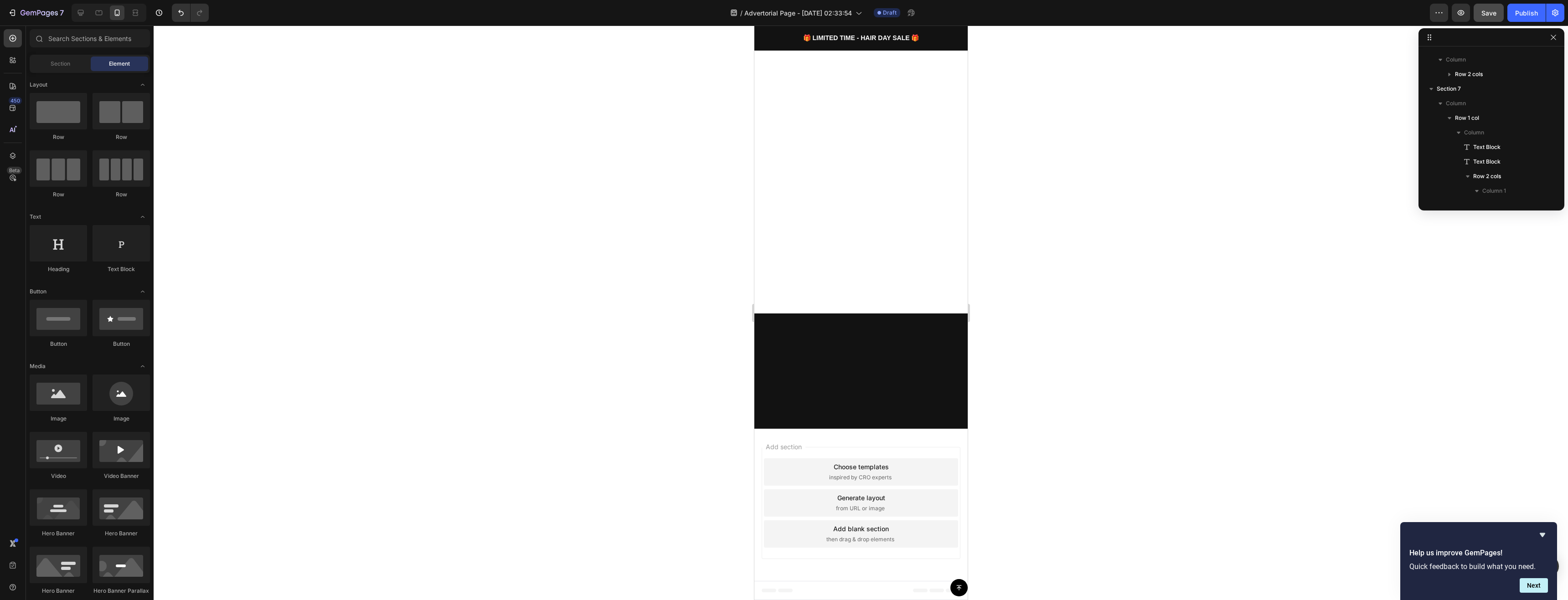
scroll to position [0, 0]
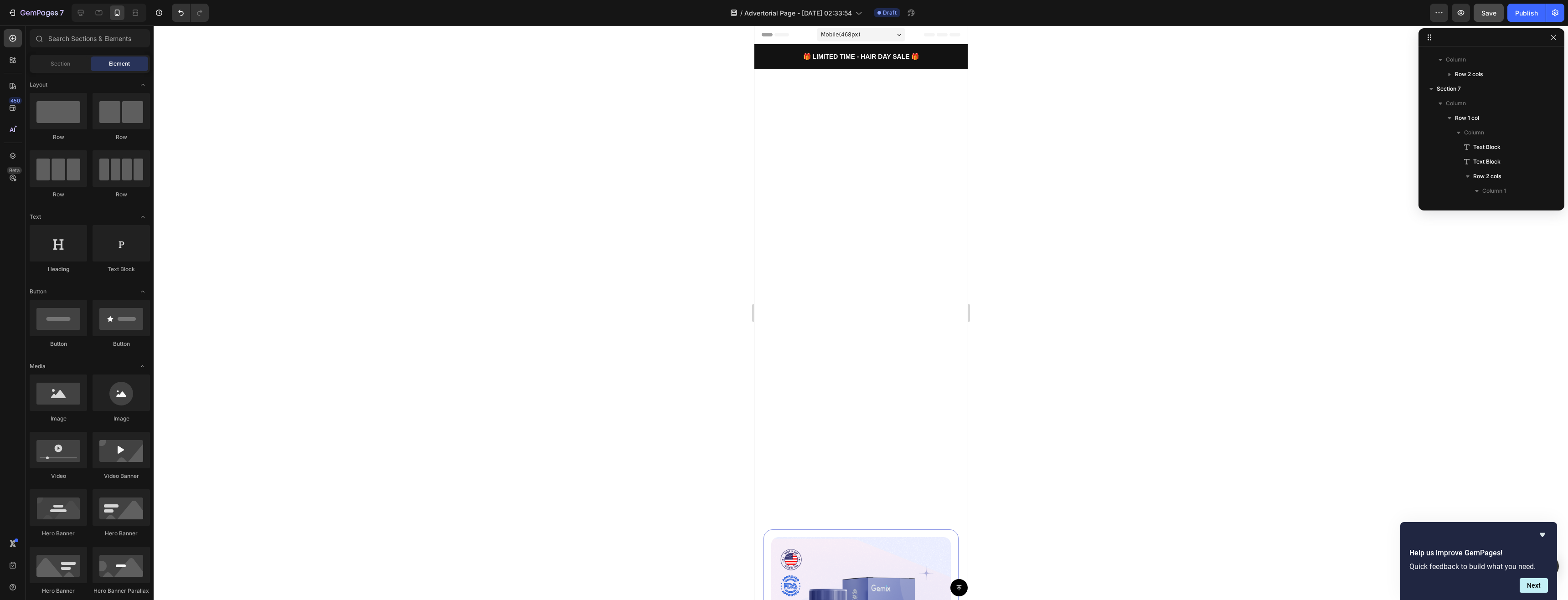
drag, startPoint x: 962, startPoint y: 137, endPoint x: 1721, endPoint y: 62, distance: 762.7
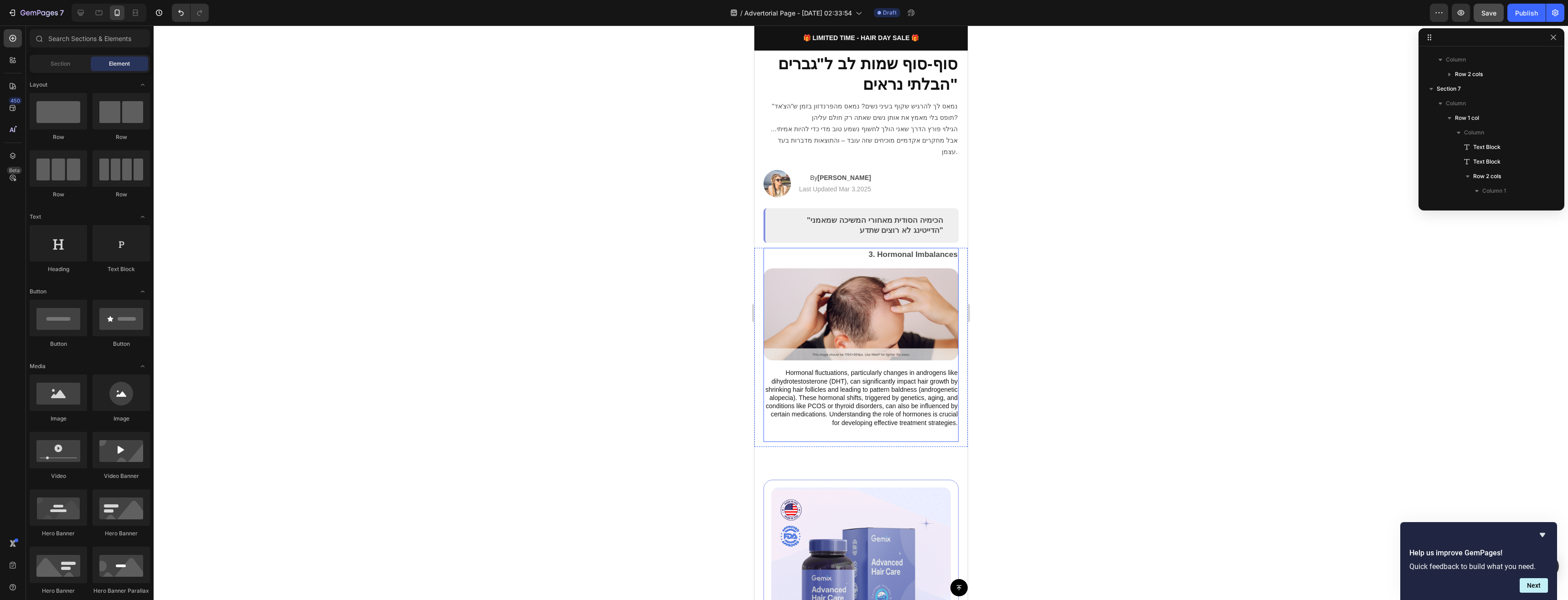
scroll to position [183, 0]
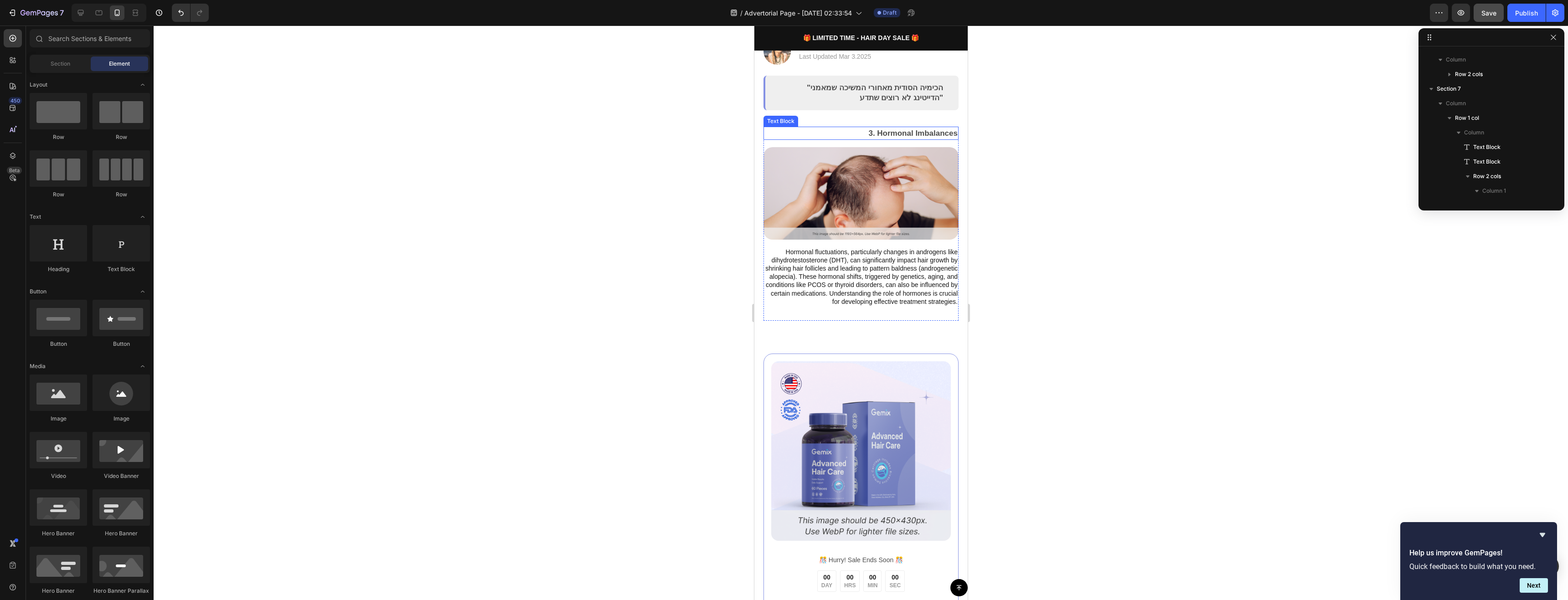
click at [919, 128] on p "3. Hormonal Imbalances" at bounding box center [861, 133] width 194 height 12
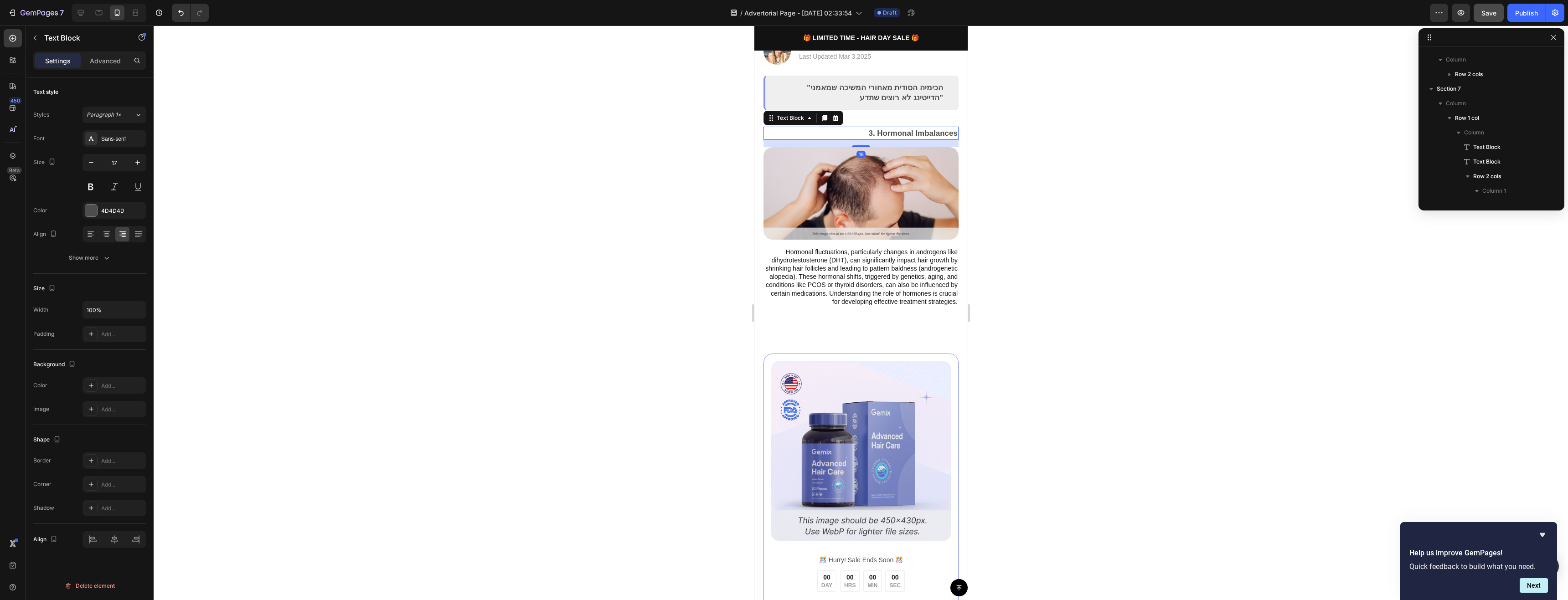
scroll to position [362, 0]
click at [920, 307] on div "3. Hormonal Imbalances Text Block 16 Image Hormonal fluctuations, particularly …" at bounding box center [861, 223] width 195 height 194
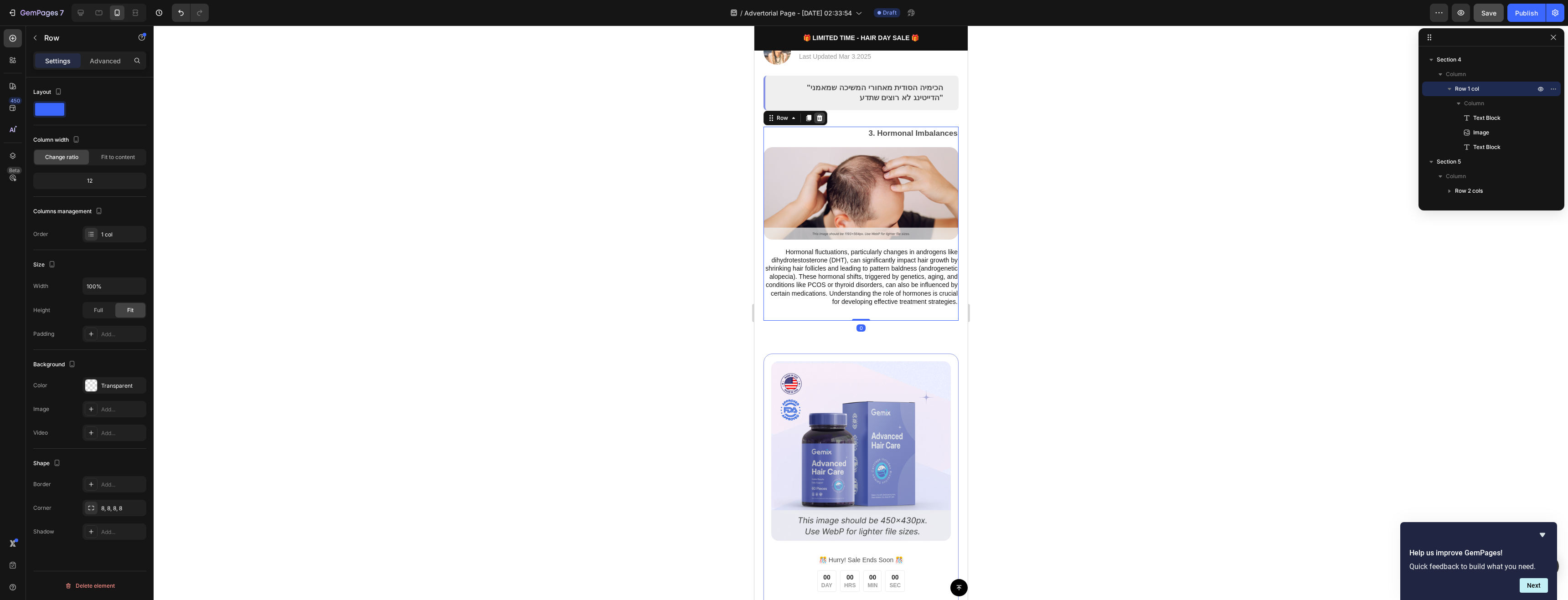
click at [816, 114] on icon at bounding box center [819, 118] width 7 height 7
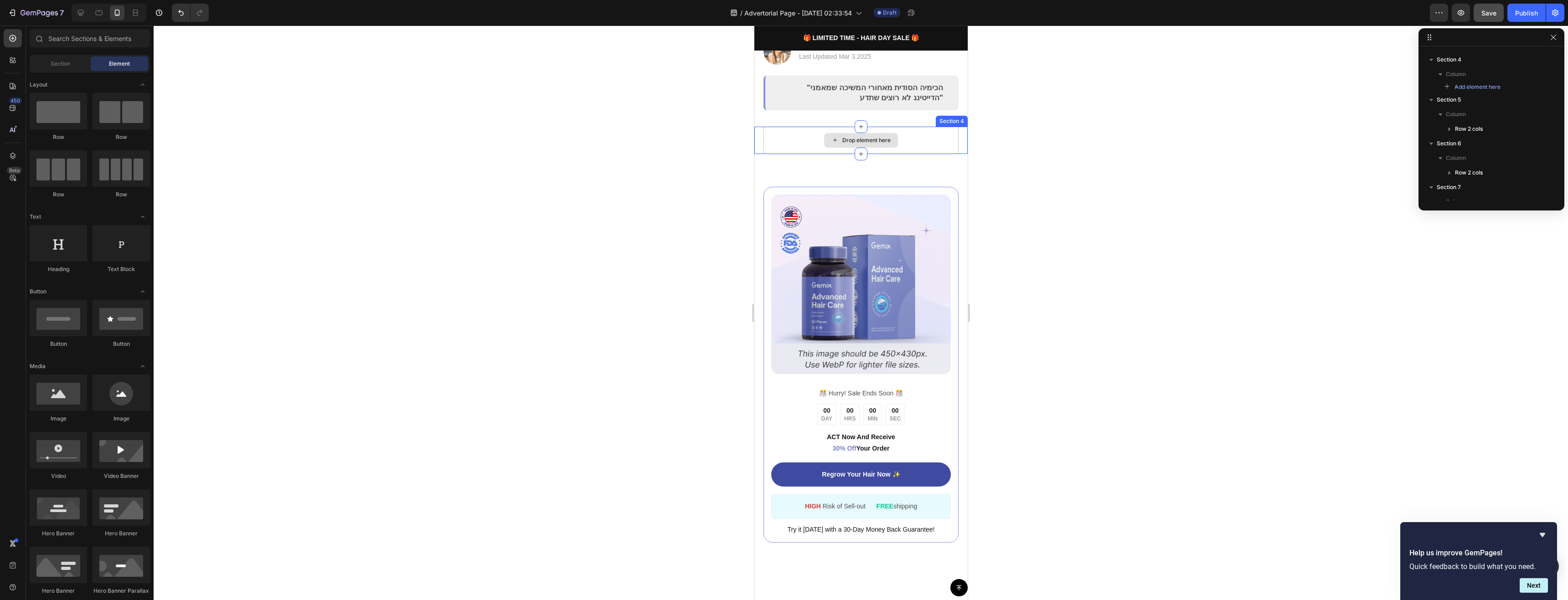
click at [908, 130] on div "Drop element here" at bounding box center [861, 140] width 195 height 27
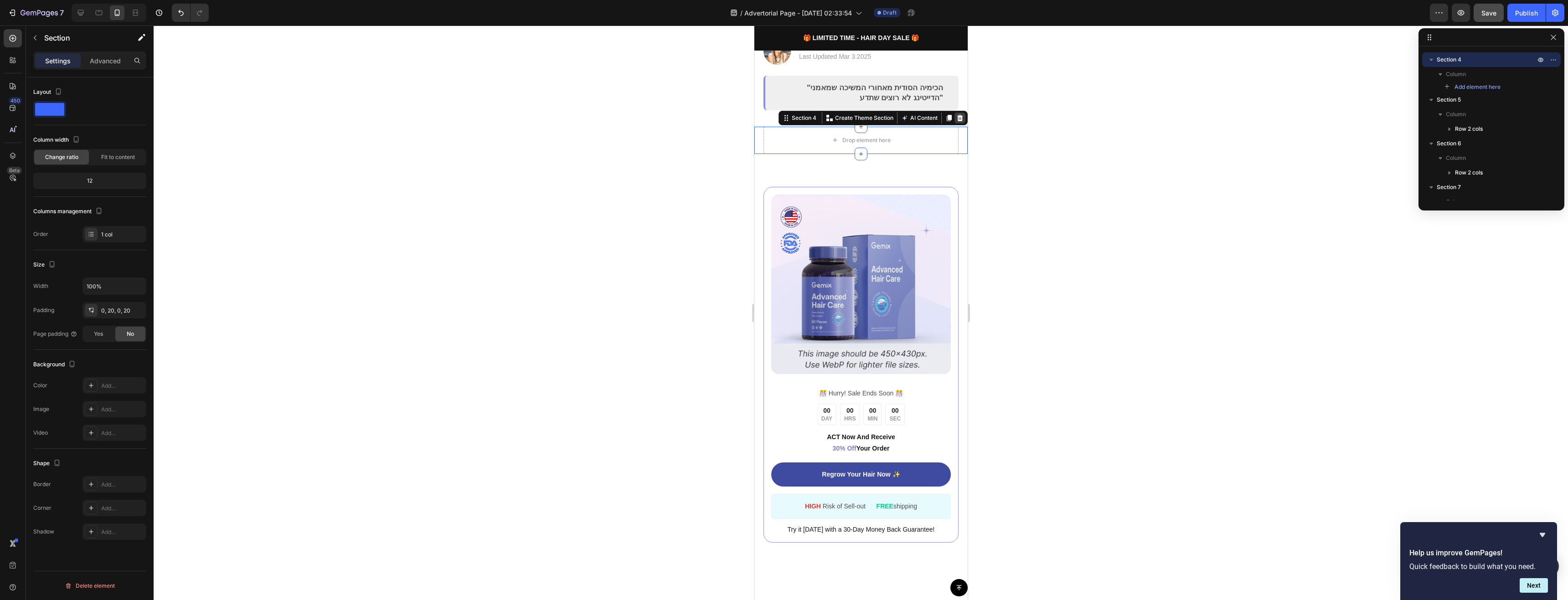
click at [957, 115] on icon at bounding box center [960, 118] width 6 height 6
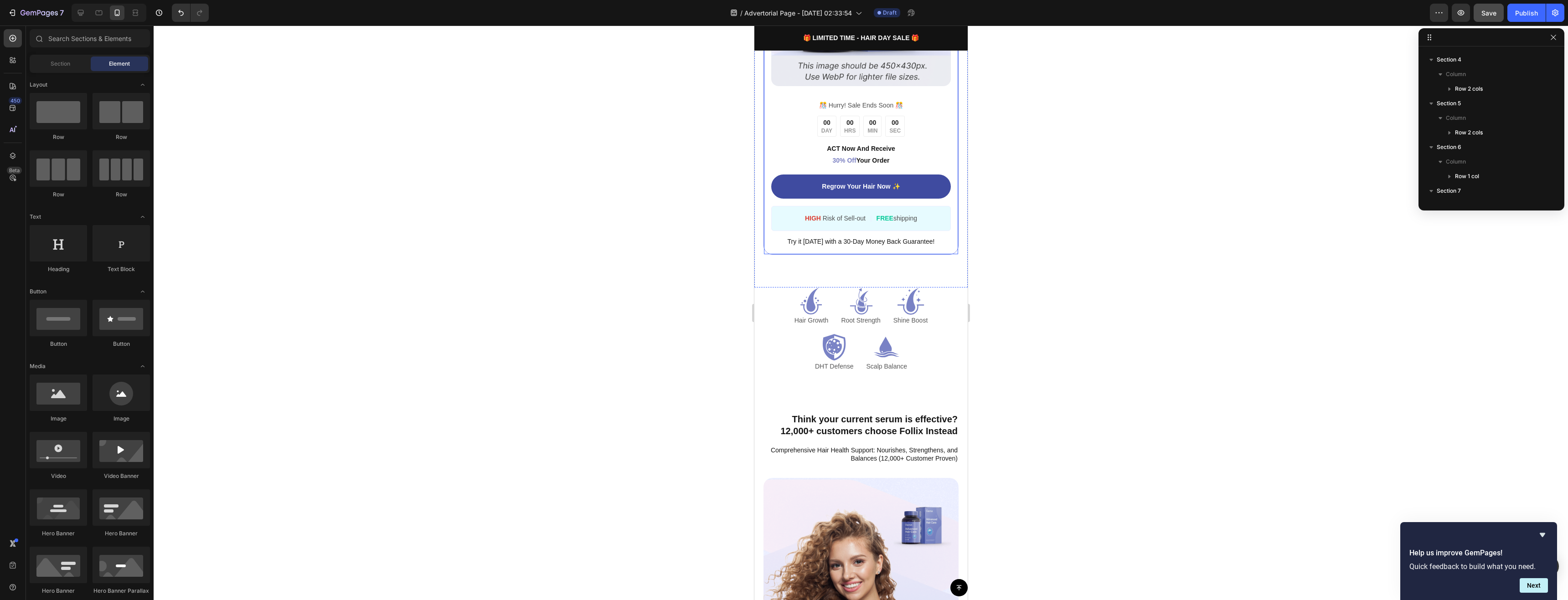
scroll to position [456, 0]
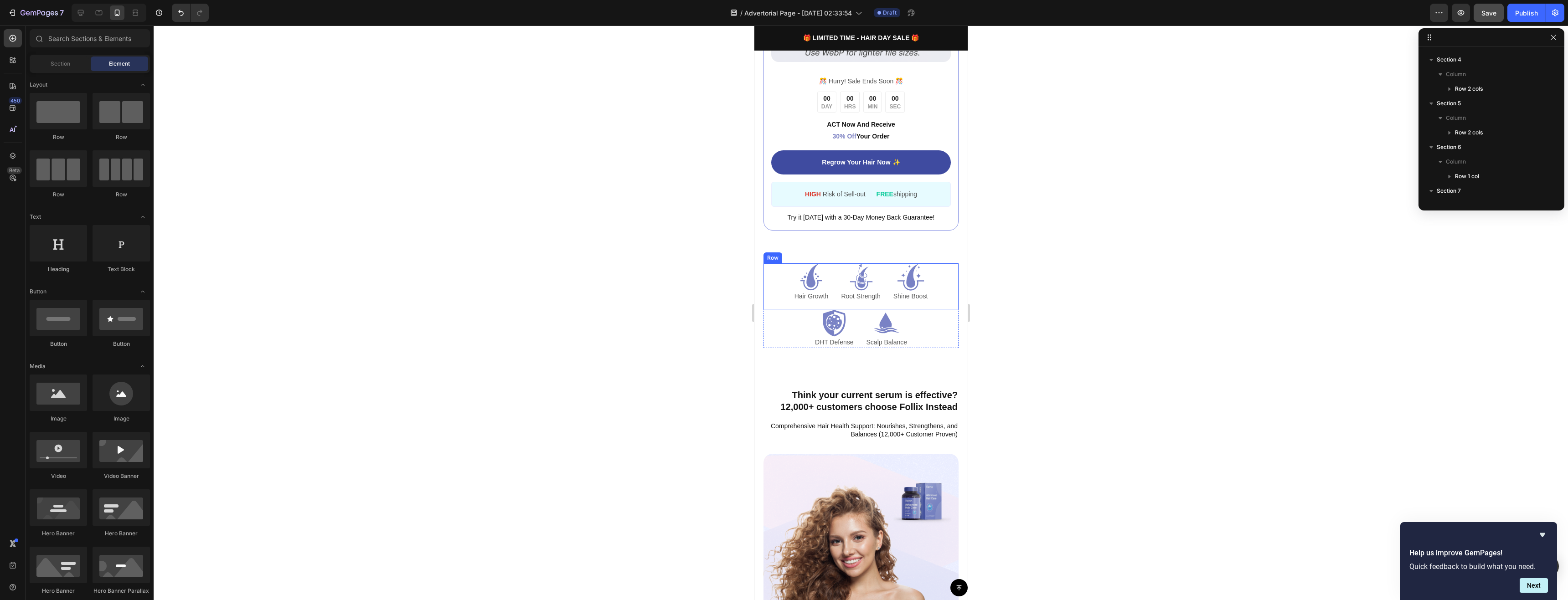
click at [942, 268] on div "Icon Hair Growth Text Block Icon Root Strength Text Block Icon Shine Boost Text…" at bounding box center [861, 287] width 195 height 46
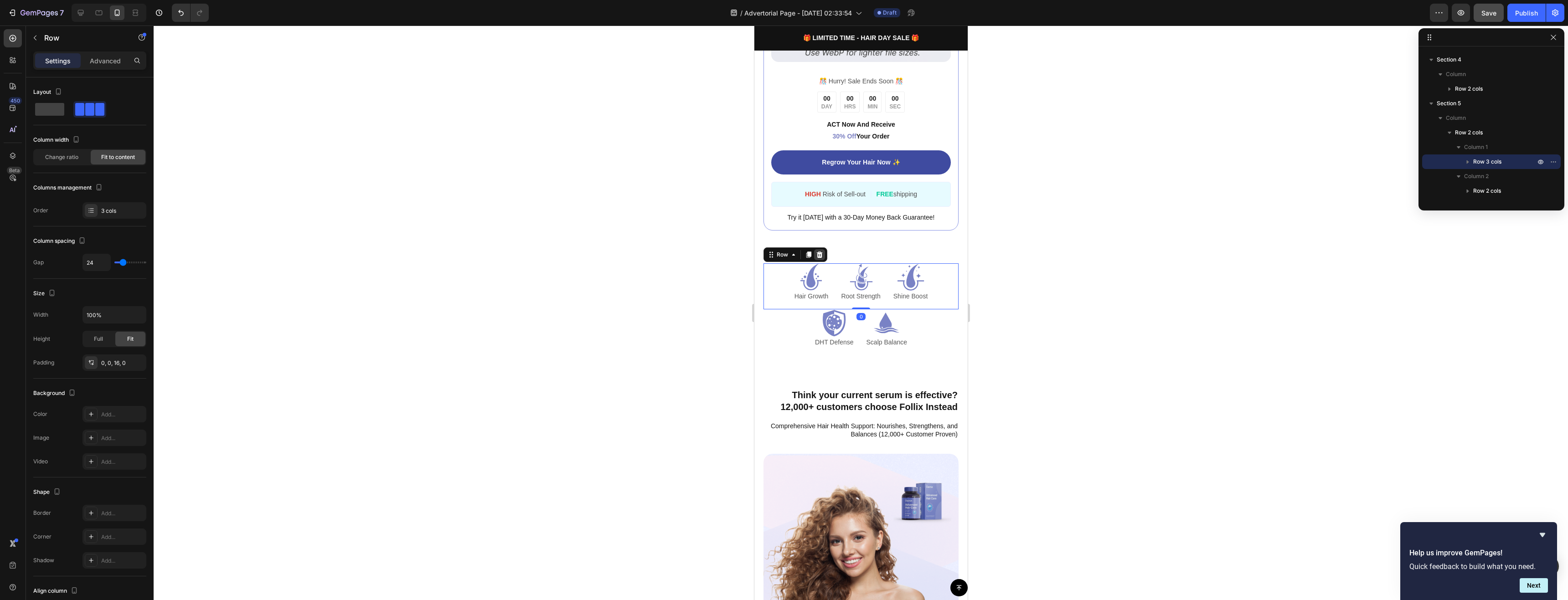
click at [824, 249] on div at bounding box center [819, 255] width 11 height 11
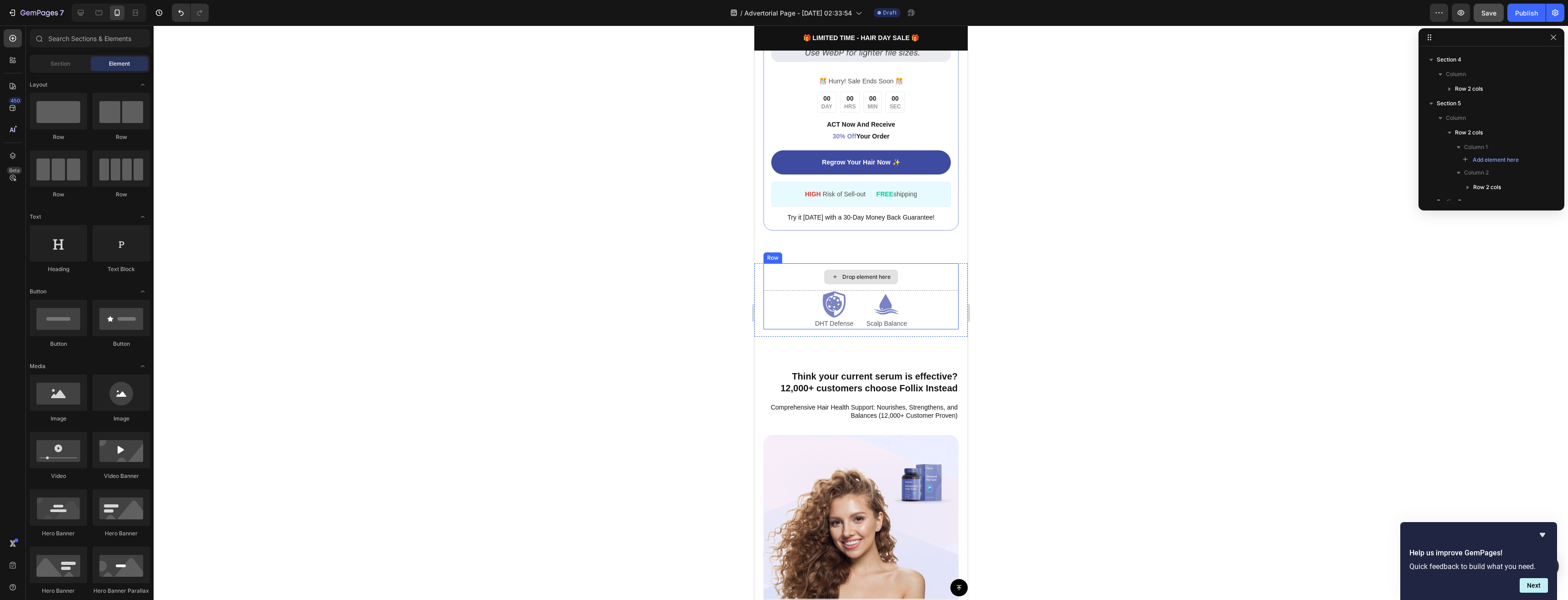
click at [792, 267] on div "Drop element here" at bounding box center [861, 277] width 195 height 27
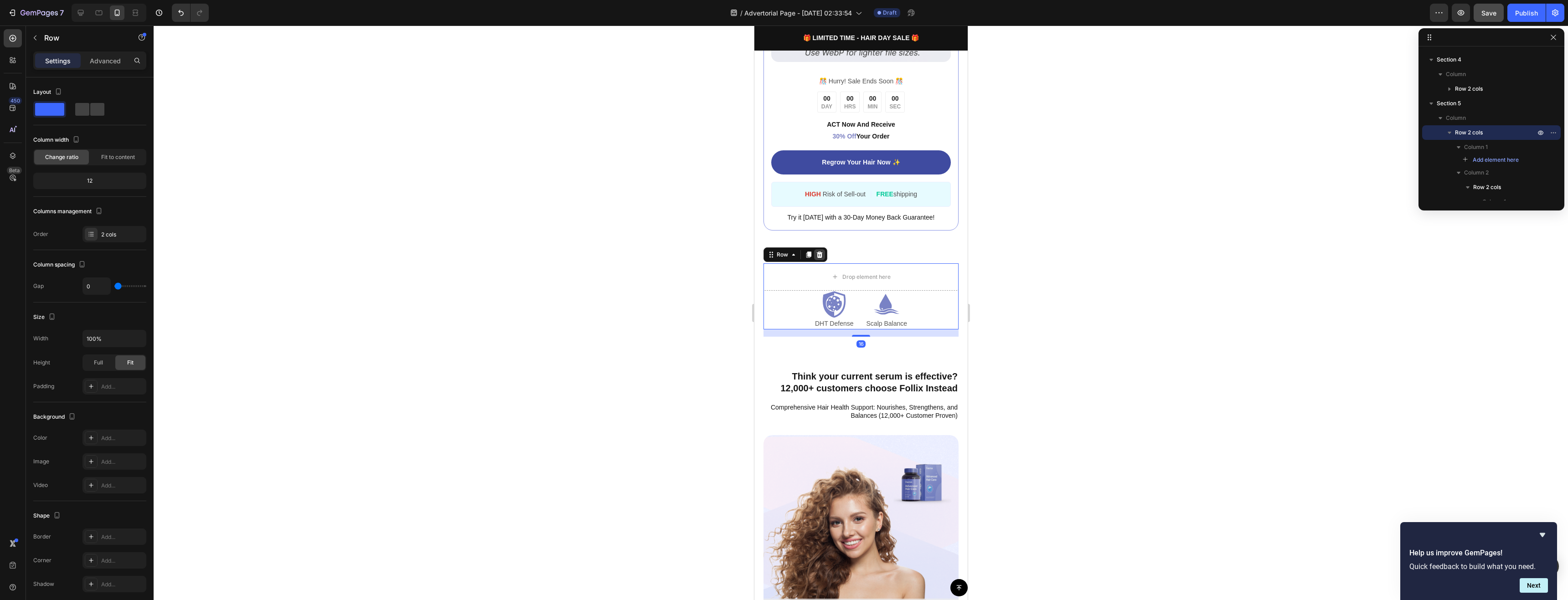
click at [817, 251] on icon at bounding box center [819, 254] width 6 height 6
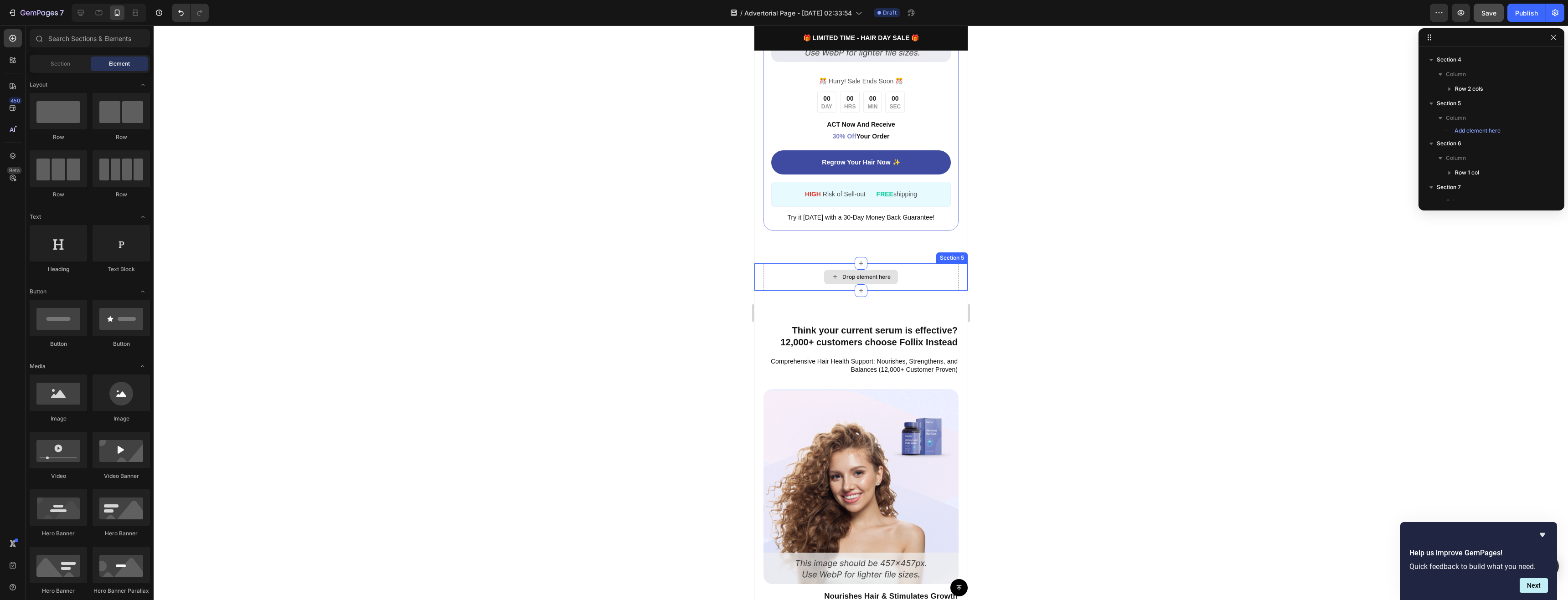
click at [803, 270] on div "Drop element here" at bounding box center [861, 277] width 195 height 27
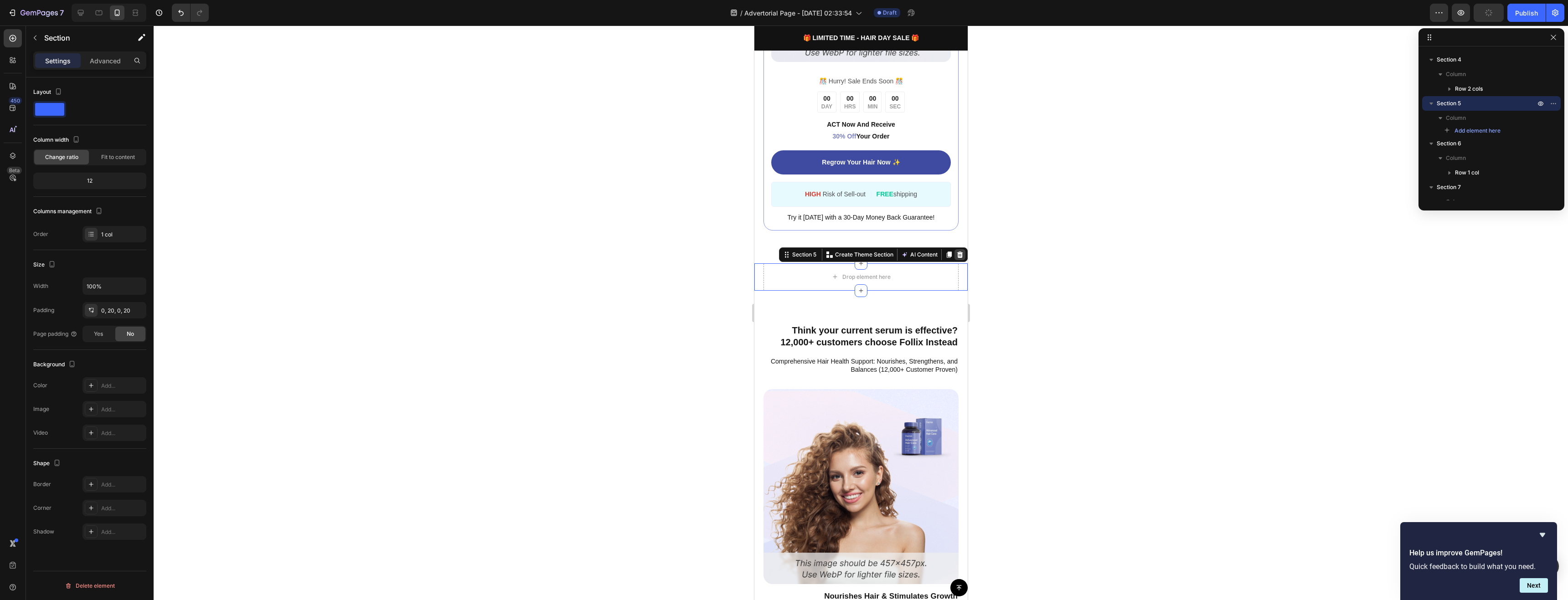
click at [956, 251] on icon at bounding box center [959, 255] width 7 height 7
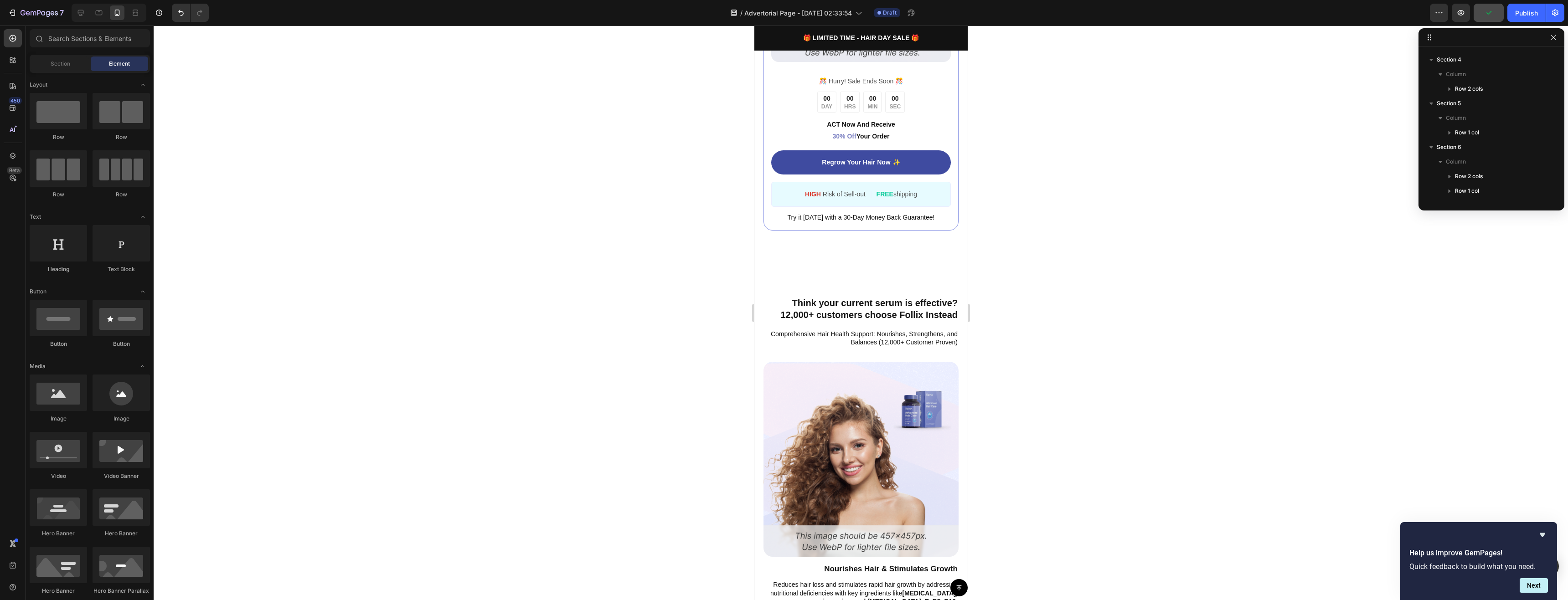
click at [864, 307] on p "Think your current serum is effective? 12,000+ customers choose Follix Instead" at bounding box center [861, 309] width 194 height 24
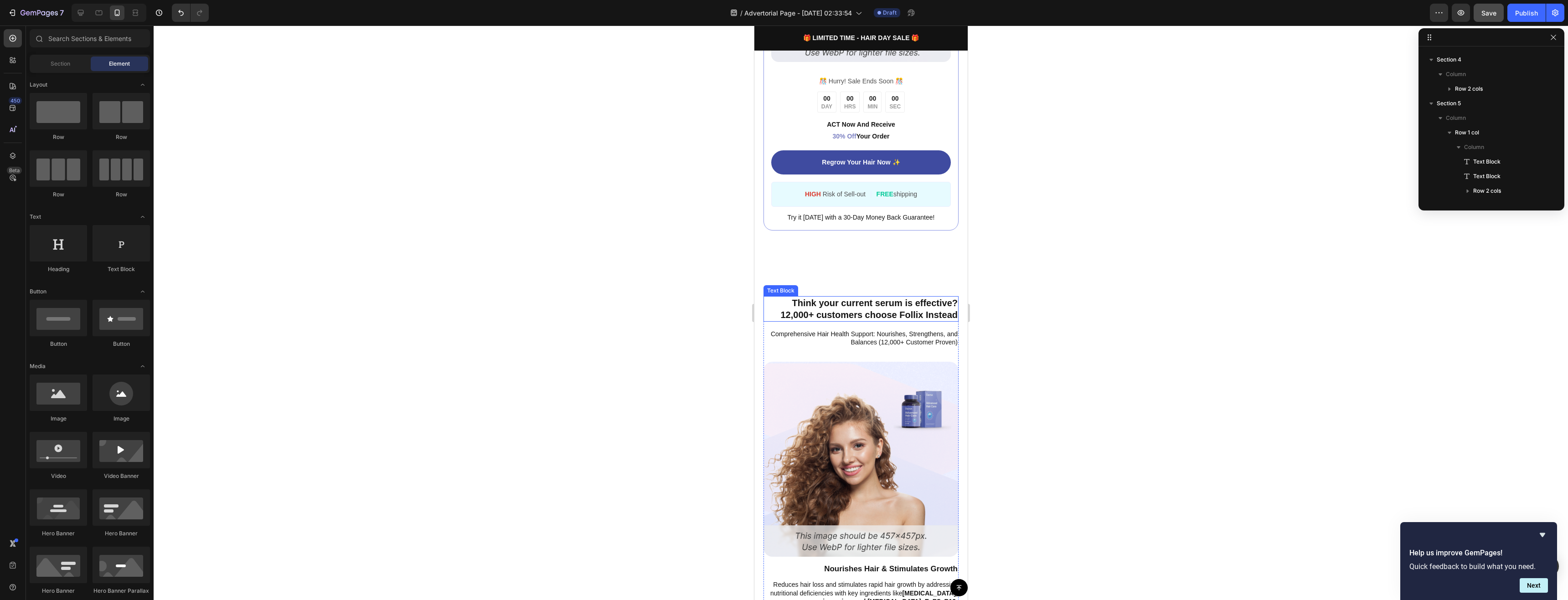
click at [886, 300] on p "Think your current serum is effective? 12,000+ customers choose Follix Instead" at bounding box center [861, 309] width 194 height 24
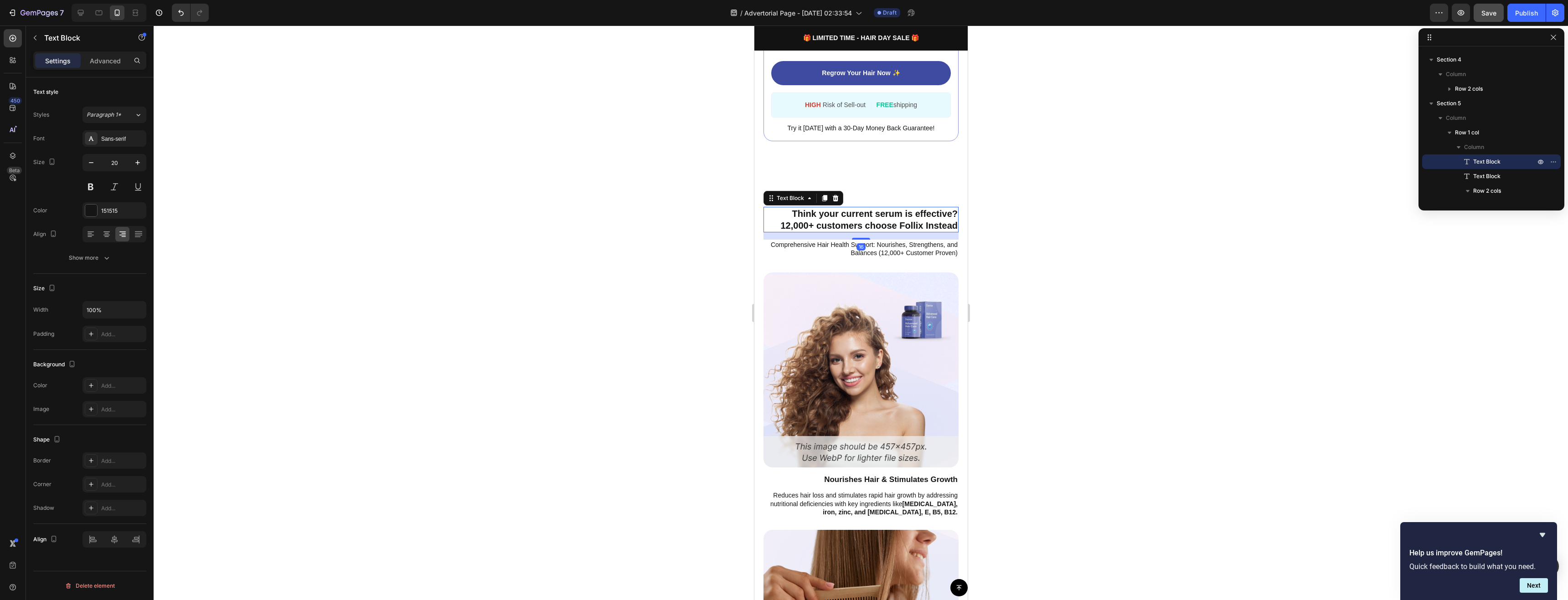
scroll to position [592, 0]
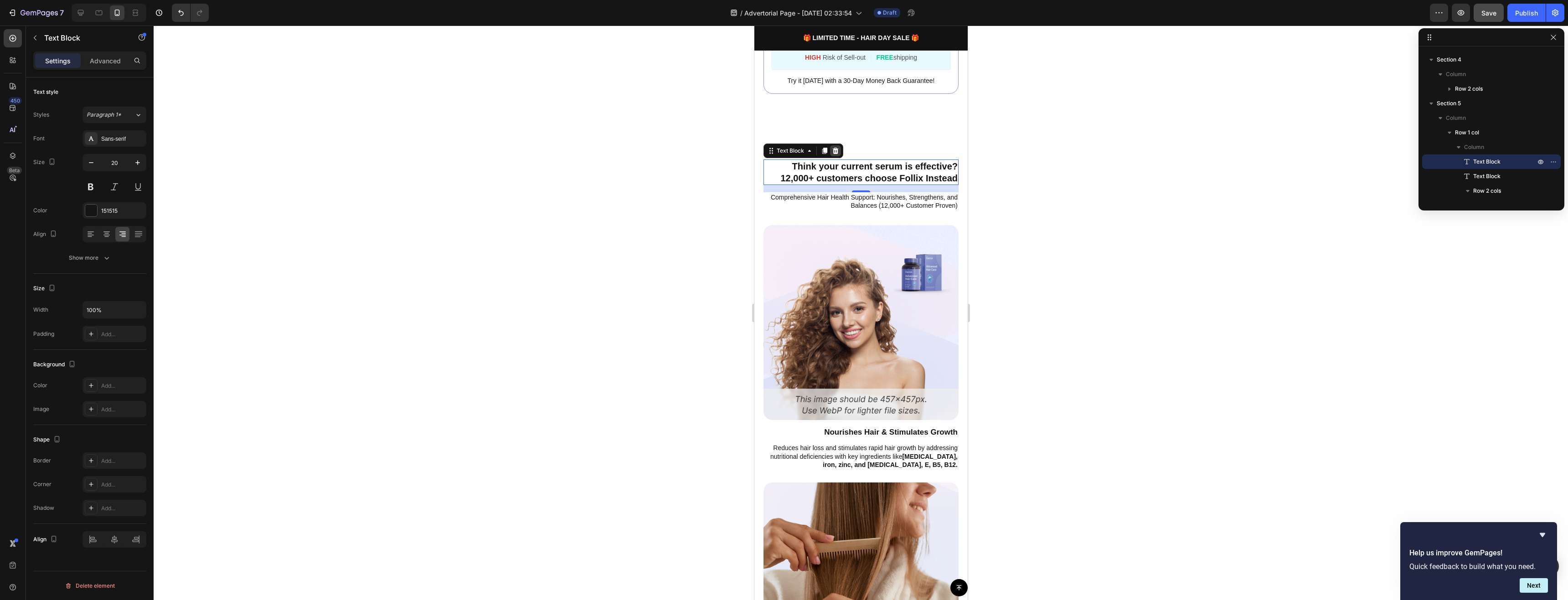
click at [835, 148] on icon at bounding box center [835, 151] width 6 height 6
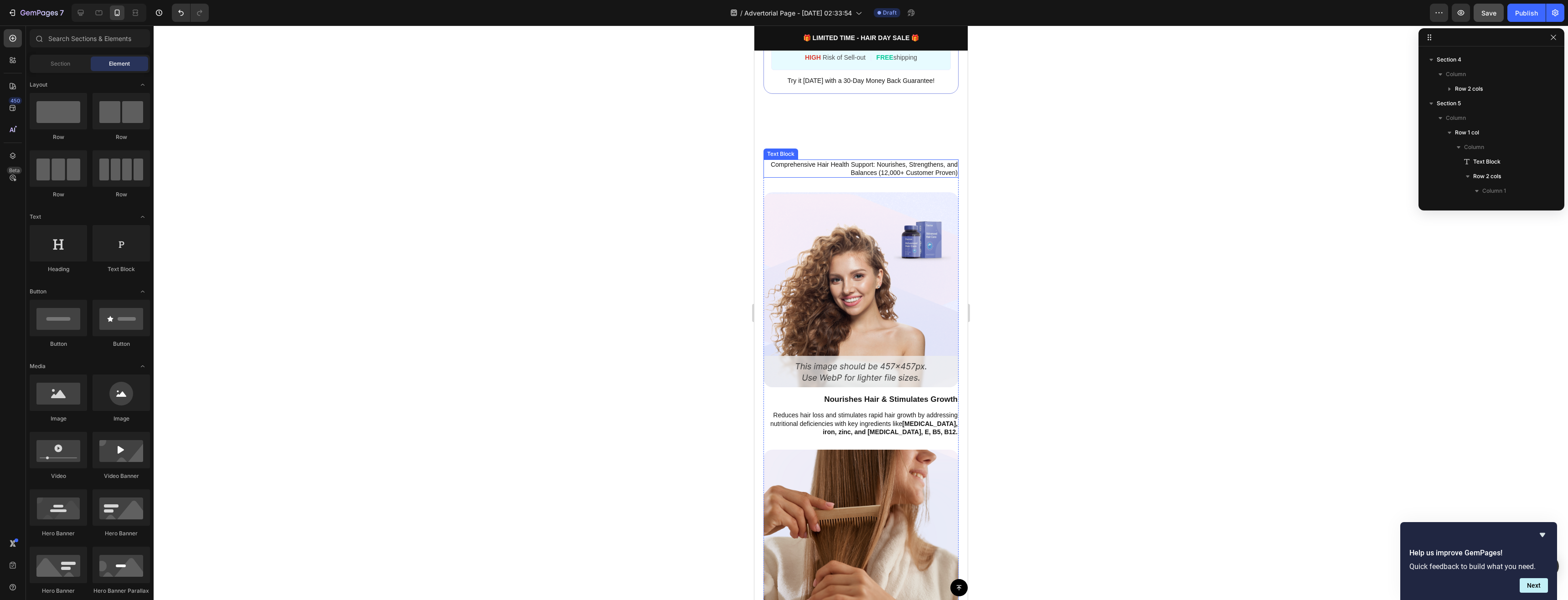
click at [849, 163] on p "Comprehensive Hair Health Support: Nourishes, Strengthens, and Balances (12,000…" at bounding box center [861, 169] width 194 height 16
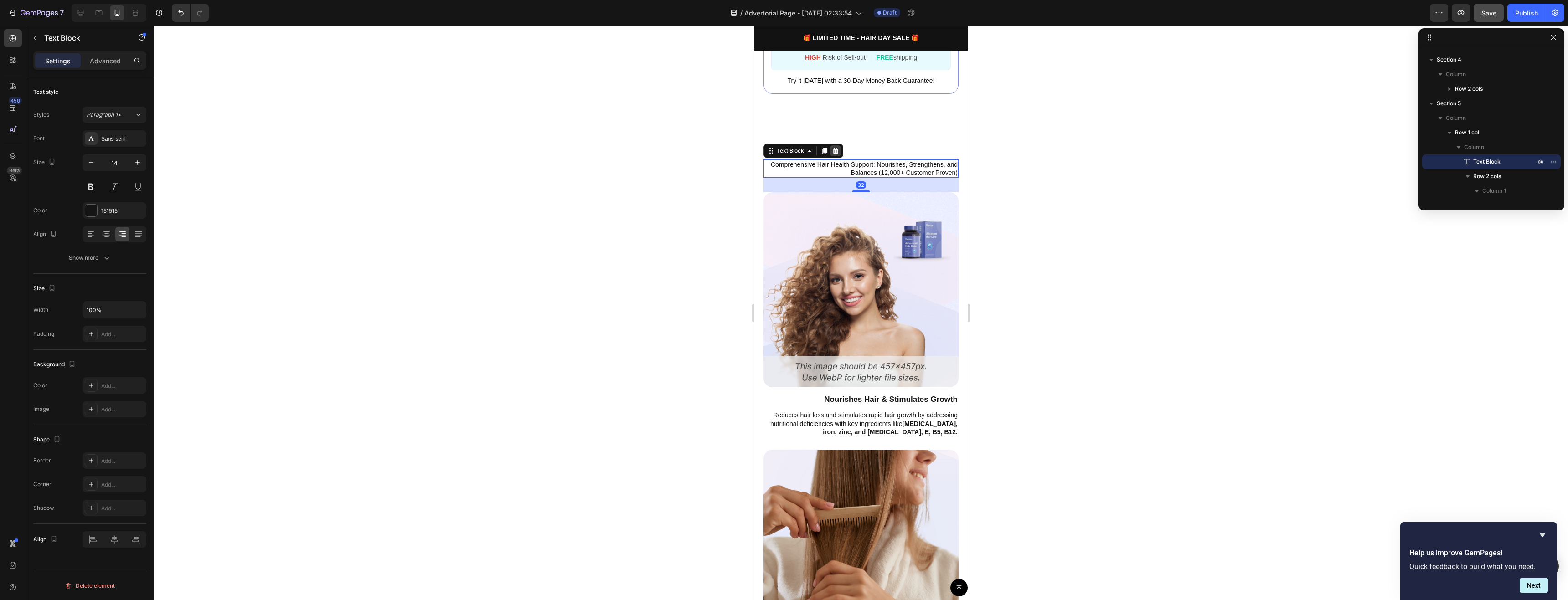
click at [834, 147] on icon at bounding box center [835, 151] width 7 height 7
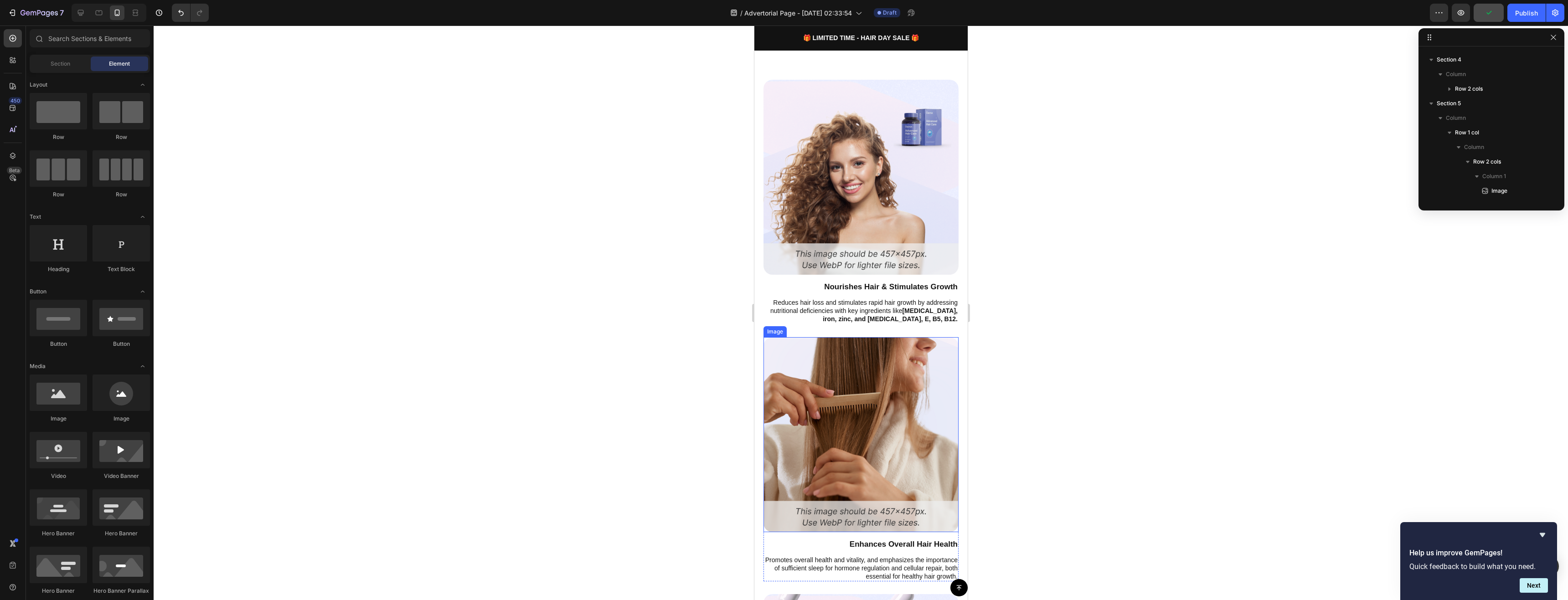
scroll to position [729, 0]
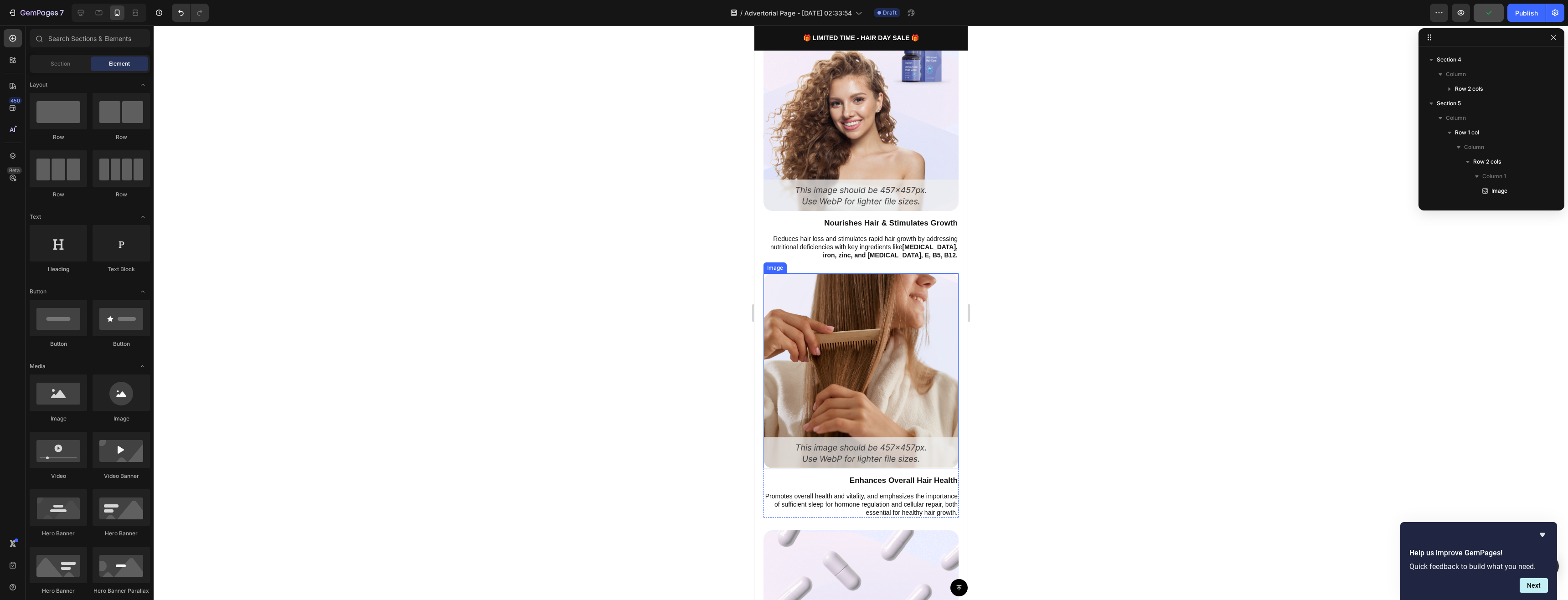
click at [852, 378] on img at bounding box center [861, 371] width 195 height 195
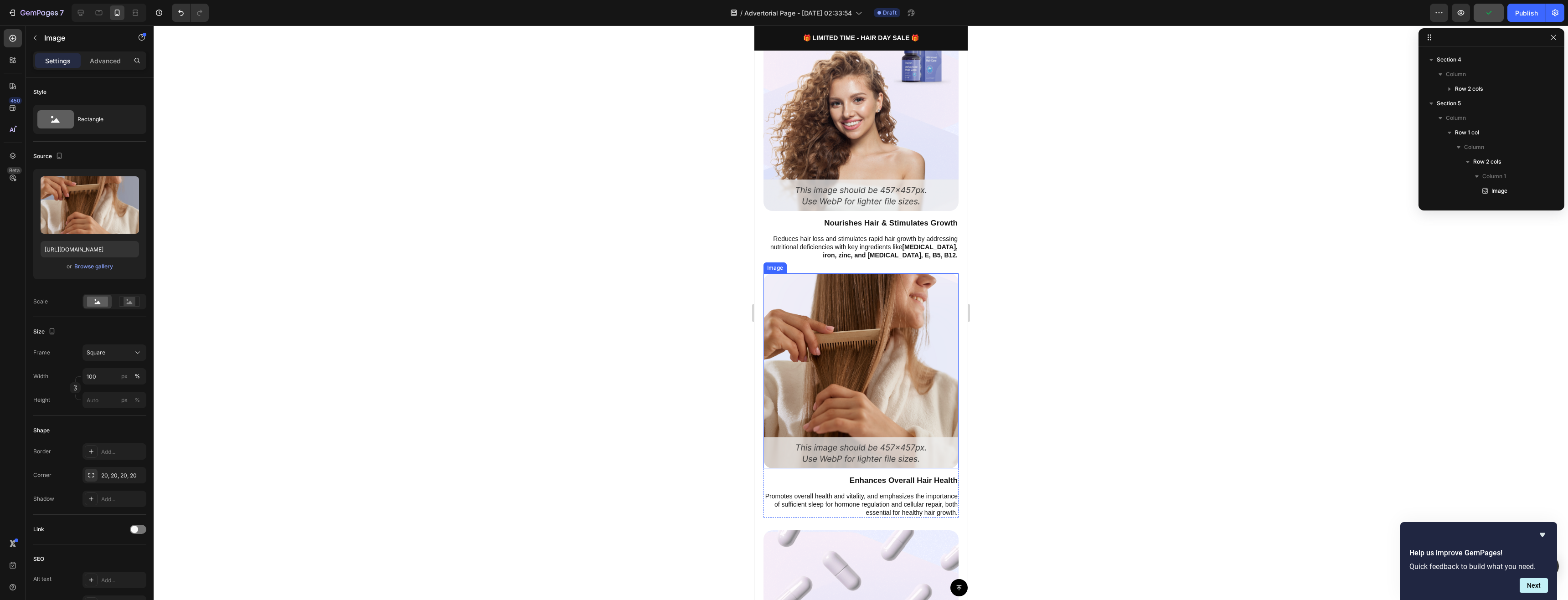
scroll to position [523, 0]
click at [826, 261] on icon at bounding box center [824, 264] width 6 height 6
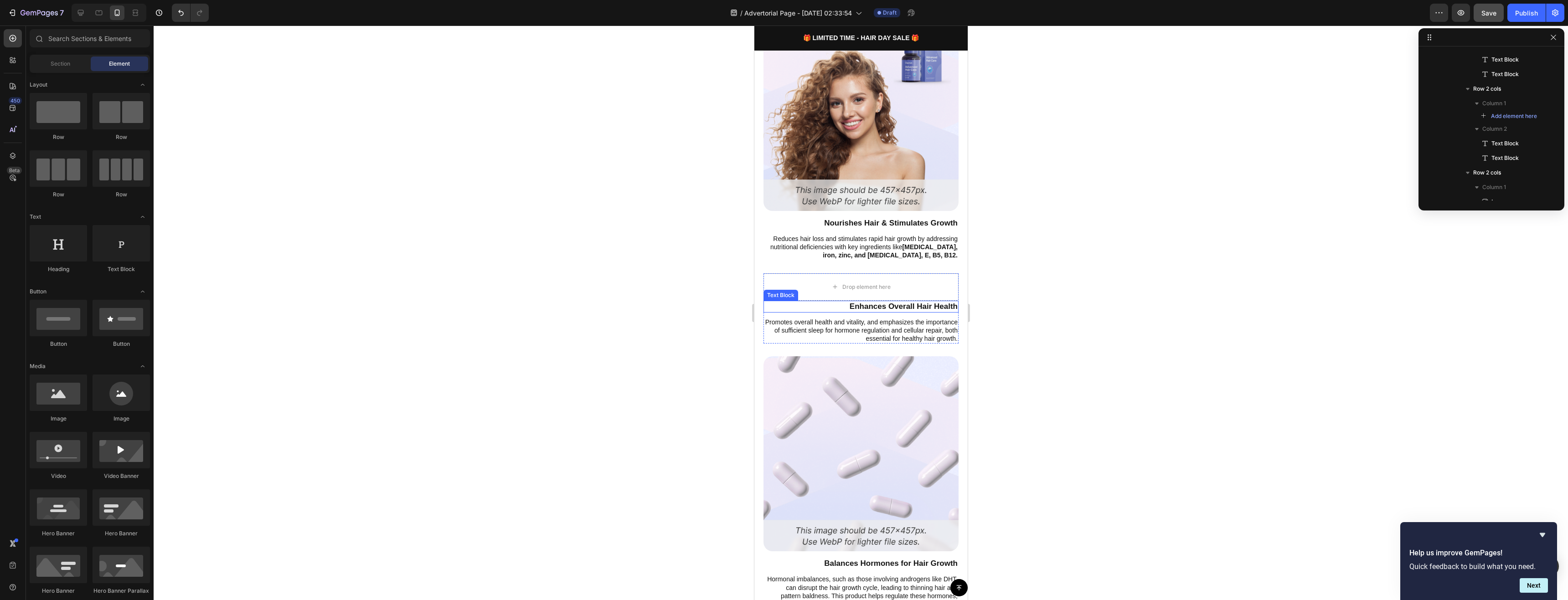
click at [881, 302] on p "Enhances Overall Hair Health" at bounding box center [861, 307] width 194 height 10
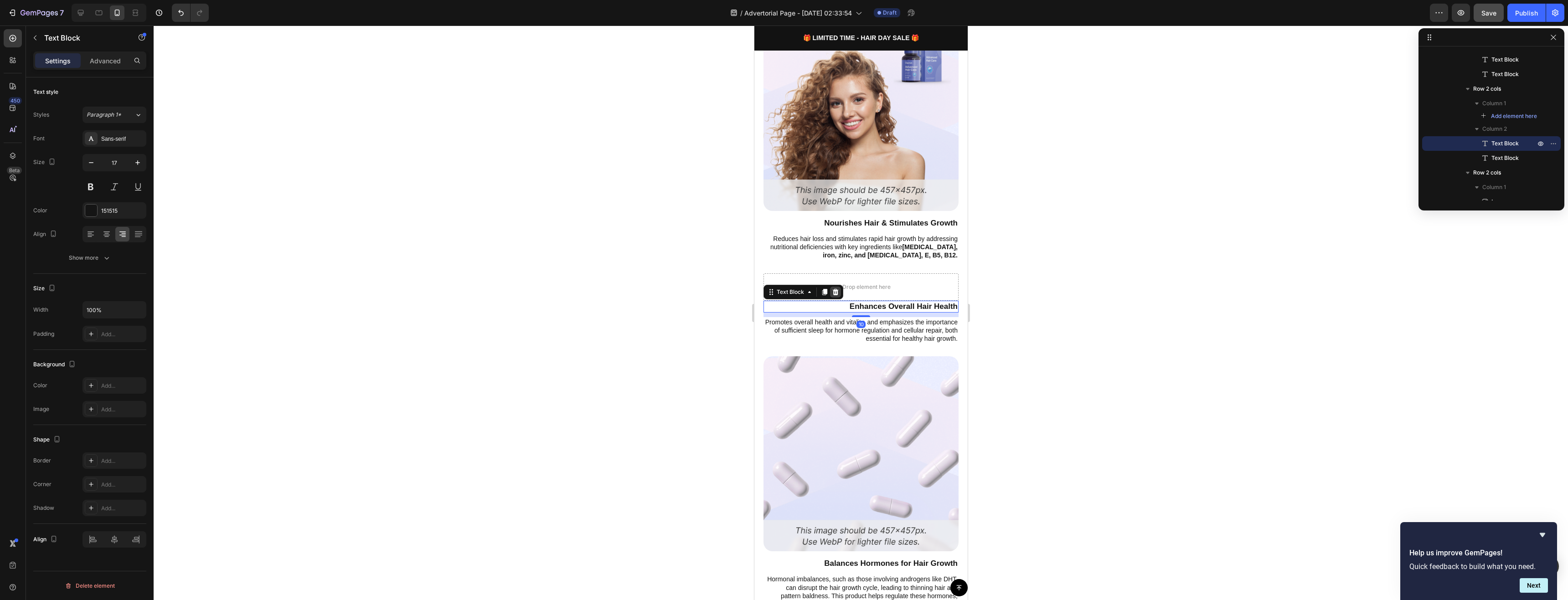
click at [839, 287] on div at bounding box center [835, 292] width 11 height 11
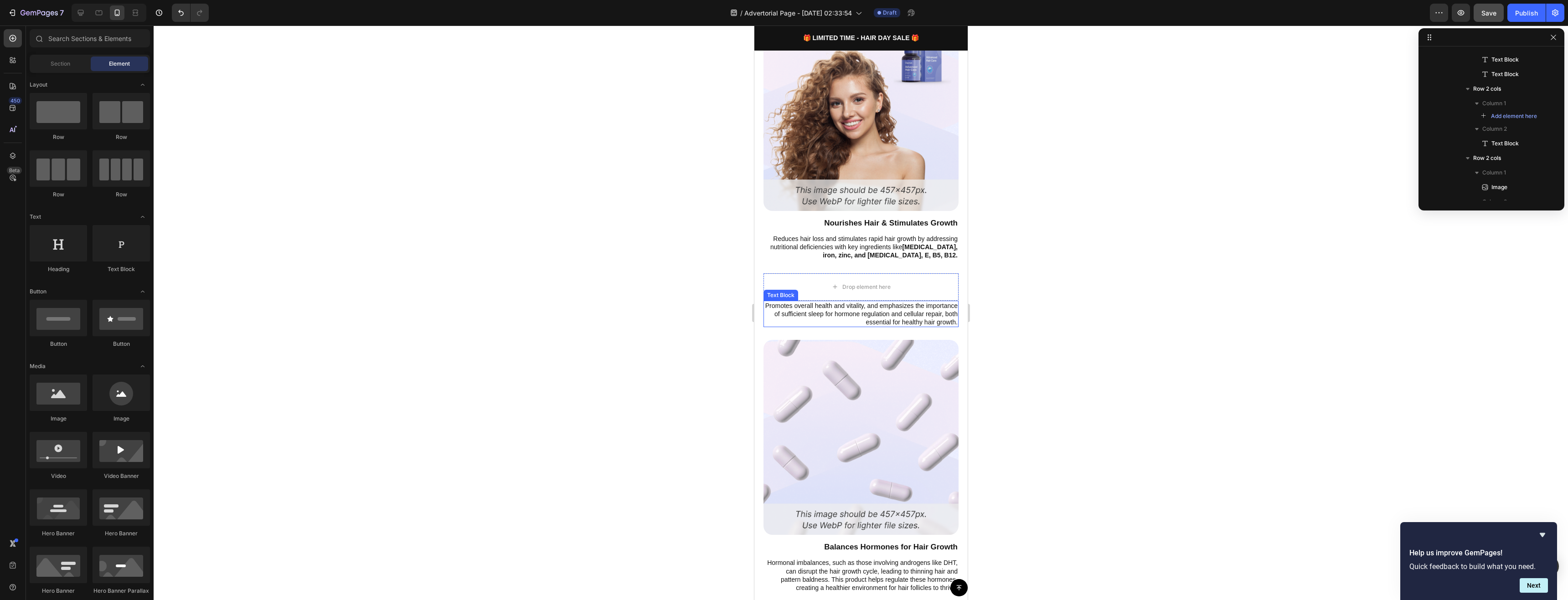
click at [816, 302] on p "Promotes overall health and vitality, and emphasizes the importance of sufficie…" at bounding box center [861, 314] width 194 height 25
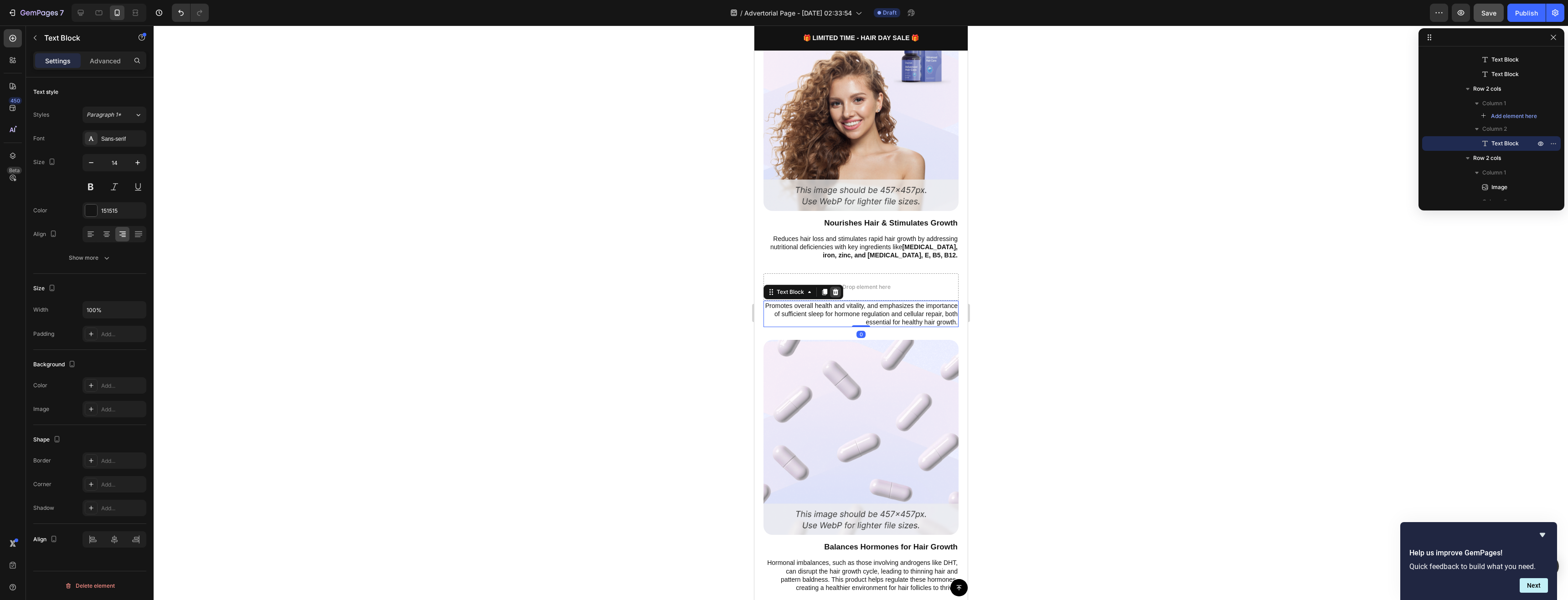
click at [831, 288] on icon at bounding box center [835, 292] width 7 height 7
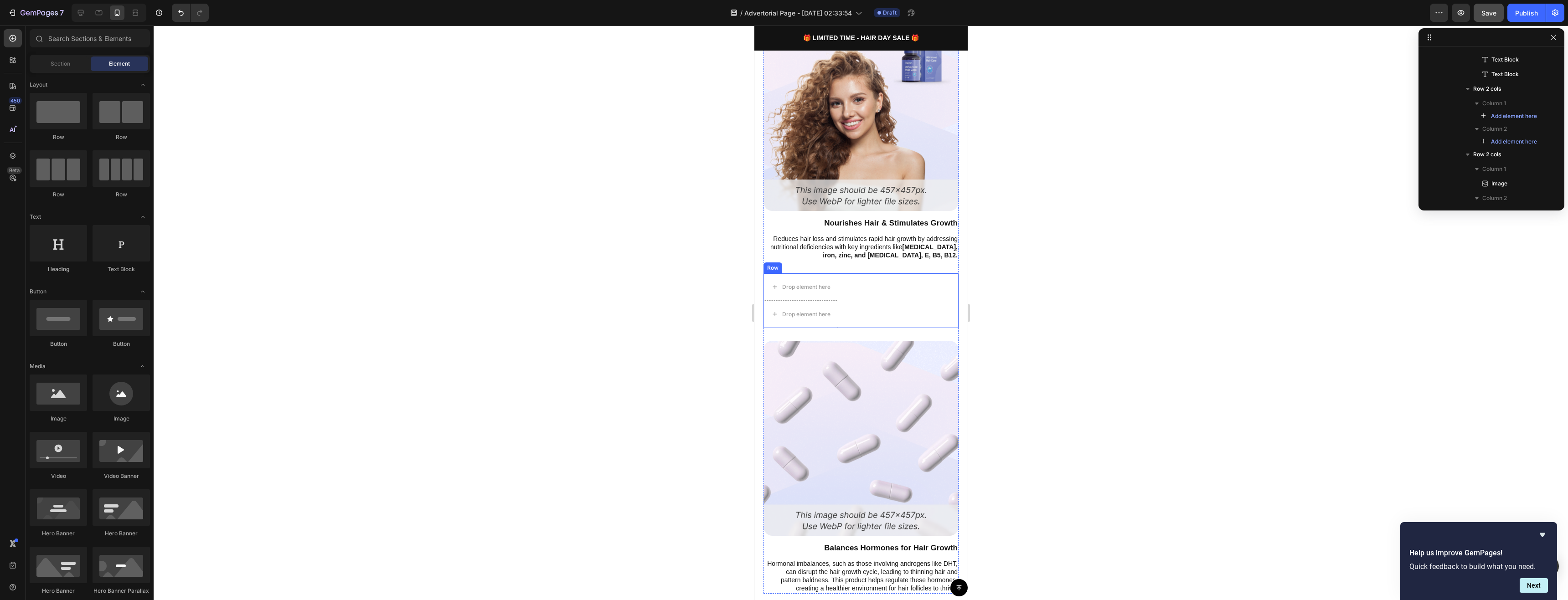
click at [859, 296] on div "Drop element here Drop element here Row" at bounding box center [861, 301] width 195 height 55
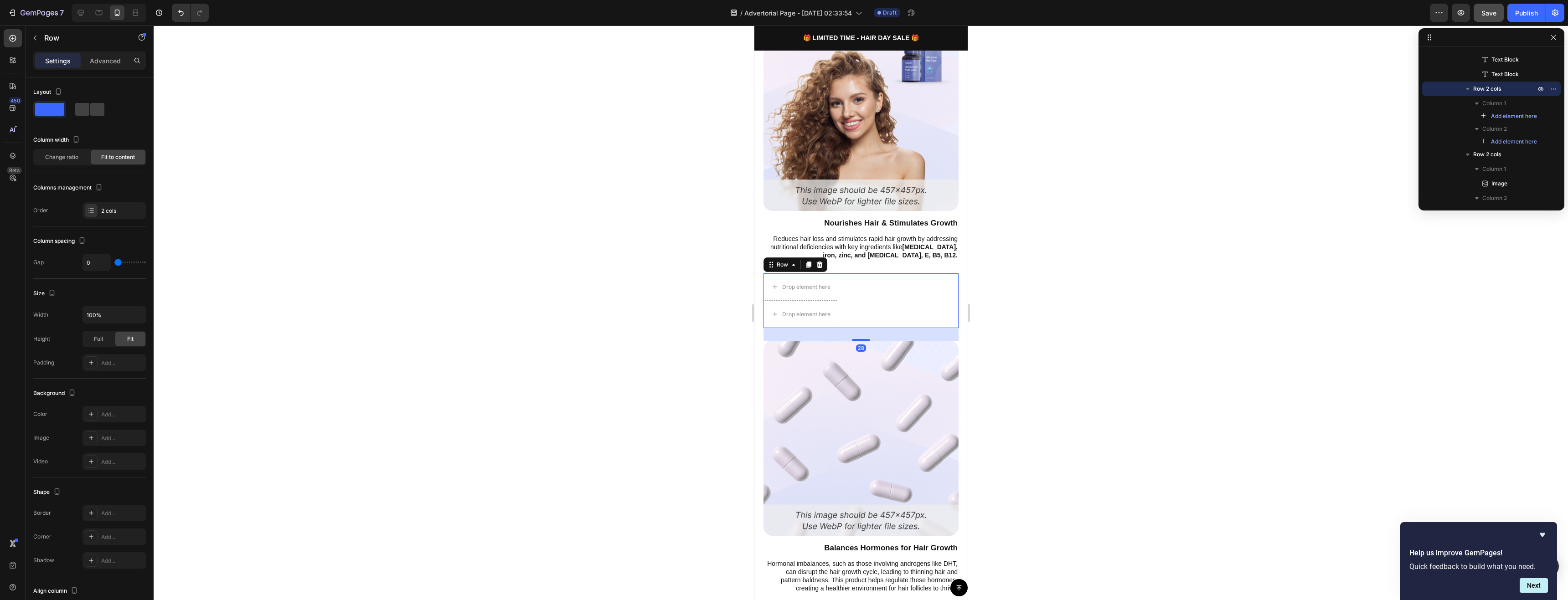
click at [822, 259] on div at bounding box center [819, 265] width 11 height 11
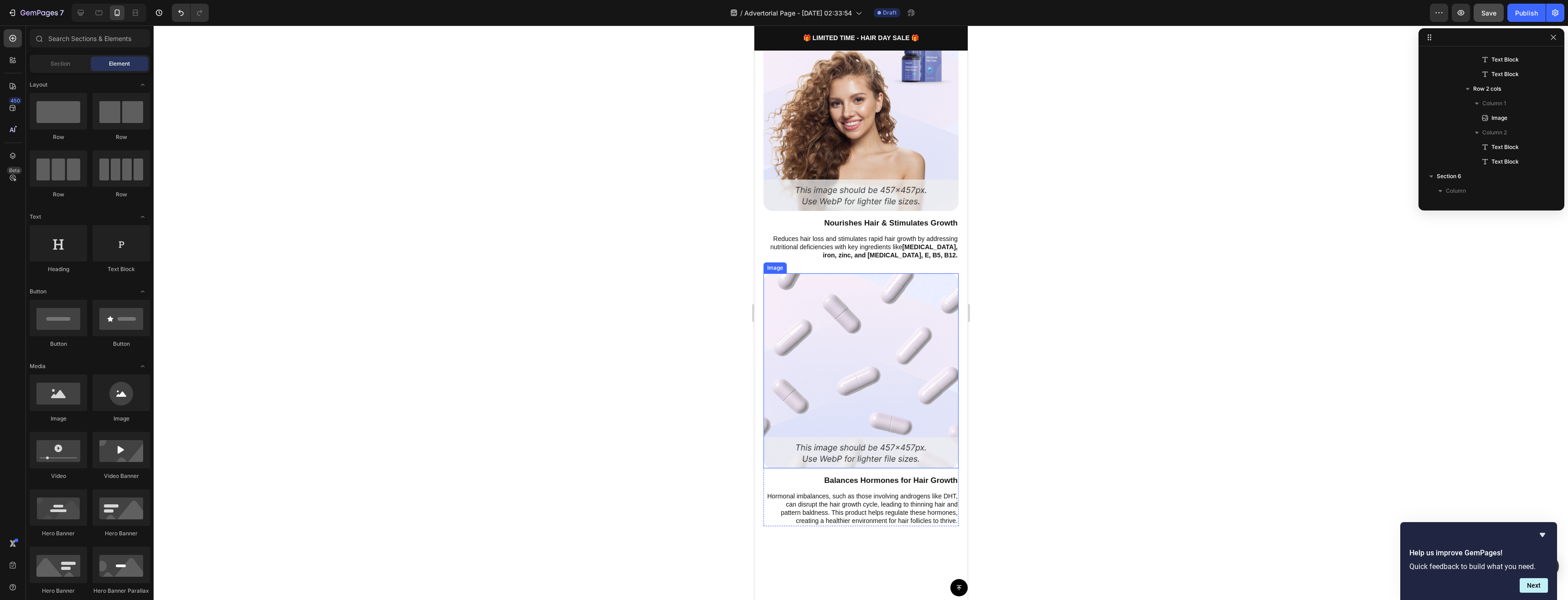
click at [836, 273] on img at bounding box center [861, 371] width 195 height 195
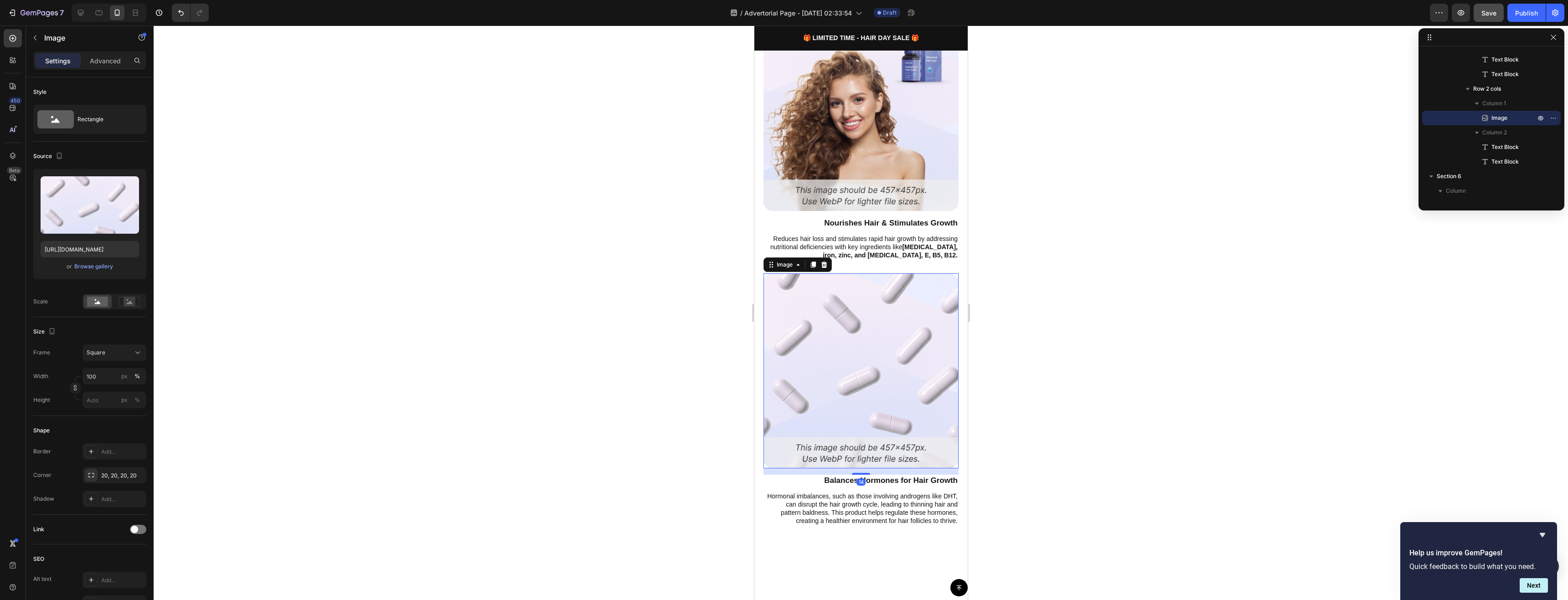
click at [823, 261] on icon at bounding box center [824, 264] width 6 height 6
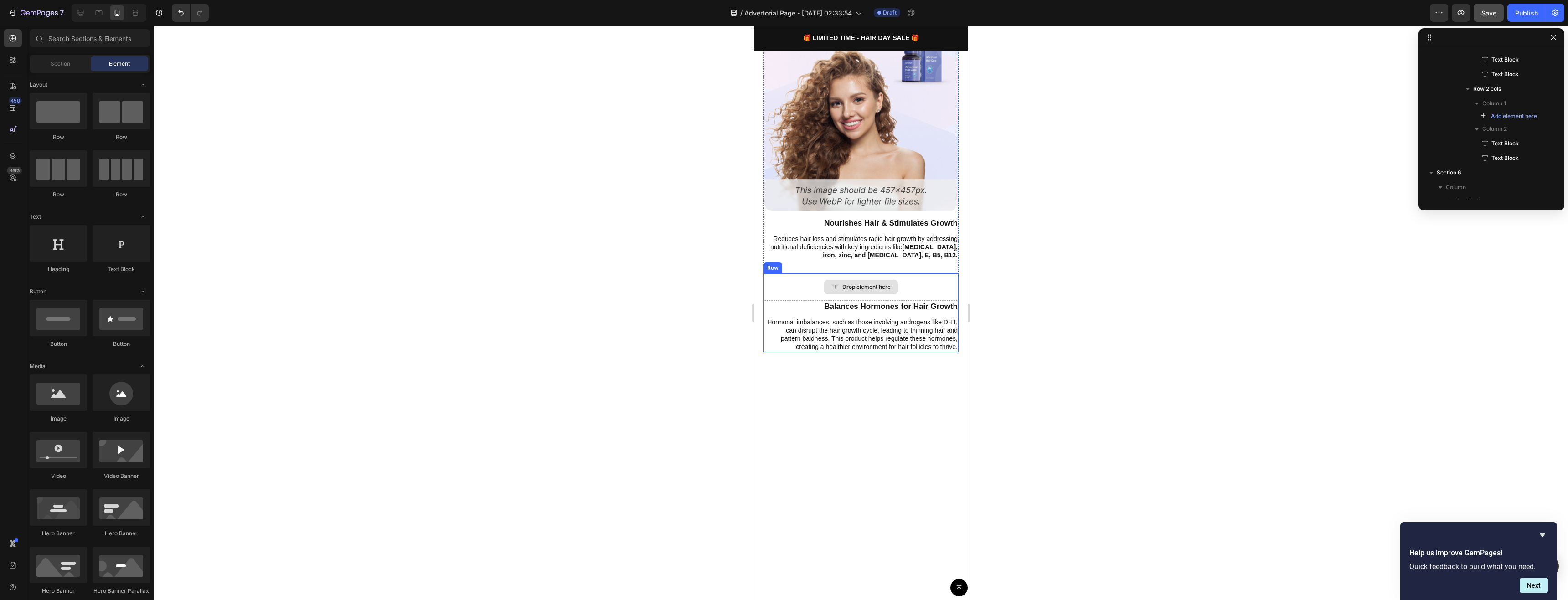
click at [834, 280] on div "Drop element here" at bounding box center [860, 287] width 74 height 15
click at [811, 284] on div "Drop element here" at bounding box center [861, 287] width 195 height 27
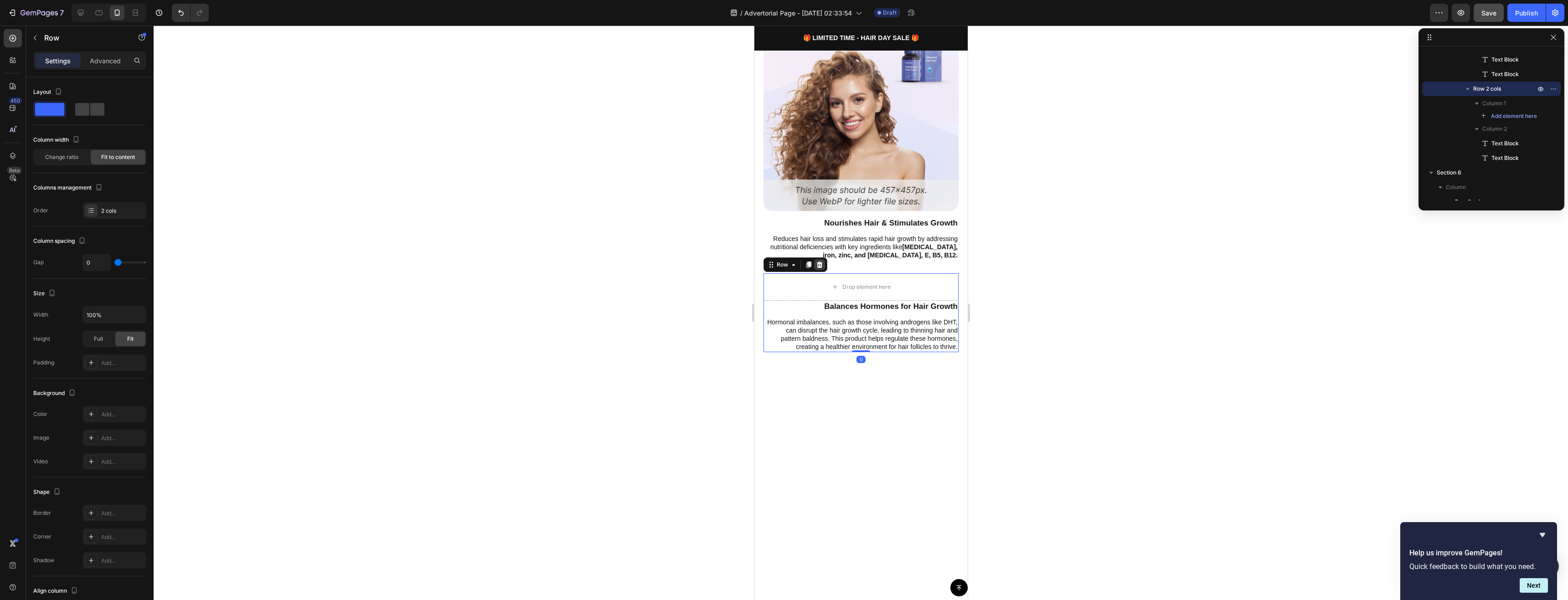
click at [819, 261] on icon at bounding box center [819, 265] width 7 height 7
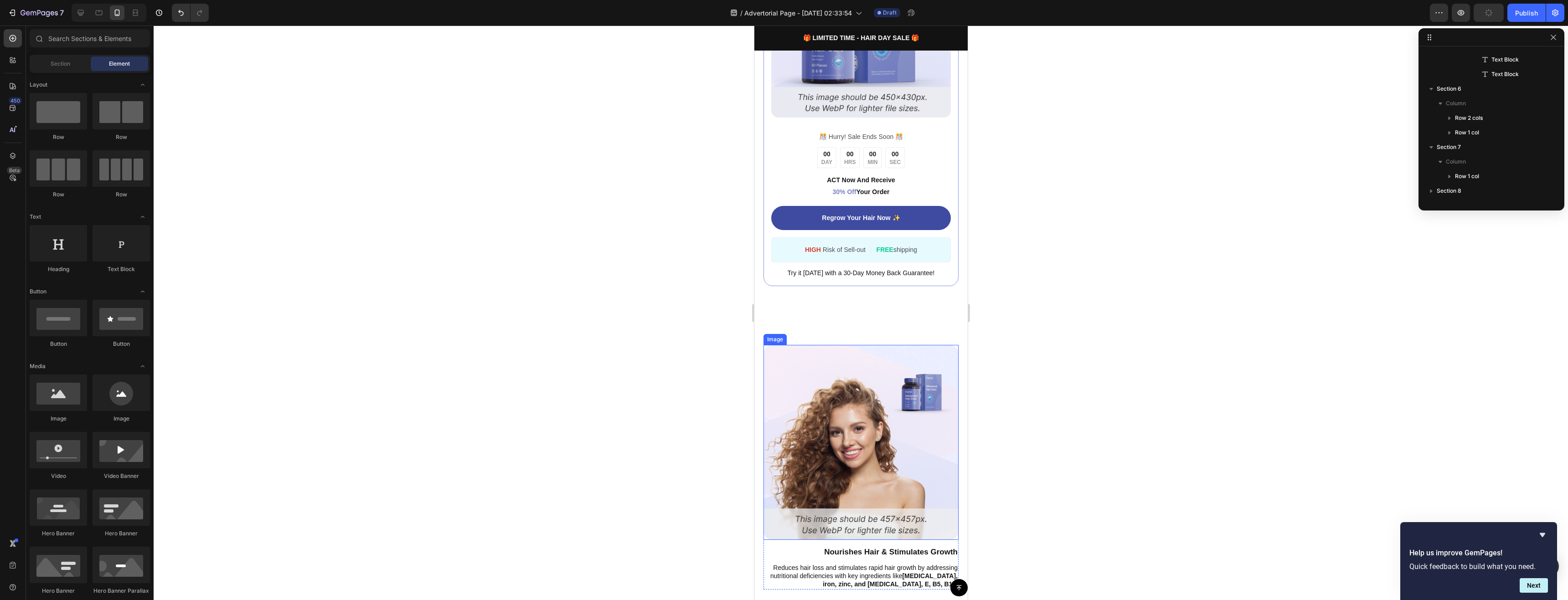
scroll to position [392, 0]
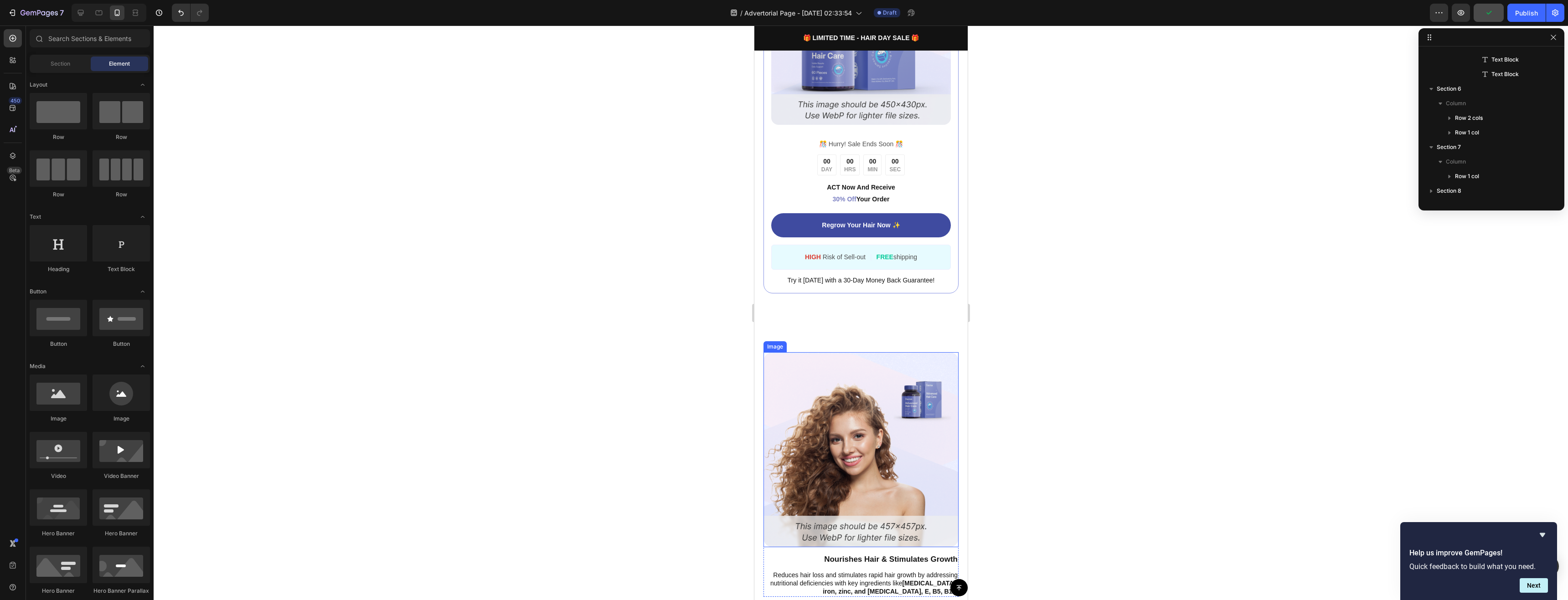
click at [855, 364] on img at bounding box center [861, 450] width 195 height 195
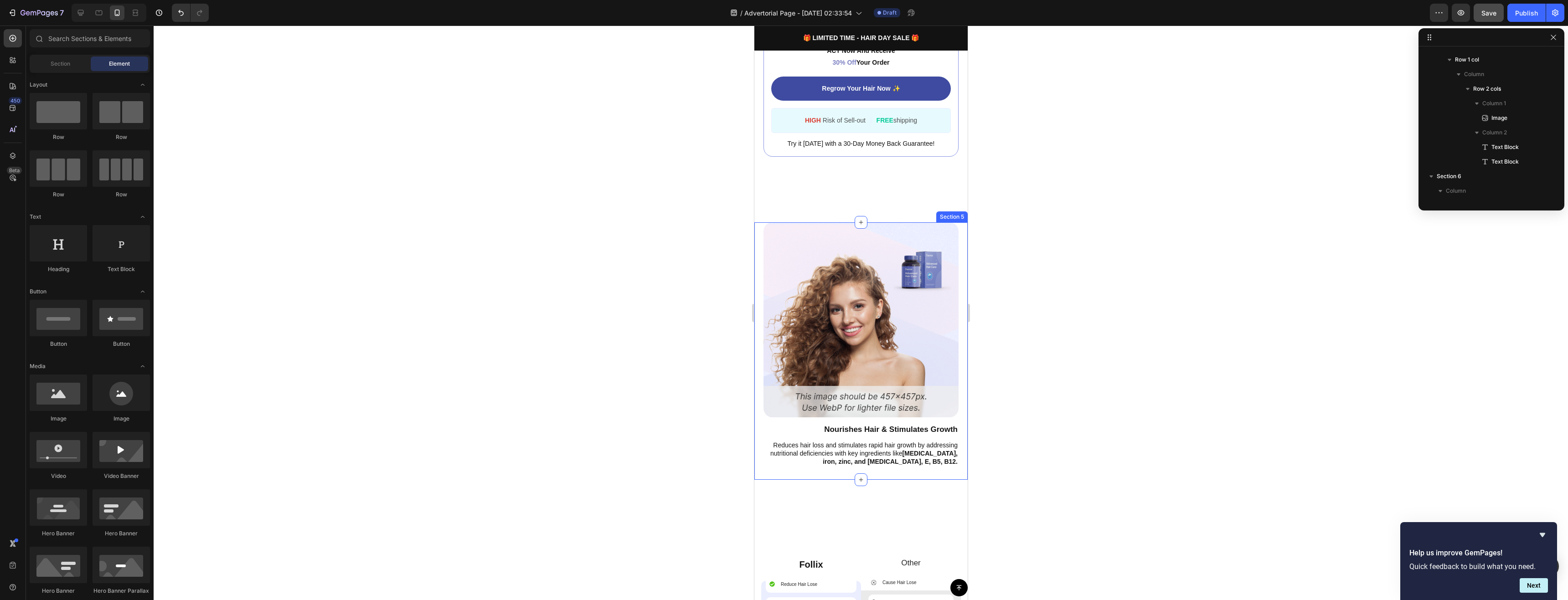
click at [760, 230] on div "Image Nourishes Hair & Stimulates Growth Text Block Reduces hair loss and stimu…" at bounding box center [861, 351] width 213 height 257
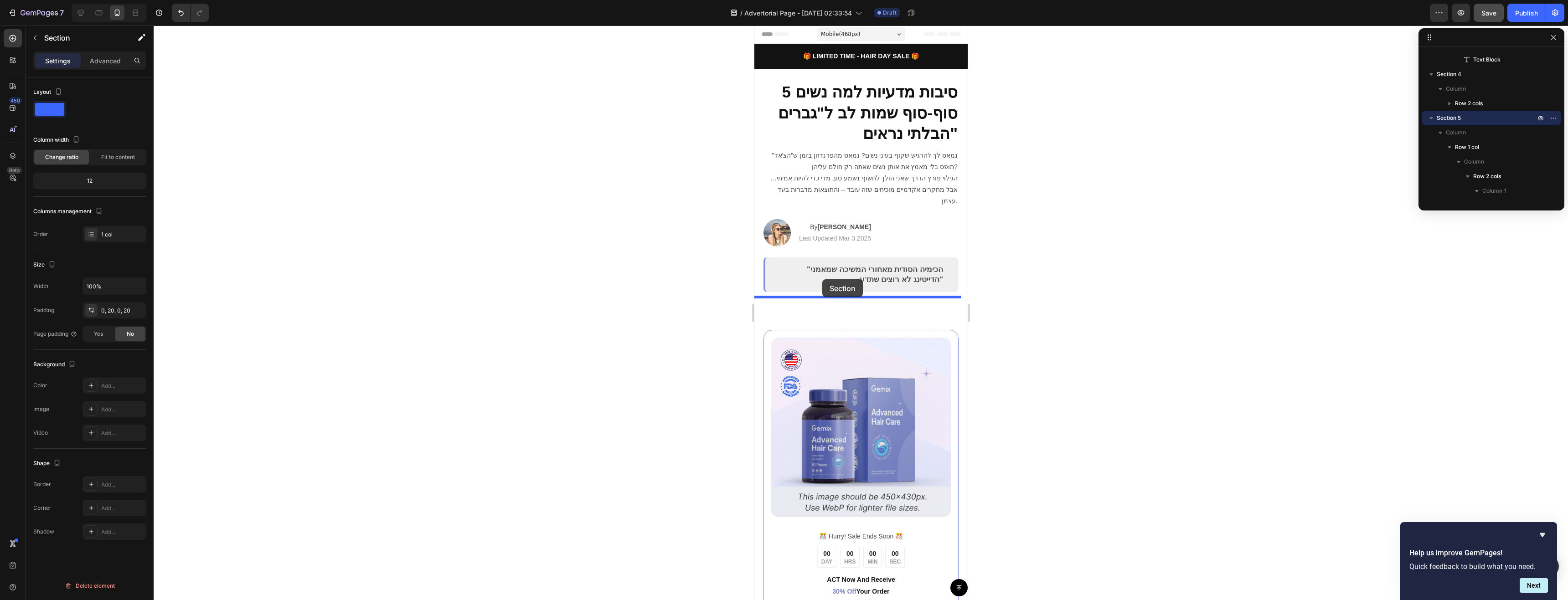
scroll to position [0, 0]
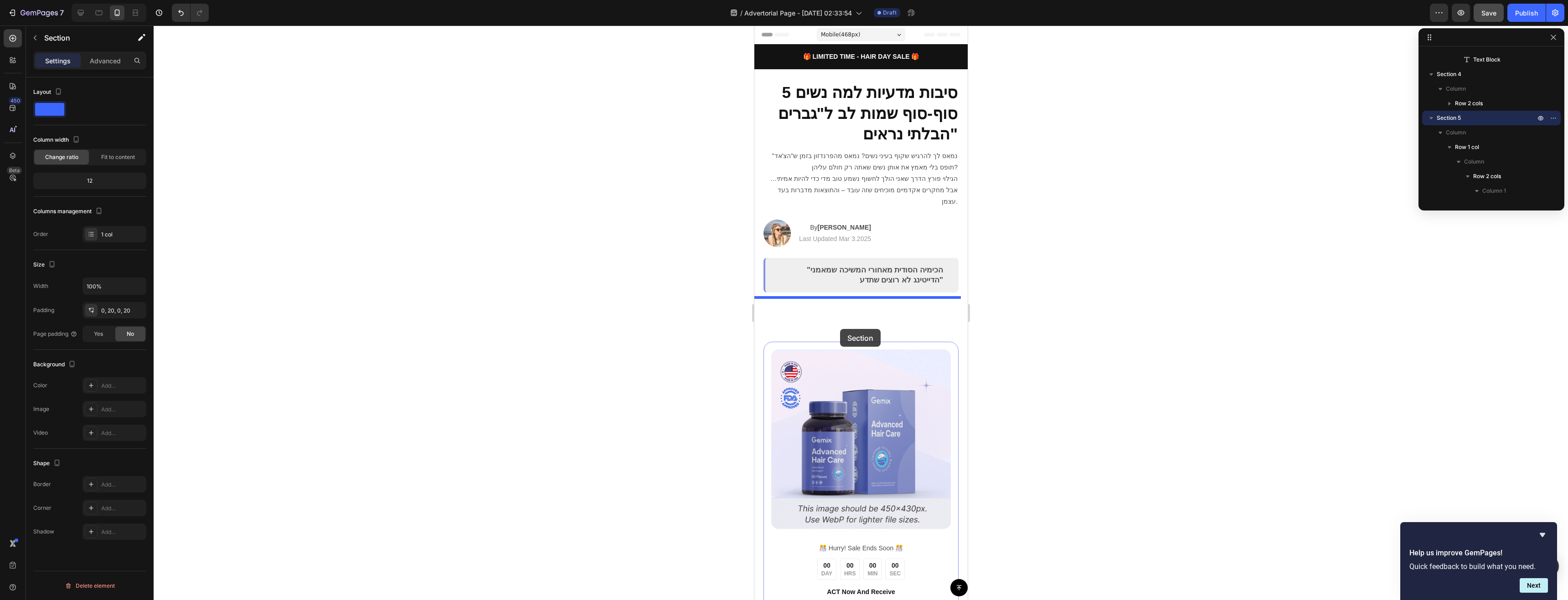
drag, startPoint x: 781, startPoint y: 295, endPoint x: 839, endPoint y: 329, distance: 67.2
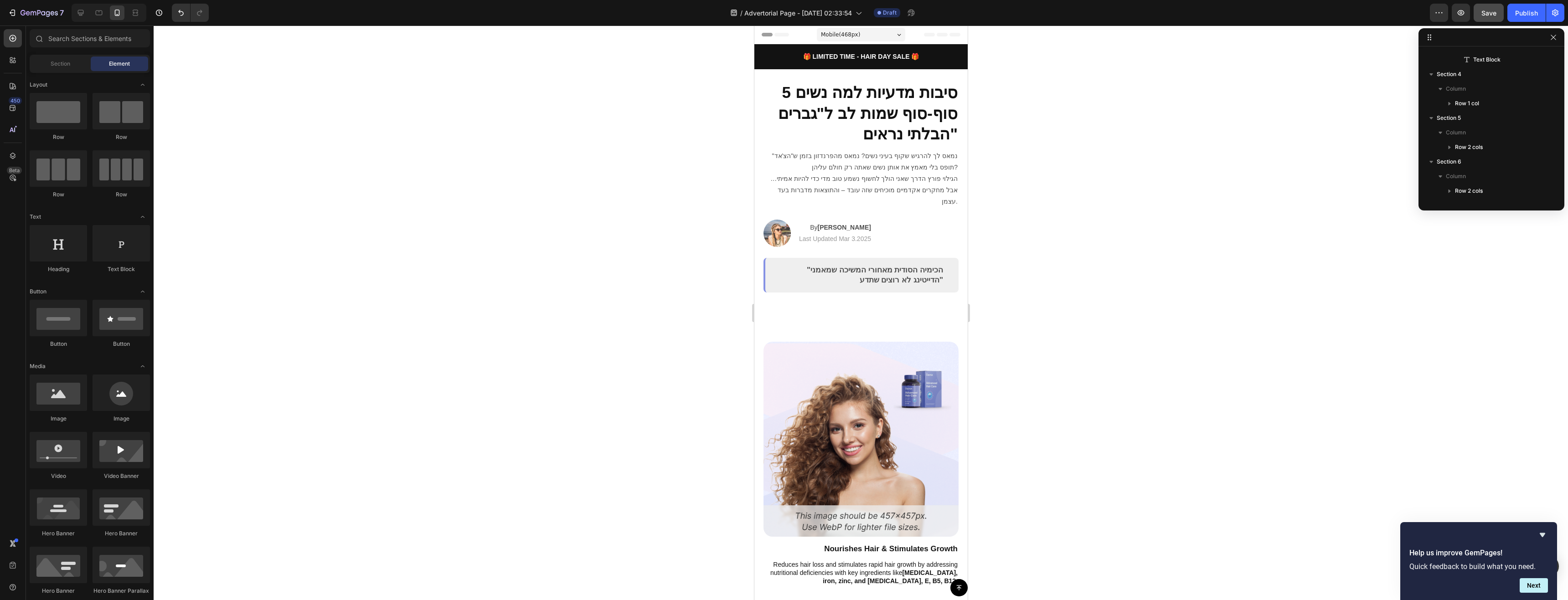
drag, startPoint x: 801, startPoint y: 300, endPoint x: 849, endPoint y: 327, distance: 55.1
drag, startPoint x: 948, startPoint y: 313, endPoint x: 947, endPoint y: 277, distance: 36.0
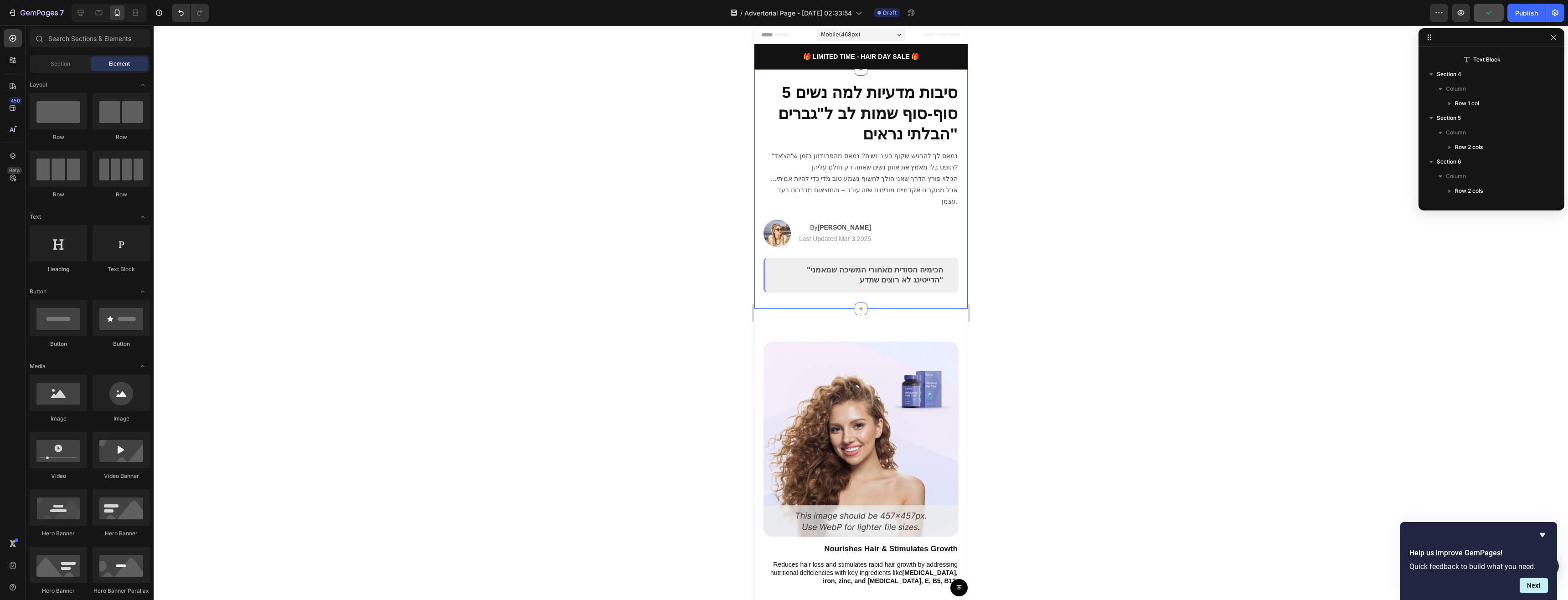
click at [945, 286] on div "5 סיבות מדעיות למה נשים סוף-סוף שמות לב ל"גברים הבלתי נראים" Heading נמאס לך לה…" at bounding box center [861, 189] width 213 height 240
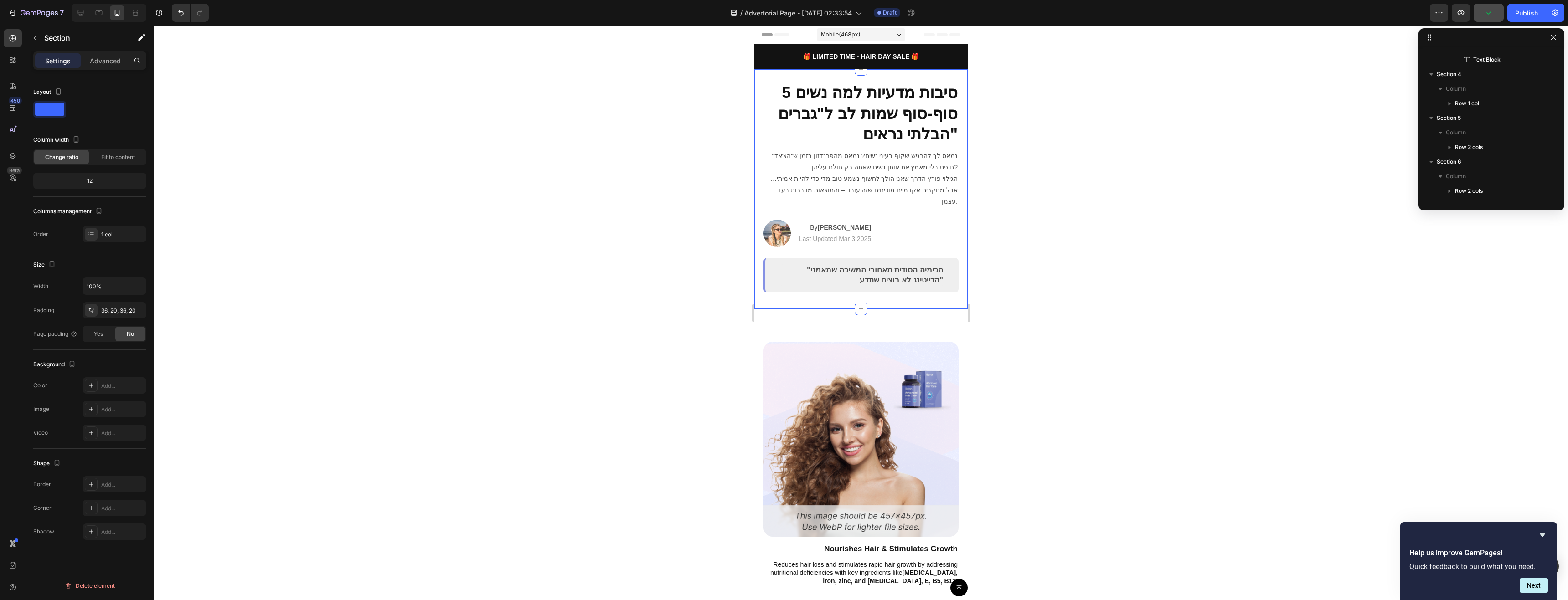
scroll to position [41, 0]
drag, startPoint x: 105, startPoint y: 80, endPoint x: 107, endPoint y: 75, distance: 5.4
click at [106, 77] on div "Settings Advanced Layout Column width Change ratio Fit to content 12 Columns ma…" at bounding box center [90, 339] width 128 height 574
click at [108, 65] on p "Advanced" at bounding box center [105, 61] width 31 height 10
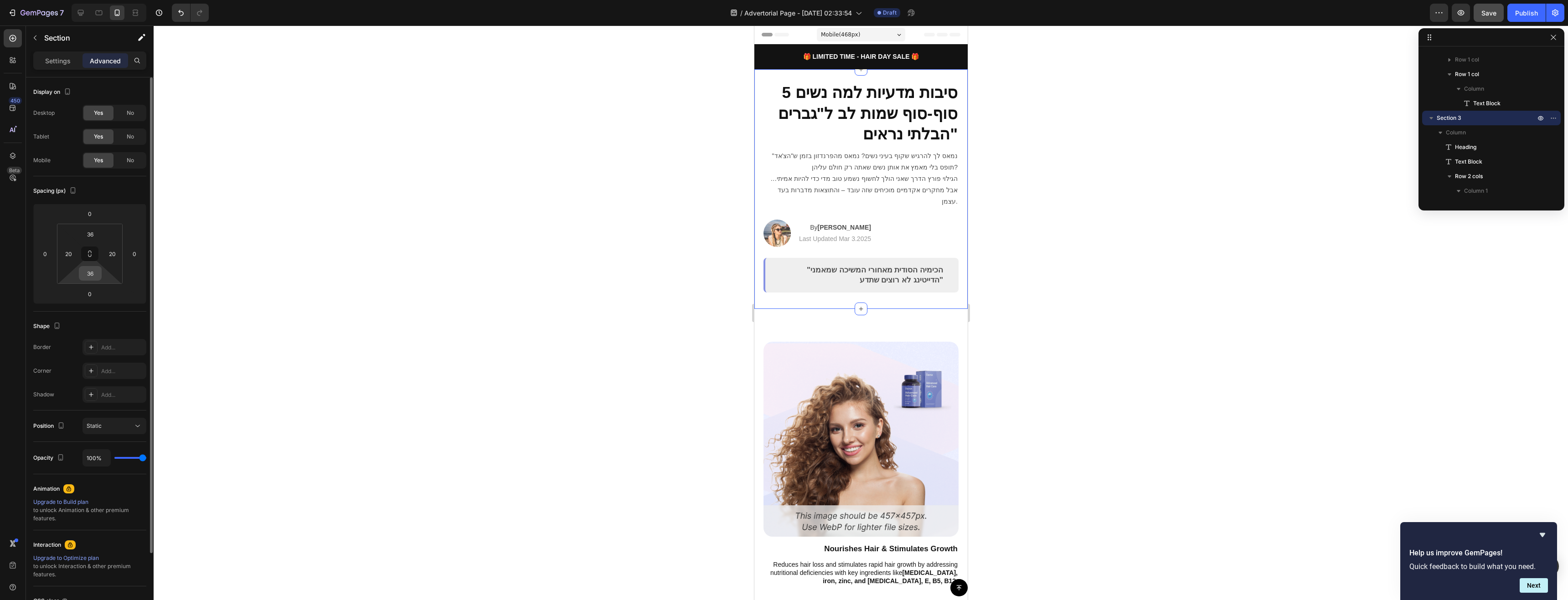
click at [99, 278] on div "36" at bounding box center [90, 273] width 23 height 15
click at [113, 293] on p "Auto" at bounding box center [113, 293] width 41 height 6
type input "Auto"
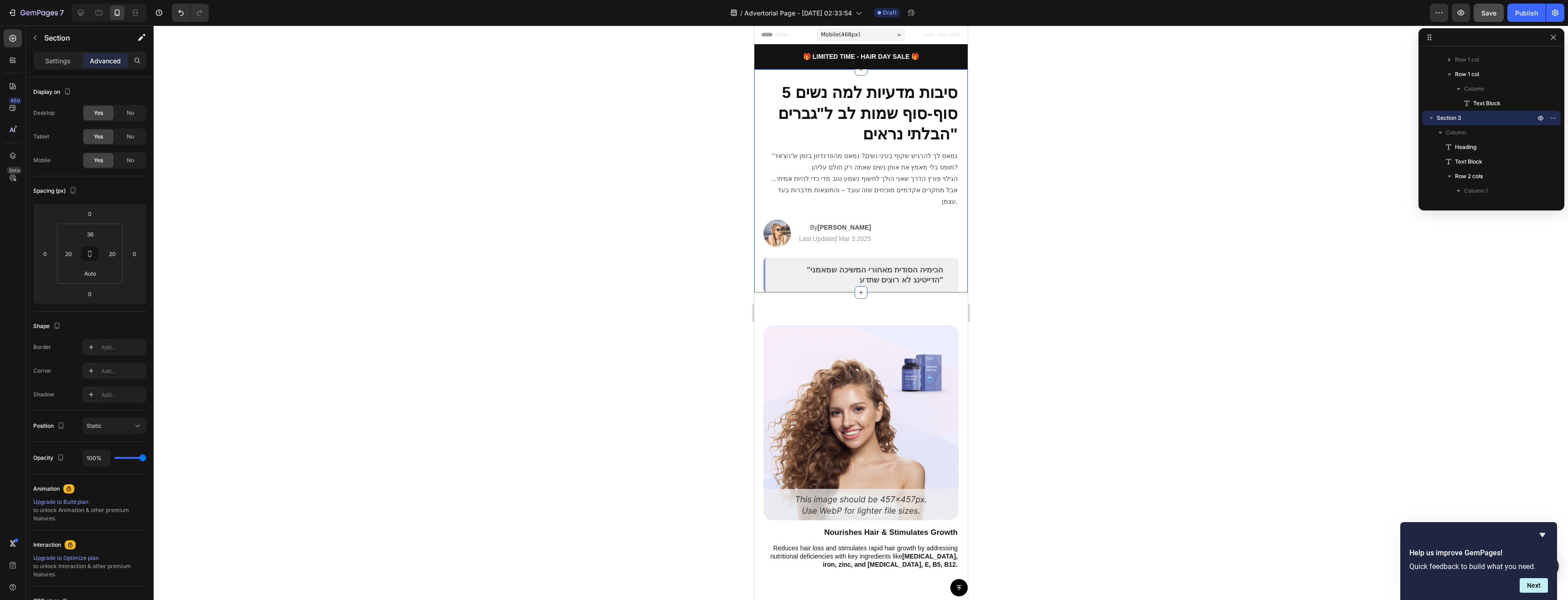
click at [892, 326] on img at bounding box center [861, 423] width 195 height 195
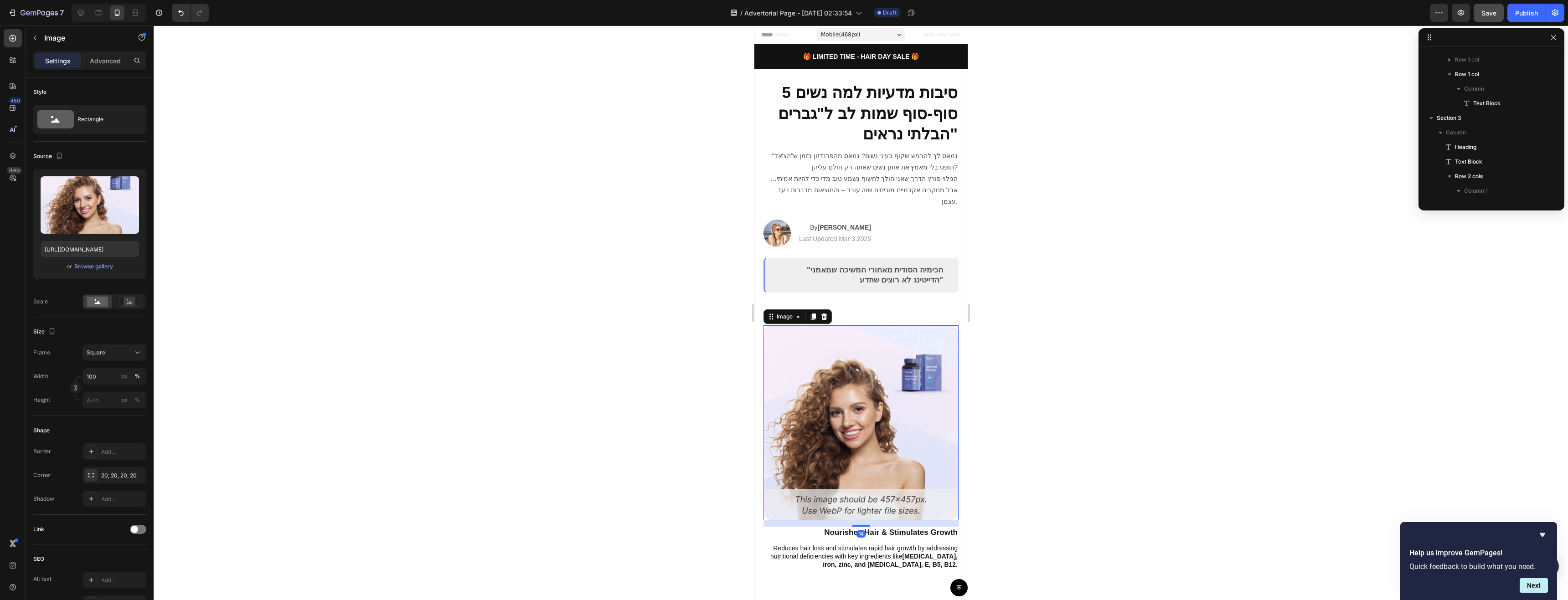
scroll to position [391, 0]
click at [925, 175] on p "נמאס לך להרגיש שקוף בעיני נשים? נמאס מהפרנדזון בזמן ש"הצ'אד" תופס בלי מאמץ את א…" at bounding box center [861, 179] width 194 height 57
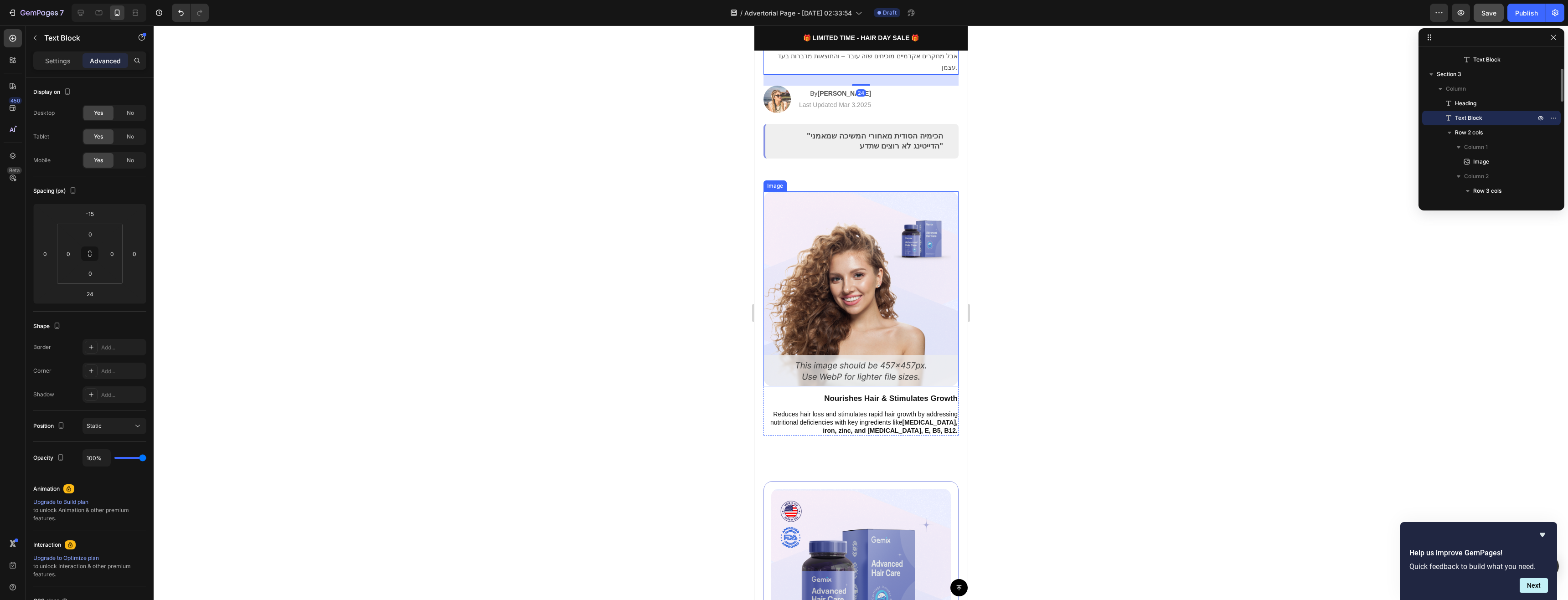
scroll to position [137, 0]
click at [947, 326] on img at bounding box center [861, 286] width 195 height 195
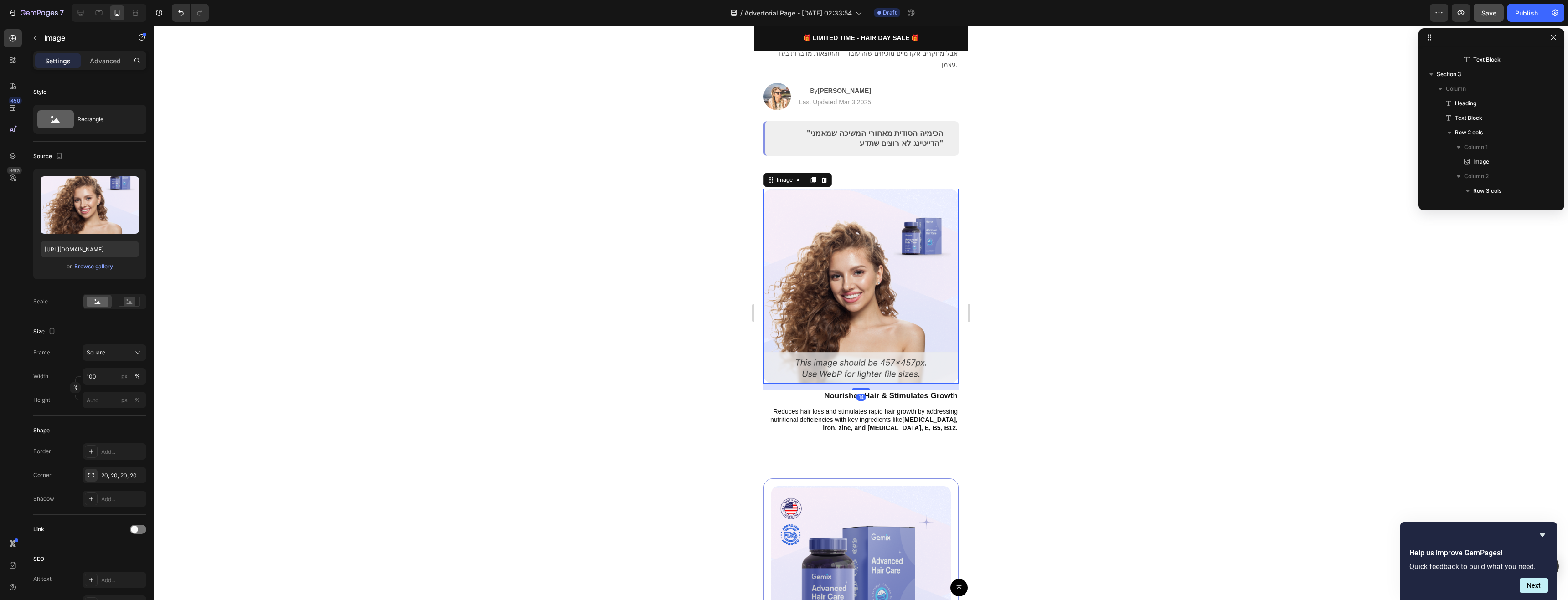
scroll to position [391, 0]
click at [895, 391] on p "Nourishes Hair & Stimulates Growth" at bounding box center [861, 396] width 194 height 10
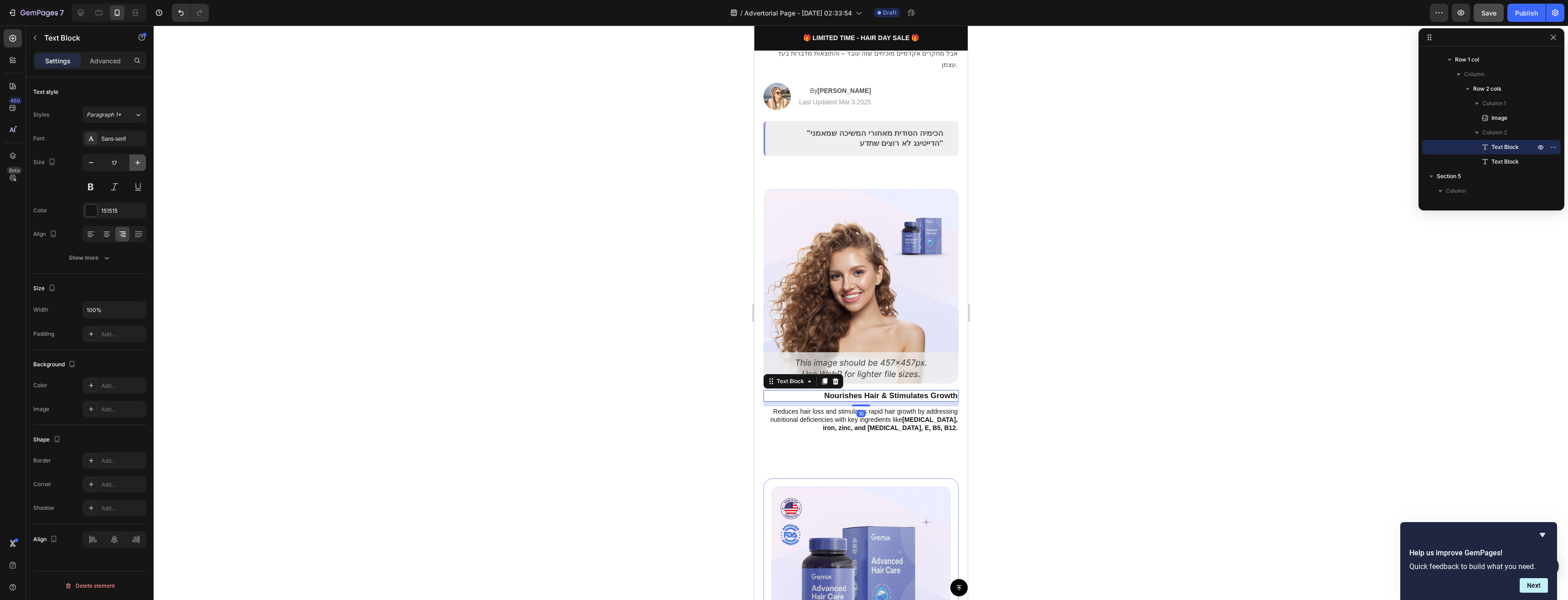
click at [139, 162] on icon "button" at bounding box center [138, 162] width 9 height 9
type input "20"
click at [810, 409] on p "Reduces hair loss and stimulates rapid hair growth by addressing nutritional de…" at bounding box center [861, 421] width 194 height 25
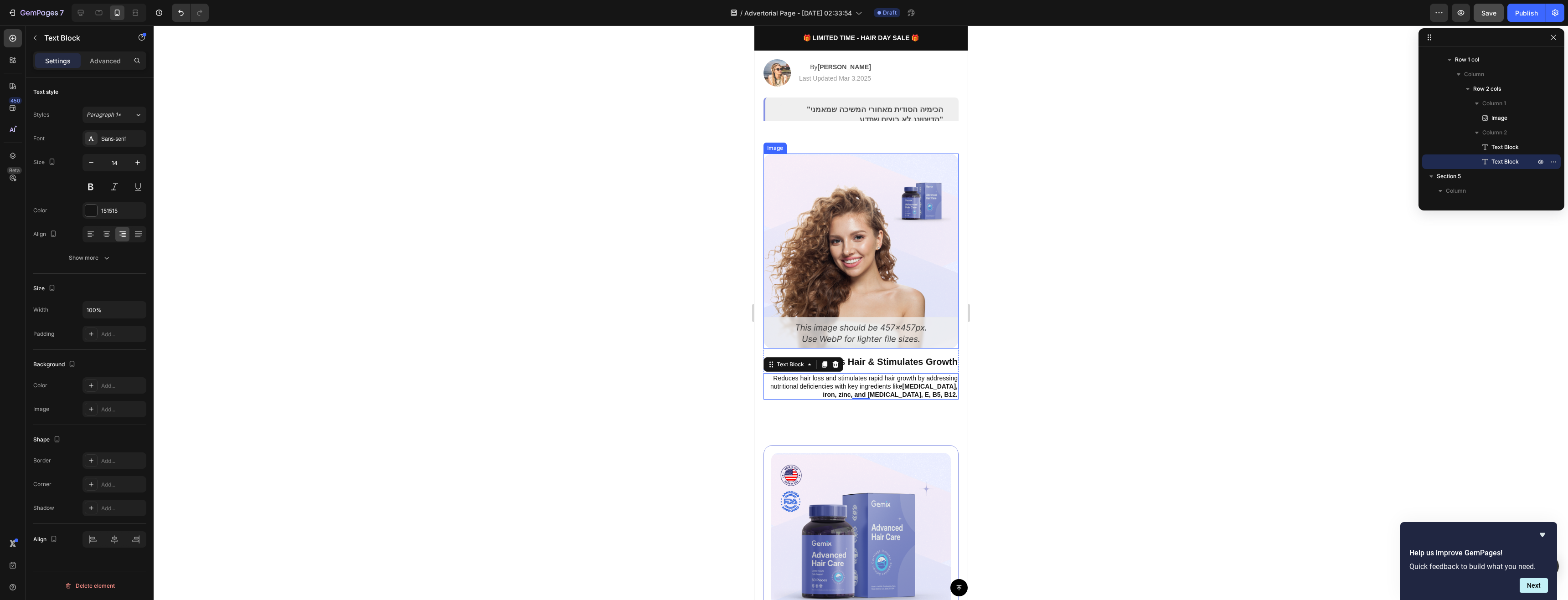
scroll to position [137, 0]
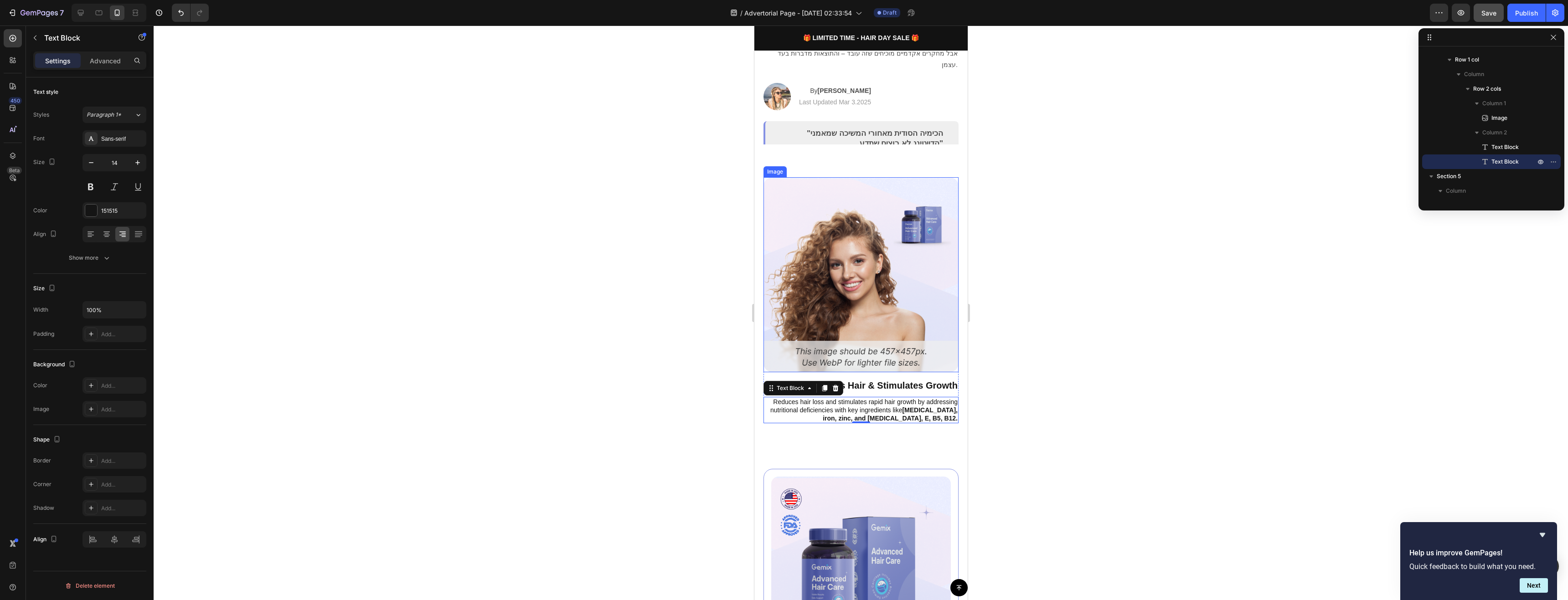
click at [894, 183] on img at bounding box center [861, 274] width 195 height 195
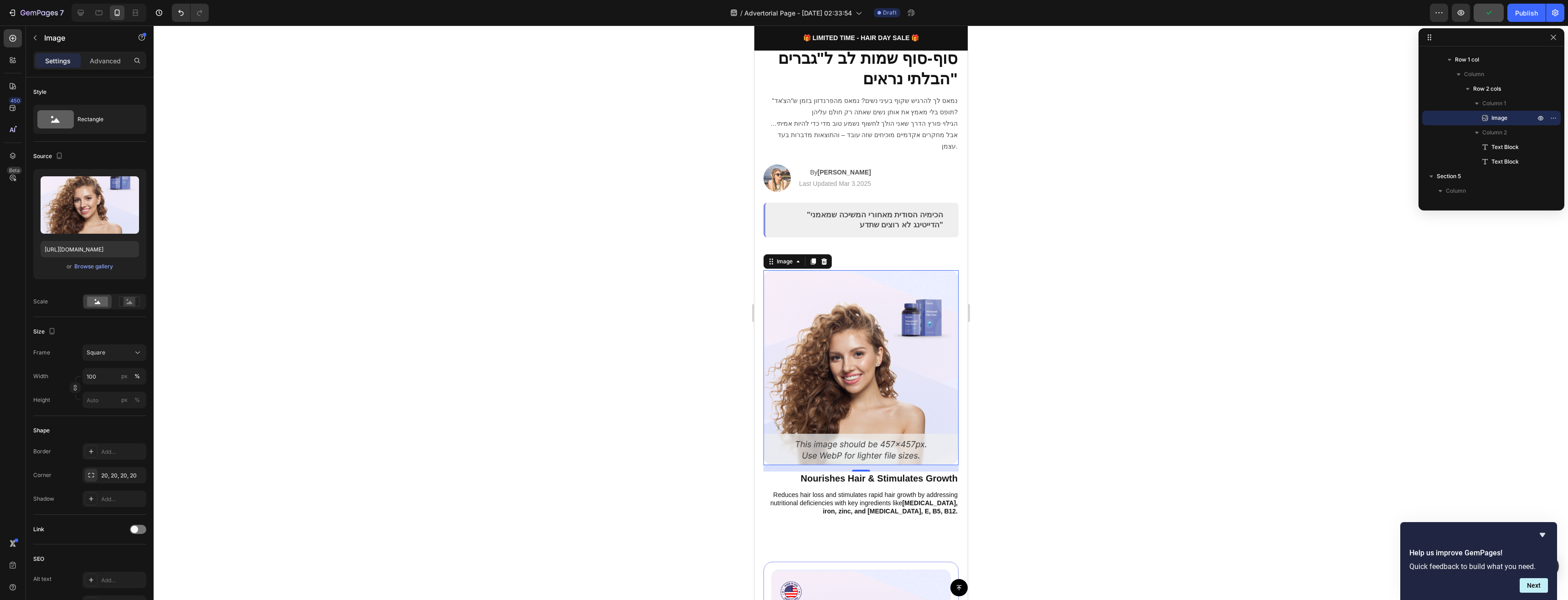
scroll to position [0, 0]
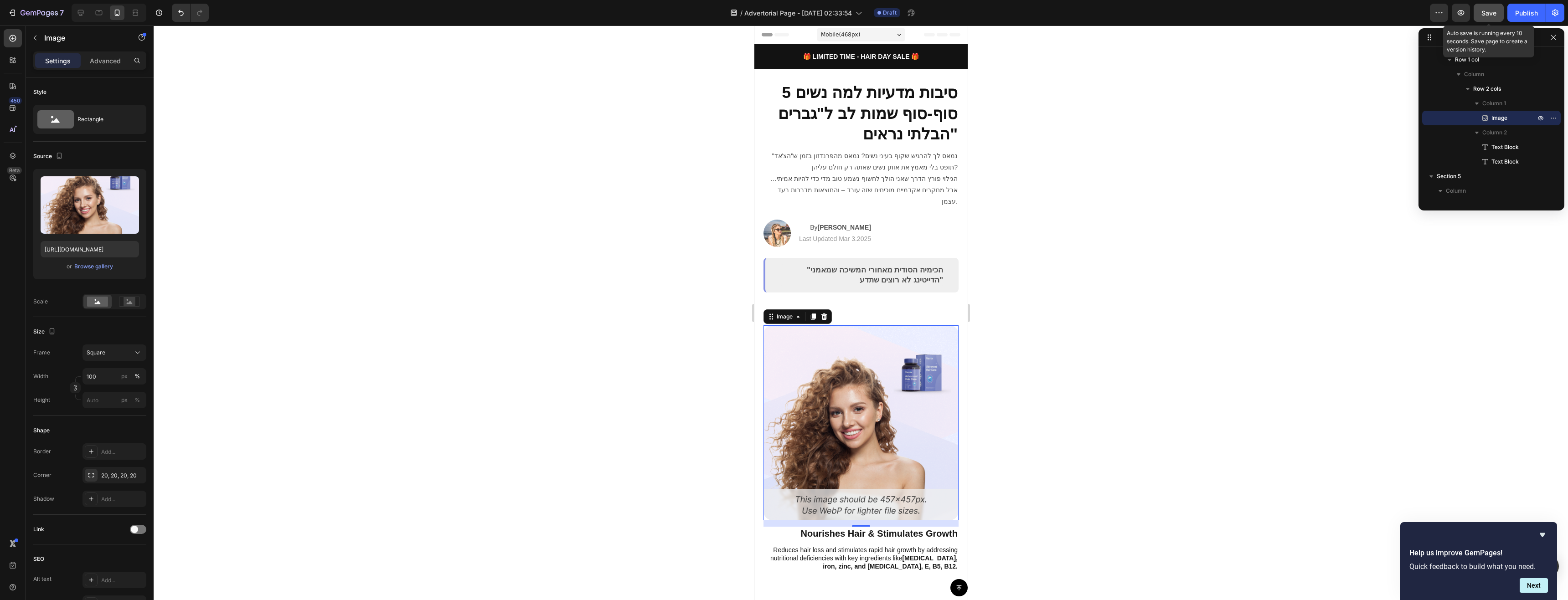
click at [1491, 13] on span "Save" at bounding box center [1489, 13] width 15 height 8
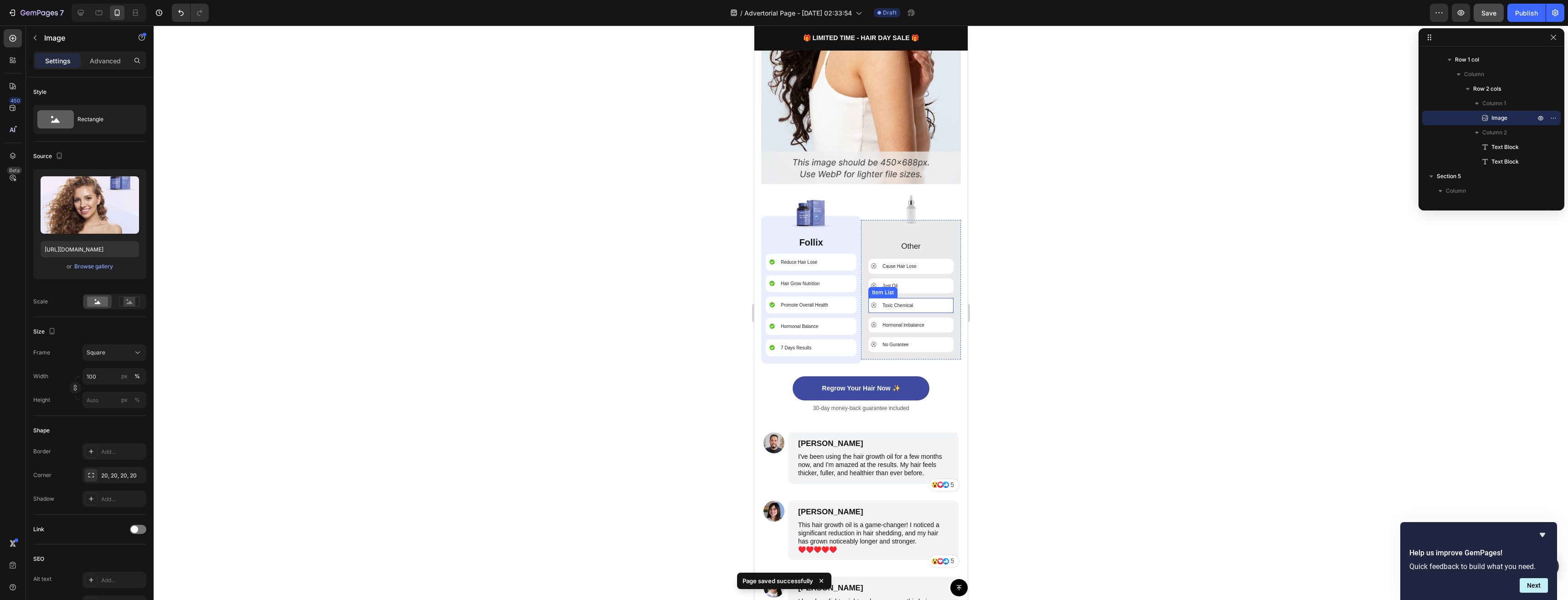
scroll to position [1185, 0]
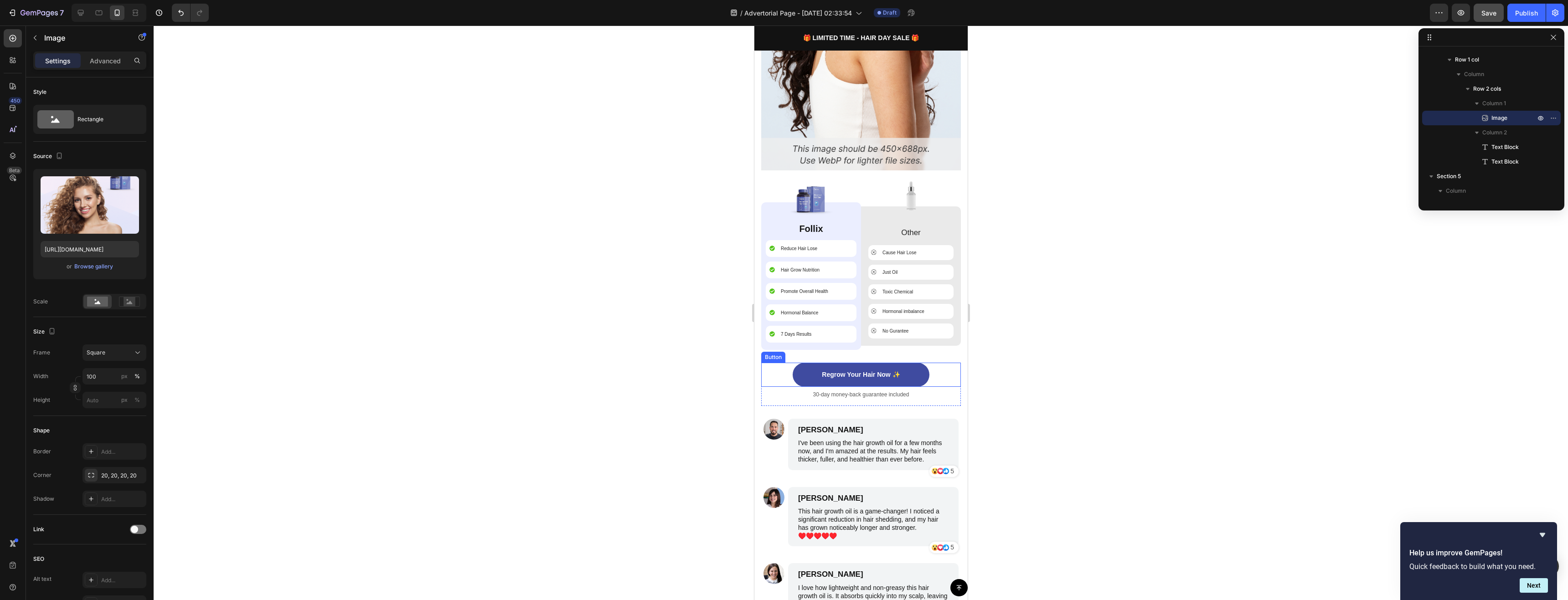
click at [947, 369] on div "Regrow Your Hair Now ✨ Button" at bounding box center [861, 375] width 200 height 24
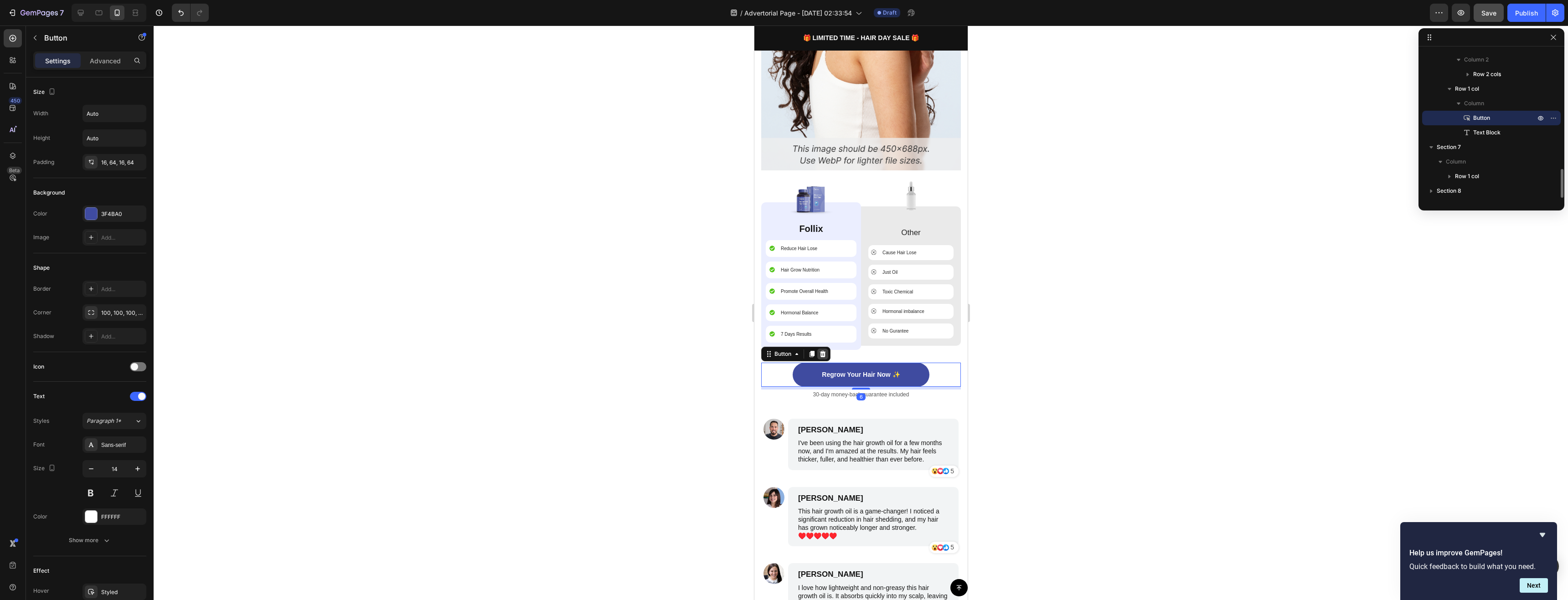
click at [819, 351] on icon at bounding box center [822, 354] width 7 height 7
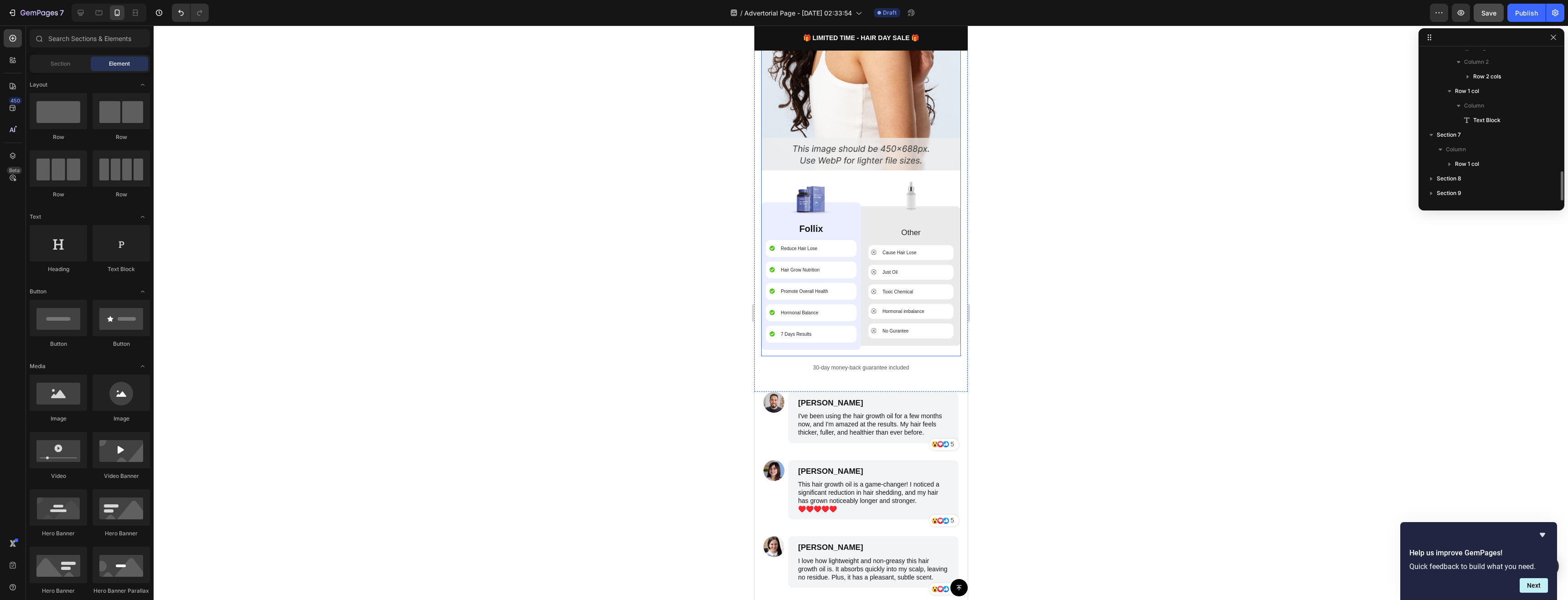
scroll to position [623, 0]
click at [808, 364] on p "30-day money-back guarantee included" at bounding box center [860, 368] width 198 height 8
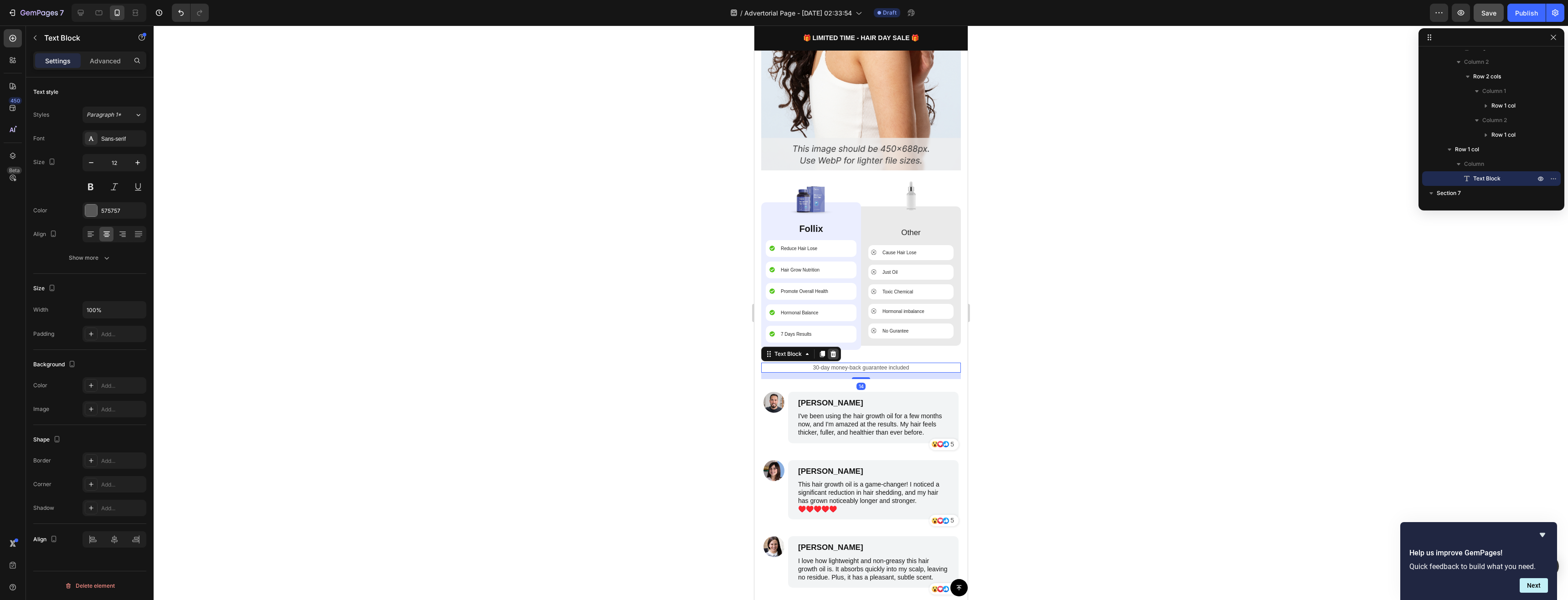
click at [834, 351] on icon at bounding box center [833, 354] width 6 height 6
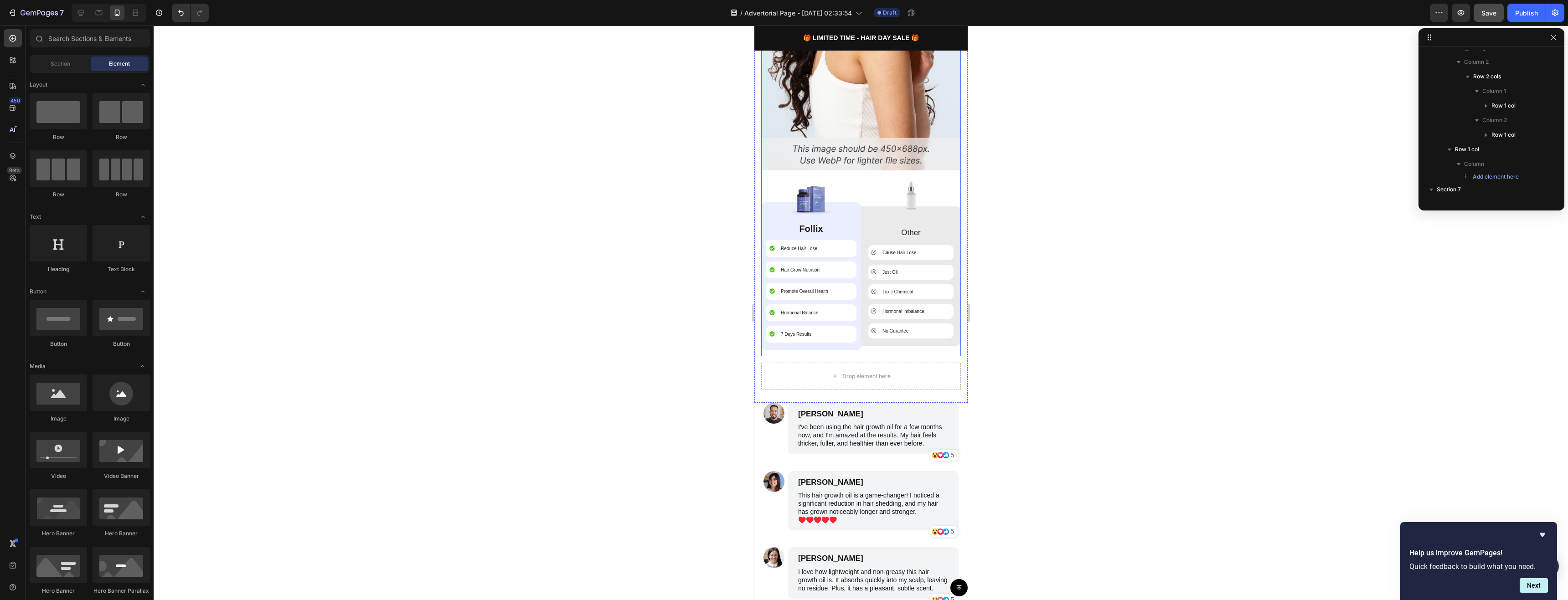
click at [841, 343] on div "Image Follix Text Block Reduce Hair Lose Item List Hair Grow Nutrition Item Lis…" at bounding box center [861, 279] width 200 height 154
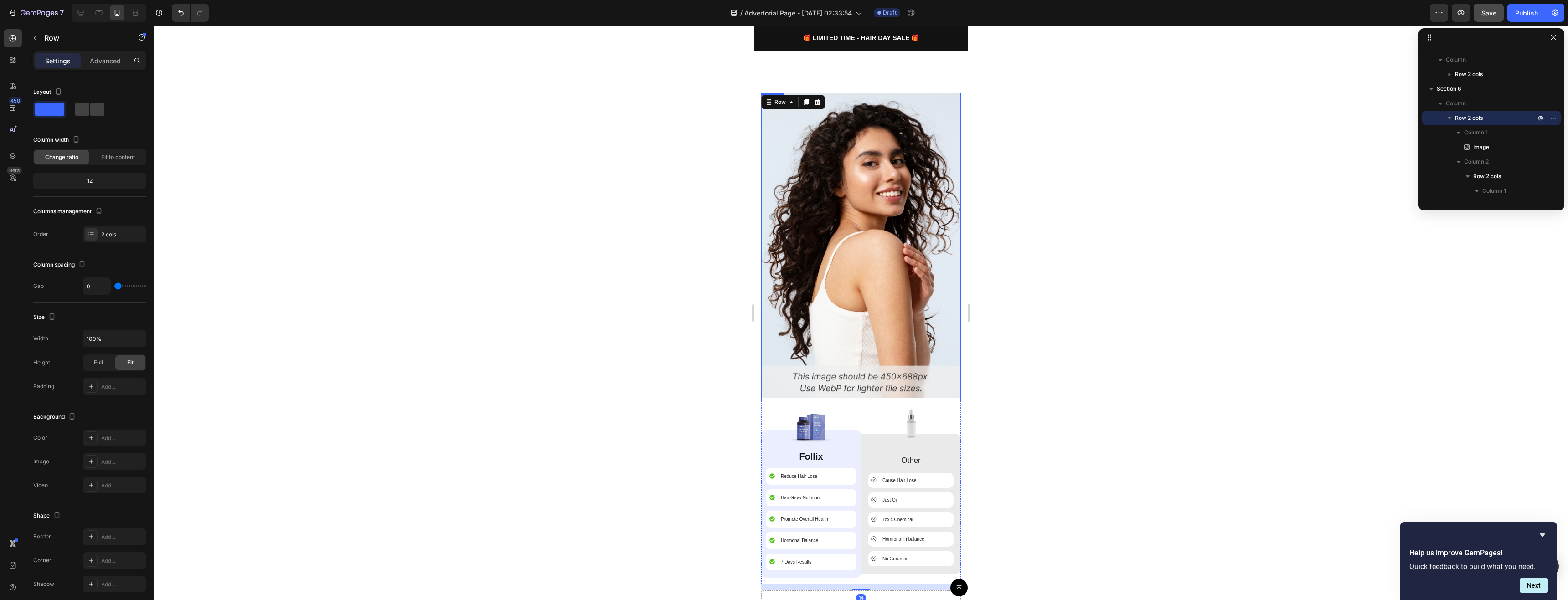
scroll to position [848, 0]
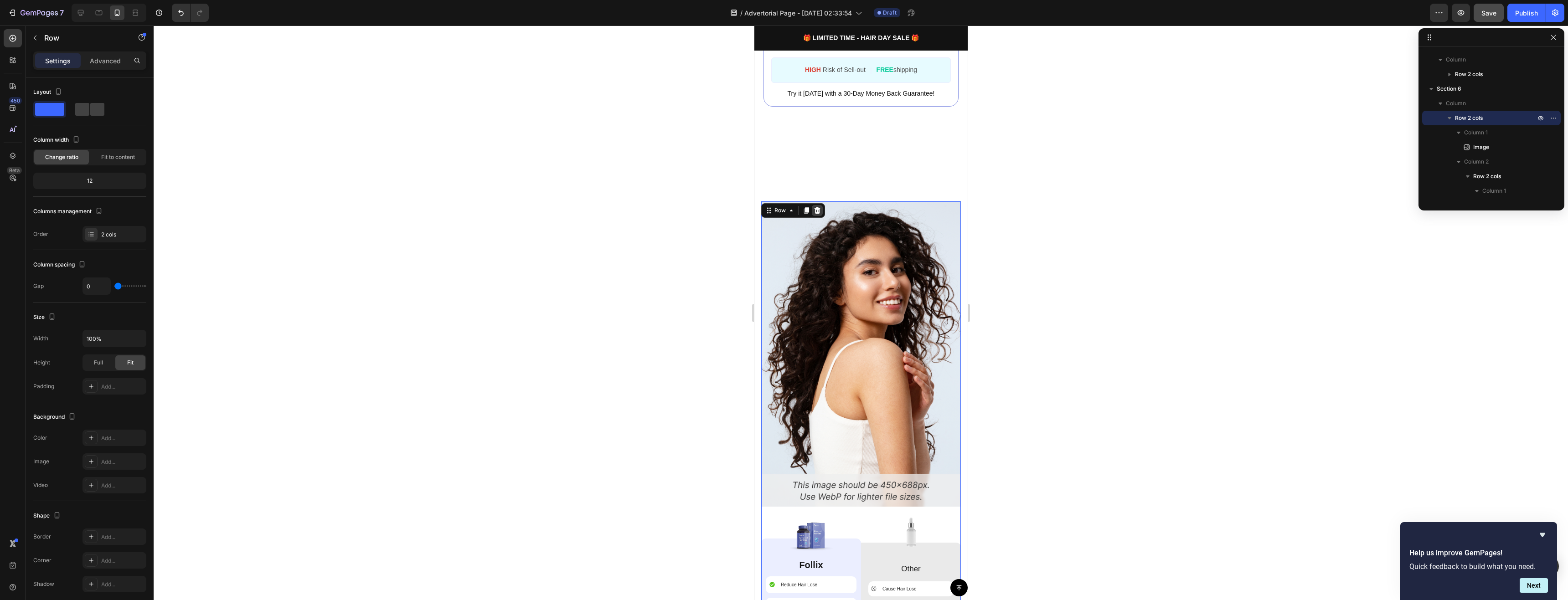
click at [816, 215] on div at bounding box center [817, 211] width 11 height 11
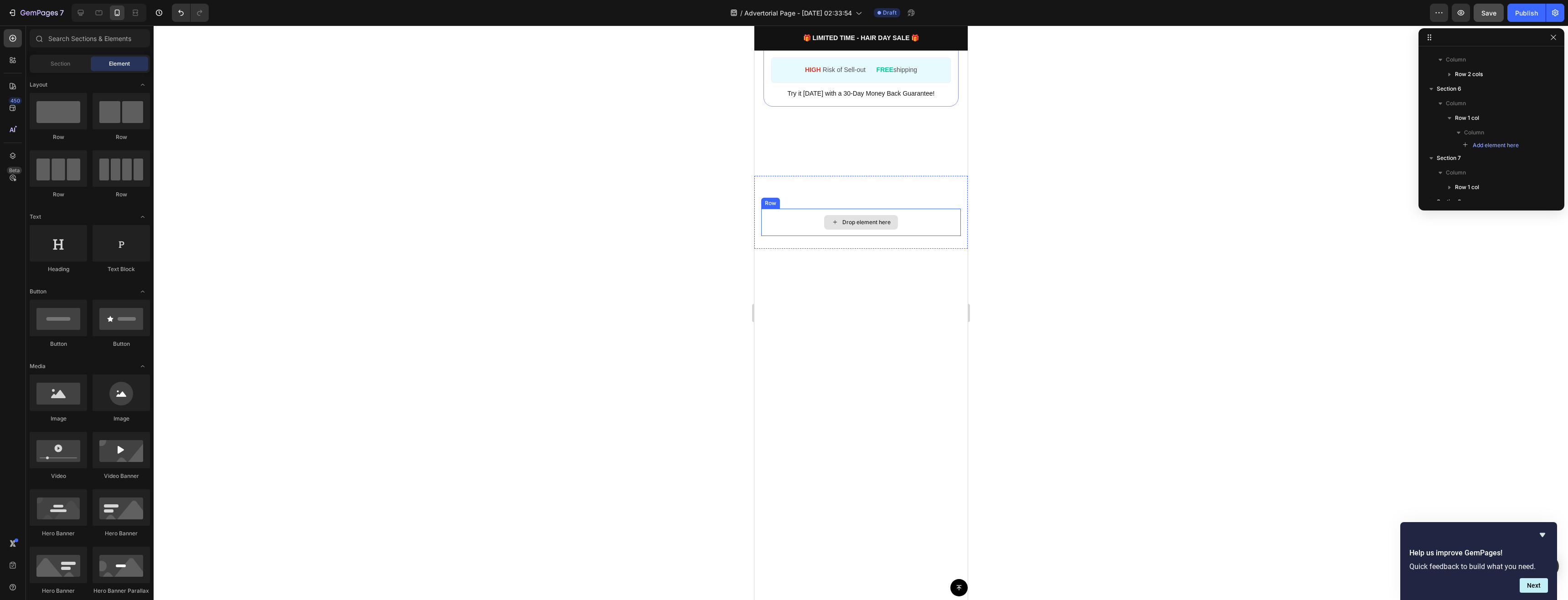
click at [807, 209] on div "Drop element here" at bounding box center [861, 222] width 200 height 27
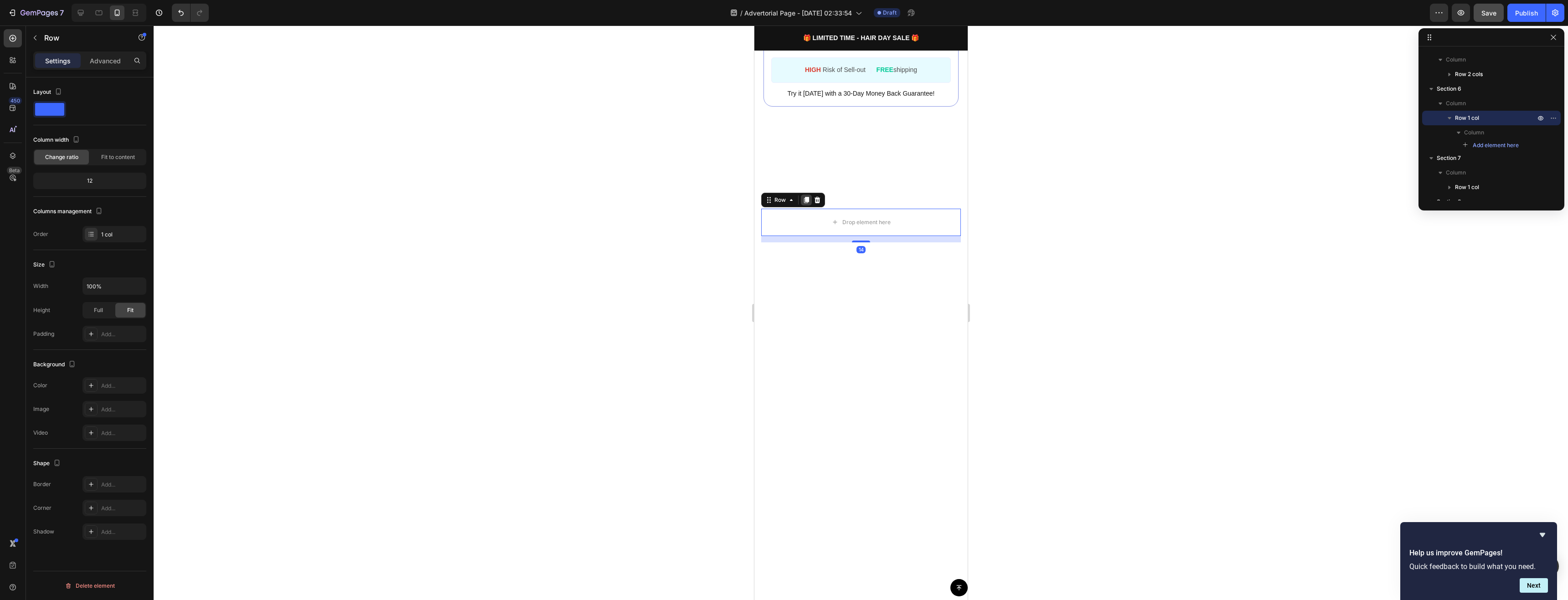
click at [808, 197] on icon at bounding box center [806, 200] width 5 height 6
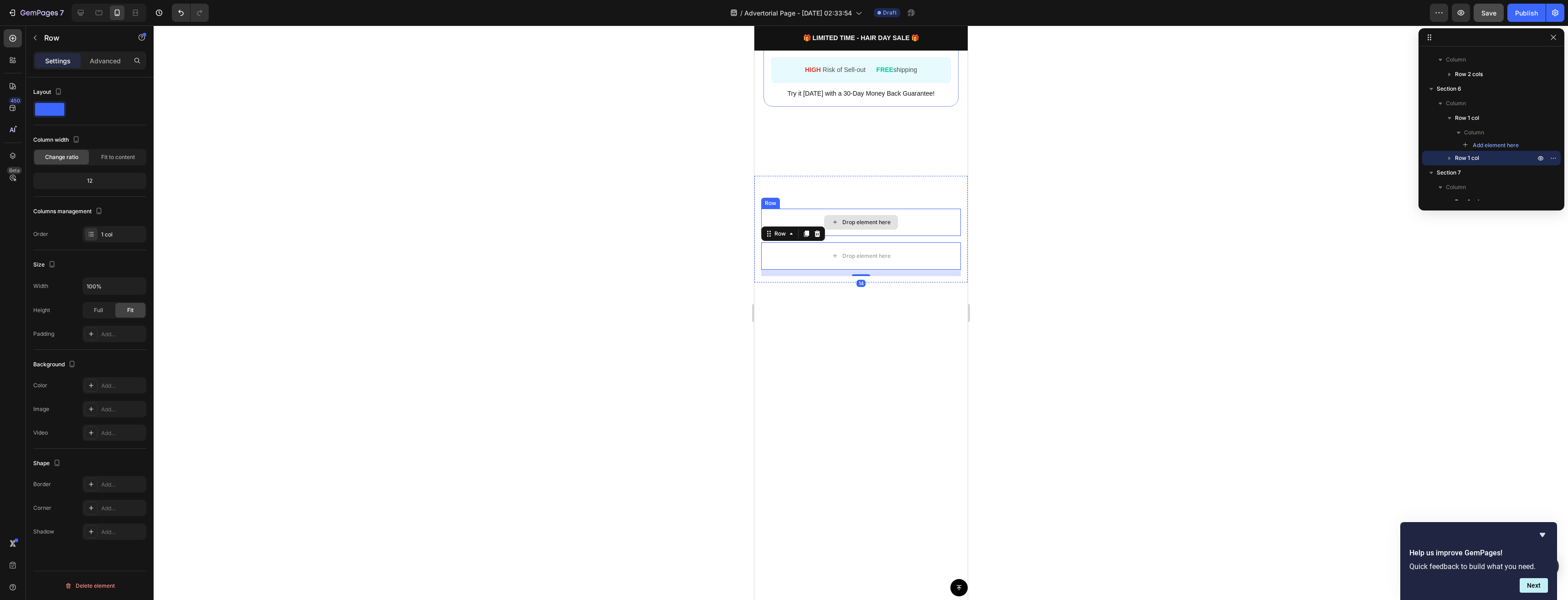
click at [819, 190] on div "Drop element here Row Drop element here Row 14 Section 6" at bounding box center [861, 229] width 213 height 106
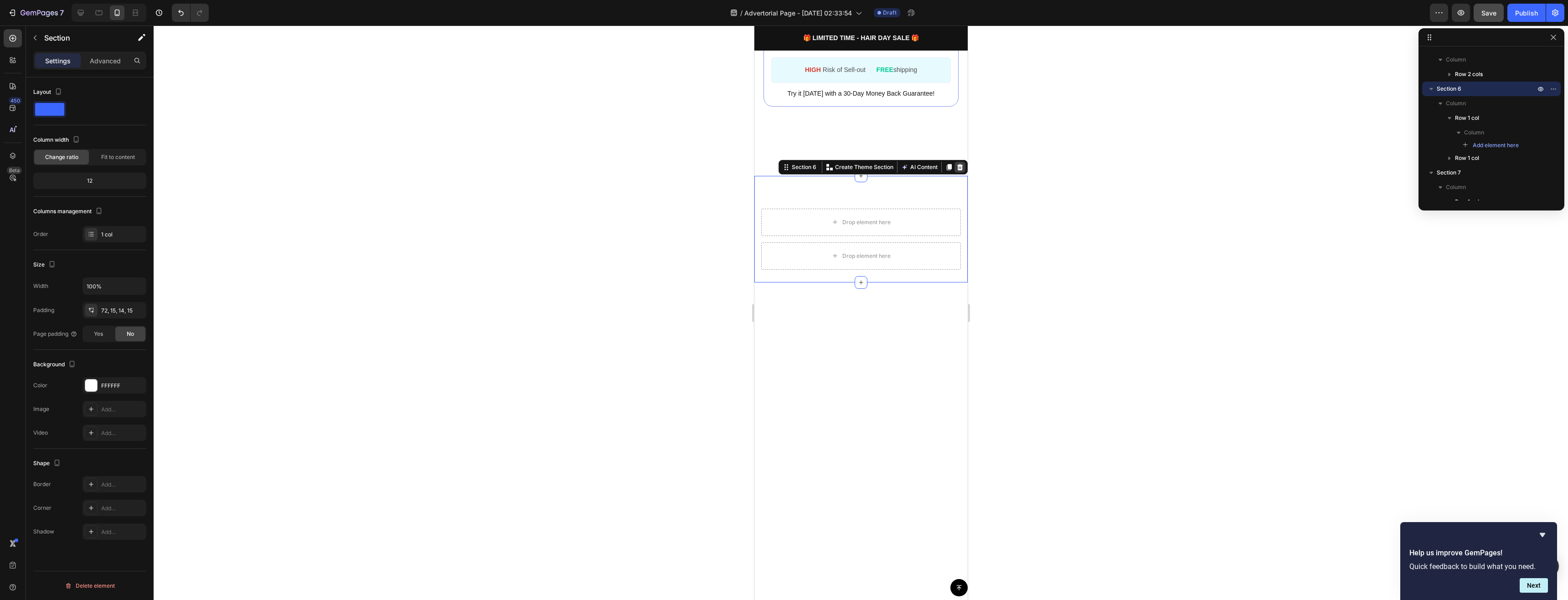
click at [957, 162] on div at bounding box center [959, 167] width 11 height 11
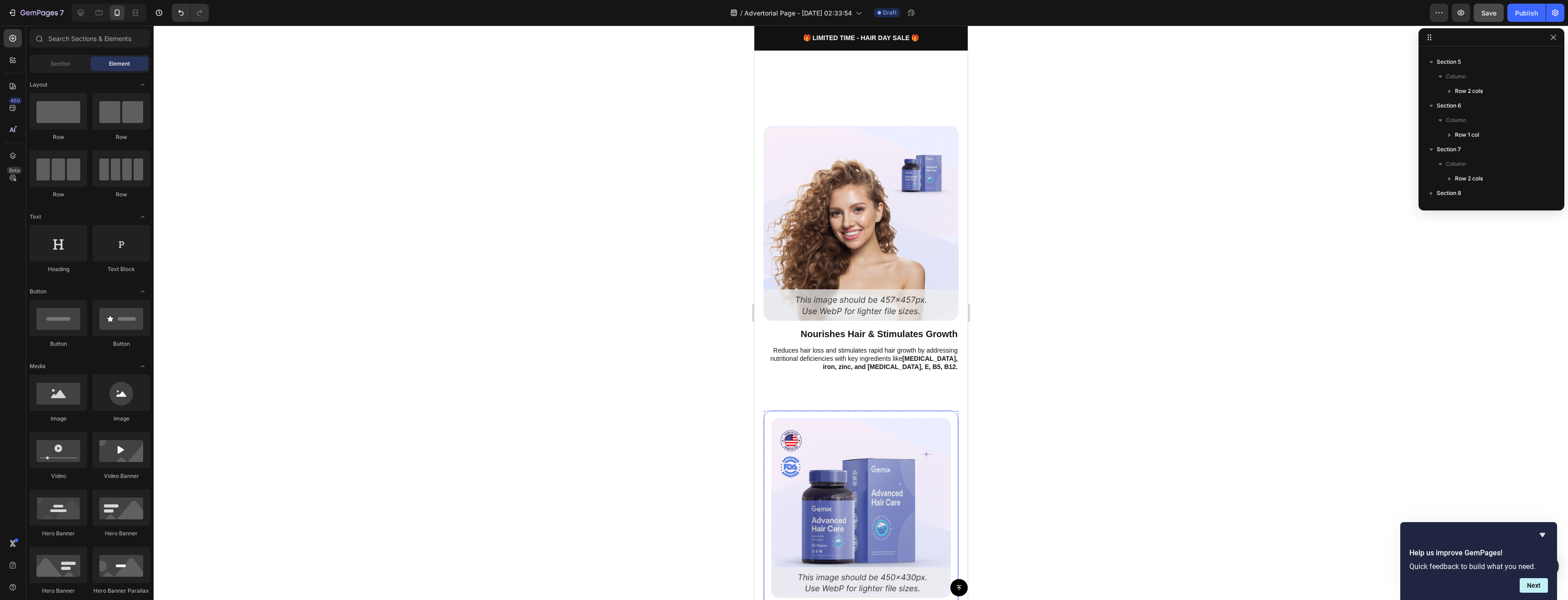
scroll to position [507, 0]
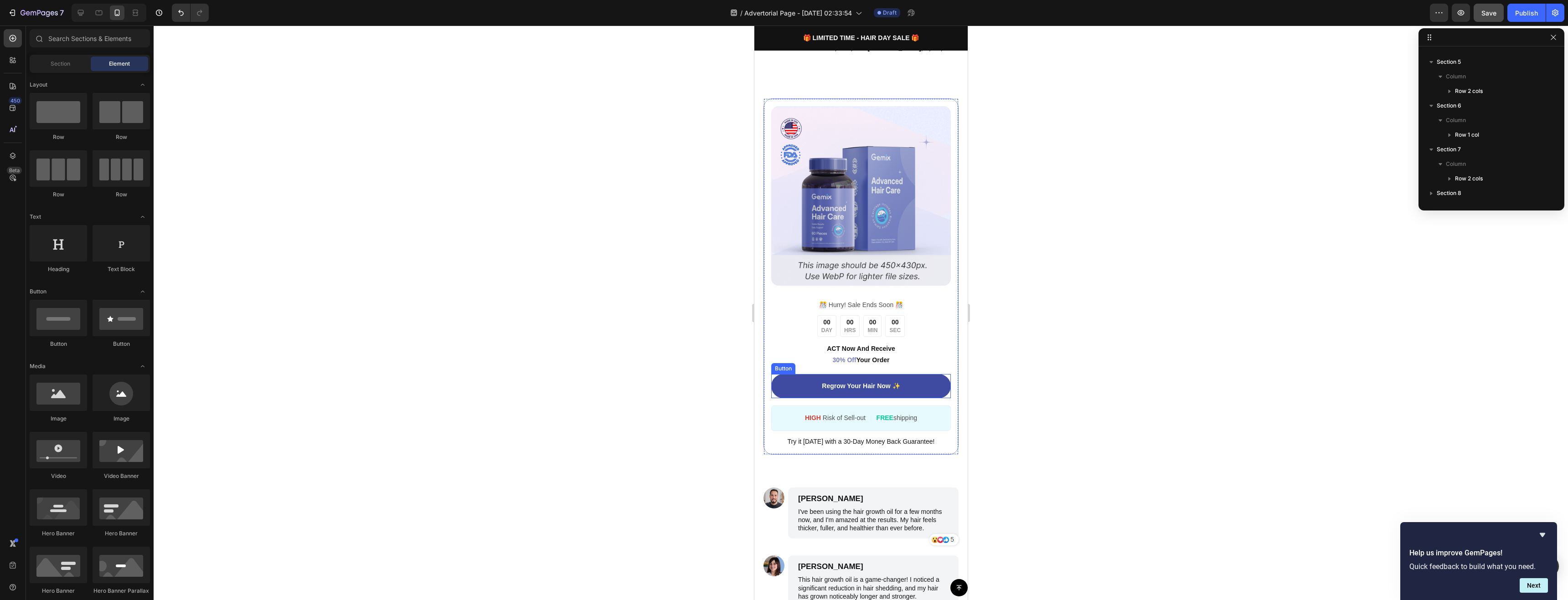
click at [923, 388] on div "Regrow Your Hair Now ✨ Button" at bounding box center [860, 390] width 180 height 32
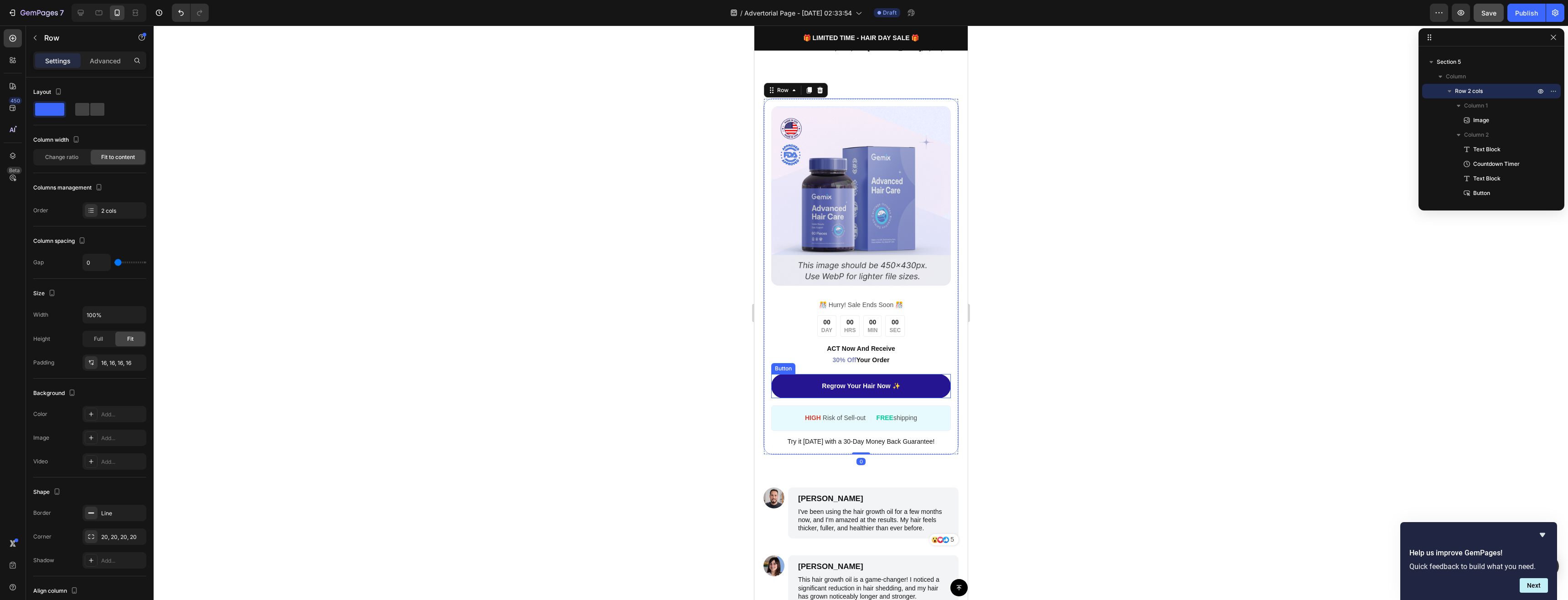
click at [926, 380] on link "Regrow Your Hair Now ✨" at bounding box center [860, 386] width 180 height 24
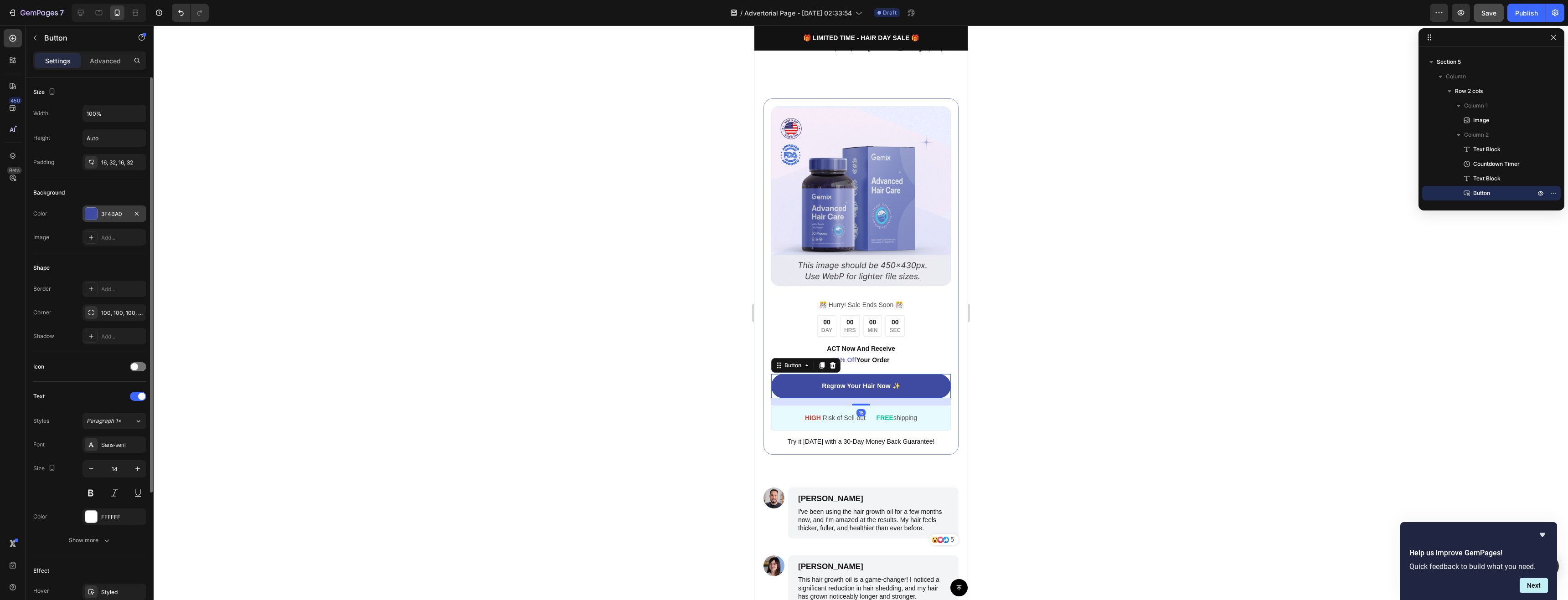
click at [97, 212] on div at bounding box center [91, 213] width 12 height 12
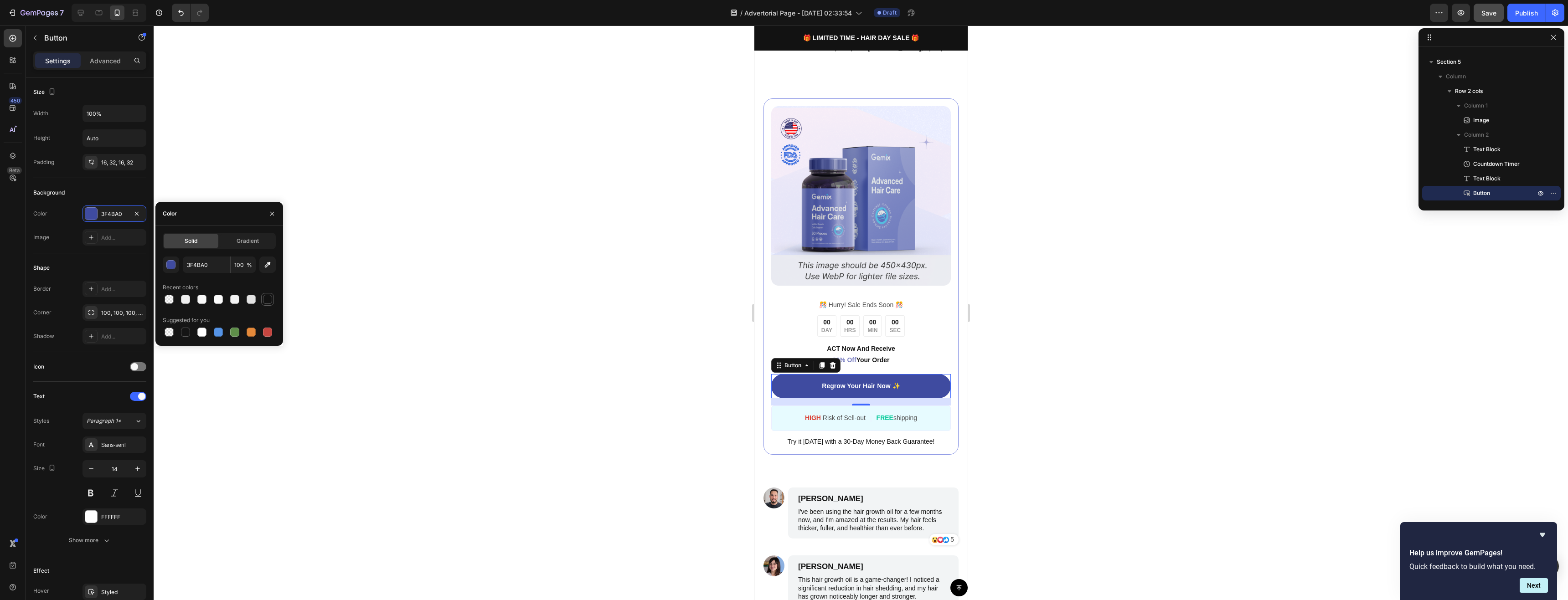
click at [270, 301] on div at bounding box center [267, 299] width 9 height 9
type input "121212"
click at [786, 406] on div "HIGH Risk of Sell-out Text Block | Text Block FREE shipping Text Block Row" at bounding box center [860, 417] width 180 height 25
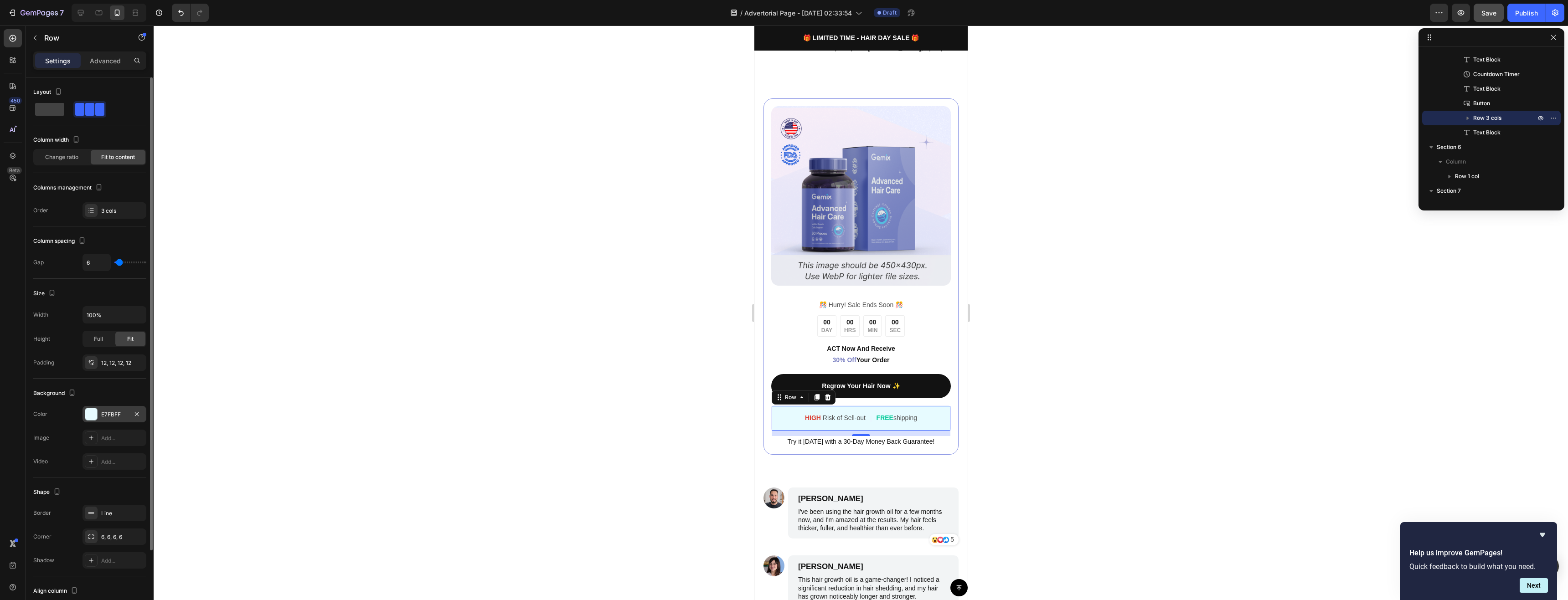
scroll to position [88, 0]
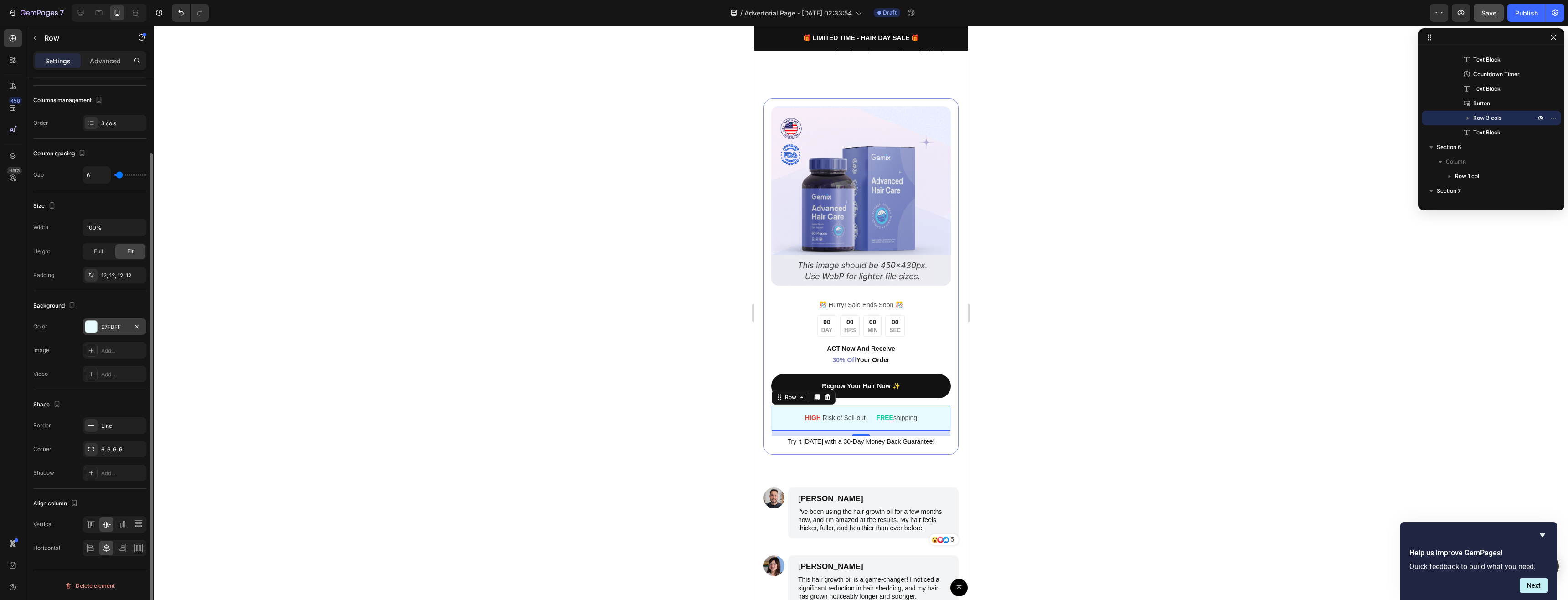
click at [93, 322] on div at bounding box center [91, 326] width 12 height 12
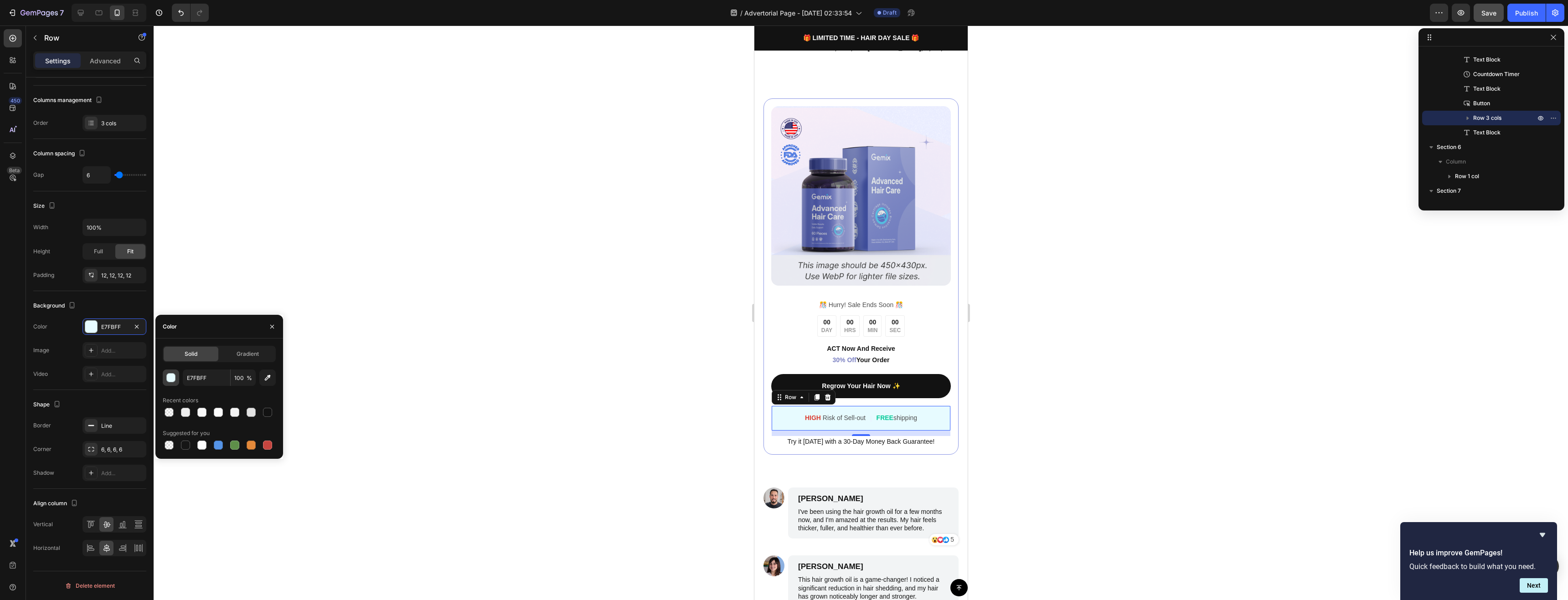
click at [169, 381] on div "button" at bounding box center [171, 378] width 9 height 9
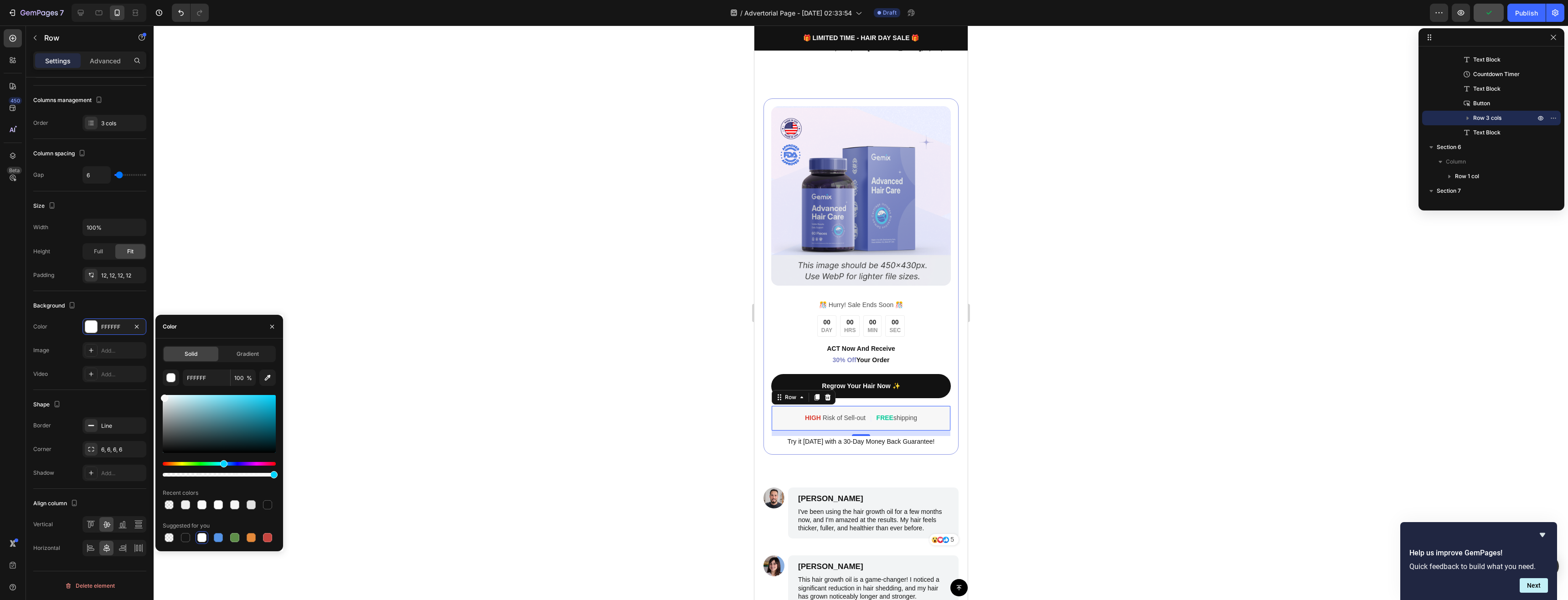
type input "F7F7F7"
drag, startPoint x: 167, startPoint y: 400, endPoint x: 161, endPoint y: 396, distance: 7.2
click at [163, 396] on div at bounding box center [219, 424] width 113 height 58
click at [584, 358] on div at bounding box center [861, 313] width 1415 height 574
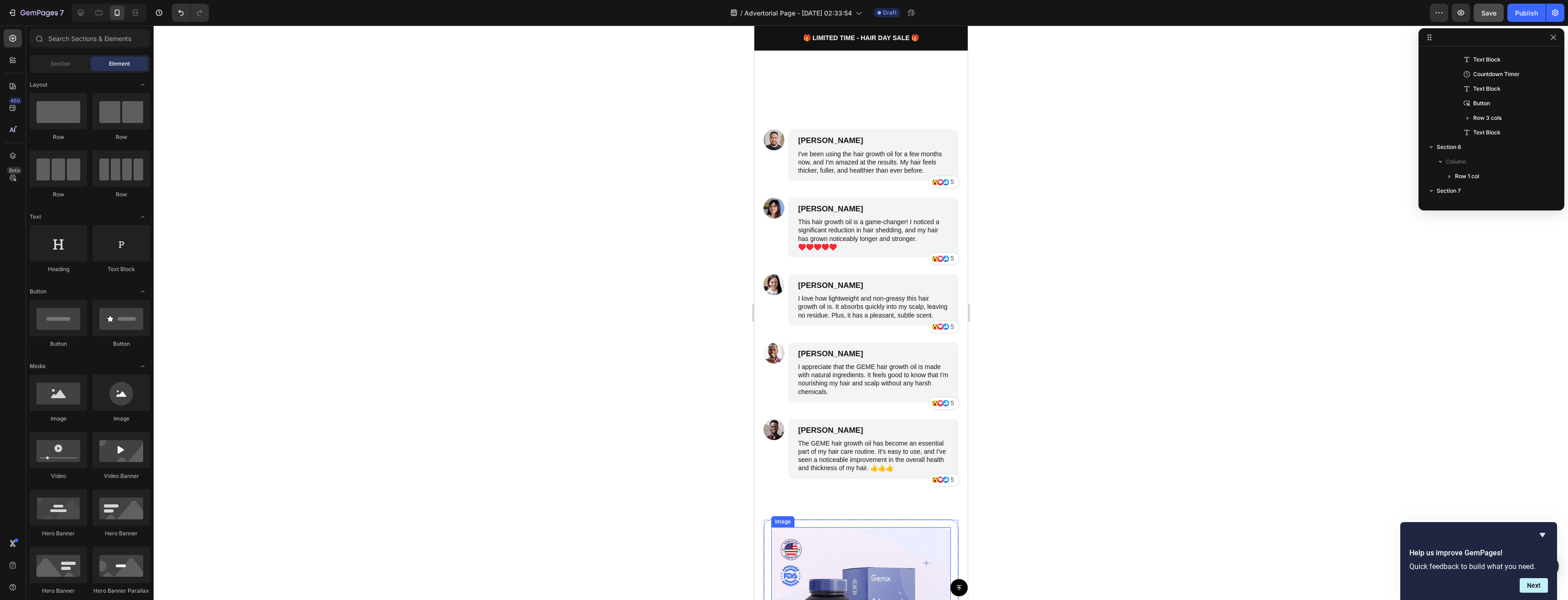
scroll to position [1054, 0]
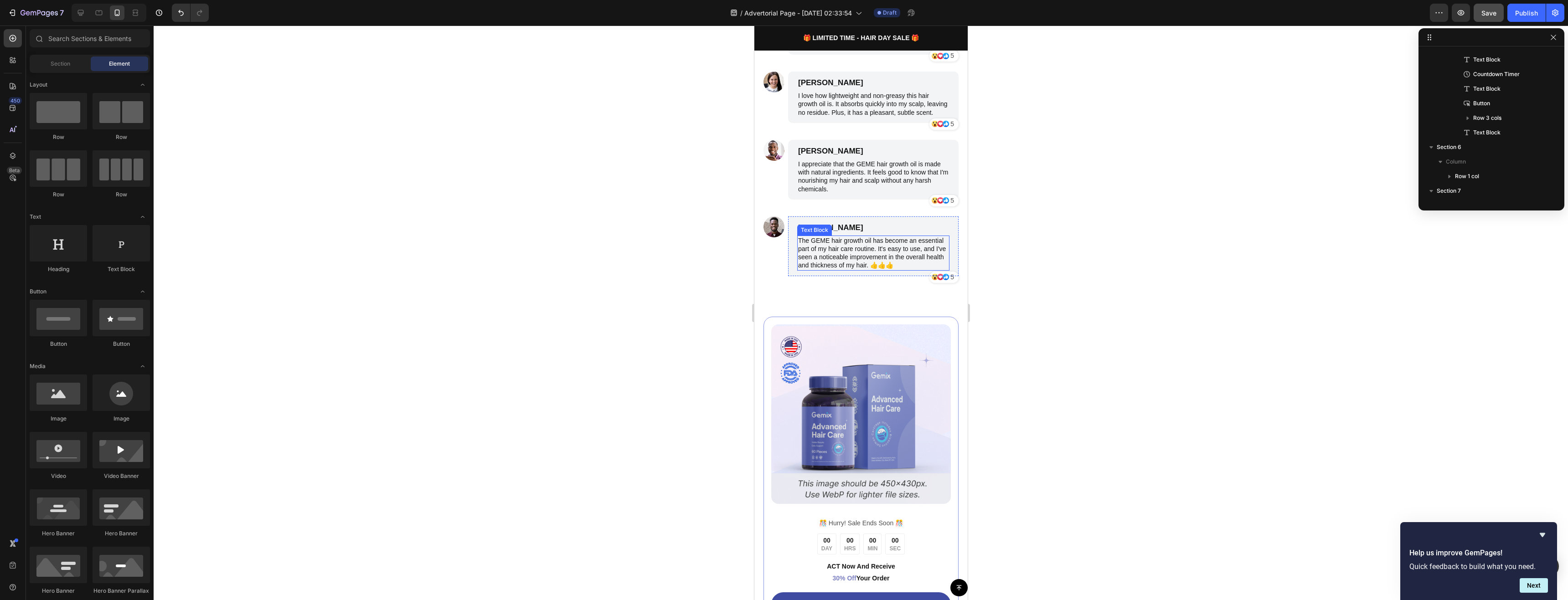
click at [869, 270] on p "The GEME hair growth oil has become an essential part of my hair care routine. …" at bounding box center [872, 253] width 150 height 33
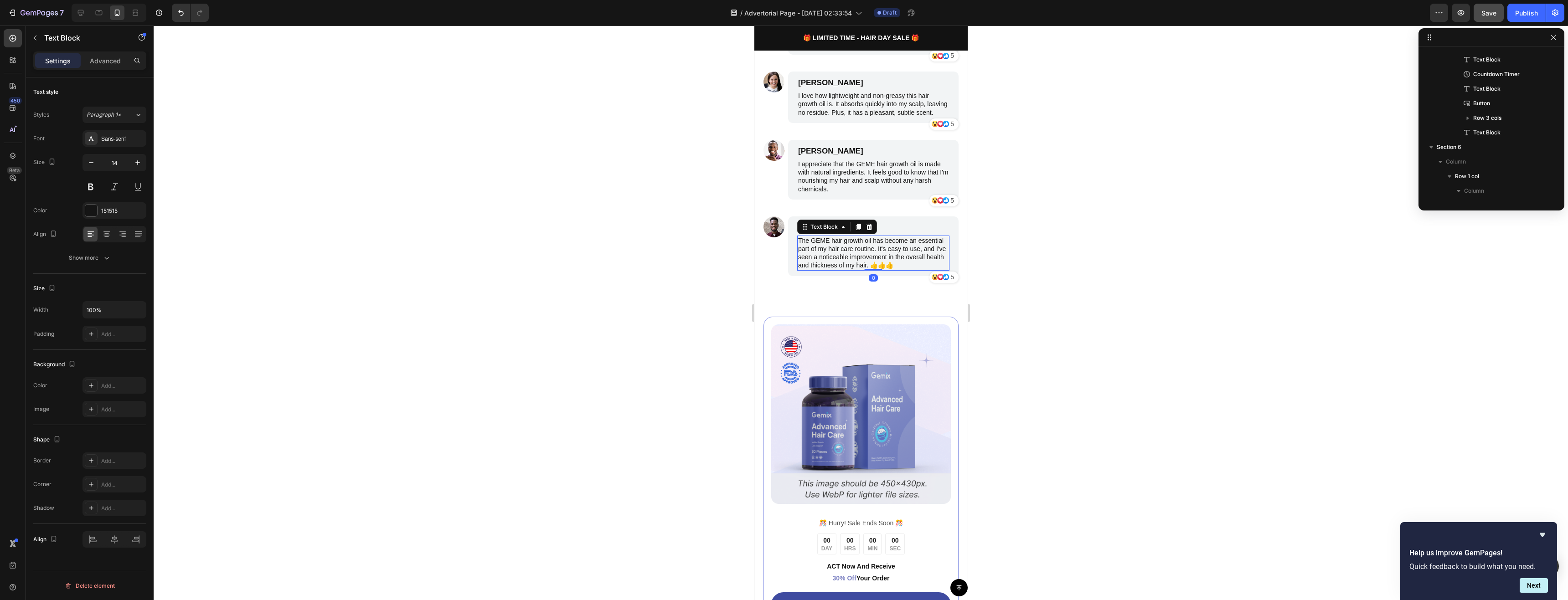
scroll to position [841, 0]
click at [1485, 10] on span "Save" at bounding box center [1489, 13] width 15 height 8
click at [1460, 13] on icon "button" at bounding box center [1461, 13] width 2 height 2
click at [122, 235] on icon at bounding box center [122, 235] width 6 height 1
click at [879, 192] on p "I appreciate that the GEME hair growth oil is made with natural ingredients. It…" at bounding box center [872, 176] width 150 height 33
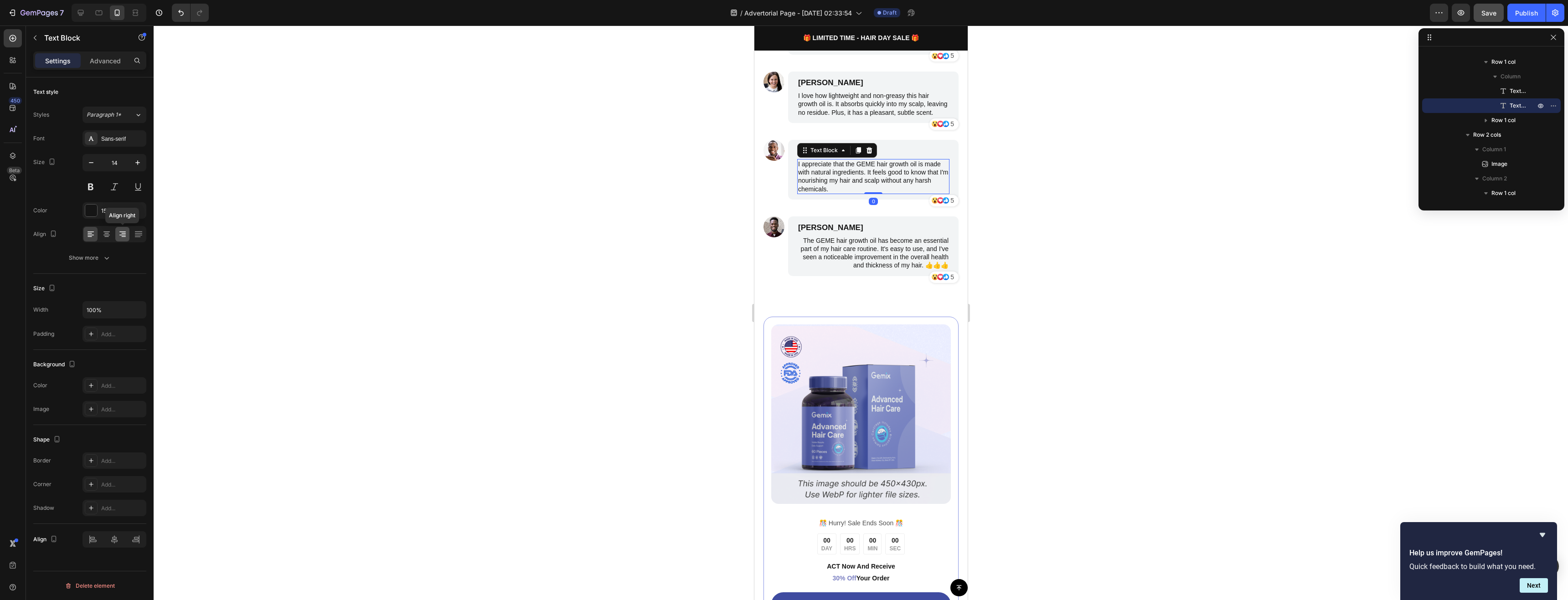
click at [122, 239] on div at bounding box center [122, 234] width 14 height 15
click at [839, 117] on p "I love how lightweight and non-greasy this hair growth oil is. It absorbs quick…" at bounding box center [872, 104] width 150 height 25
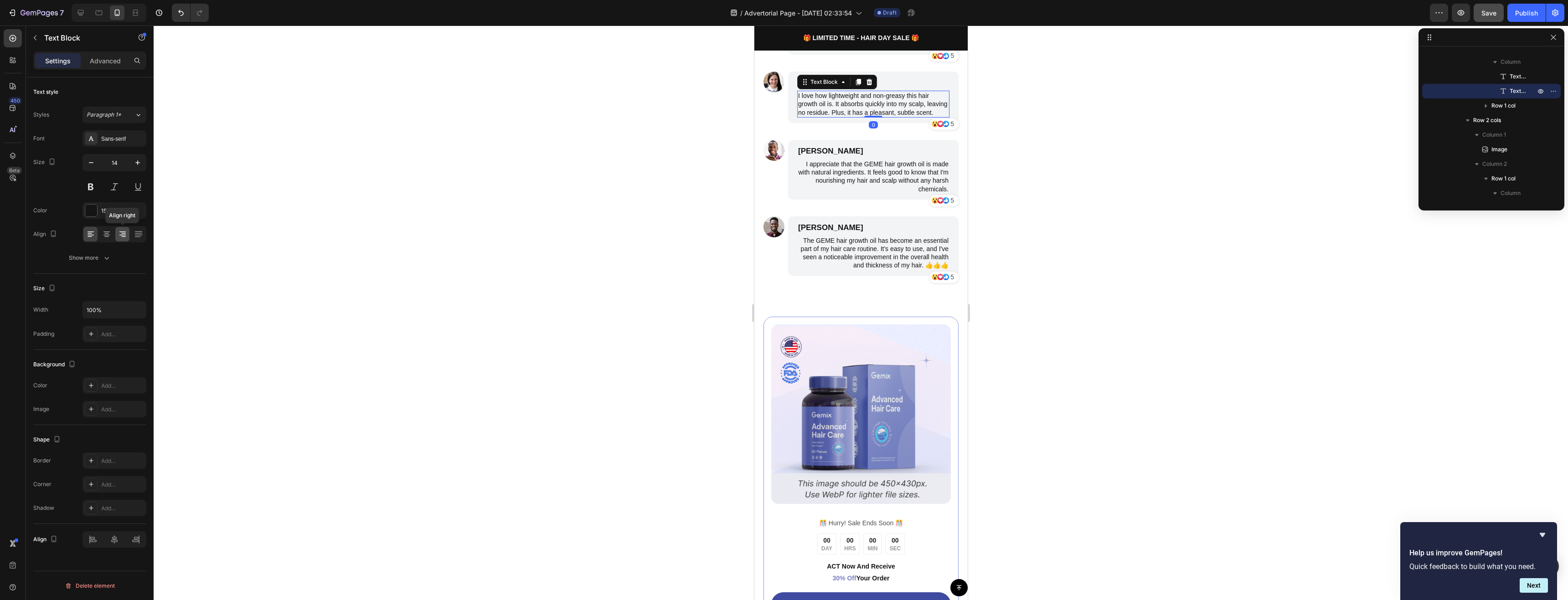
click at [120, 231] on icon at bounding box center [122, 231] width 6 height 1
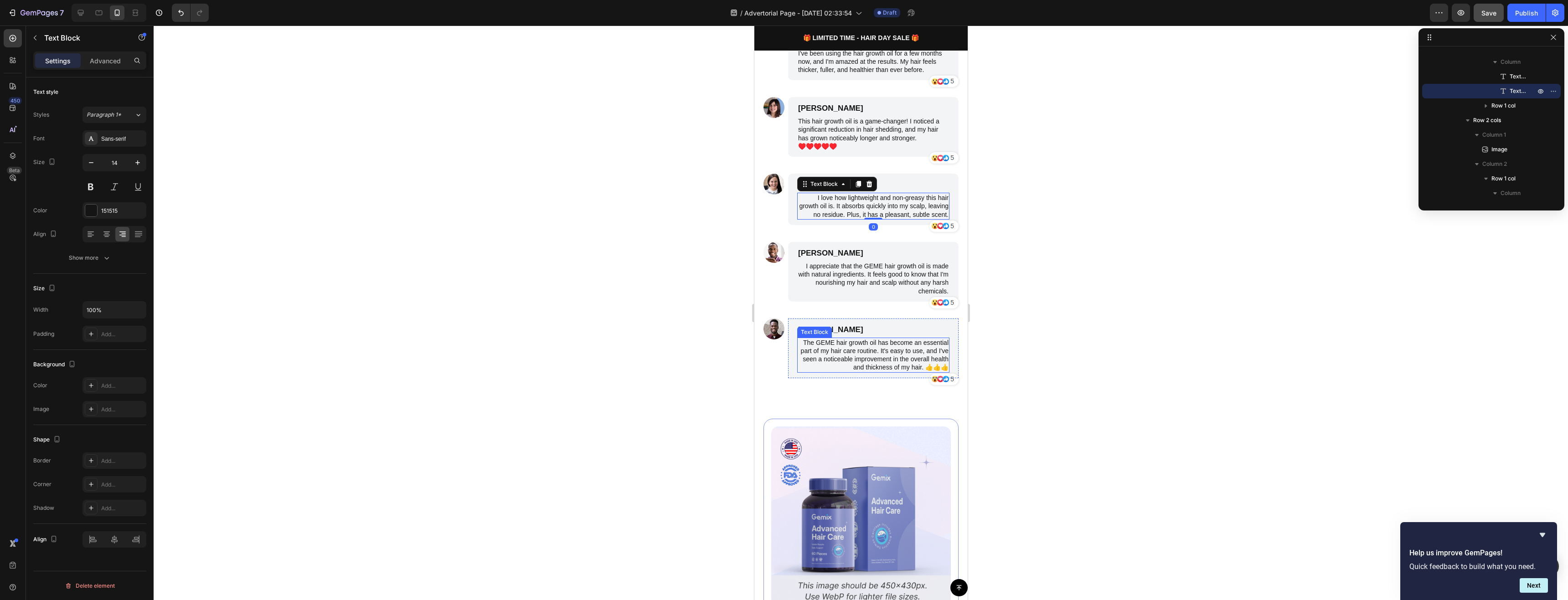
scroll to position [917, 0]
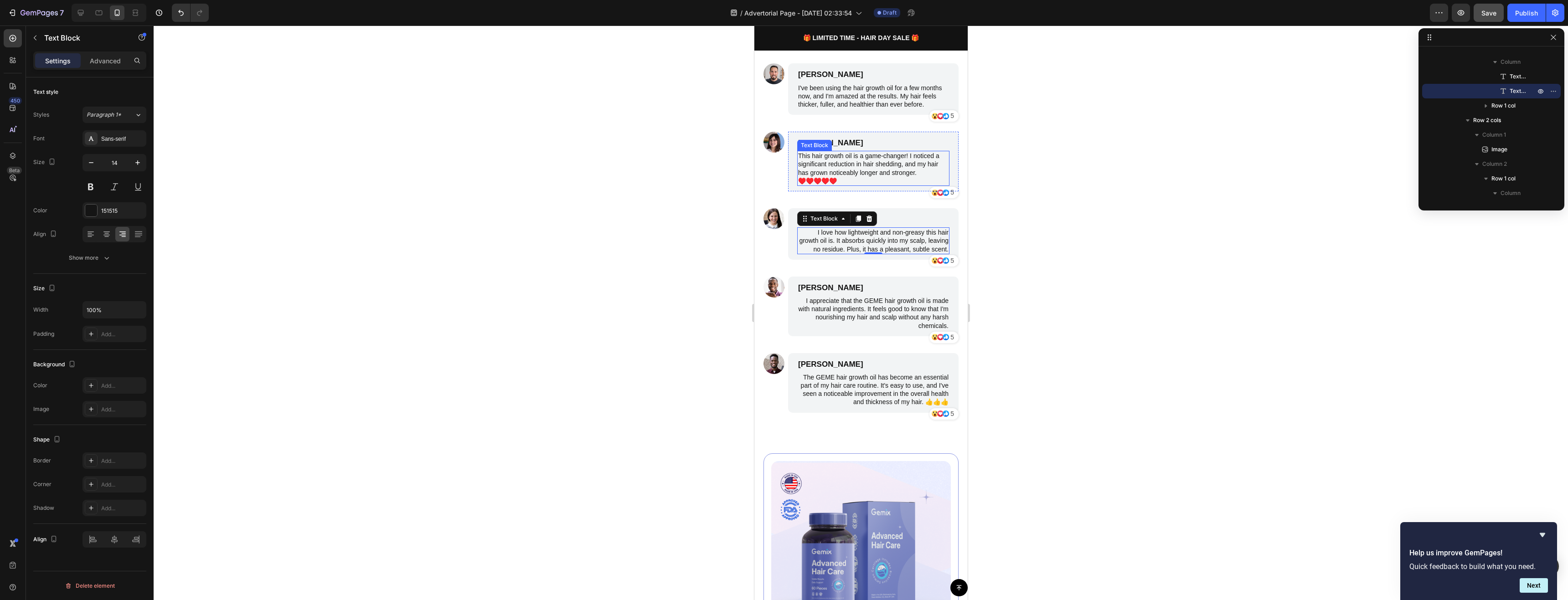
click at [826, 169] on p "This hair growth oil is a game-changer! I noticed a significant reduction in ha…" at bounding box center [872, 168] width 150 height 33
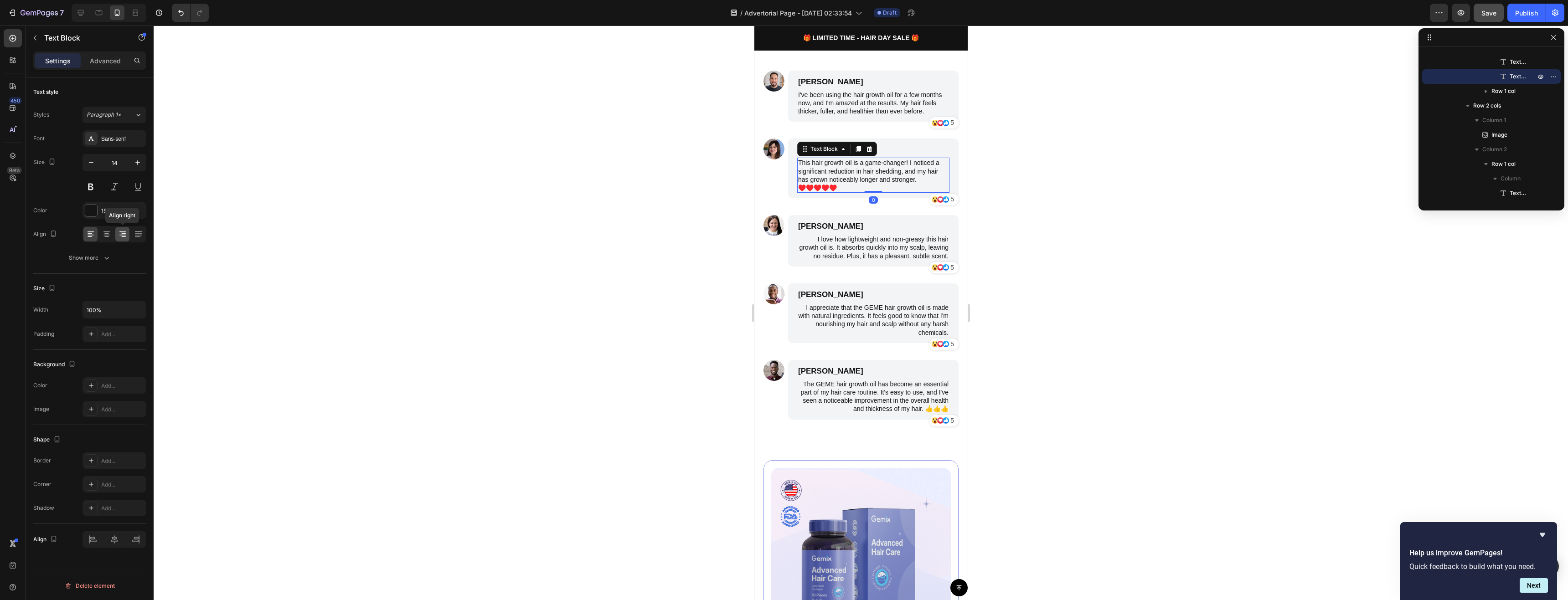
click at [119, 234] on icon at bounding box center [122, 234] width 9 height 9
click at [825, 118] on div "Icon Icon Icon 5 Text Block Row Row" at bounding box center [873, 123] width 170 height 13
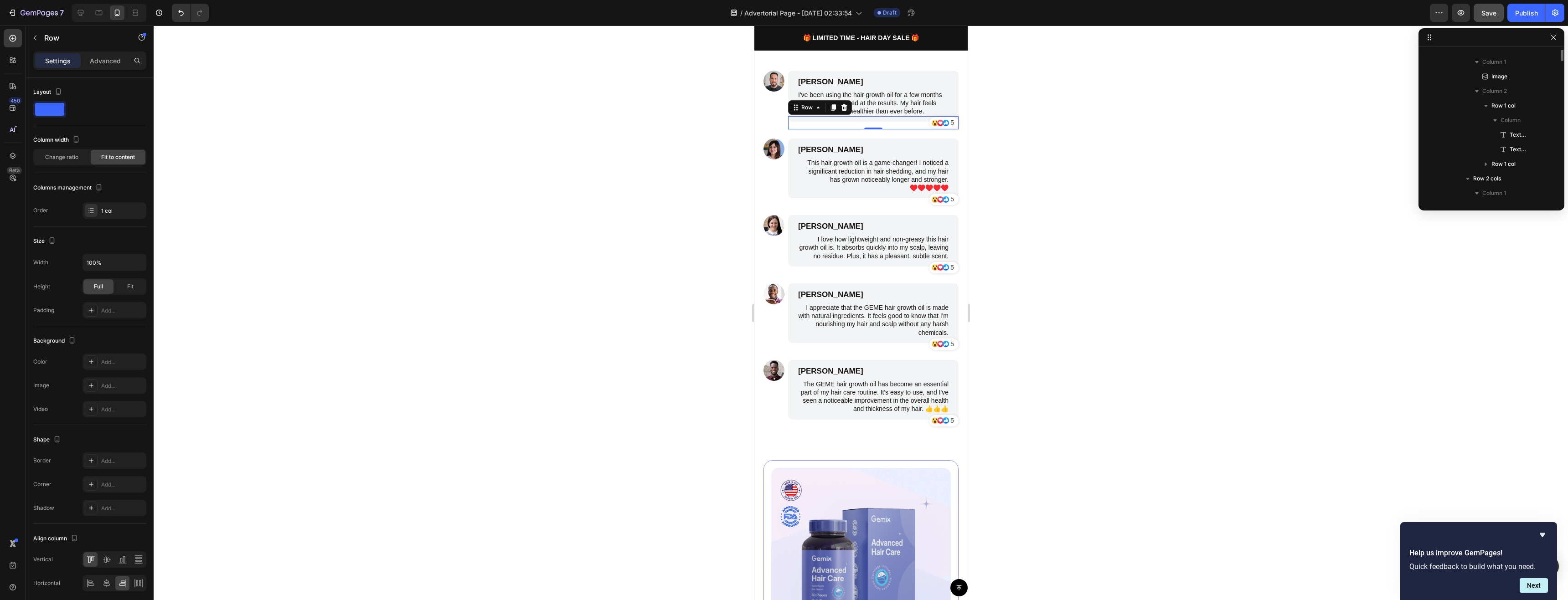
scroll to position [756, 0]
click at [831, 102] on div "Row" at bounding box center [819, 108] width 64 height 15
click at [838, 91] on p "I've been using the hair growth oil for a few months now, and I'm amazed at the…" at bounding box center [872, 103] width 150 height 25
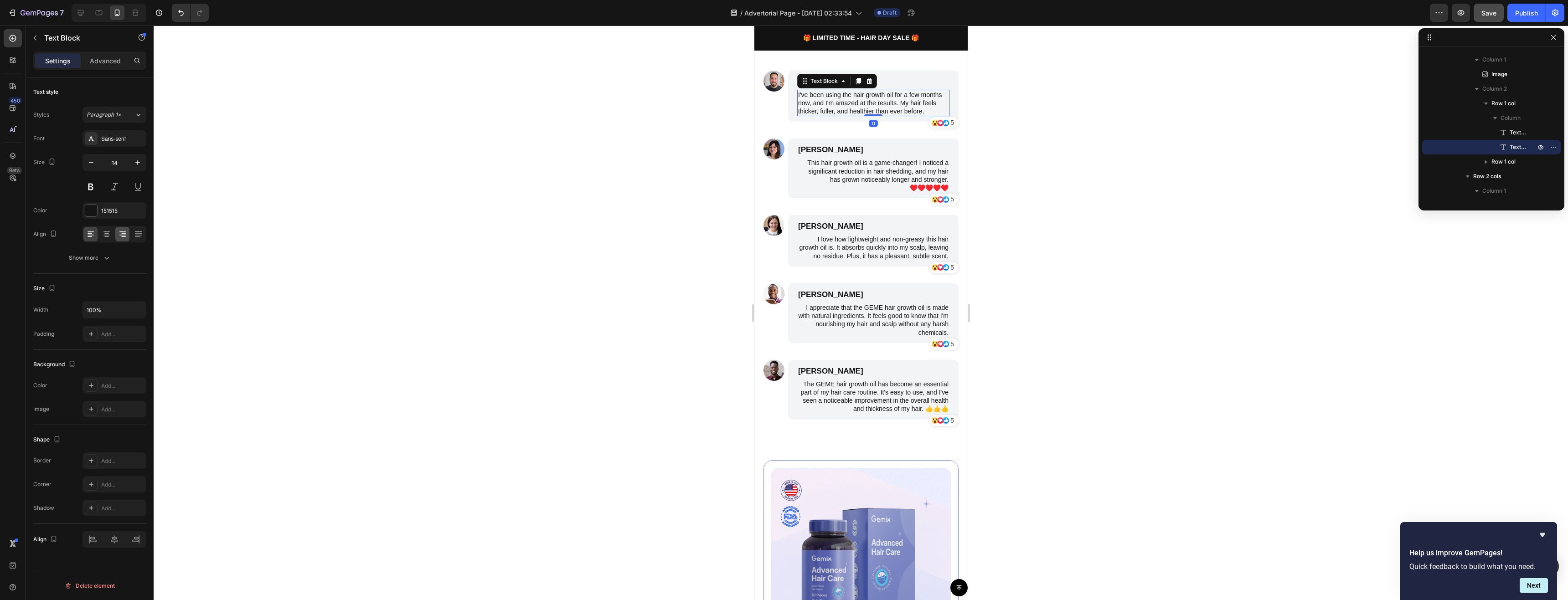
click at [122, 232] on icon at bounding box center [122, 231] width 6 height 1
click at [833, 153] on p "[PERSON_NAME]" at bounding box center [872, 150] width 150 height 10
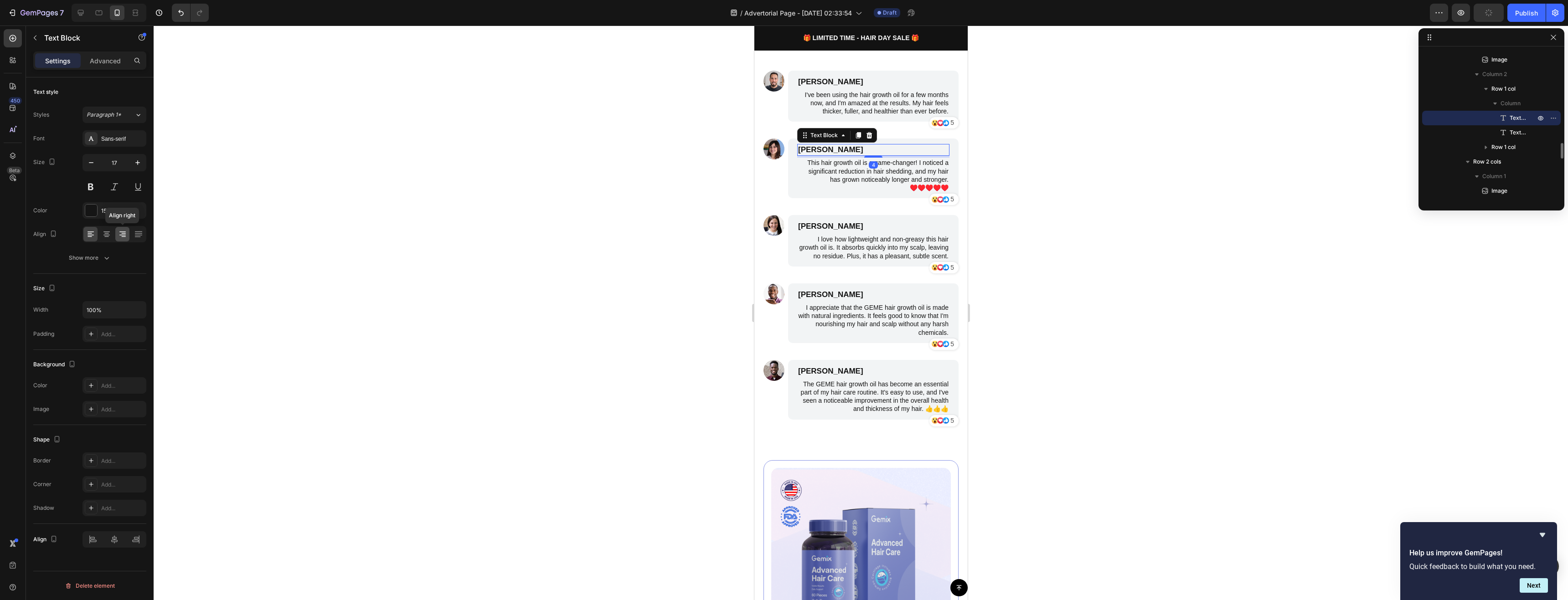
click at [122, 237] on icon at bounding box center [123, 237] width 4 height 1
click at [832, 225] on p "[PERSON_NAME]" at bounding box center [872, 226] width 150 height 10
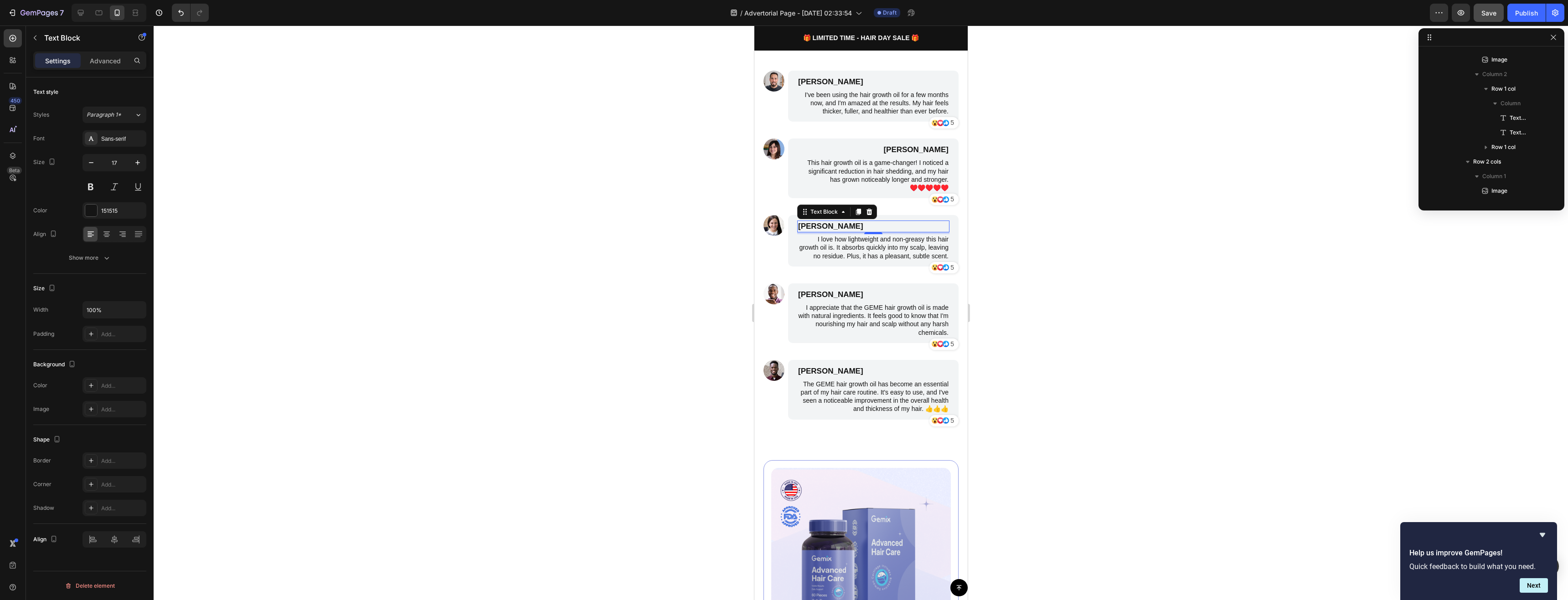
scroll to position [1033, 0]
click at [124, 235] on icon at bounding box center [122, 235] width 6 height 1
click at [842, 300] on p "[PERSON_NAME]" at bounding box center [872, 295] width 150 height 10
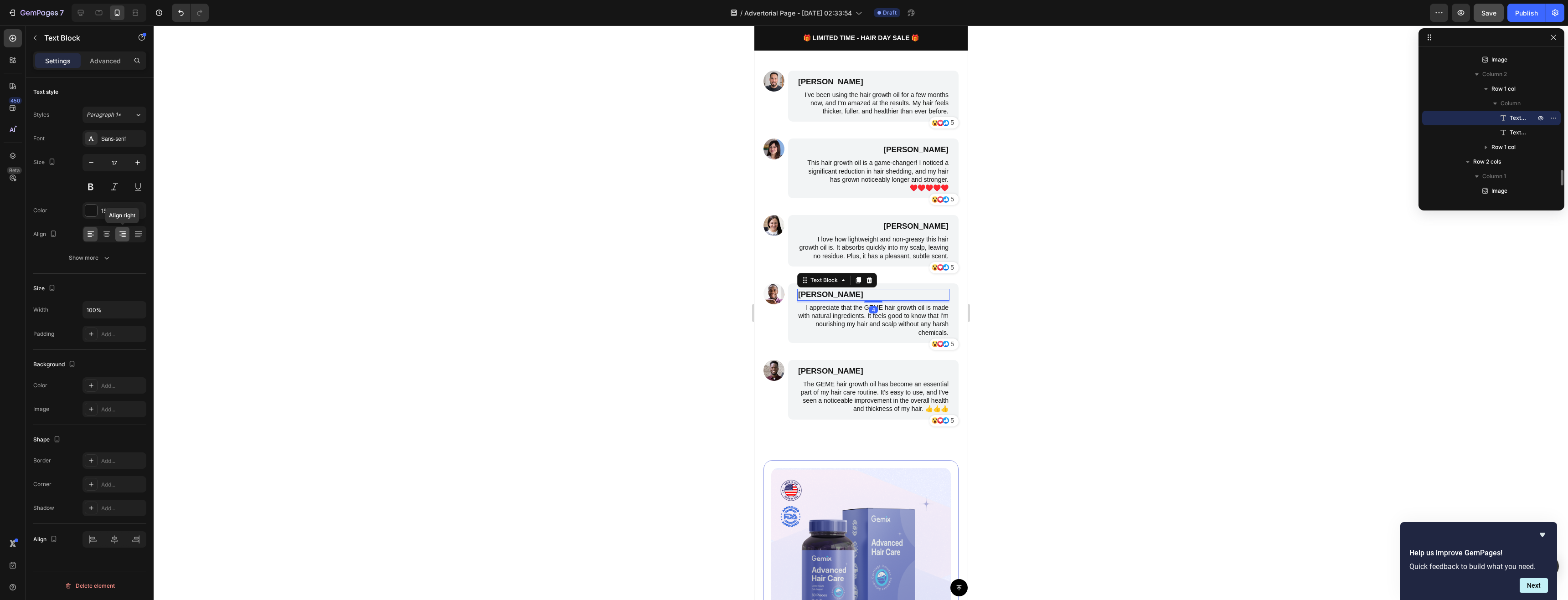
click at [123, 231] on icon at bounding box center [122, 231] width 6 height 1
click at [844, 377] on p "[PERSON_NAME]" at bounding box center [872, 371] width 150 height 10
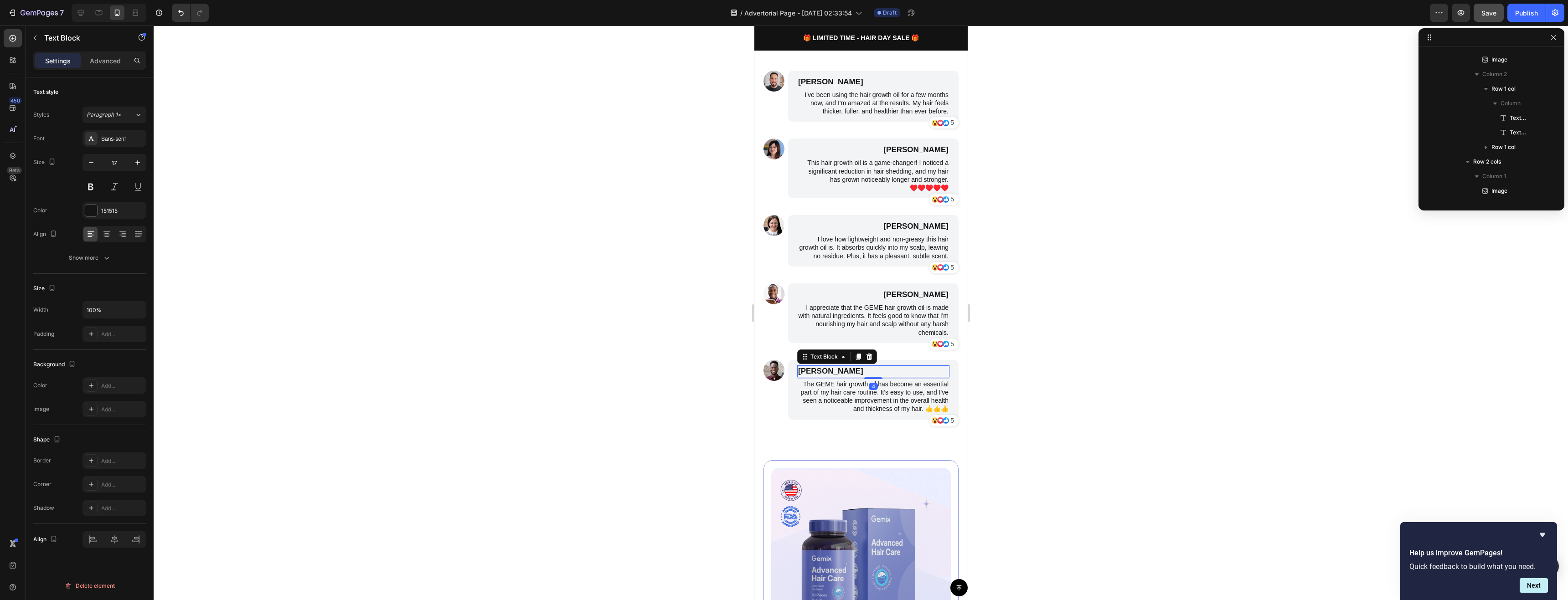
scroll to position [1296, 0]
click at [127, 235] on div at bounding box center [122, 234] width 14 height 15
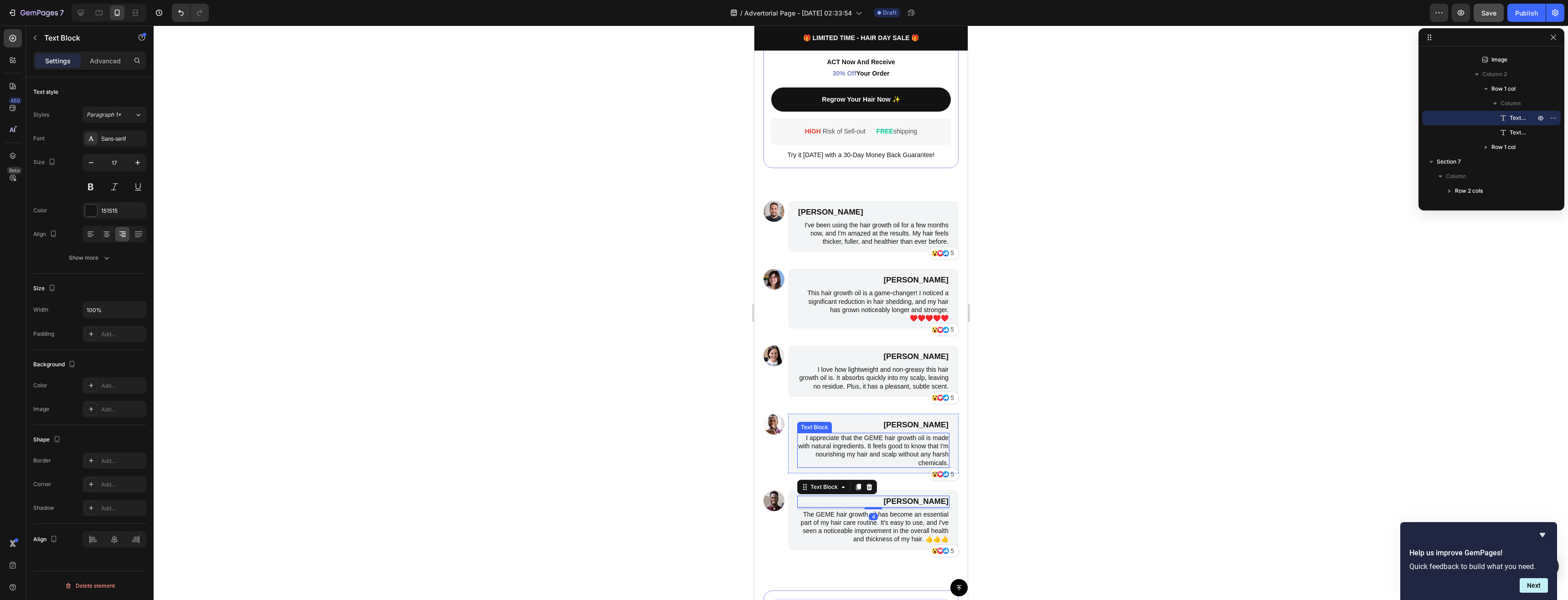
scroll to position [735, 0]
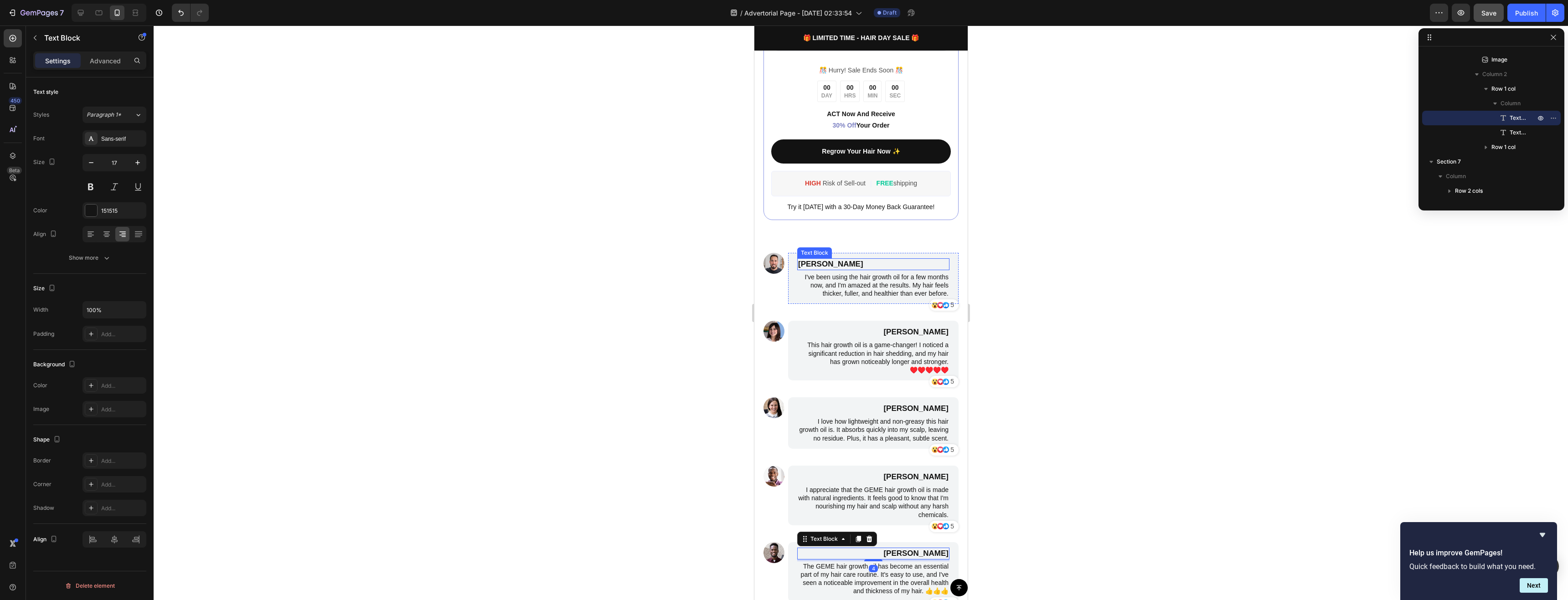
click at [837, 259] on p "[PERSON_NAME]" at bounding box center [872, 264] width 150 height 10
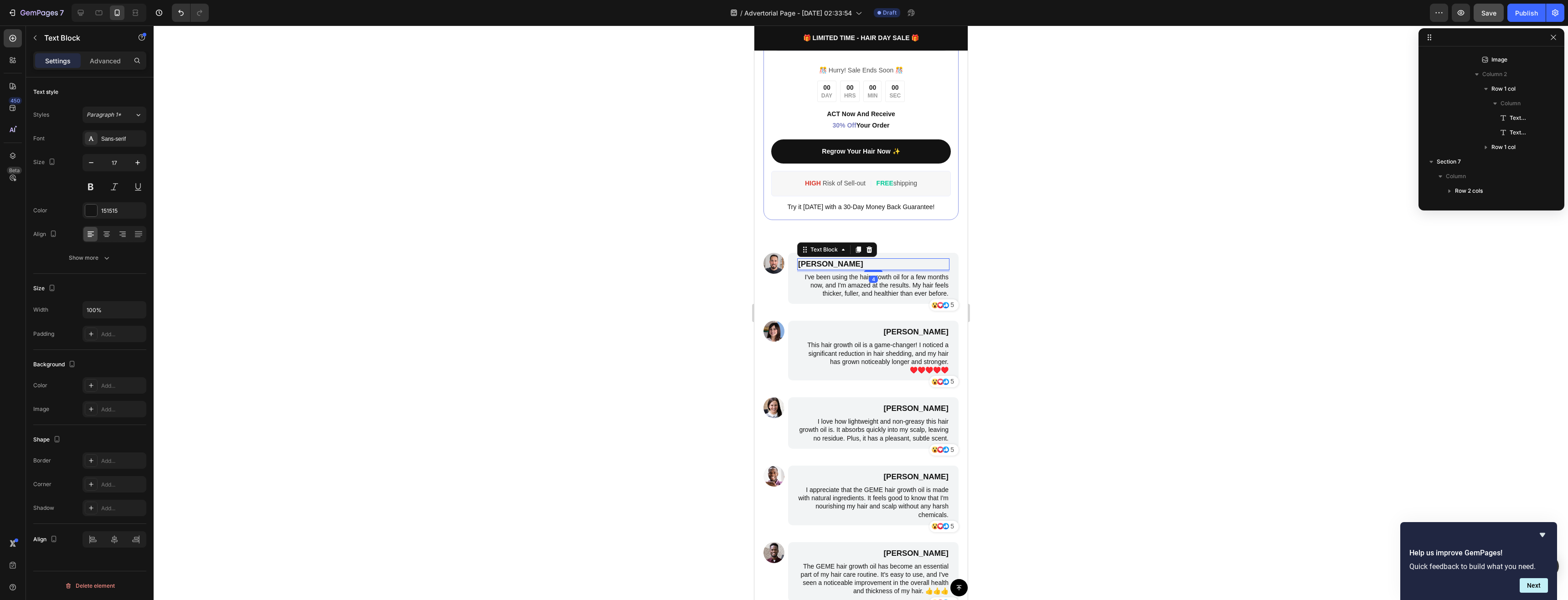
scroll to position [770, 0]
click at [128, 236] on div at bounding box center [122, 234] width 14 height 15
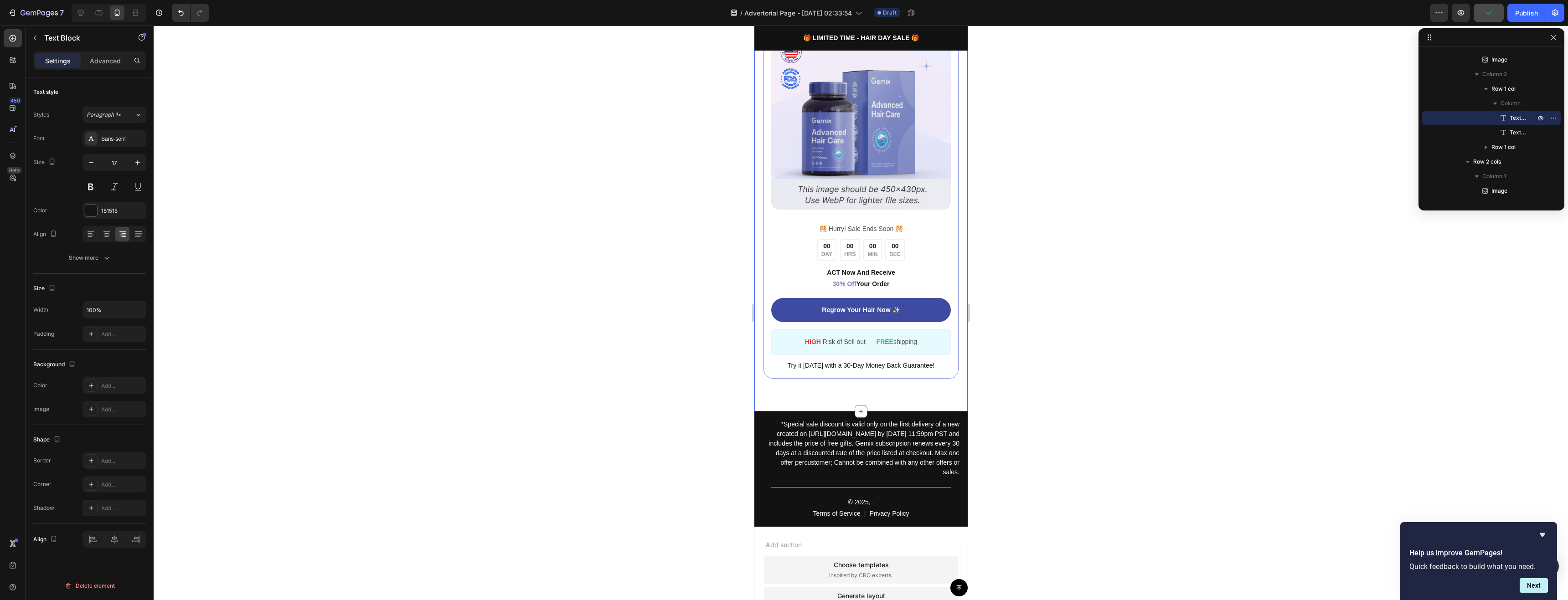
scroll to position [1464, 0]
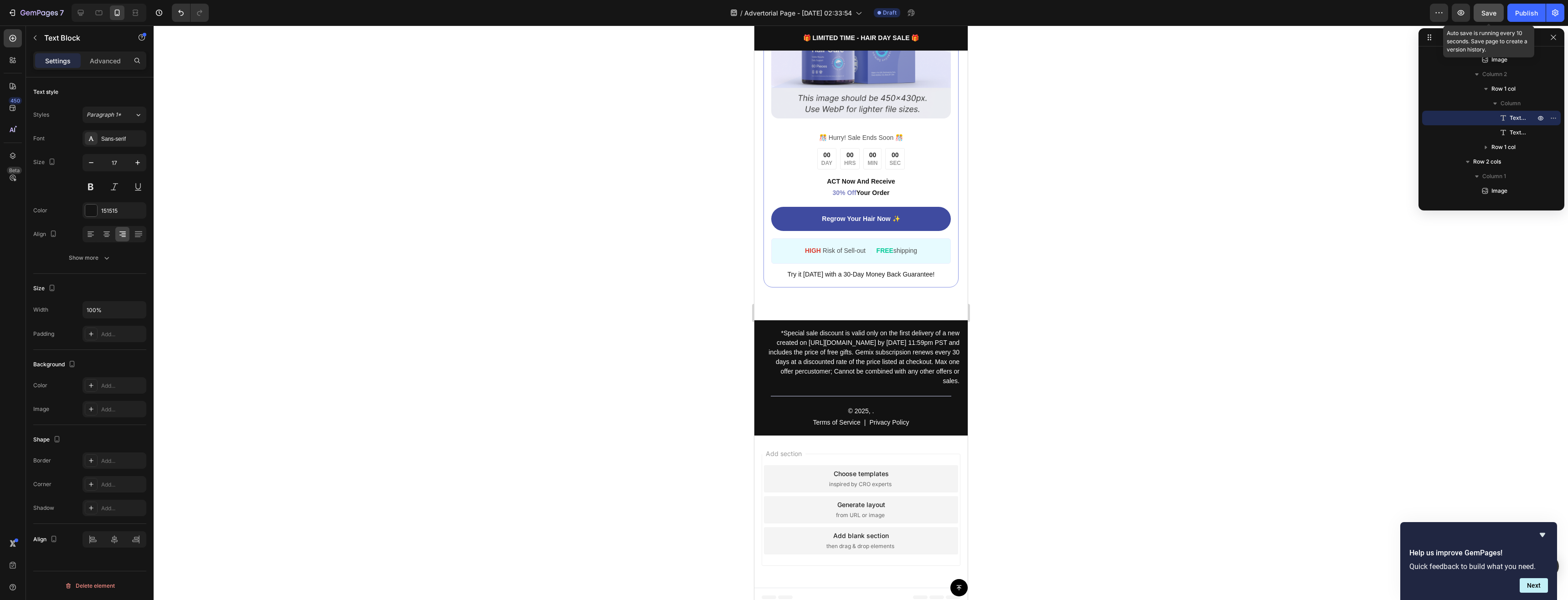
click at [1485, 16] on span "Save" at bounding box center [1489, 13] width 15 height 8
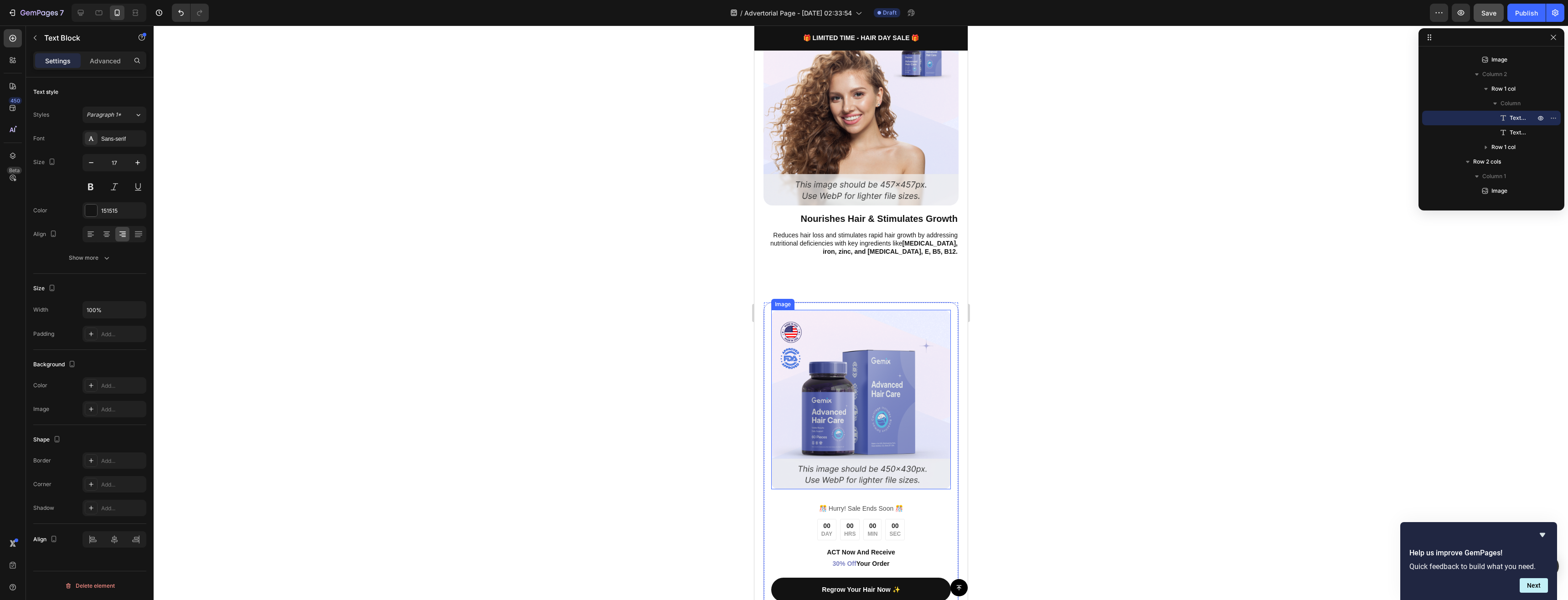
scroll to position [279, 0]
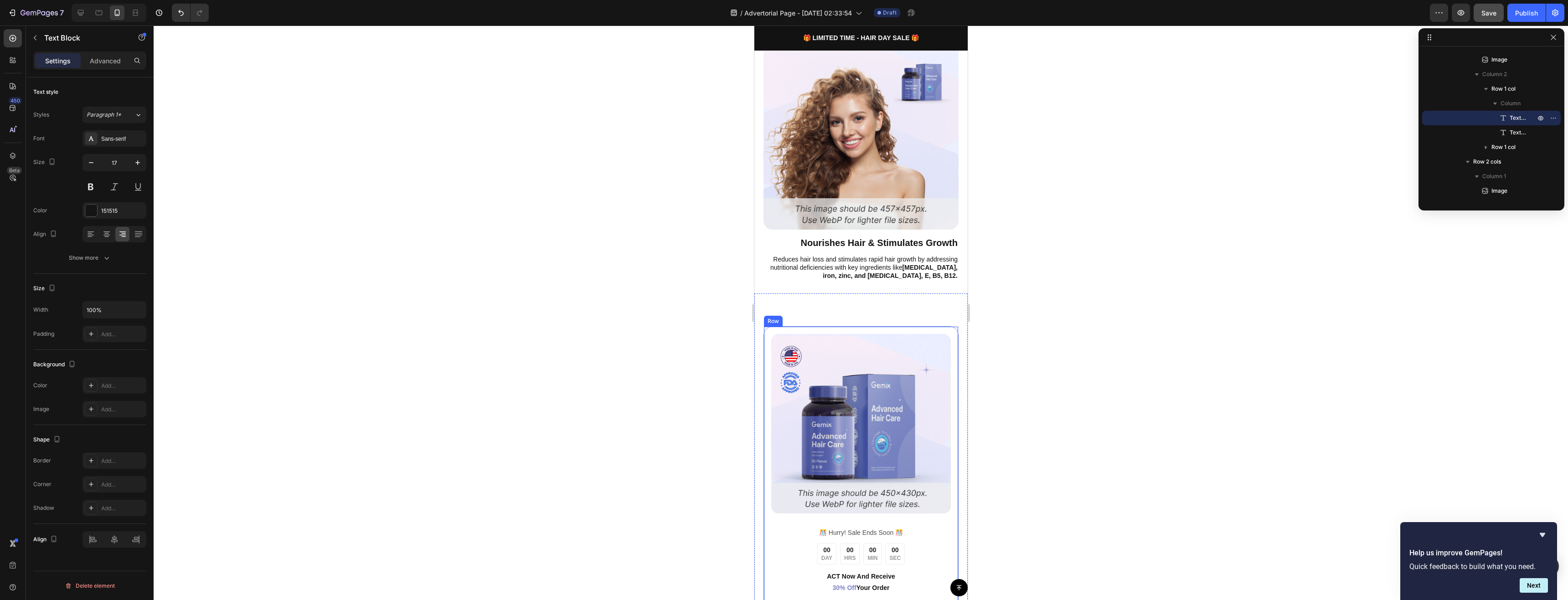
click at [939, 326] on div "Image ️🎊 Hurry! Sale Ends Soon ️🎊 Text Block 00 DAY 00 HRS 00 MIN 00 SEC Countd…" at bounding box center [861, 504] width 195 height 356
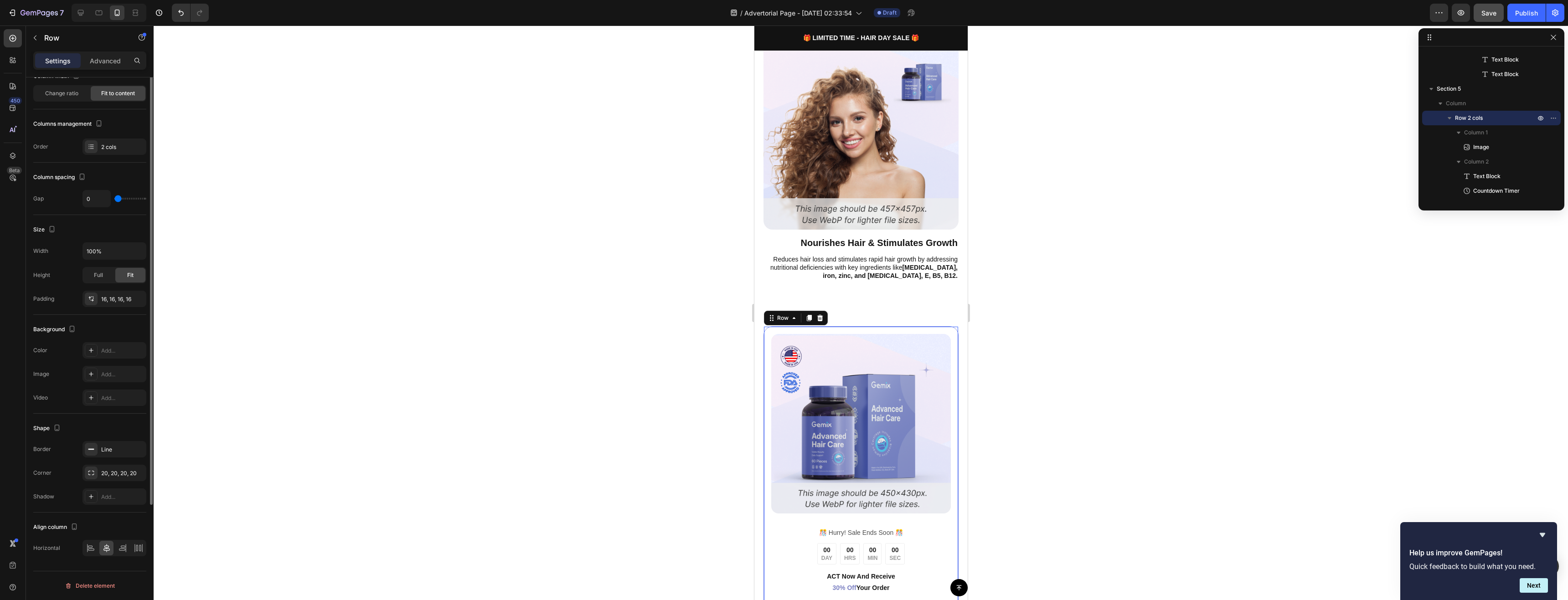
scroll to position [0, 0]
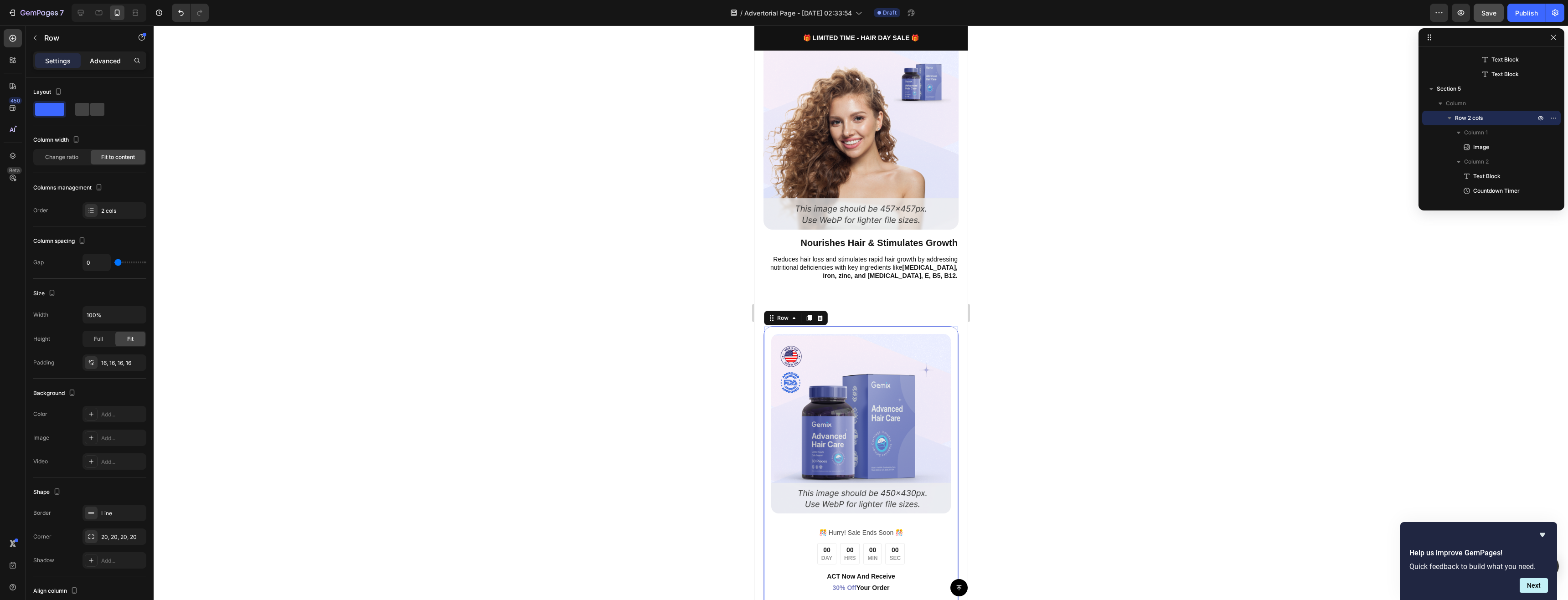
click at [108, 63] on p "Advanced" at bounding box center [105, 61] width 31 height 10
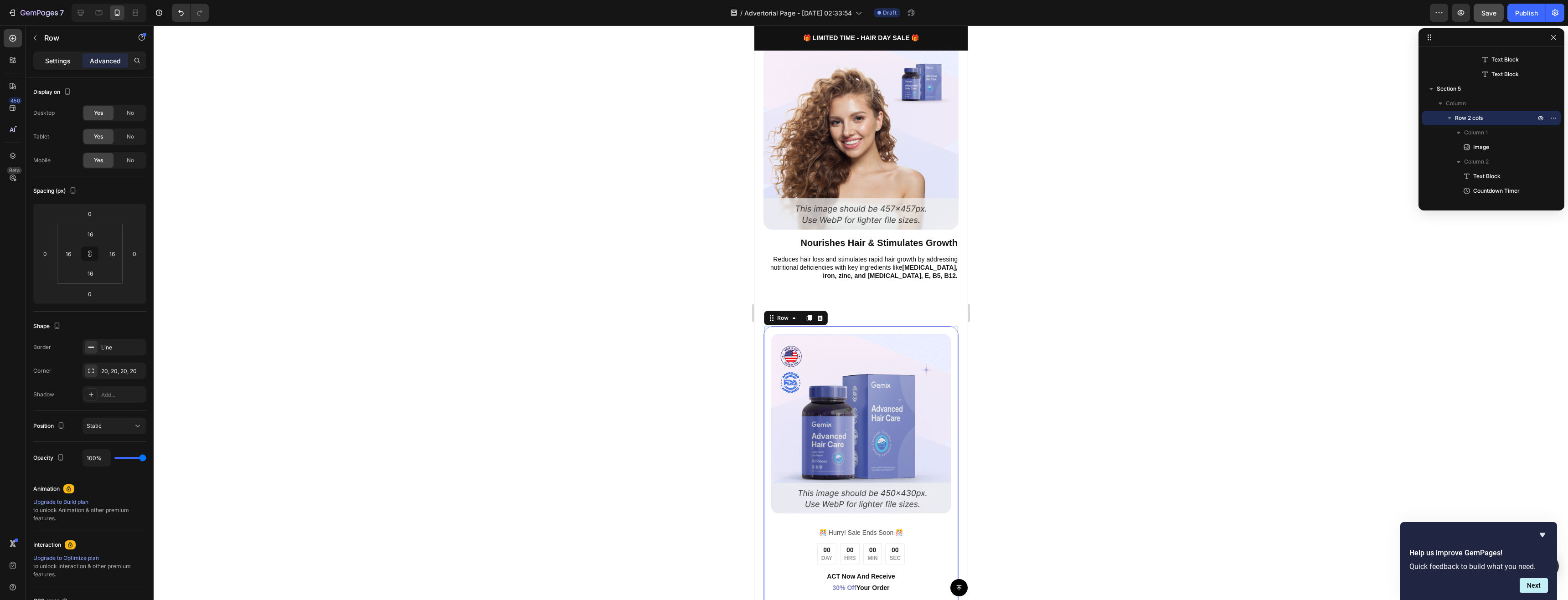
click at [68, 58] on p "Settings" at bounding box center [58, 61] width 26 height 10
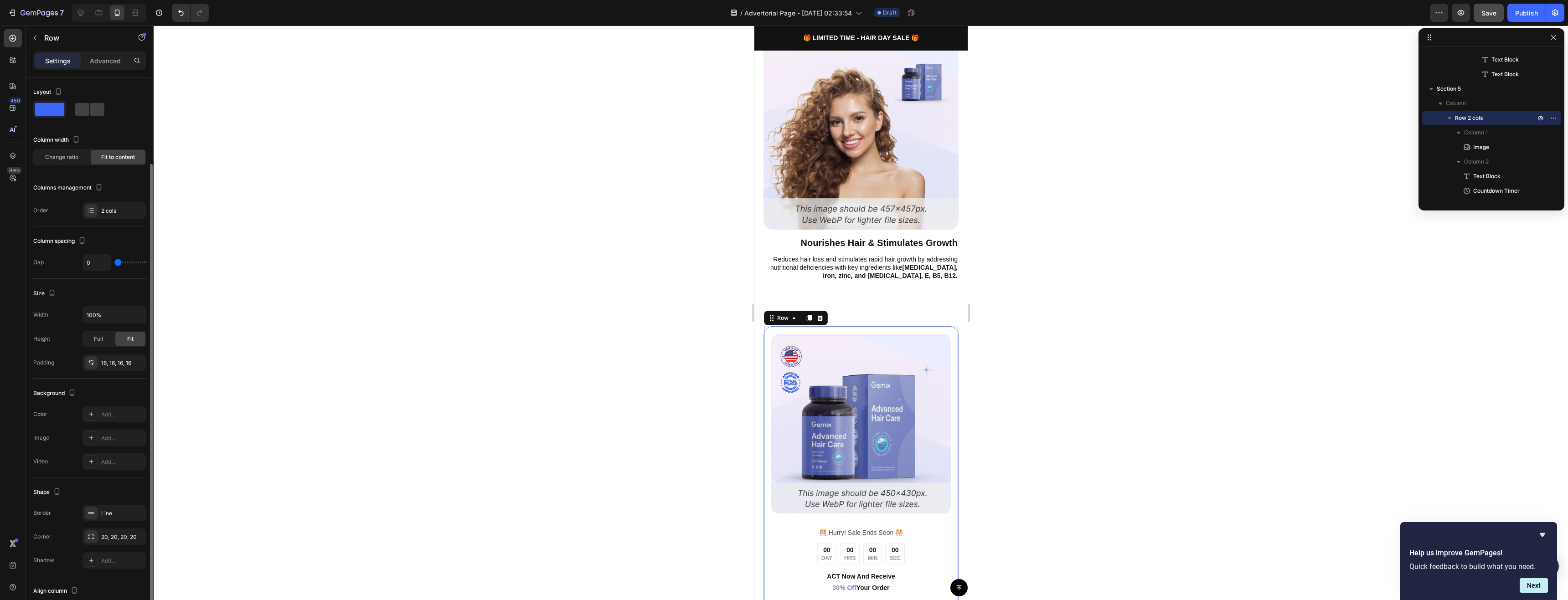
scroll to position [64, 0]
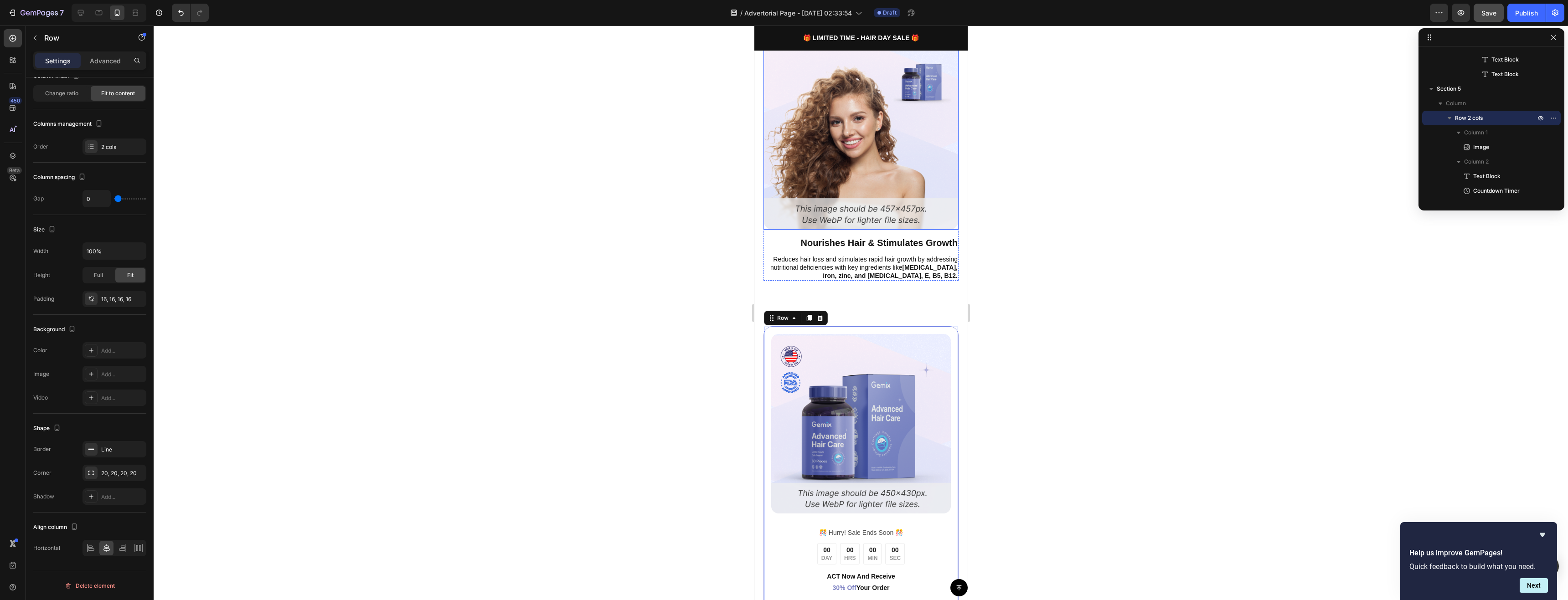
click at [895, 172] on img at bounding box center [861, 132] width 195 height 195
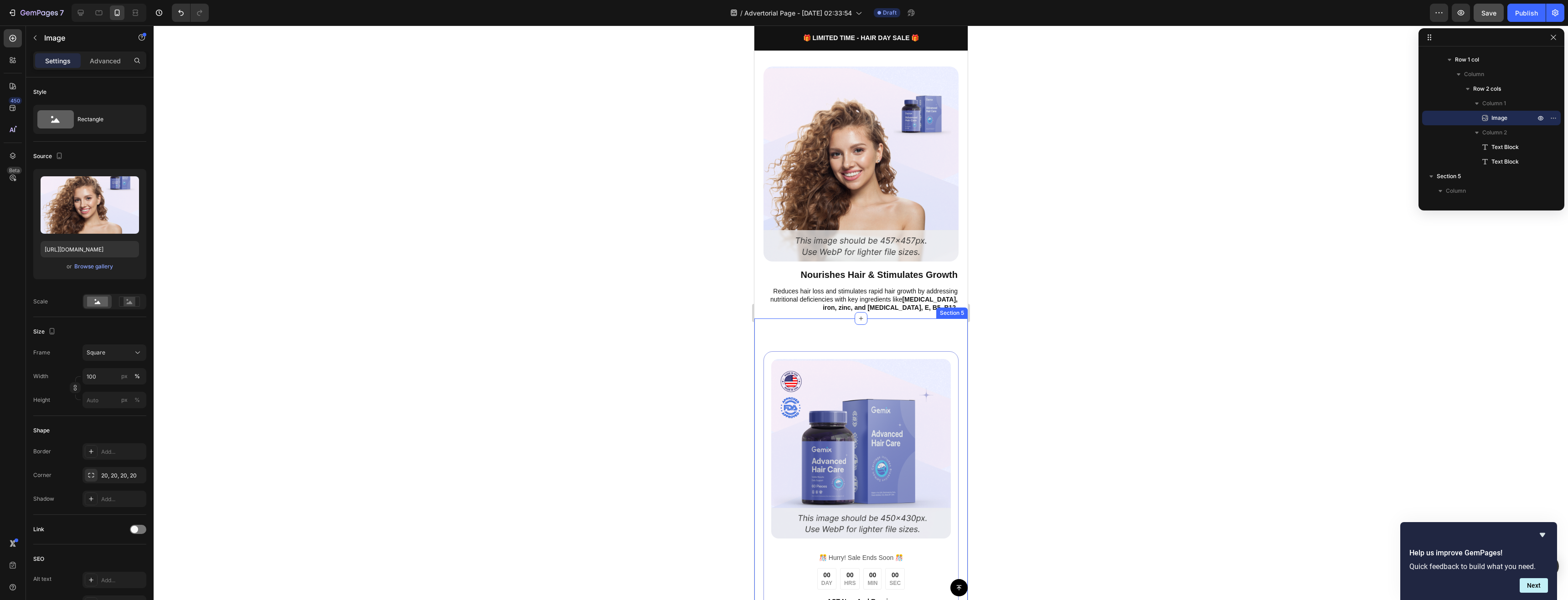
scroll to position [97, 0]
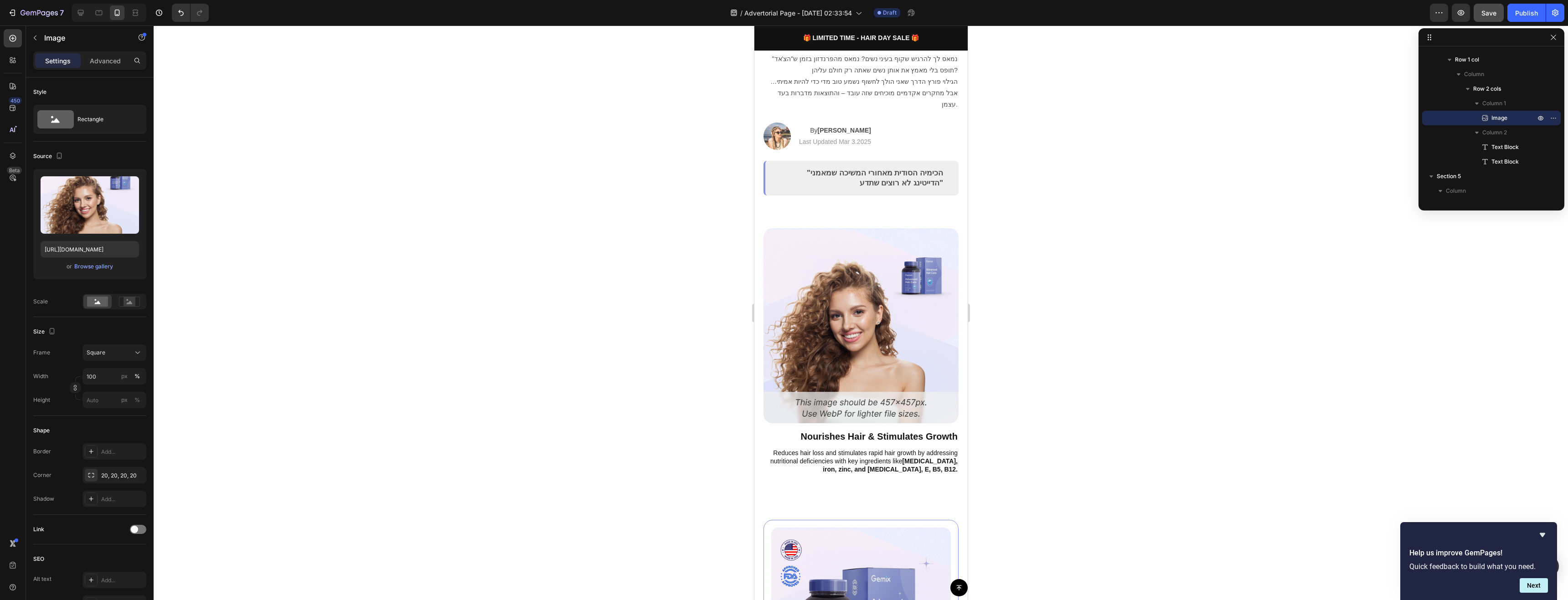
click at [927, 228] on img at bounding box center [861, 326] width 195 height 195
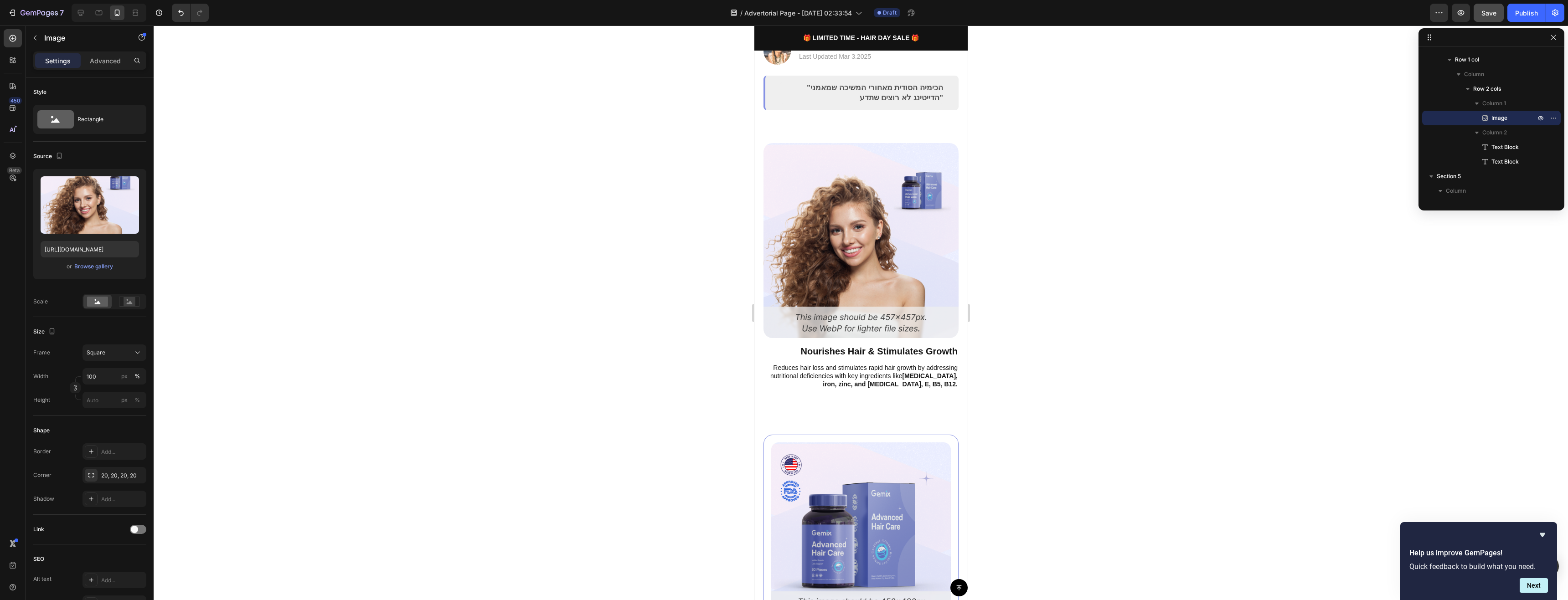
scroll to position [188, 0]
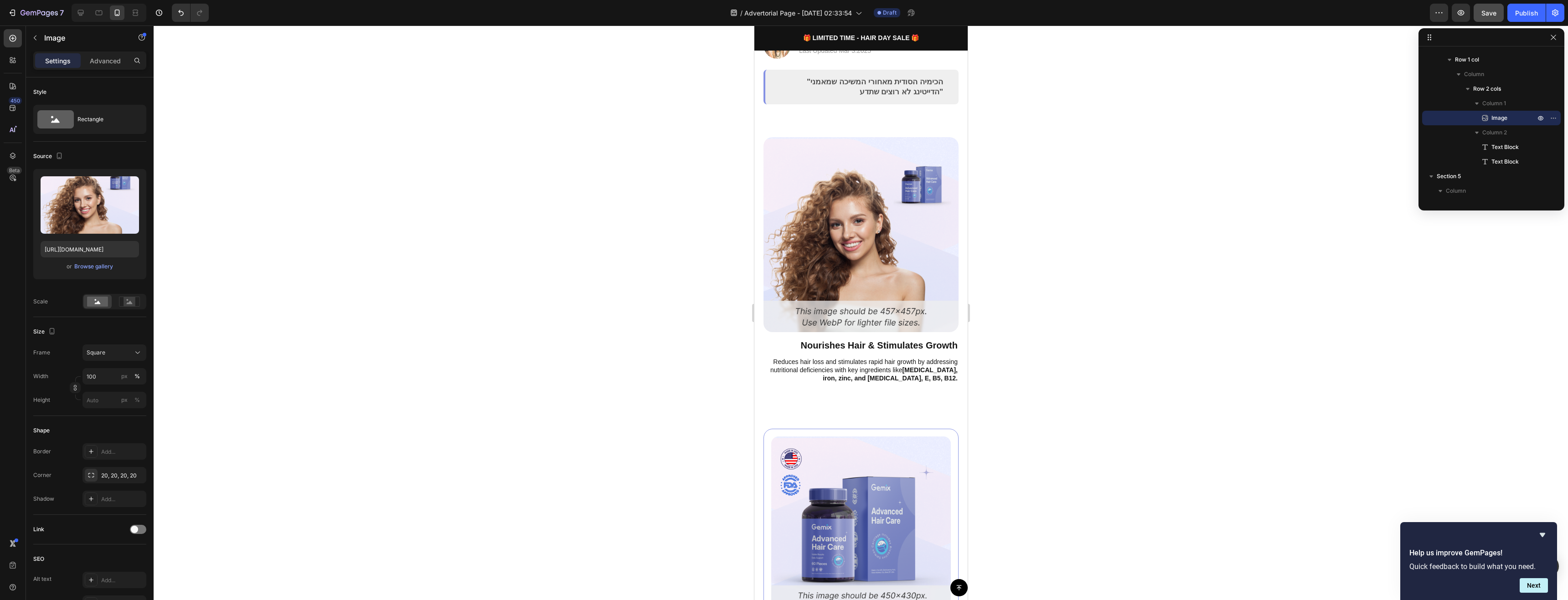
click at [863, 243] on img at bounding box center [861, 234] width 195 height 195
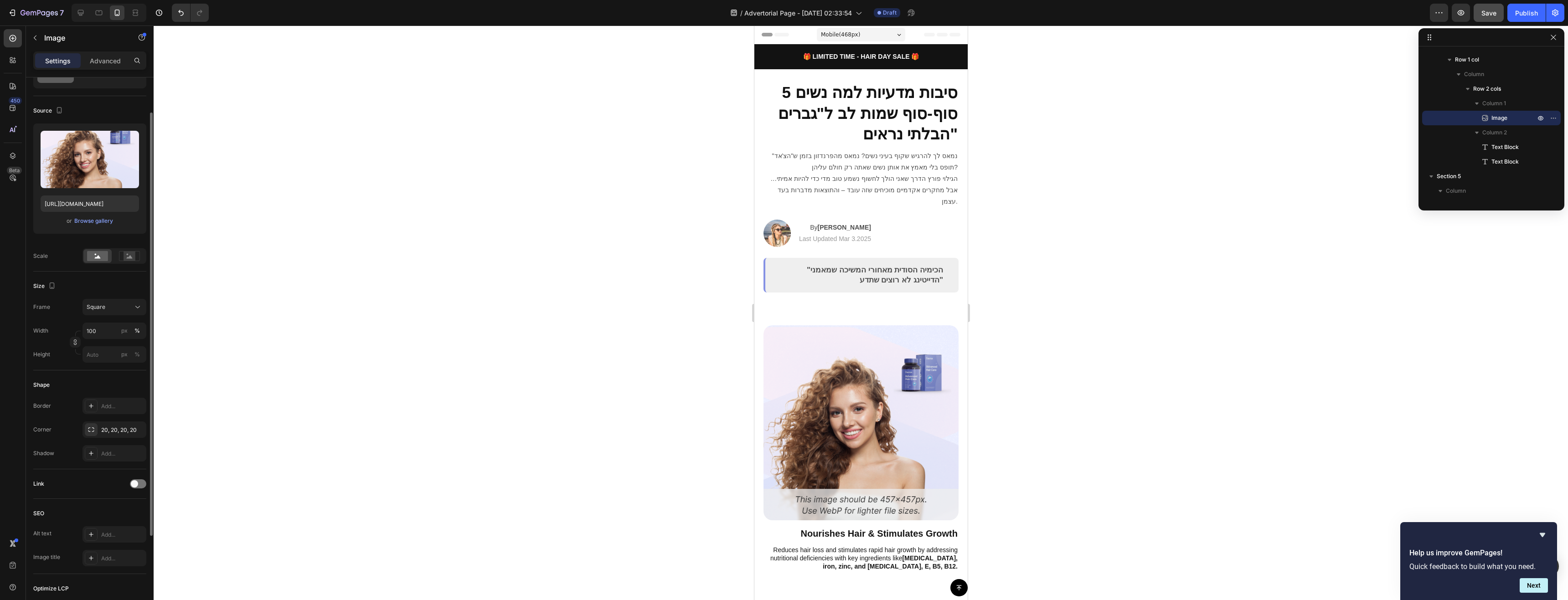
scroll to position [91, 0]
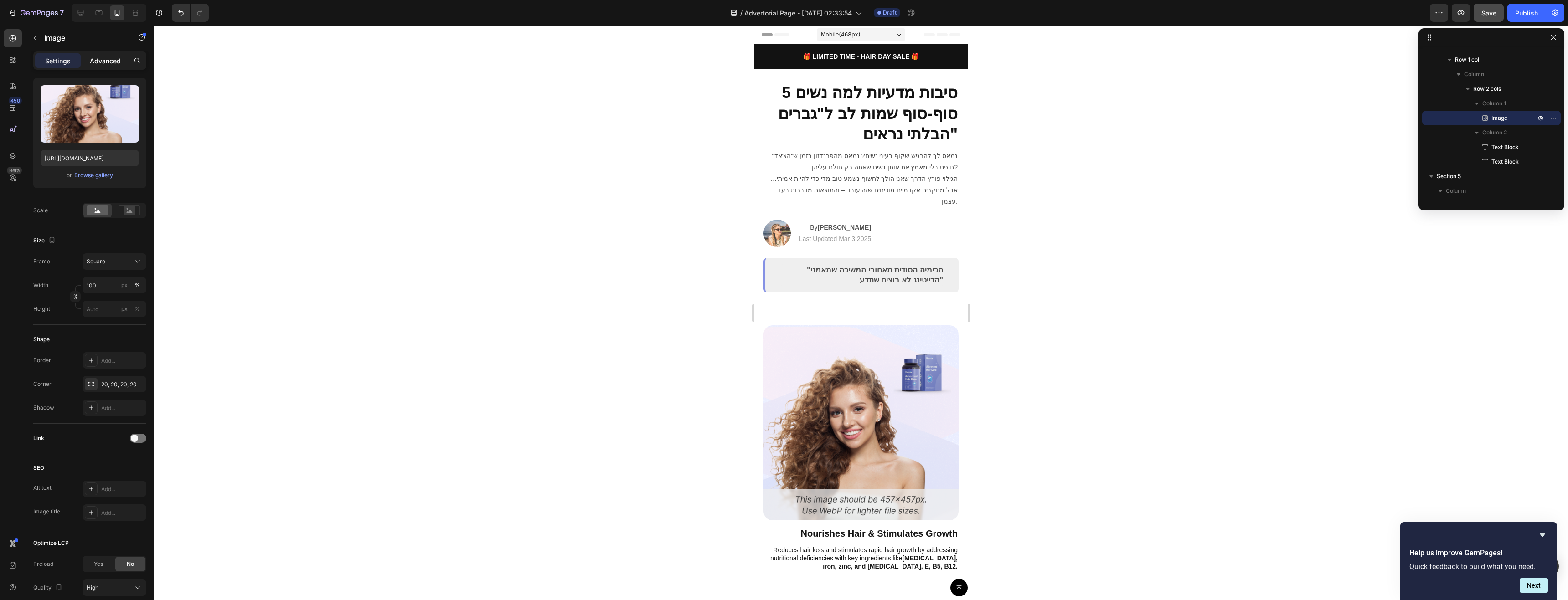
click at [96, 61] on p "Advanced" at bounding box center [105, 61] width 31 height 10
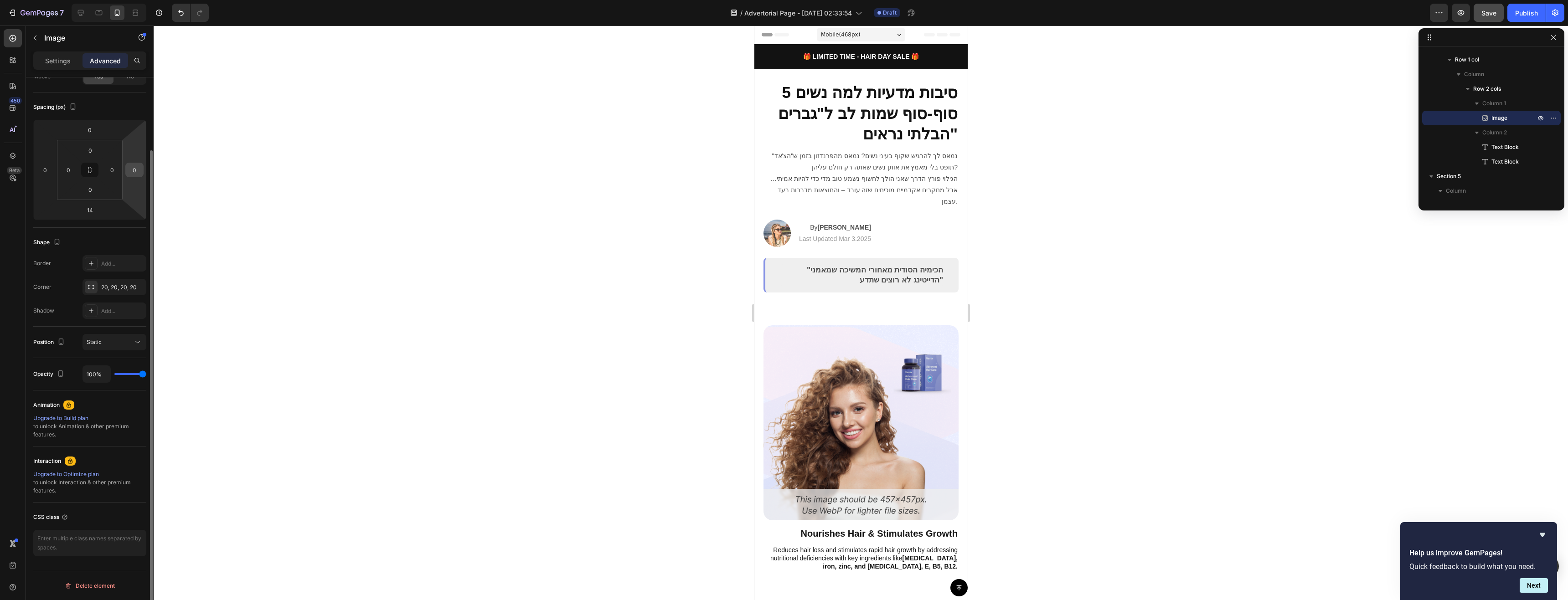
click at [135, 173] on input "0" at bounding box center [135, 170] width 13 height 13
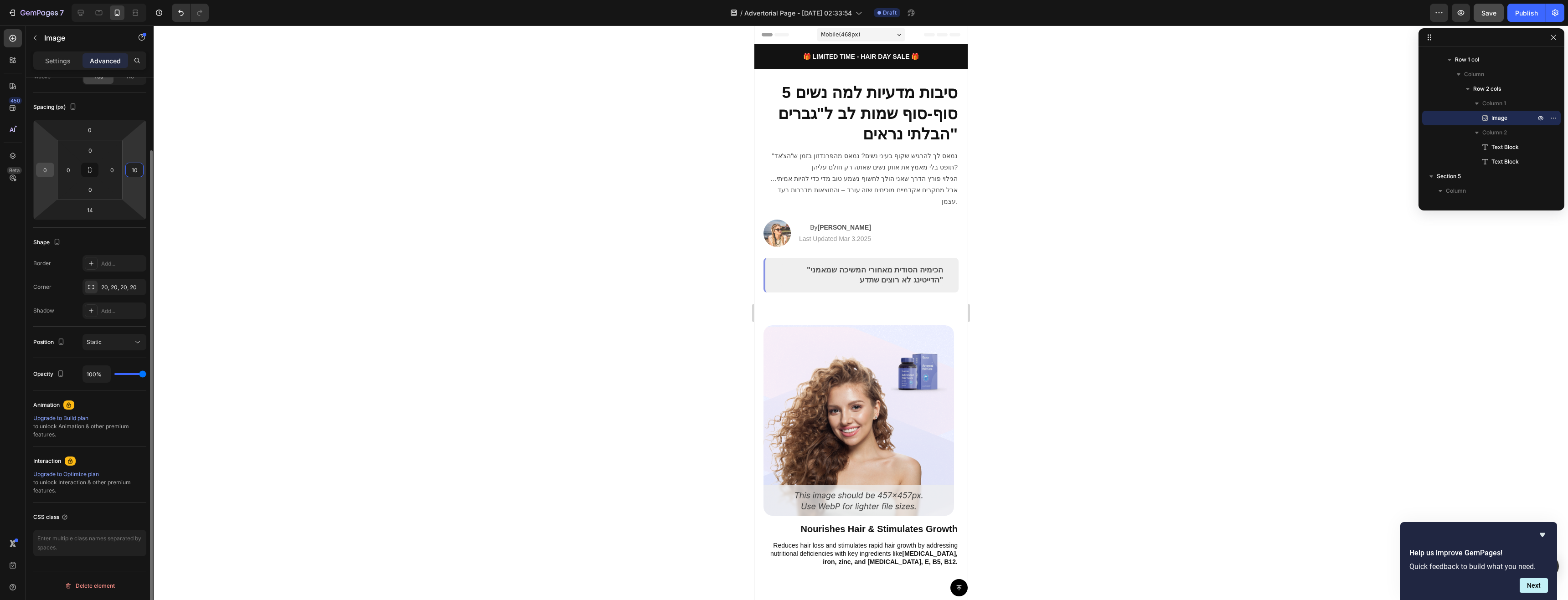
type input "10"
click at [46, 172] on input "0" at bounding box center [45, 170] width 13 height 13
click at [139, 173] on input "10" at bounding box center [135, 170] width 13 height 13
click at [47, 175] on input "0" at bounding box center [45, 170] width 13 height 13
paste input "1"
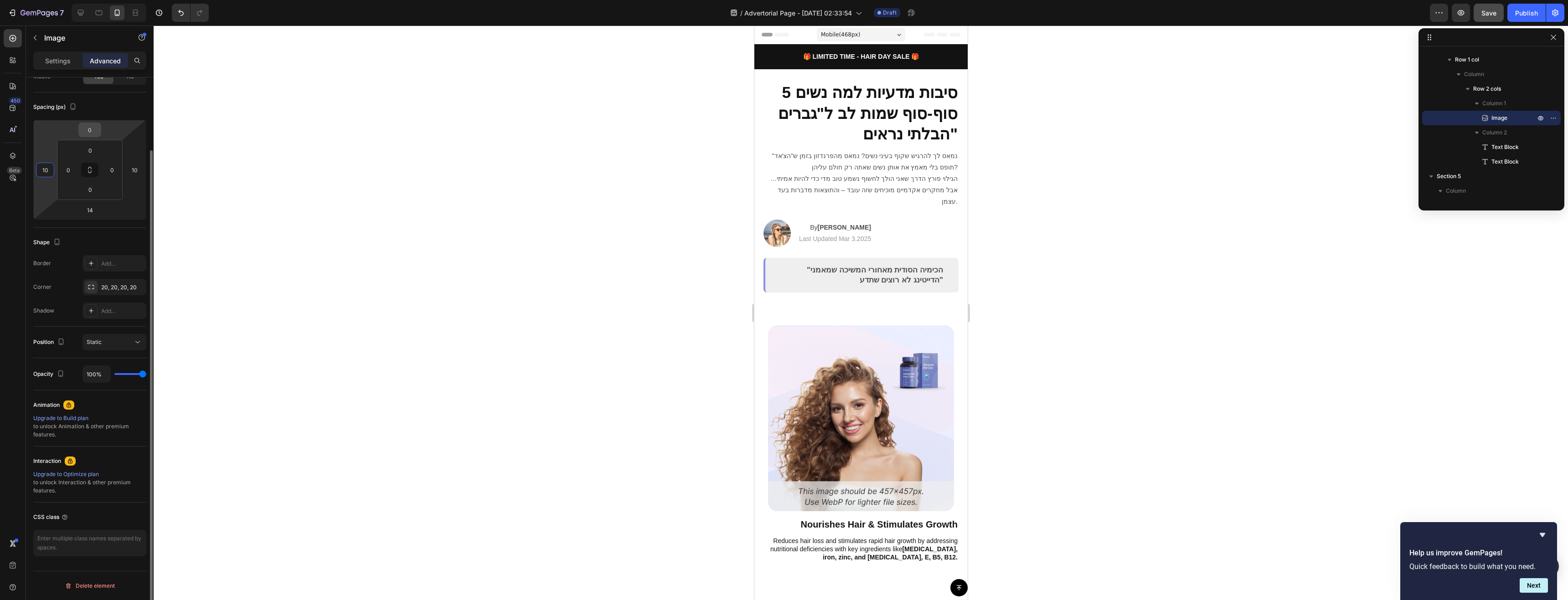
type input "10"
click at [88, 130] on input "0" at bounding box center [90, 130] width 18 height 13
paste input "1"
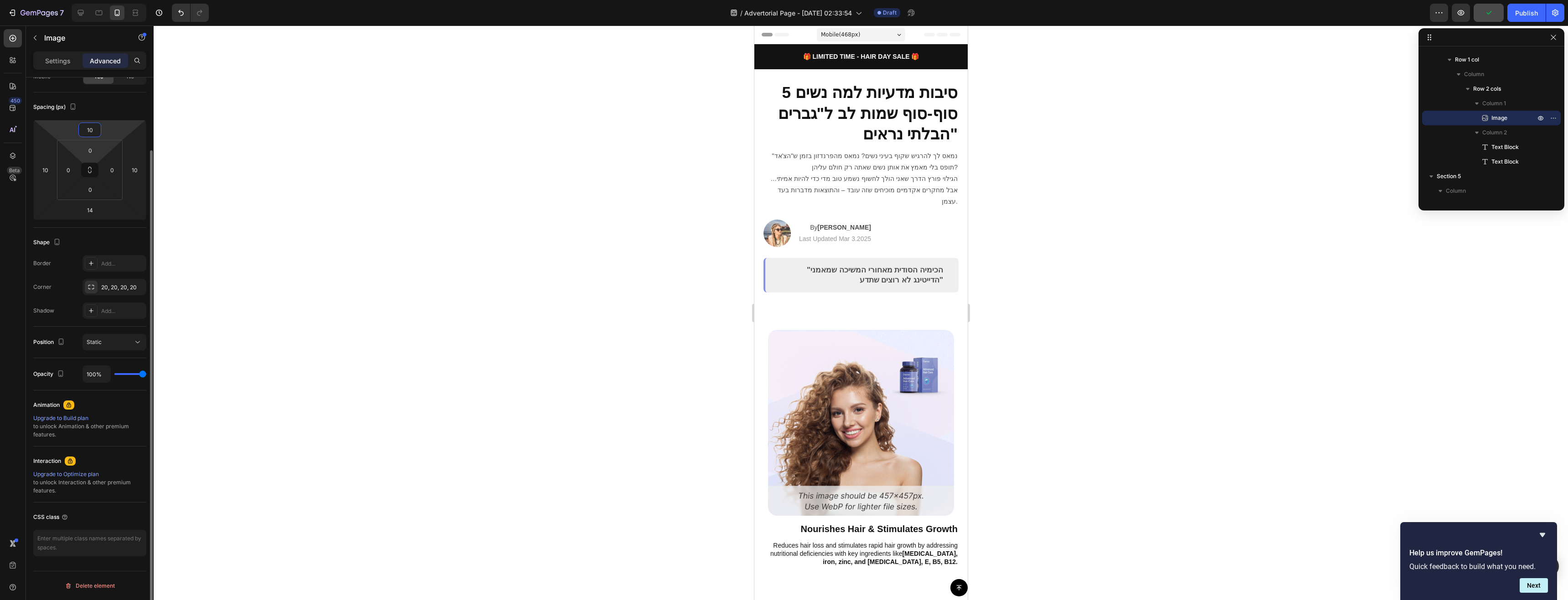
type input "0"
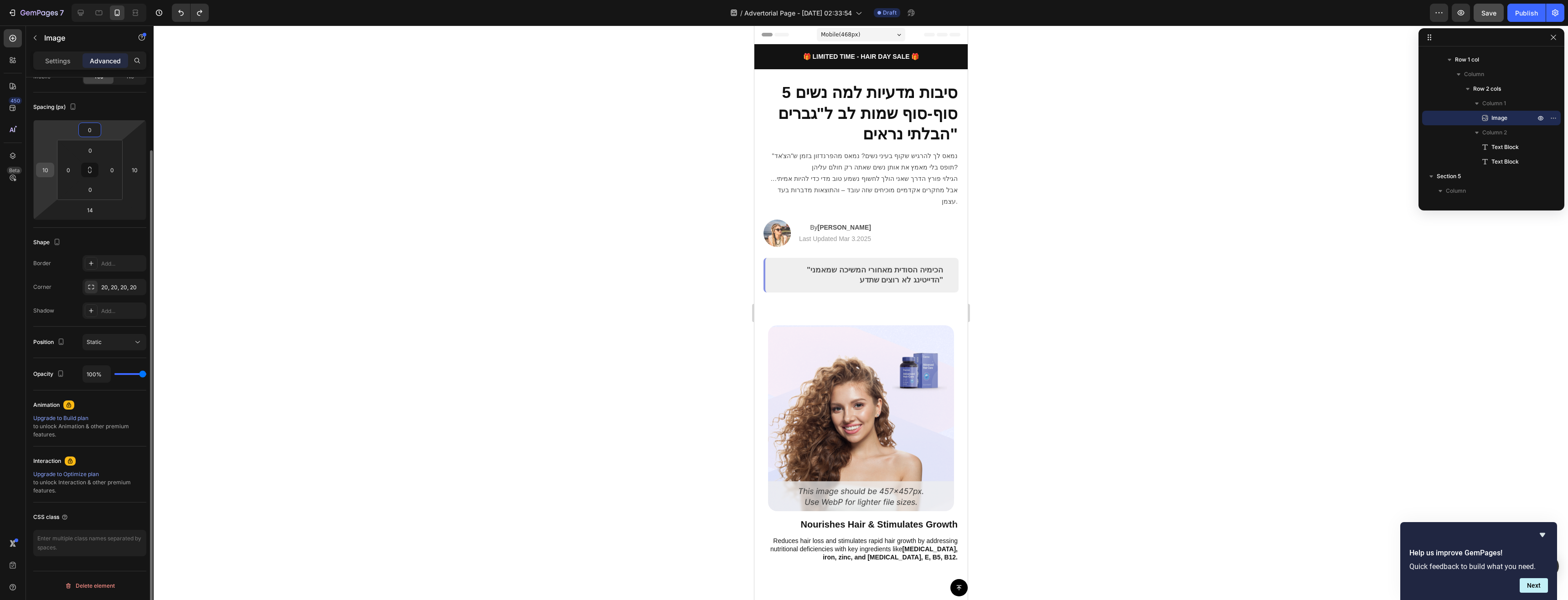
click at [47, 171] on input "10" at bounding box center [45, 170] width 13 height 13
paste input "number"
click at [47, 171] on input "10" at bounding box center [45, 170] width 13 height 13
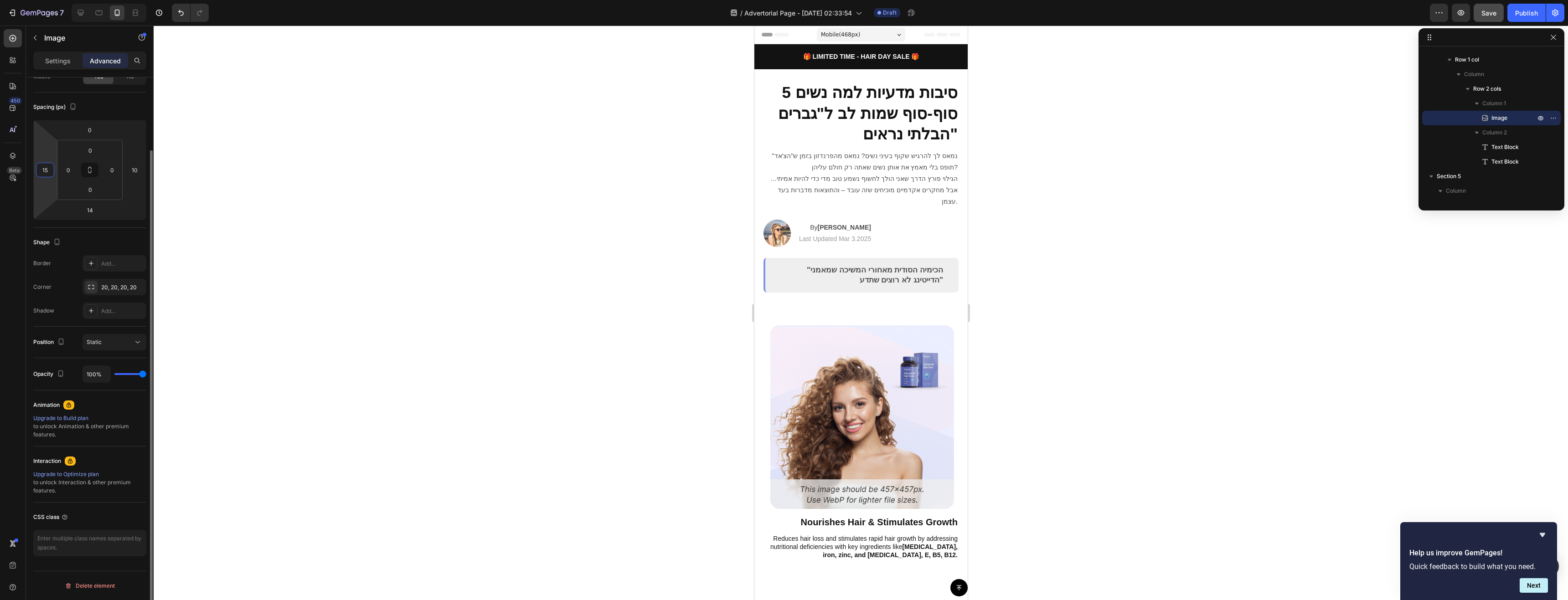
click at [47, 171] on input "15" at bounding box center [45, 170] width 13 height 13
click at [47, 171] on input "25" at bounding box center [45, 170] width 13 height 13
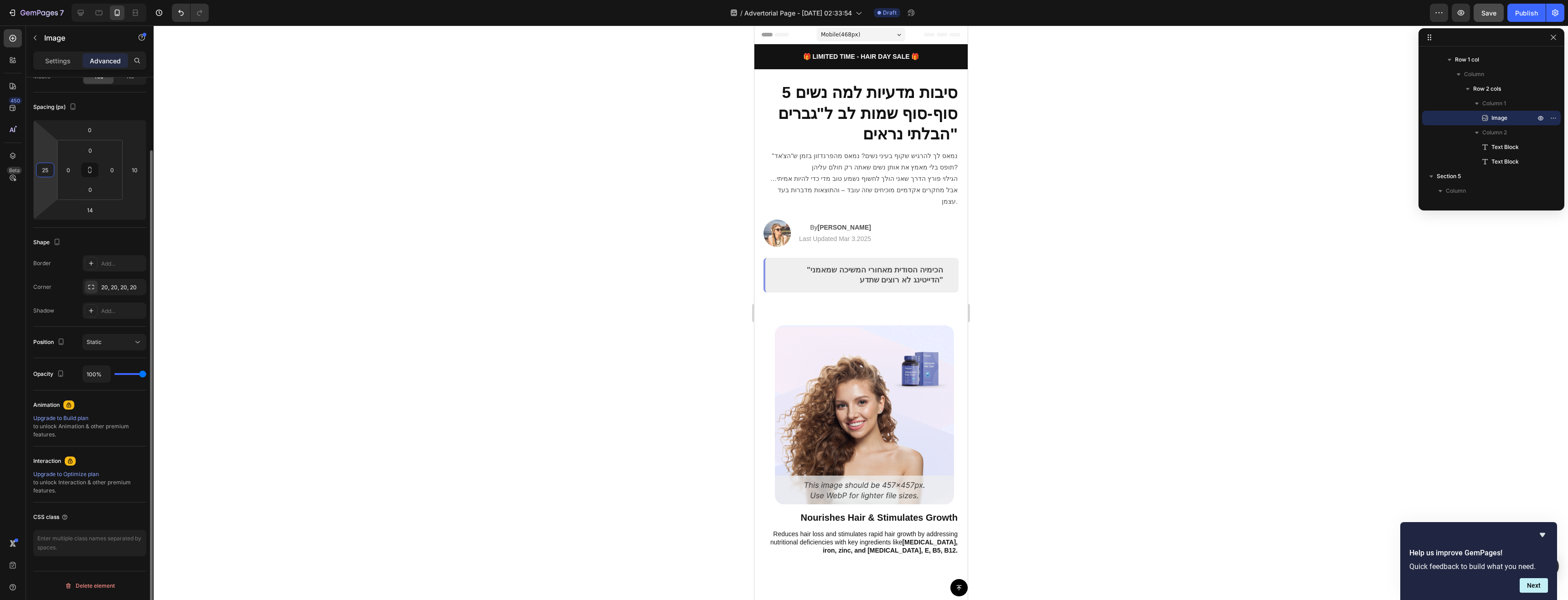
click at [47, 171] on input "25" at bounding box center [45, 170] width 13 height 13
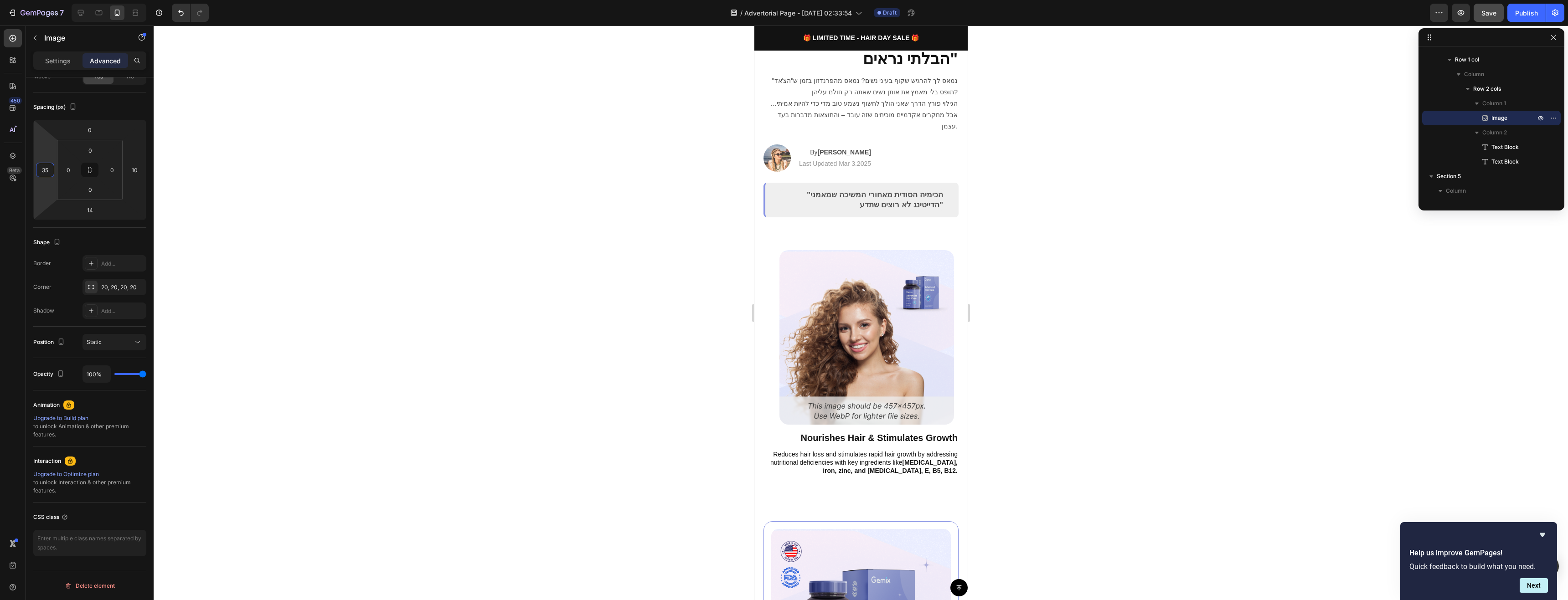
scroll to position [91, 0]
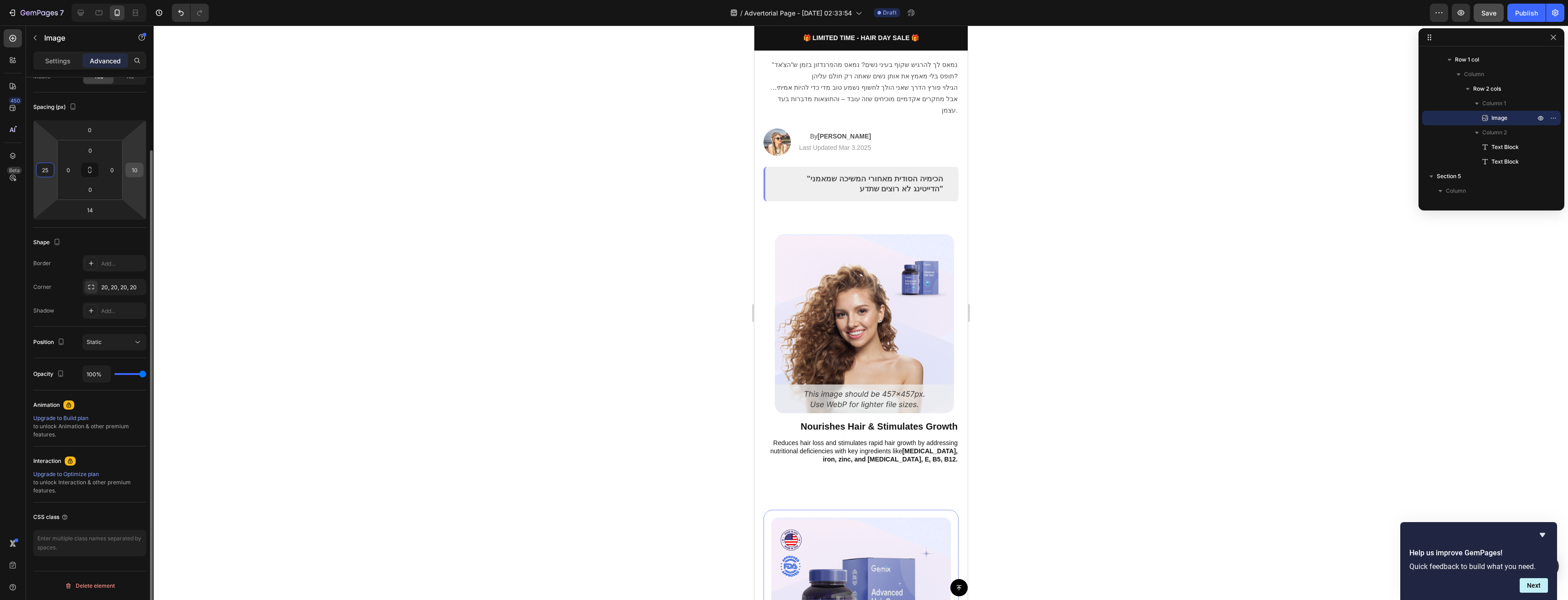
type input "25"
click at [135, 176] on input "10" at bounding box center [135, 170] width 13 height 13
type input "5"
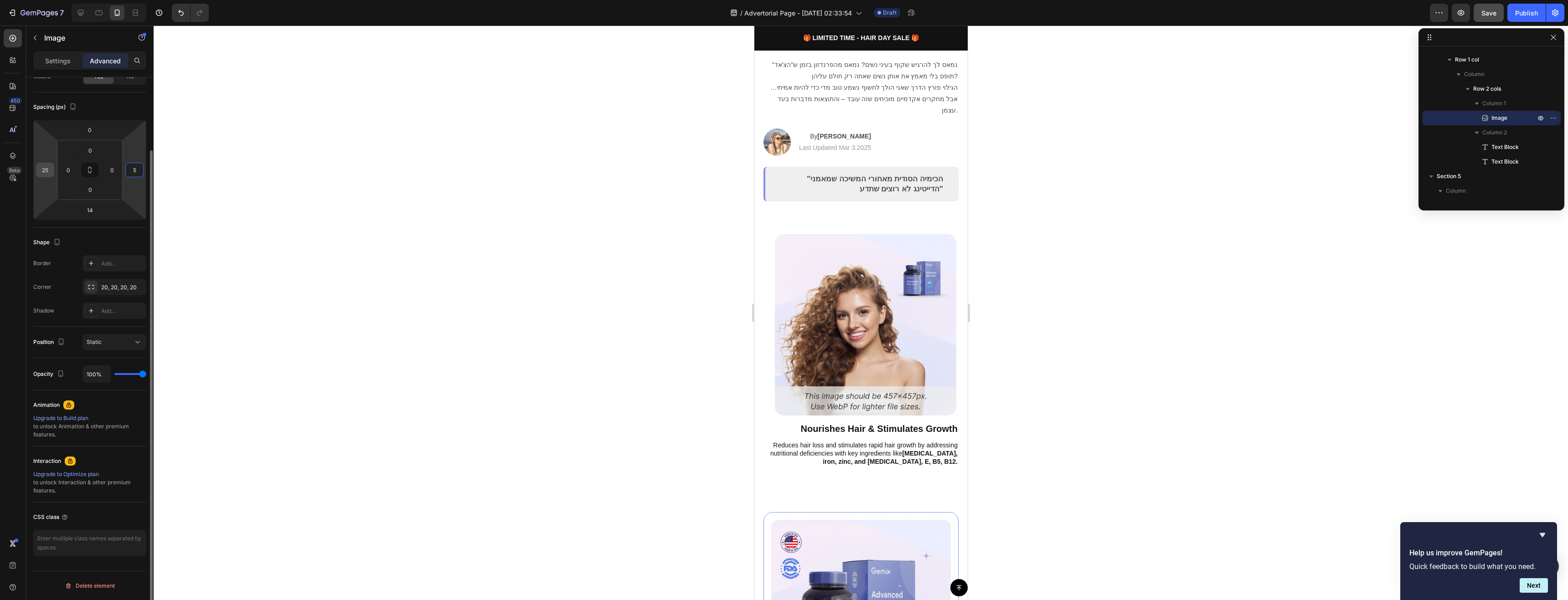
click at [49, 166] on input "25" at bounding box center [45, 170] width 13 height 13
type input "2"
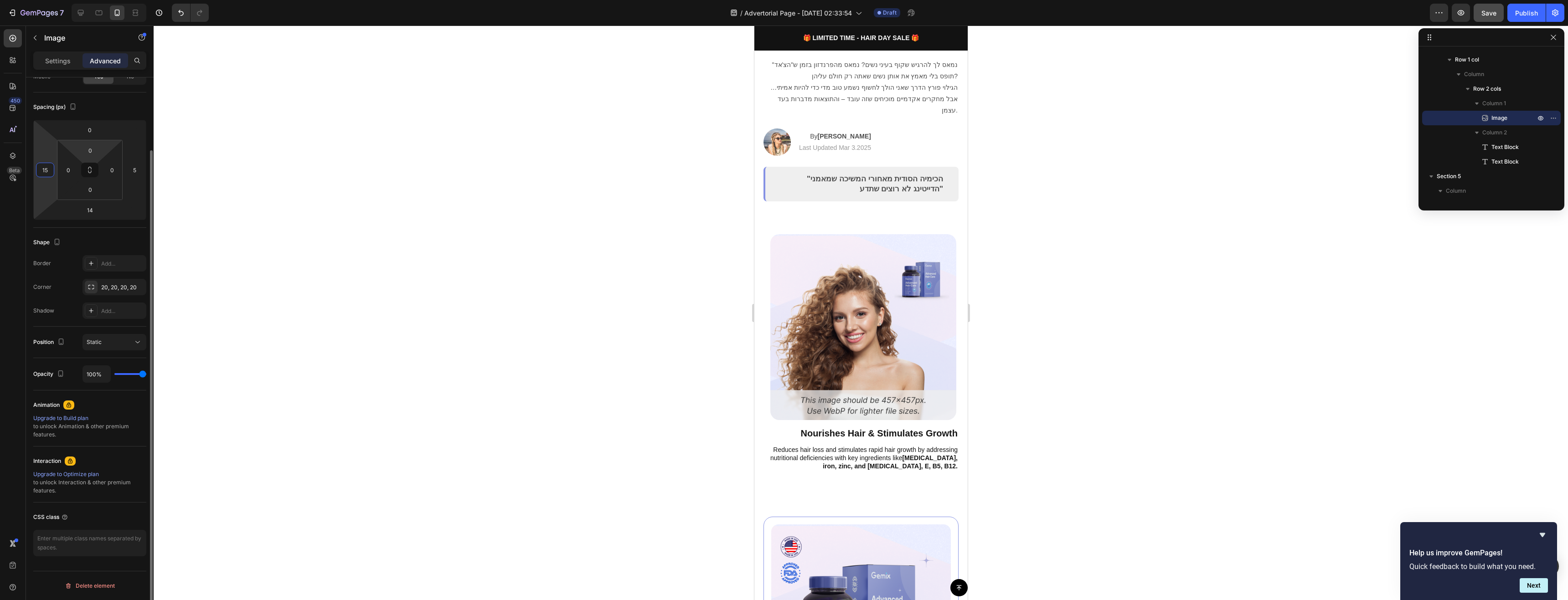
type input "1"
type input "2"
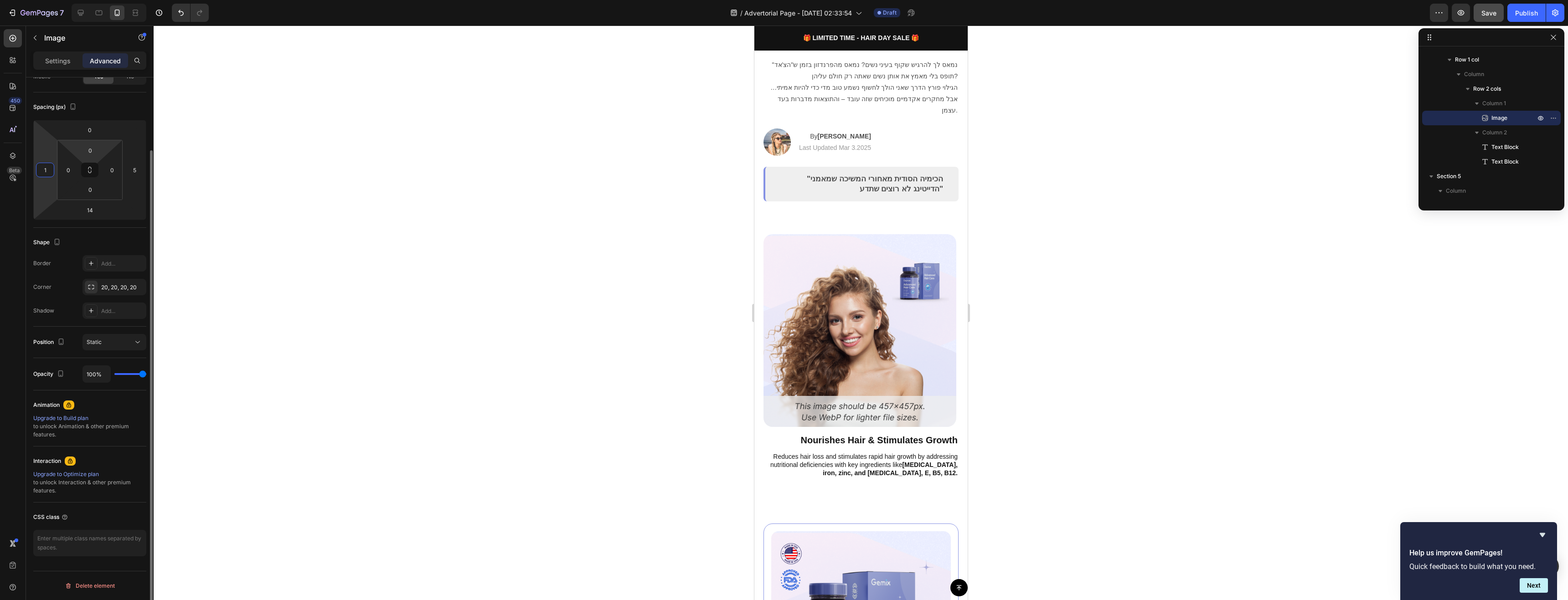
type input "17"
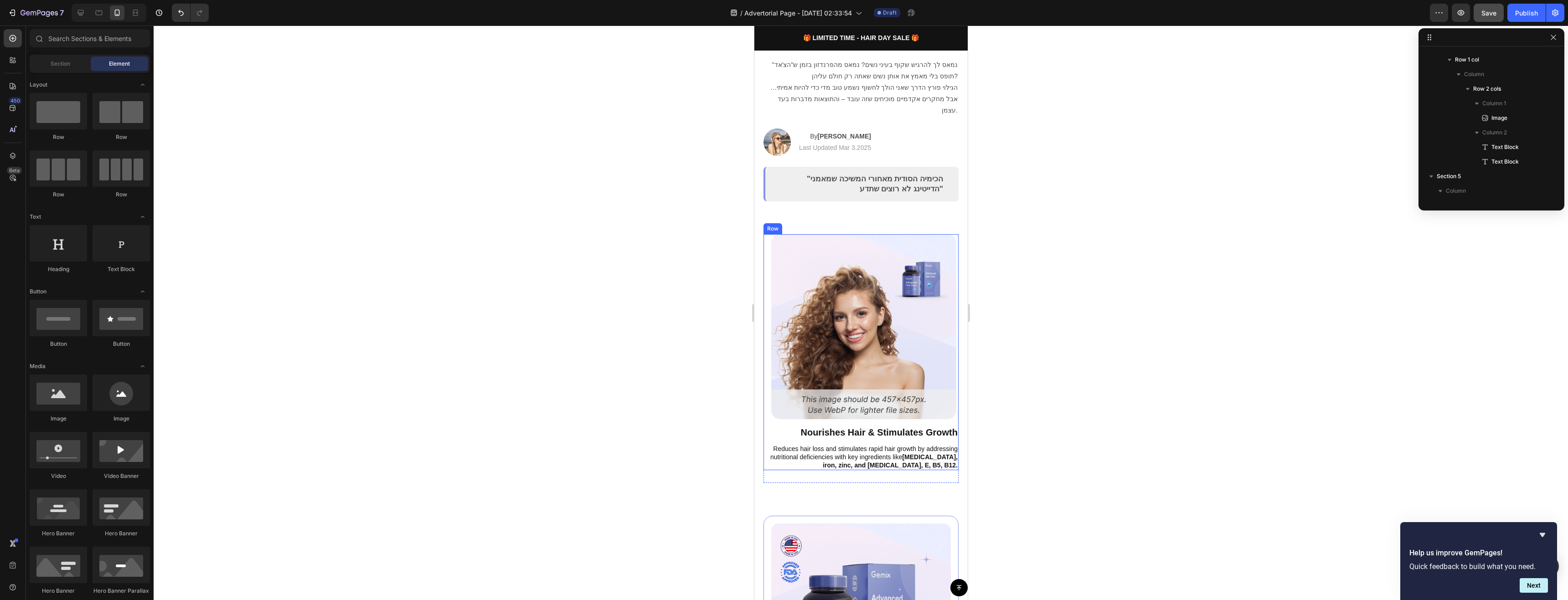
click at [768, 384] on div "Image" at bounding box center [861, 330] width 195 height 192
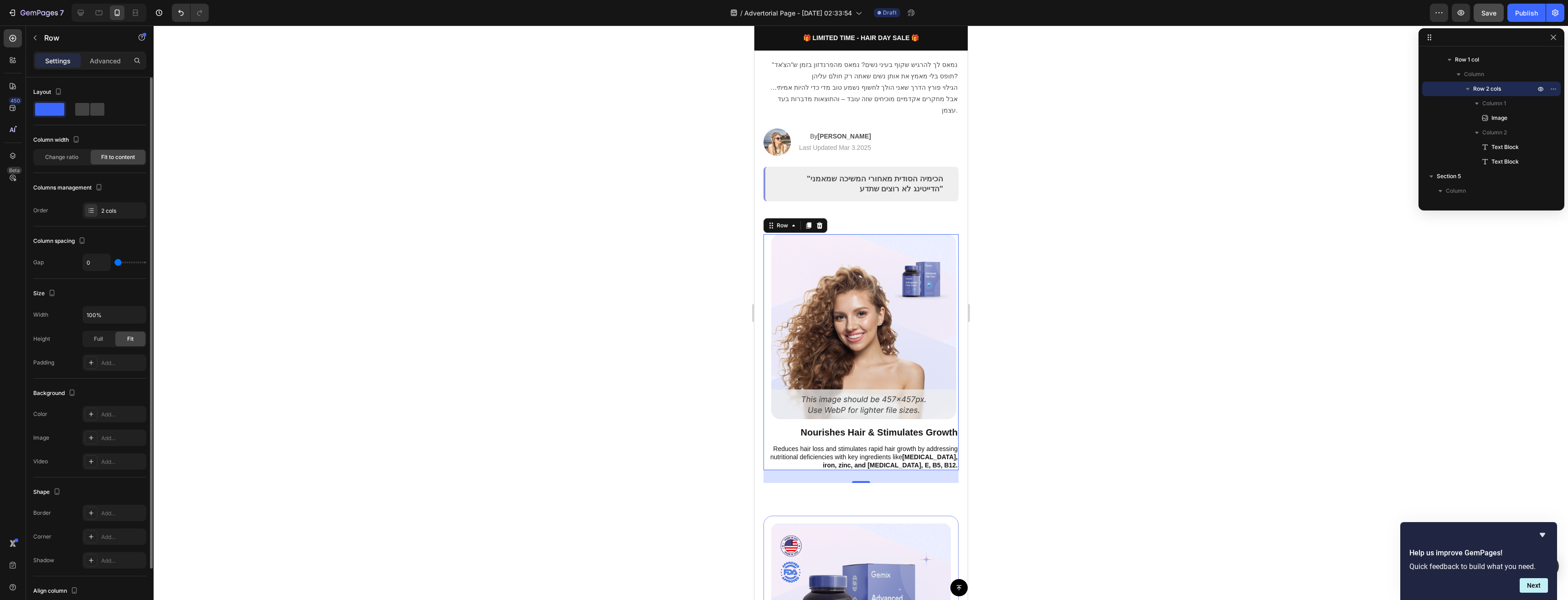
scroll to position [64, 0]
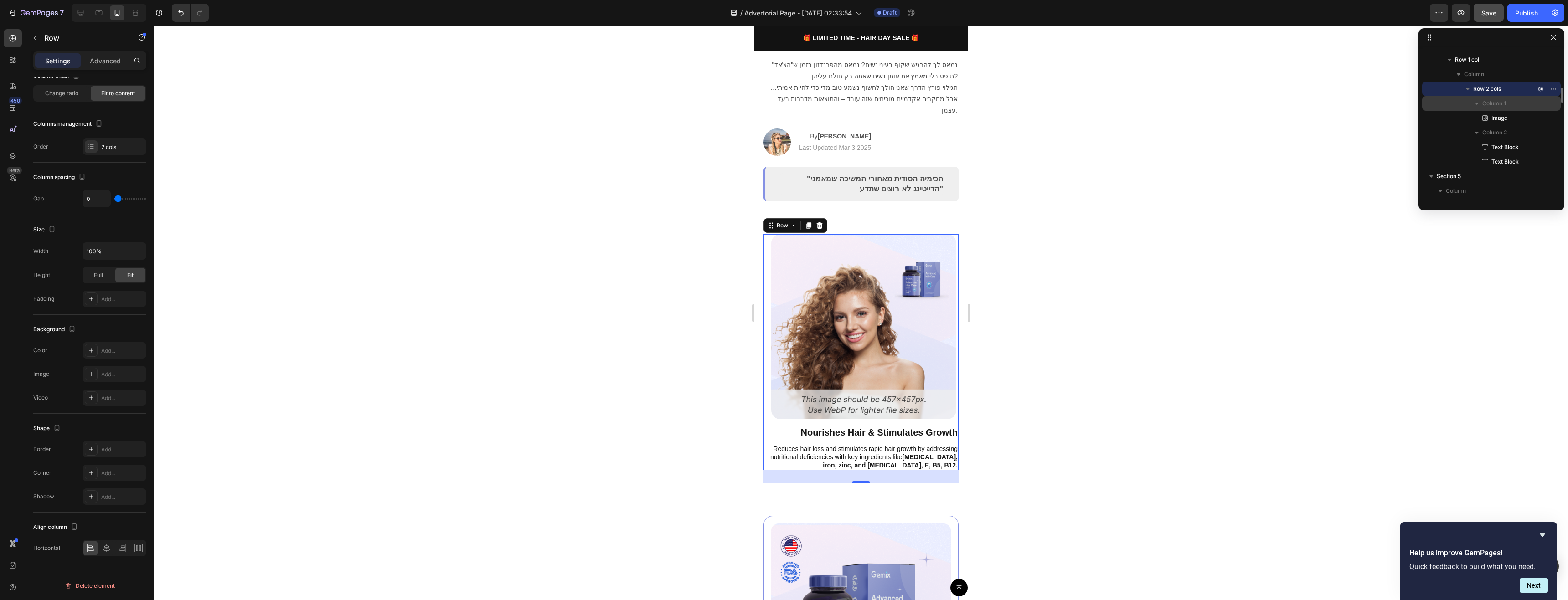
click at [1477, 103] on icon "button" at bounding box center [1477, 103] width 4 height 2
click at [1477, 103] on icon "button" at bounding box center [1477, 104] width 2 height 4
click at [1477, 103] on icon "button" at bounding box center [1477, 103] width 4 height 2
click at [1477, 102] on icon "button" at bounding box center [1477, 103] width 9 height 9
click at [1475, 128] on icon "button" at bounding box center [1477, 132] width 9 height 9
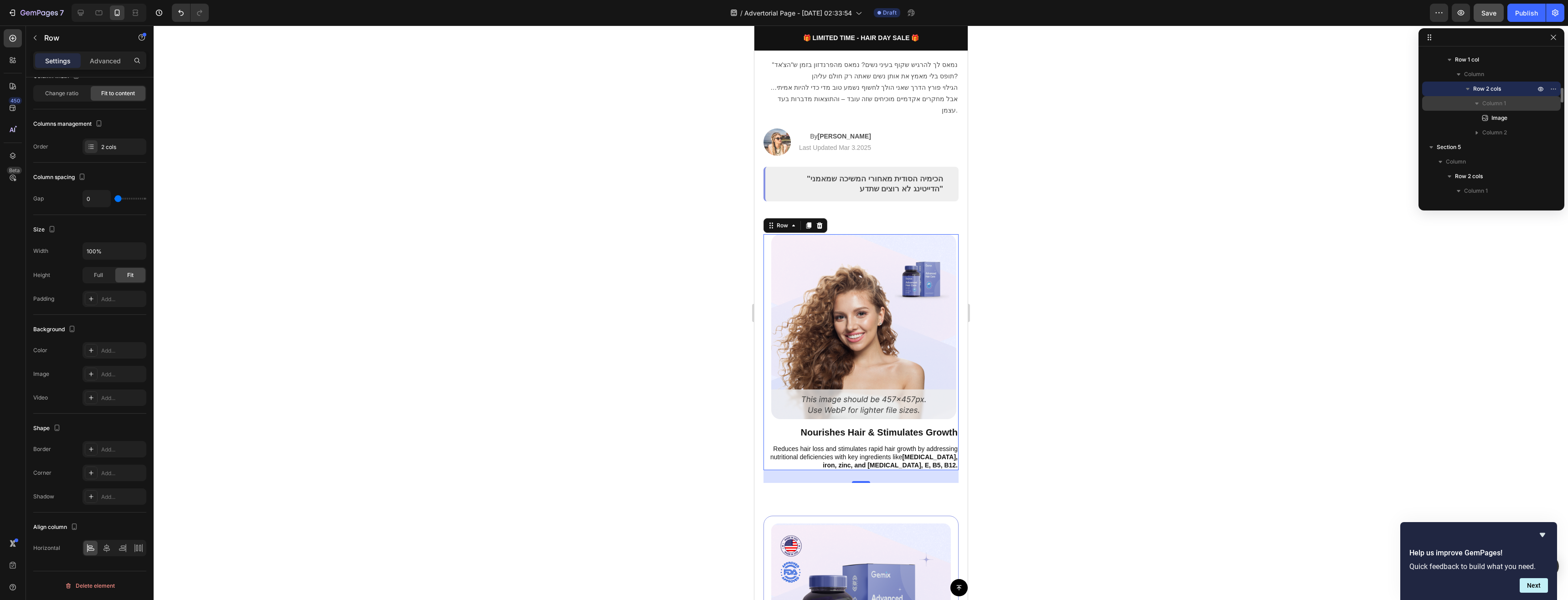
click at [1476, 104] on icon "button" at bounding box center [1477, 103] width 4 height 2
click at [1552, 88] on icon "button" at bounding box center [1553, 89] width 7 height 7
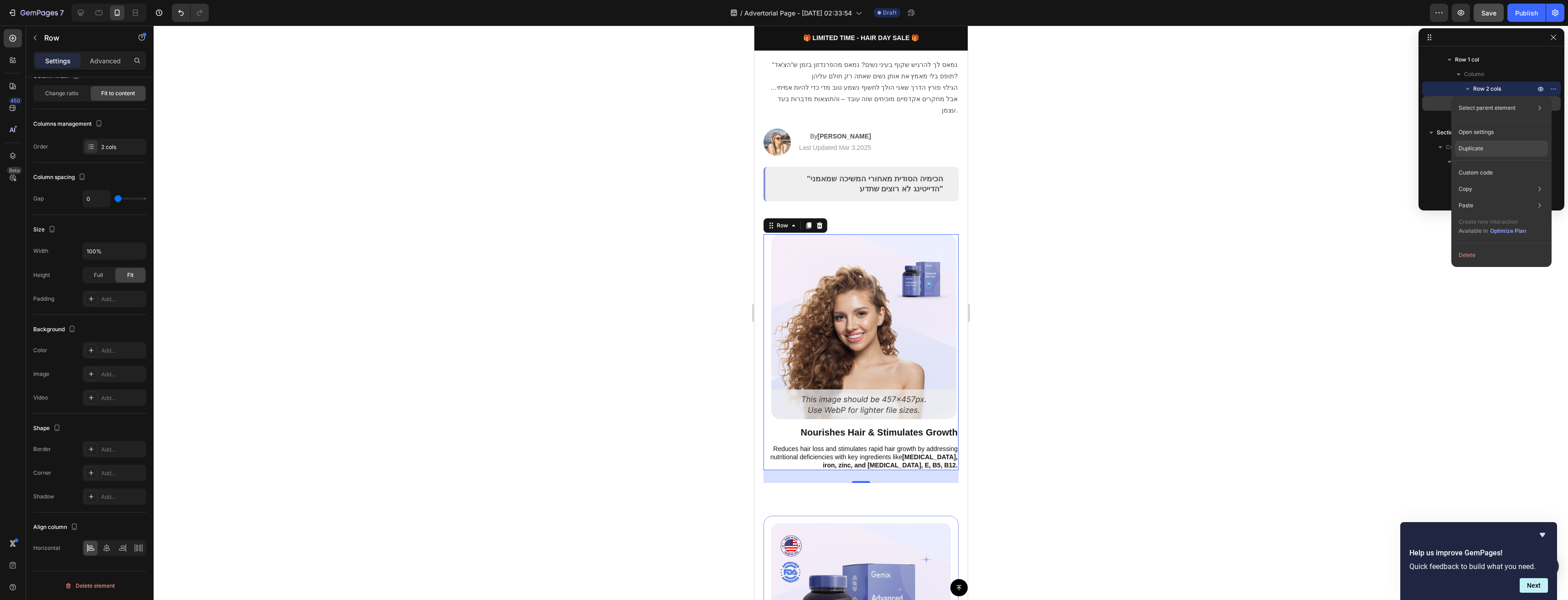
click at [1499, 148] on div "Duplicate" at bounding box center [1501, 148] width 93 height 16
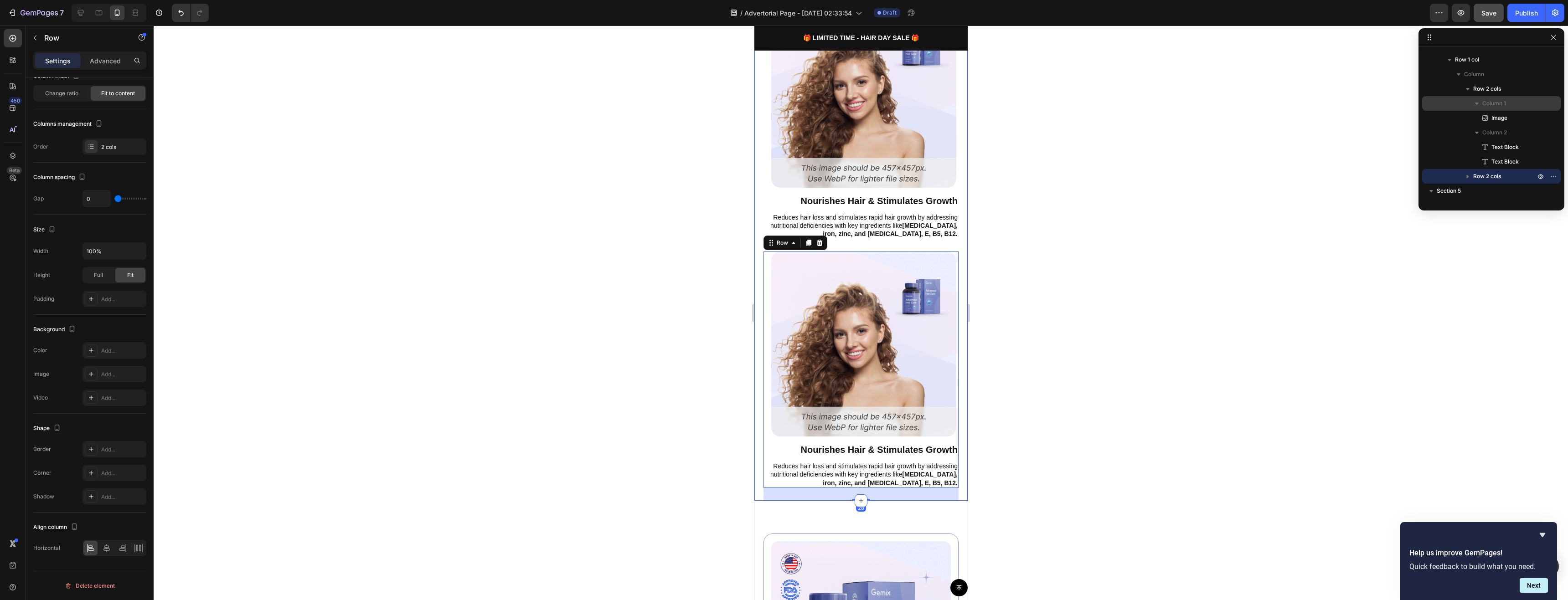
scroll to position [271, 0]
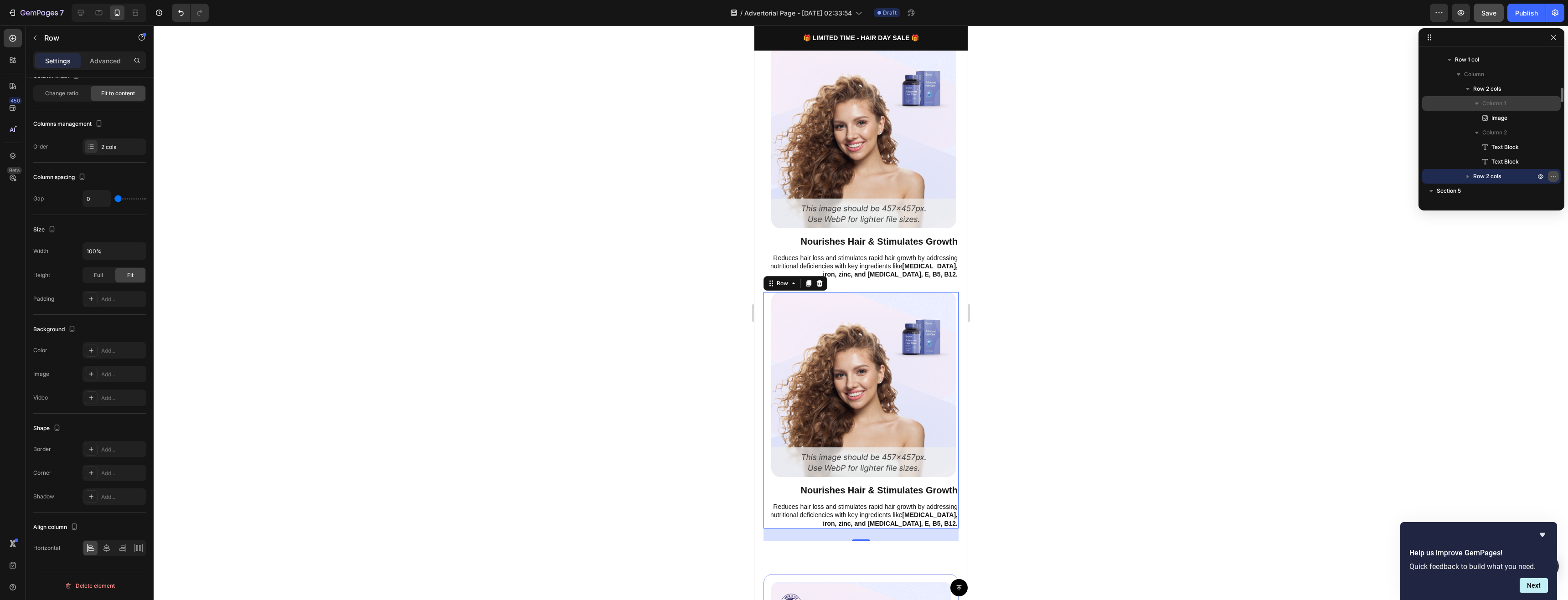
click at [1555, 175] on icon "button" at bounding box center [1553, 176] width 7 height 7
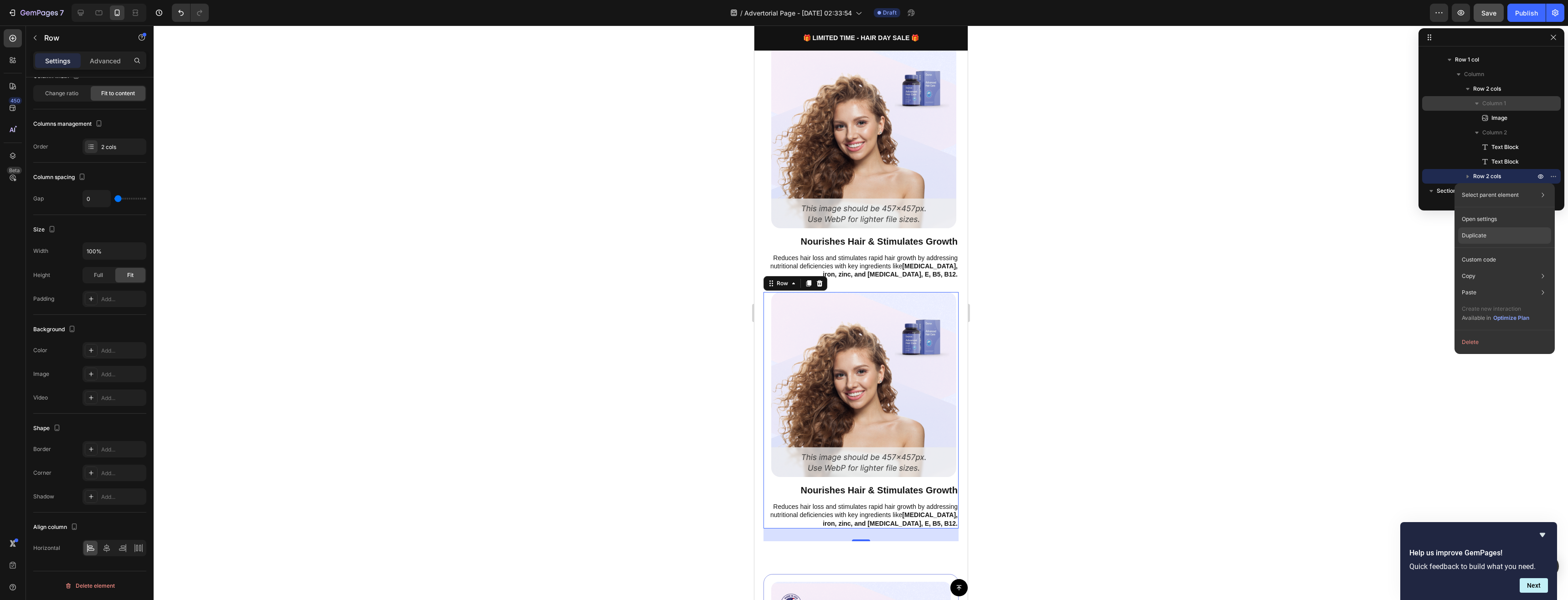
click at [1511, 234] on div "Duplicate" at bounding box center [1505, 235] width 93 height 16
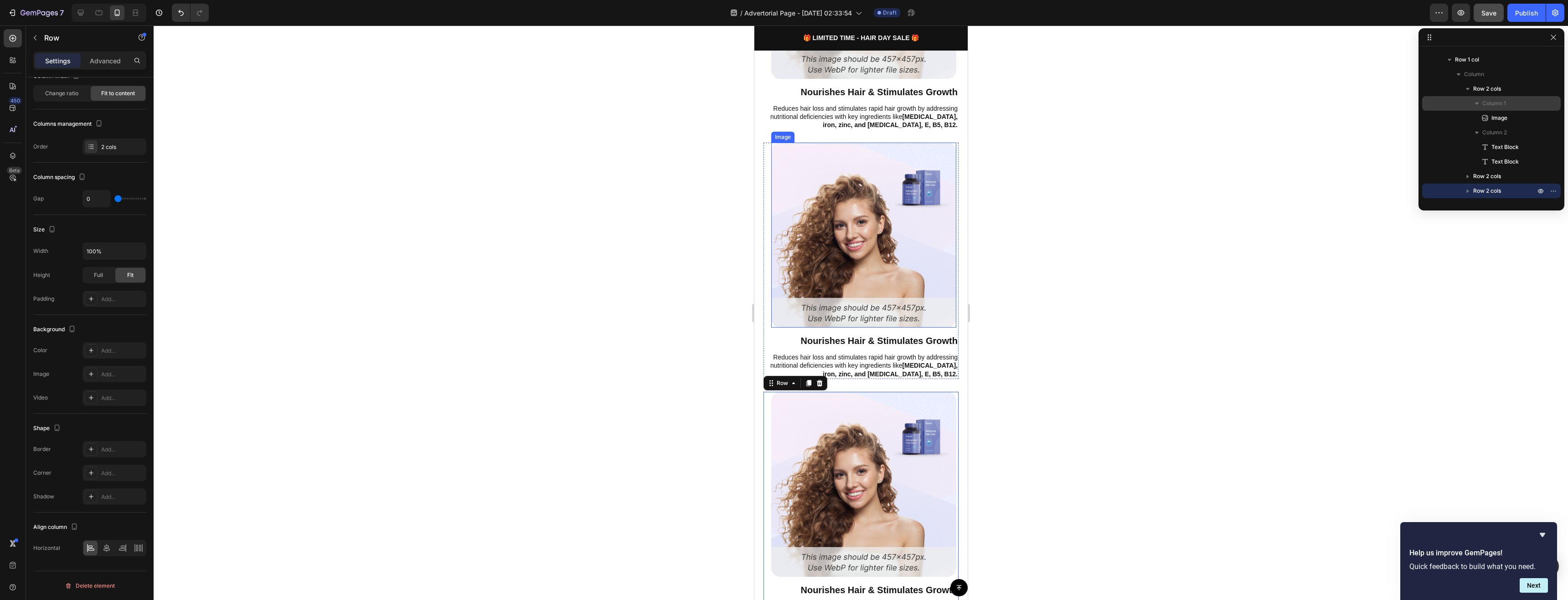
scroll to position [422, 0]
click at [1555, 194] on icon "button" at bounding box center [1553, 191] width 7 height 7
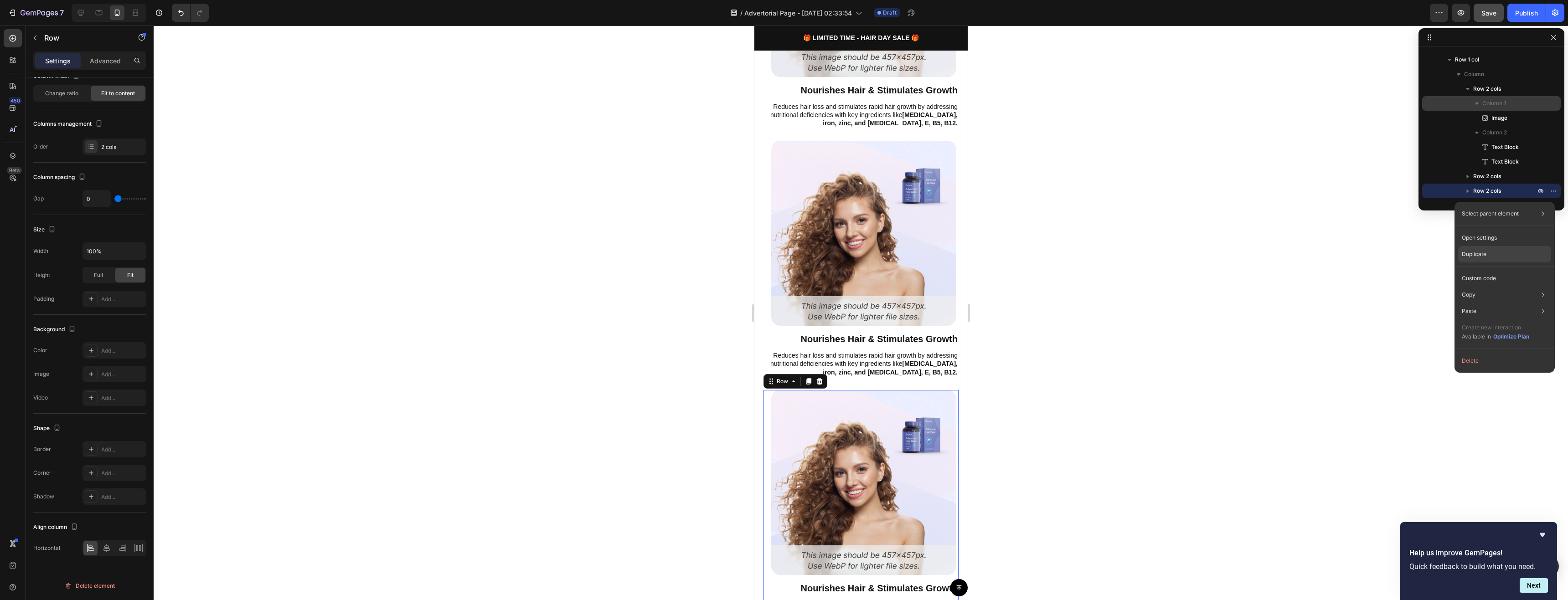
click at [1514, 251] on div "Duplicate" at bounding box center [1505, 254] width 93 height 16
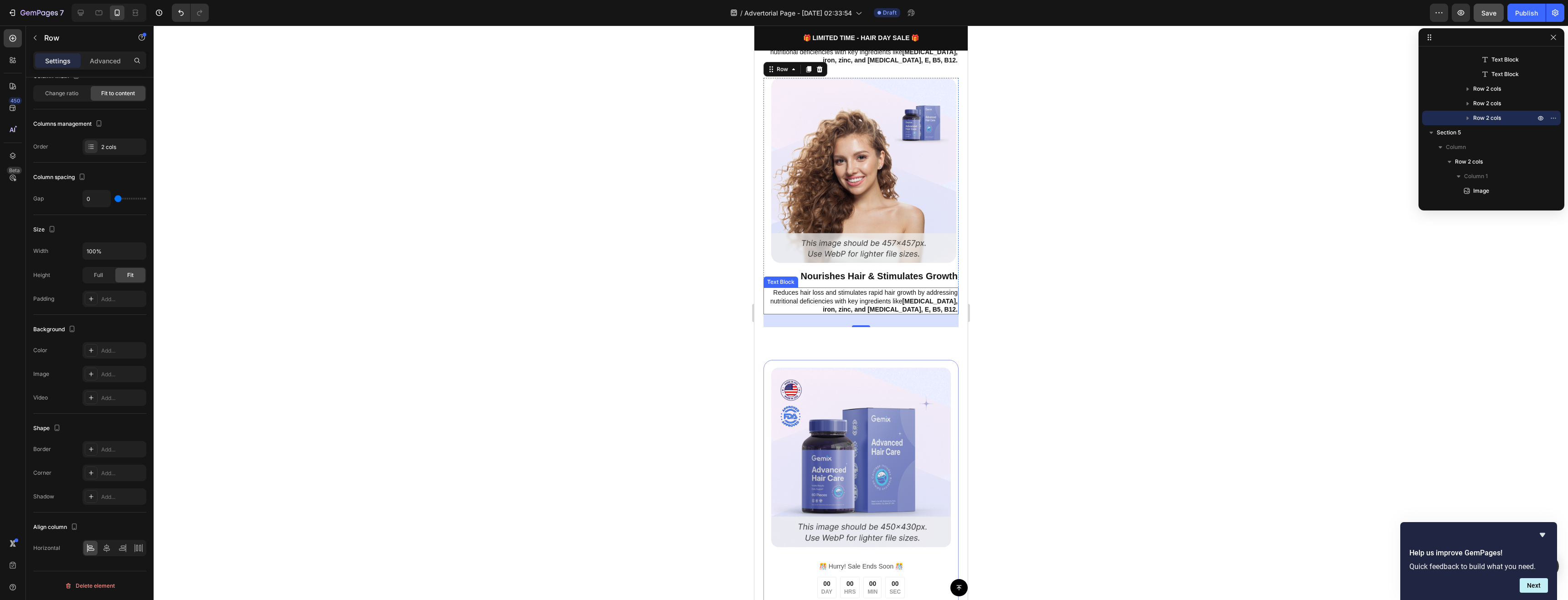
scroll to position [710, 0]
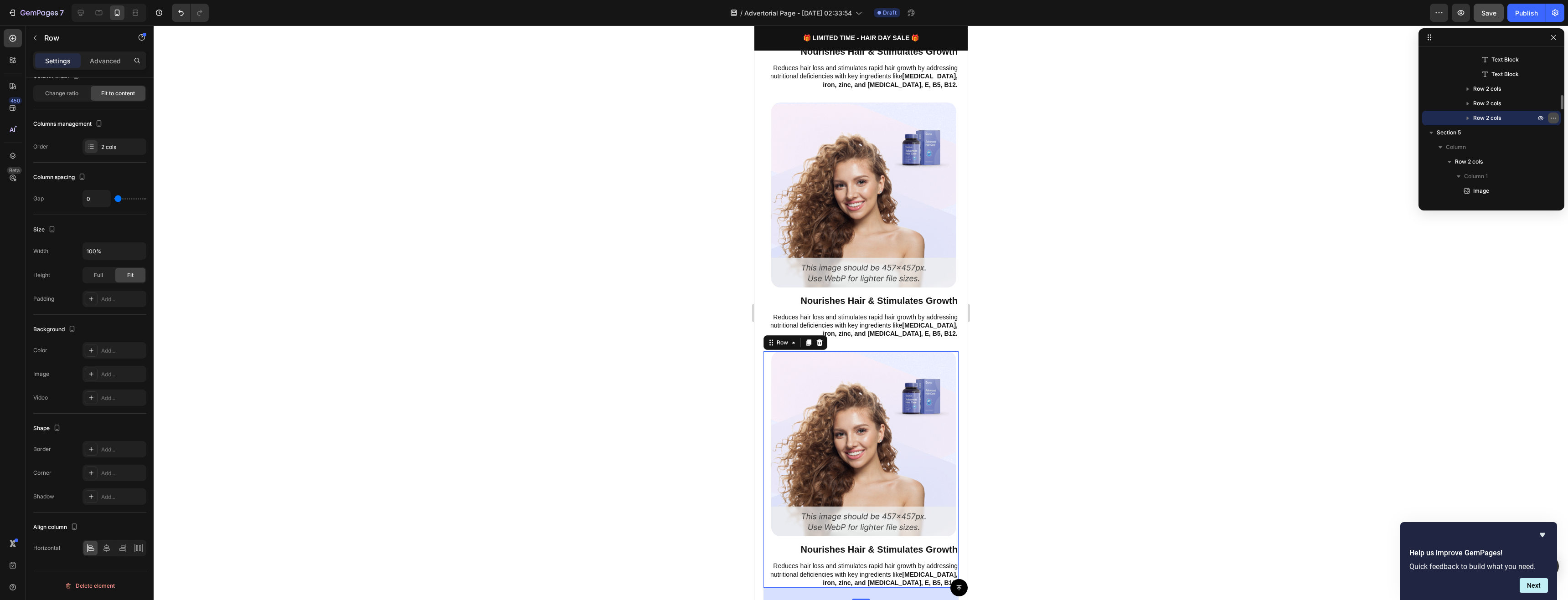
click at [1552, 120] on icon "button" at bounding box center [1553, 118] width 7 height 7
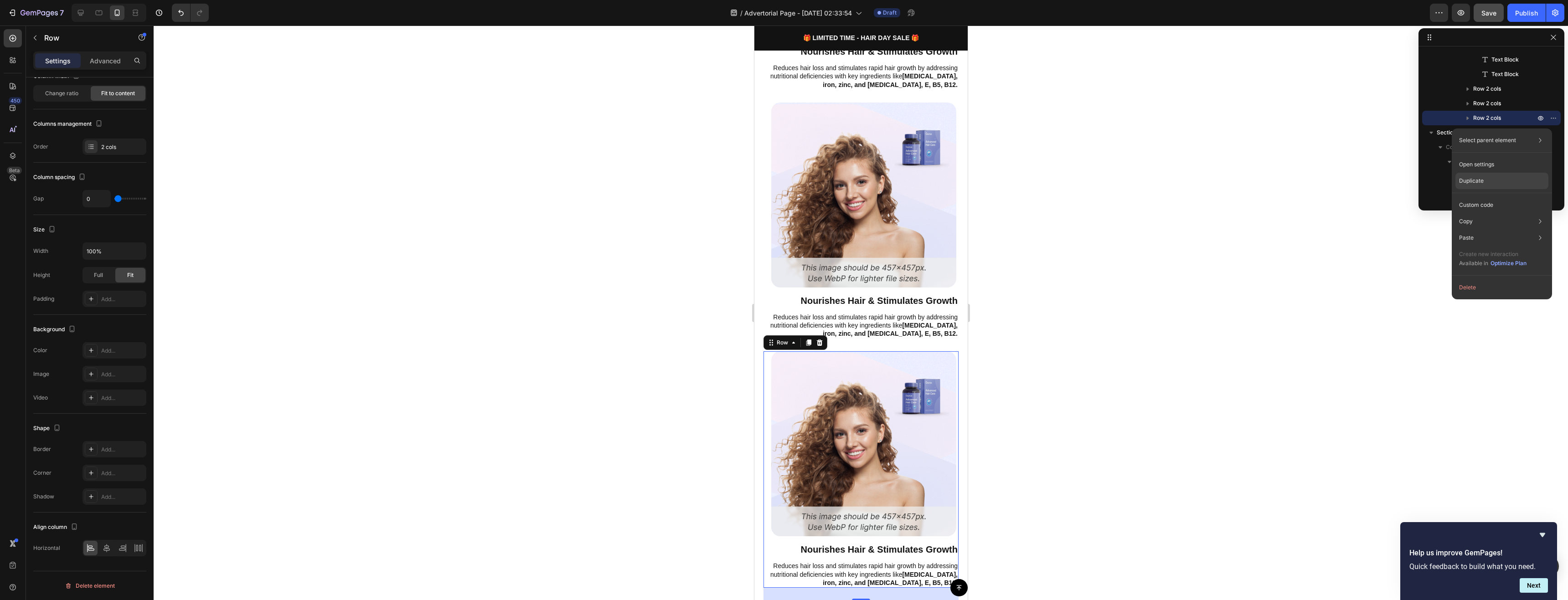
click at [1494, 181] on div "Duplicate" at bounding box center [1502, 181] width 93 height 16
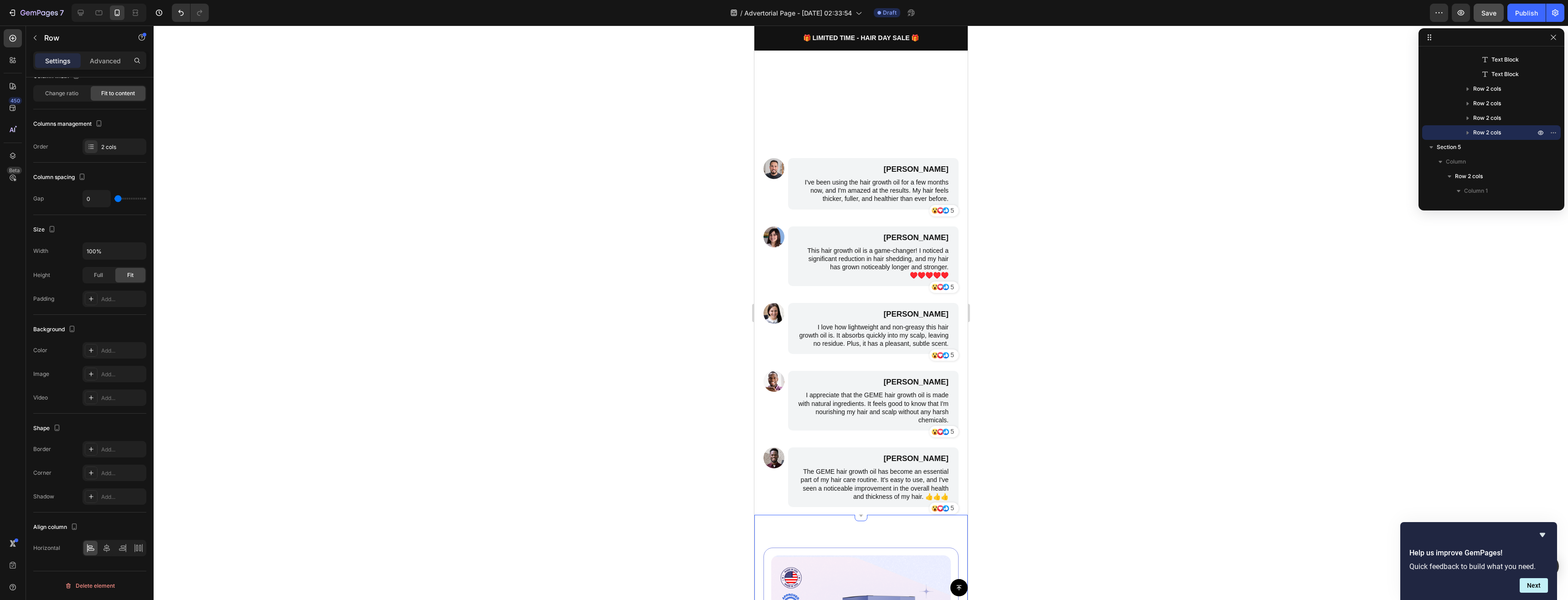
scroll to position [2096, 0]
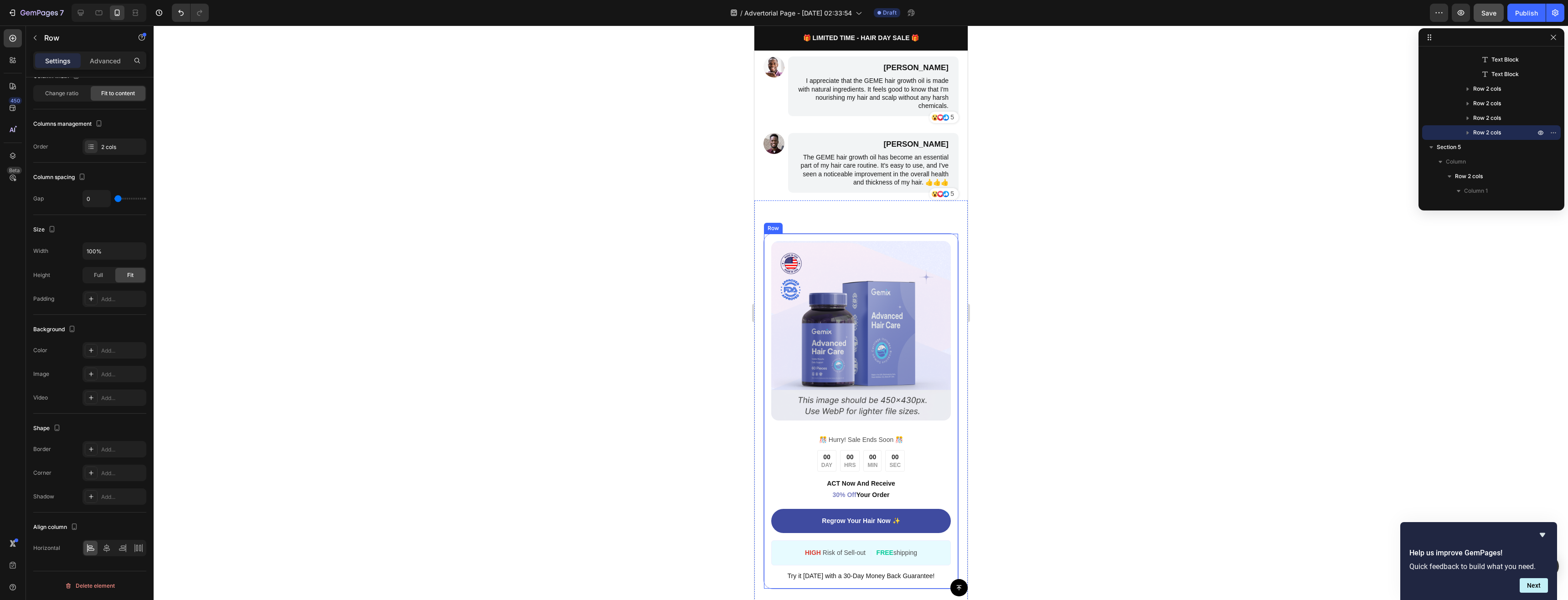
click at [935, 263] on div "Image ️🎊 Hurry! Sale Ends Soon ️🎊 Text Block 00 DAY 00 HRS 00 MIN 00 SEC Countd…" at bounding box center [861, 411] width 195 height 356
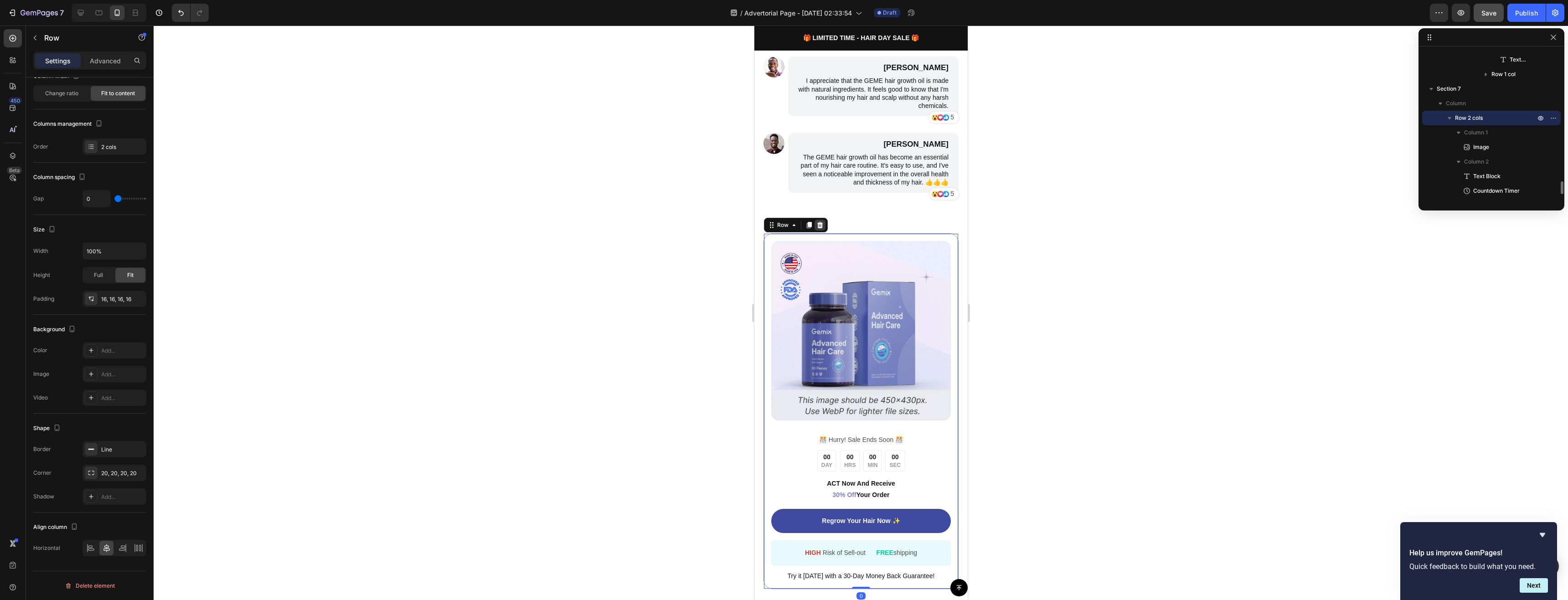
click at [821, 229] on icon at bounding box center [819, 225] width 7 height 7
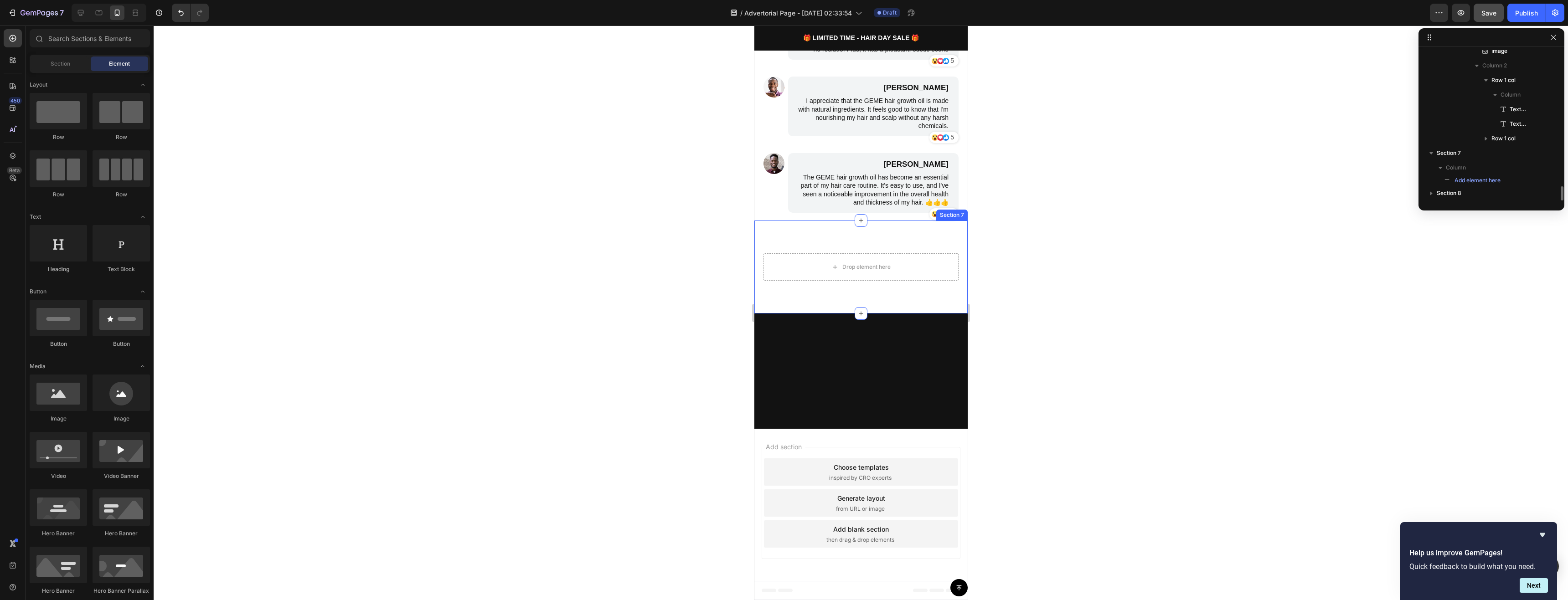
click at [885, 243] on div "Drop element here Section 7" at bounding box center [861, 267] width 213 height 93
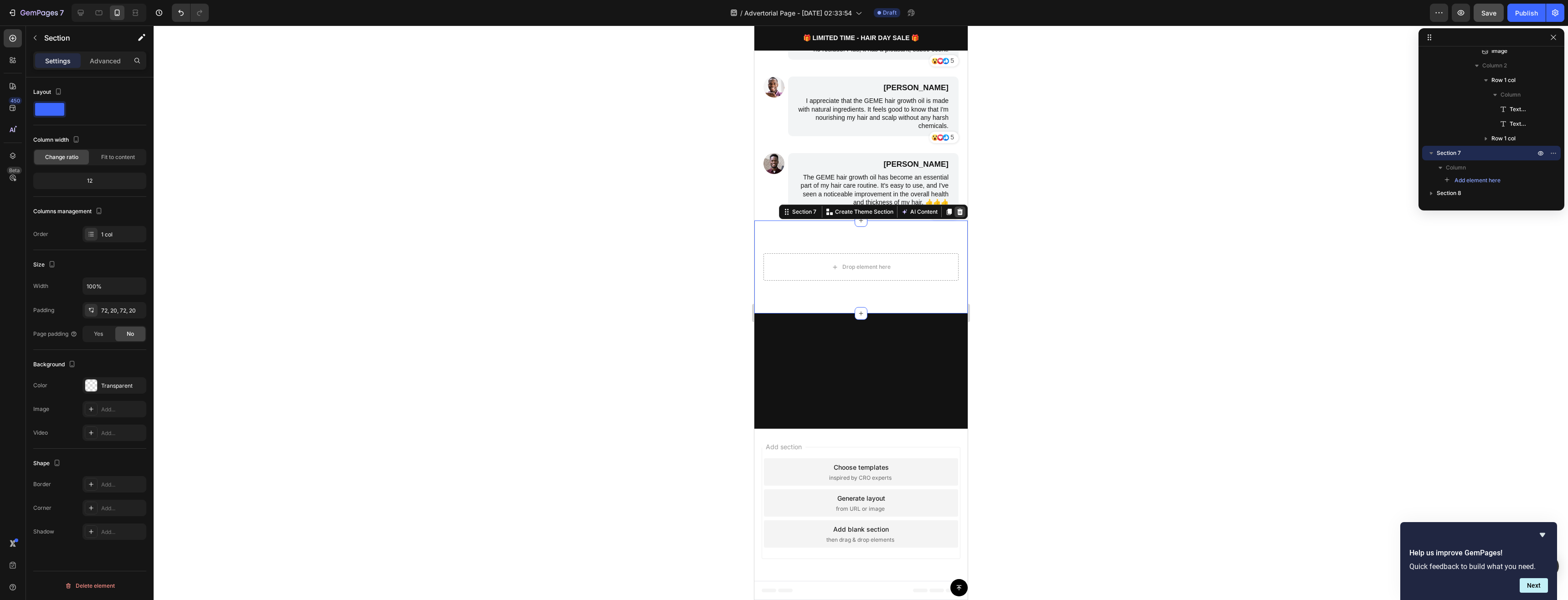
click at [957, 215] on icon at bounding box center [960, 212] width 6 height 6
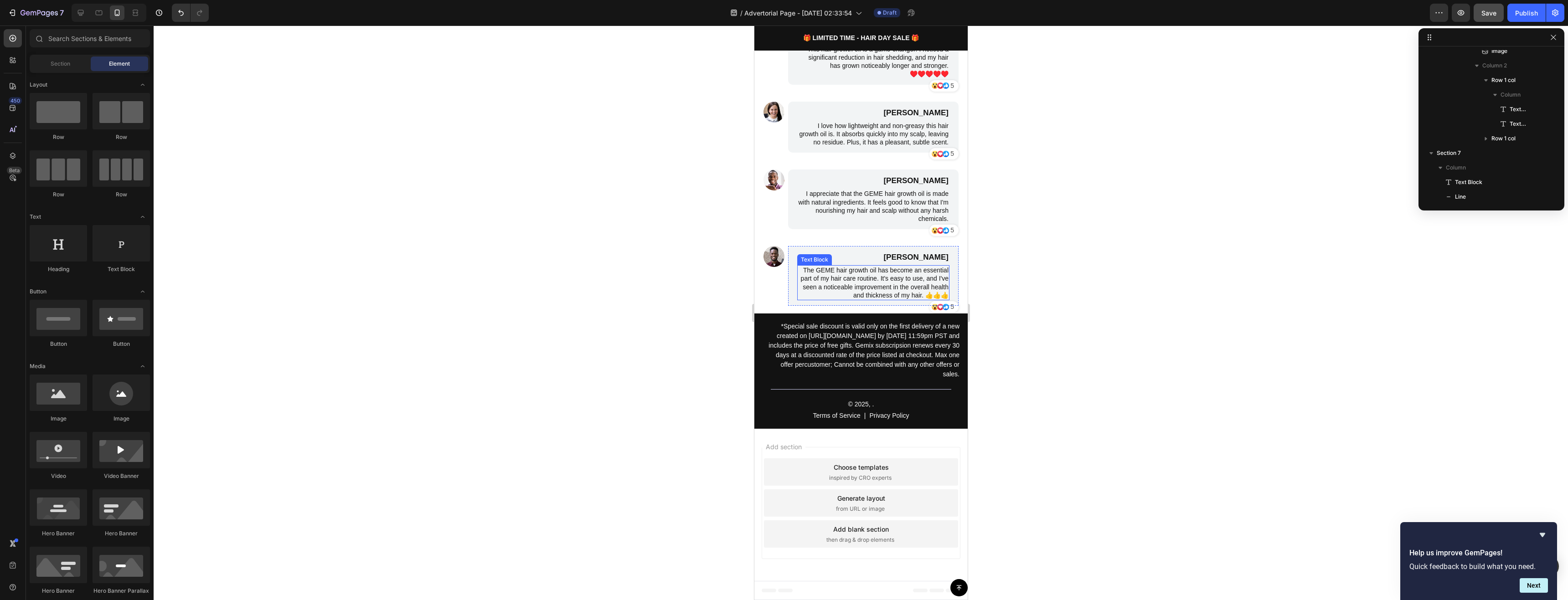
scroll to position [2008, 0]
click at [776, 295] on div "Image" at bounding box center [774, 279] width 21 height 68
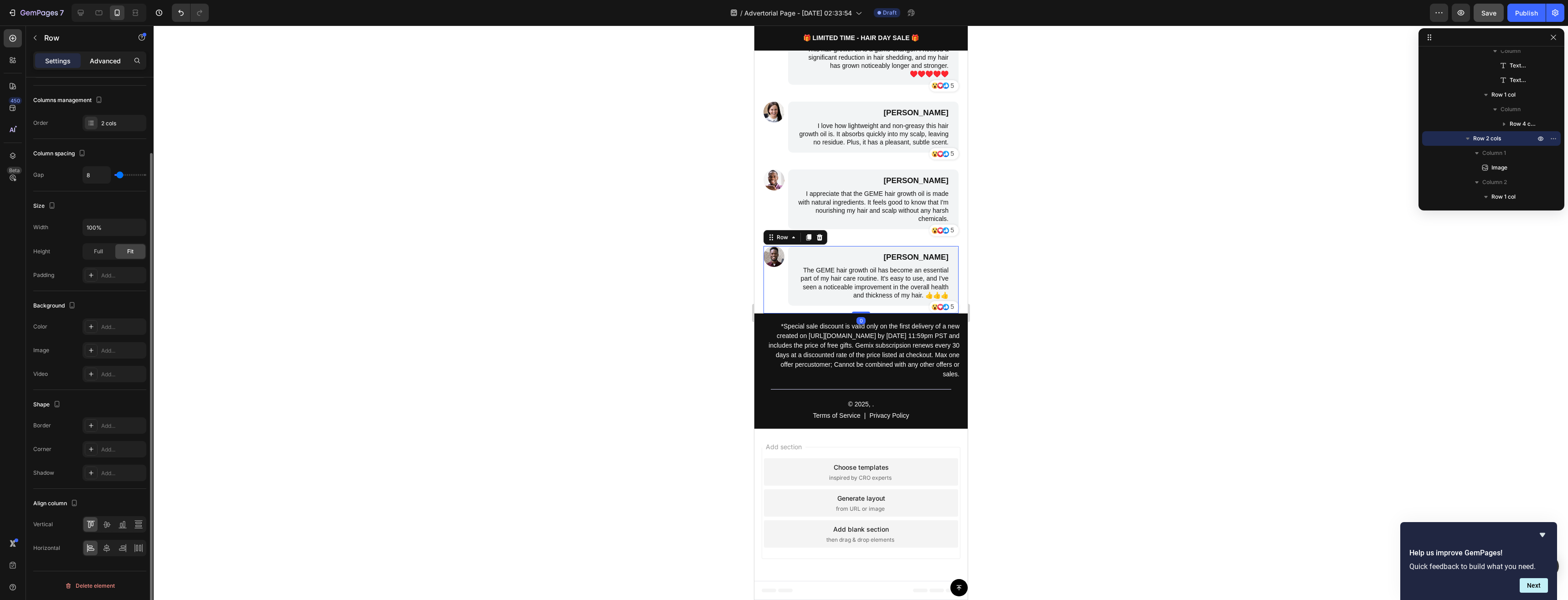
click at [103, 65] on p "Advanced" at bounding box center [105, 61] width 31 height 10
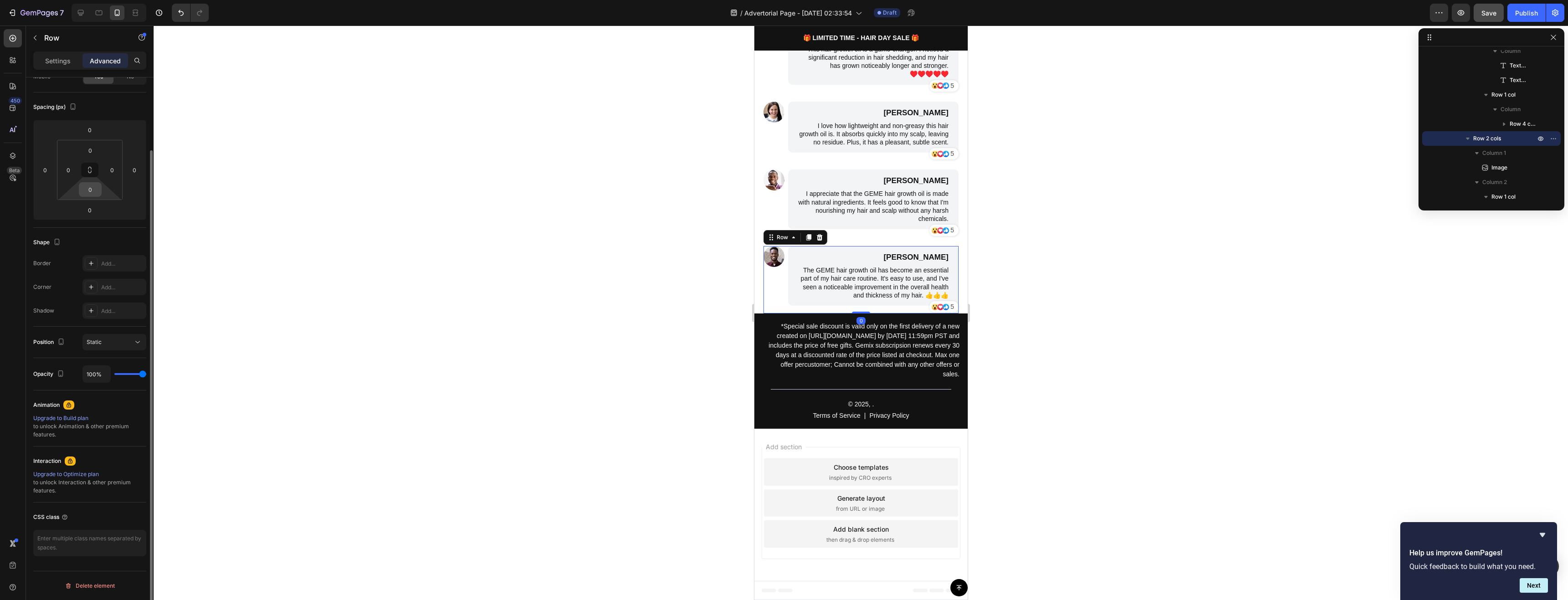
click at [94, 196] on input "0" at bounding box center [90, 189] width 18 height 13
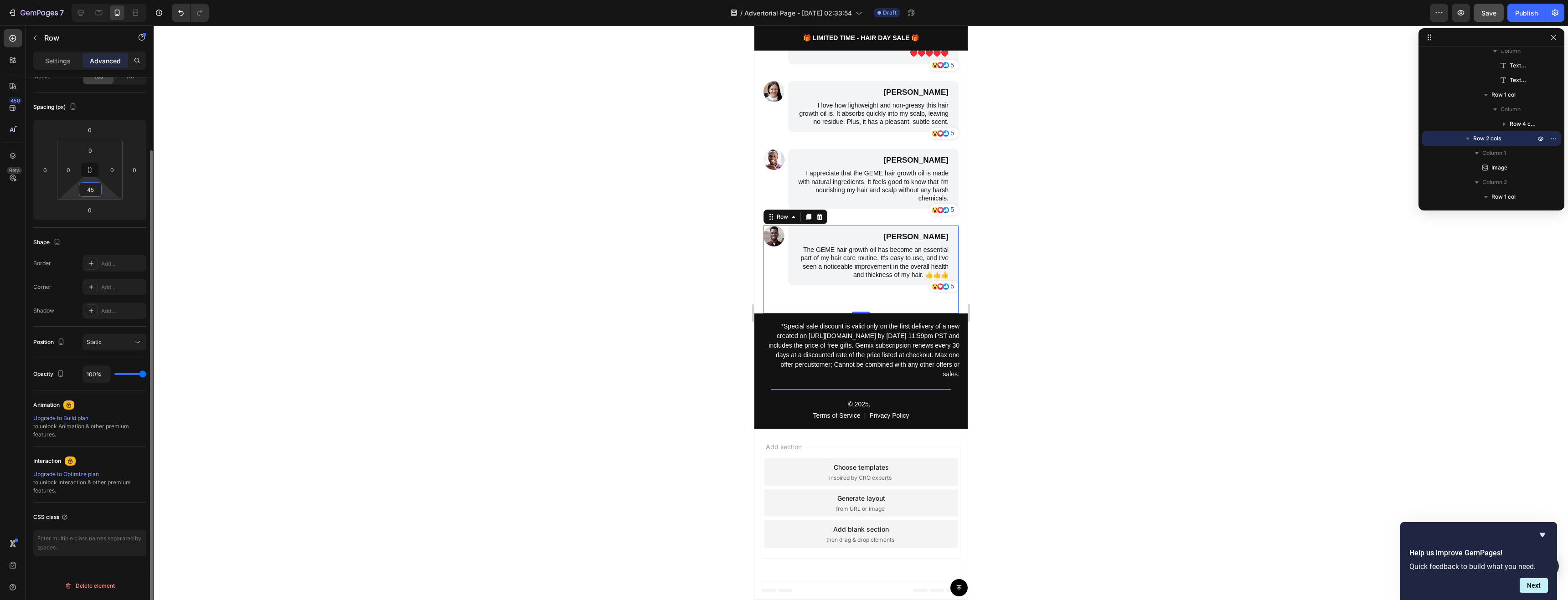
type input "4"
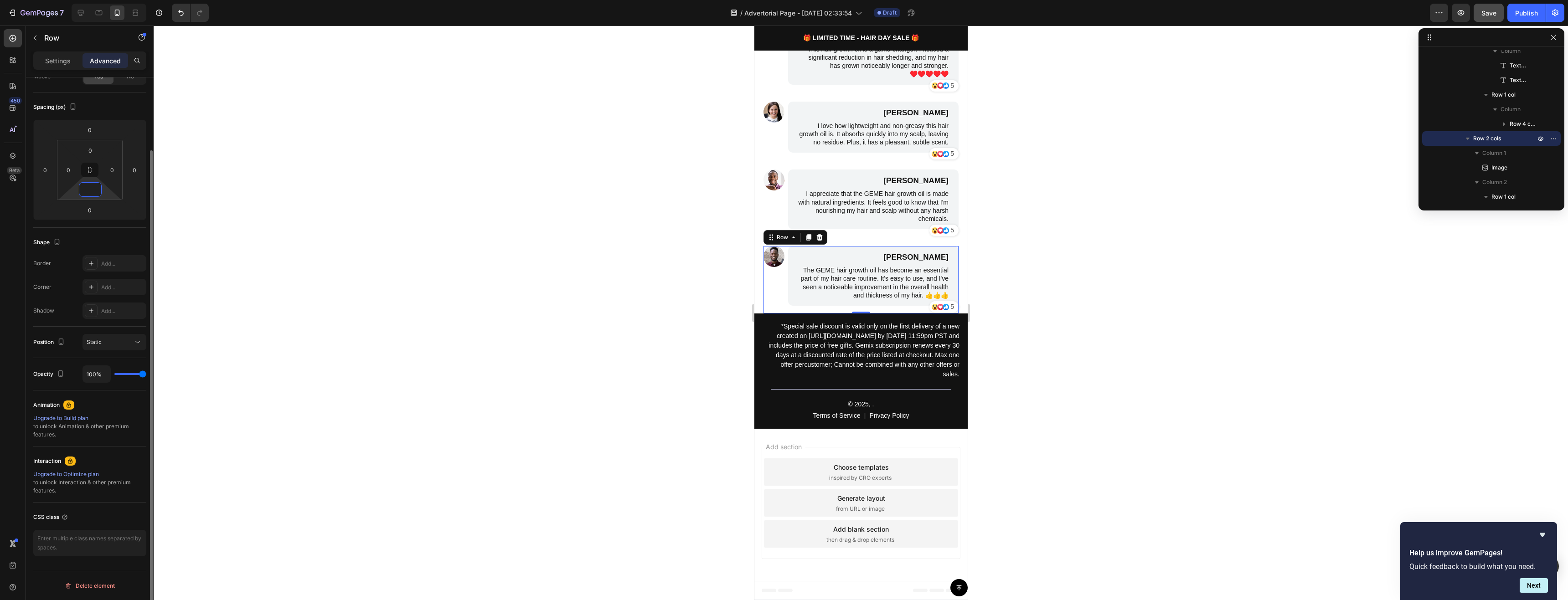
type input "5"
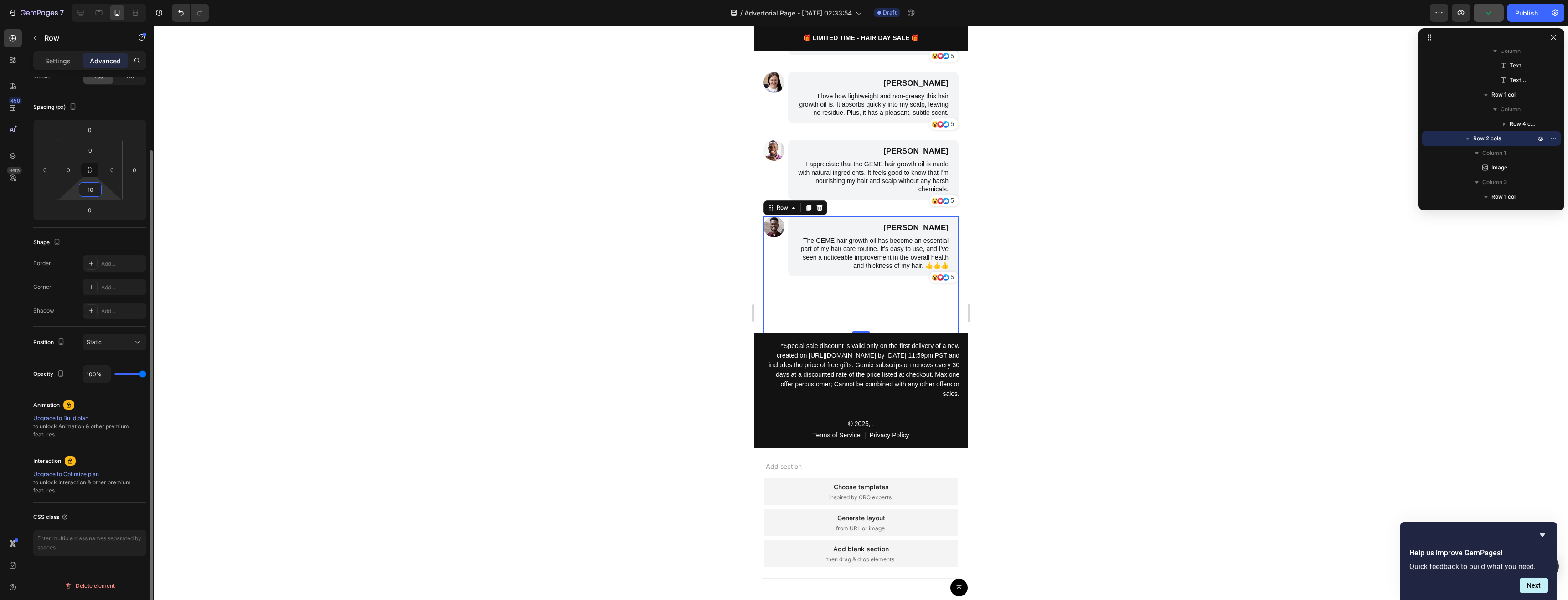
type input "1"
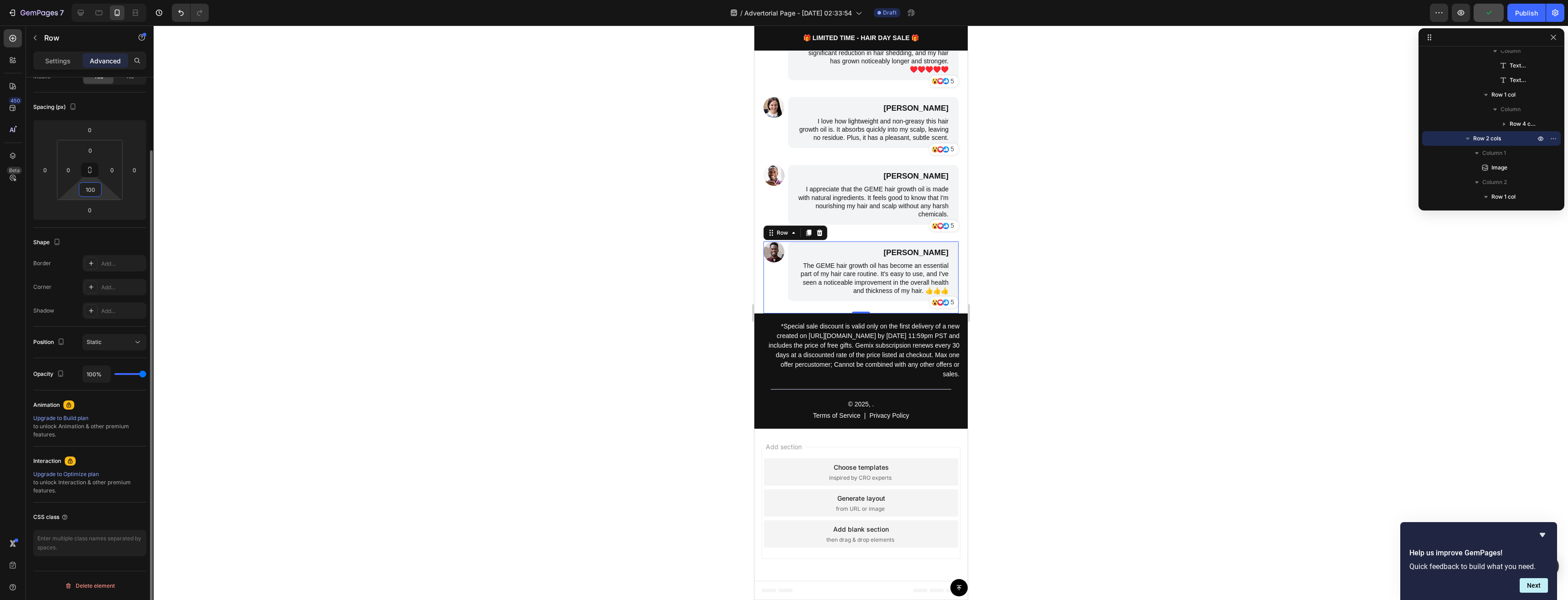
scroll to position [2054, 0]
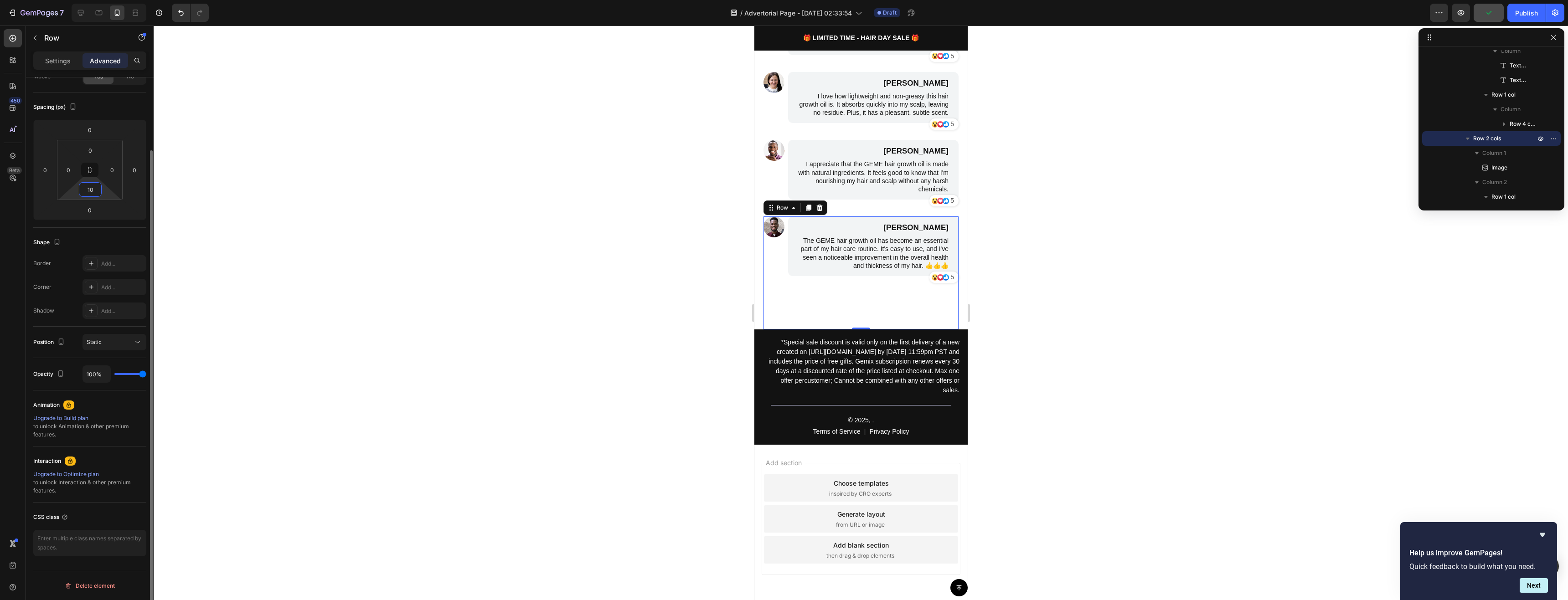
type input "1"
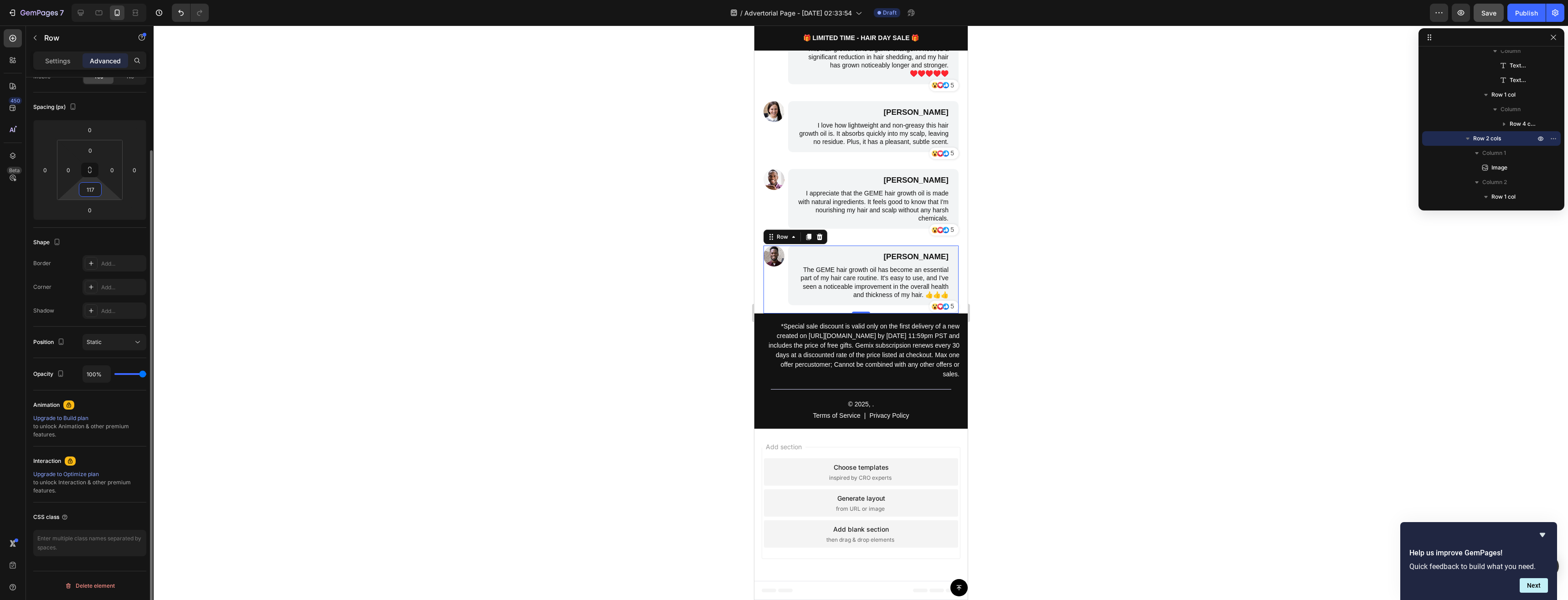
scroll to position [2062, 0]
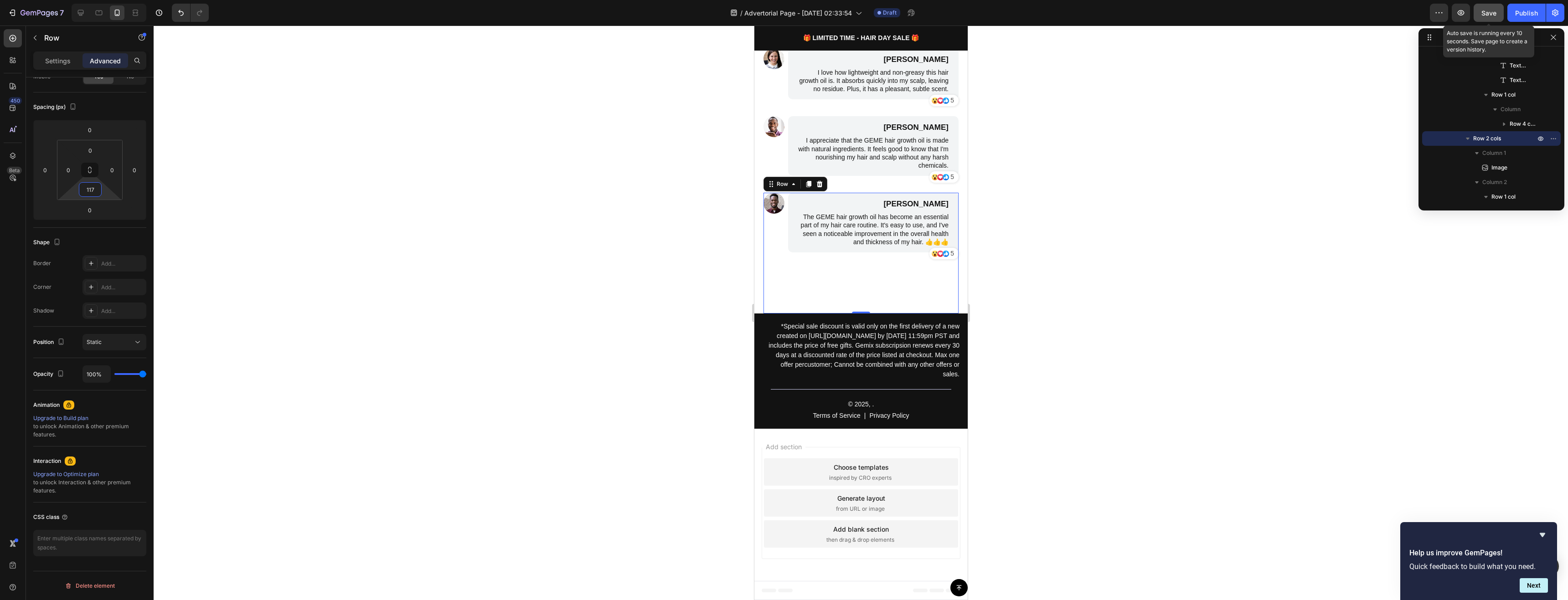
type input "117"
click at [1480, 13] on button "Save" at bounding box center [1488, 13] width 30 height 18
click at [1468, 13] on button "button" at bounding box center [1461, 13] width 18 height 18
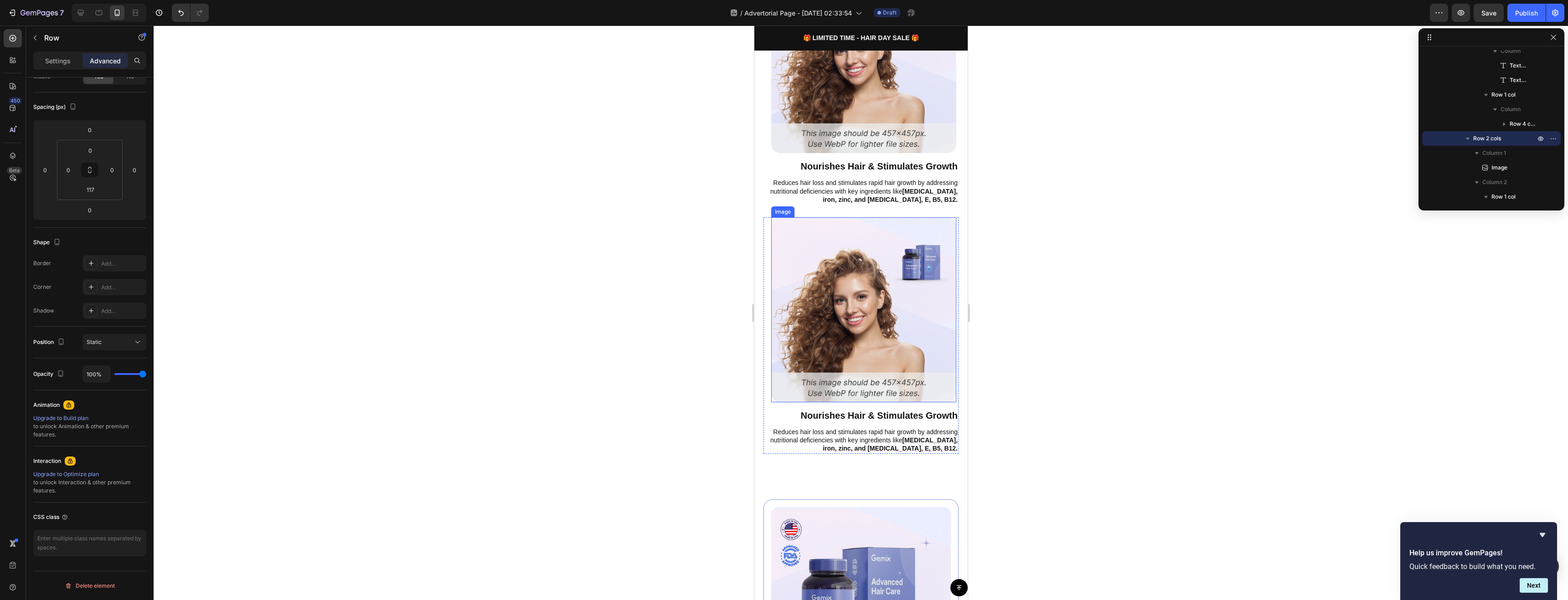
scroll to position [1087, 0]
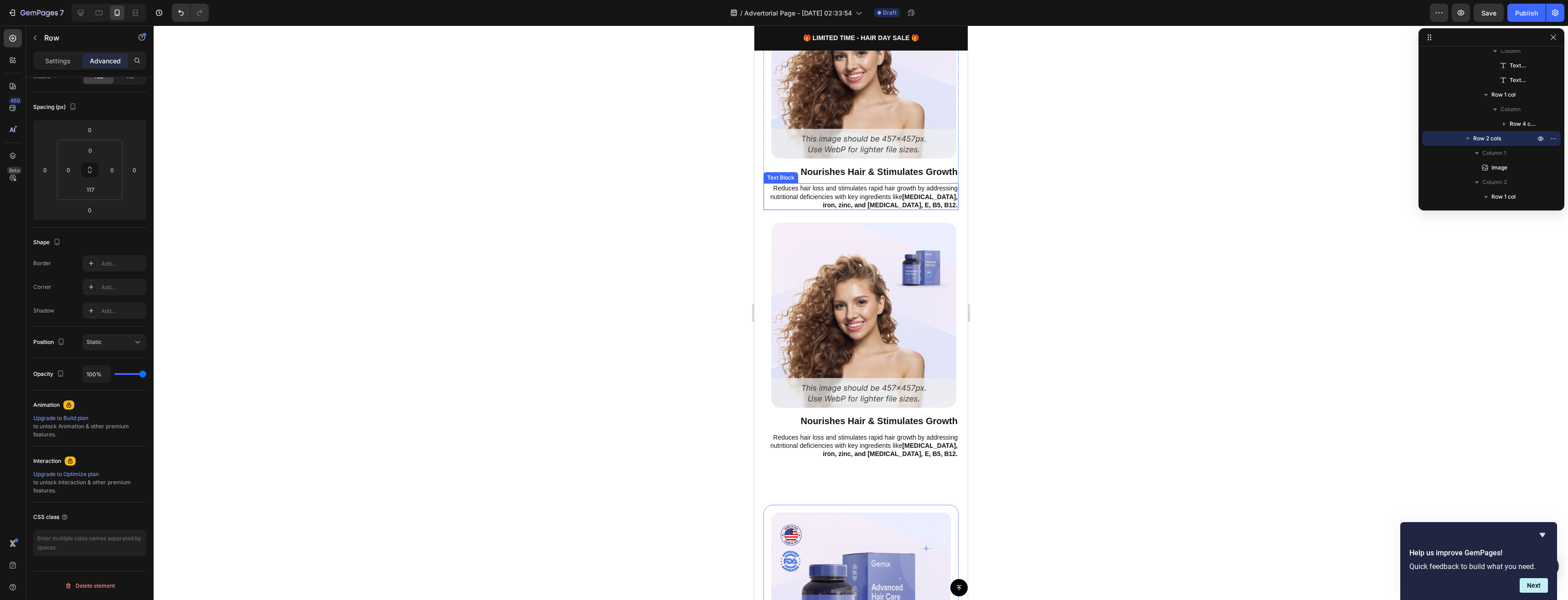
click at [906, 194] on strong "[MEDICAL_DATA], iron, zinc, and [MEDICAL_DATA], E, B5, B12." at bounding box center [890, 201] width 135 height 15
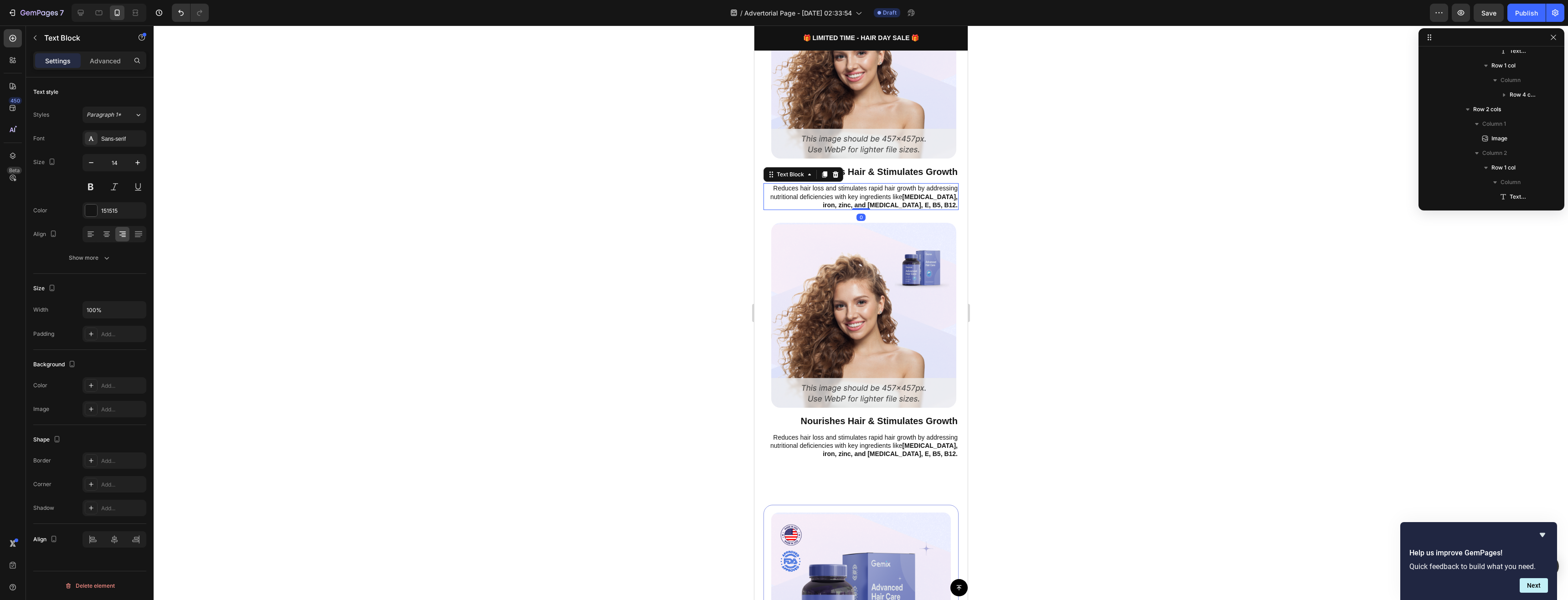
scroll to position [0, 0]
click at [110, 59] on p "Advanced" at bounding box center [105, 61] width 31 height 10
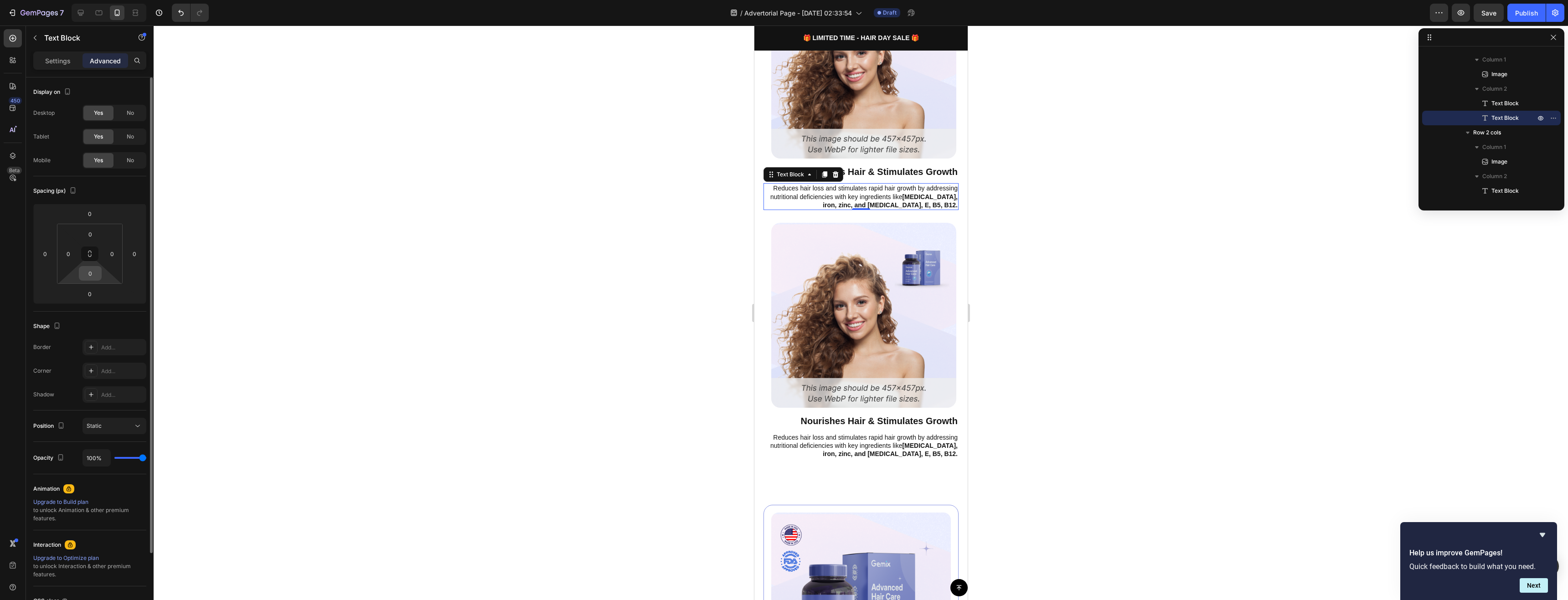
click at [89, 272] on input "0" at bounding box center [90, 273] width 18 height 13
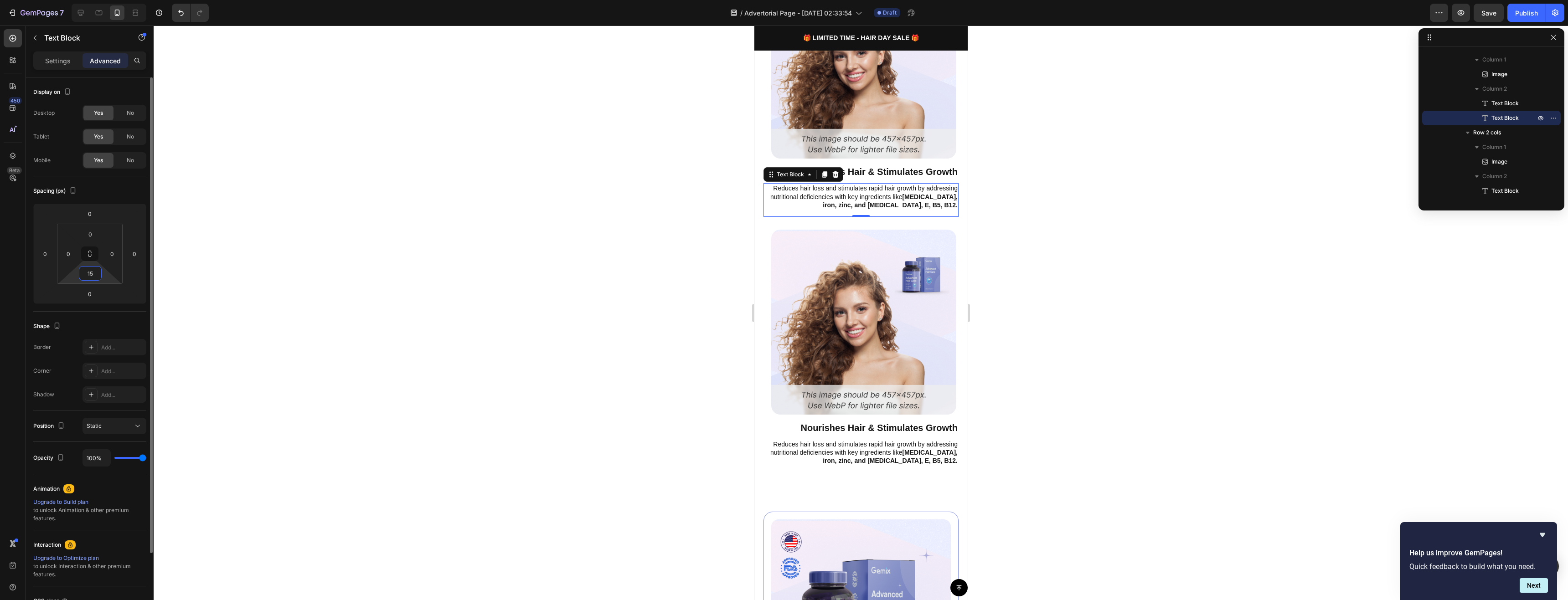
click at [94, 273] on input "15" at bounding box center [90, 273] width 18 height 13
type input "25"
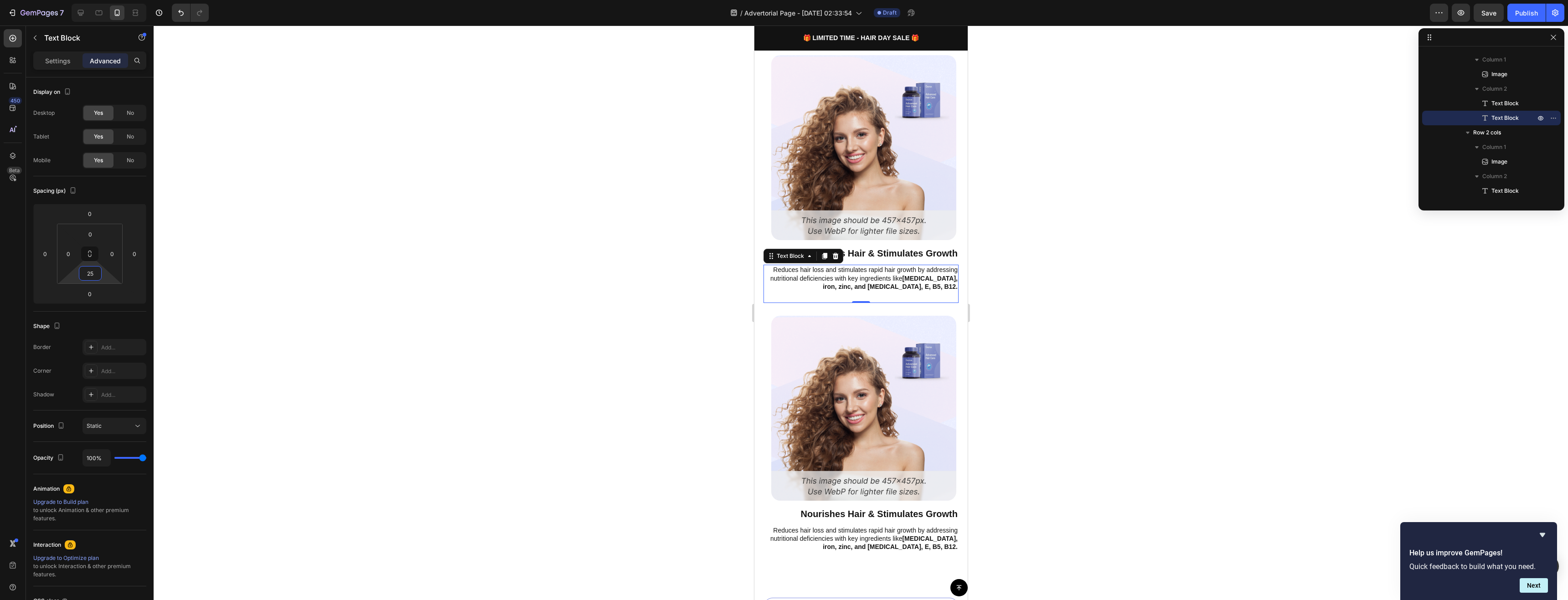
scroll to position [859, 0]
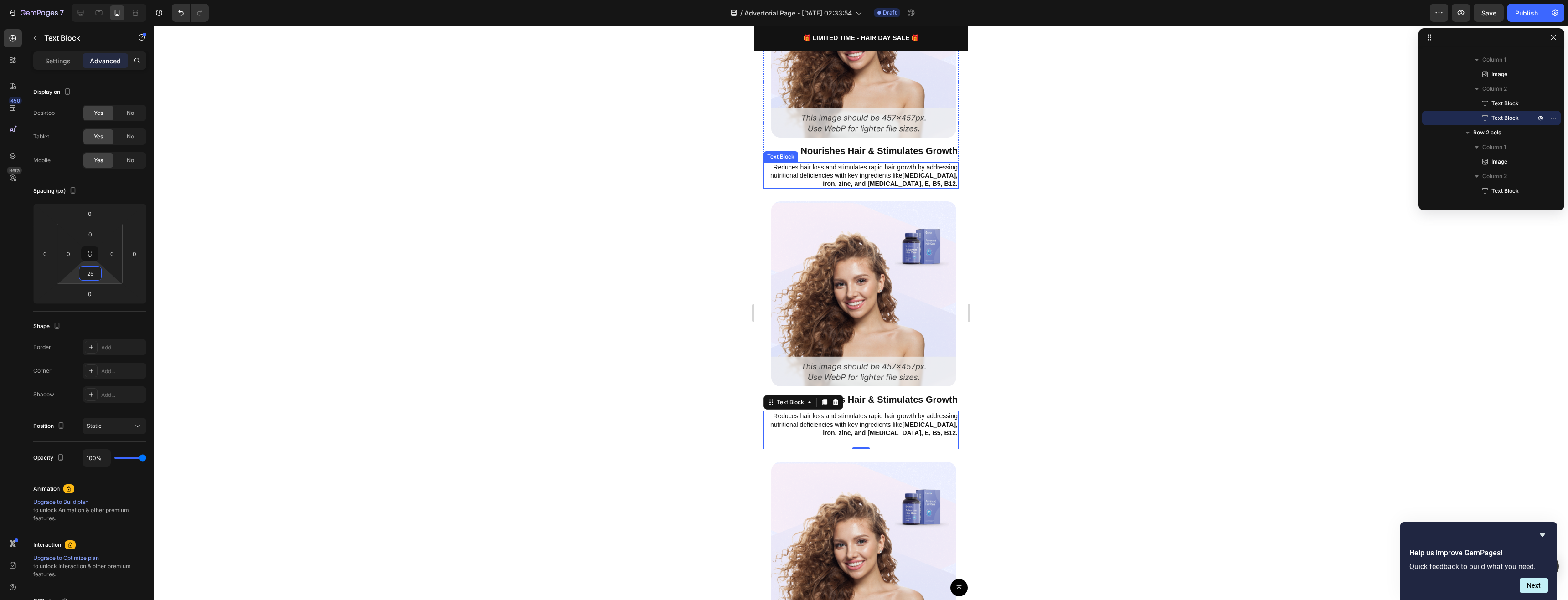
click at [885, 163] on p "Reduces hair loss and stimulates rapid hair growth by addressing nutritional de…" at bounding box center [861, 175] width 194 height 25
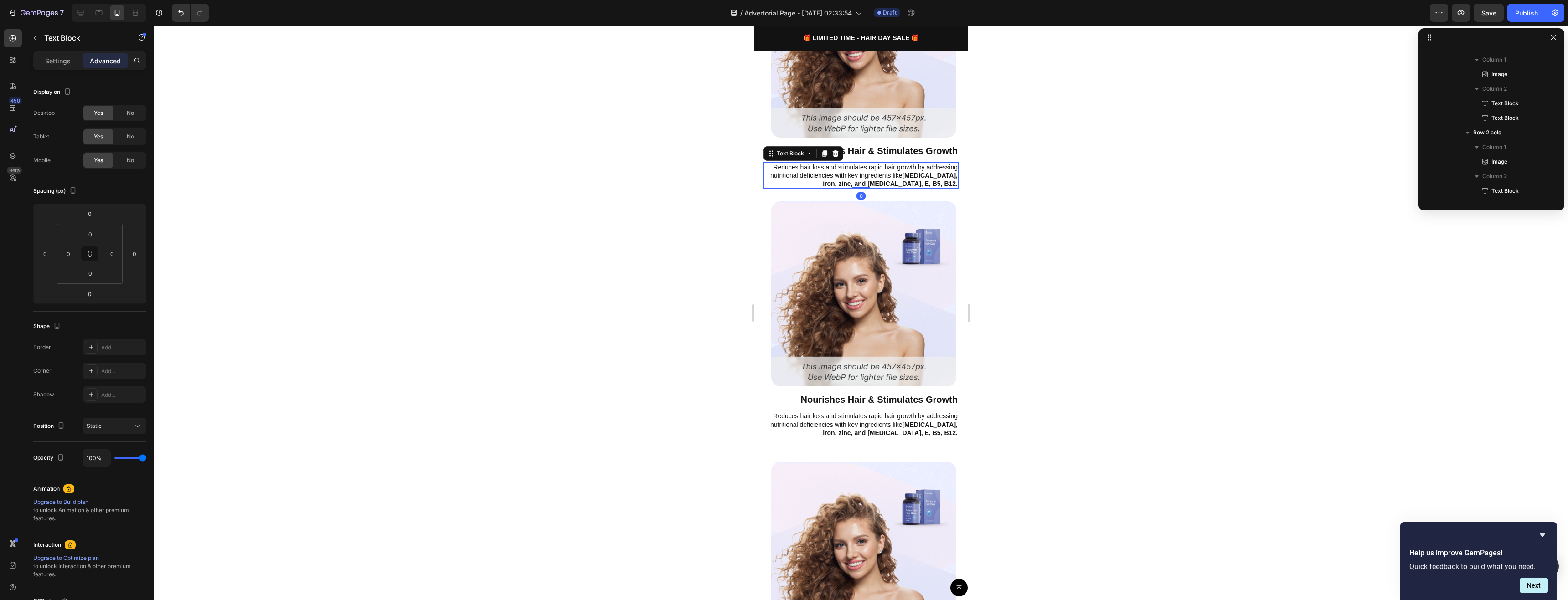
scroll to position [610, 0]
click at [99, 276] on input "0" at bounding box center [90, 273] width 18 height 13
paste input "25"
type input "25"
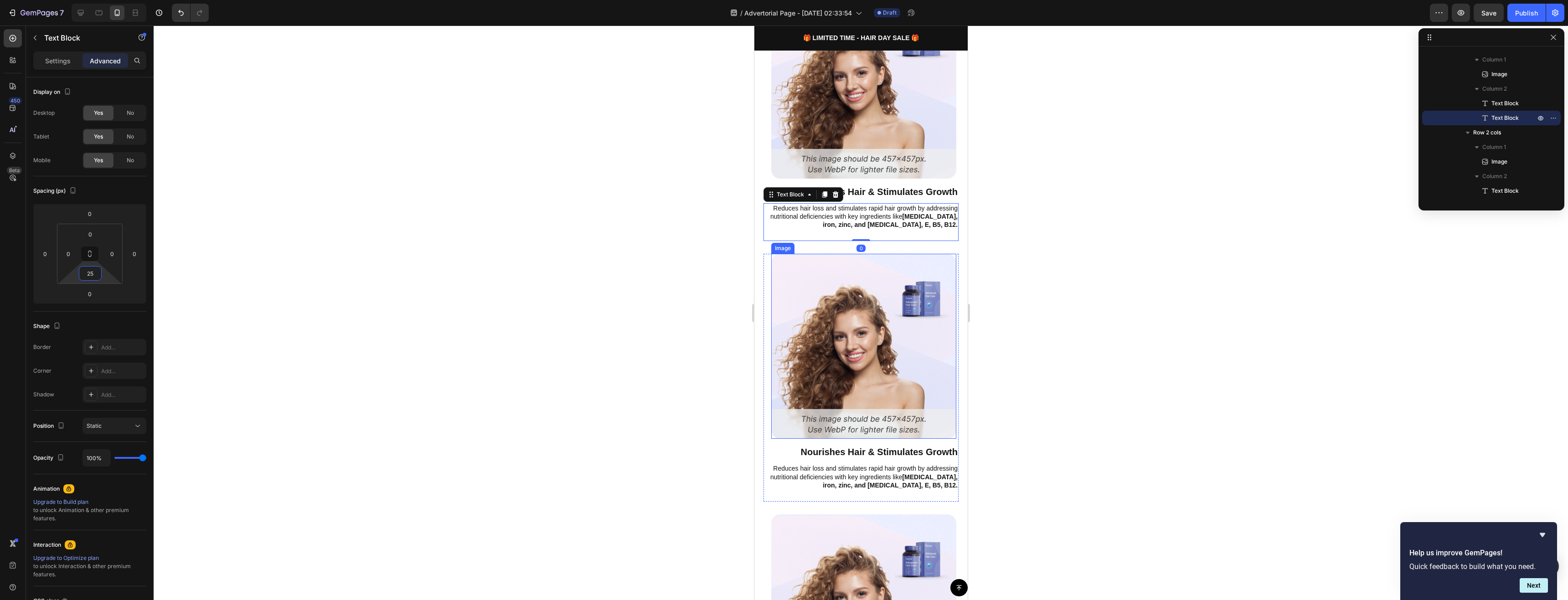
scroll to position [632, 0]
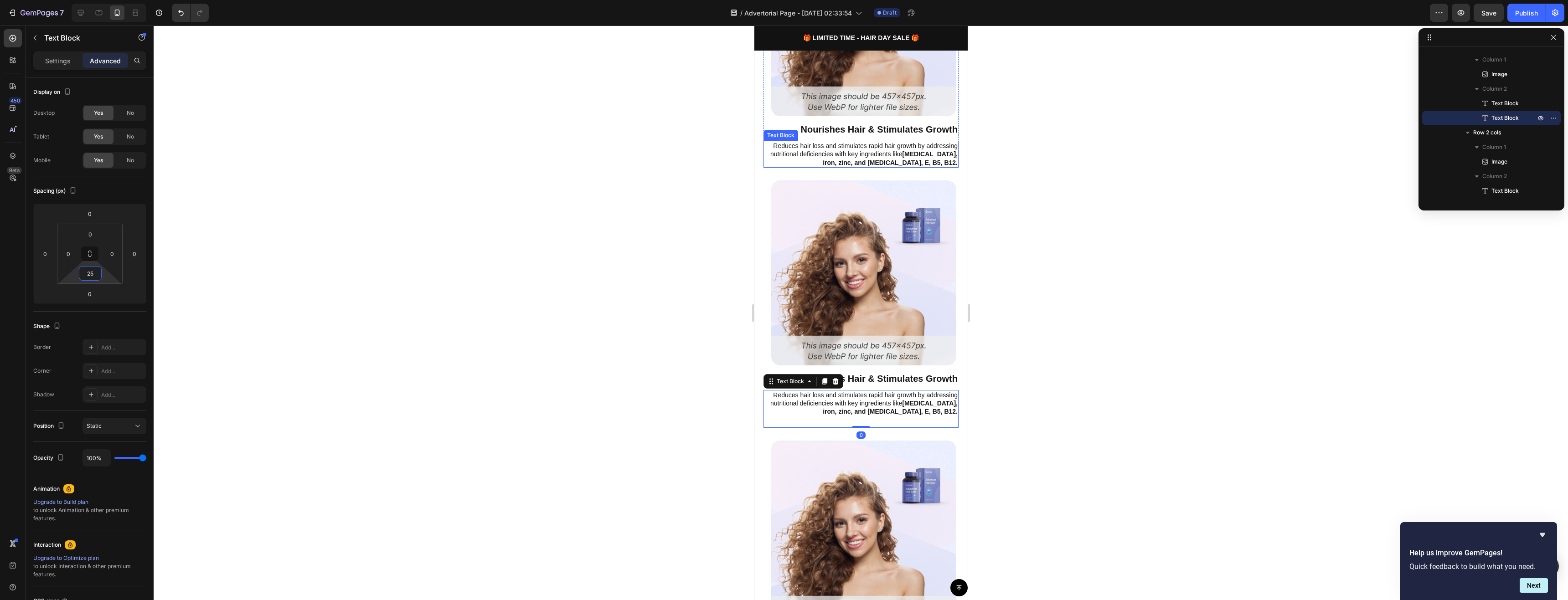
drag, startPoint x: 1358, startPoint y: 251, endPoint x: 768, endPoint y: 187, distance: 593.5
click at [903, 142] on p "Reduces hair loss and stimulates rapid hair growth by addressing nutritional de…" at bounding box center [861, 154] width 194 height 25
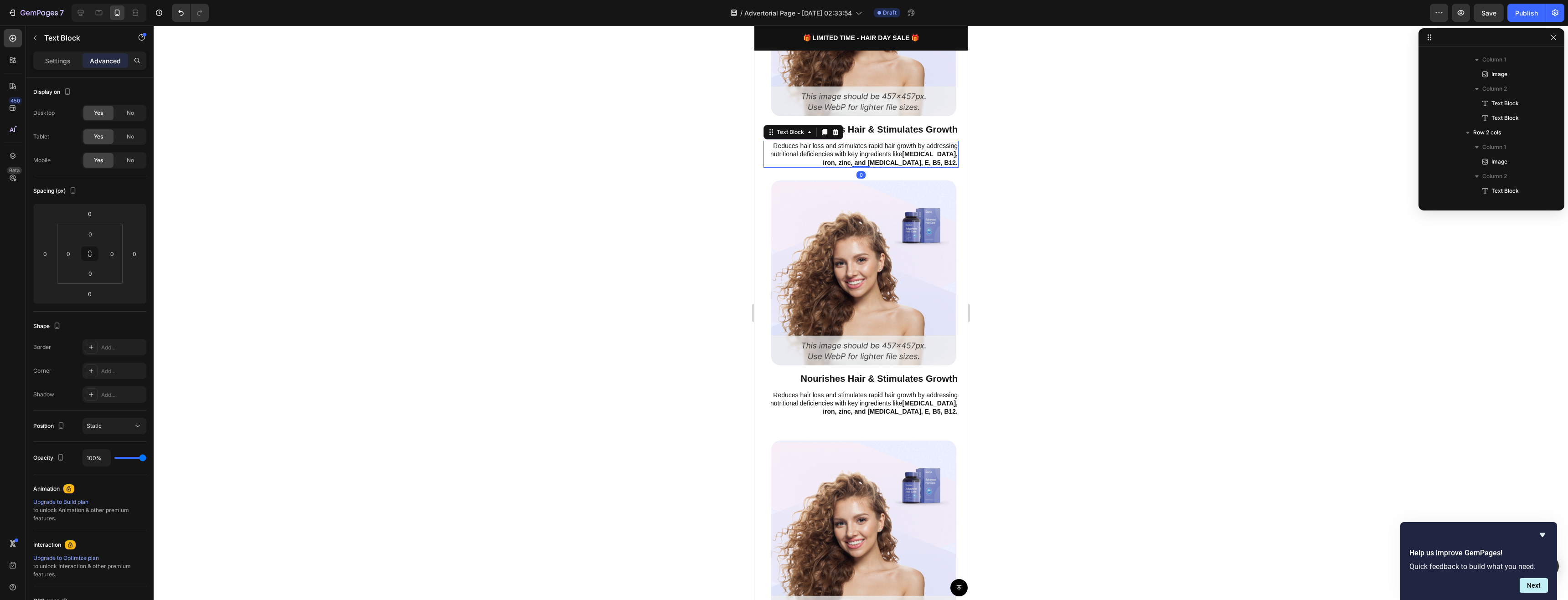
scroll to position [523, 0]
click at [95, 273] on input "0" at bounding box center [90, 273] width 18 height 13
paste input "25"
type input "25"
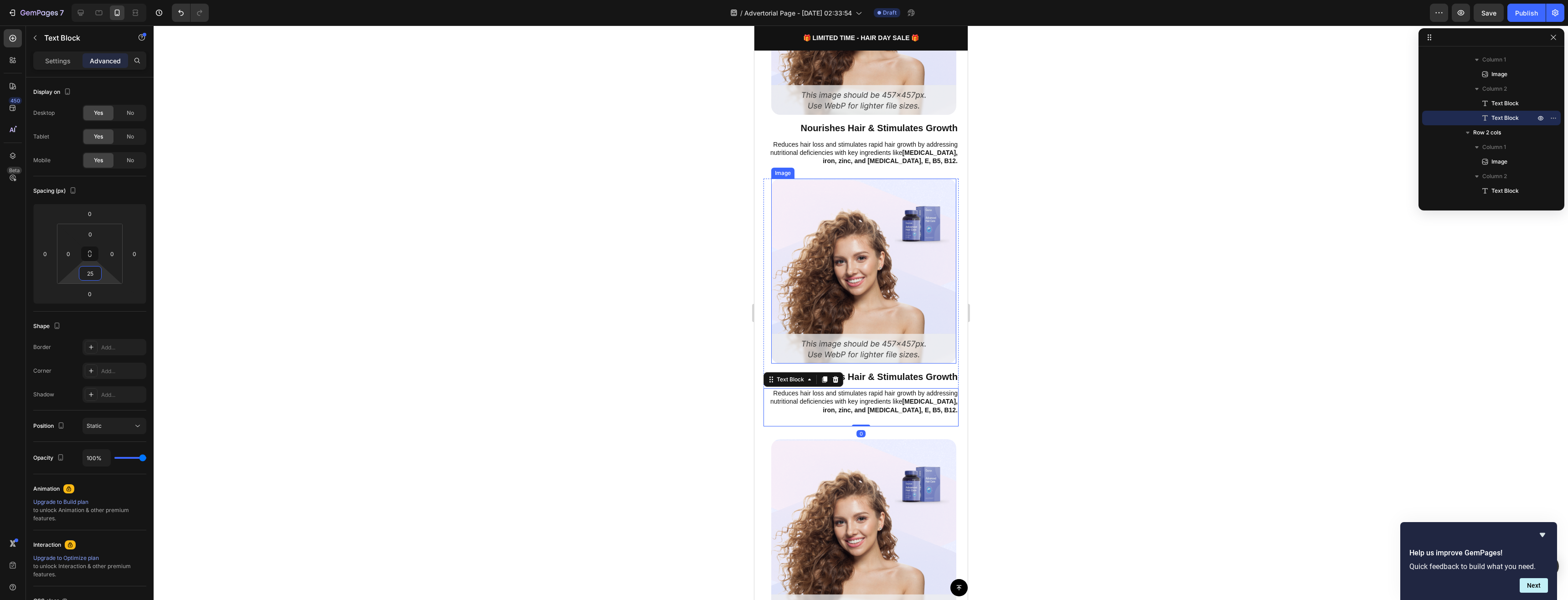
scroll to position [313, 0]
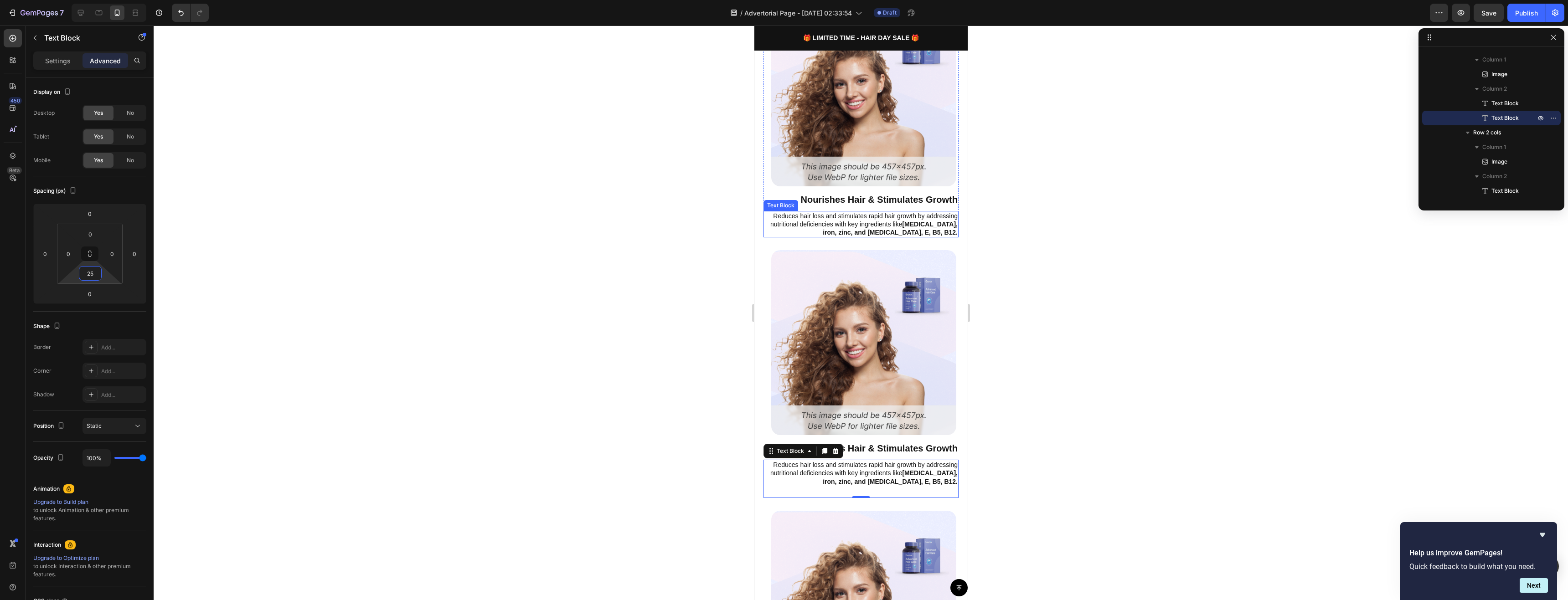
click at [884, 212] on p "Reduces hair loss and stimulates rapid hair growth by addressing nutritional de…" at bounding box center [861, 224] width 194 height 25
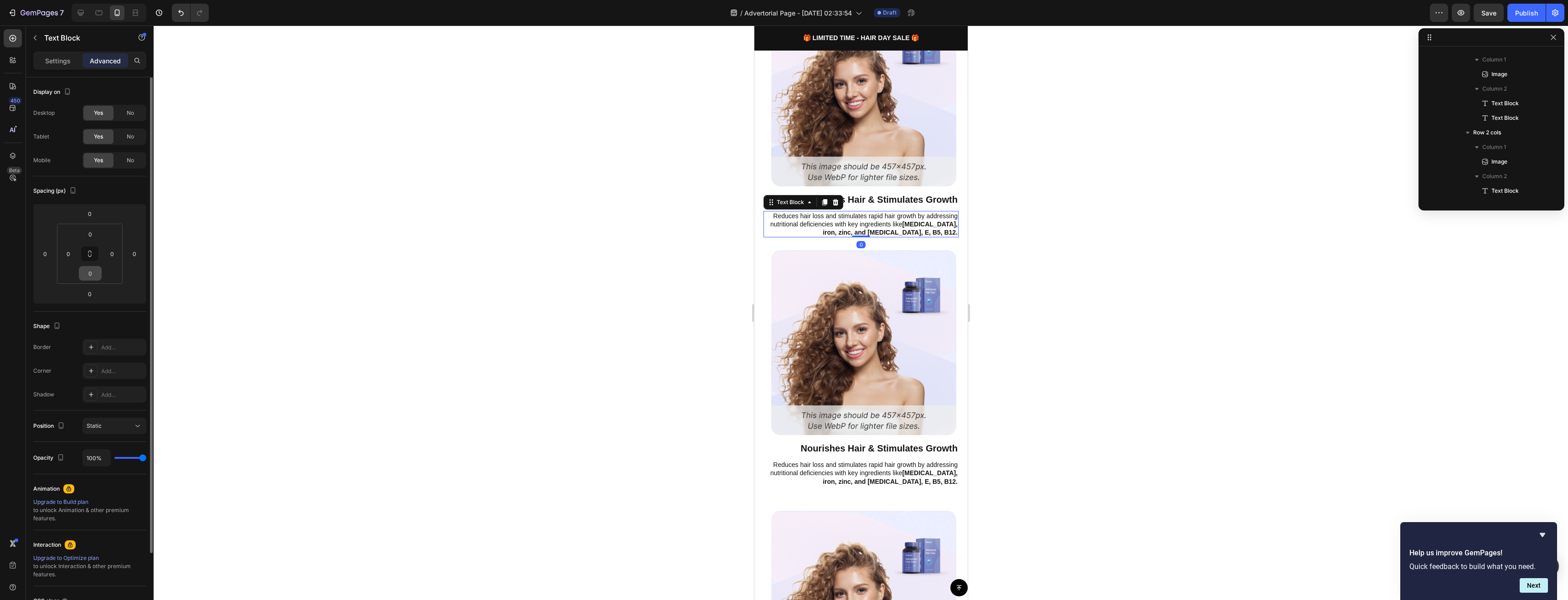
scroll to position [435, 0]
click at [91, 277] on input "0" at bounding box center [90, 273] width 18 height 13
paste input "25"
type input "25"
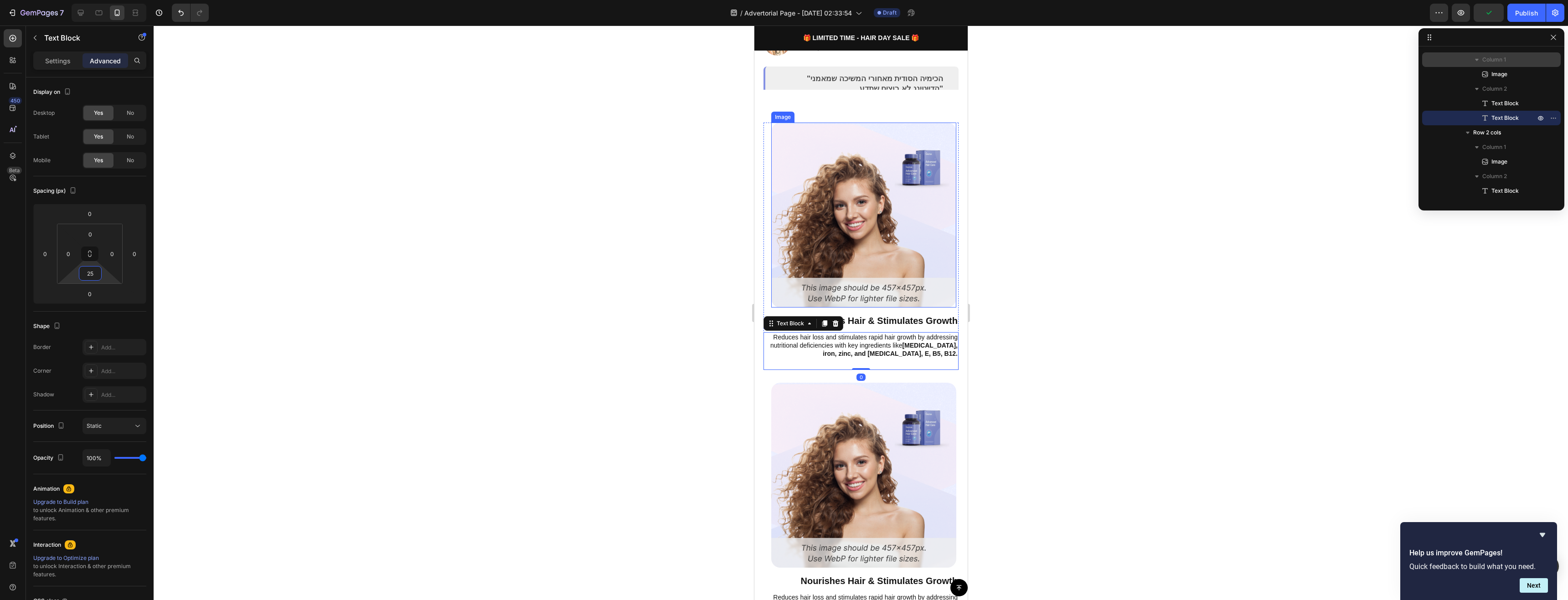
scroll to position [85, 0]
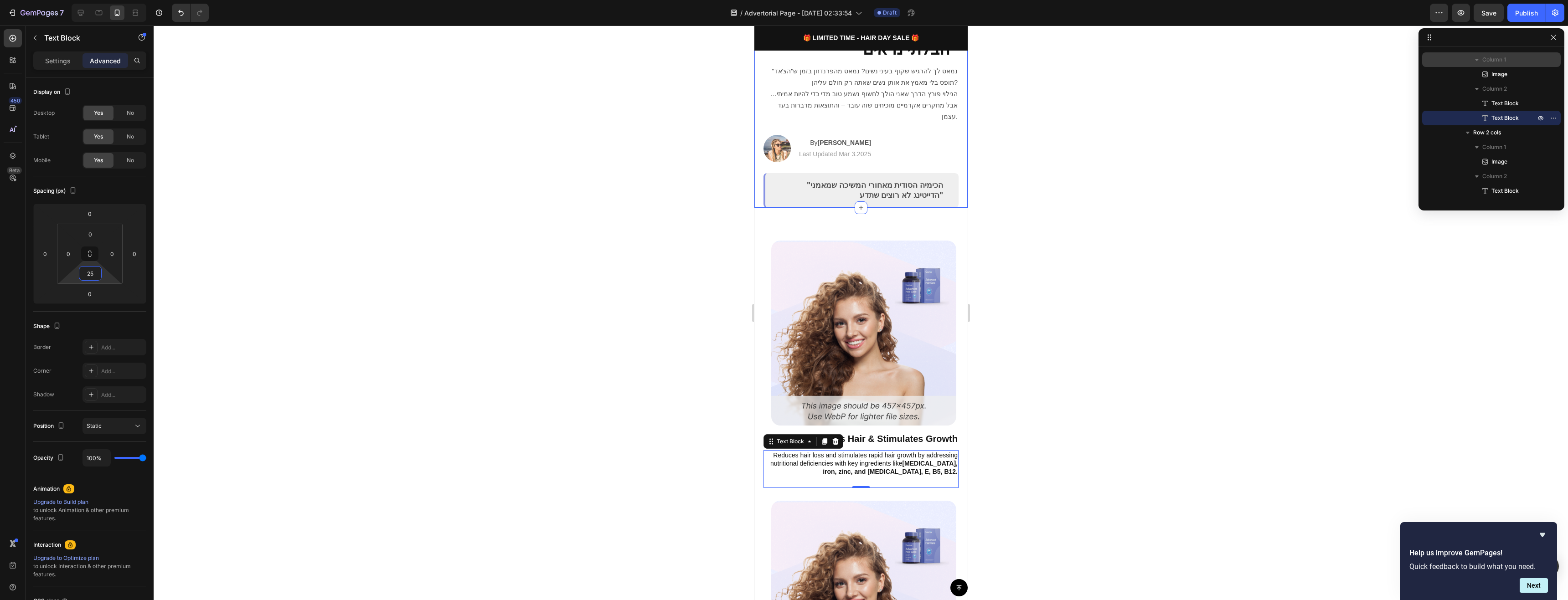
click at [901, 152] on div "5 סיבות מדעיות למה נשים סוף-סוף שמות לב ל"גברים הבלתי נראים" Heading נמאס לך לה…" at bounding box center [861, 104] width 195 height 207
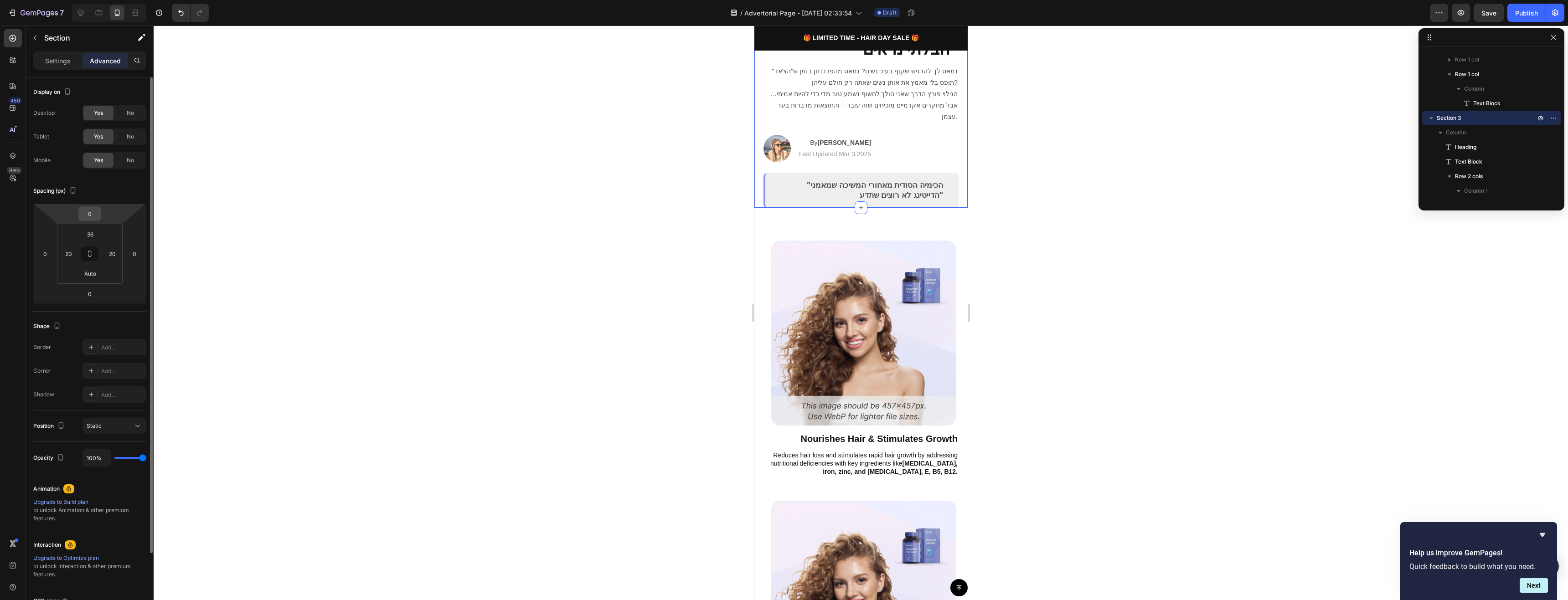
click at [93, 218] on input "0" at bounding box center [90, 214] width 18 height 13
click at [75, 0] on html "7 / Advertorial Page - [DATE] 02:33:54 Draft Preview Save Publish 450 Beta Sect…" at bounding box center [784, 0] width 1568 height 0
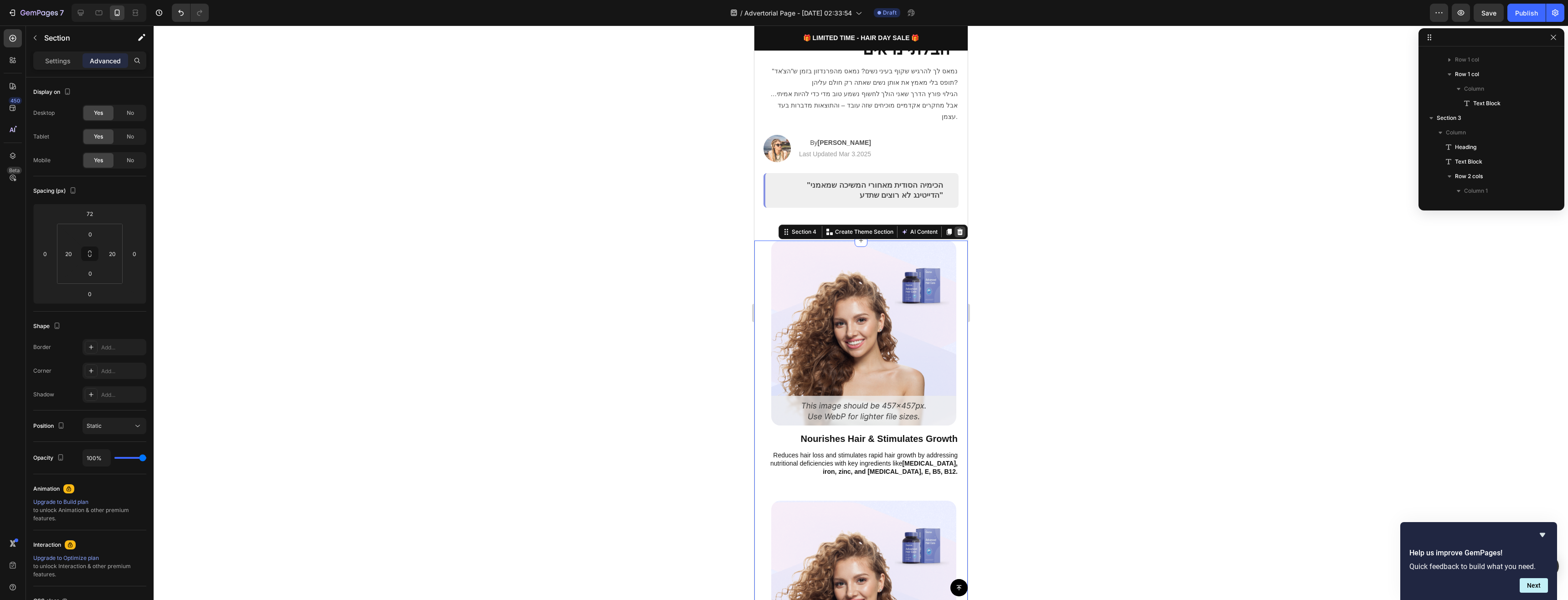
scroll to position [304, 0]
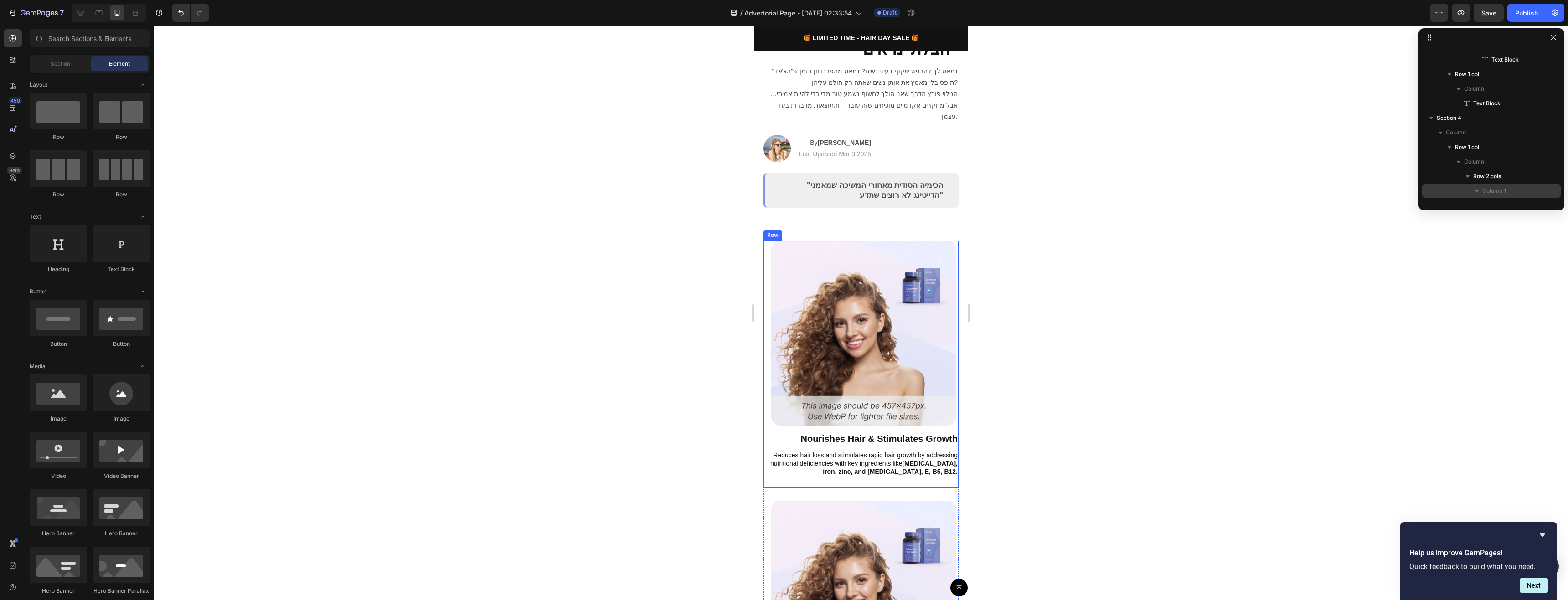
click at [950, 240] on div "Image" at bounding box center [861, 336] width 195 height 192
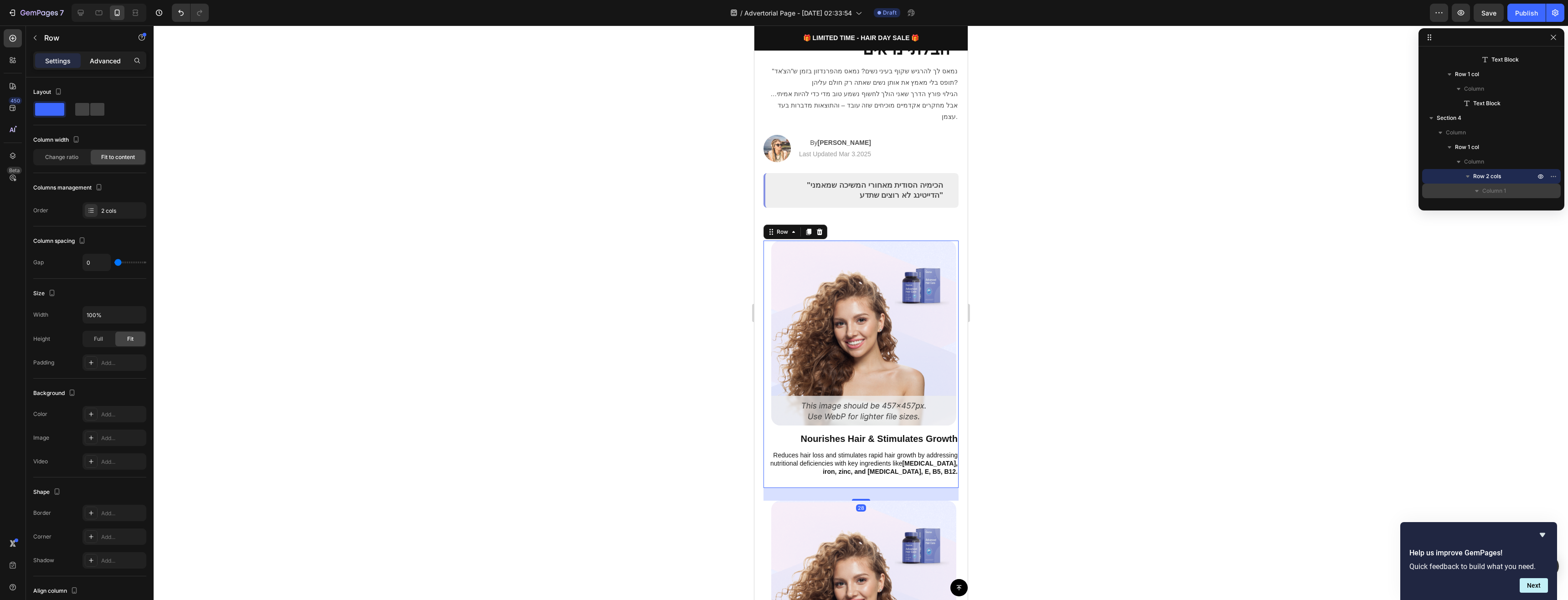
click at [102, 66] on div "Advanced" at bounding box center [105, 61] width 46 height 15
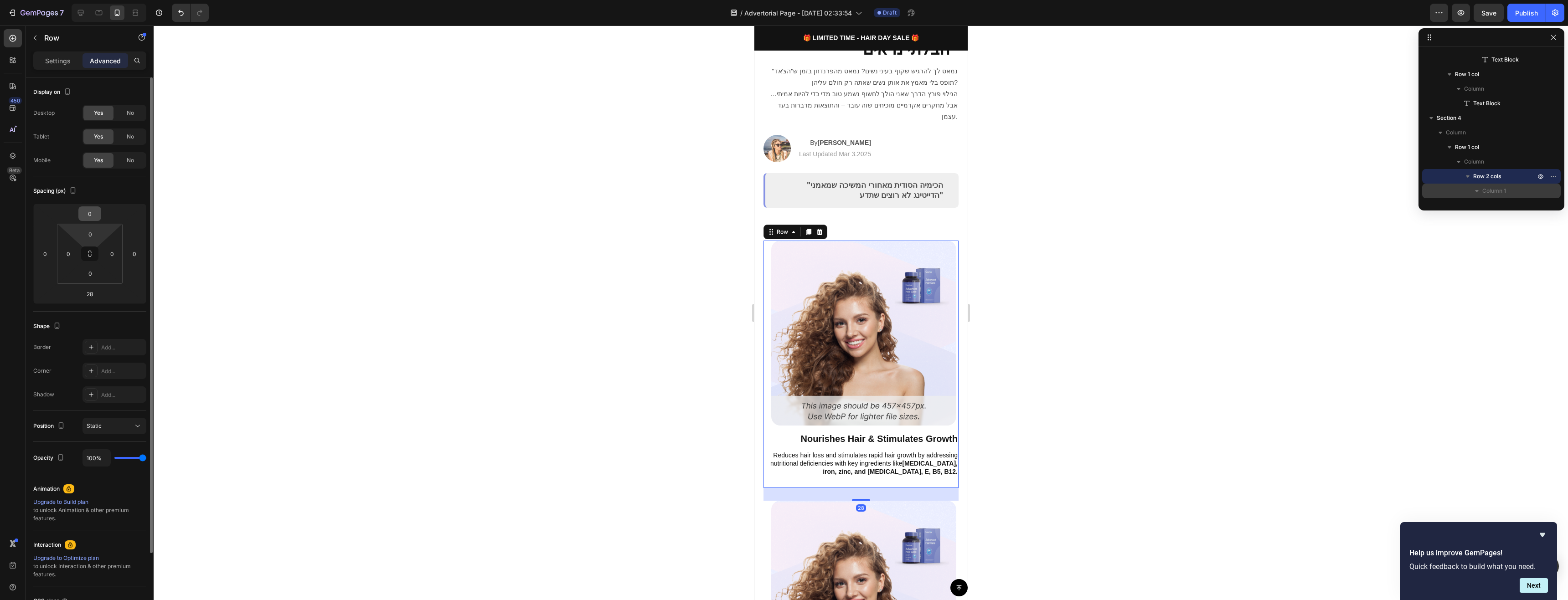
click at [91, 218] on input "0" at bounding box center [90, 214] width 18 height 13
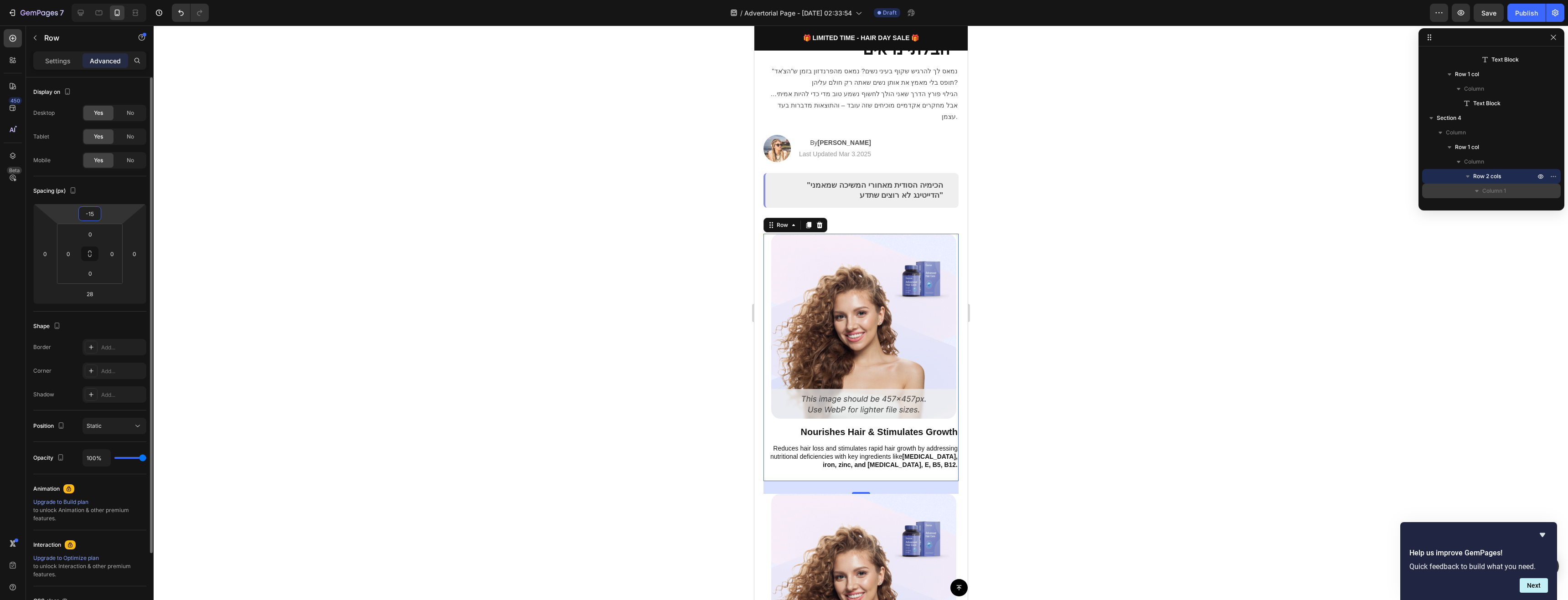
type input "-1"
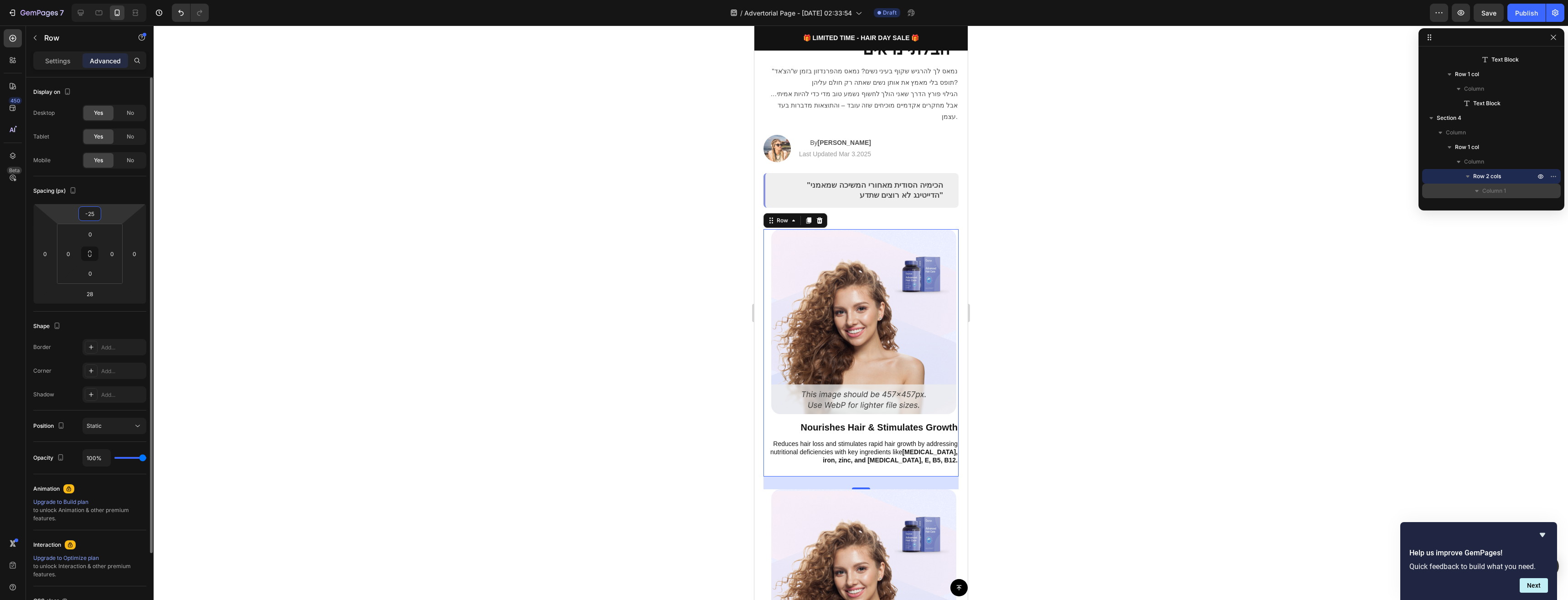
type input "-2"
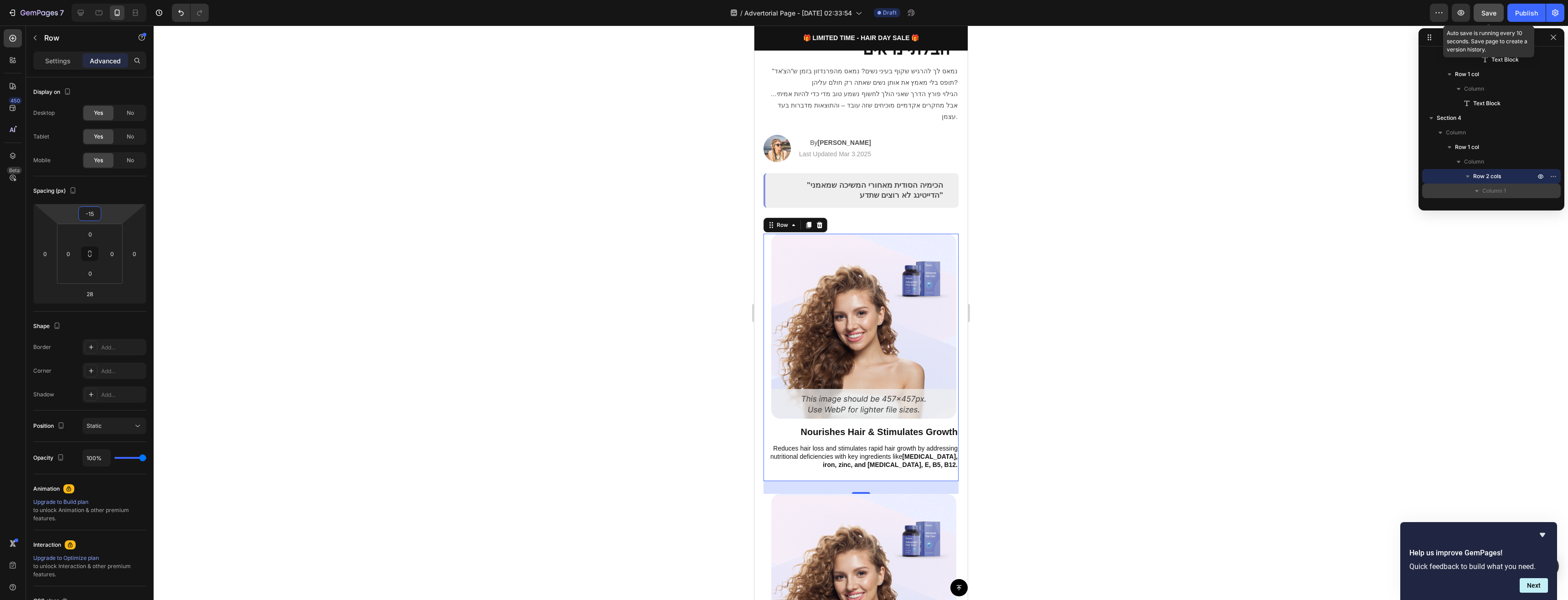
type input "-15"
click at [1498, 5] on button "Save" at bounding box center [1488, 13] width 30 height 18
click at [1468, 10] on button "button" at bounding box center [1461, 13] width 18 height 18
